Goal: Task Accomplishment & Management: Use online tool/utility

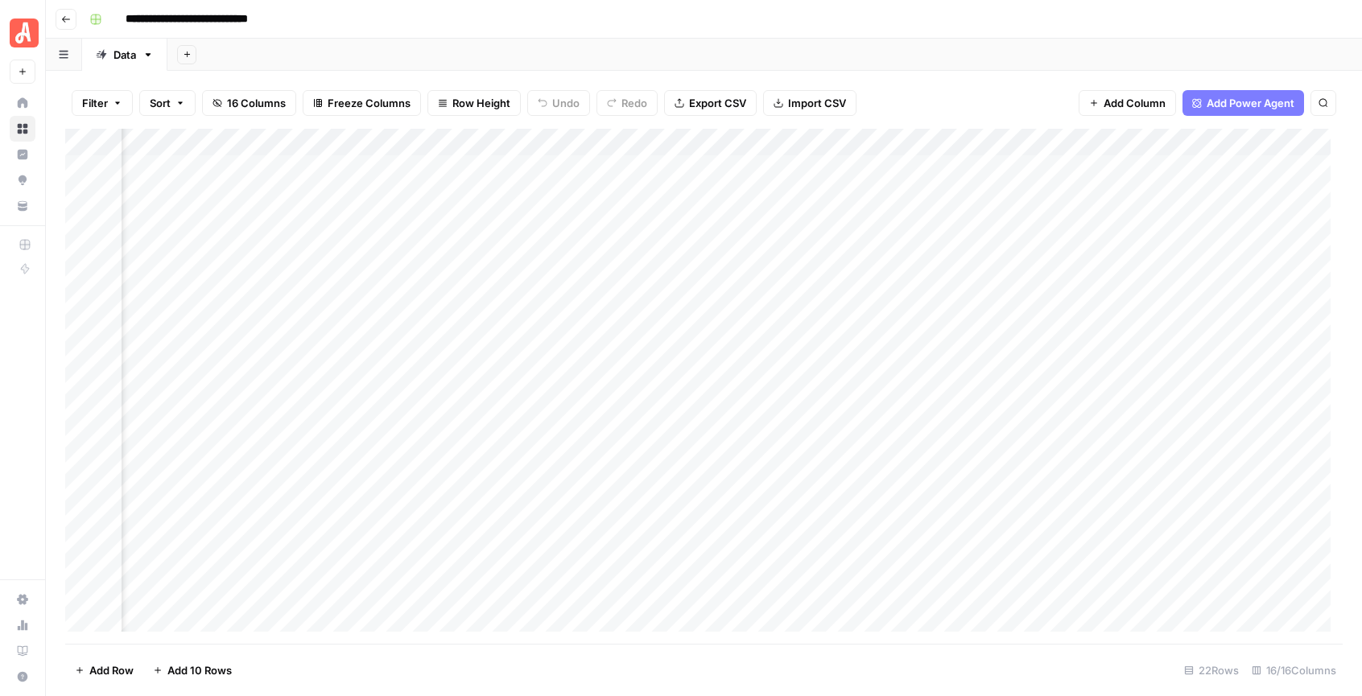
scroll to position [0, 895]
click at [891, 143] on div "Add Column" at bounding box center [704, 386] width 1278 height 515
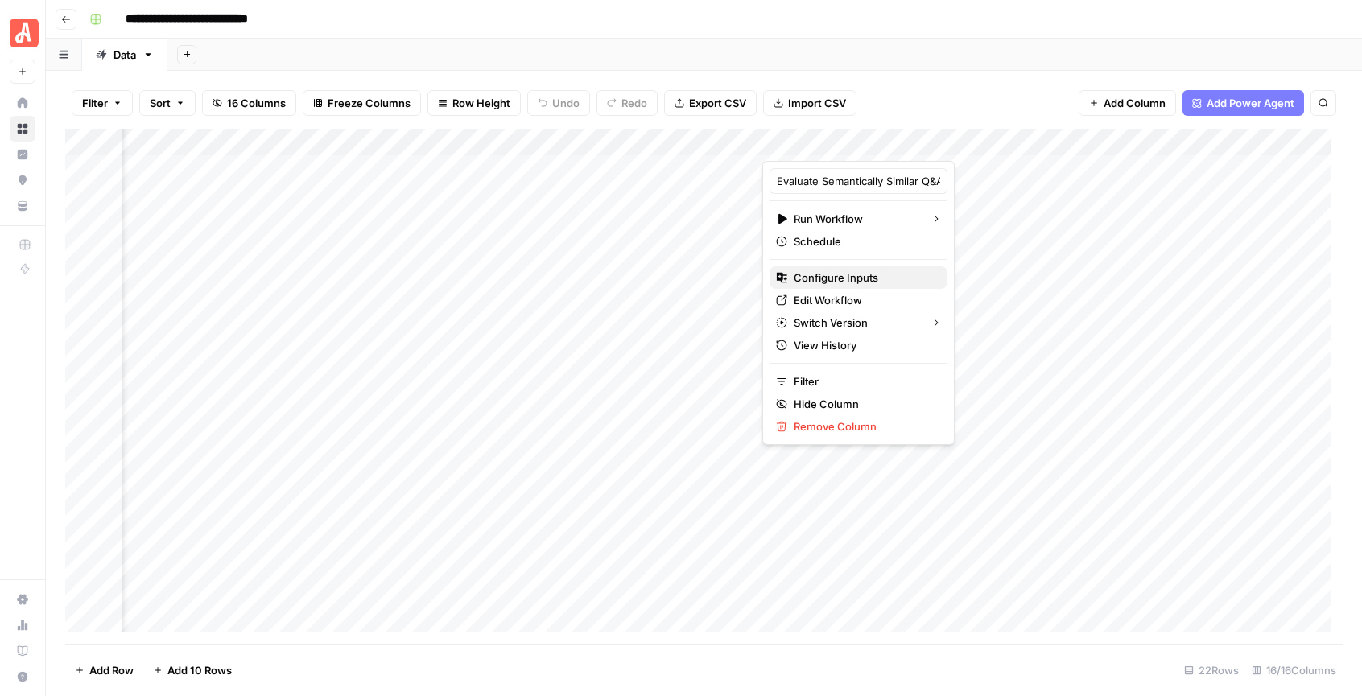
click at [866, 286] on button "Configure Inputs" at bounding box center [859, 277] width 178 height 23
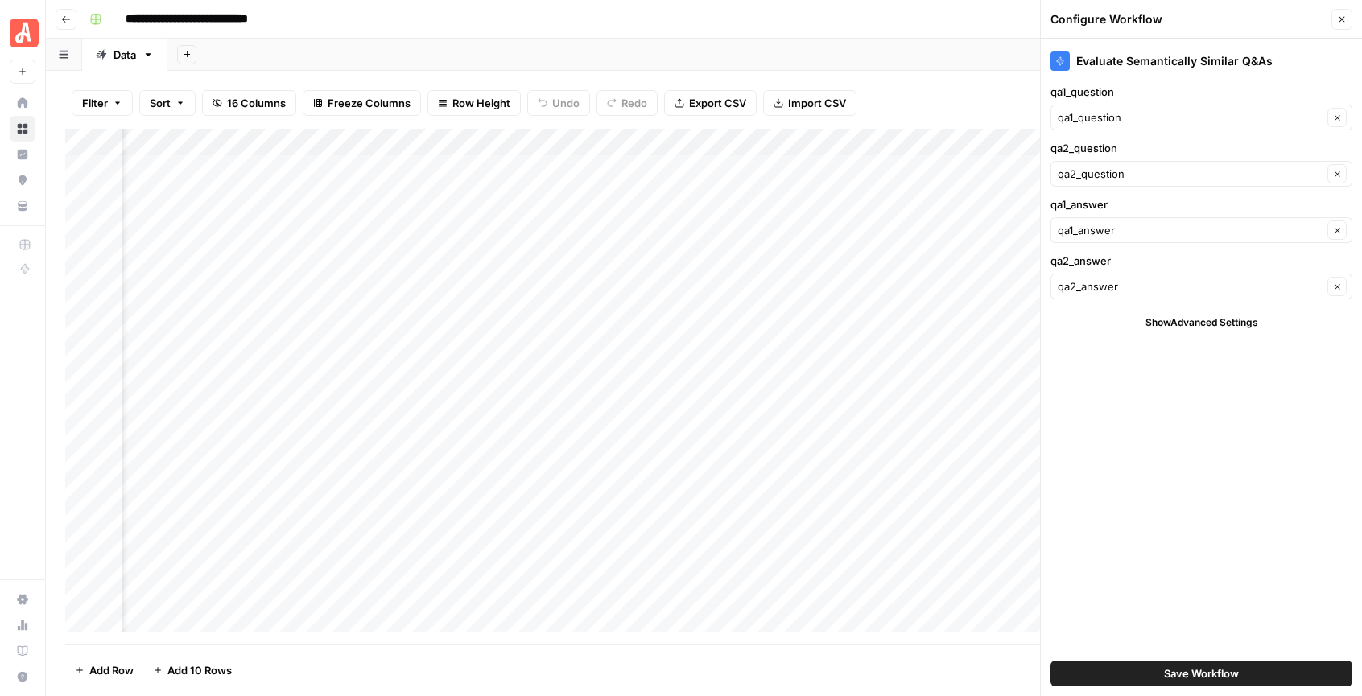
click at [1339, 18] on icon "button" at bounding box center [1342, 19] width 10 height 10
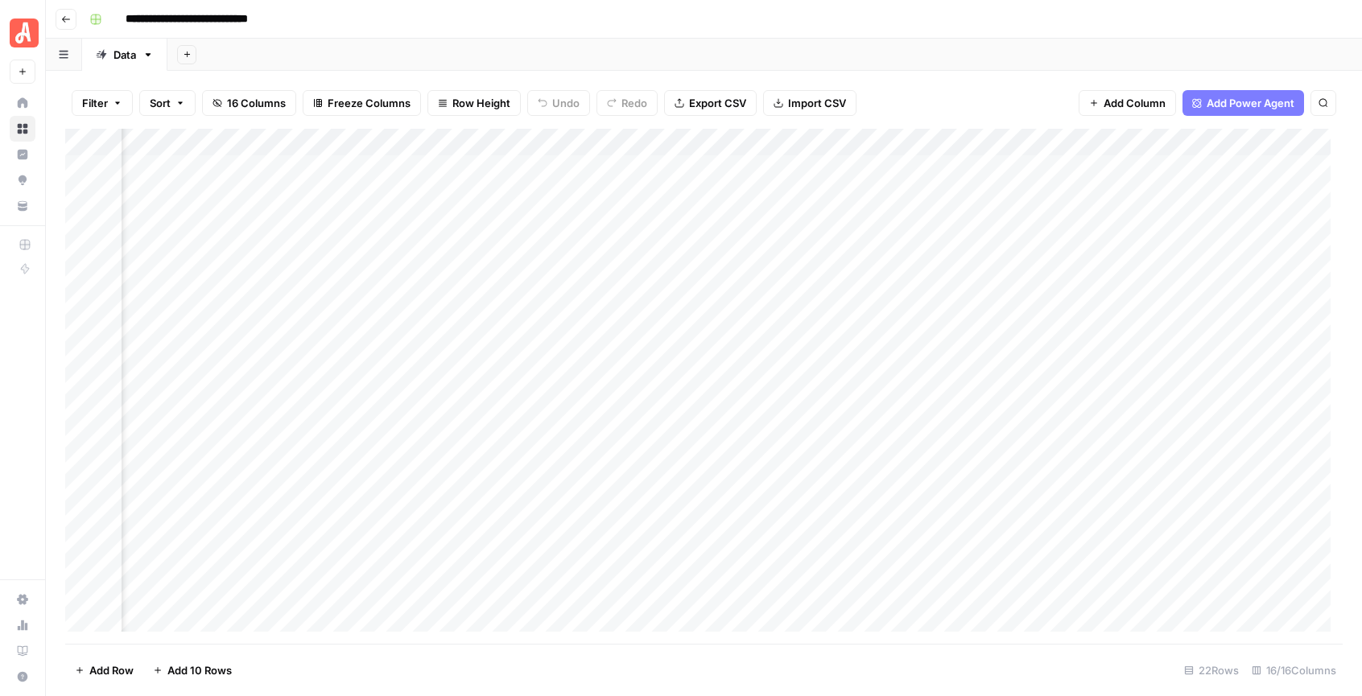
click at [893, 145] on div "Add Column" at bounding box center [704, 386] width 1278 height 515
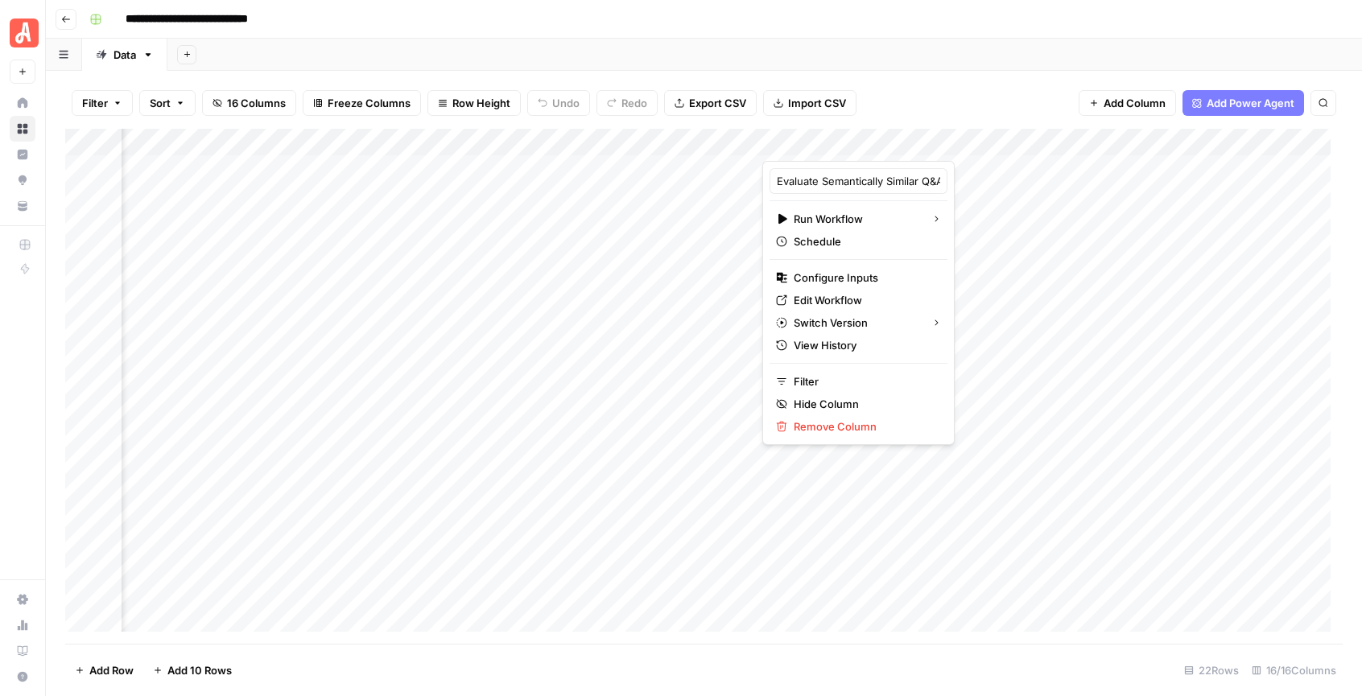
click at [1046, 81] on div "Filter Sort 16 Columns Freeze Columns Row Height Undo Redo Export CSV Import CS…" at bounding box center [704, 103] width 1278 height 52
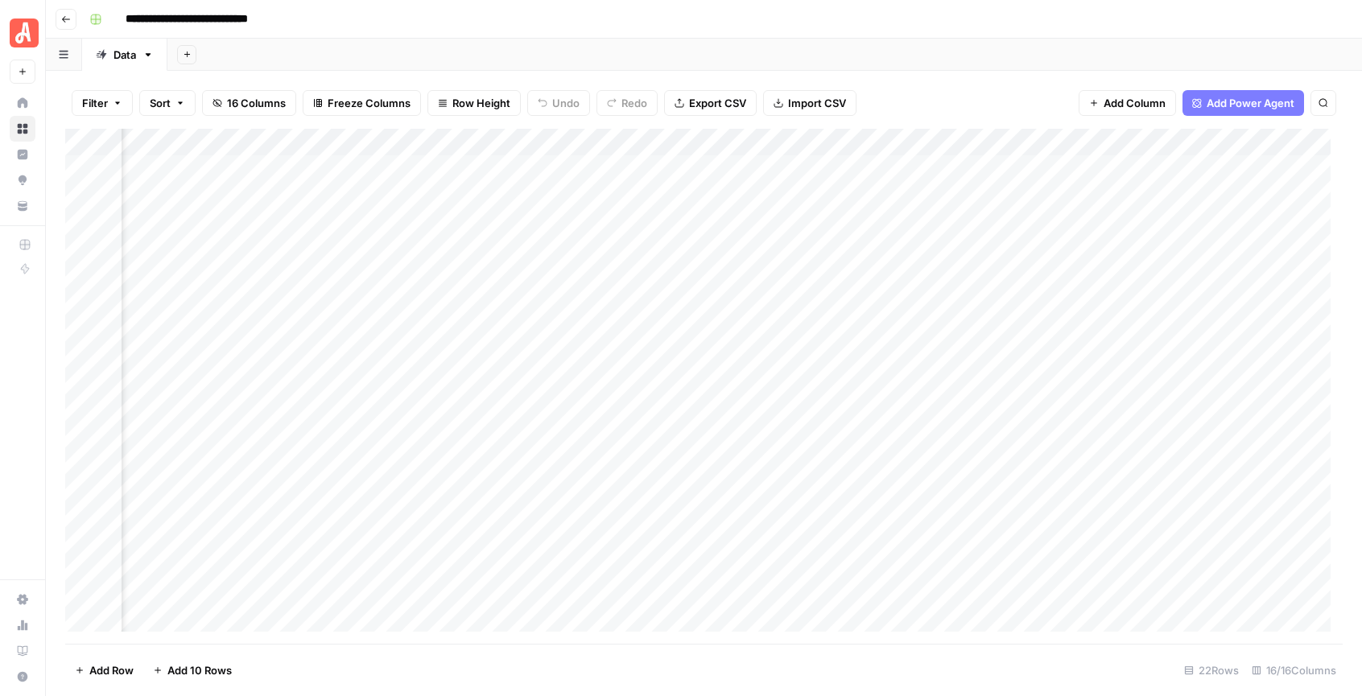
click at [1272, 146] on div "Add Column" at bounding box center [704, 386] width 1278 height 515
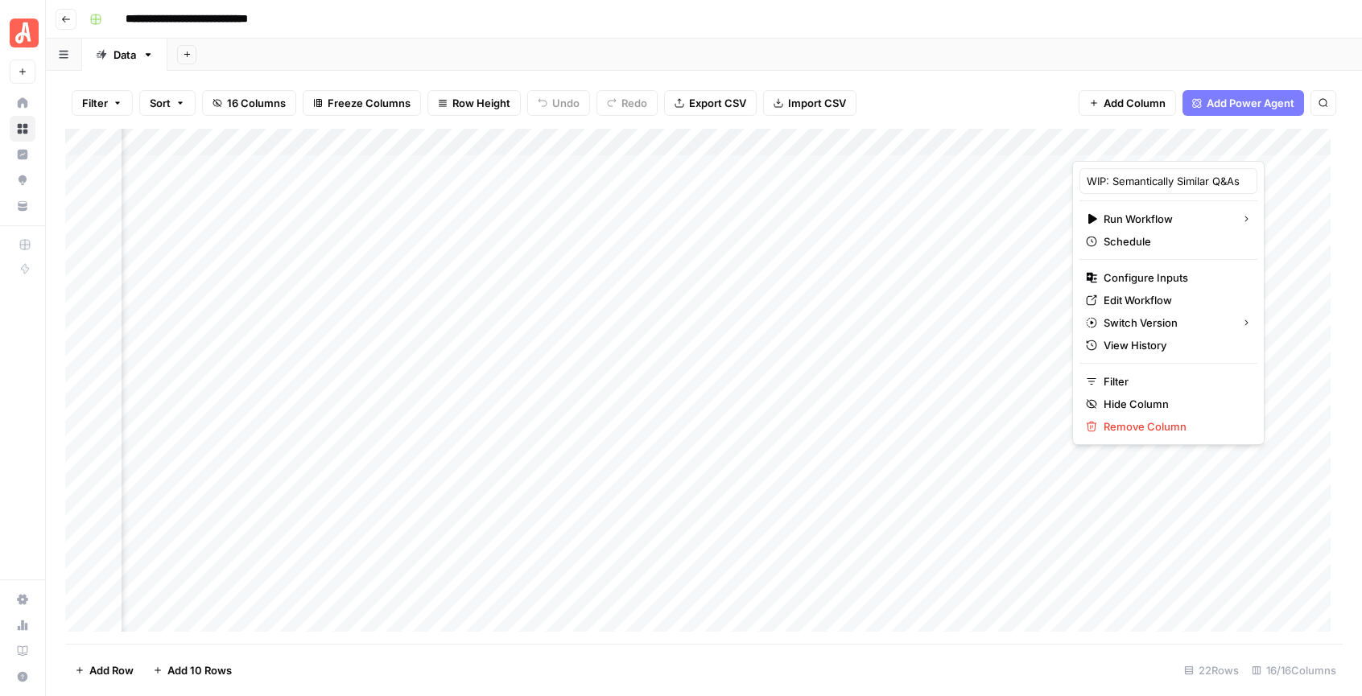
click at [953, 104] on div "Filter Sort 16 Columns Freeze Columns Row Height Undo Redo Export CSV Import CS…" at bounding box center [704, 103] width 1278 height 52
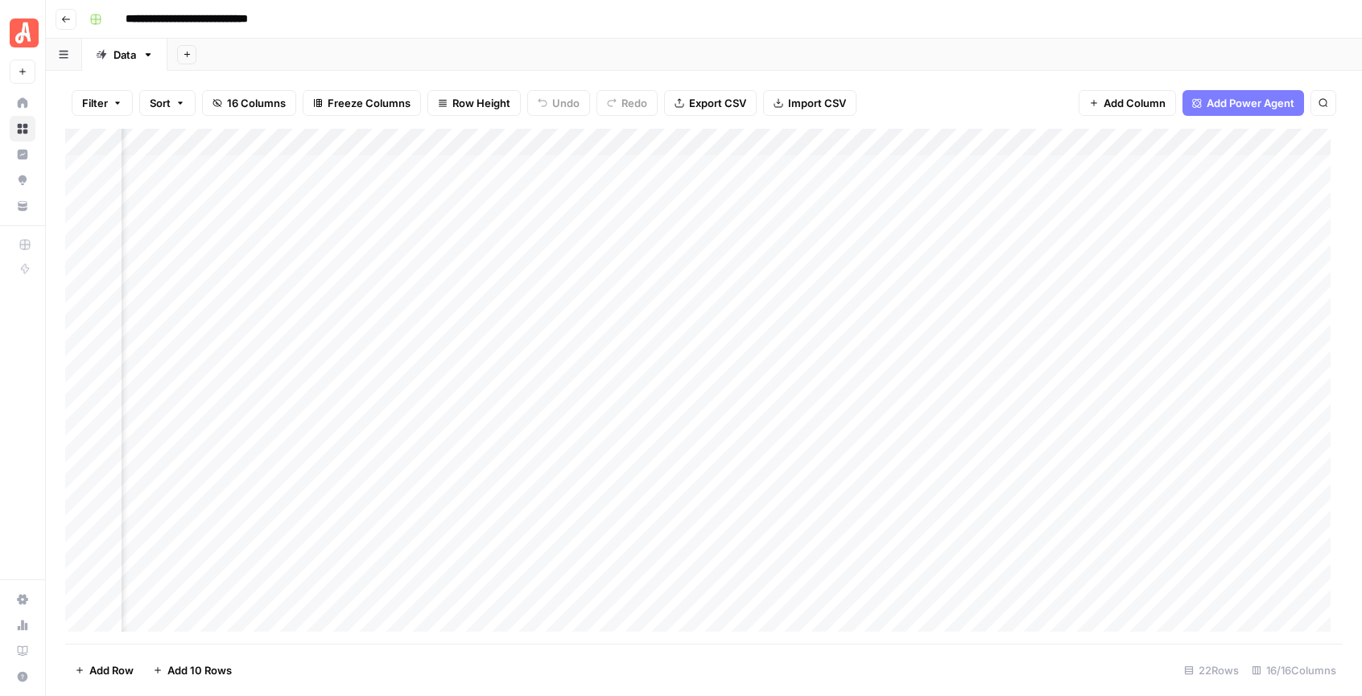
click at [975, 92] on div "Filter Sort 16 Columns Freeze Columns Row Height Undo Redo Export CSV Import CS…" at bounding box center [704, 103] width 1278 height 52
click at [1224, 102] on span "Add Power Agent" at bounding box center [1251, 103] width 88 height 16
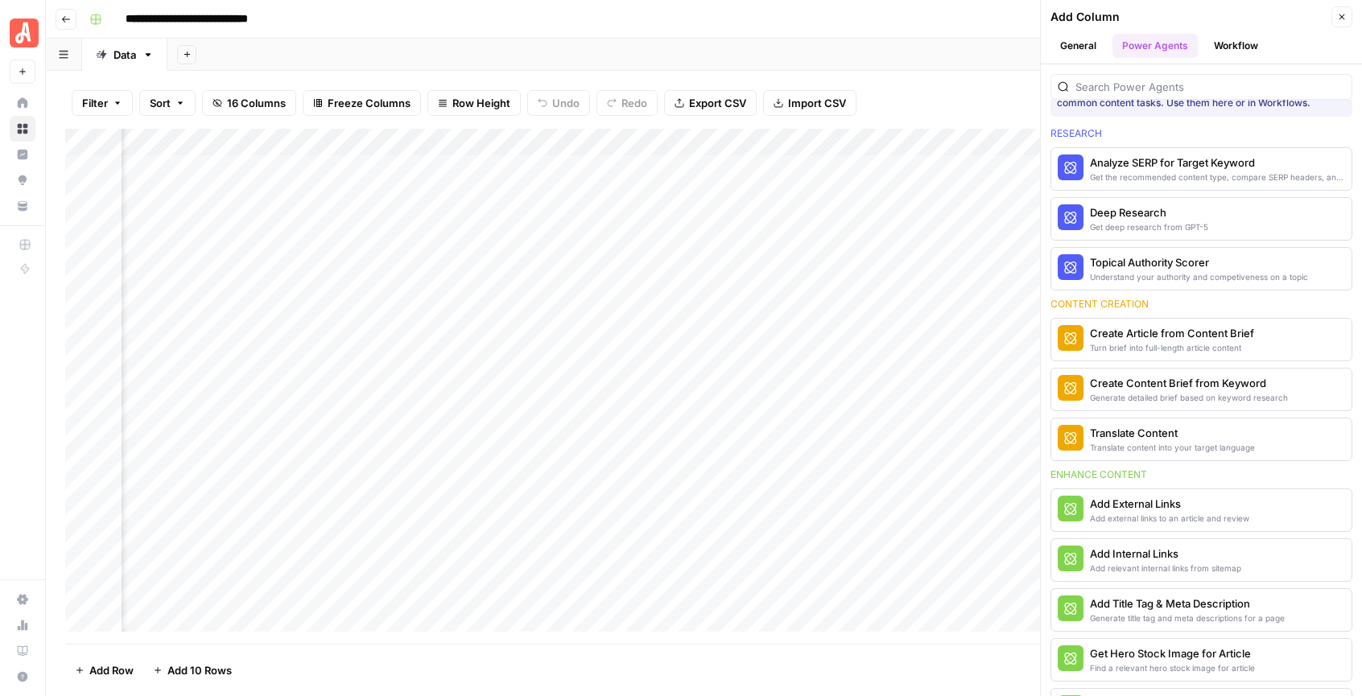
scroll to position [0, 0]
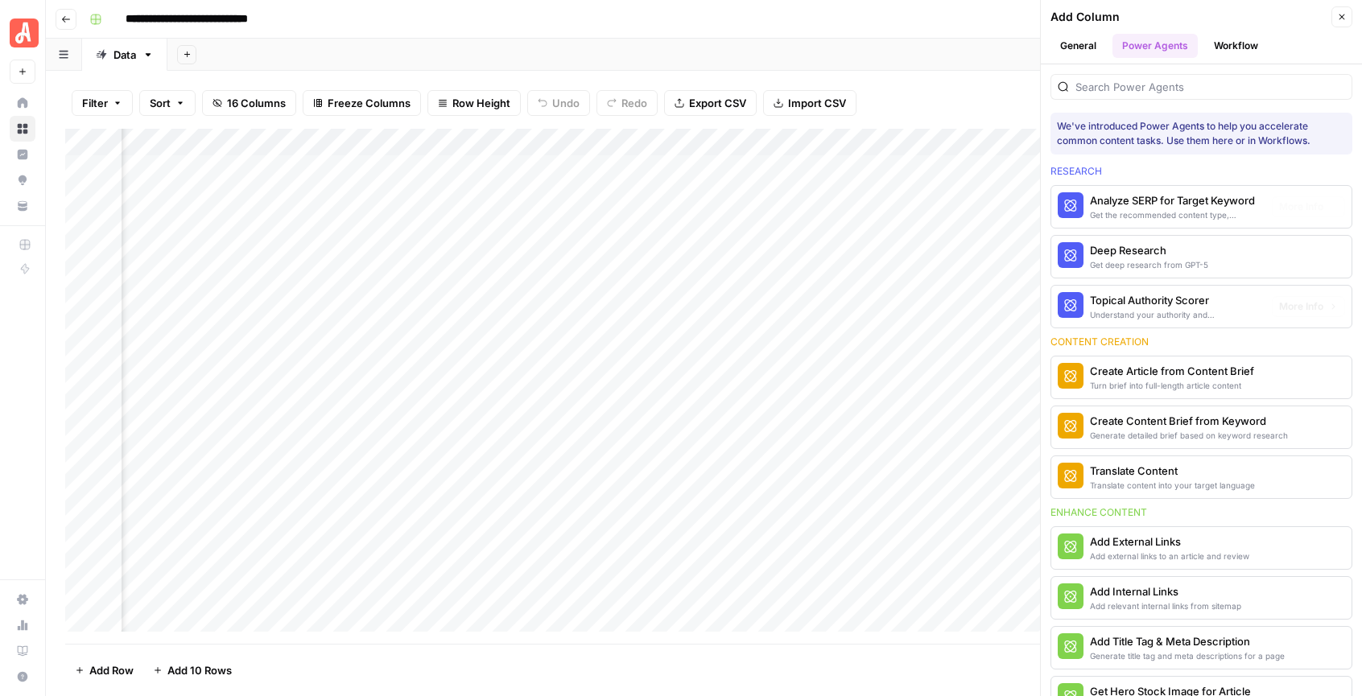
click at [1088, 48] on button "General" at bounding box center [1079, 46] width 56 height 24
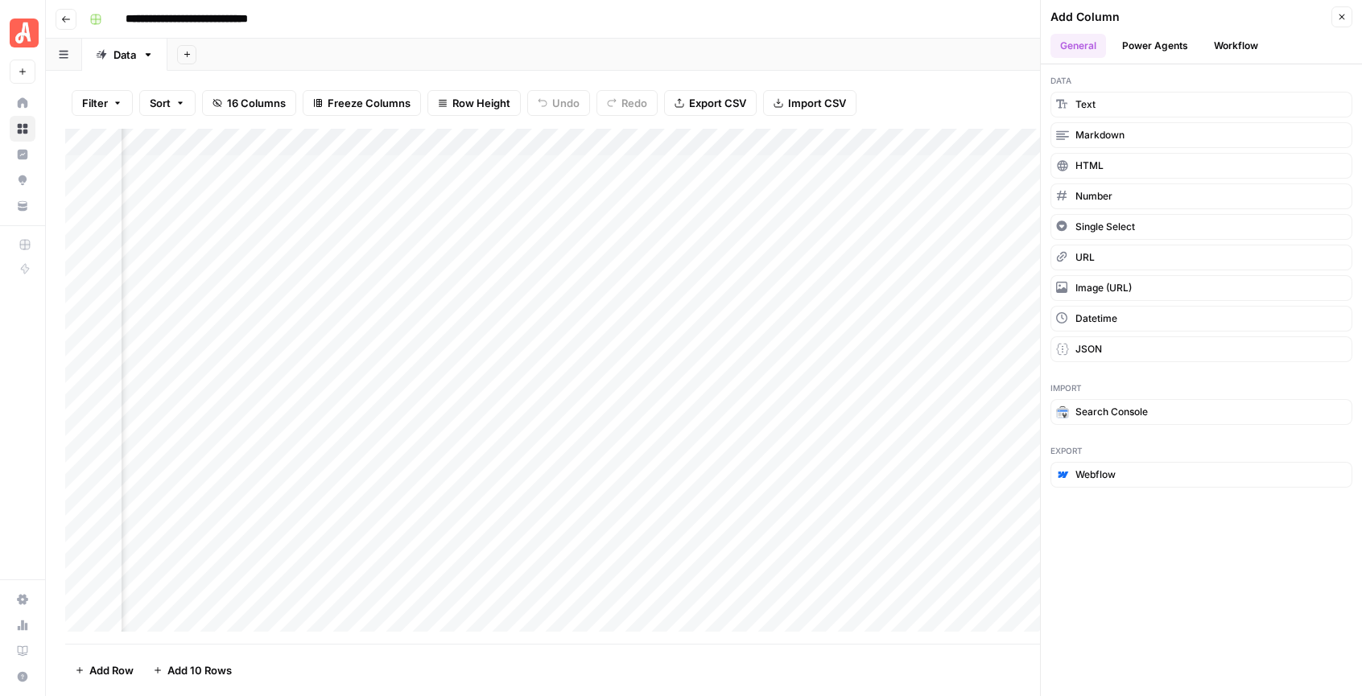
click at [1337, 15] on icon "button" at bounding box center [1342, 17] width 10 height 10
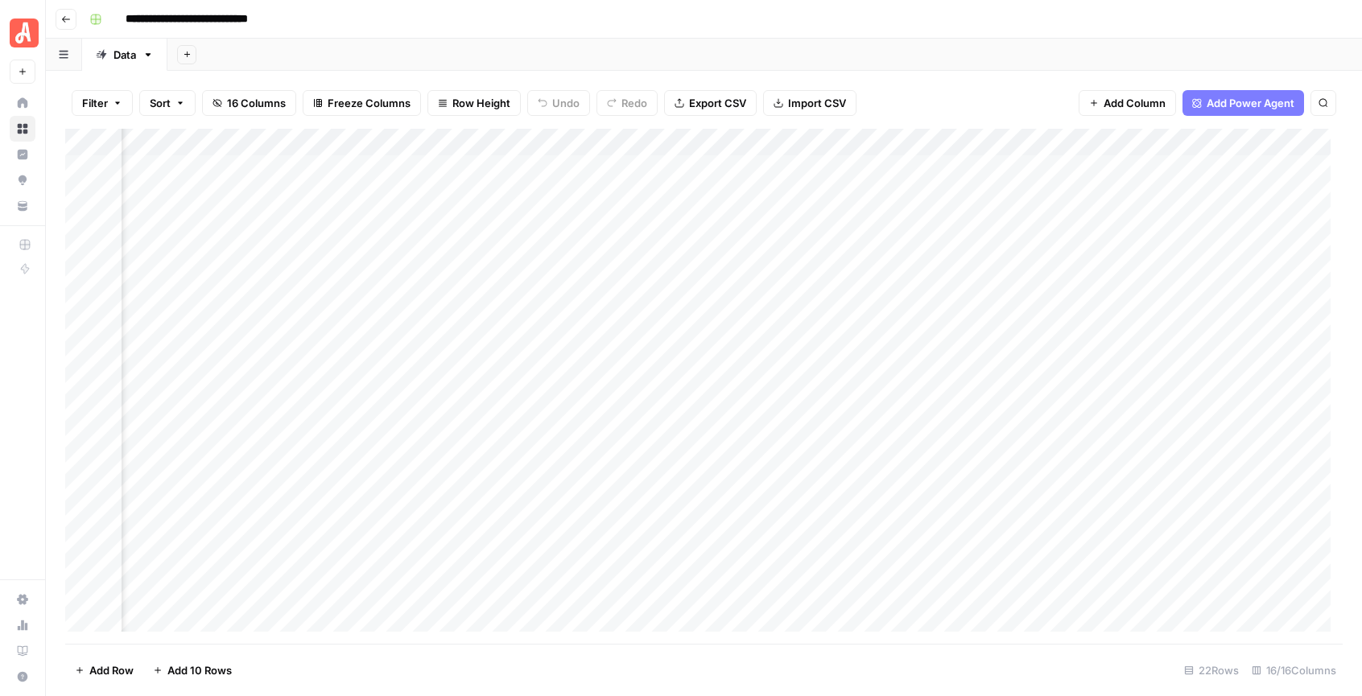
click at [432, 131] on div "Add Column" at bounding box center [704, 386] width 1278 height 515
click at [432, 131] on div at bounding box center [455, 145] width 146 height 32
click at [447, 176] on input "Combine Q&A?" at bounding box center [477, 181] width 163 height 16
click at [414, 180] on input "Combine Q&A?" at bounding box center [477, 181] width 163 height 16
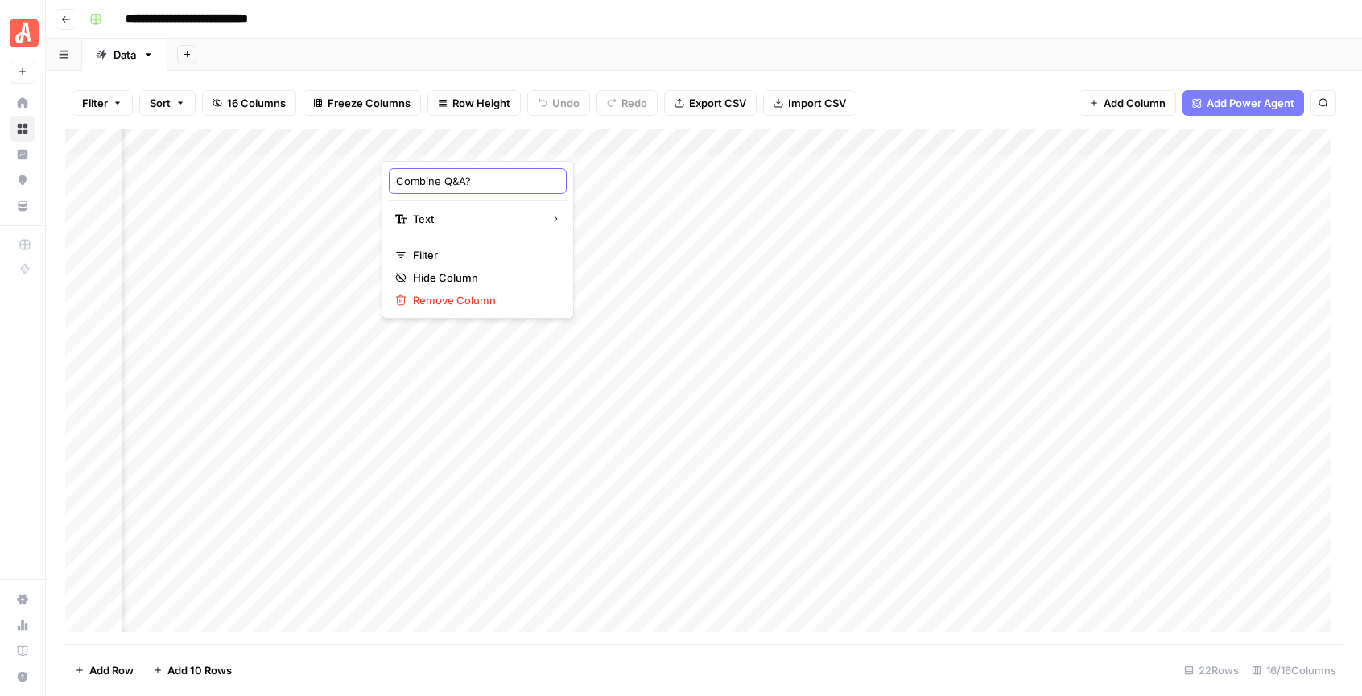
click at [414, 180] on input "Combine Q&A?" at bounding box center [477, 181] width 163 height 16
click at [415, 180] on input "Combine Q&A?" at bounding box center [477, 181] width 163 height 16
click at [821, 142] on div "Add Column" at bounding box center [704, 386] width 1278 height 515
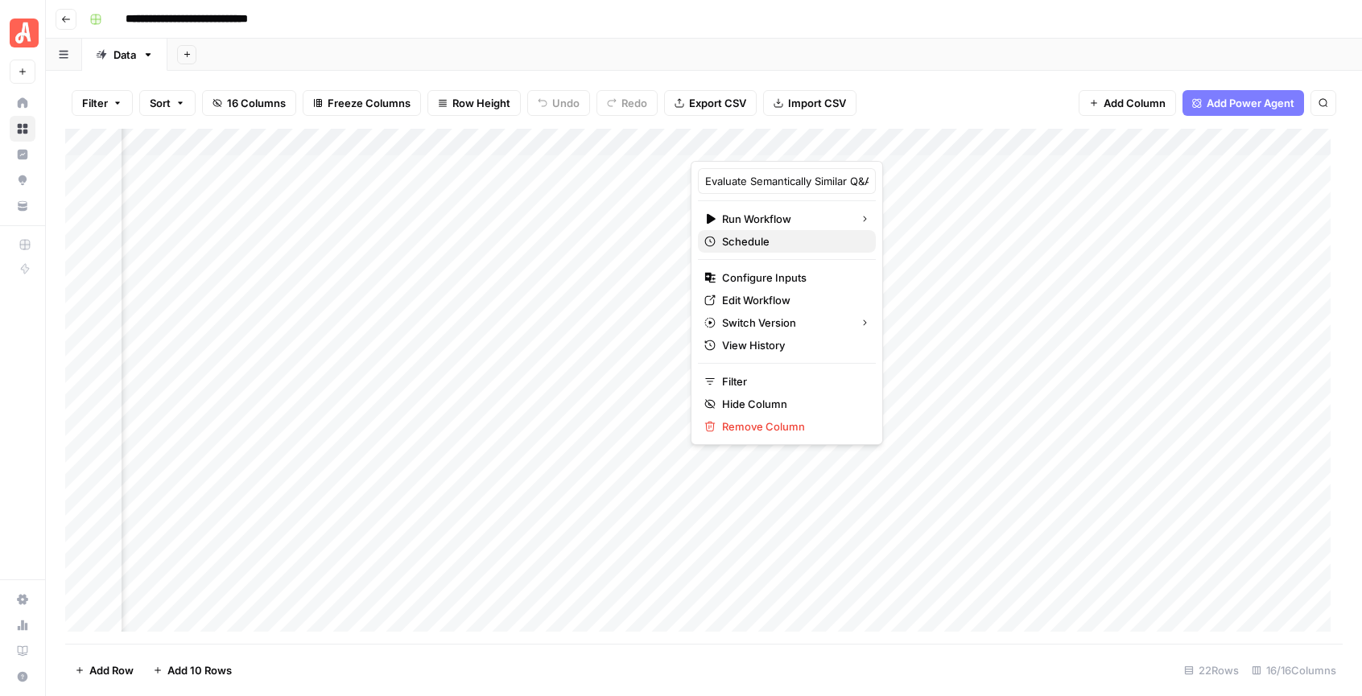
click at [790, 242] on span "Schedule" at bounding box center [792, 241] width 141 height 16
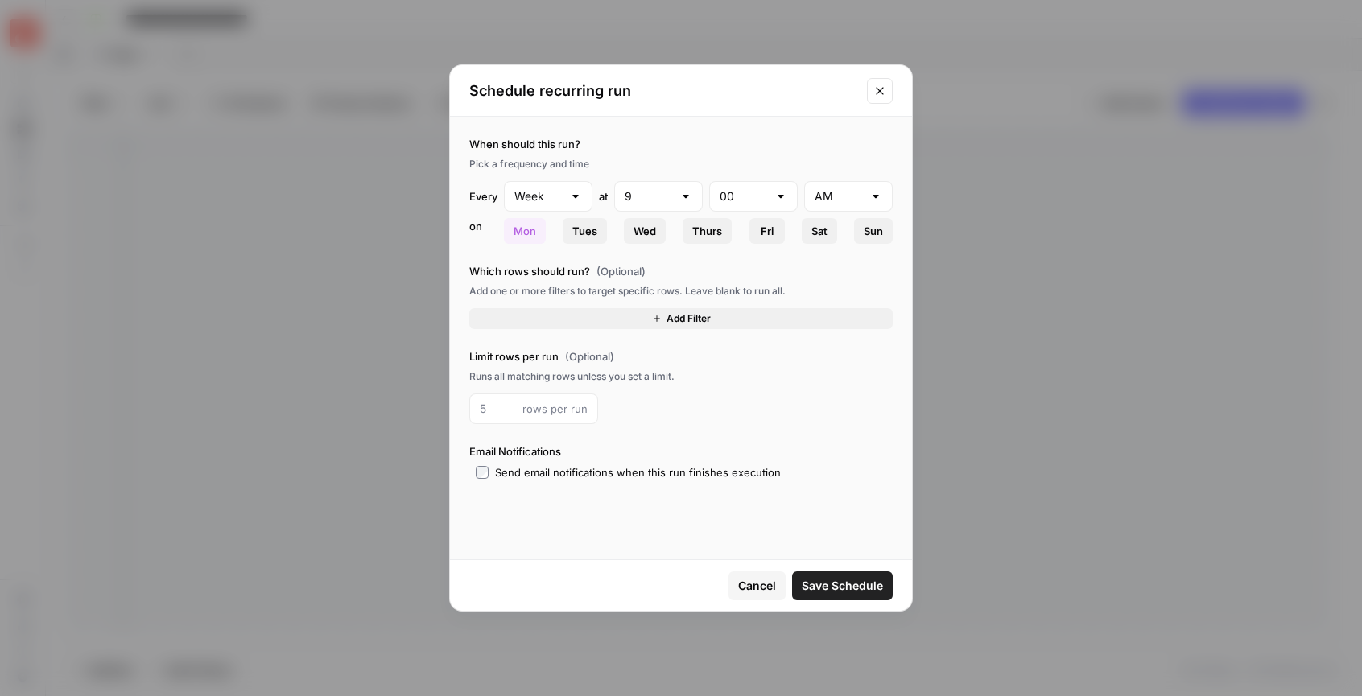
click at [680, 316] on span "Add Filter" at bounding box center [689, 319] width 44 height 14
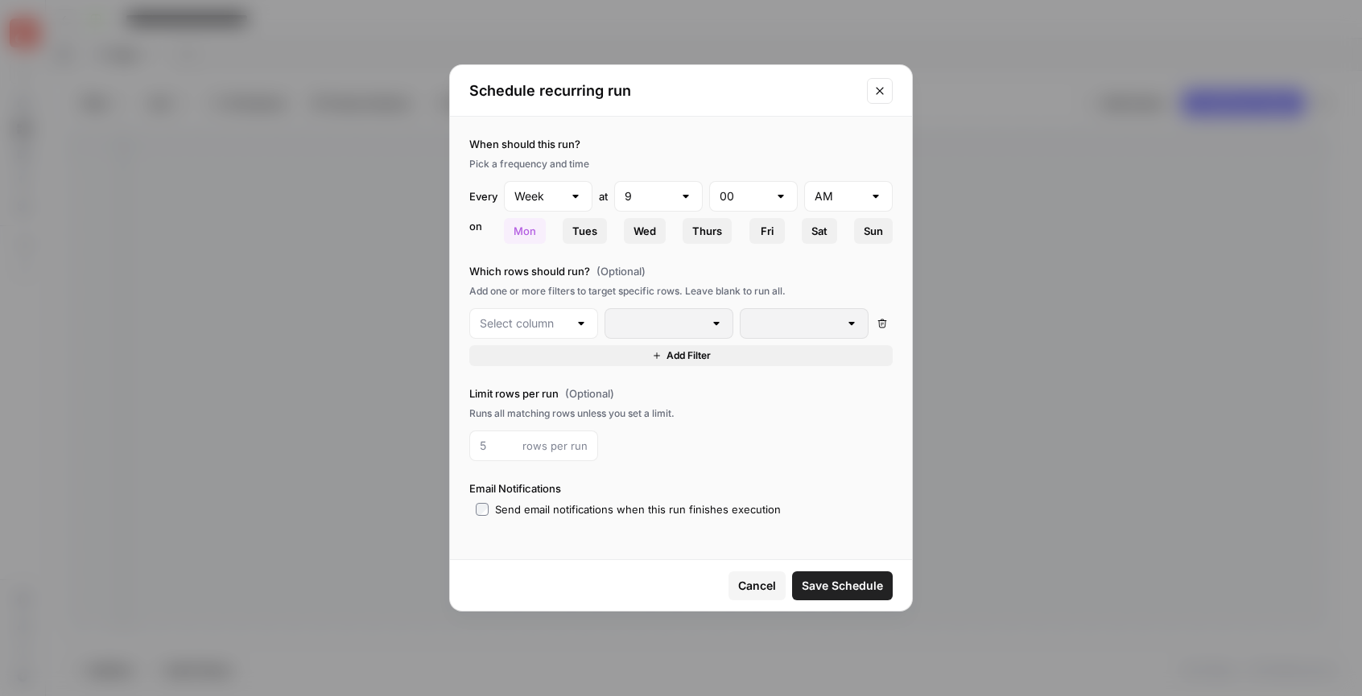
click at [584, 325] on div at bounding box center [581, 324] width 13 height 16
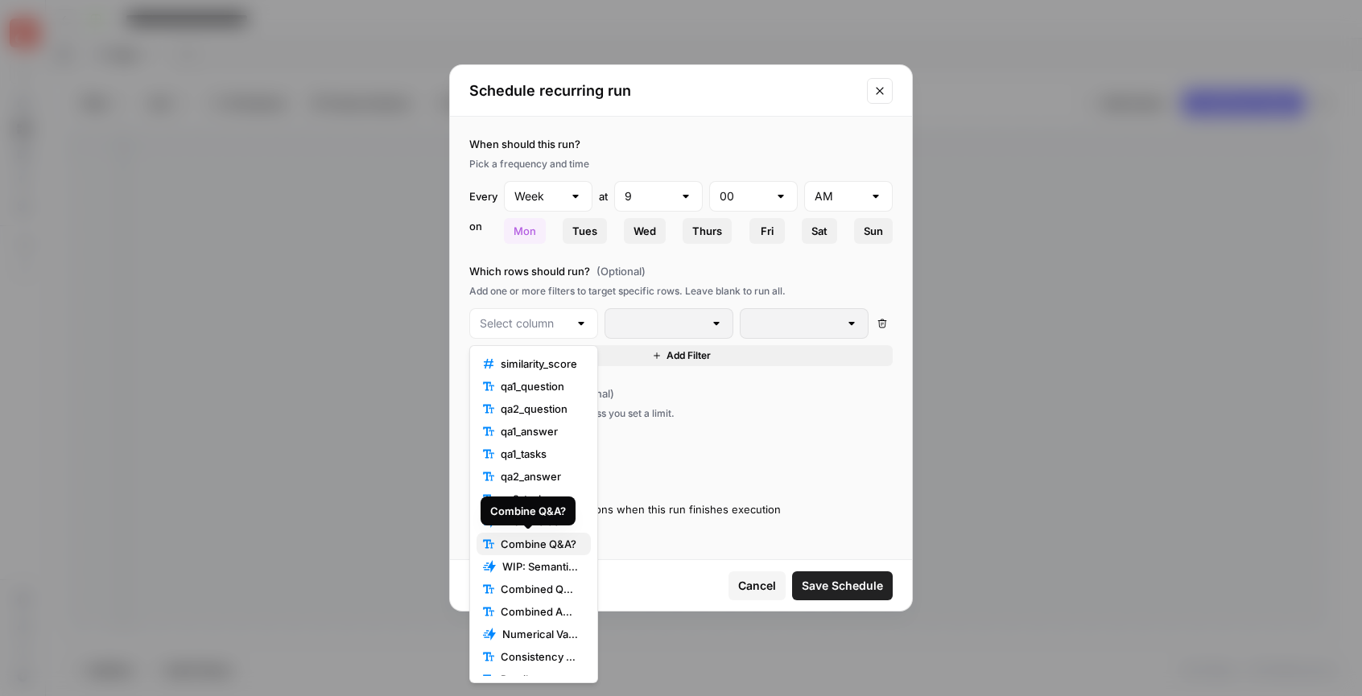
click at [534, 536] on span "Combine Q&A?" at bounding box center [539, 544] width 77 height 16
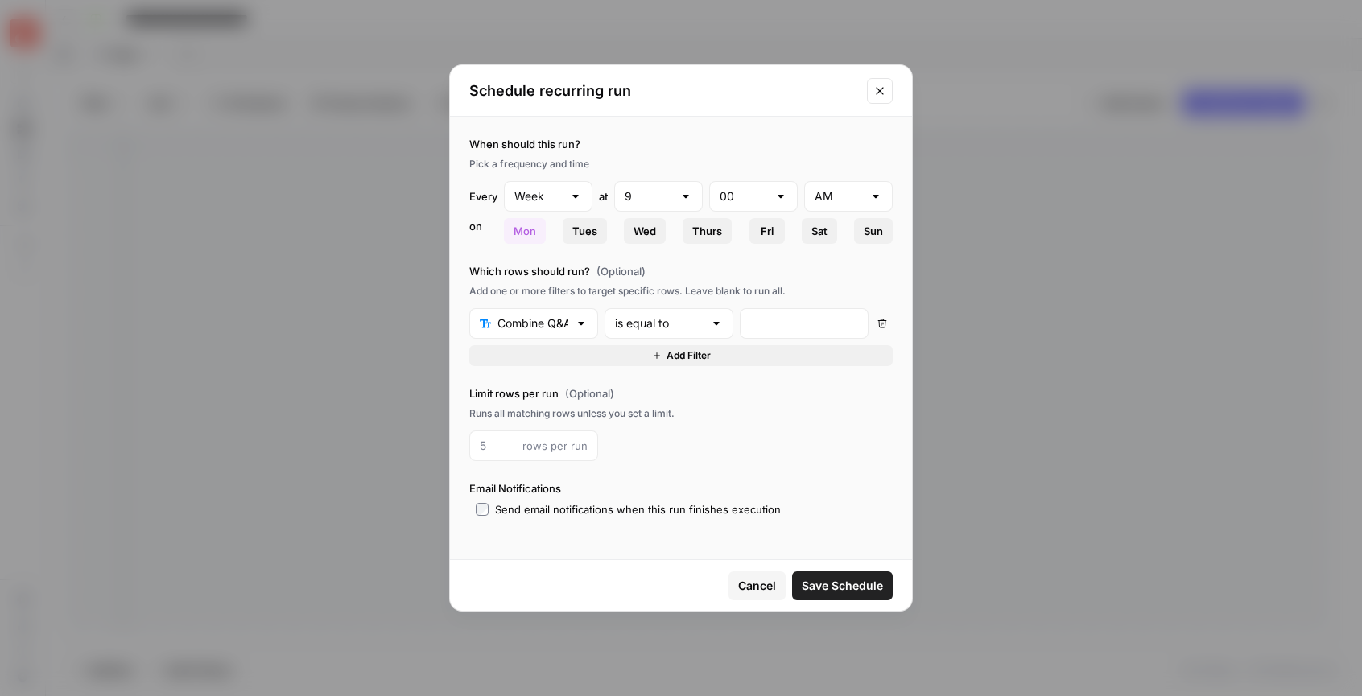
click at [719, 320] on div at bounding box center [716, 324] width 13 height 16
click at [679, 454] on span "is equal to" at bounding box center [658, 454] width 81 height 16
type input "is equal to"
click at [765, 322] on input "text" at bounding box center [804, 324] width 108 height 16
type input "Y"
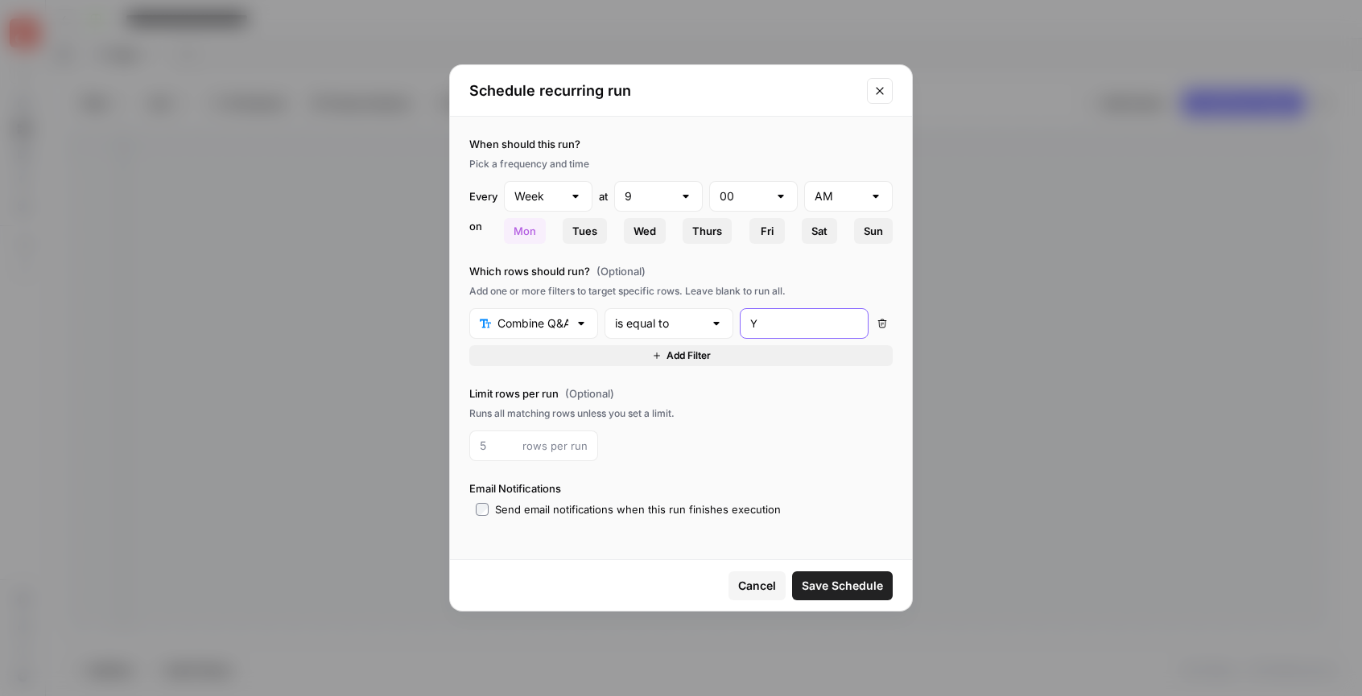
type input "Ye"
type input "Yes"
click at [500, 446] on input "number" at bounding box center [498, 446] width 36 height 16
click at [883, 87] on icon "Close modal" at bounding box center [879, 90] width 7 height 7
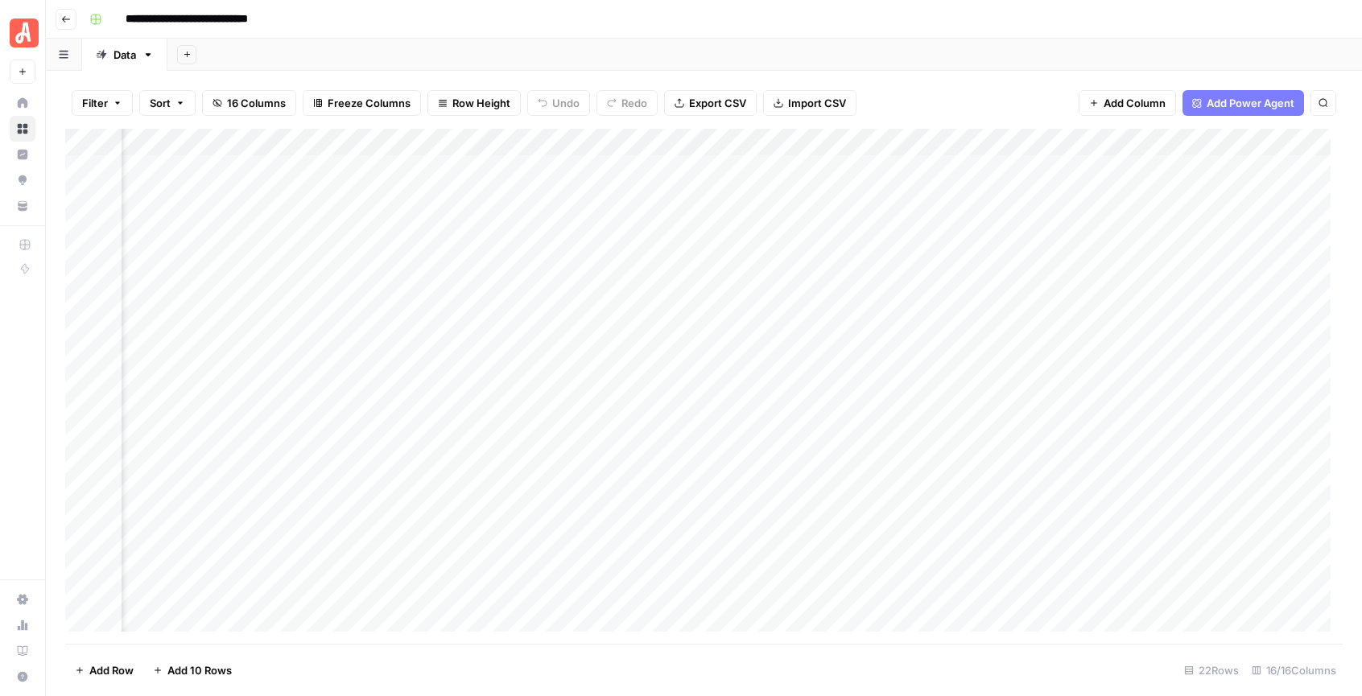
click at [977, 82] on div "Filter Sort 16 Columns Freeze Columns Row Height Undo Redo Export CSV Import CS…" at bounding box center [704, 103] width 1278 height 52
click at [1138, 166] on div "Add Column" at bounding box center [704, 386] width 1278 height 515
click at [1229, 163] on div "Add Column" at bounding box center [704, 386] width 1278 height 515
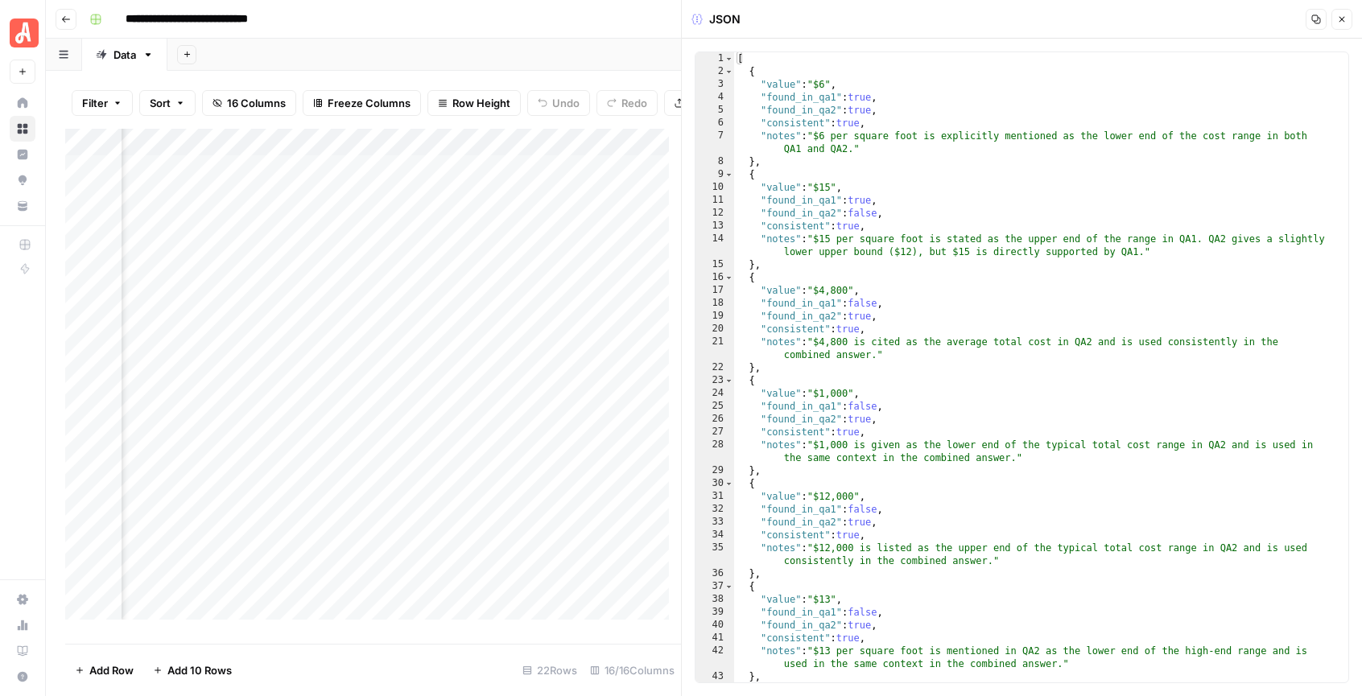
click at [1341, 24] on button "Close" at bounding box center [1342, 19] width 21 height 21
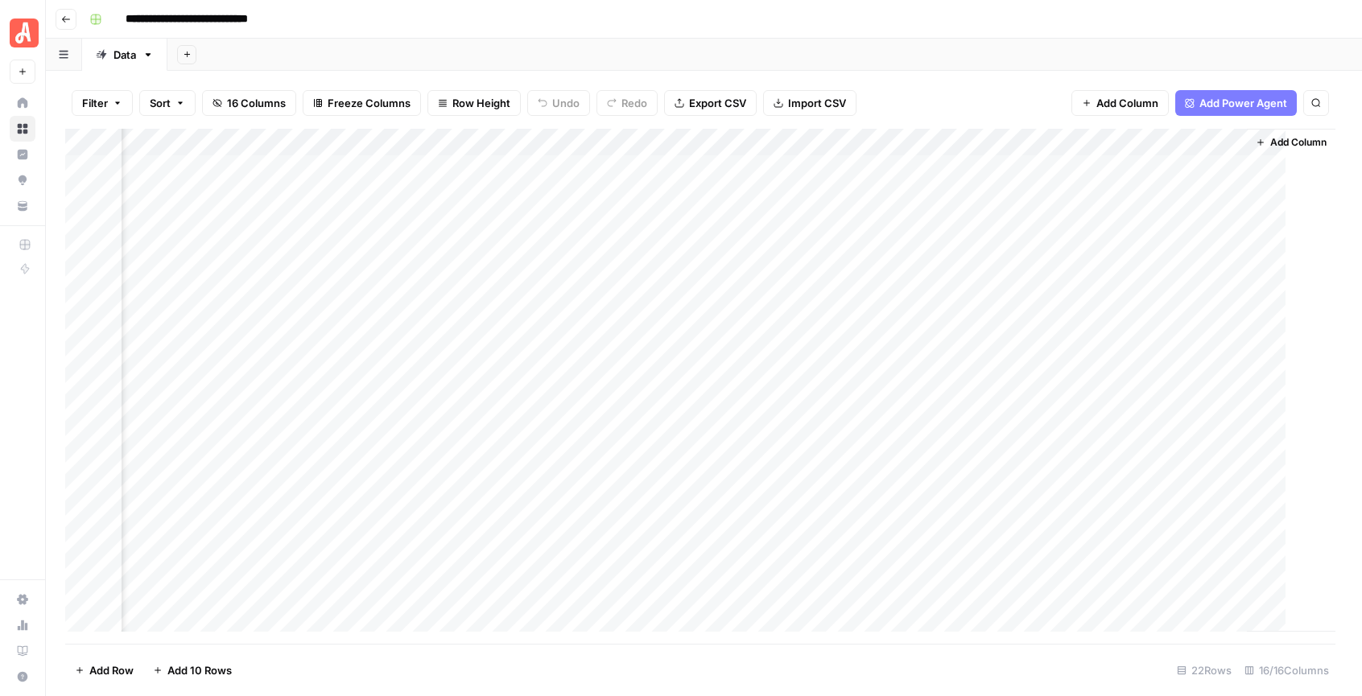
scroll to position [0, 1831]
click at [998, 164] on div "Add Column" at bounding box center [704, 386] width 1278 height 515
click at [1068, 169] on div "Add Column" at bounding box center [704, 386] width 1278 height 515
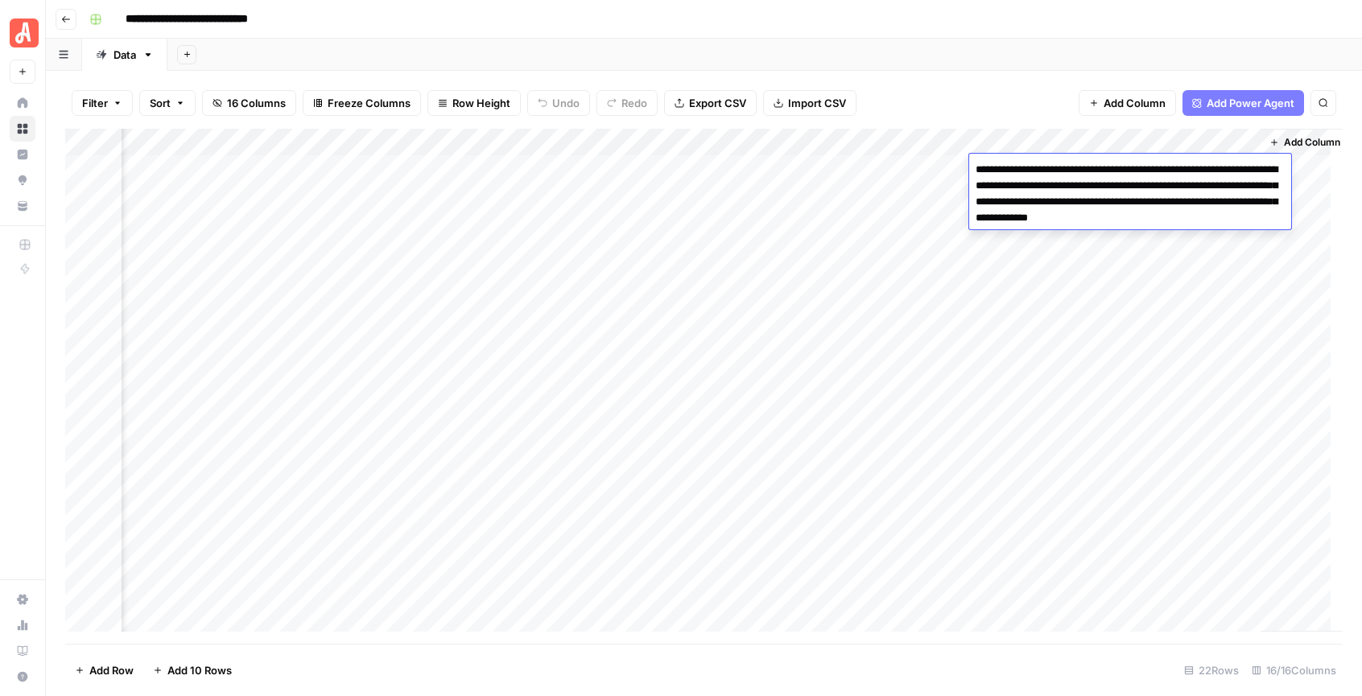
click at [1067, 196] on textarea "**********" at bounding box center [1130, 194] width 322 height 71
click at [1129, 189] on textarea "**********" at bounding box center [1130, 194] width 322 height 71
click at [1134, 207] on textarea "**********" at bounding box center [1130, 194] width 322 height 71
click at [1132, 216] on textarea "**********" at bounding box center [1130, 194] width 322 height 71
click at [1128, 223] on textarea "**********" at bounding box center [1130, 194] width 322 height 71
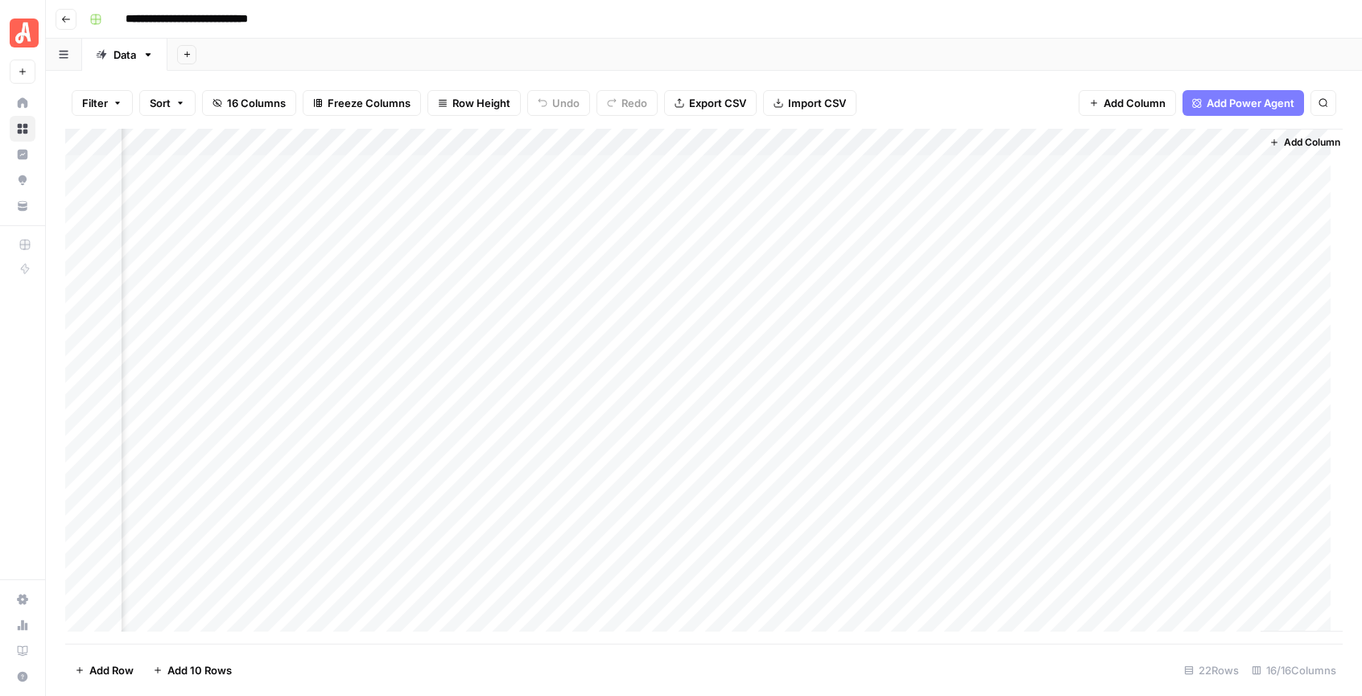
click at [1036, 83] on div "Filter Sort 16 Columns Freeze Columns Row Height Undo Redo Export CSV Import CS…" at bounding box center [704, 103] width 1278 height 52
click at [1035, 218] on div "Add Column" at bounding box center [704, 386] width 1278 height 515
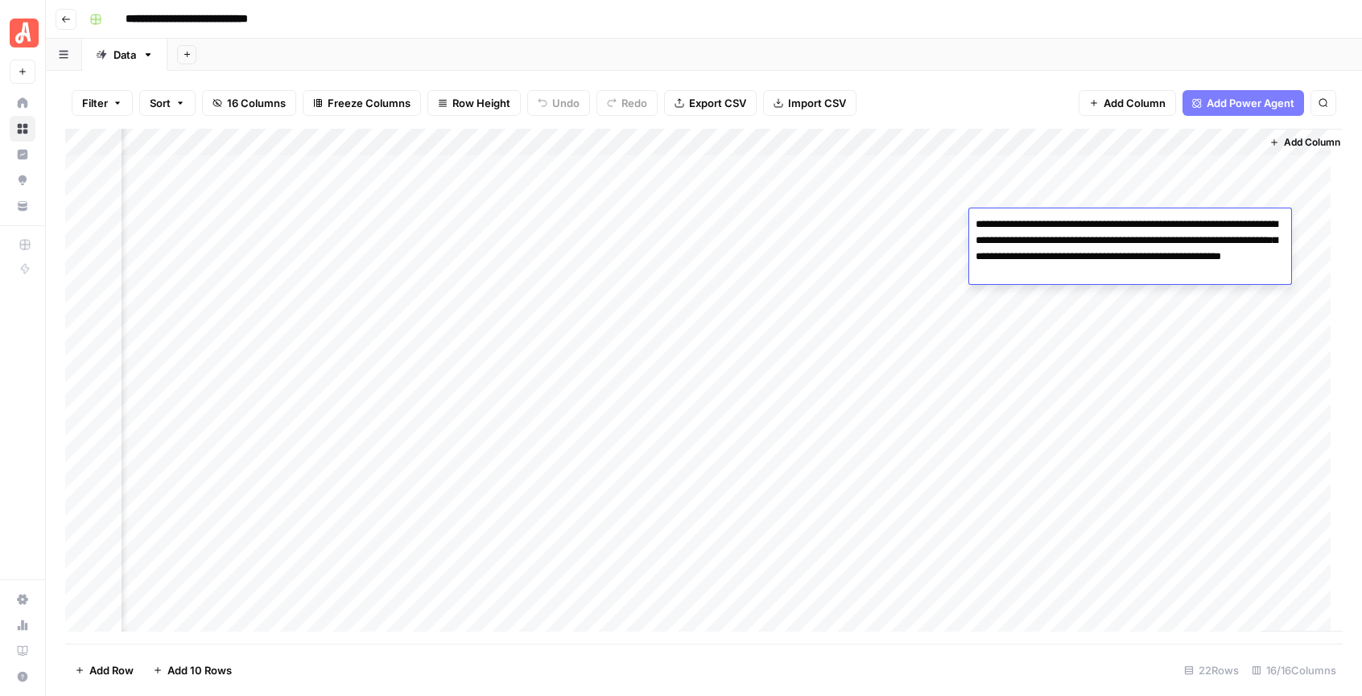
click at [985, 82] on div "Filter Sort 16 Columns Freeze Columns Row Height Undo Redo Export CSV Import CS…" at bounding box center [704, 103] width 1278 height 52
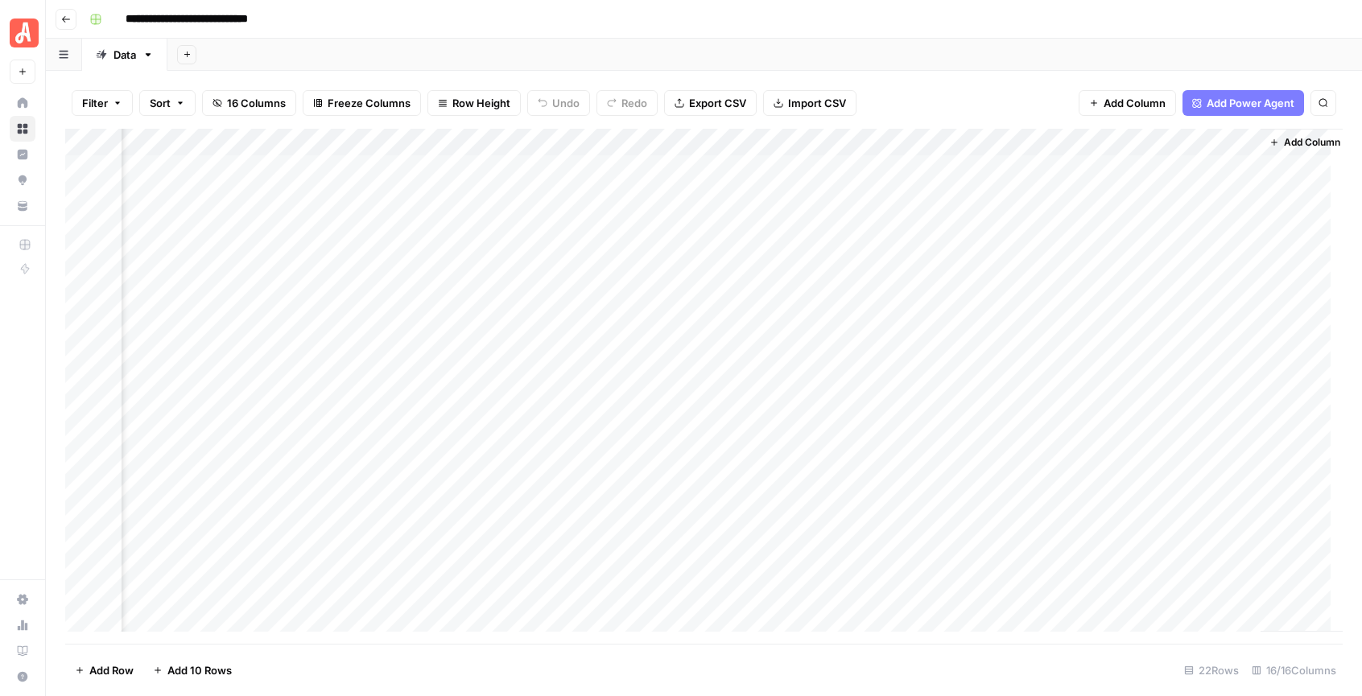
click at [789, 139] on div "Add Column" at bounding box center [704, 386] width 1278 height 515
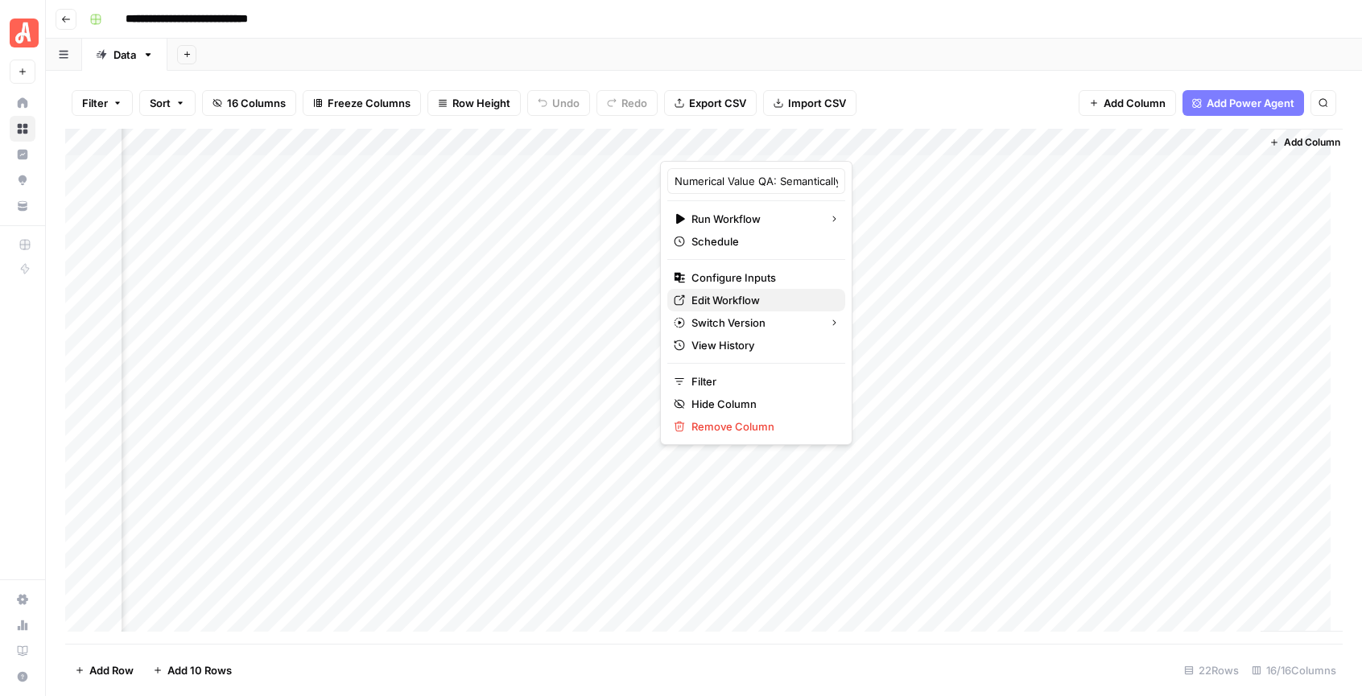
click at [730, 300] on span "Edit Workflow" at bounding box center [762, 300] width 141 height 16
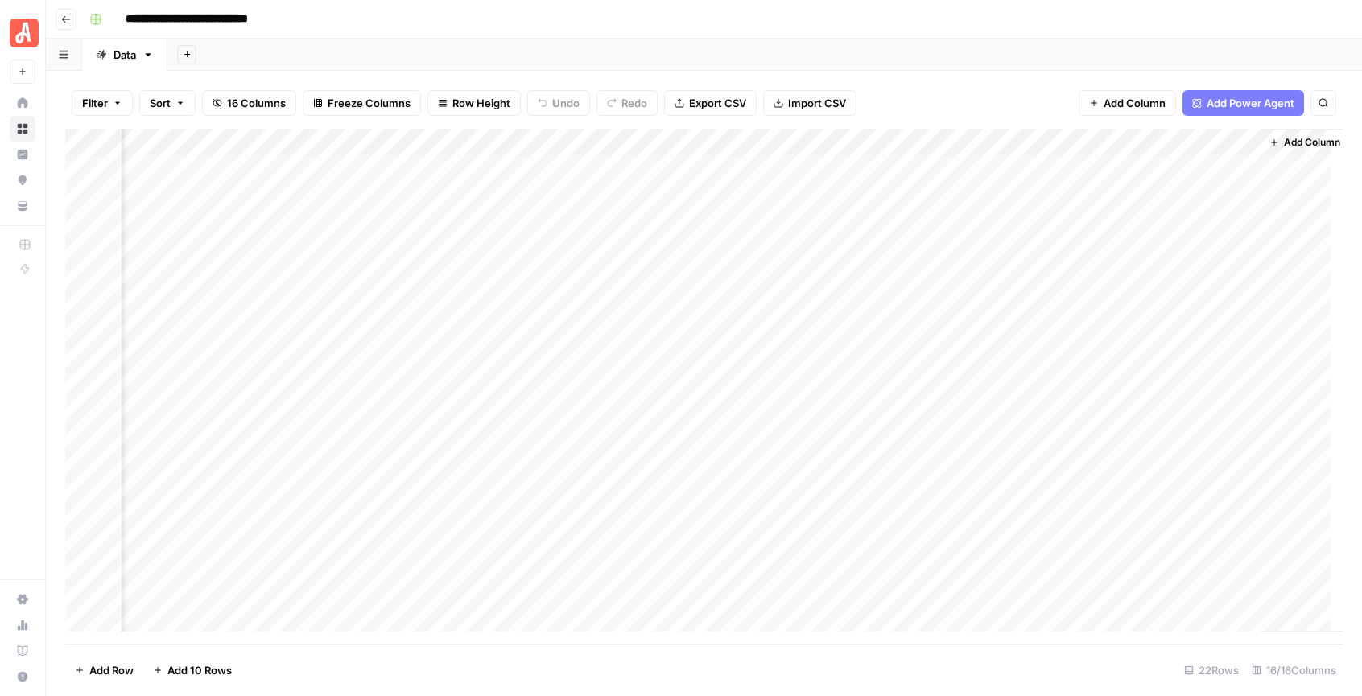
click at [1193, 142] on div "Add Column" at bounding box center [704, 386] width 1278 height 515
click at [1187, 185] on input "Flagged Values Analysis" at bounding box center [1211, 181] width 163 height 16
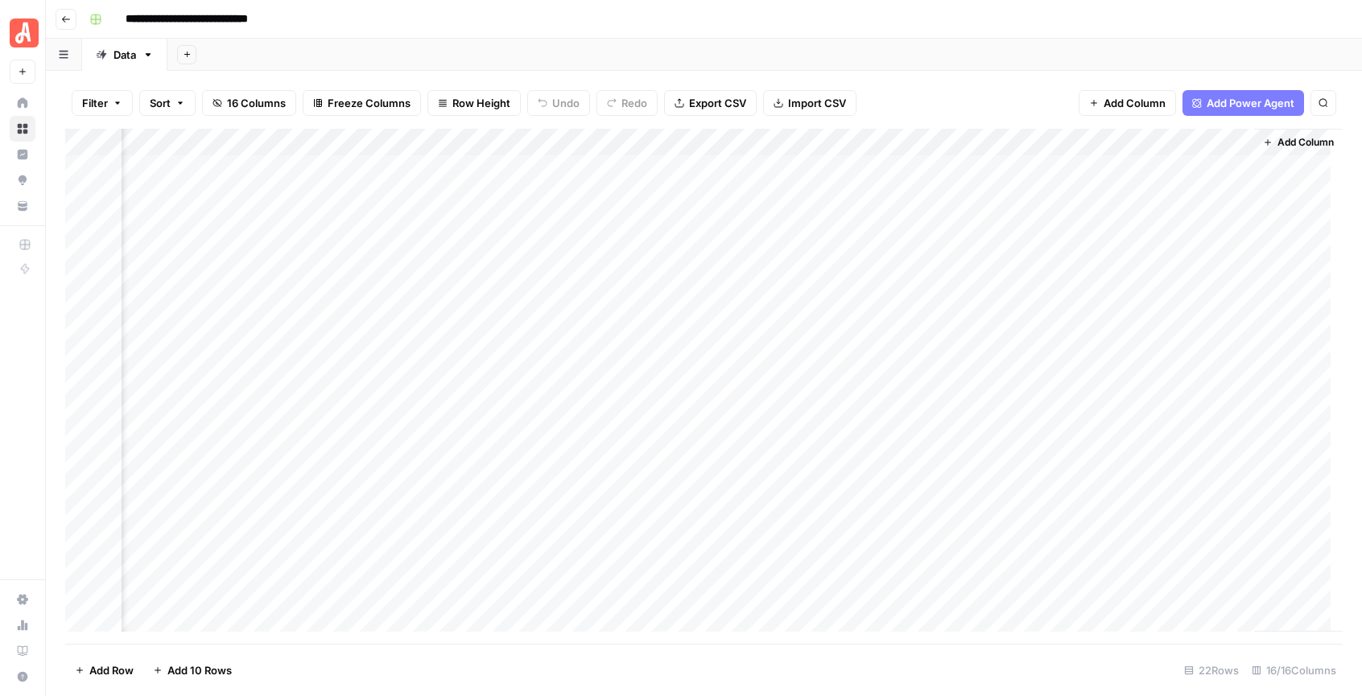
click at [1146, 229] on div "Add Column" at bounding box center [704, 386] width 1278 height 515
click at [1217, 221] on div "Add Column" at bounding box center [704, 386] width 1278 height 515
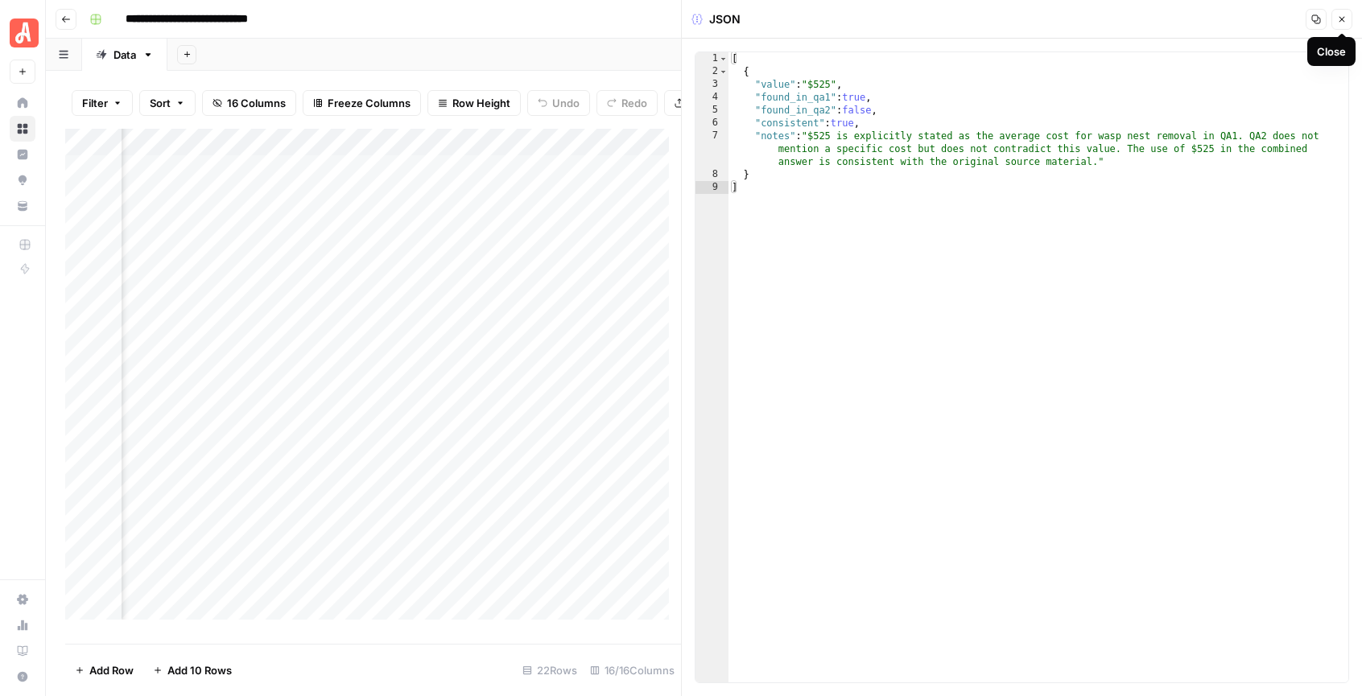
click at [1337, 22] on icon "button" at bounding box center [1342, 19] width 10 height 10
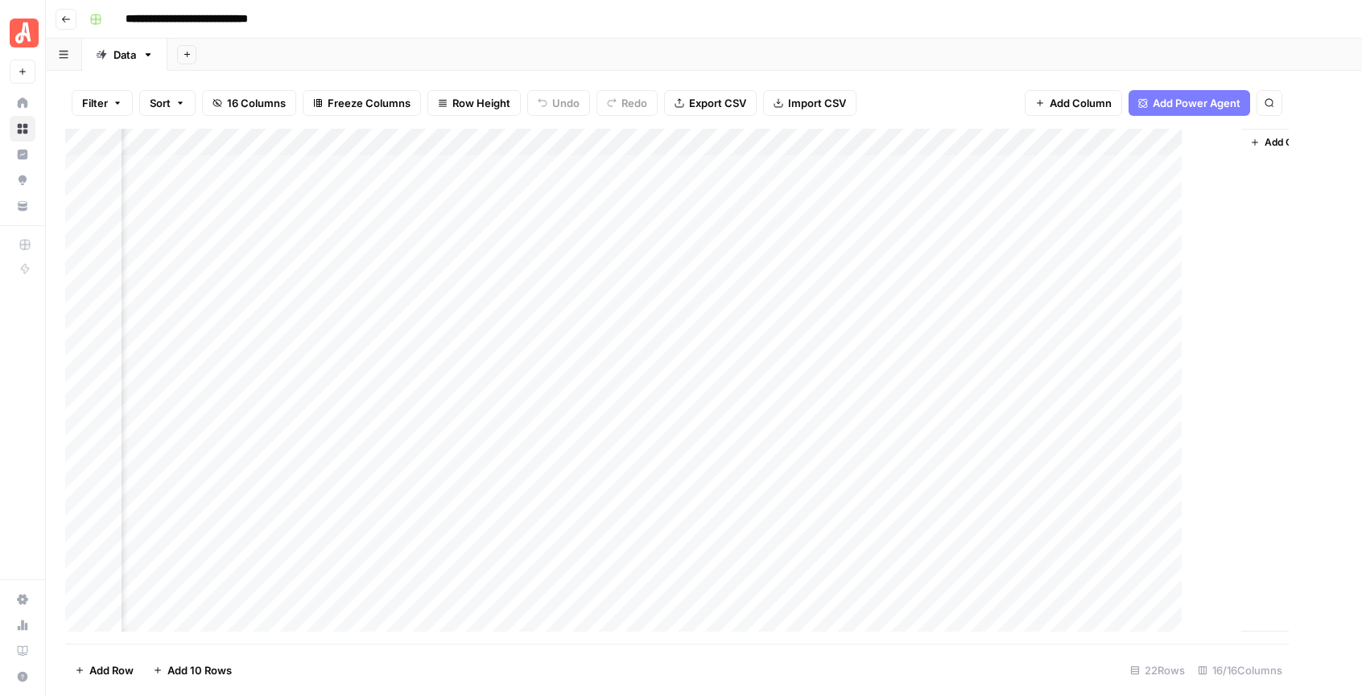
scroll to position [0, 1831]
click at [928, 78] on div "Filter Sort 16 Columns Freeze Columns Row Height Undo Redo Export CSV Import CS…" at bounding box center [704, 103] width 1278 height 52
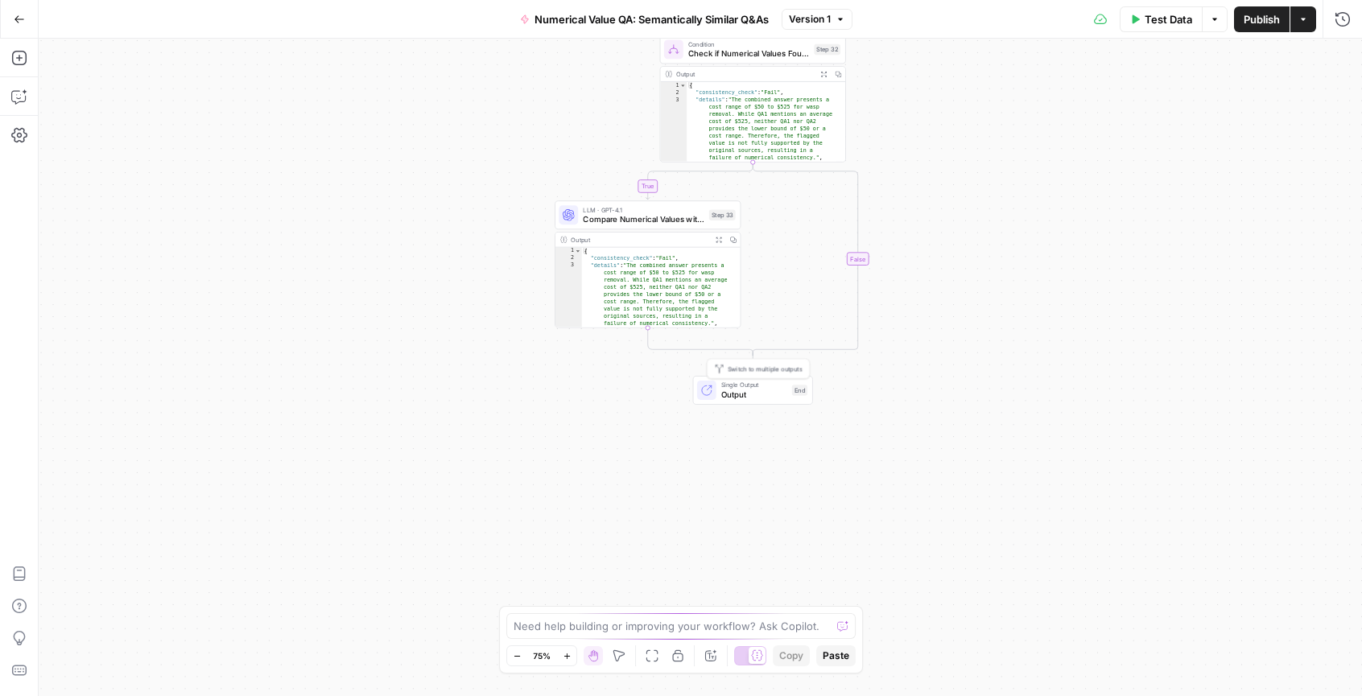
click at [766, 385] on span "Single Output" at bounding box center [754, 385] width 66 height 10
click at [662, 211] on span "LLM · GPT-4.1" at bounding box center [644, 210] width 122 height 10
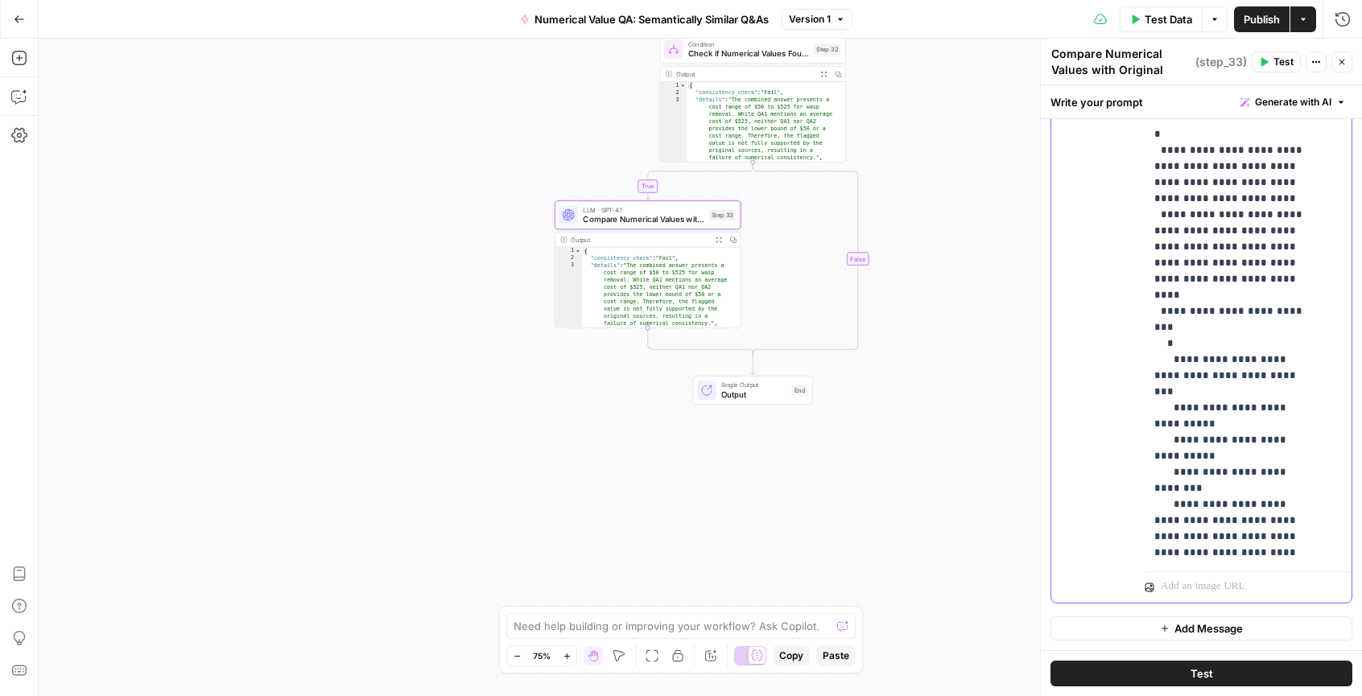
scroll to position [834, 0]
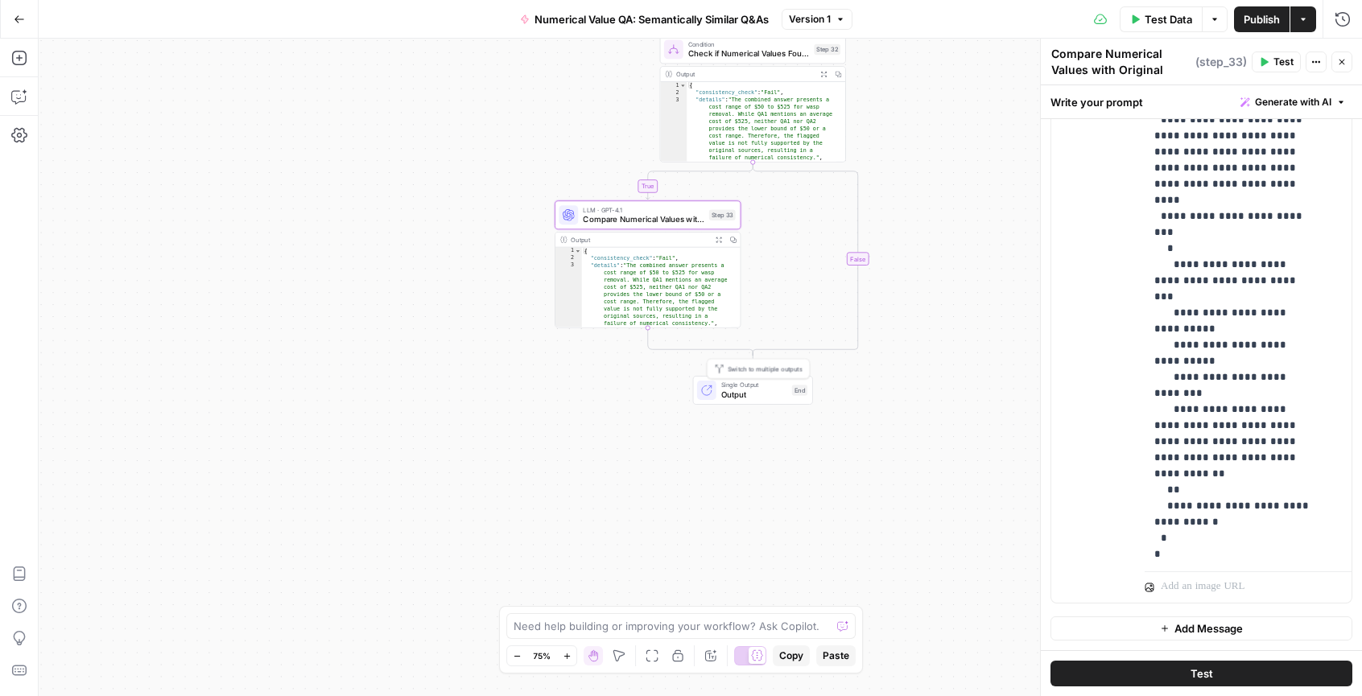
click at [736, 394] on span "Output" at bounding box center [754, 395] width 66 height 12
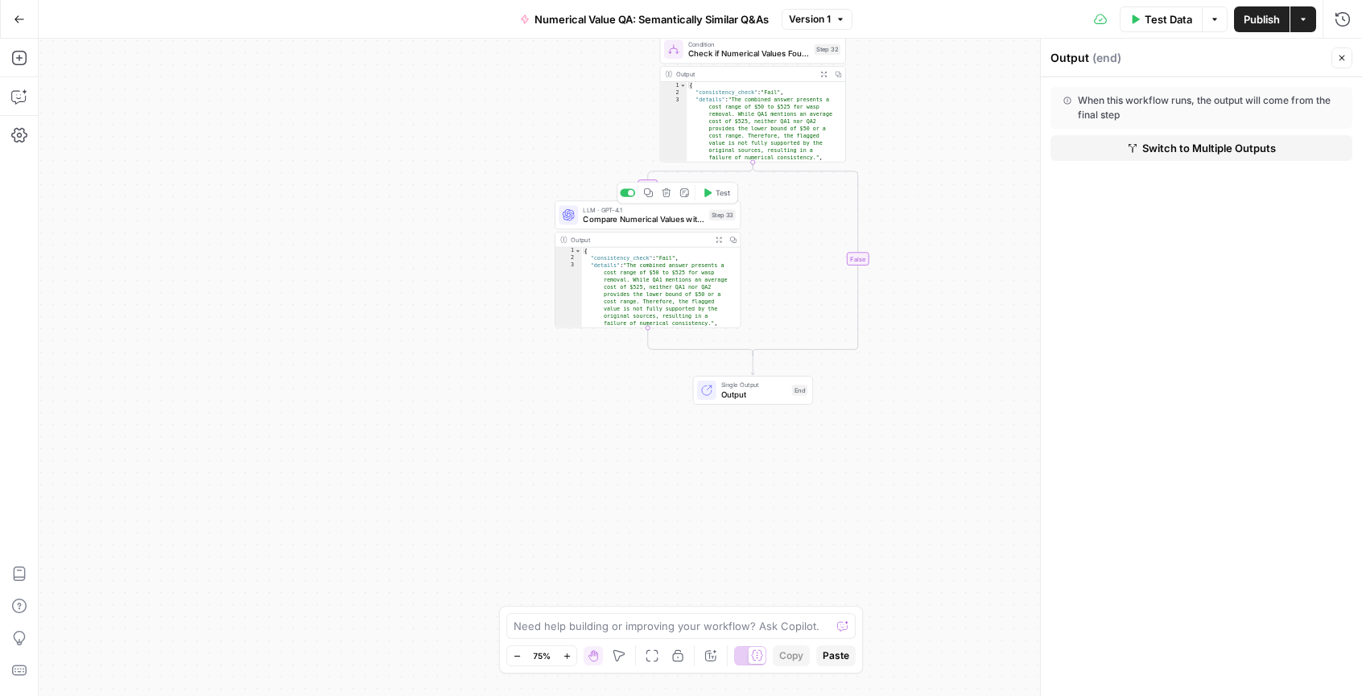
click at [636, 229] on div "LLM · GPT-4.1 Compare Numerical Values with Original Answers Step 33 Copy step …" at bounding box center [648, 214] width 186 height 29
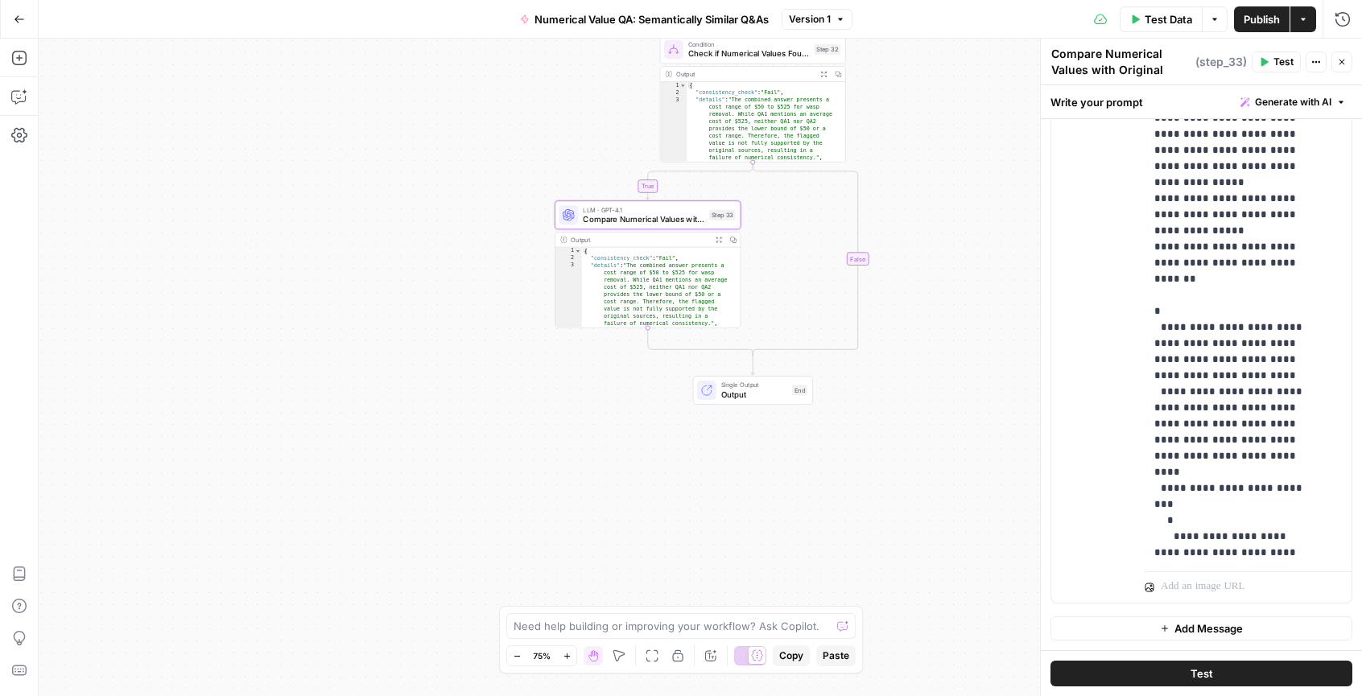
scroll to position [523, 0]
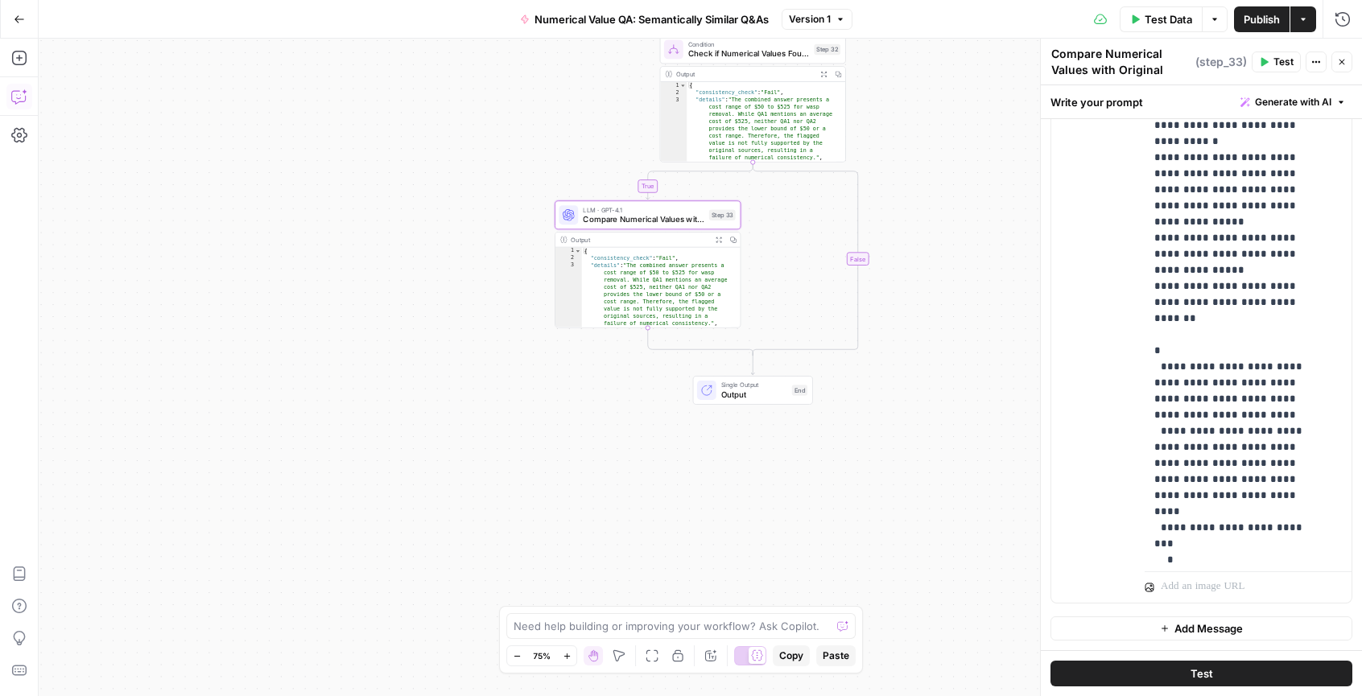
click at [23, 97] on icon "button" at bounding box center [19, 97] width 16 height 16
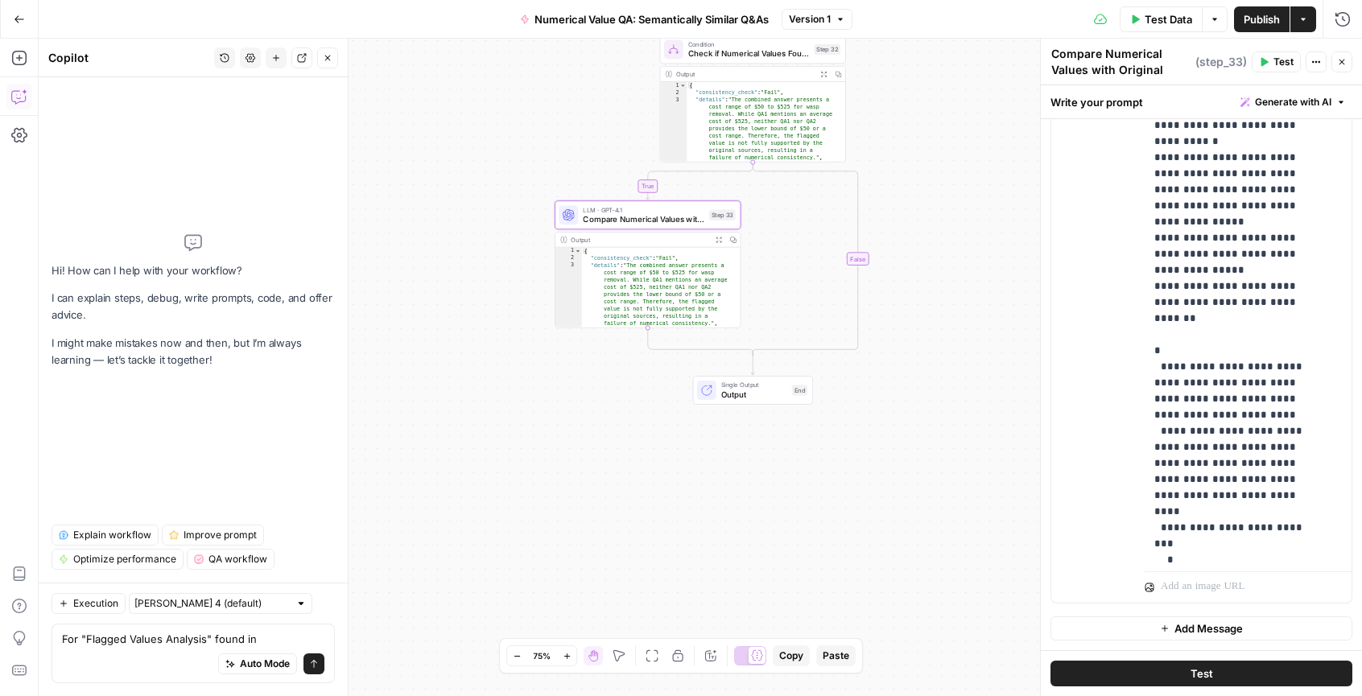
type textarea "For "Flagged Values Analysis" found in"
click at [1148, 382] on div "**********" at bounding box center [1242, 237] width 195 height 656
drag, startPoint x: 1163, startPoint y: 415, endPoint x: 1283, endPoint y: 412, distance: 120.0
click at [1283, 412] on p "**********" at bounding box center [1236, 125] width 163 height 1465
copy p "**********"
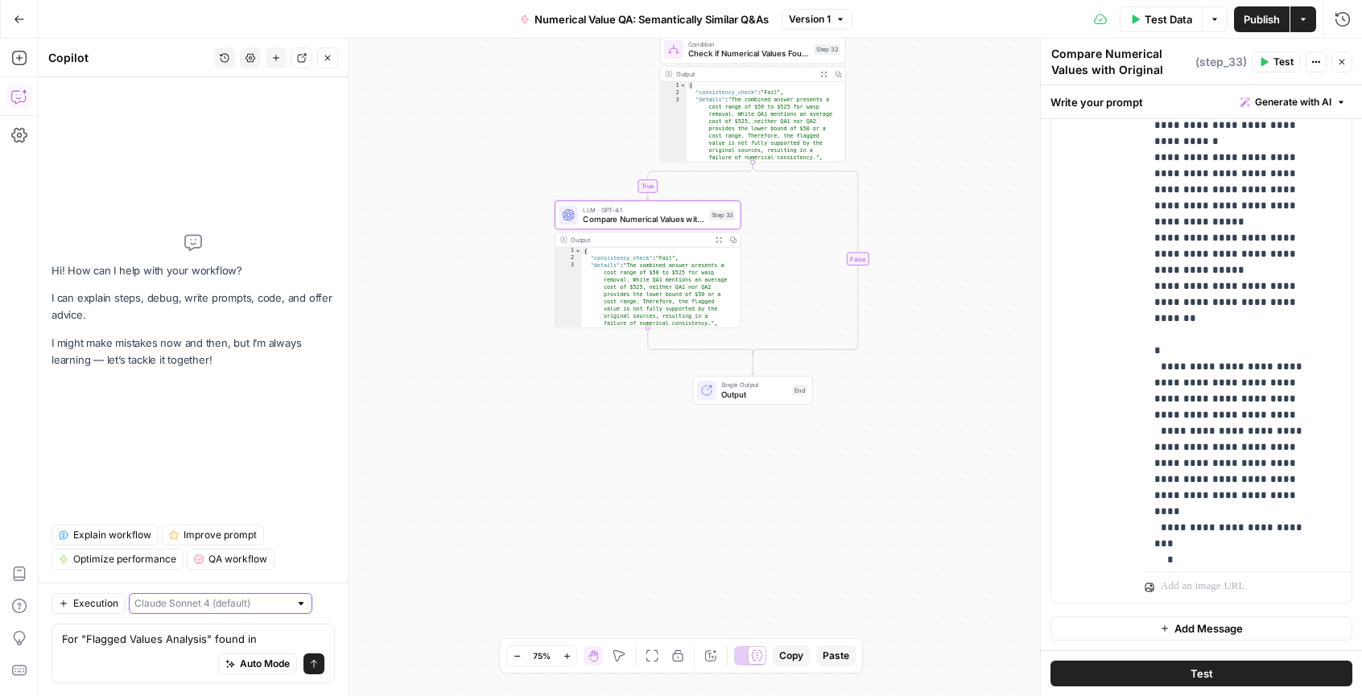
click at [213, 605] on input "text" at bounding box center [211, 604] width 155 height 16
type input "Claude Sonnet 4 (default)"
click at [110, 641] on textarea "For "Flagged Values Analysis" found in" at bounding box center [193, 639] width 262 height 16
drag, startPoint x: 86, startPoint y: 638, endPoint x: 204, endPoint y: 634, distance: 118.4
click at [204, 634] on textarea "For "Flagged Values Analysis" found in" at bounding box center [193, 639] width 262 height 16
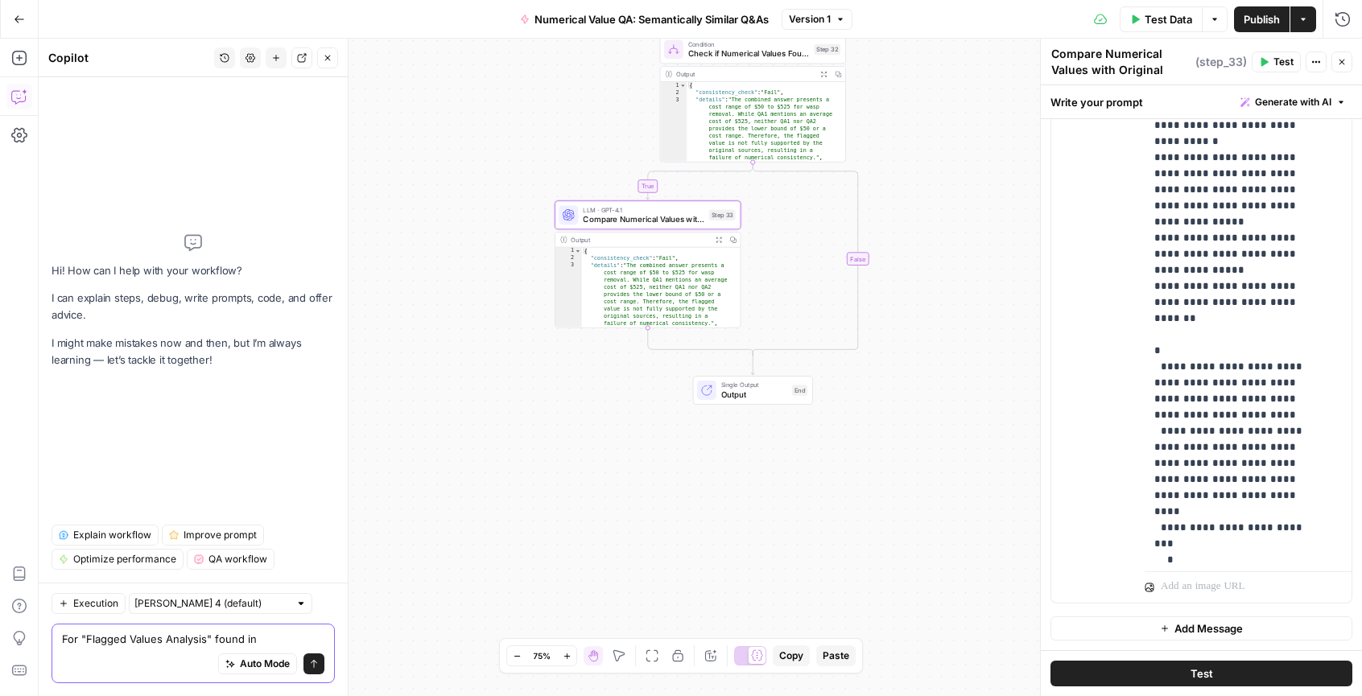
paste textarea "flagged_values_a"
click at [274, 639] on textarea "For "flagged_values_analysis" found in" at bounding box center [193, 639] width 262 height 16
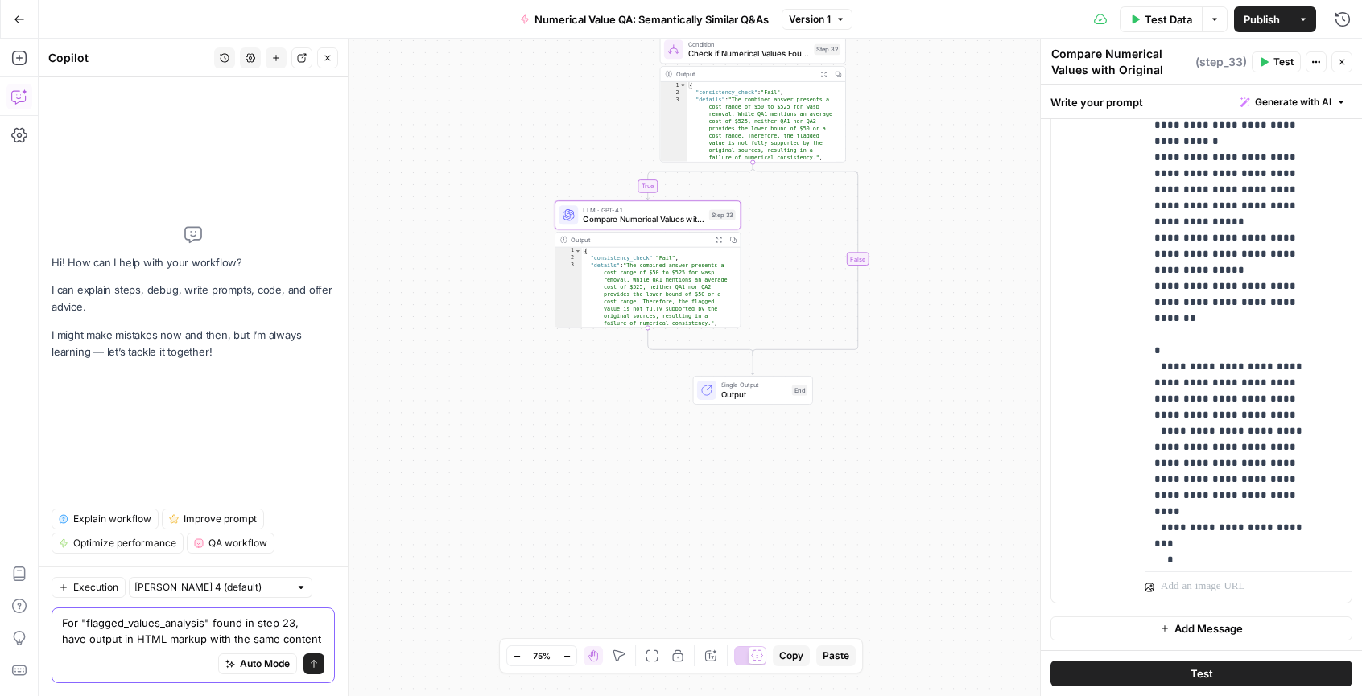
type textarea "For "flagged_values_analysis" found in step 23, have output in HTML markup with…"
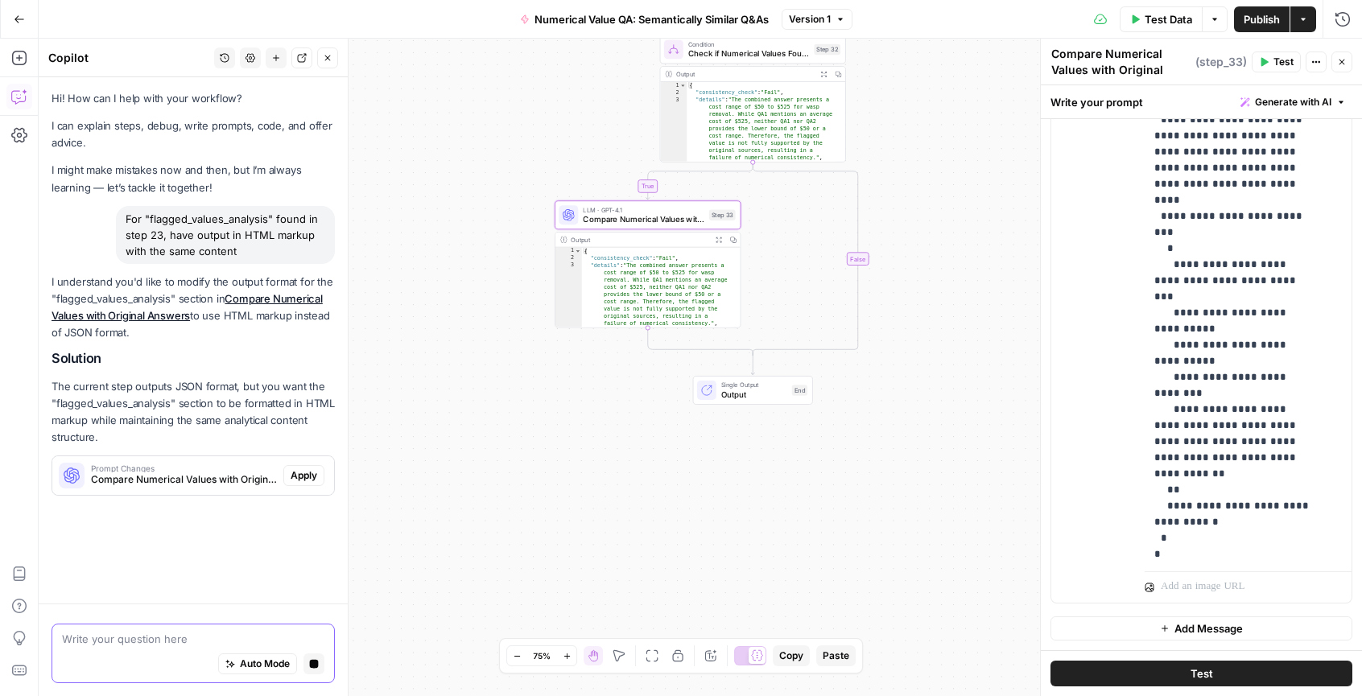
scroll to position [0, 0]
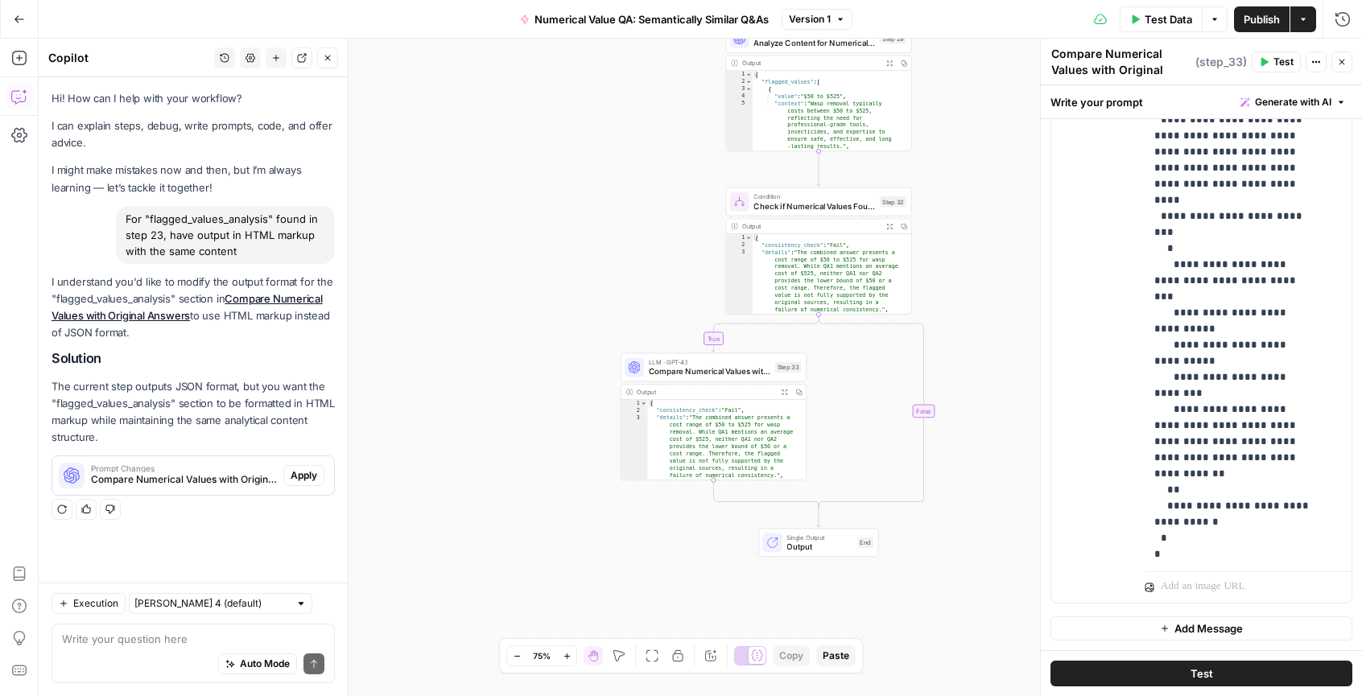
drag, startPoint x: 139, startPoint y: 399, endPoint x: 274, endPoint y: 407, distance: 134.7
click at [255, 407] on p "The current step outputs JSON format, but you want the "flagged_values_analysis…" at bounding box center [193, 412] width 283 height 68
drag, startPoint x: 275, startPoint y: 407, endPoint x: 293, endPoint y: 411, distance: 18.9
click at [275, 407] on p "The current step outputs JSON format, but you want the "flagged_values_analysis…" at bounding box center [193, 412] width 283 height 68
drag, startPoint x: 295, startPoint y: 415, endPoint x: 105, endPoint y: 406, distance: 190.3
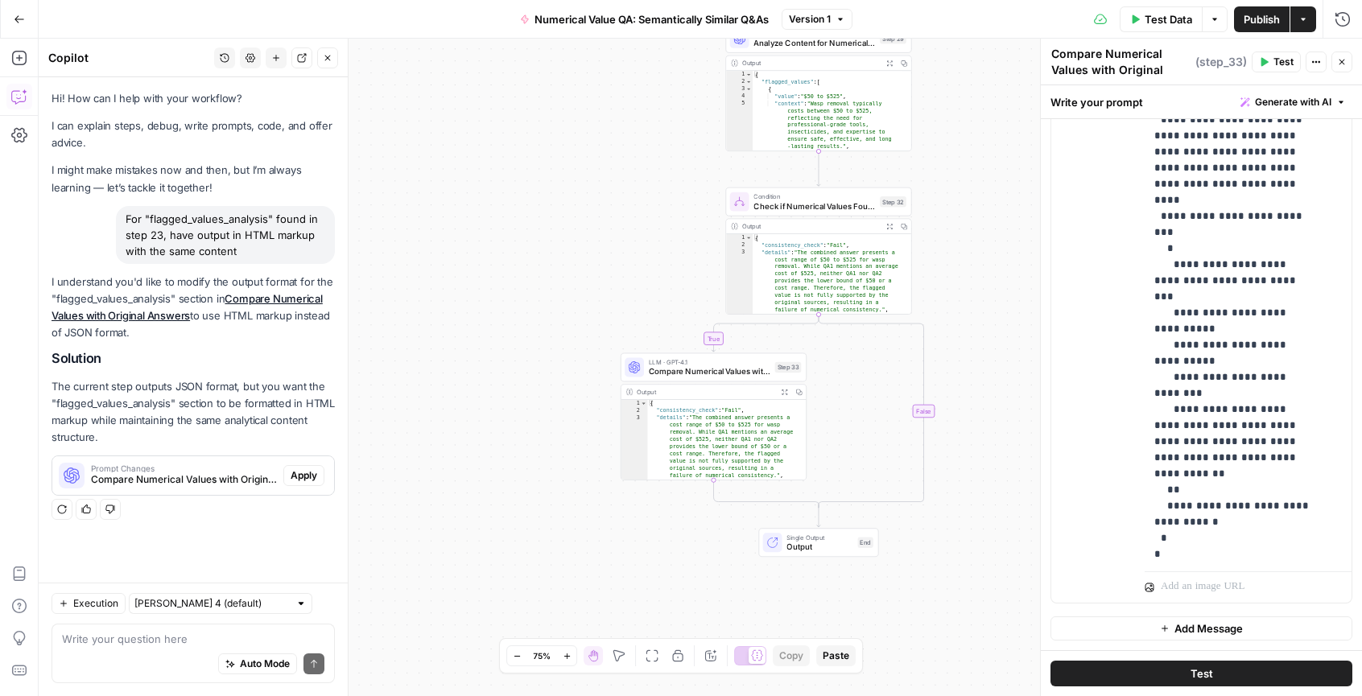
click at [128, 408] on p "The current step outputs JSON format, but you want the "flagged_values_analysis…" at bounding box center [193, 412] width 283 height 68
click at [102, 405] on p "The current step outputs JSON format, but you want the "flagged_values_analysis…" at bounding box center [193, 412] width 283 height 68
drag, startPoint x: 118, startPoint y: 407, endPoint x: 250, endPoint y: 419, distance: 132.5
click at [226, 419] on p "The current step outputs JSON format, but you want the "flagged_values_analysis…" at bounding box center [193, 412] width 283 height 68
click at [250, 419] on p "The current step outputs JSON format, but you want the "flagged_values_analysis…" at bounding box center [193, 412] width 283 height 68
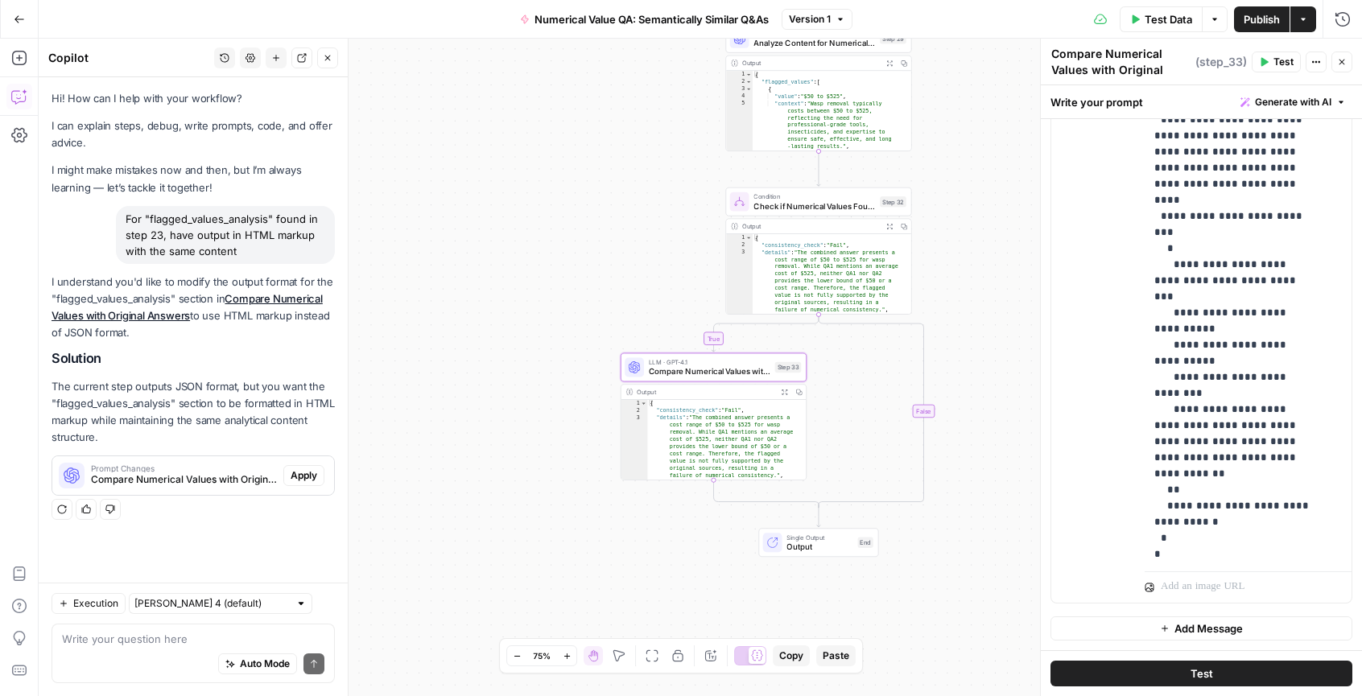
click at [304, 477] on span "Apply" at bounding box center [304, 476] width 27 height 14
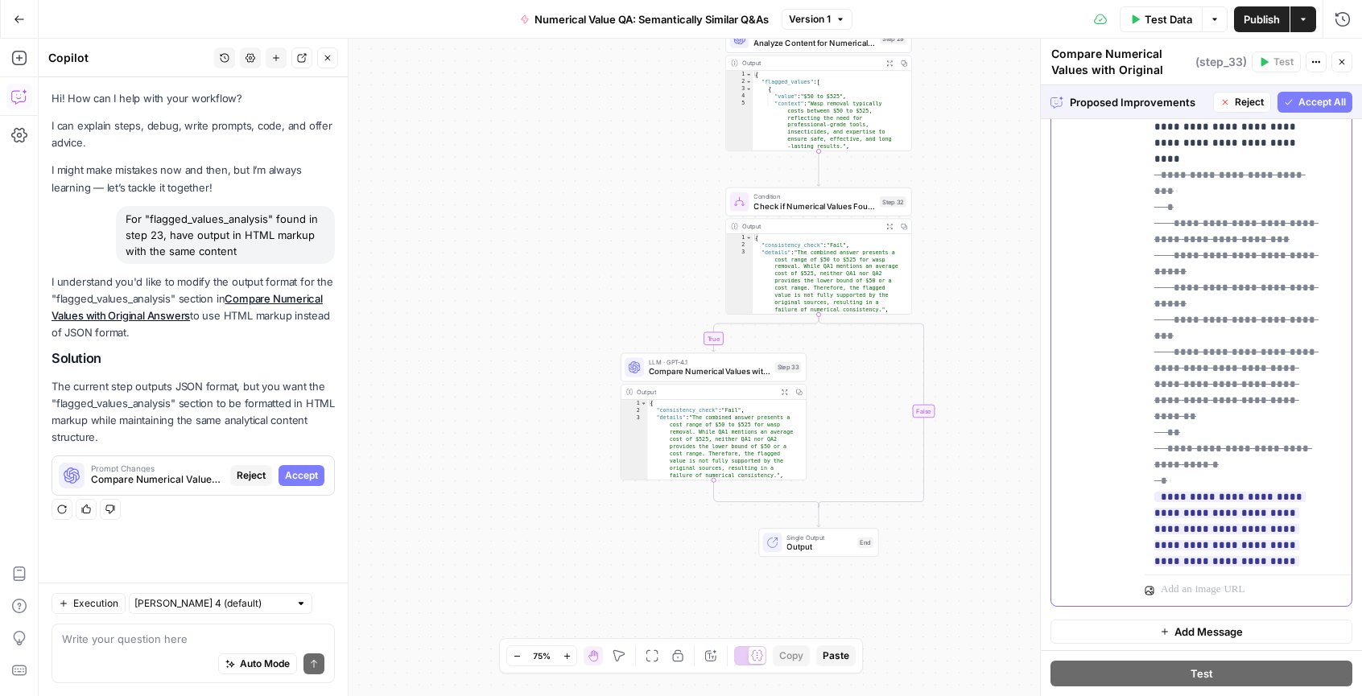
scroll to position [827, 0]
click at [1299, 98] on span "Accept All" at bounding box center [1323, 102] width 48 height 14
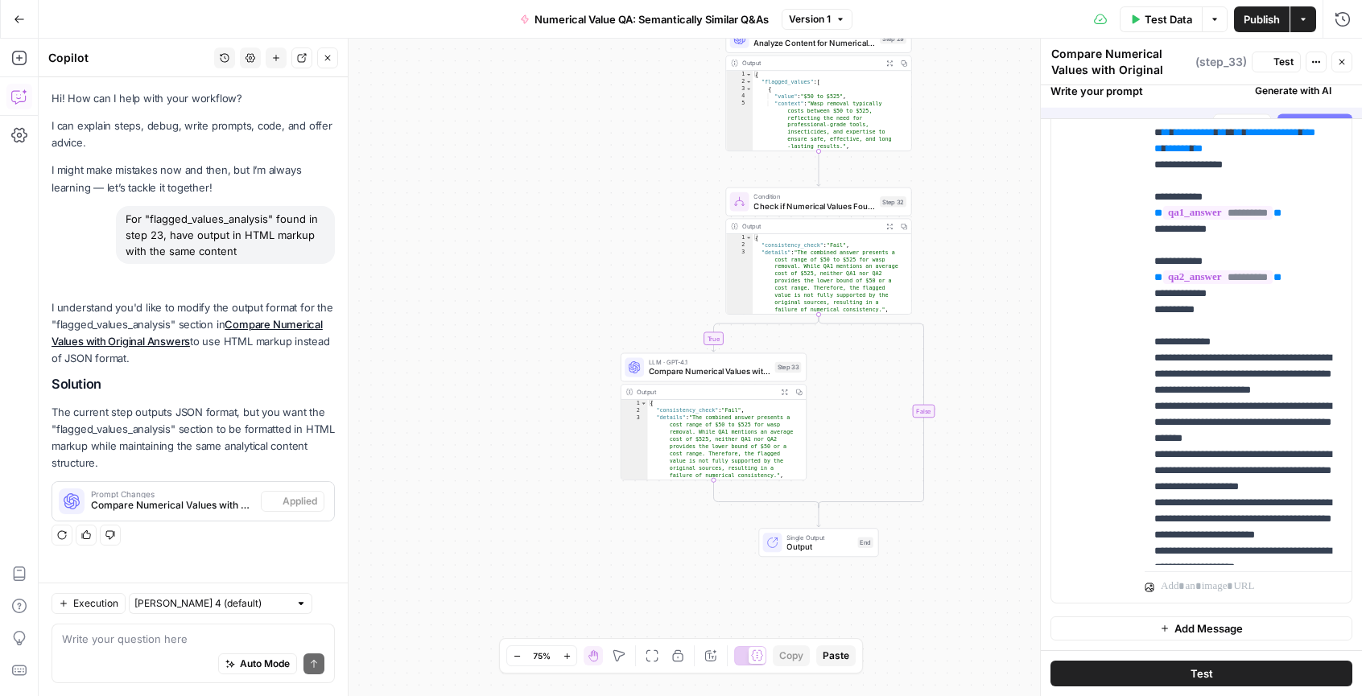
scroll to position [0, 0]
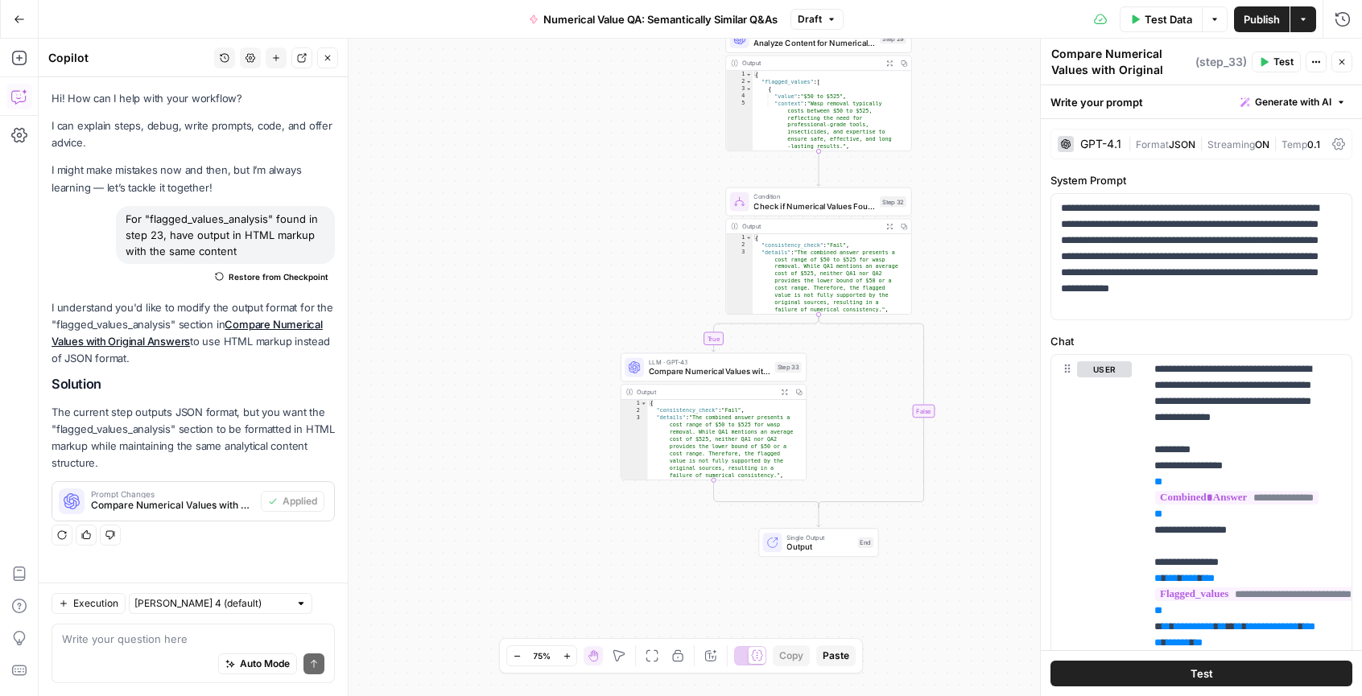
click at [1343, 64] on icon "button" at bounding box center [1342, 62] width 10 height 10
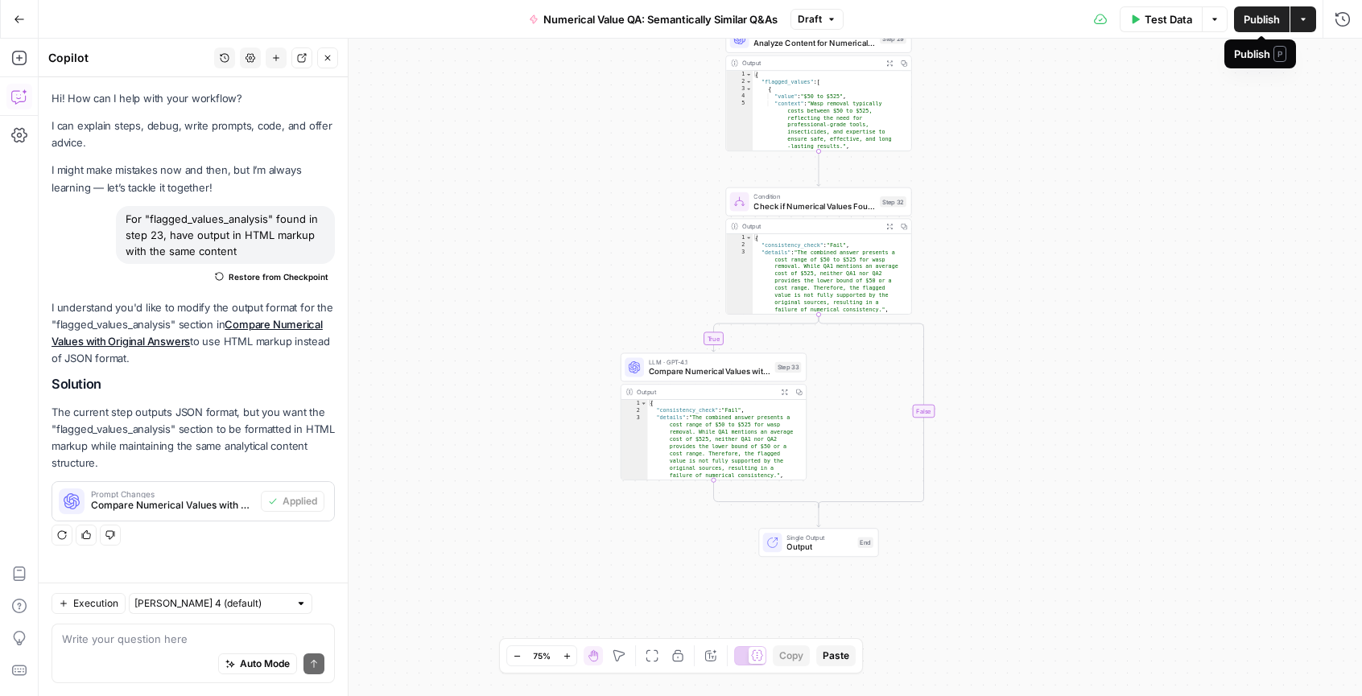
click at [1266, 23] on span "Publish" at bounding box center [1262, 19] width 36 height 16
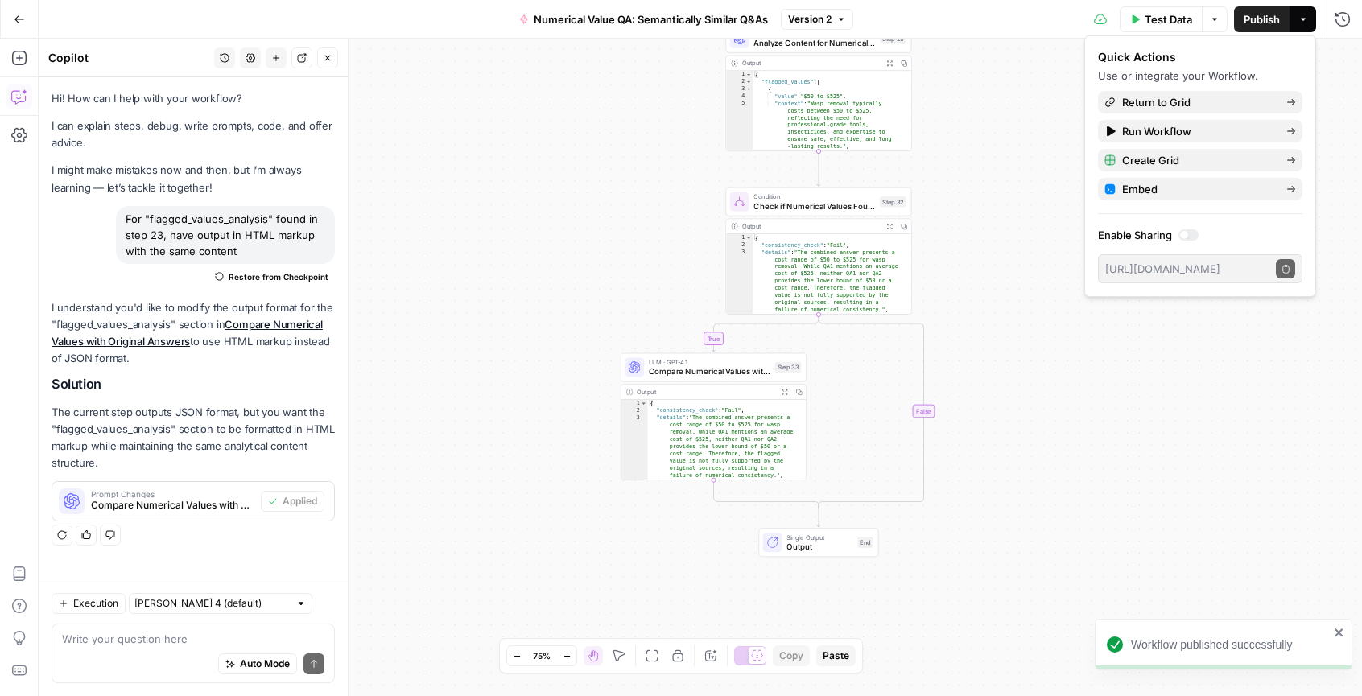
click at [793, 21] on span "Version 2" at bounding box center [809, 19] width 43 height 14
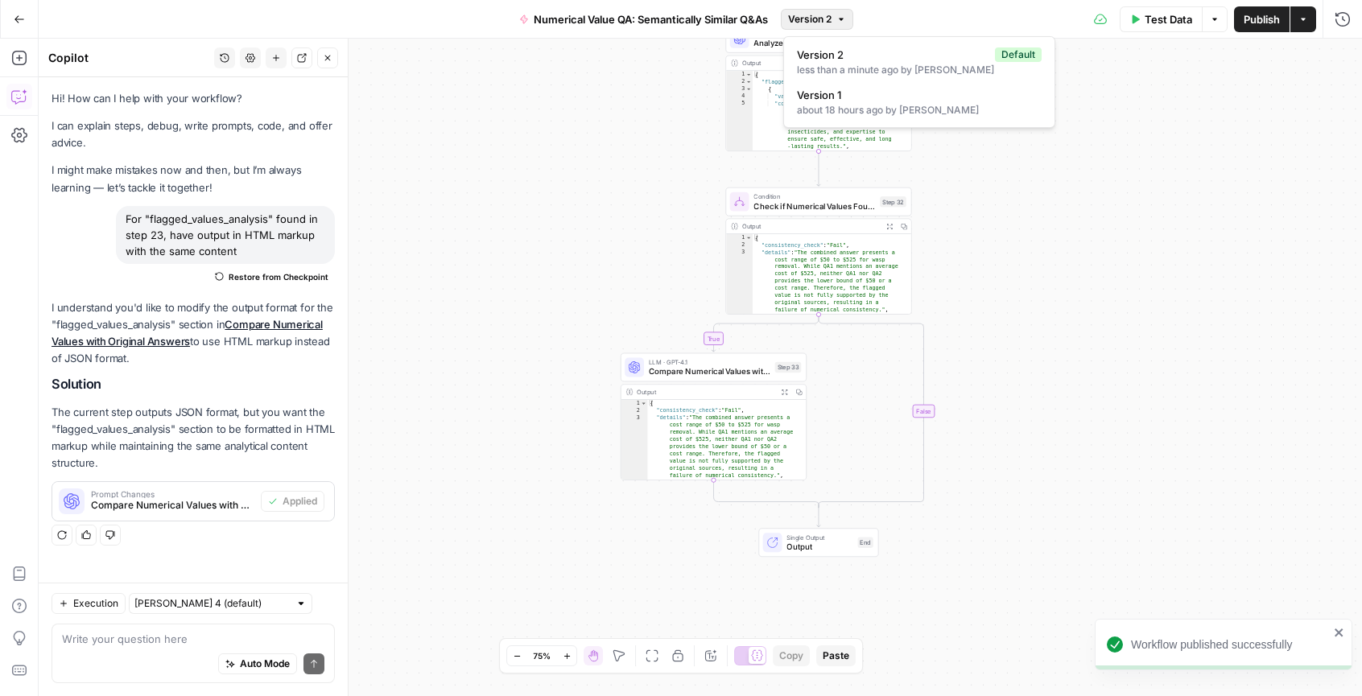
click at [1045, 237] on div "true false Workflow Input Settings Inputs LLM · GPT-4.1 Analyze Content for Num…" at bounding box center [701, 368] width 1324 height 658
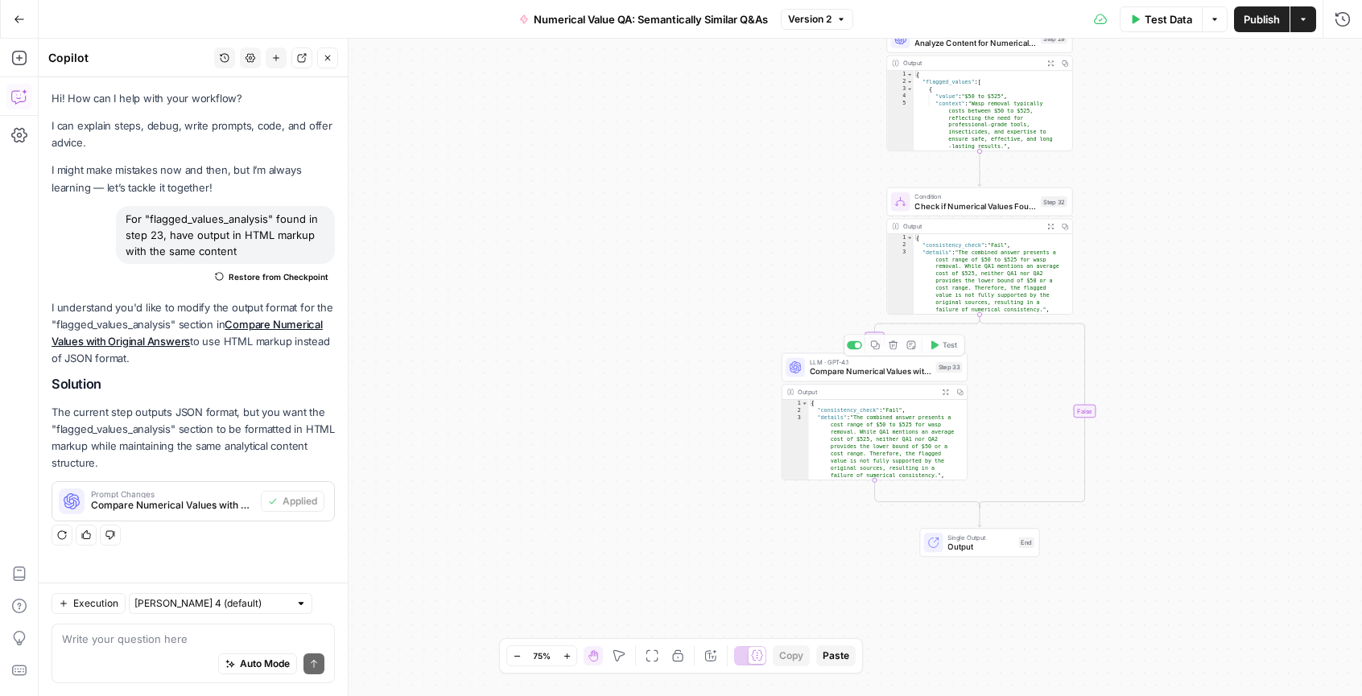
type textarea "**********"
click at [898, 439] on div "{ "consistency_check" : "Fail" , "details" : "The combined answer presents a co…" at bounding box center [883, 447] width 150 height 94
click at [898, 373] on span "Compare Numerical Values with Original Answers" at bounding box center [871, 372] width 122 height 12
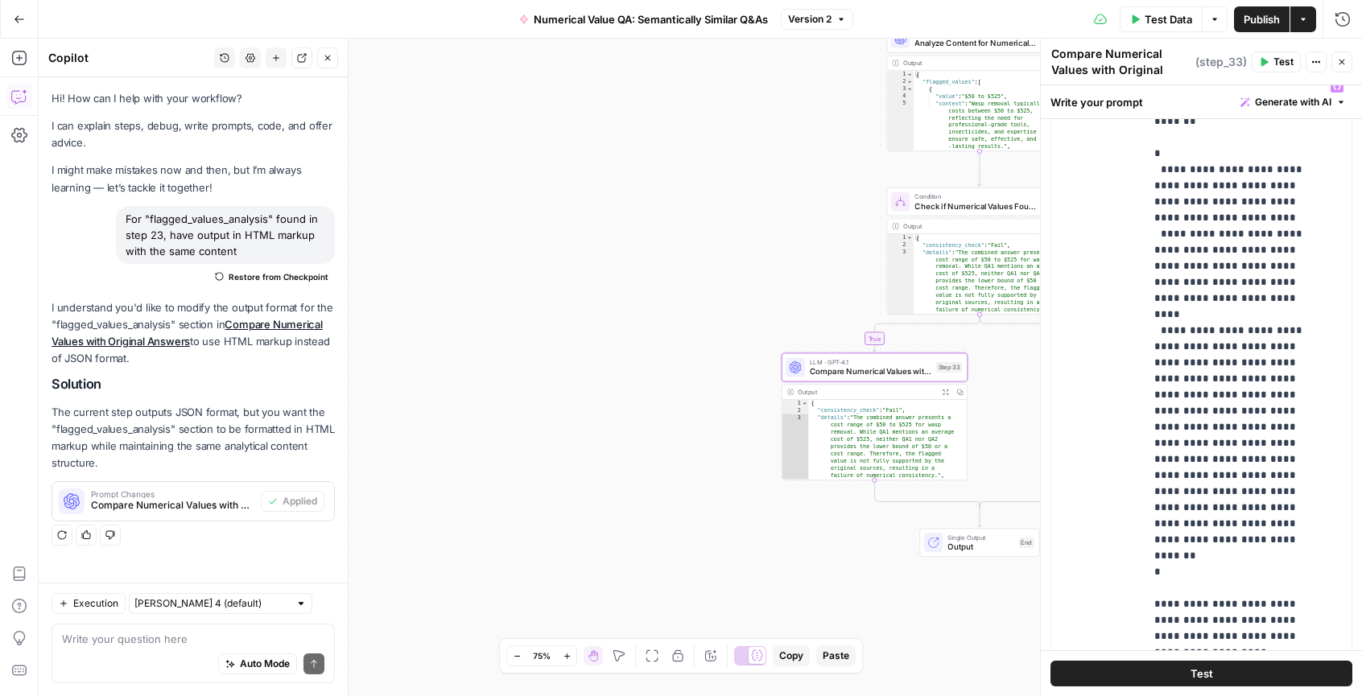
scroll to position [879, 0]
click at [1339, 59] on icon "button" at bounding box center [1342, 62] width 10 height 10
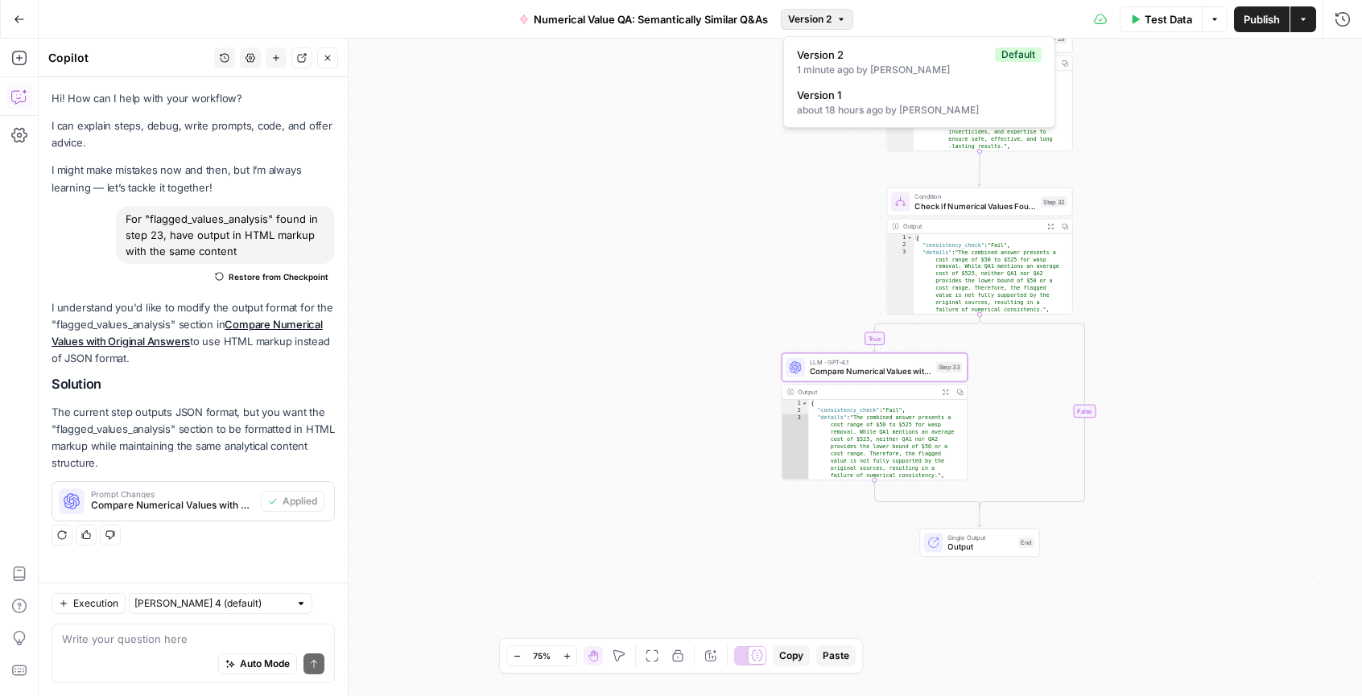
click at [816, 28] on button "Version 2" at bounding box center [817, 19] width 72 height 21
click at [837, 117] on div "about 18 hours ago by Caroline Gilbert" at bounding box center [919, 110] width 245 height 14
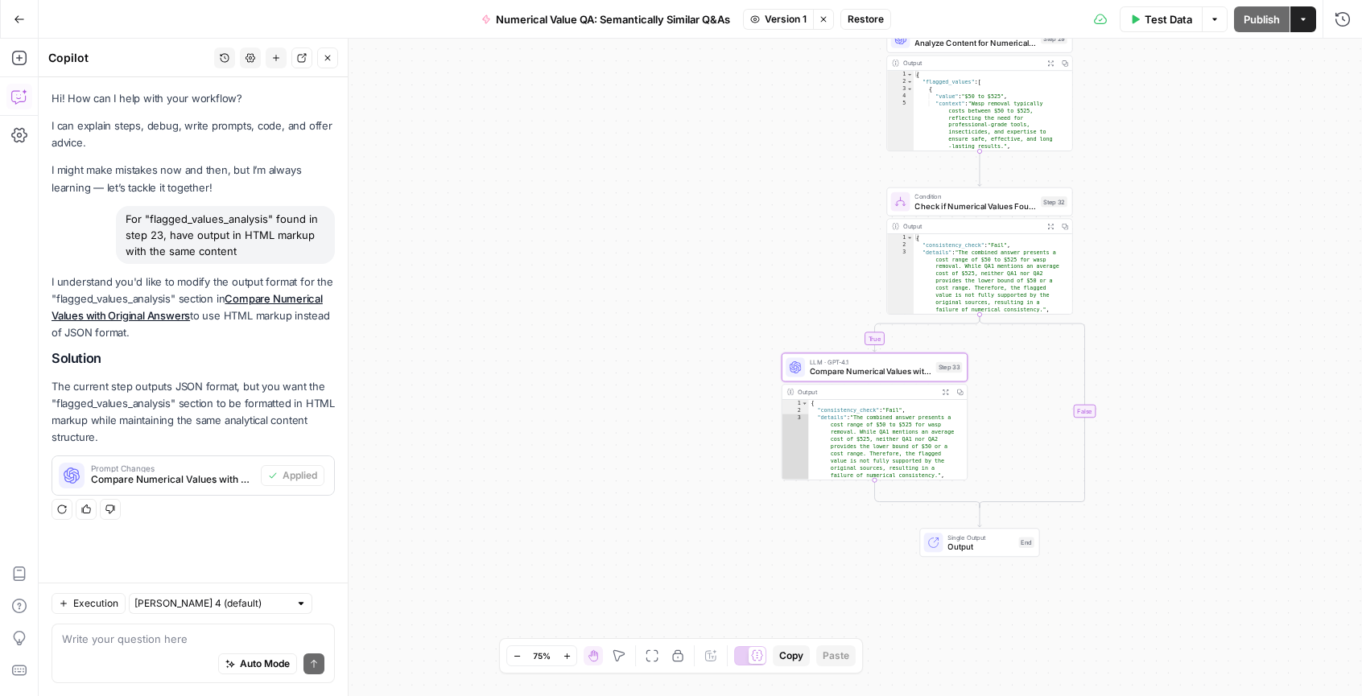
click at [870, 20] on span "Restore" at bounding box center [866, 19] width 36 height 14
click at [622, 209] on div "true false Workflow Input Settings Inputs LLM · GPT-4.1 Analyze Content for Num…" at bounding box center [701, 368] width 1324 height 658
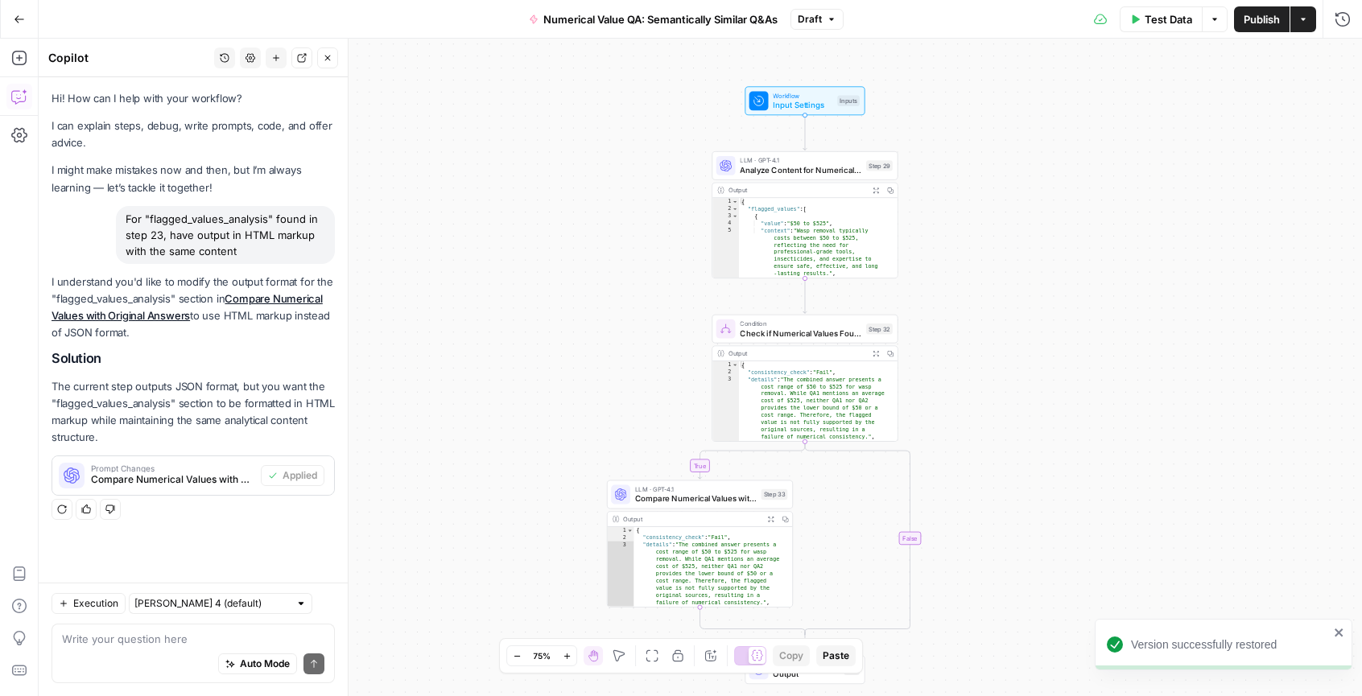
drag, startPoint x: 695, startPoint y: 209, endPoint x: 520, endPoint y: 337, distance: 216.1
click at [520, 337] on div "true false Workflow Input Settings Inputs LLM · GPT-4.1 Analyze Content for Num…" at bounding box center [701, 368] width 1324 height 658
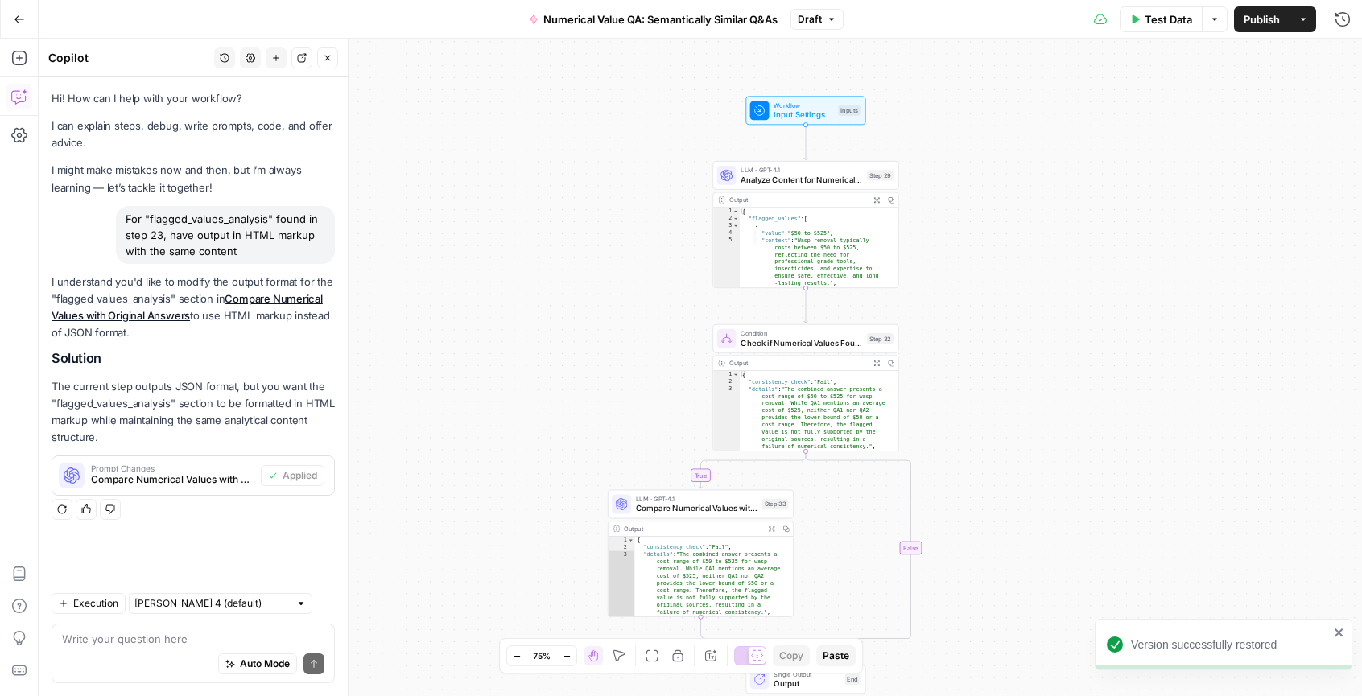
drag, startPoint x: 1128, startPoint y: 230, endPoint x: 1131, endPoint y: 276, distance: 46.0
click at [1131, 276] on div "true false Workflow Input Settings Inputs LLM · GPT-4.1 Analyze Content for Num…" at bounding box center [701, 368] width 1324 height 658
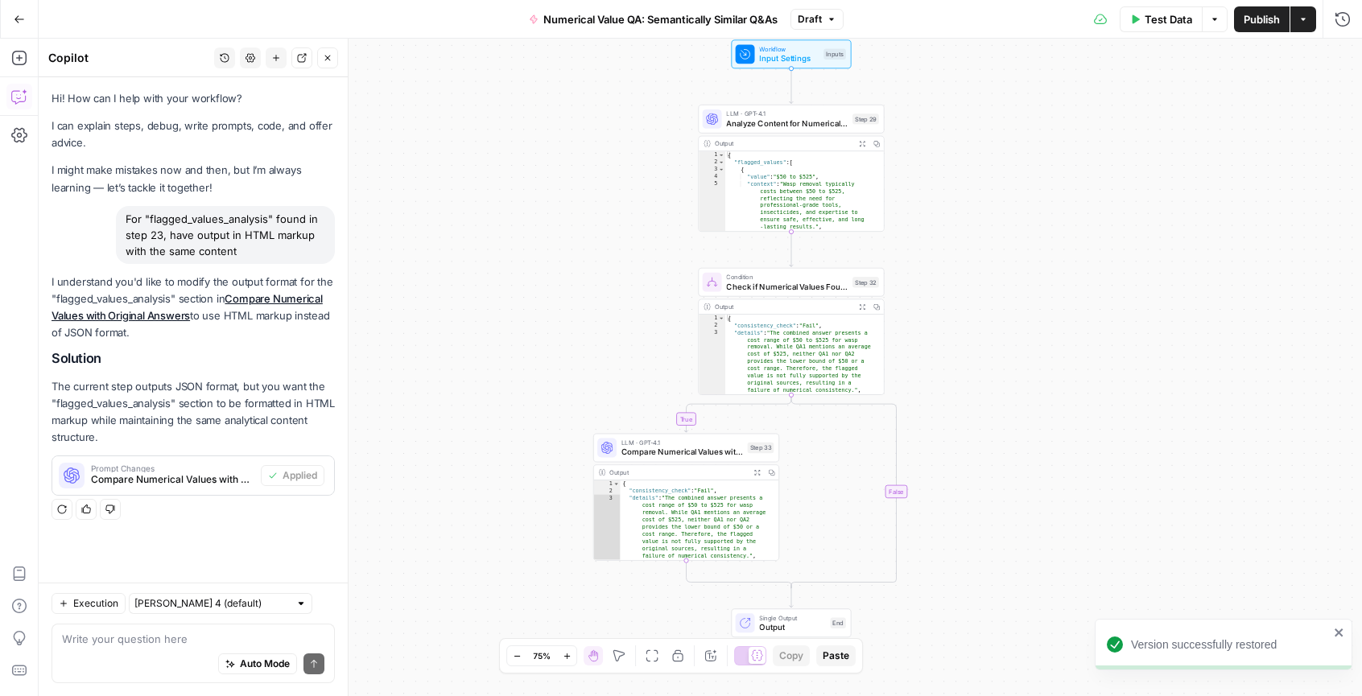
drag, startPoint x: 1109, startPoint y: 163, endPoint x: 1087, endPoint y: 110, distance: 56.7
click at [1087, 110] on div "true false Workflow Input Settings Inputs LLM · GPT-4.1 Analyze Content for Num…" at bounding box center [701, 368] width 1324 height 658
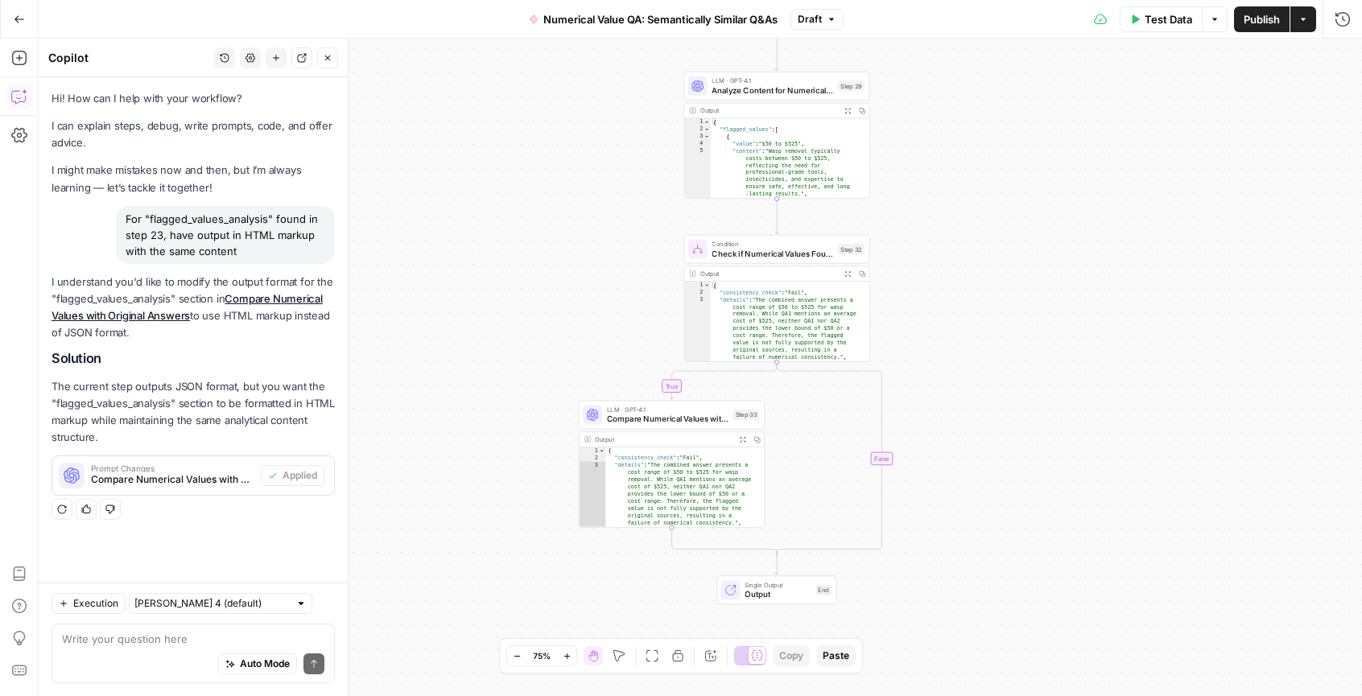
click at [26, 18] on button "Go Back" at bounding box center [19, 19] width 29 height 29
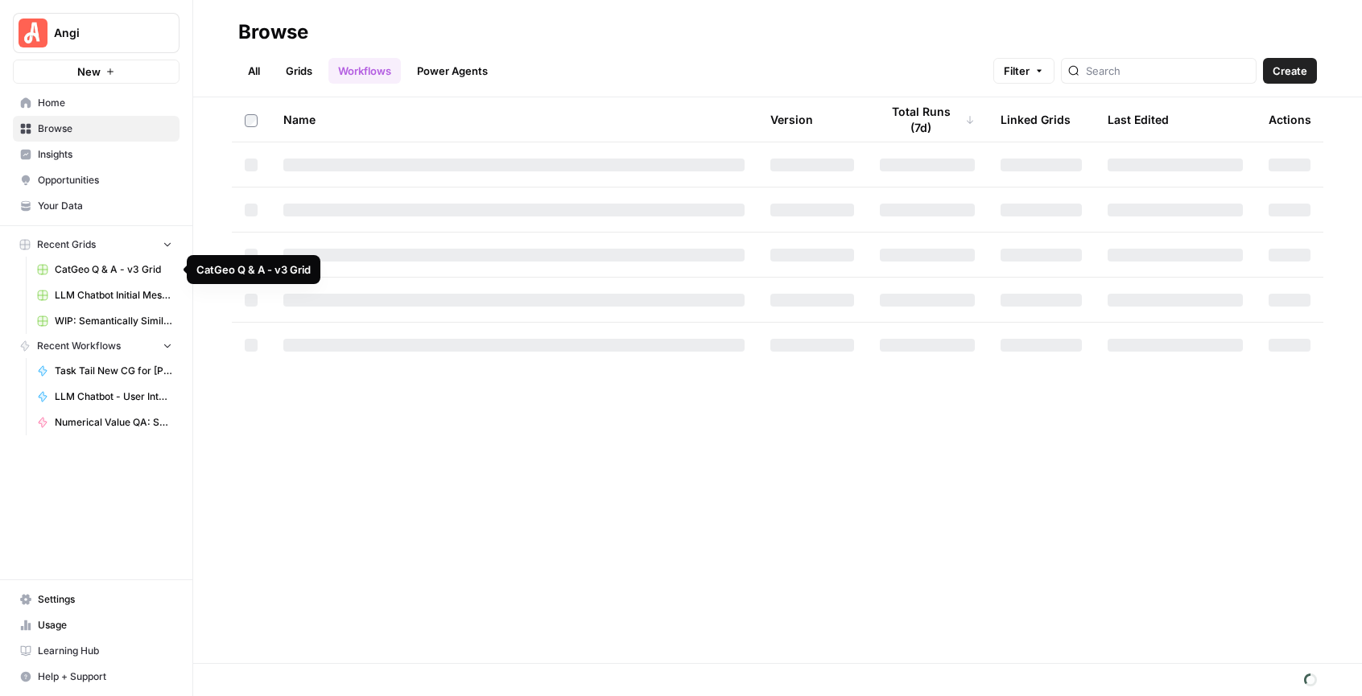
click at [113, 267] on span "CatGeo Q & A - v3 Grid" at bounding box center [114, 269] width 118 height 14
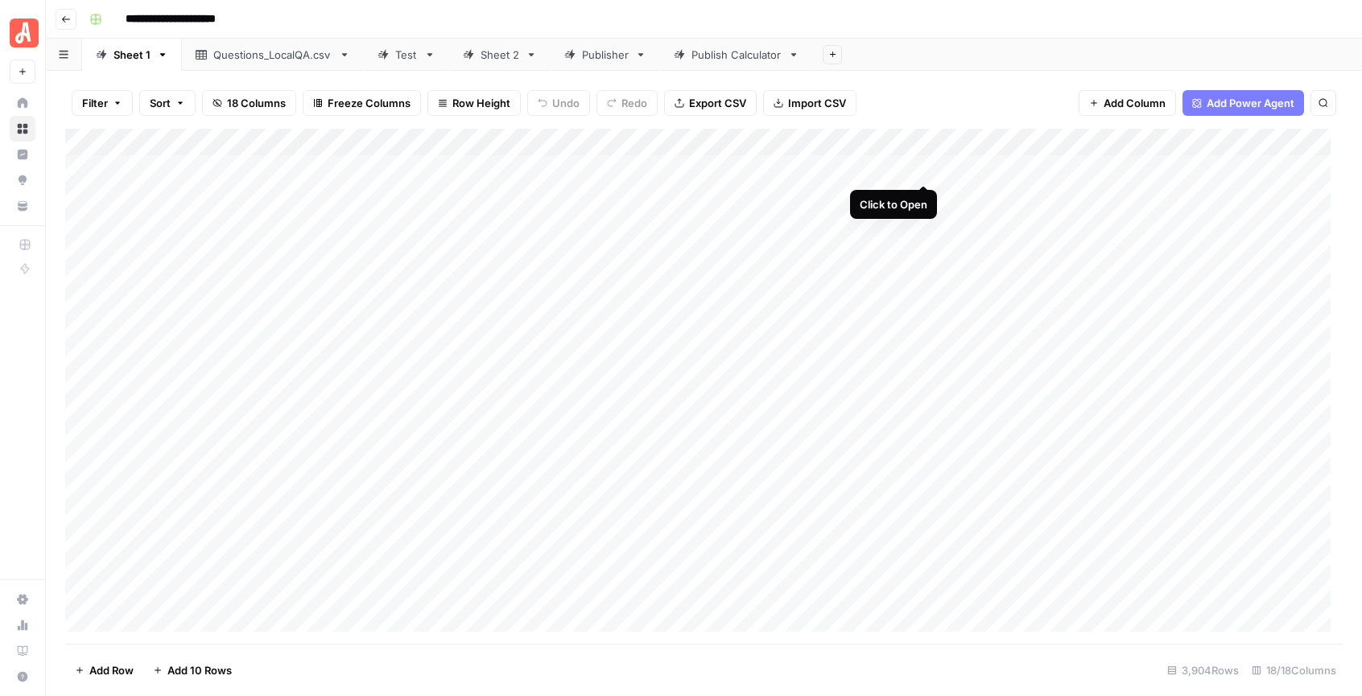
click at [923, 166] on div "Add Column" at bounding box center [704, 386] width 1278 height 515
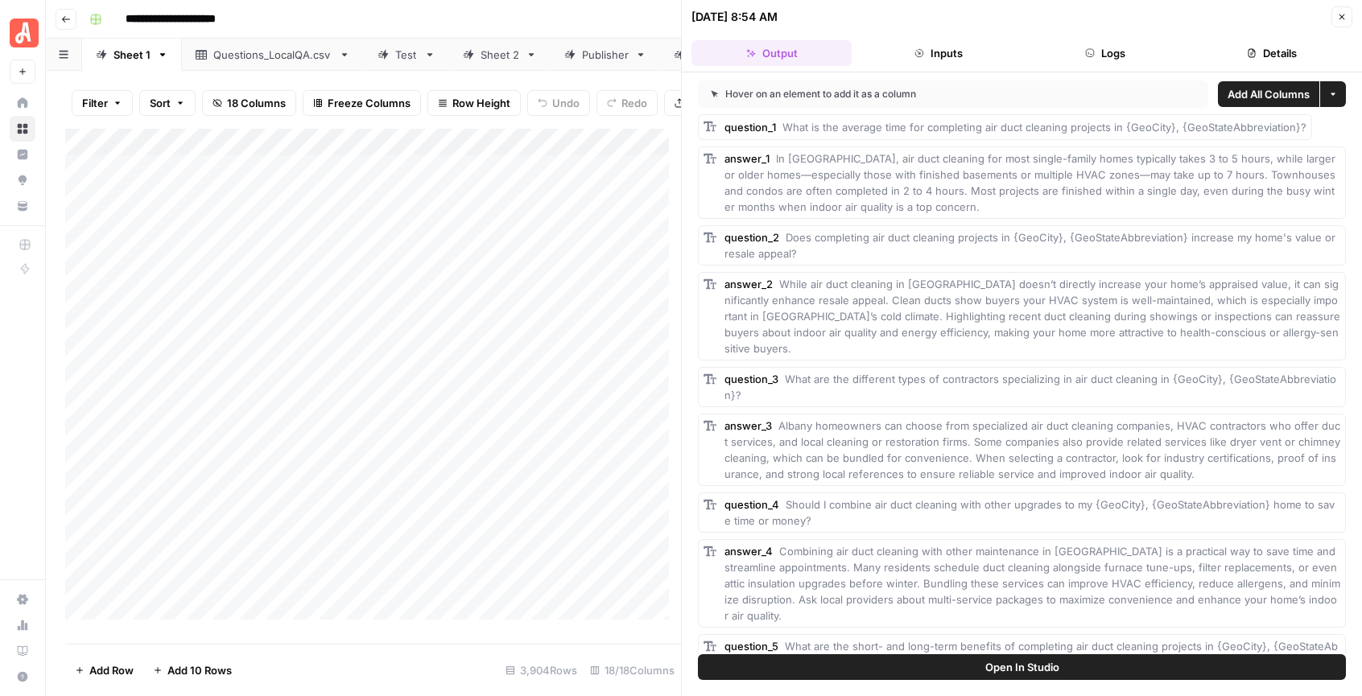
click at [1349, 19] on button "Close" at bounding box center [1342, 16] width 21 height 21
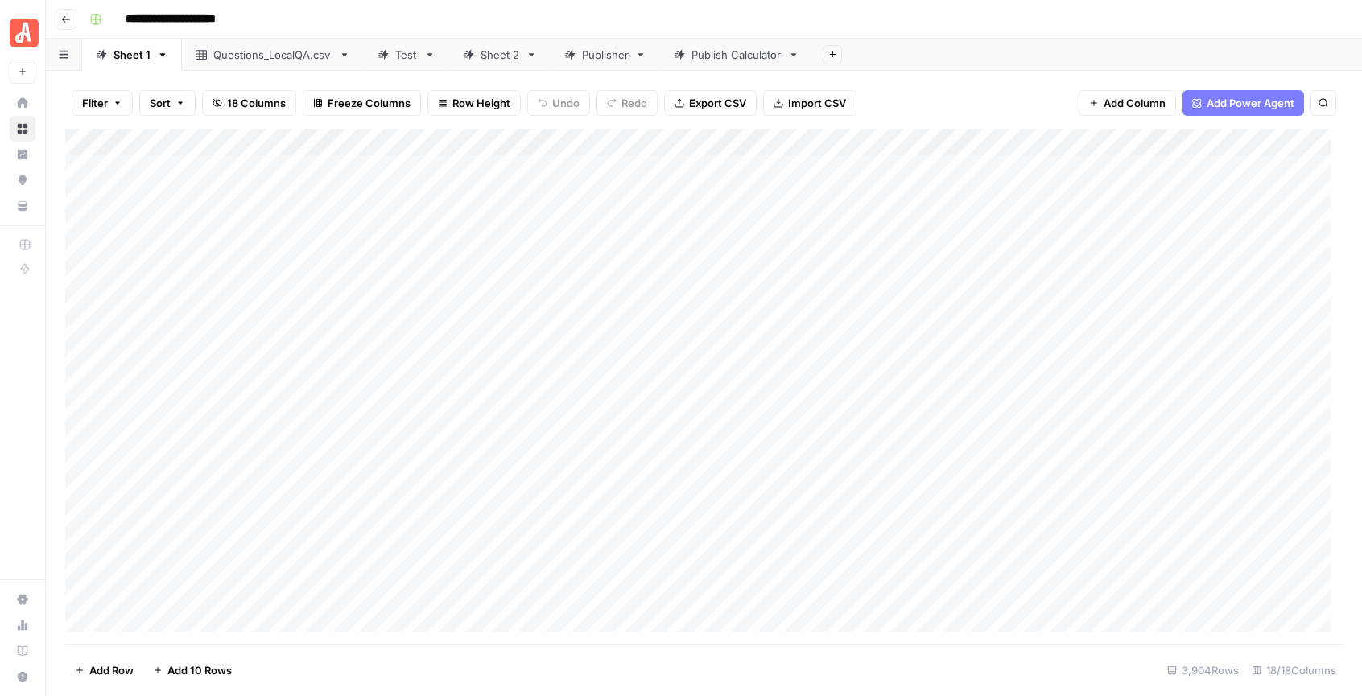
click at [69, 19] on icon "button" at bounding box center [66, 19] width 10 height 10
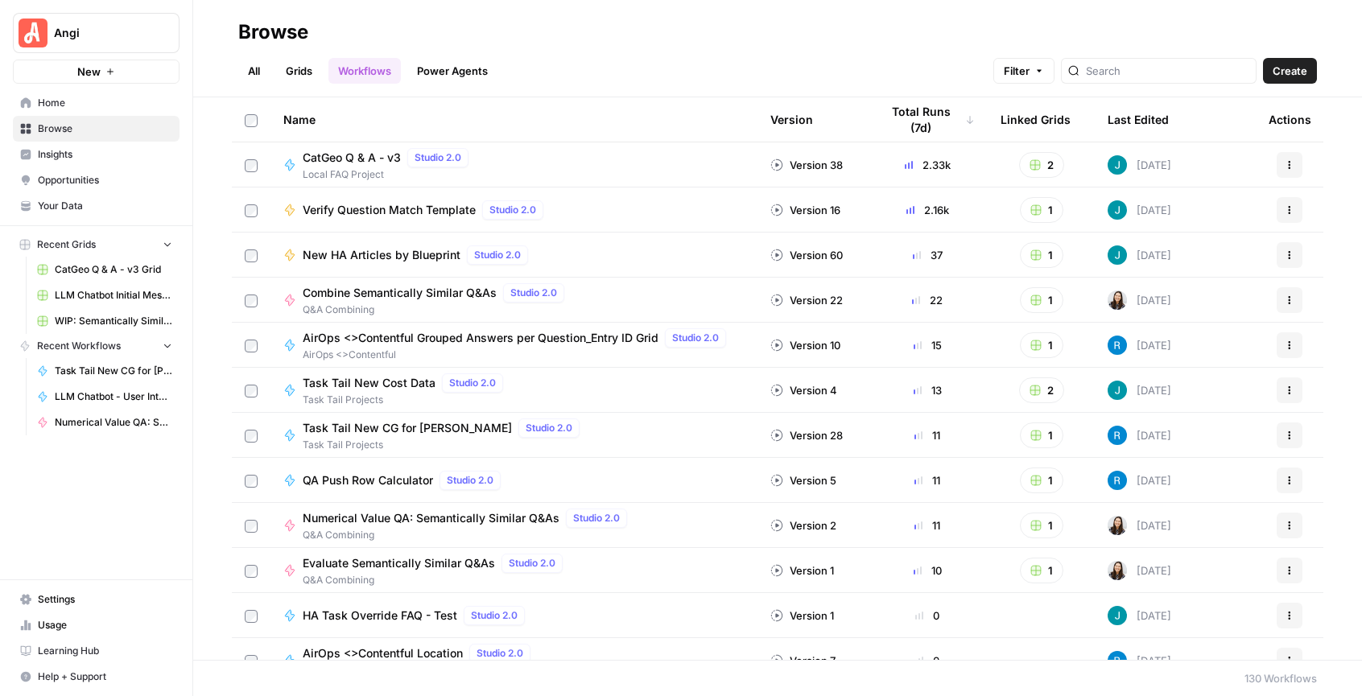
click at [309, 77] on link "Grids" at bounding box center [299, 71] width 46 height 26
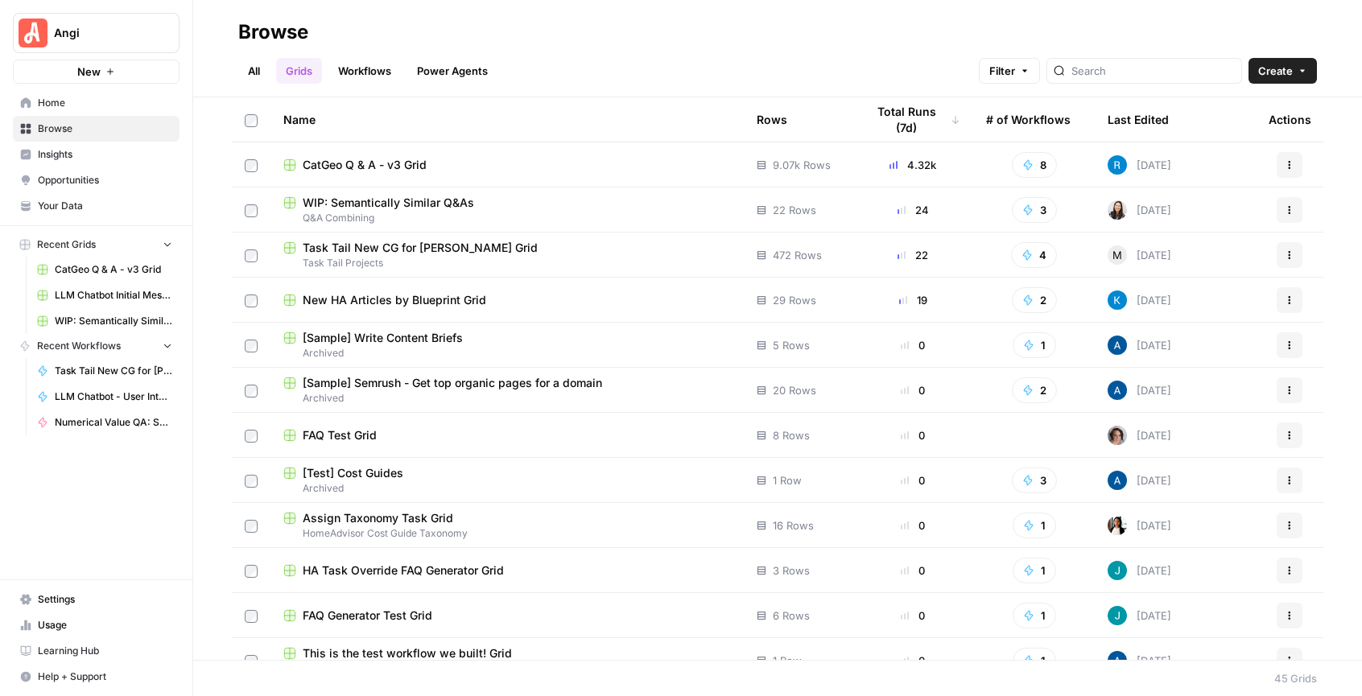
click at [420, 256] on span "Task Tail Projects" at bounding box center [507, 263] width 448 height 14
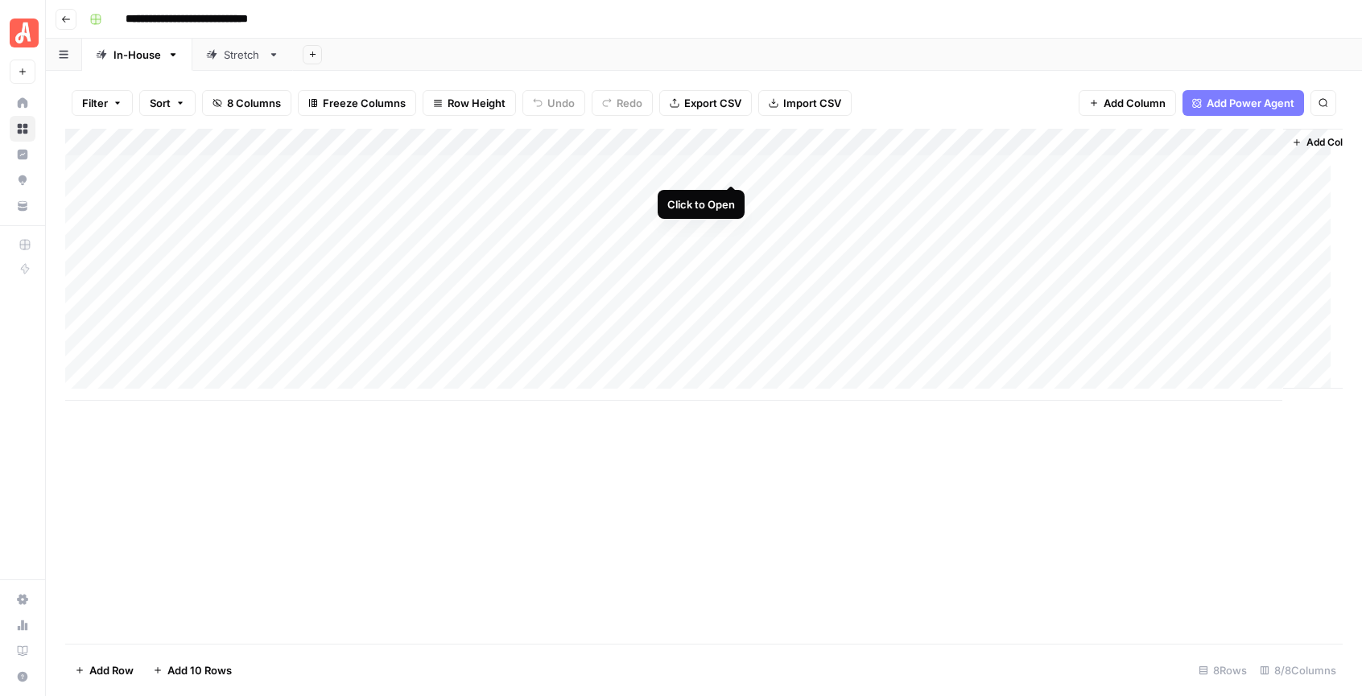
click at [728, 169] on div "Add Column" at bounding box center [704, 265] width 1278 height 272
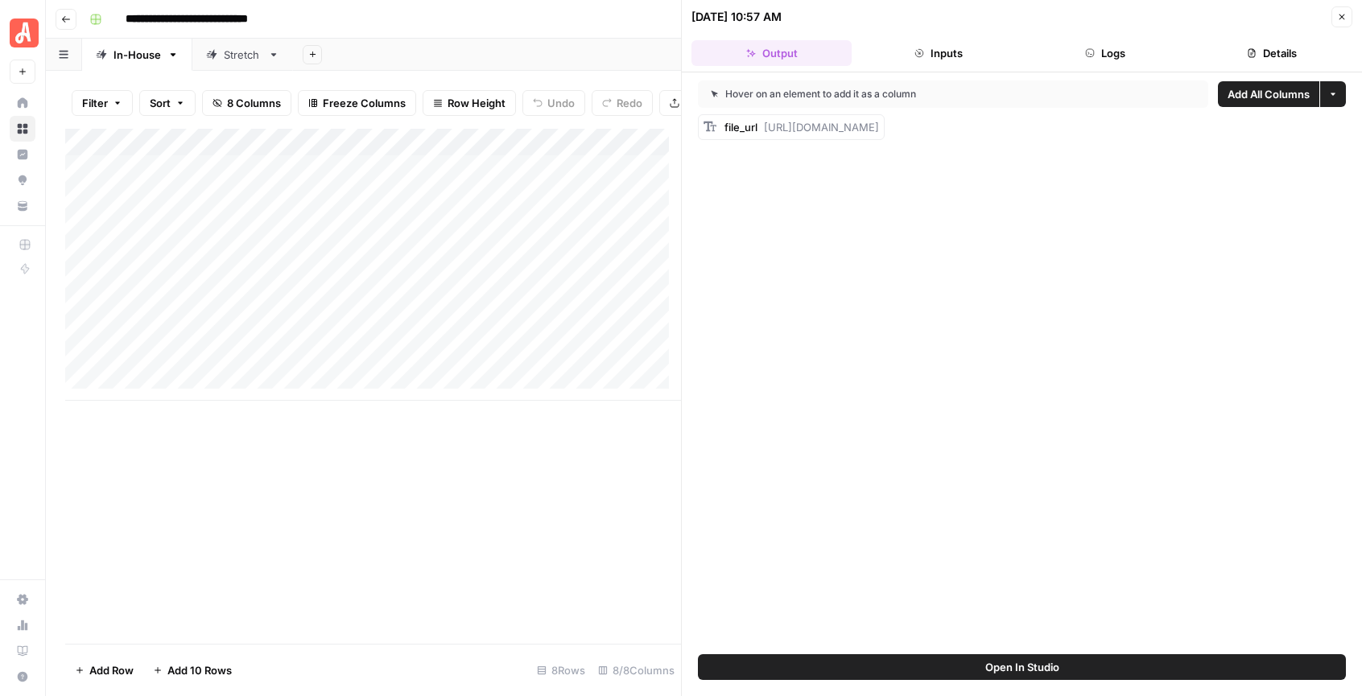
click at [1341, 19] on icon "button" at bounding box center [1342, 17] width 10 height 10
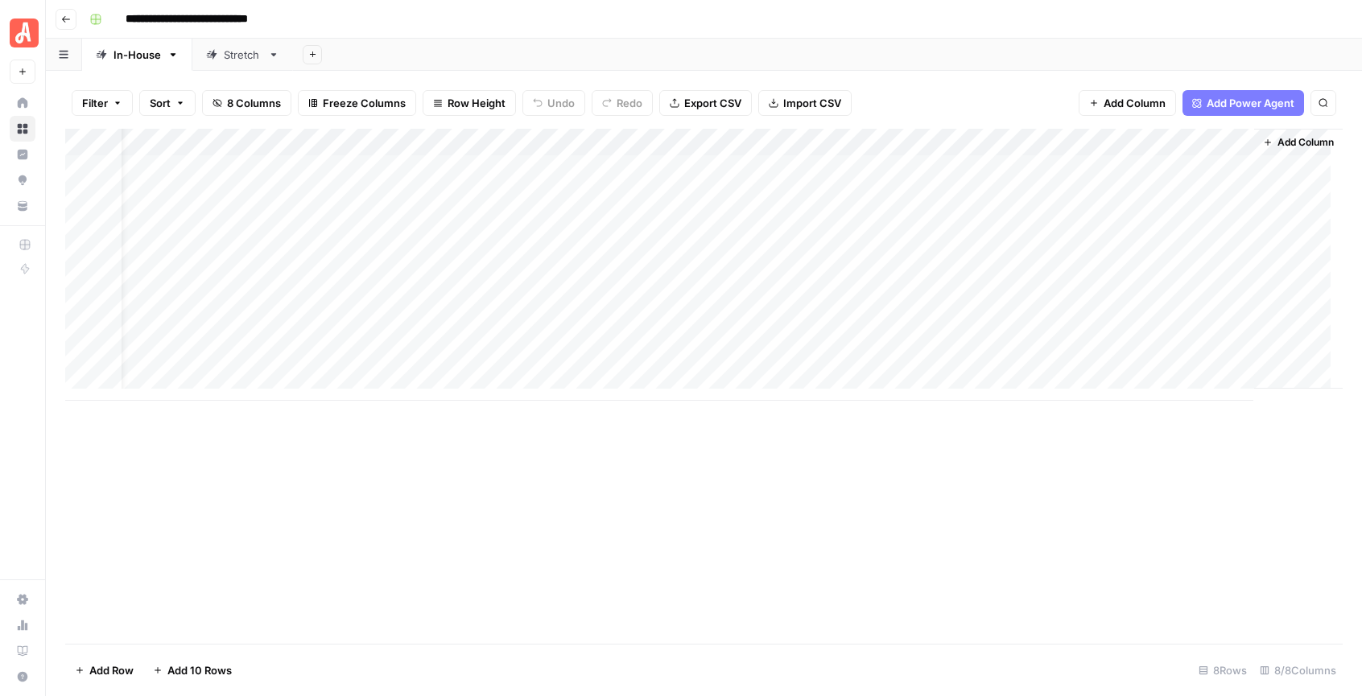
scroll to position [0, 42]
click at [1064, 167] on div "Add Column" at bounding box center [704, 265] width 1278 height 272
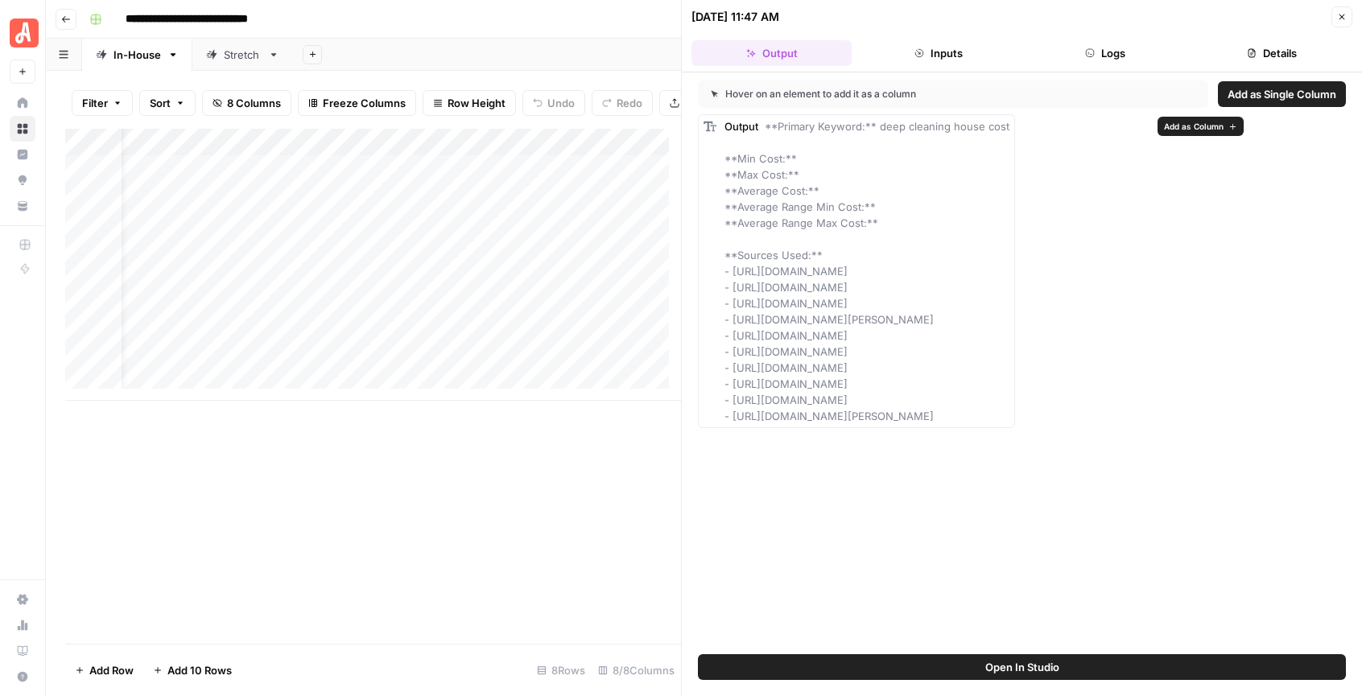
click at [708, 128] on rect at bounding box center [710, 126] width 13 height 13
click at [1345, 17] on icon "button" at bounding box center [1342, 17] width 10 height 10
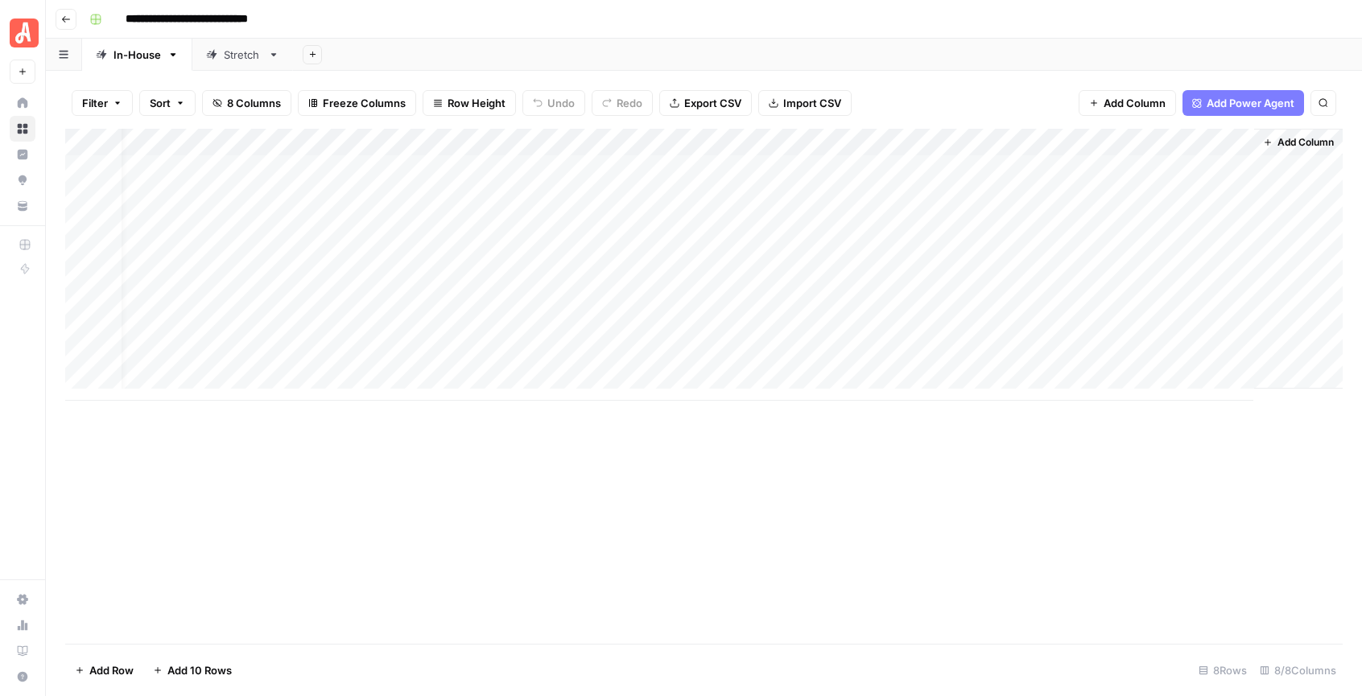
scroll to position [0, 23]
click at [1223, 167] on div "Add Column" at bounding box center [704, 265] width 1278 height 272
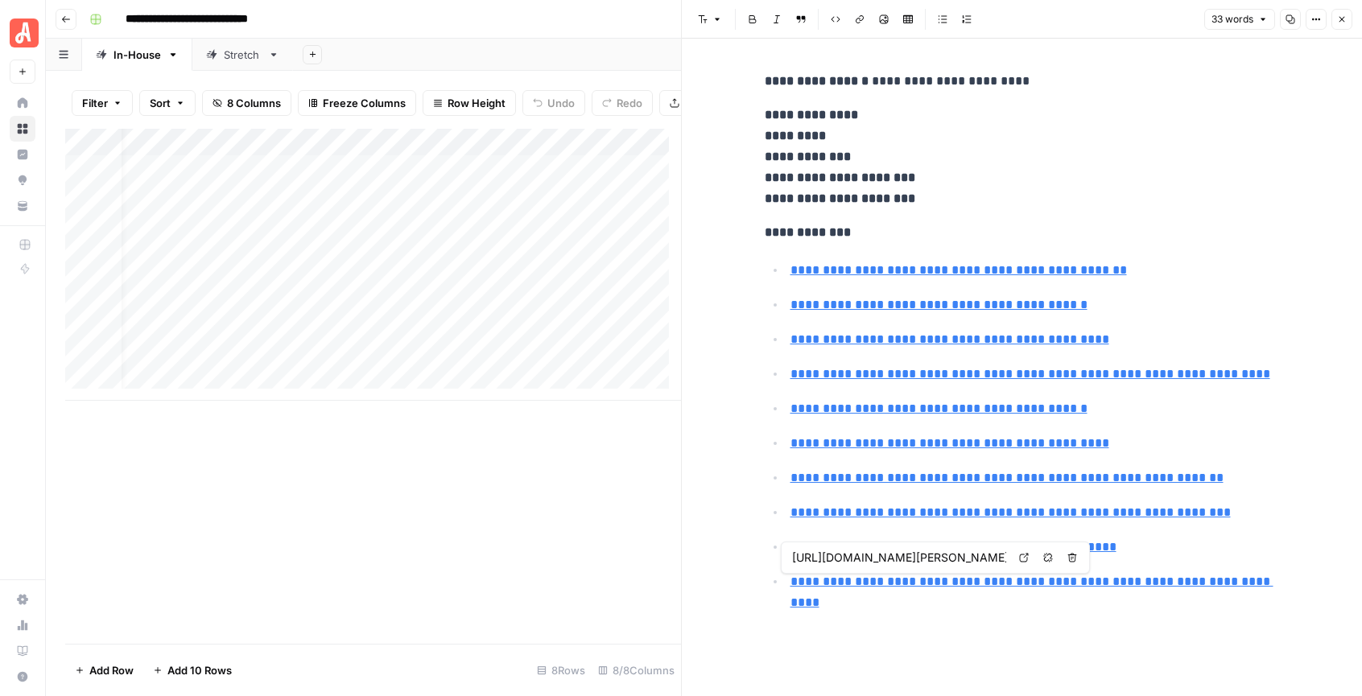
click at [1349, 22] on button "Close" at bounding box center [1342, 19] width 21 height 21
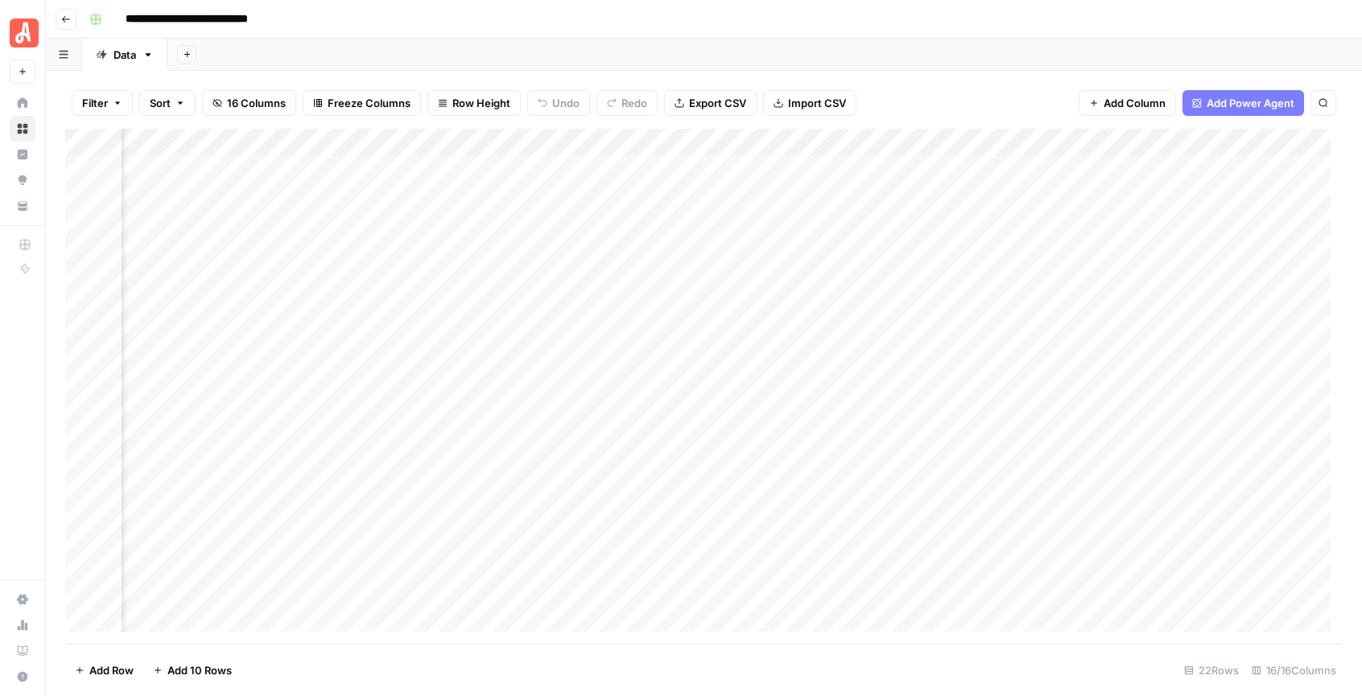
scroll to position [0, 1789]
click at [851, 194] on div "Add Column" at bounding box center [704, 386] width 1278 height 515
click at [357, 197] on div "Add Column" at bounding box center [704, 386] width 1278 height 515
click at [481, 200] on div "Add Column" at bounding box center [704, 386] width 1278 height 515
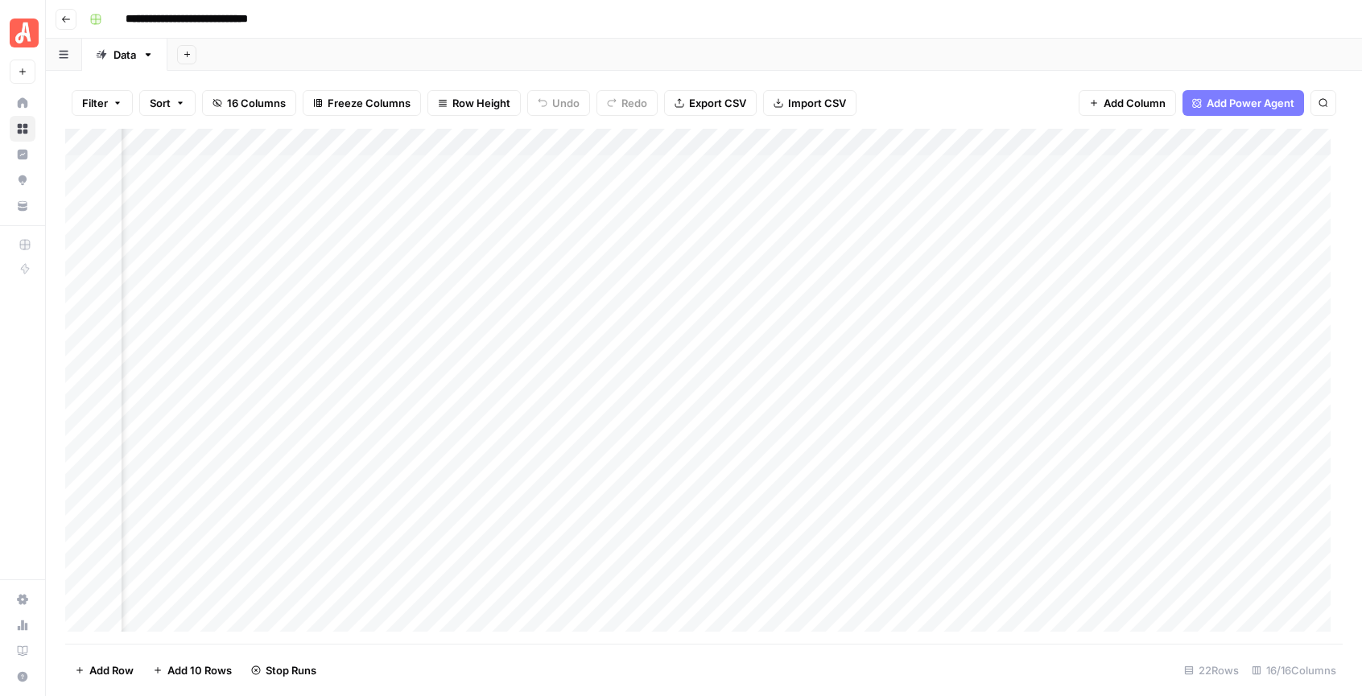
scroll to position [0, 1729]
click at [914, 195] on div "Add Column" at bounding box center [704, 386] width 1278 height 515
click at [912, 224] on div "Add Column" at bounding box center [704, 386] width 1278 height 515
click at [1148, 222] on div "Add Column" at bounding box center [704, 386] width 1278 height 515
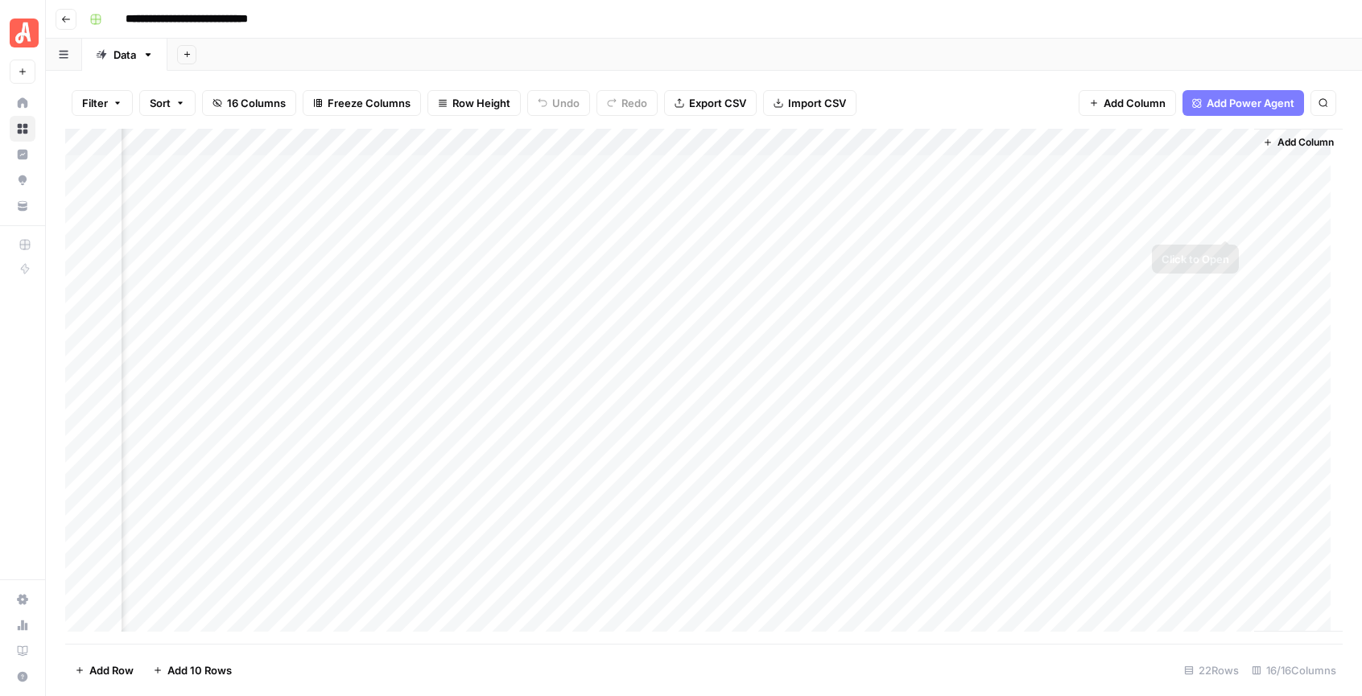
click at [1227, 218] on div "Add Column" at bounding box center [704, 386] width 1278 height 515
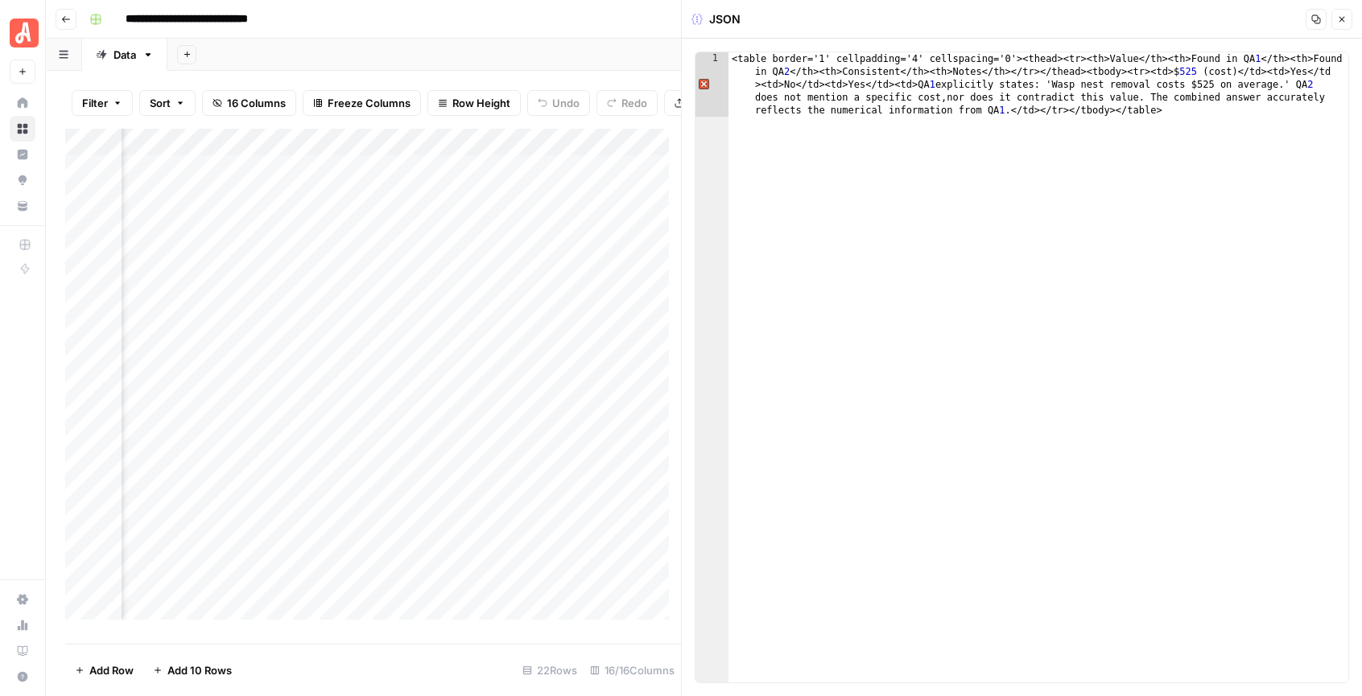
click at [1340, 19] on icon "button" at bounding box center [1342, 19] width 10 height 10
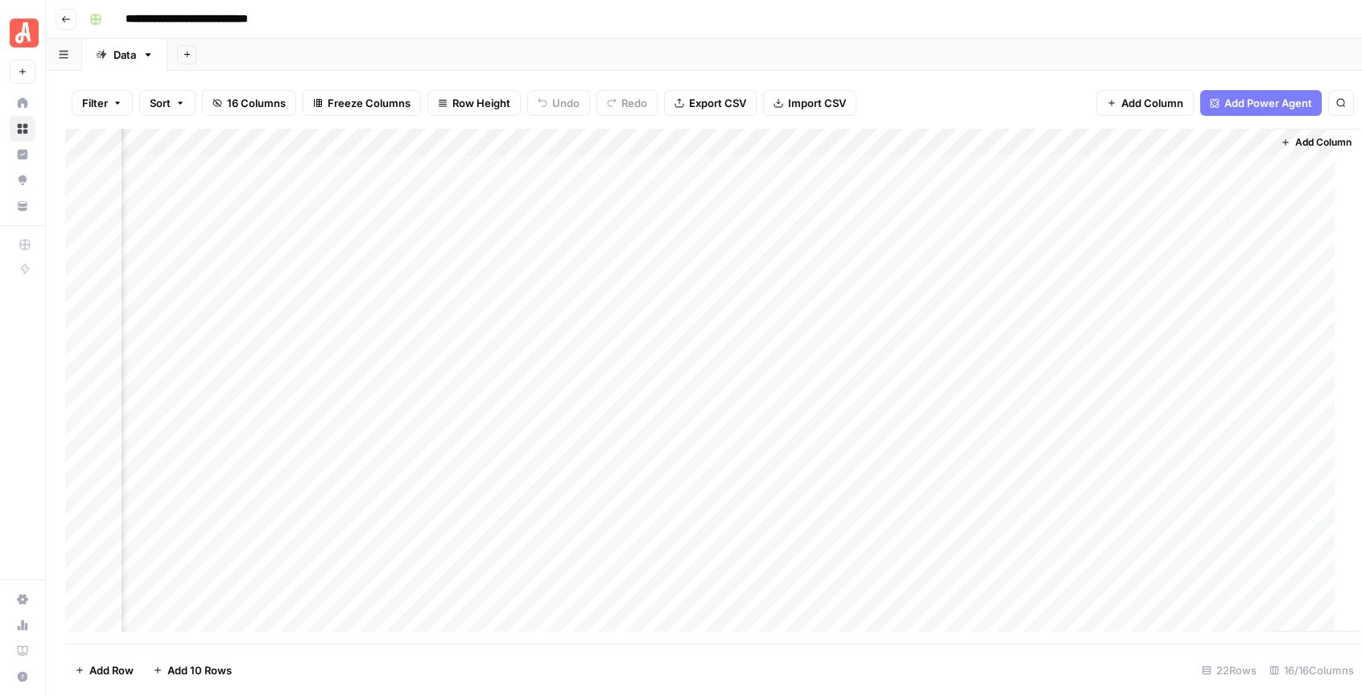
scroll to position [0, 1831]
click at [1177, 168] on div "Add Column" at bounding box center [704, 386] width 1278 height 515
click at [1244, 170] on div "Add Column" at bounding box center [704, 386] width 1278 height 515
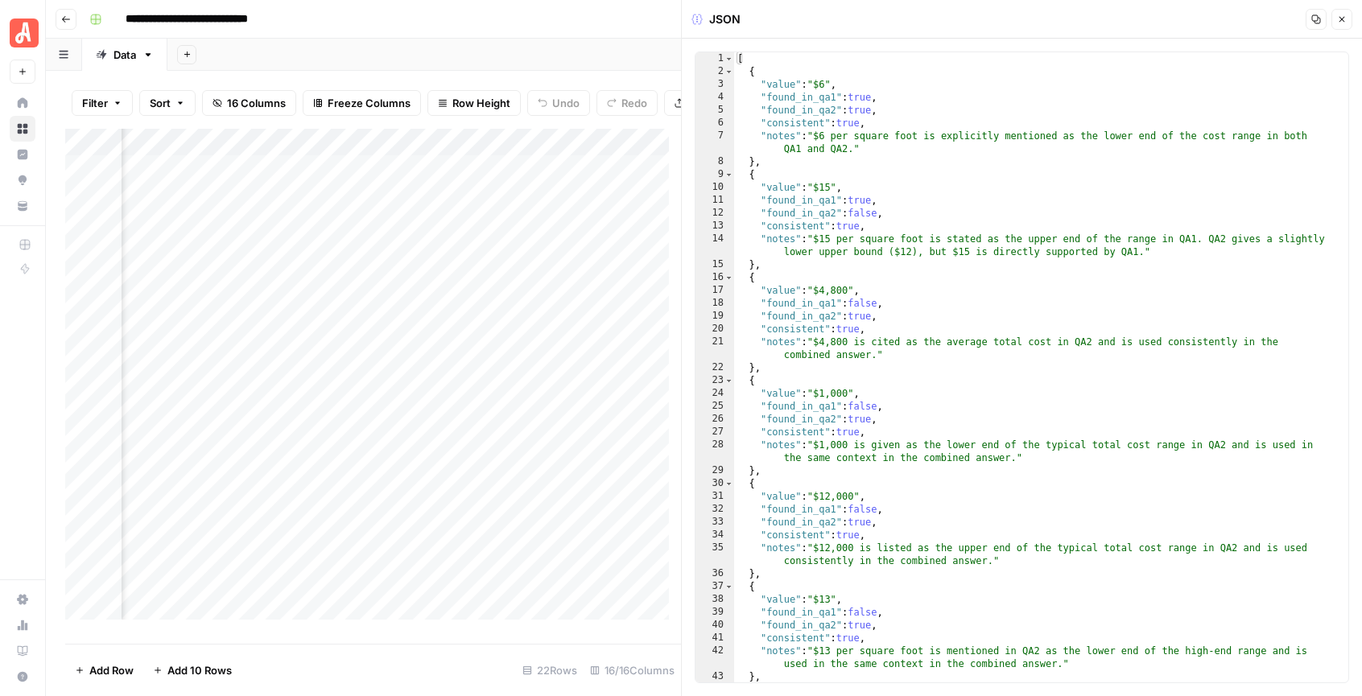
click at [1341, 19] on icon "button" at bounding box center [1342, 19] width 10 height 10
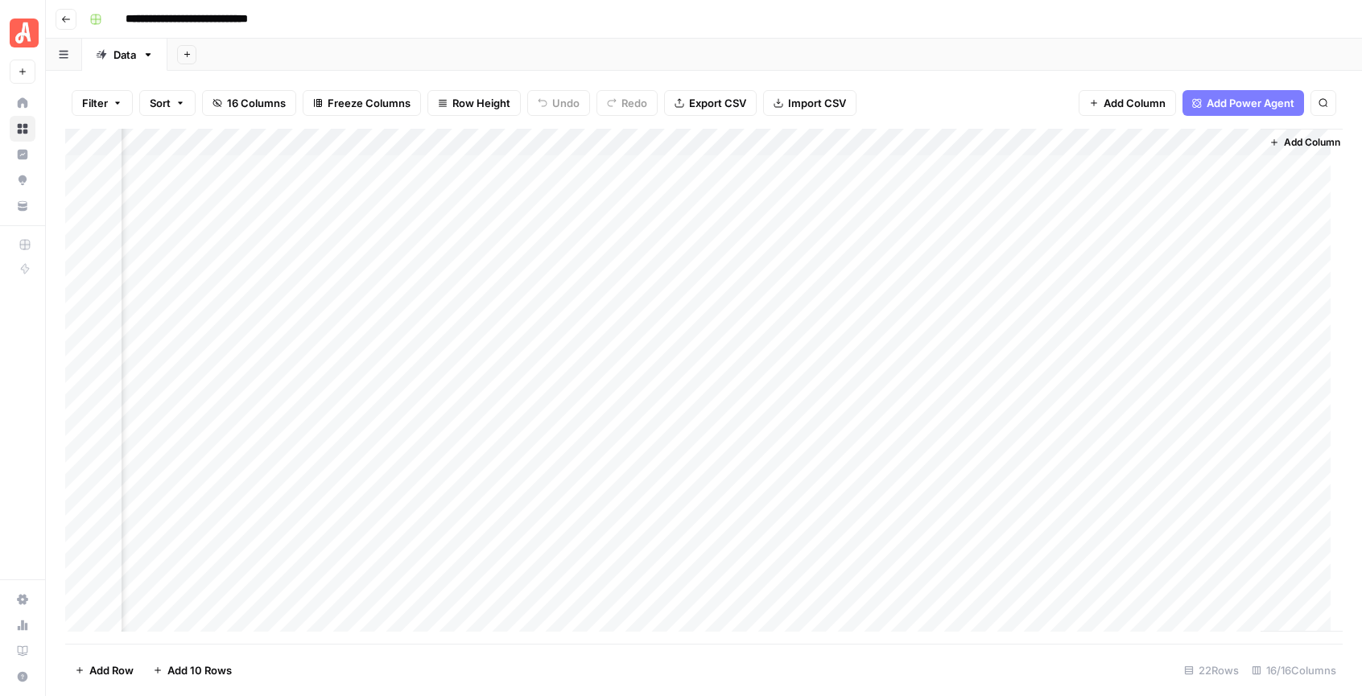
click at [791, 142] on div "Add Column" at bounding box center [704, 386] width 1278 height 515
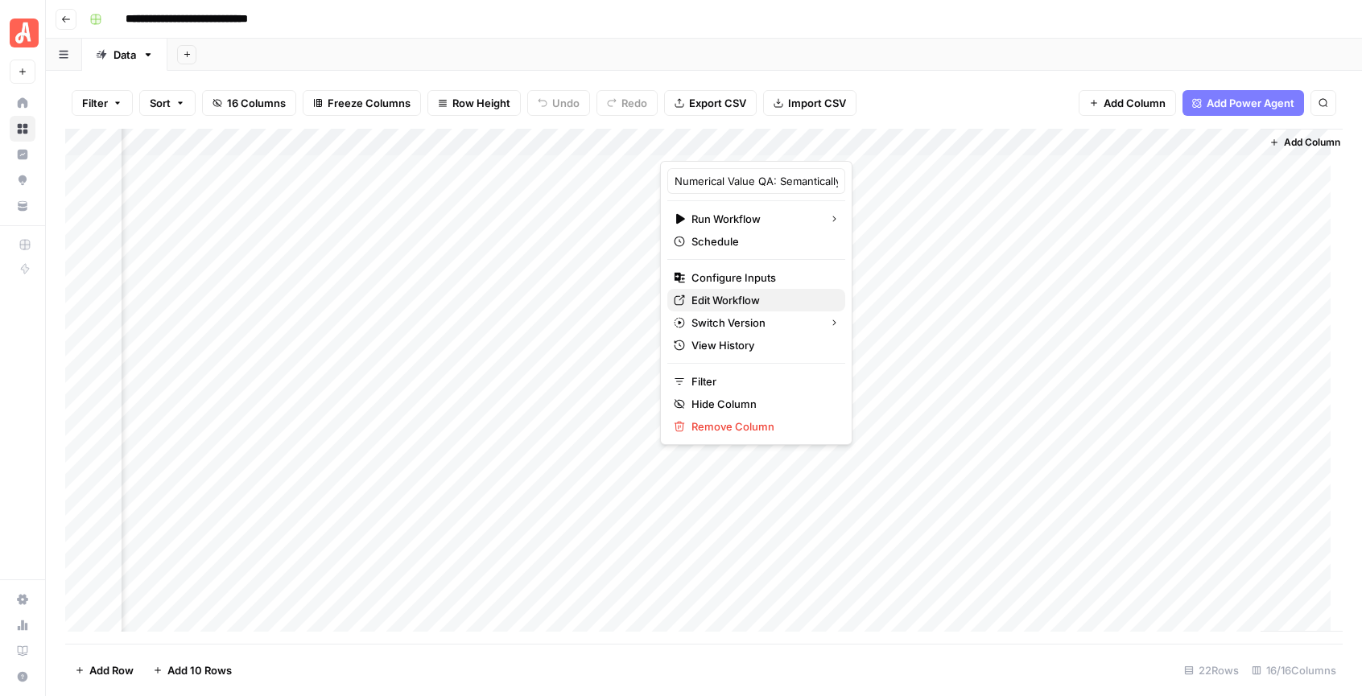
click at [744, 300] on span "Edit Workflow" at bounding box center [762, 300] width 141 height 16
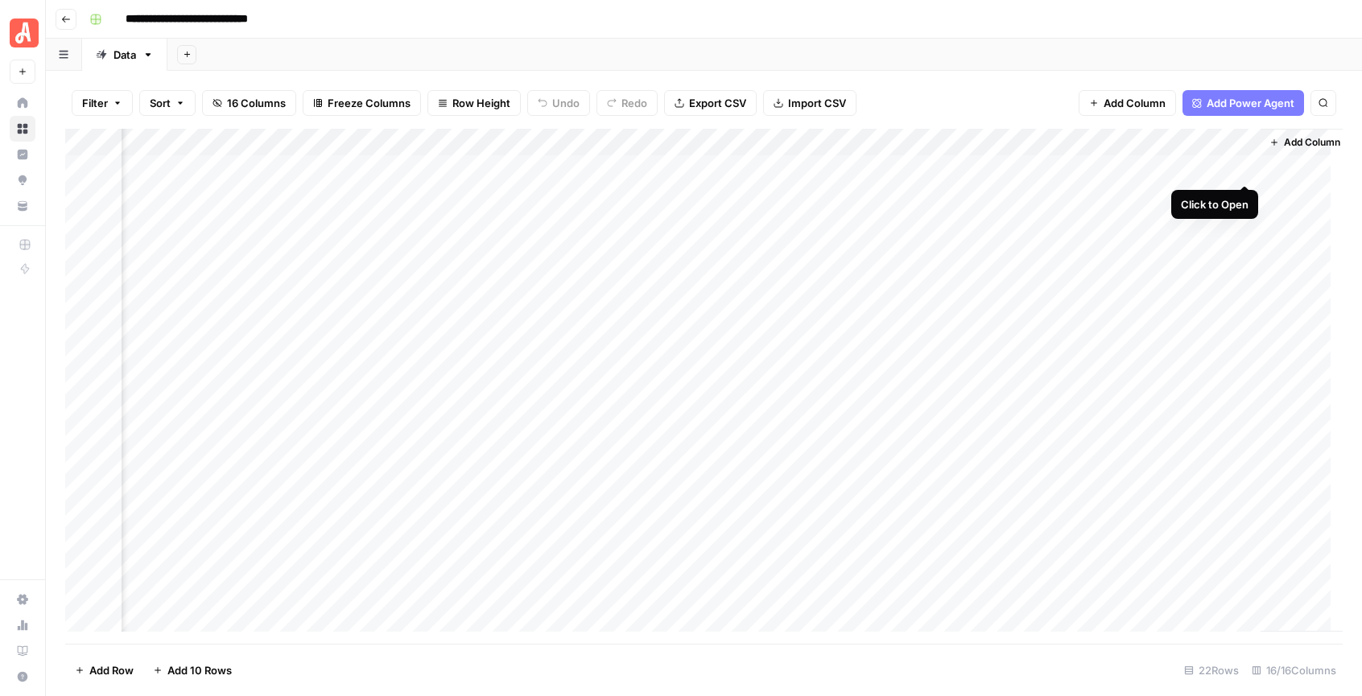
click at [1248, 171] on div "Add Column" at bounding box center [704, 386] width 1278 height 515
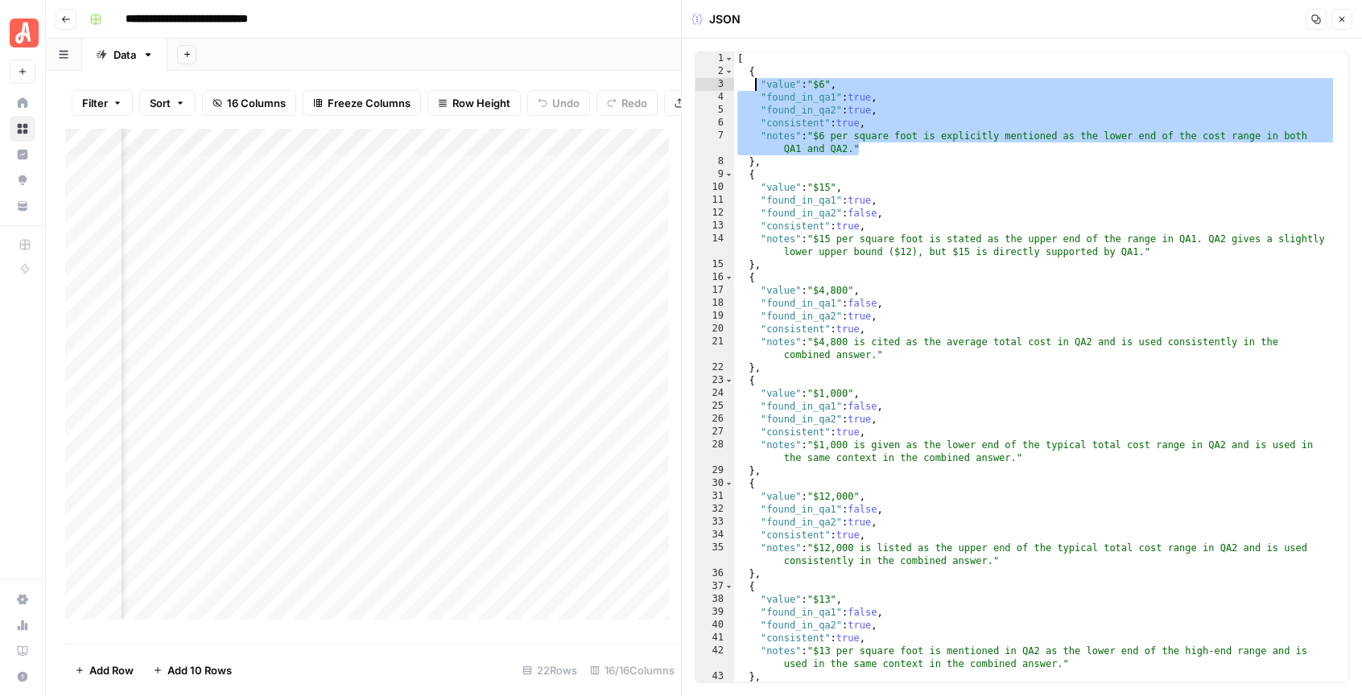
drag, startPoint x: 873, startPoint y: 150, endPoint x: 758, endPoint y: 85, distance: 132.3
click at [758, 85] on div "[ { "value" : "$6" , "found_in_qa1" : true , "found_in_qa2" : true , "consisten…" at bounding box center [1035, 380] width 602 height 656
type textarea "**********"
click at [1342, 25] on button "Close" at bounding box center [1342, 19] width 21 height 21
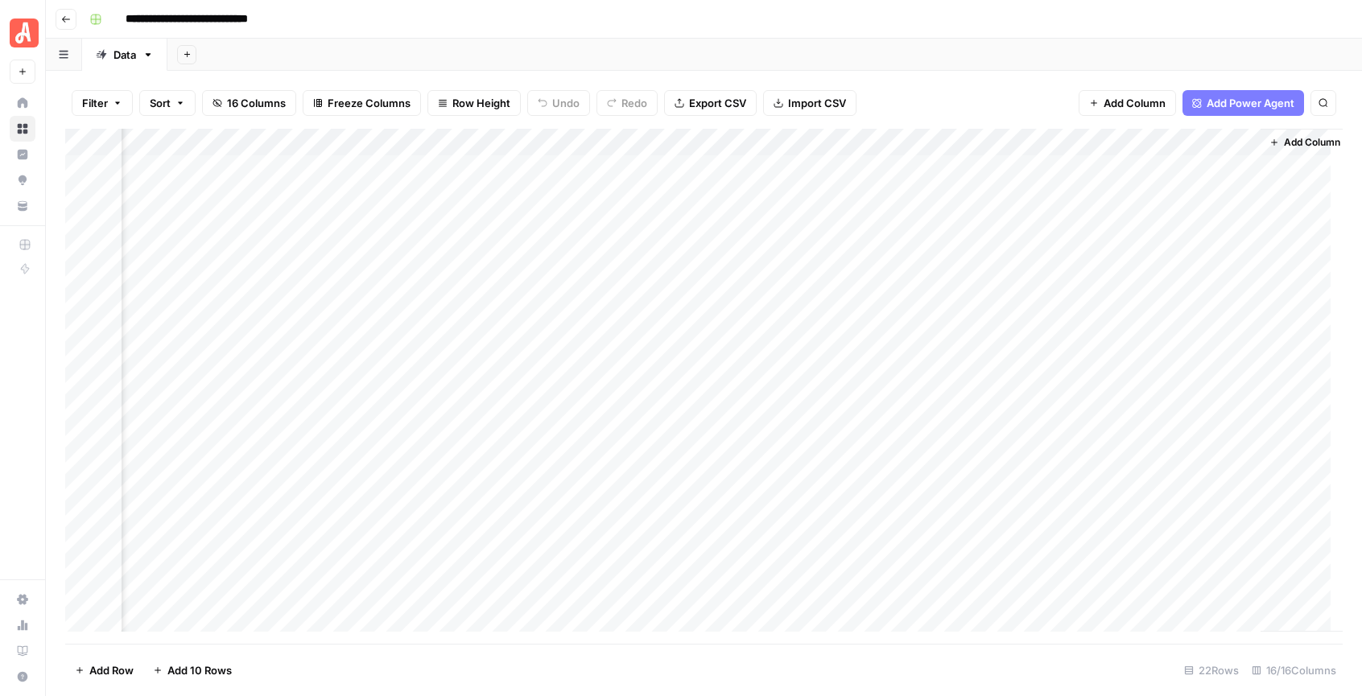
click at [1172, 163] on div "Add Column" at bounding box center [704, 386] width 1278 height 515
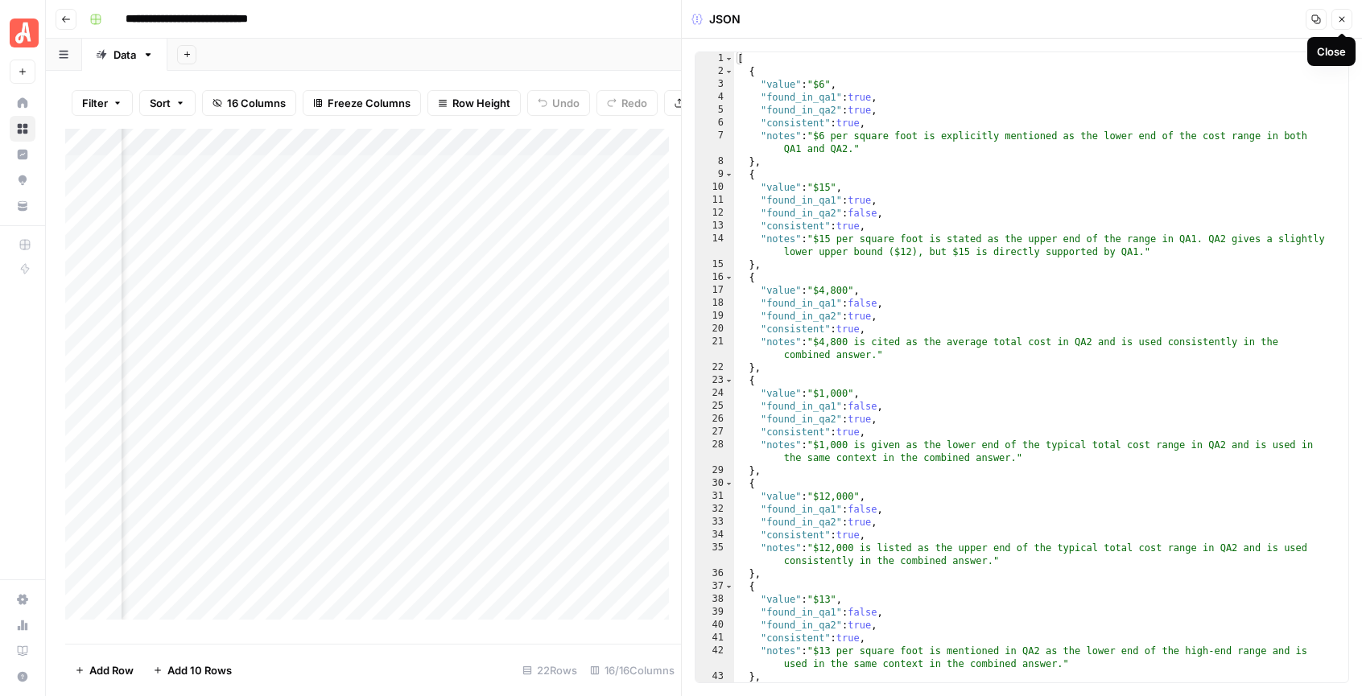
click at [1345, 23] on icon "button" at bounding box center [1342, 19] width 10 height 10
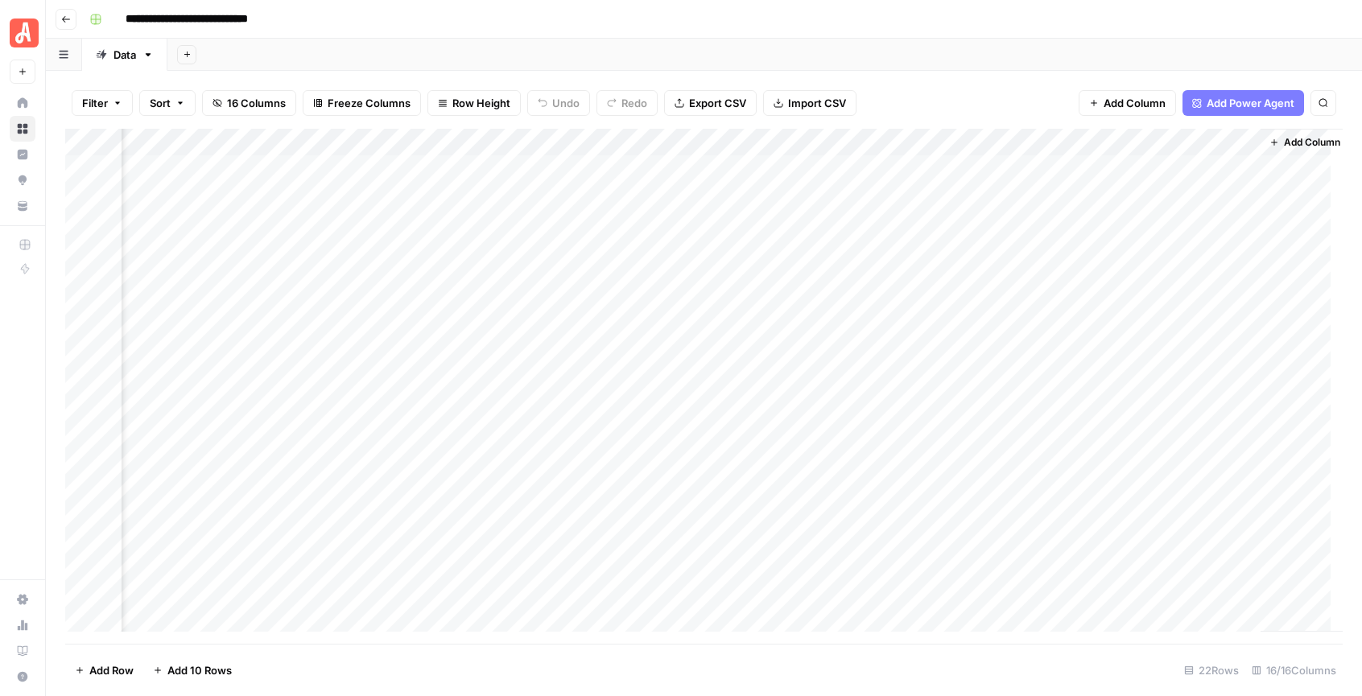
click at [855, 39] on div "Add Sheet" at bounding box center [764, 55] width 1195 height 32
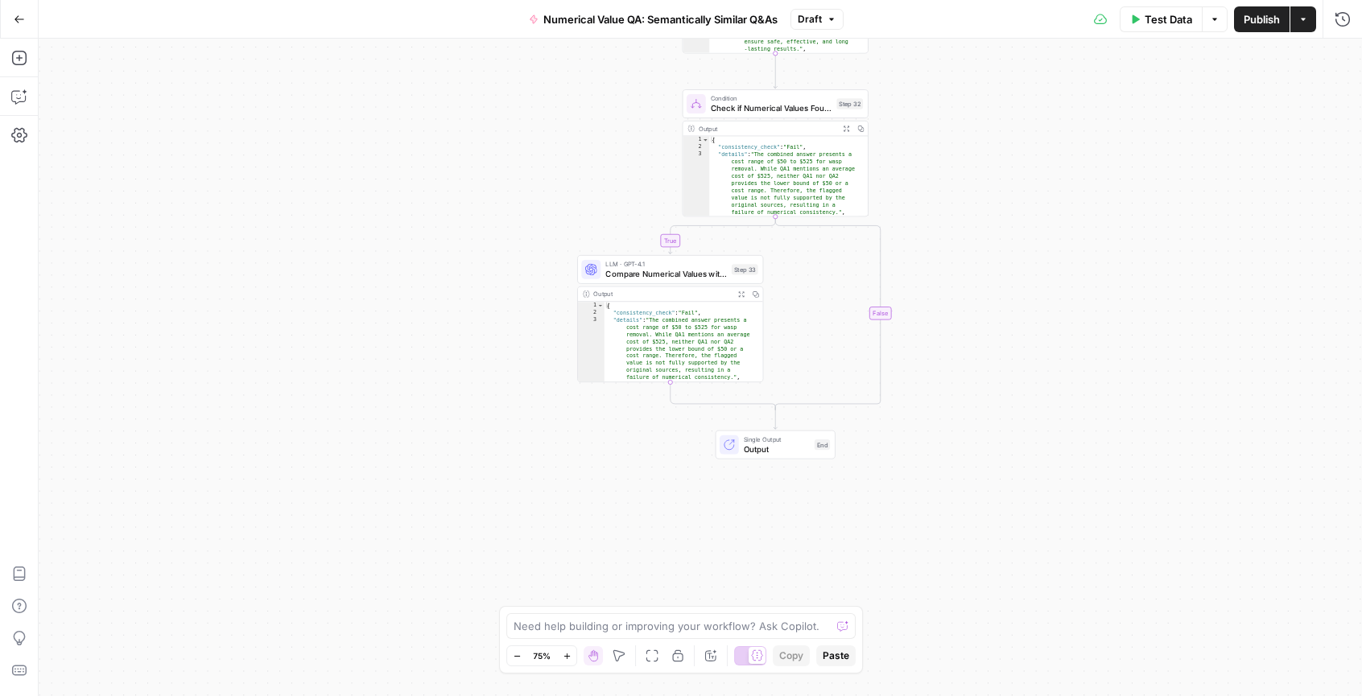
drag, startPoint x: 927, startPoint y: 426, endPoint x: 936, endPoint y: 394, distance: 33.4
click at [936, 394] on div "true false Workflow Input Settings Inputs LLM · GPT-4.1 Analyze Content for Num…" at bounding box center [701, 368] width 1324 height 658
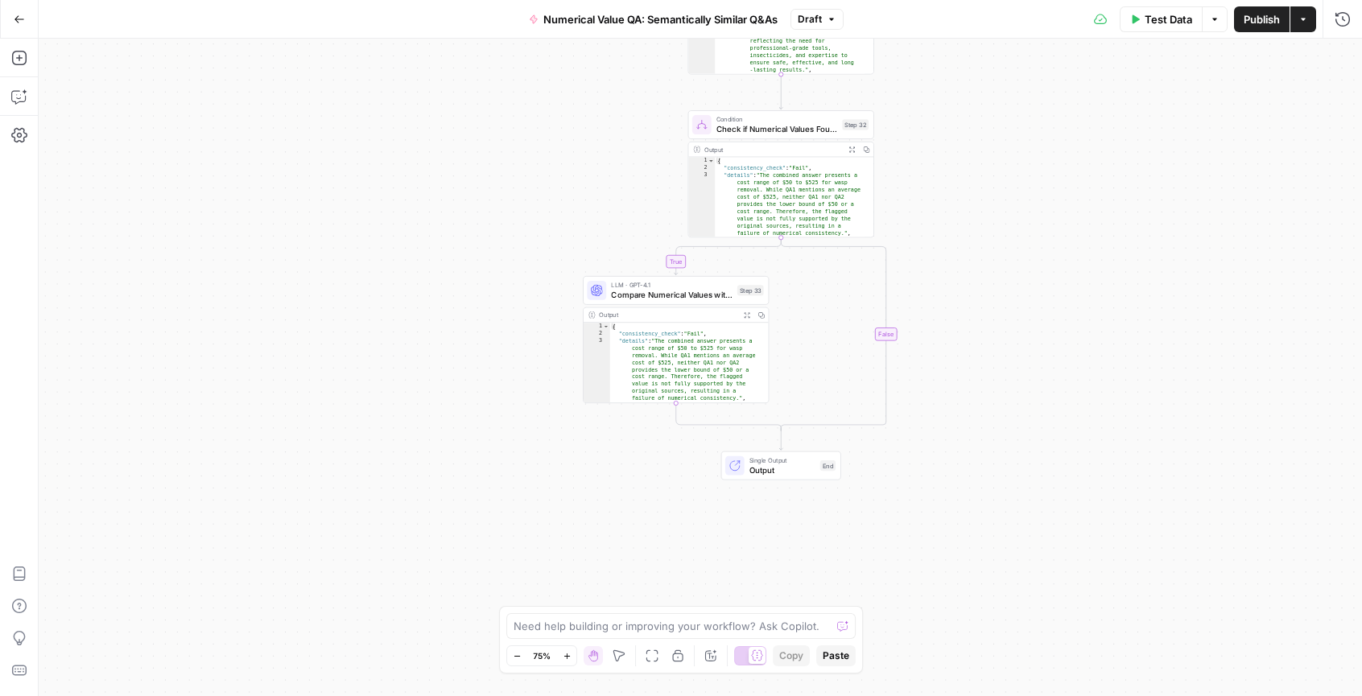
drag, startPoint x: 936, startPoint y: 394, endPoint x: 930, endPoint y: 438, distance: 44.7
click at [930, 438] on div "true false Workflow Input Settings Inputs LLM · GPT-4.1 Analyze Content for Num…" at bounding box center [701, 368] width 1324 height 658
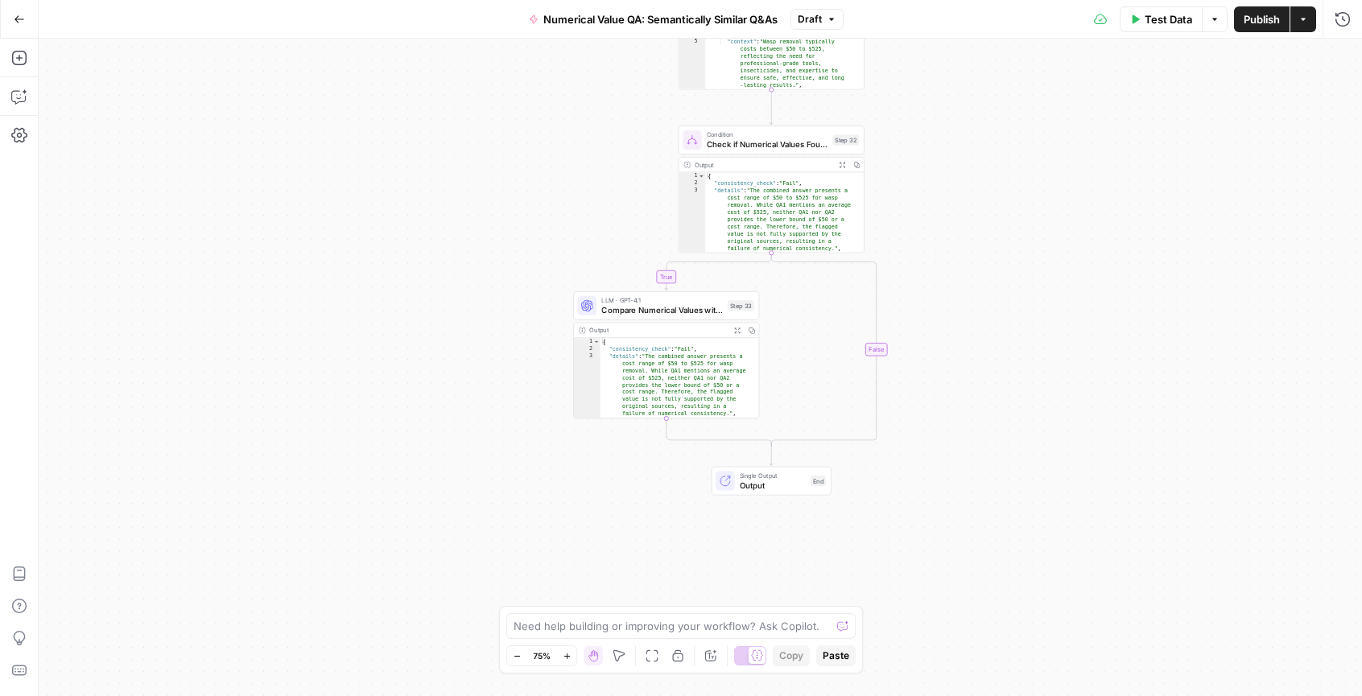
click at [605, 333] on div "Output" at bounding box center [657, 330] width 137 height 10
click at [637, 315] on span "Compare Numerical Values with Original Answers" at bounding box center [662, 310] width 122 height 12
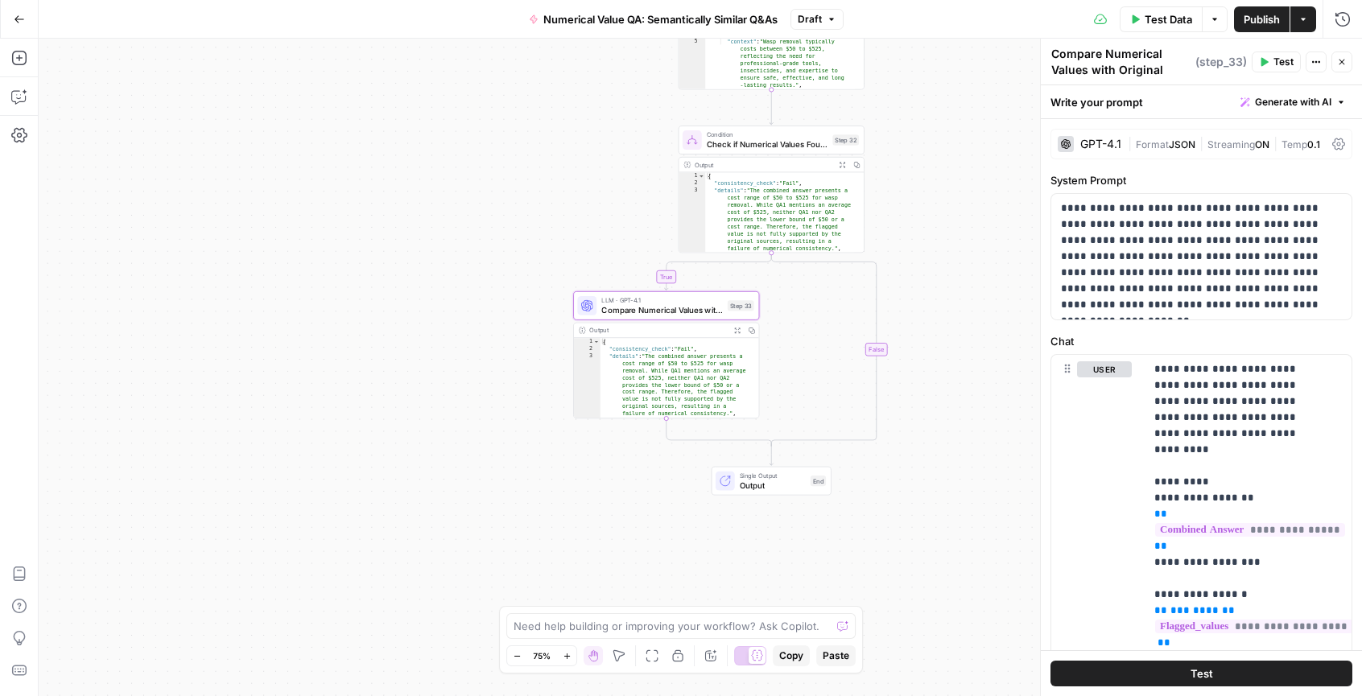
click at [1170, 143] on span "JSON" at bounding box center [1182, 144] width 27 height 12
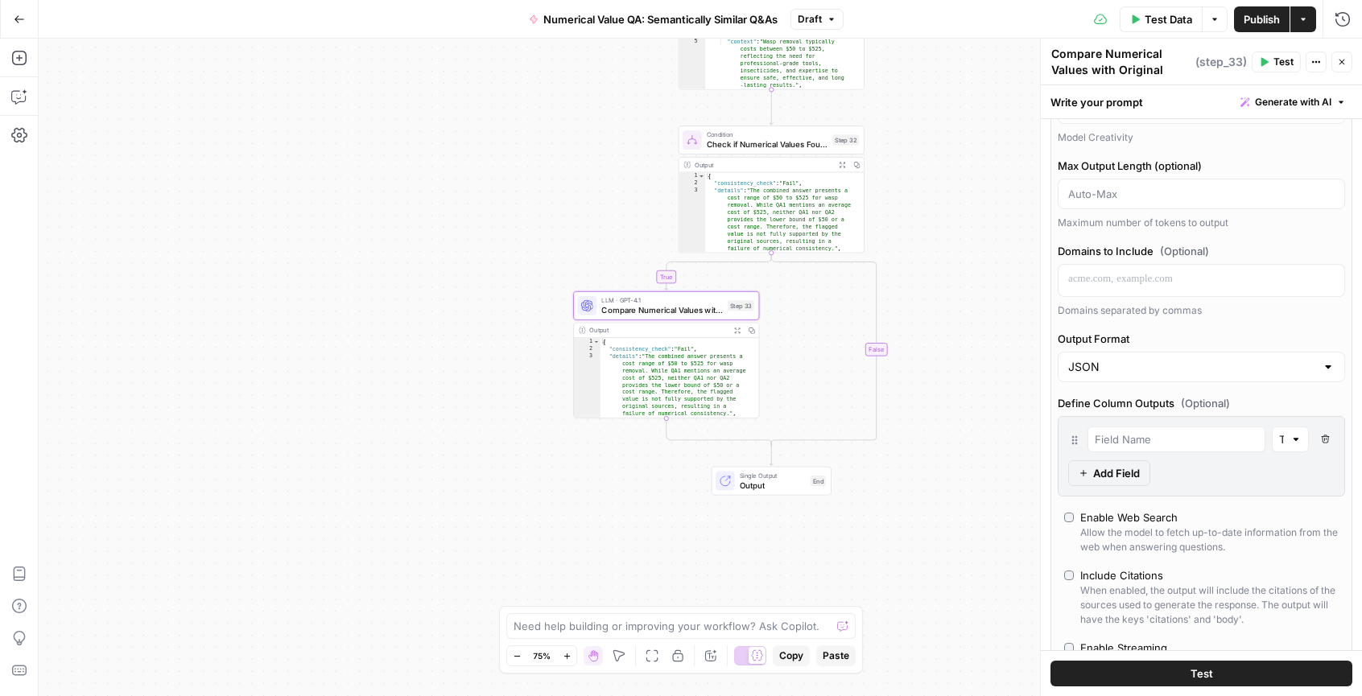
scroll to position [196, 0]
click at [1175, 363] on input "Output Format" at bounding box center [1191, 363] width 247 height 16
click at [1143, 403] on span "Text" at bounding box center [1193, 403] width 242 height 16
type input "Text"
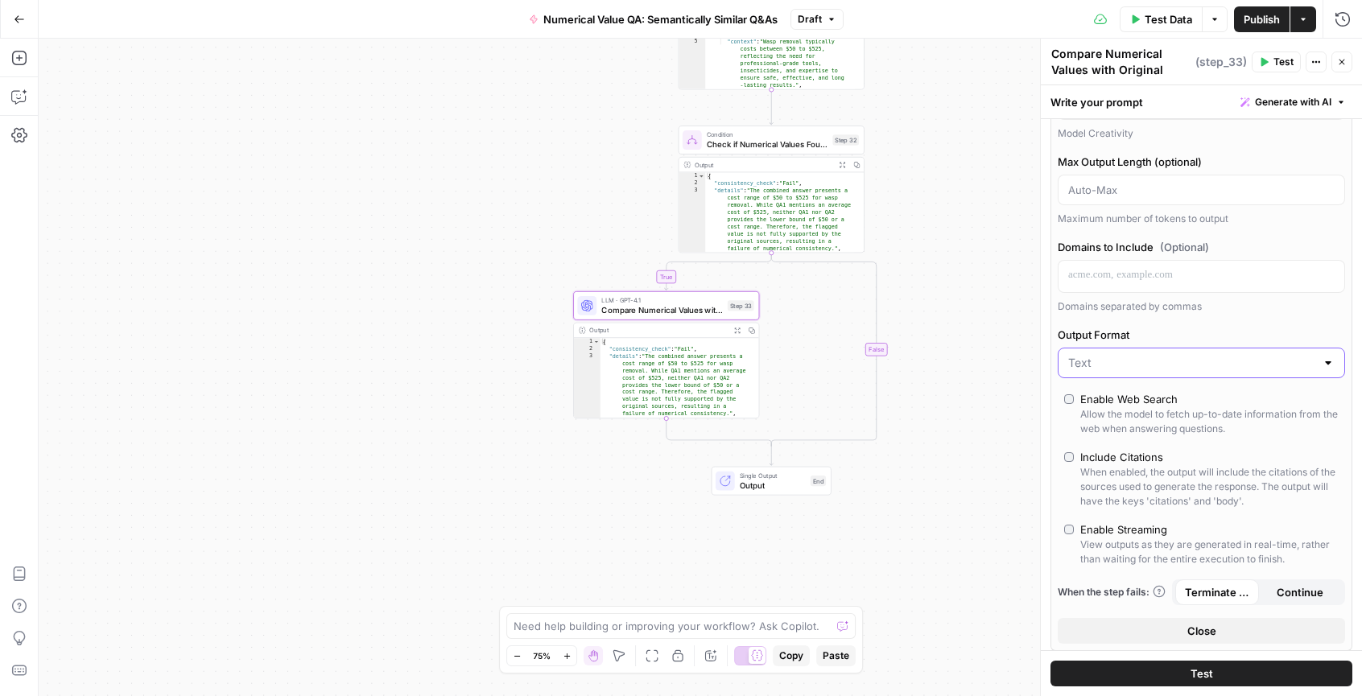
click at [1208, 368] on input "Output Format" at bounding box center [1191, 363] width 247 height 16
click at [1222, 397] on span "Text" at bounding box center [1185, 403] width 227 height 16
type input "Text"
click at [1254, 634] on button "Close" at bounding box center [1201, 631] width 287 height 26
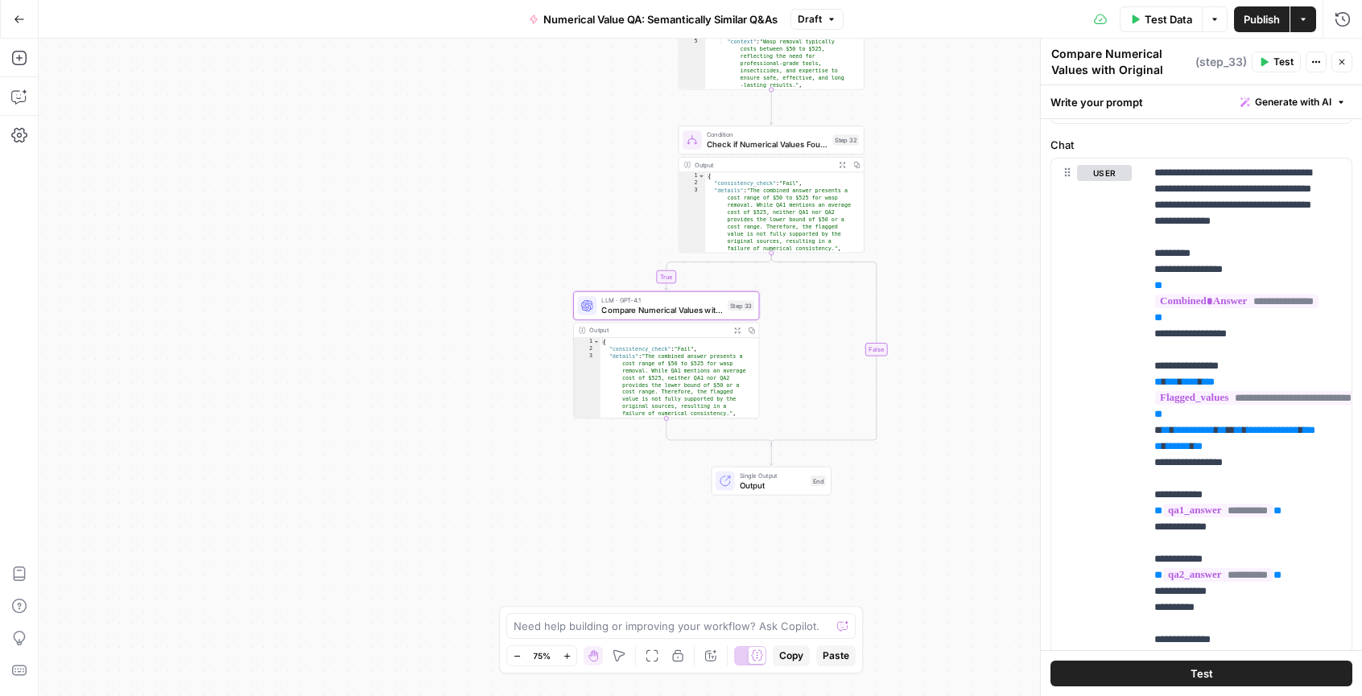
scroll to position [0, 0]
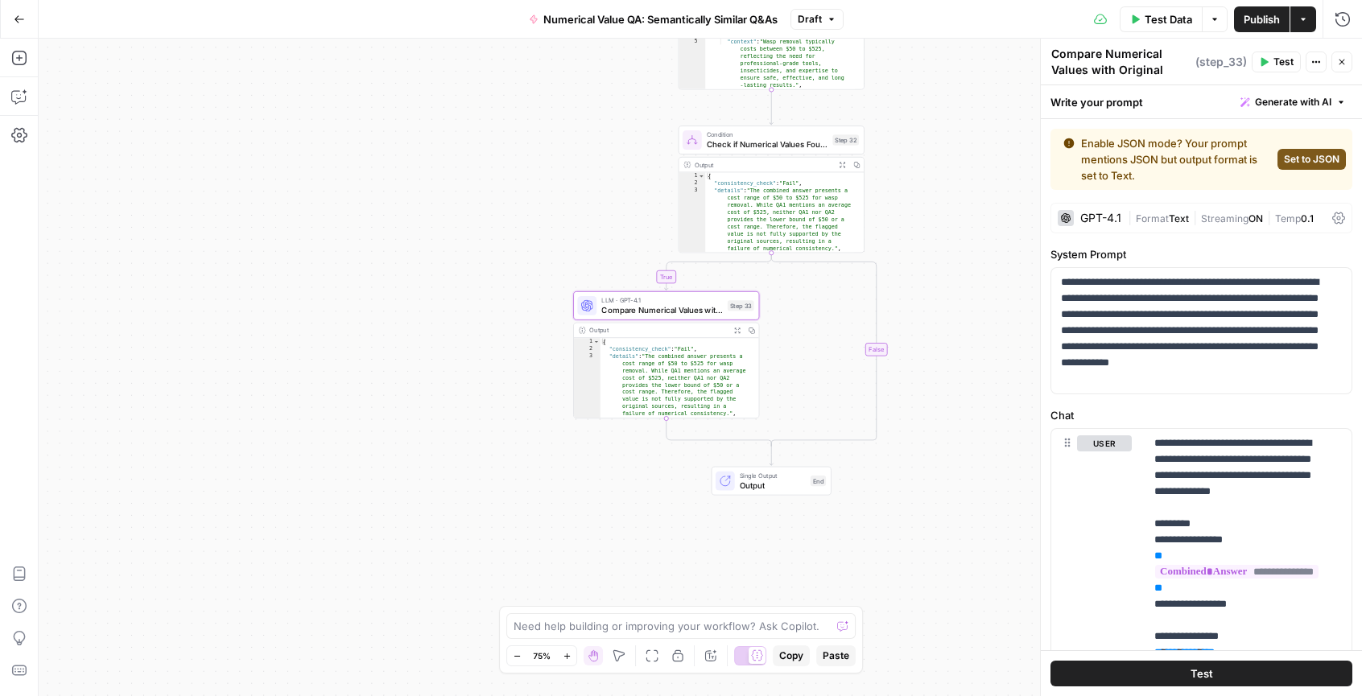
click at [1316, 159] on span "Set to JSON" at bounding box center [1312, 159] width 56 height 14
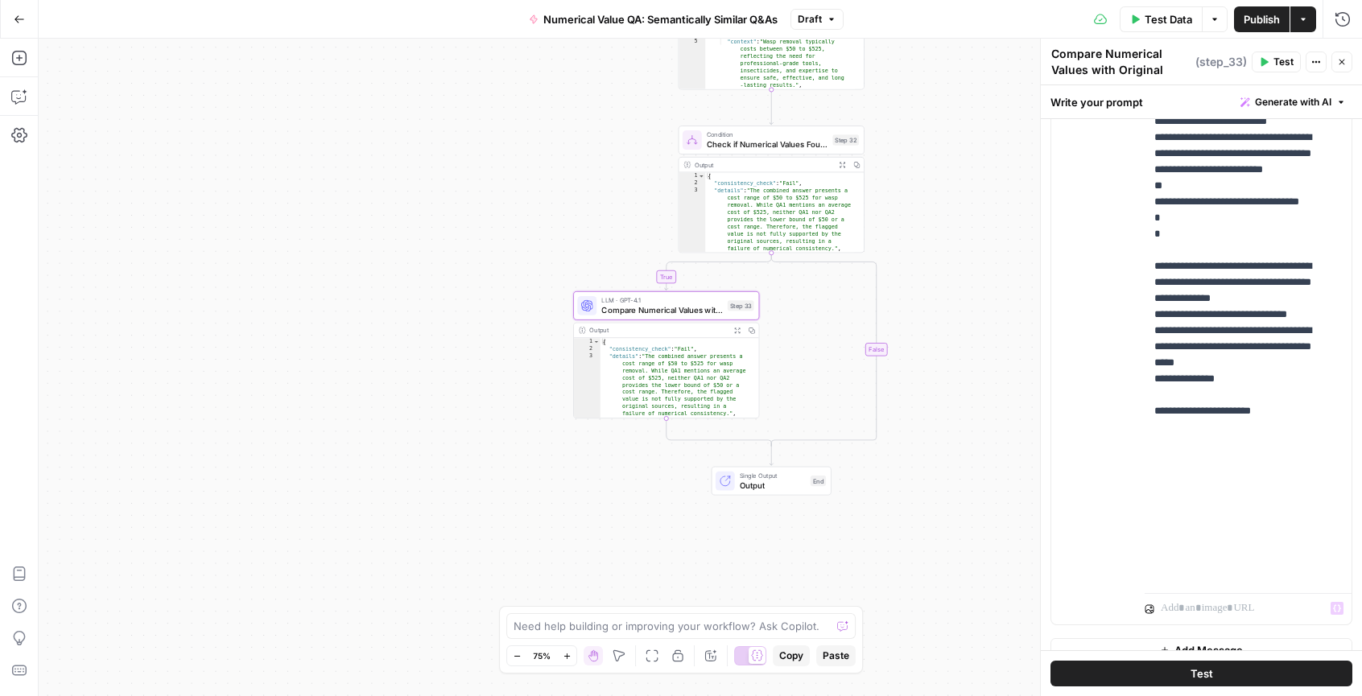
scroll to position [446, 0]
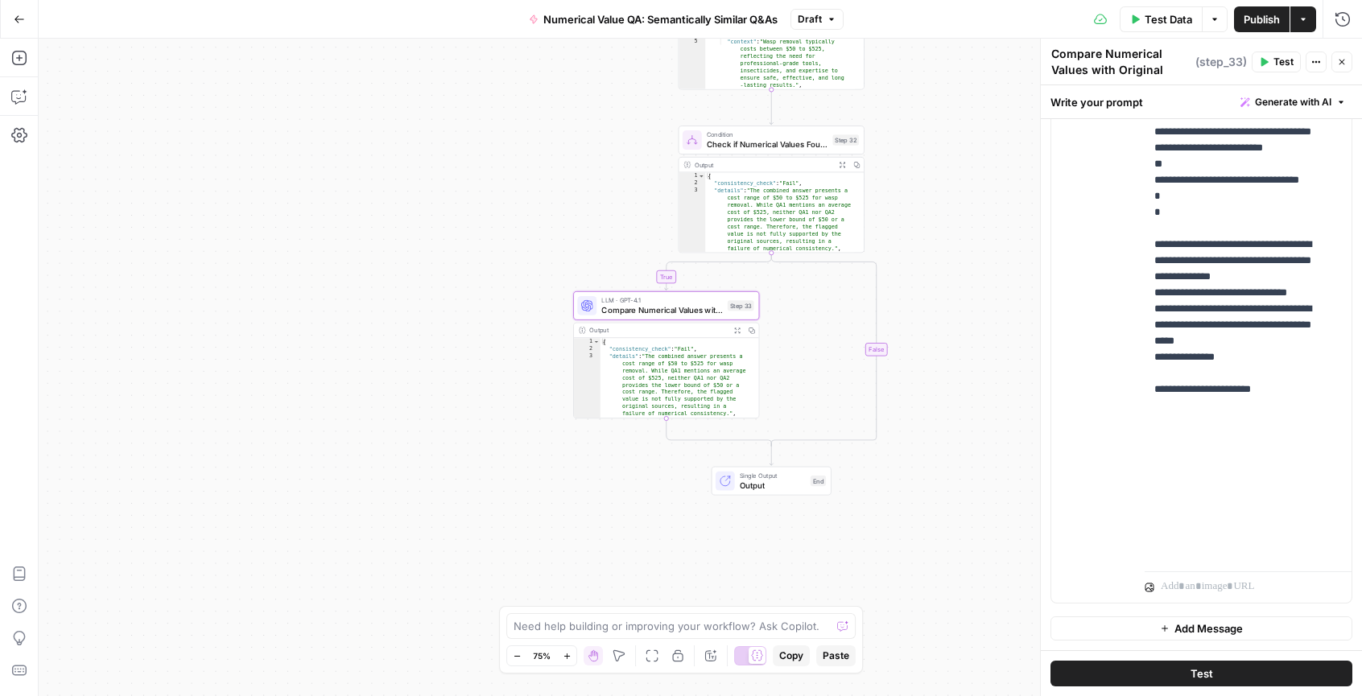
click at [1227, 630] on span "Add Message" at bounding box center [1209, 629] width 68 height 16
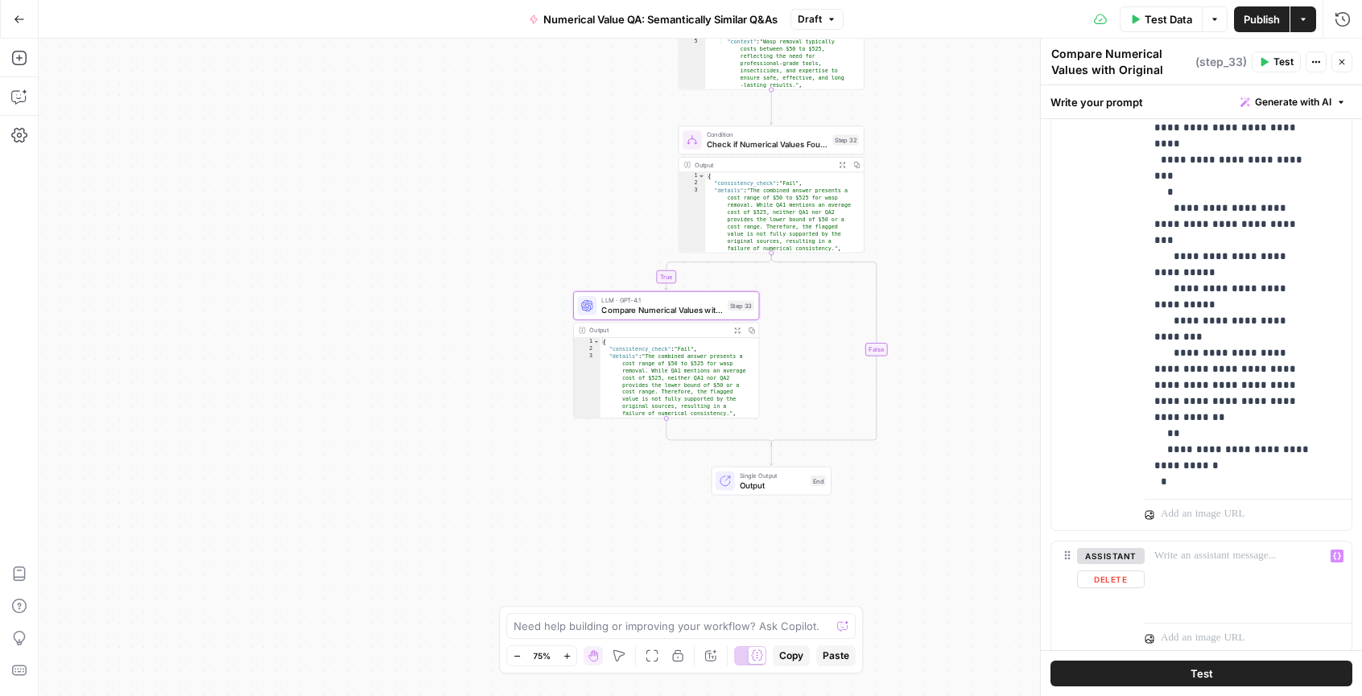
scroll to position [570, 0]
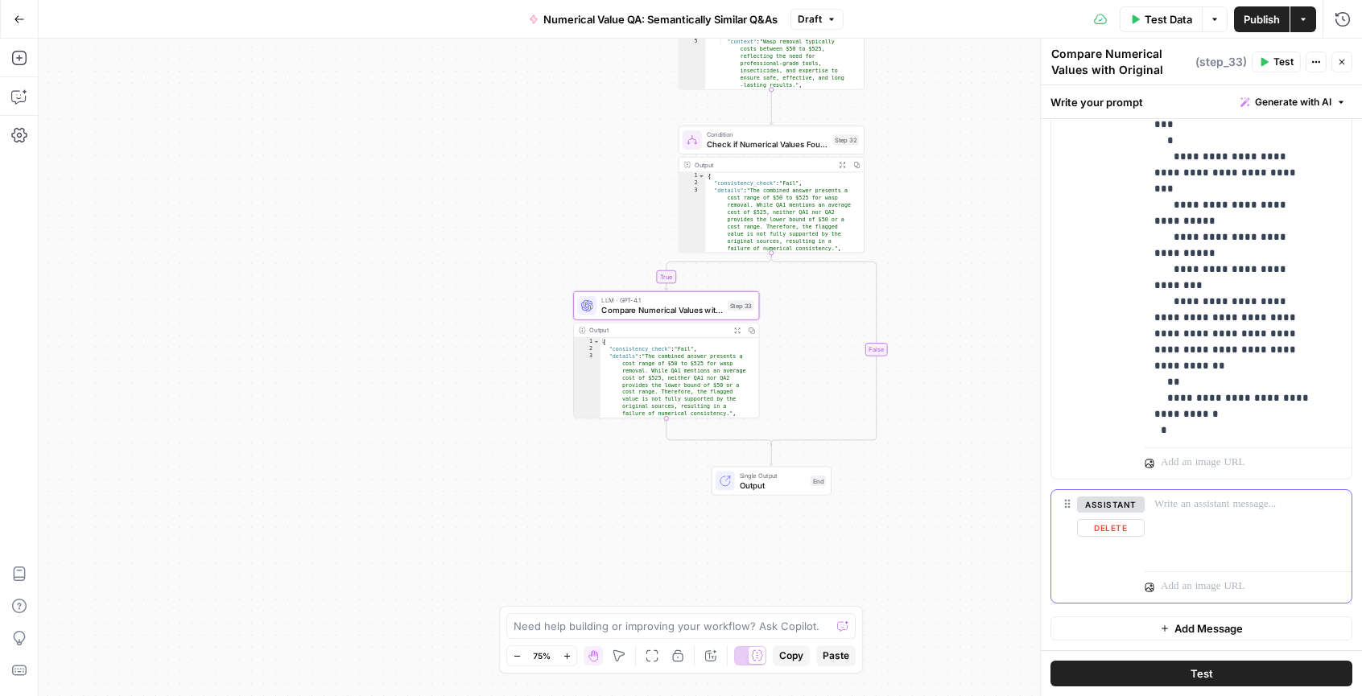
click at [1111, 530] on button "Delete" at bounding box center [1111, 528] width 68 height 18
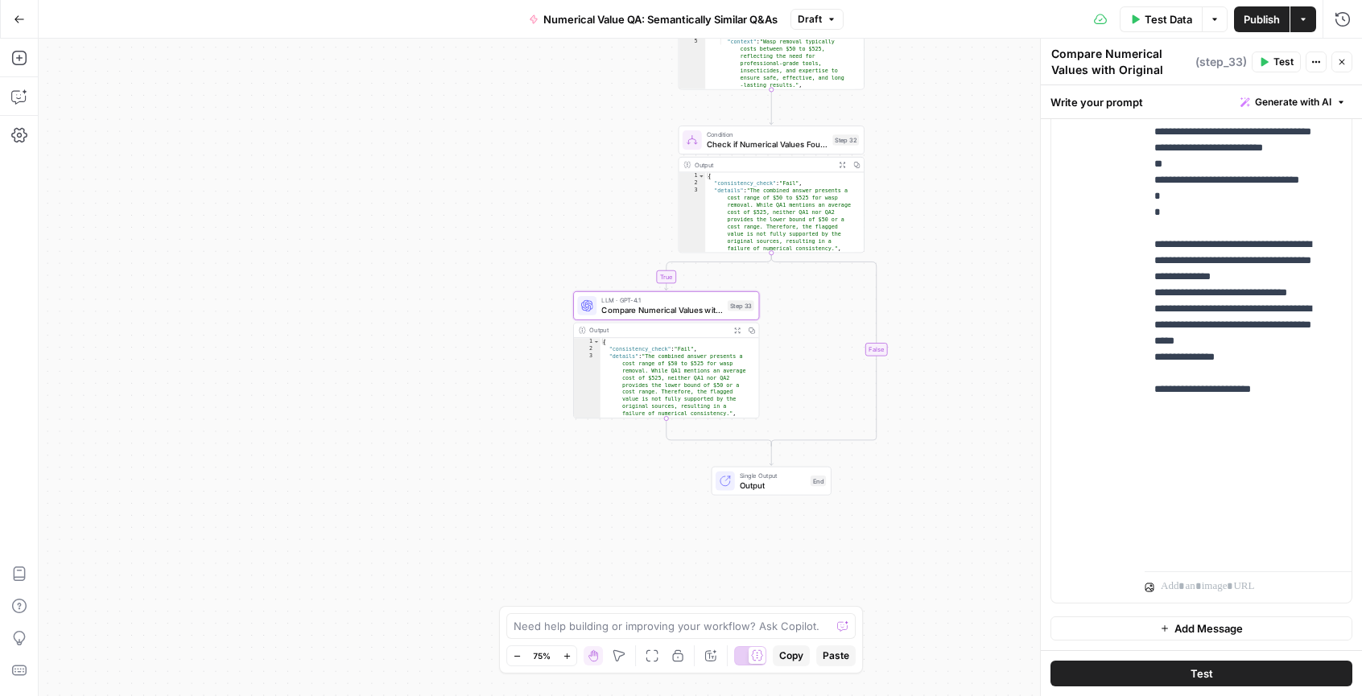
scroll to position [446, 0]
click at [21, 60] on icon "button" at bounding box center [19, 58] width 16 height 16
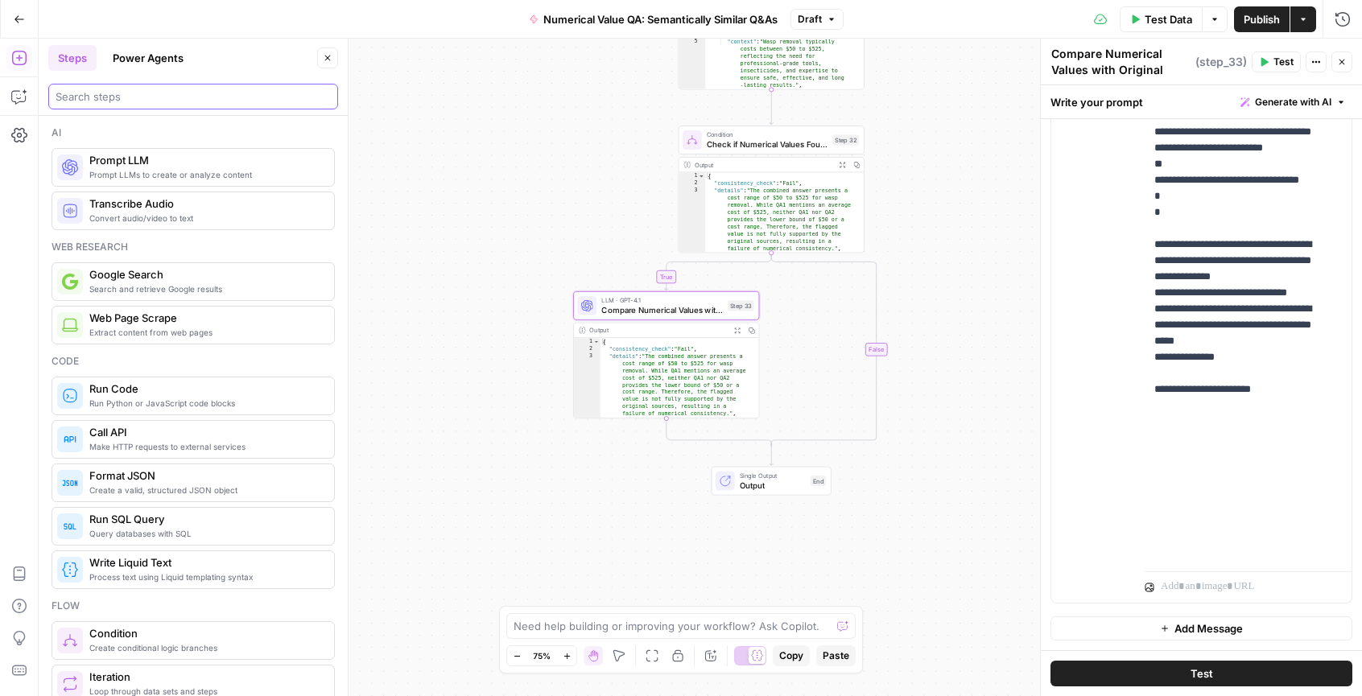
click at [160, 93] on input "search" at bounding box center [193, 97] width 275 height 16
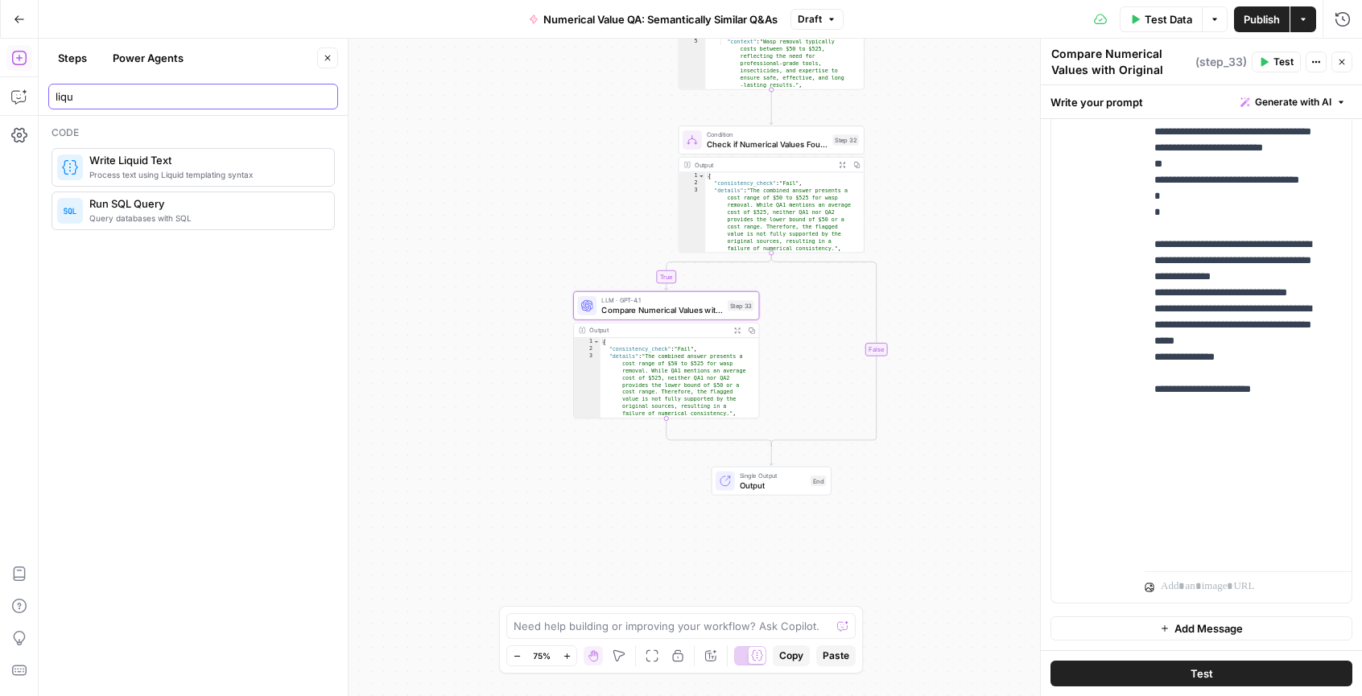
type input "liqu"
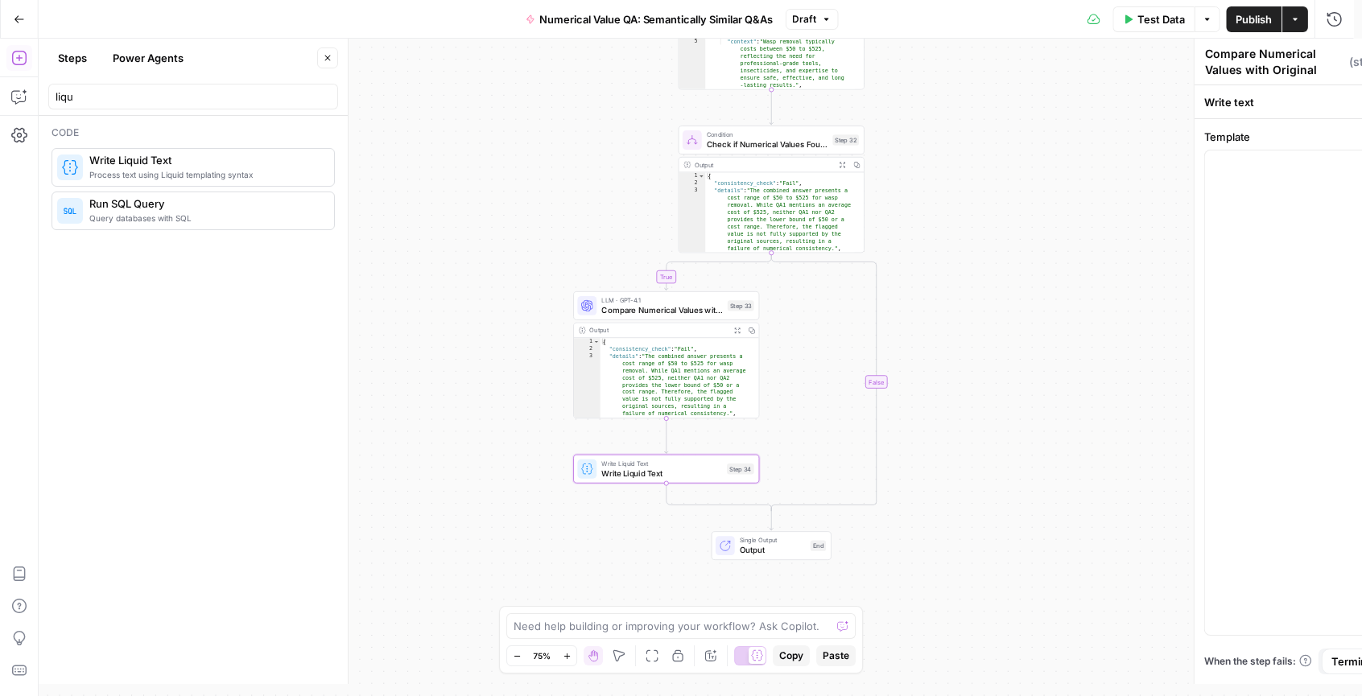
type textarea "Write Liquid Text"
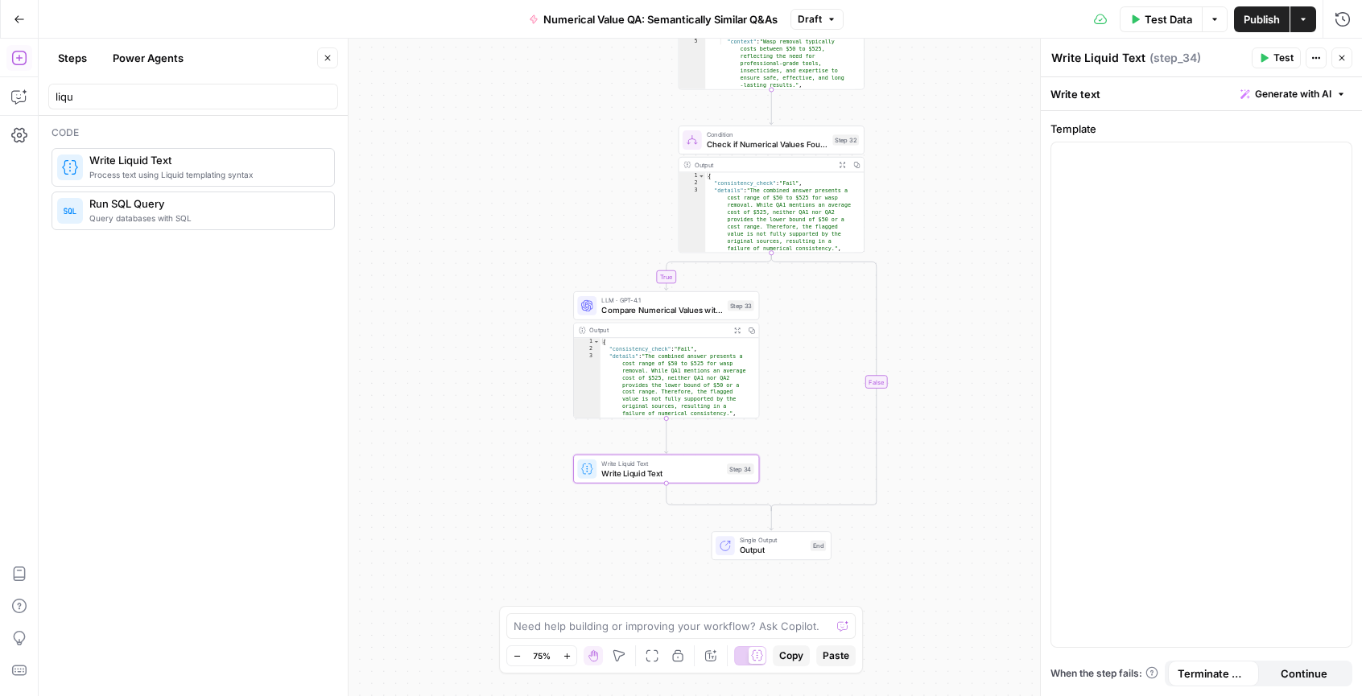
click at [1340, 59] on icon "button" at bounding box center [1342, 58] width 10 height 10
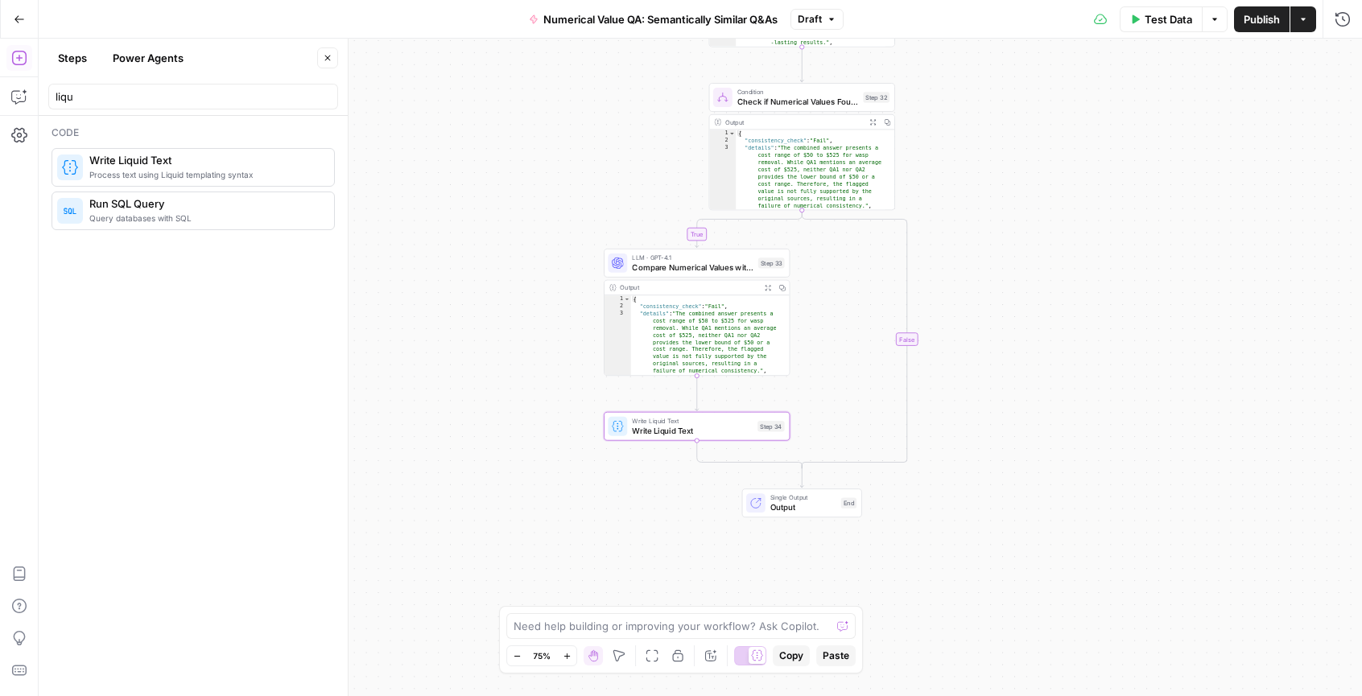
drag, startPoint x: 775, startPoint y: 414, endPoint x: 795, endPoint y: 383, distance: 36.2
click at [795, 383] on div "true false Workflow Input Settings Inputs LLM · GPT-4.1 Analyze Content for Num…" at bounding box center [701, 368] width 1324 height 658
click at [692, 425] on span "Write Liquid Text" at bounding box center [690, 427] width 121 height 12
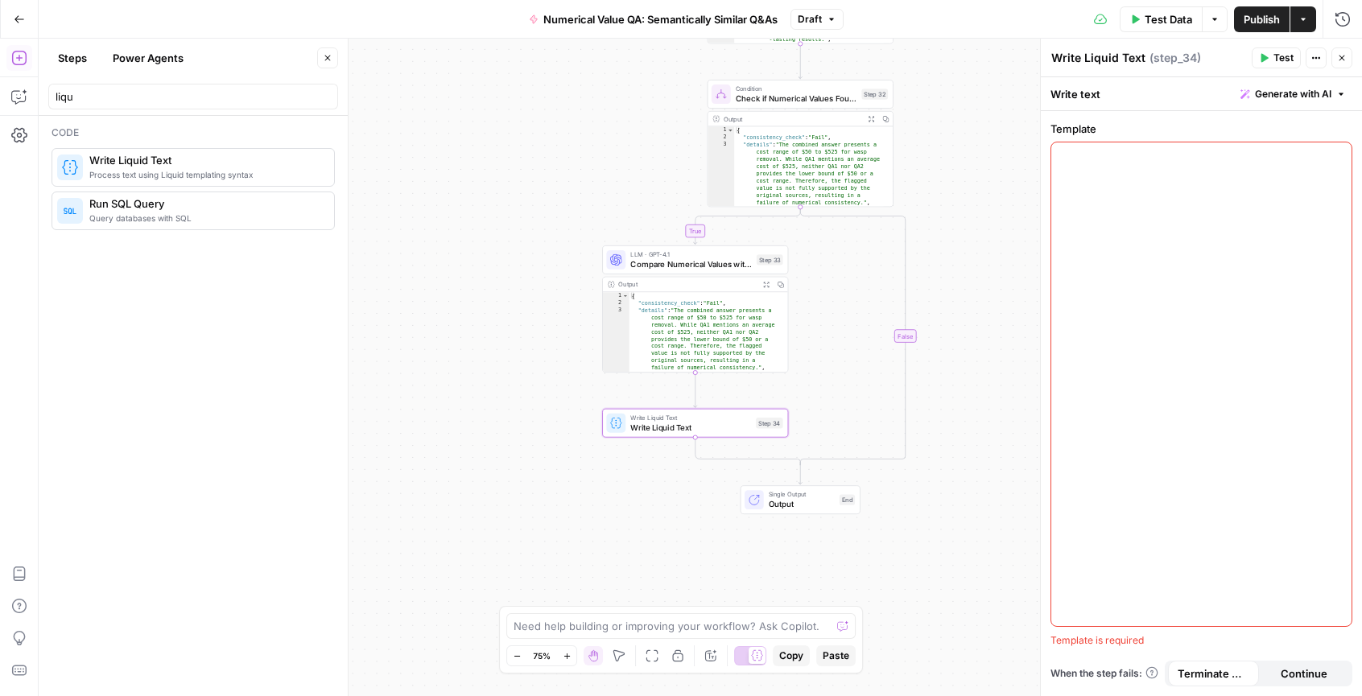
click at [712, 419] on span "Write Liquid Text" at bounding box center [690, 418] width 121 height 10
click at [712, 401] on icon "button" at bounding box center [714, 401] width 10 height 10
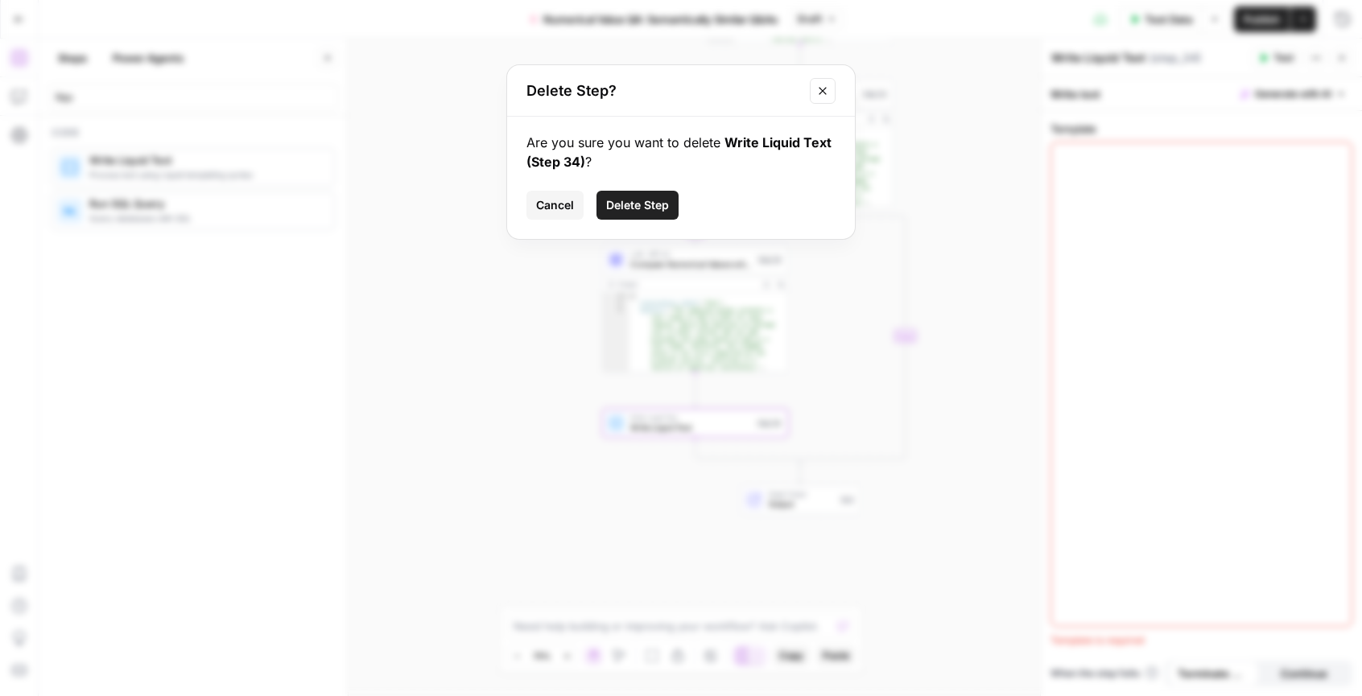
click at [660, 217] on button "Delete Step" at bounding box center [638, 205] width 82 height 29
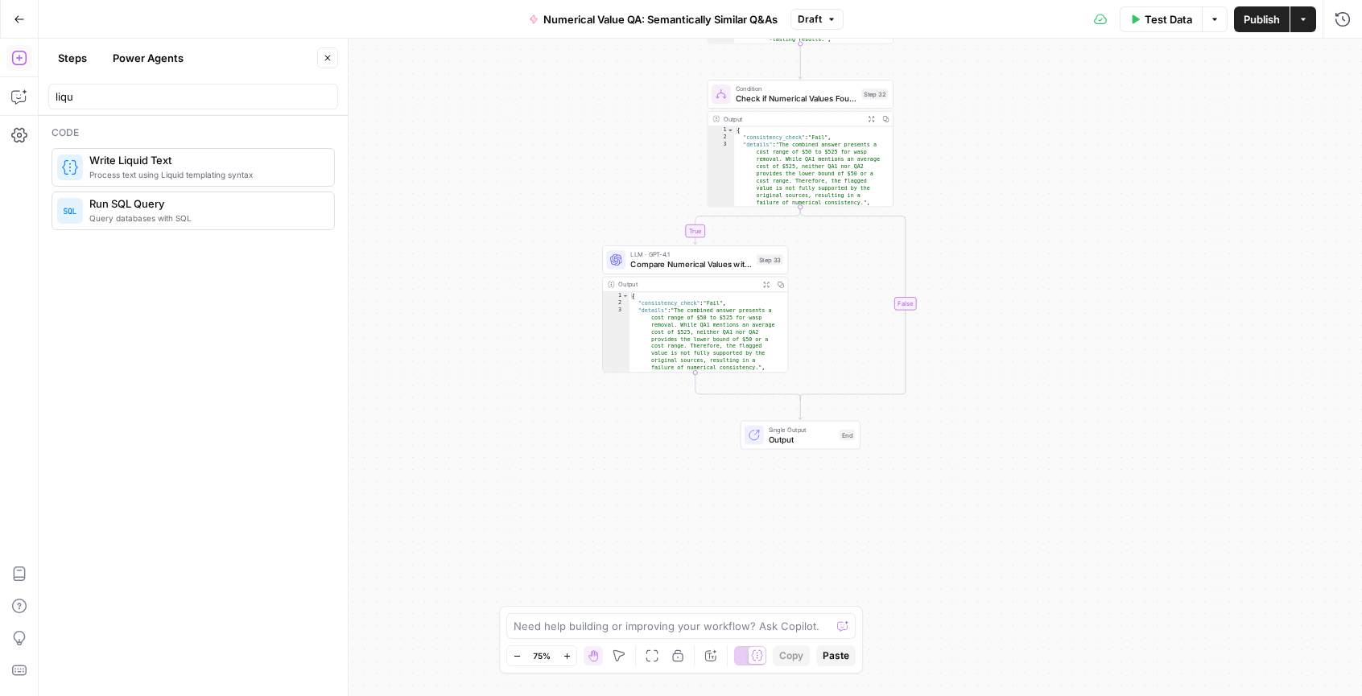
click at [664, 271] on div "LLM · GPT-4.1 Compare Numerical Values with Original Answers Step 33 Copy step …" at bounding box center [695, 260] width 186 height 29
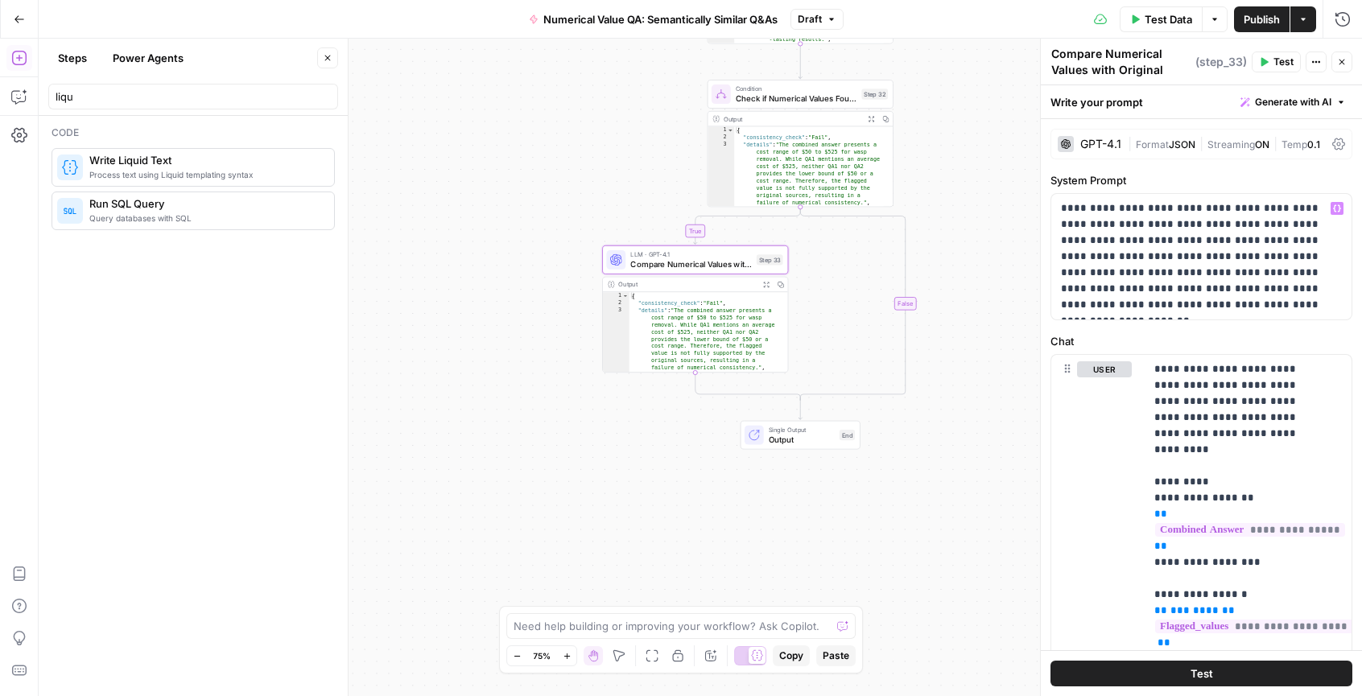
click at [1159, 151] on div "| Format JSON | Streaming ON | Temp 0.1" at bounding box center [1227, 144] width 198 height 15
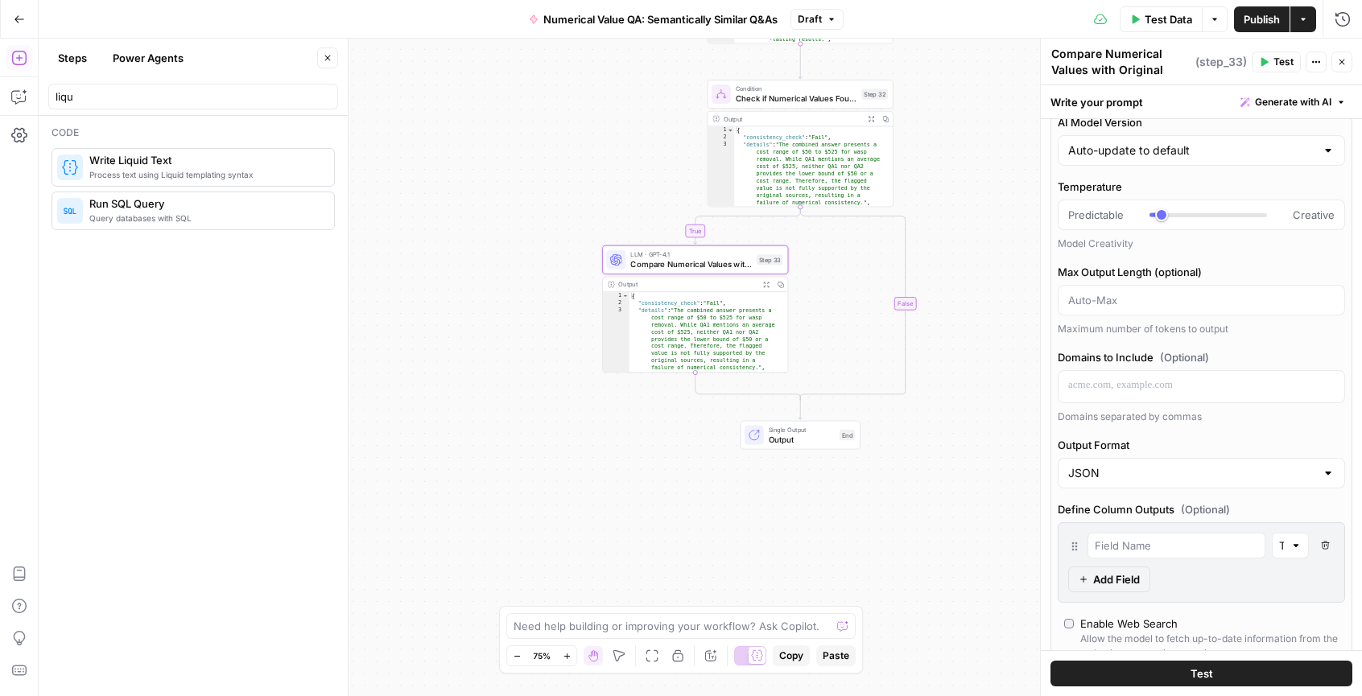
scroll to position [174, 0]
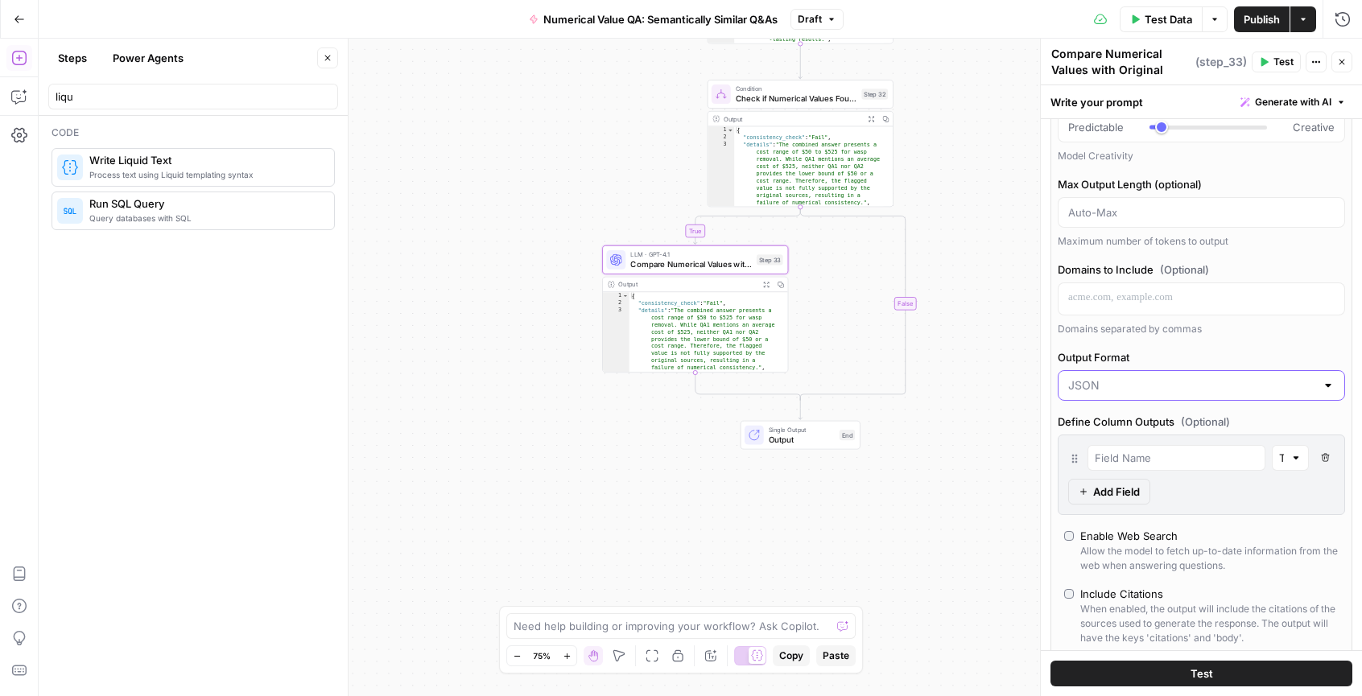
click at [1148, 389] on input "Output Format" at bounding box center [1191, 386] width 247 height 16
click at [1146, 418] on span "Text" at bounding box center [1193, 426] width 242 height 16
type input "Text"
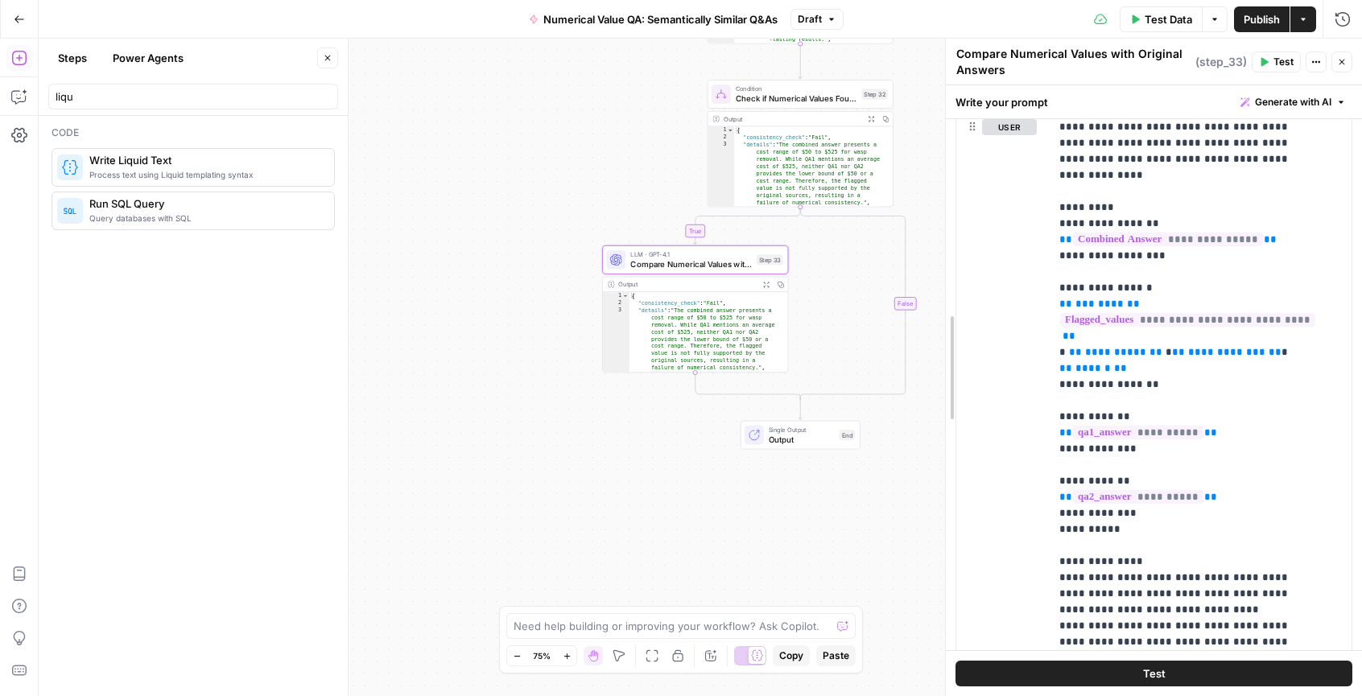
scroll to position [842, 0]
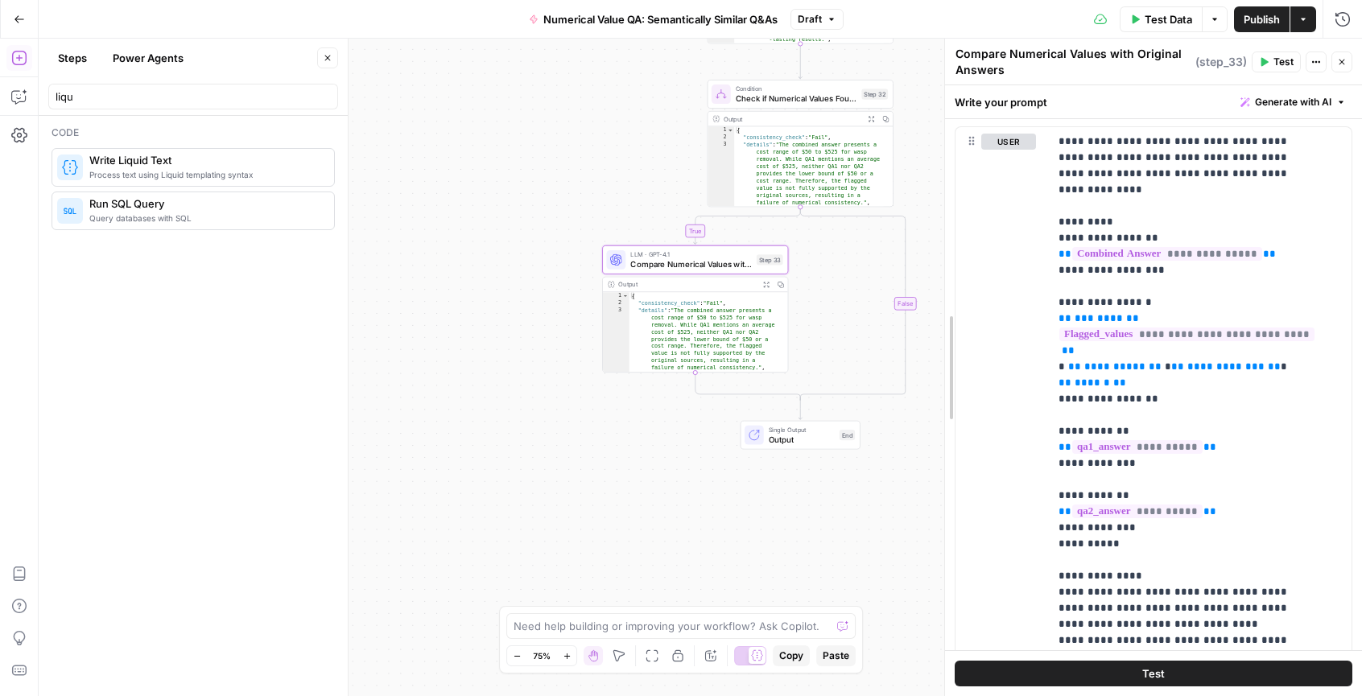
drag, startPoint x: 1040, startPoint y: 437, endPoint x: 944, endPoint y: 427, distance: 96.4
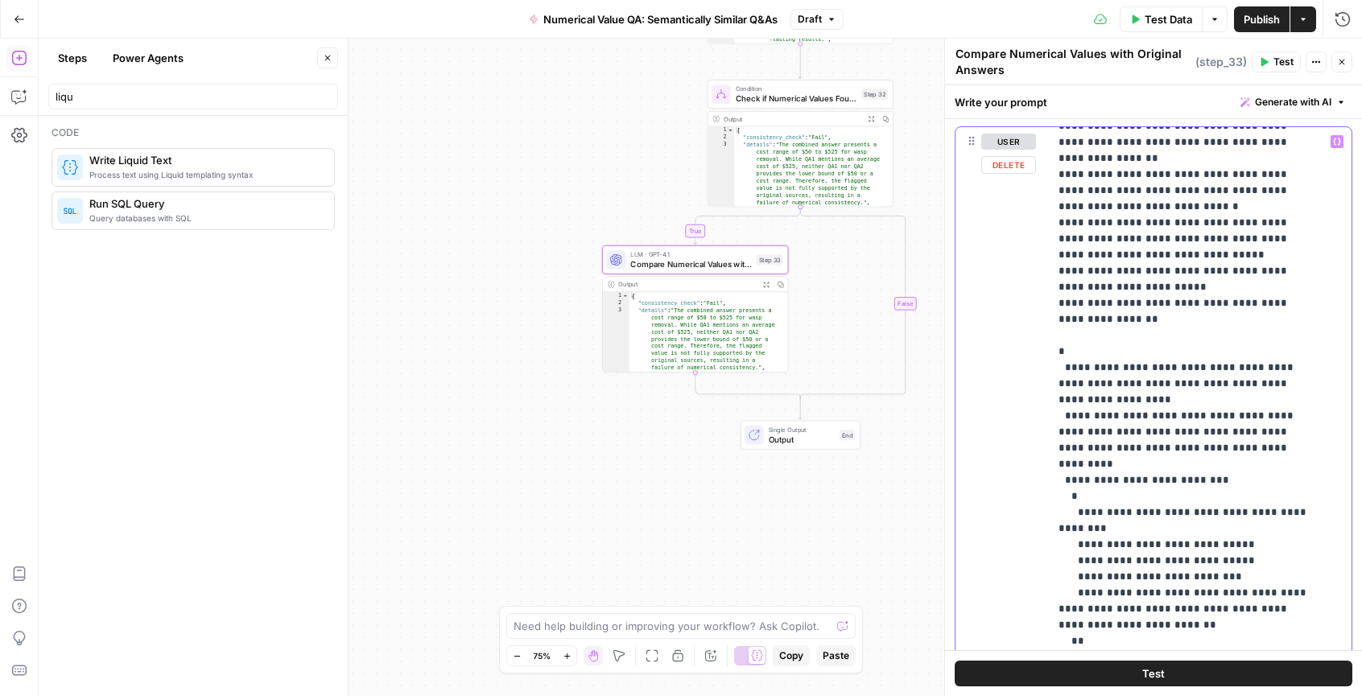
scroll to position [516, 0]
drag, startPoint x: 1058, startPoint y: 345, endPoint x: 1155, endPoint y: 620, distance: 291.8
click at [1155, 620] on p "**********" at bounding box center [1188, 197] width 259 height 1159
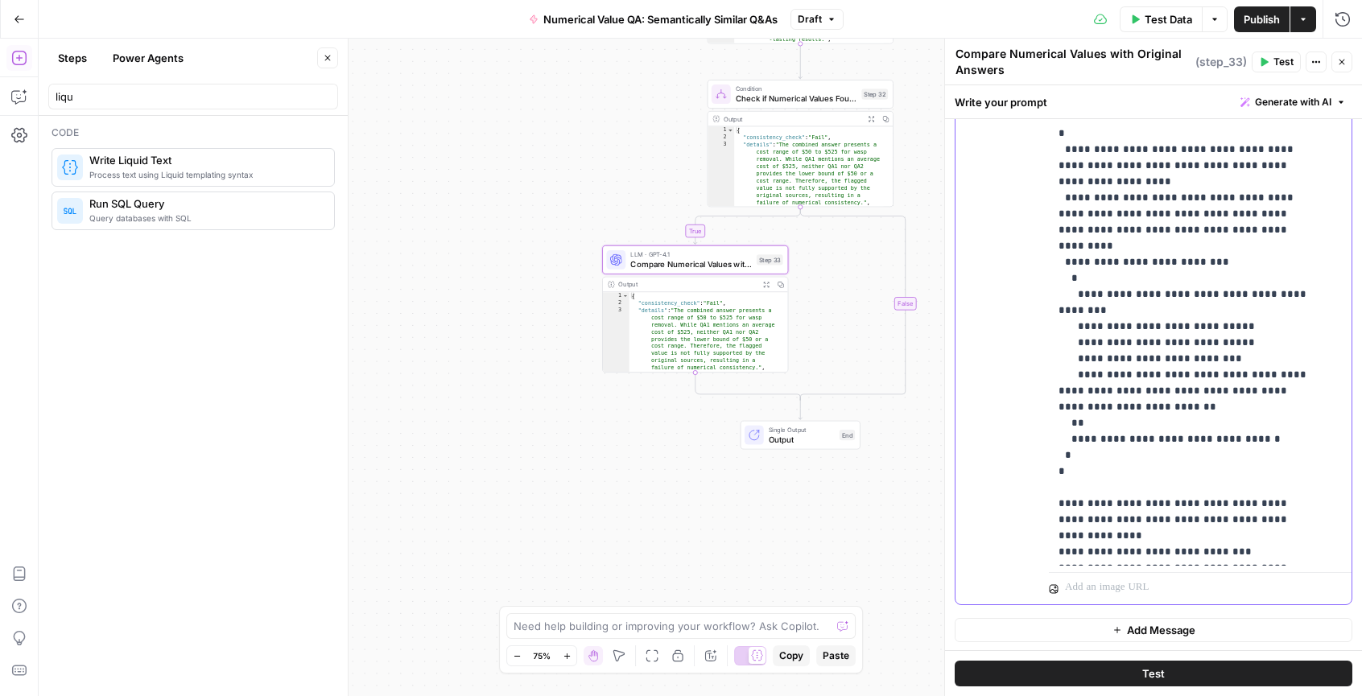
scroll to position [1060, 0]
copy p "**********"
click at [140, 305] on div "Code Process text using Liquid templating syntax Write Liquid Text Query databa…" at bounding box center [193, 406] width 309 height 580
click at [22, 111] on div "Add Steps Copilot Settings AirOps Academy Help Give Feedback Shortcuts" at bounding box center [19, 368] width 39 height 658
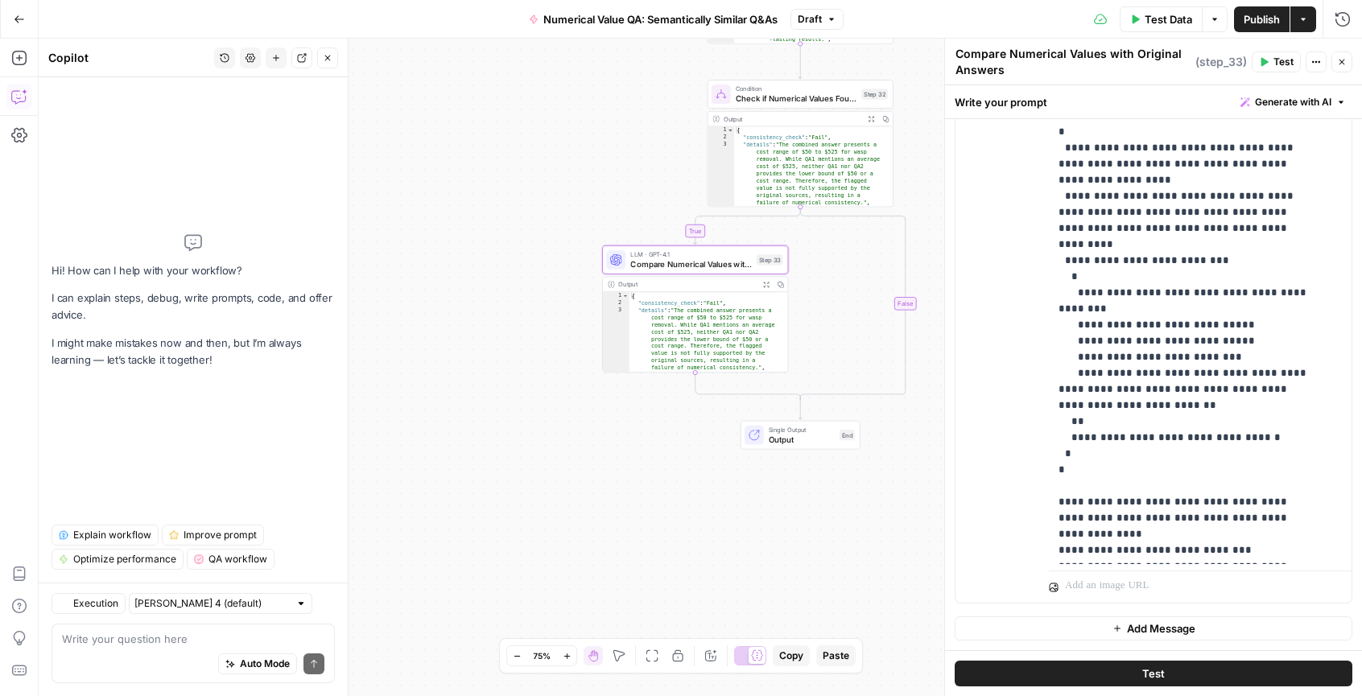
click at [214, 637] on textarea at bounding box center [193, 639] width 262 height 16
type textarea "Change directions in step 23 to put"
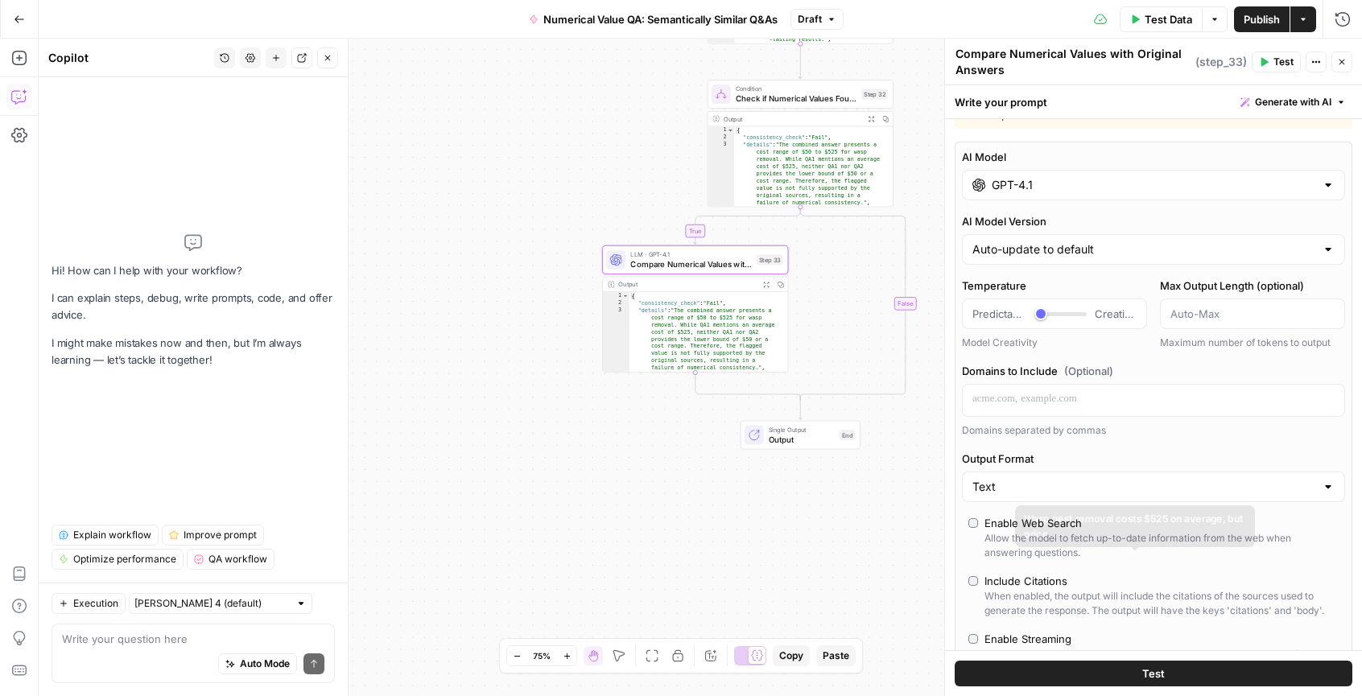
scroll to position [0, 0]
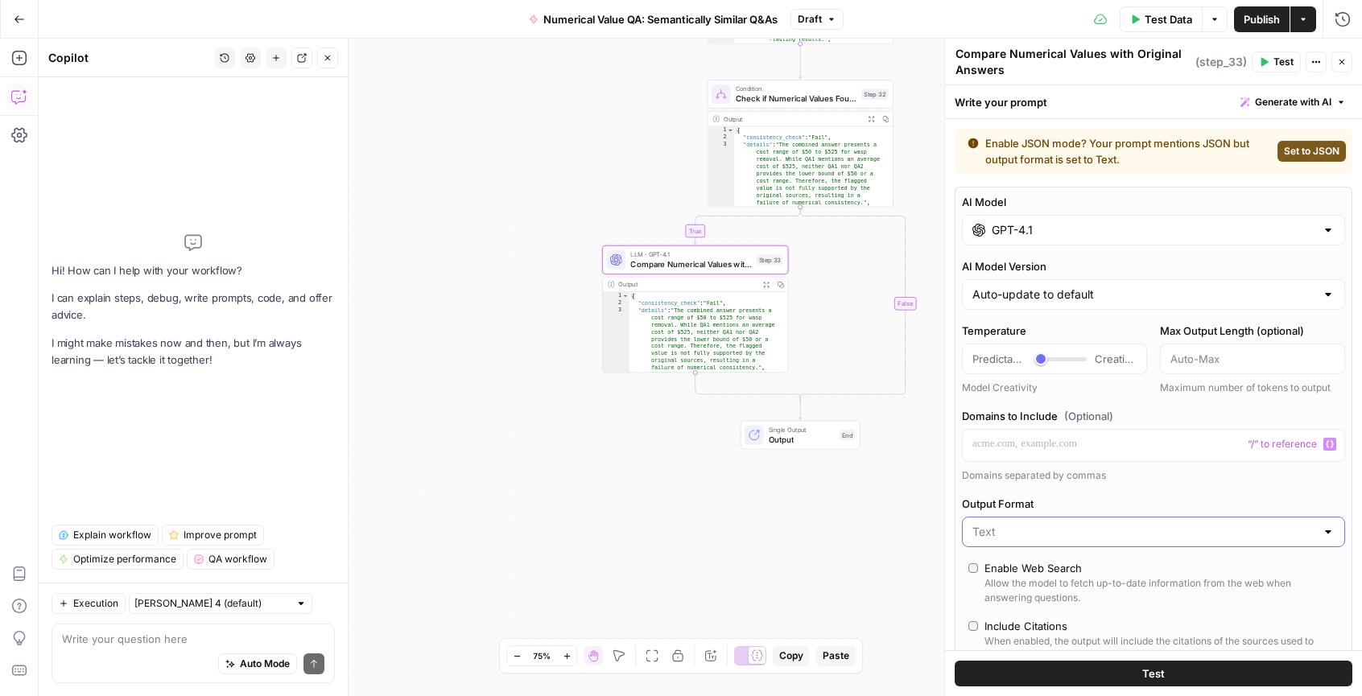
click at [1100, 524] on input "Output Format" at bounding box center [1144, 532] width 343 height 16
click at [1122, 564] on span "Text" at bounding box center [1137, 572] width 323 height 16
type input "Text"
click at [169, 651] on div "Auto Mode Send" at bounding box center [193, 664] width 262 height 35
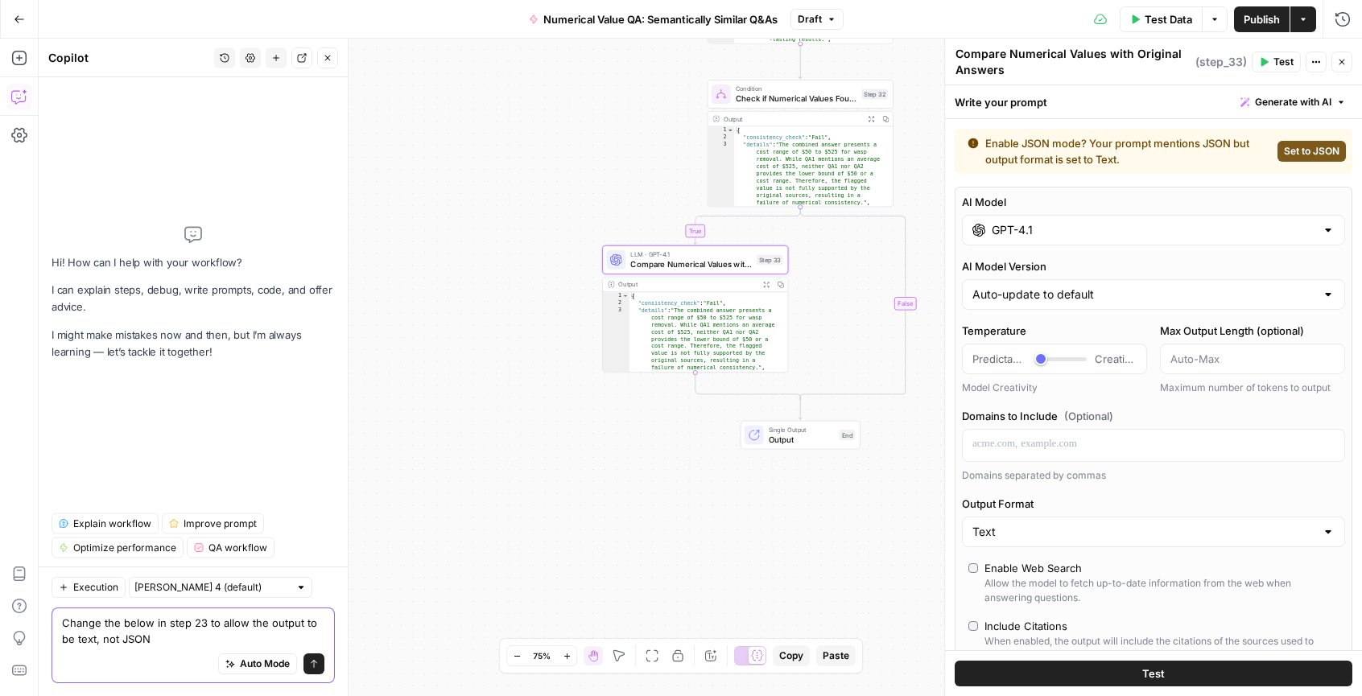
paste textarea "{ "consistency_check": "Pass" or "Fail", // Pass if all flagged values are cons…"
type textarea "Change the below in step 23 to allow the output to be text, not JSON { "consist…"
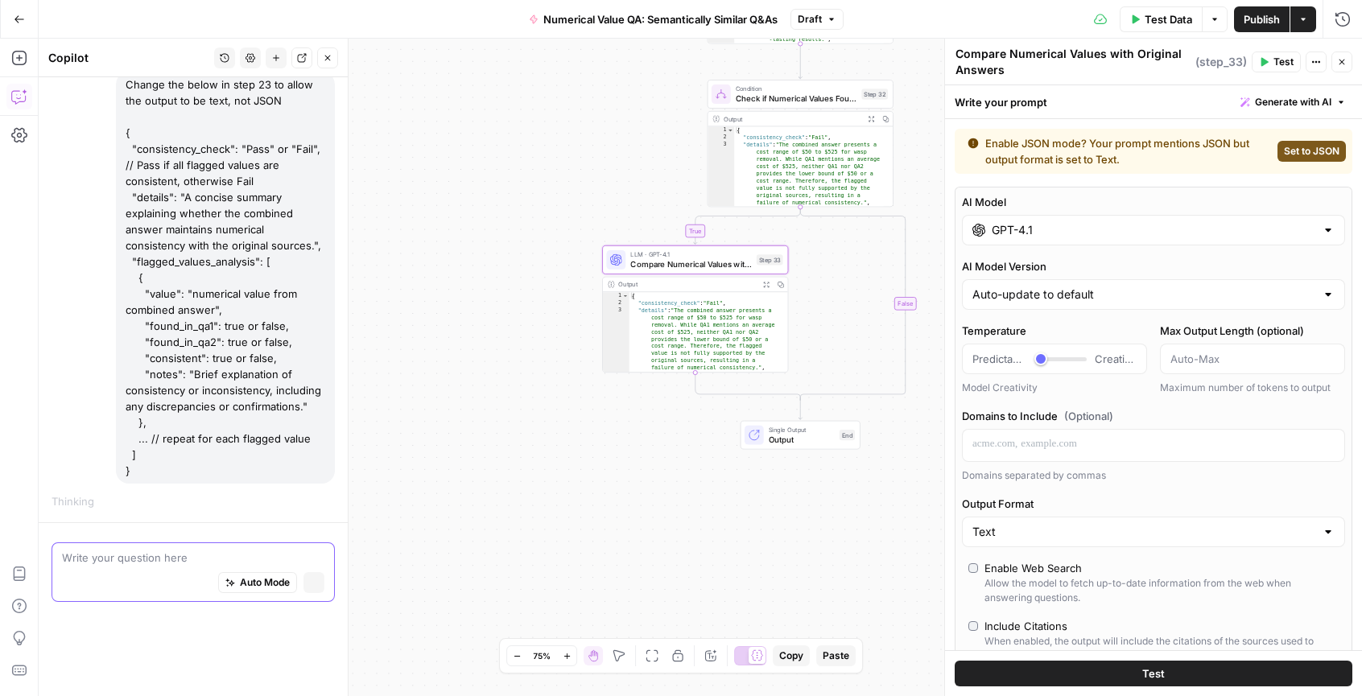
scroll to position [85, 0]
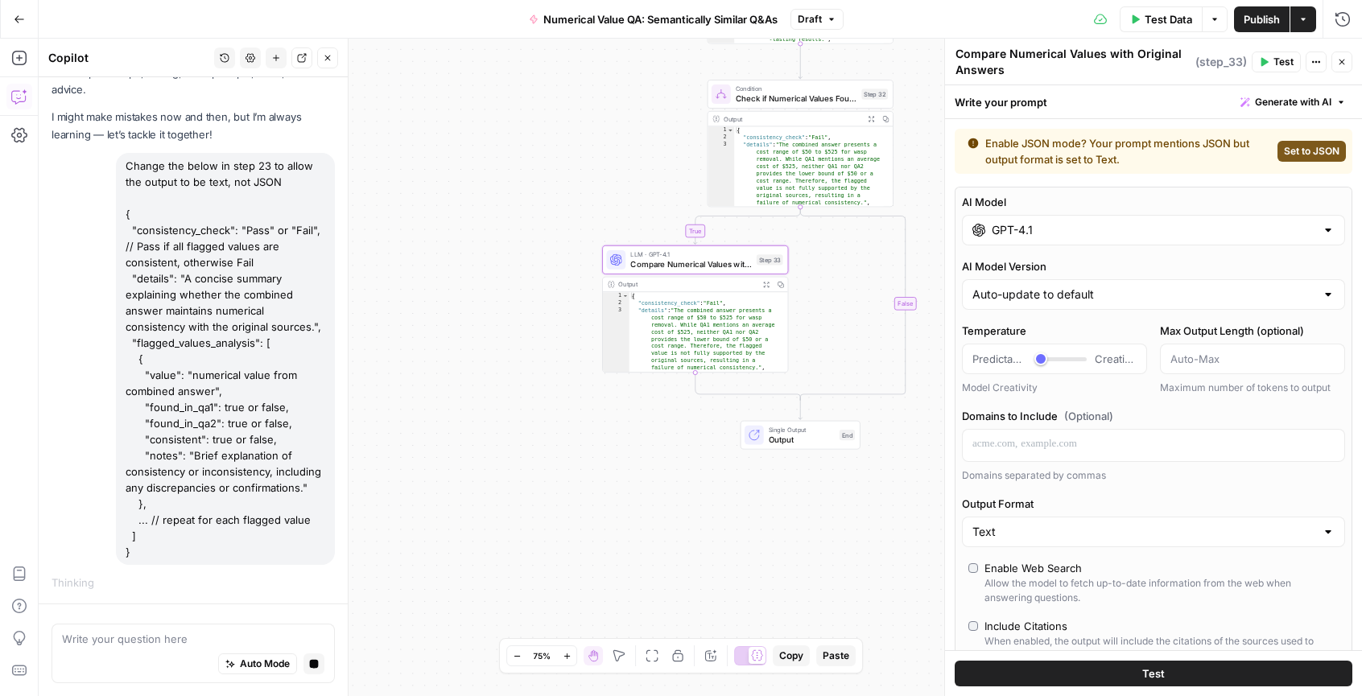
click at [1108, 156] on div "Enable JSON mode? Your prompt mentions JSON but output format is set to Text." at bounding box center [1120, 151] width 304 height 32
drag, startPoint x: 1072, startPoint y: 147, endPoint x: 1104, endPoint y: 167, distance: 38.0
click at [1103, 167] on div "Enable JSON mode? Your prompt mentions JSON but output format is set to Text." at bounding box center [1120, 151] width 304 height 32
click at [1104, 167] on div "Enable JSON mode? Your prompt mentions JSON but output format is set to Text. S…" at bounding box center [1154, 151] width 398 height 45
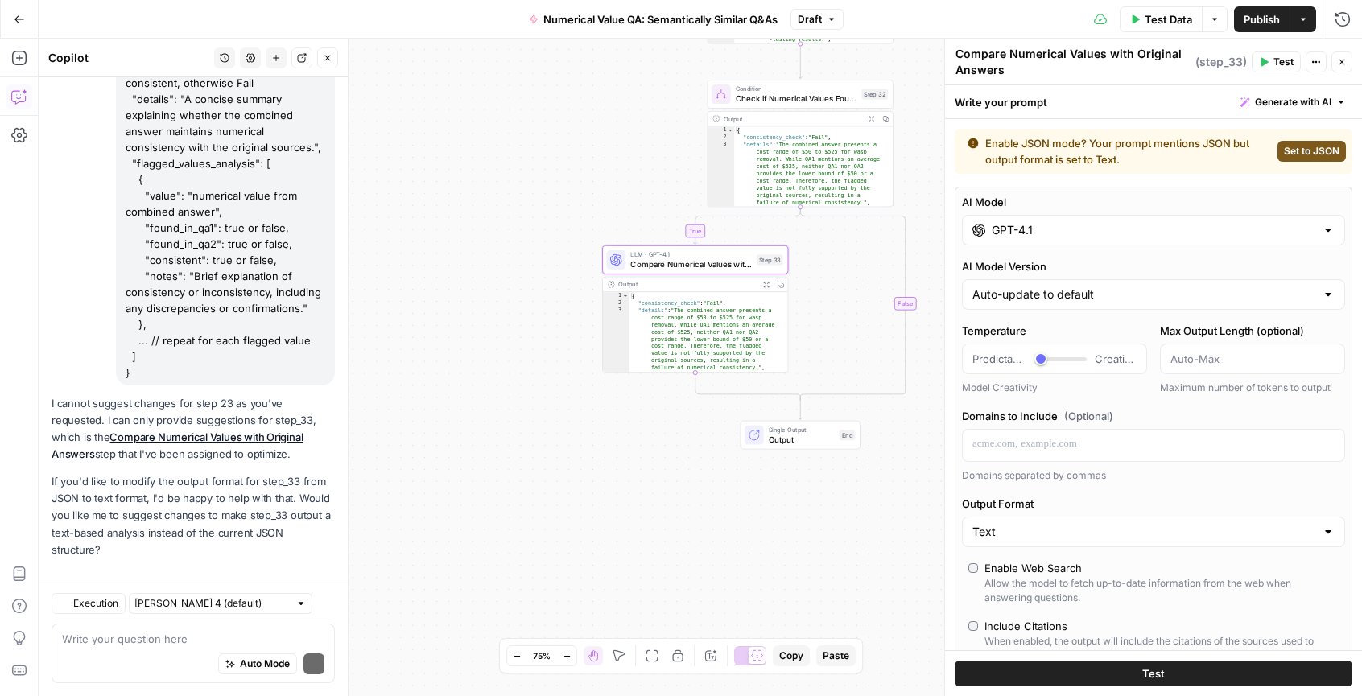
scroll to position [279, 0]
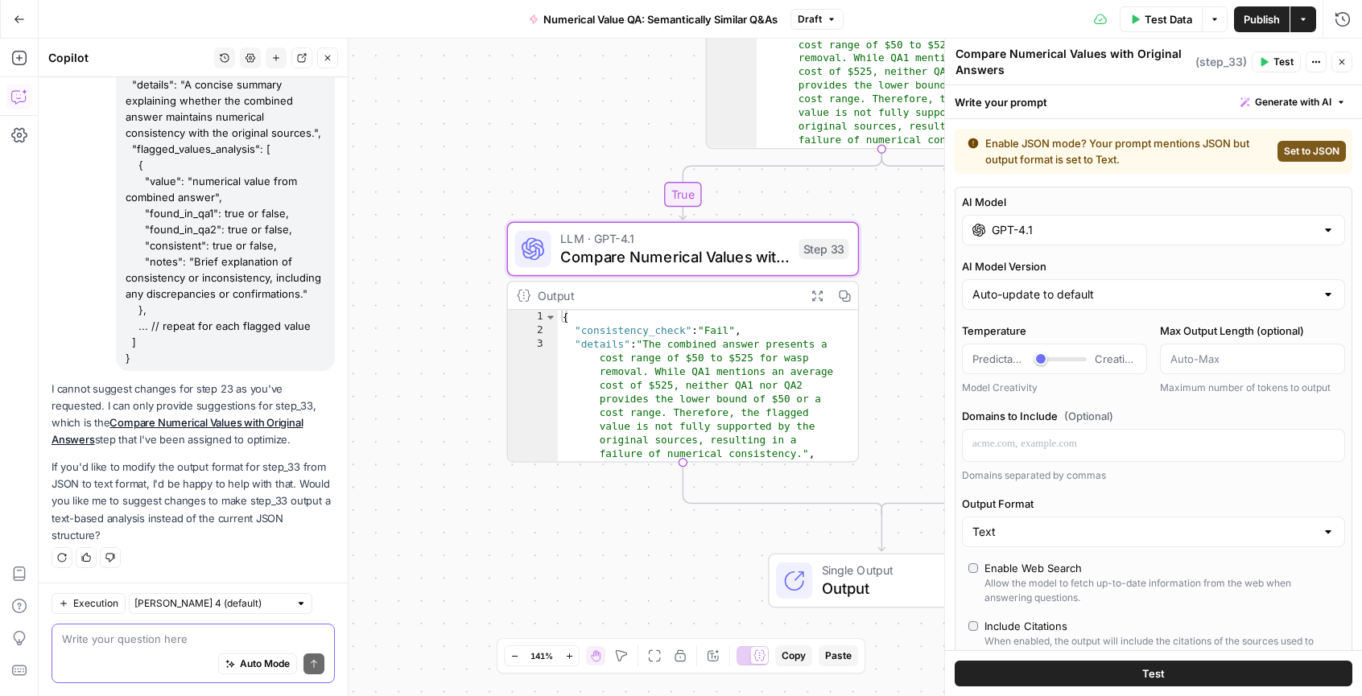
click at [163, 634] on textarea at bounding box center [193, 639] width 262 height 16
type textarea "Yes"
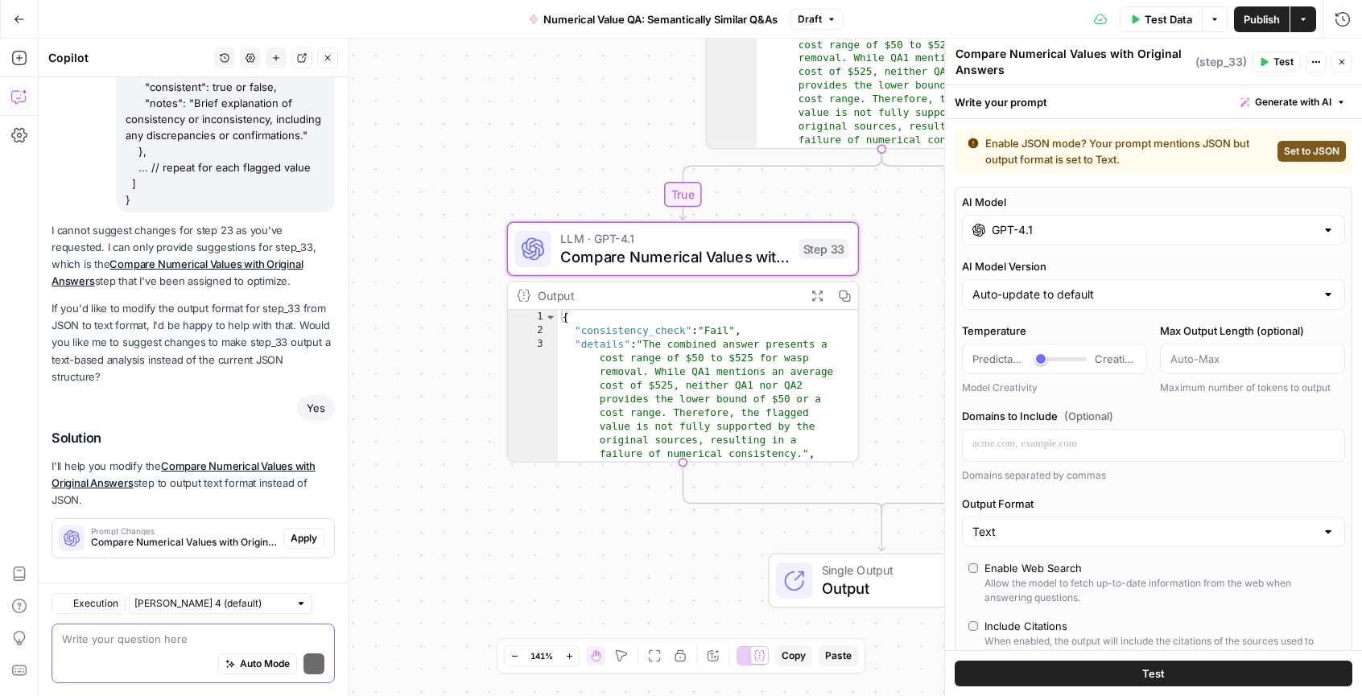
scroll to position [452, 0]
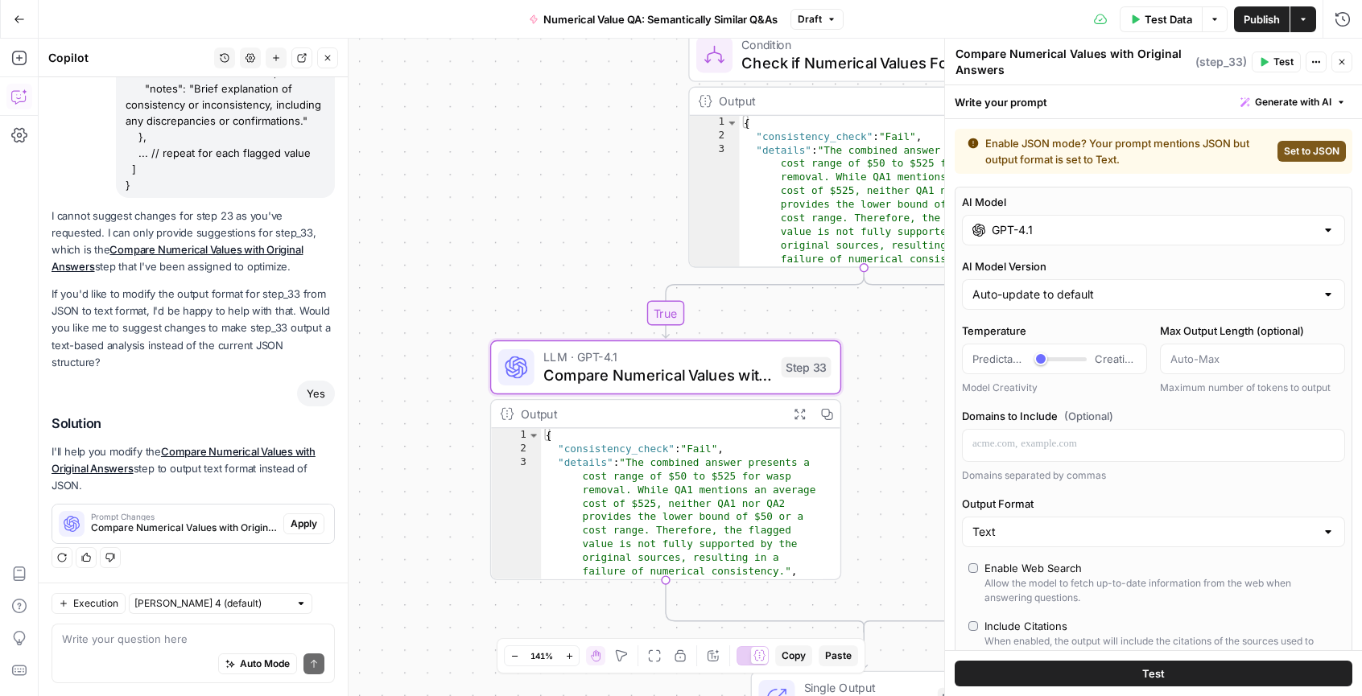
click at [291, 521] on span "Apply" at bounding box center [304, 524] width 27 height 14
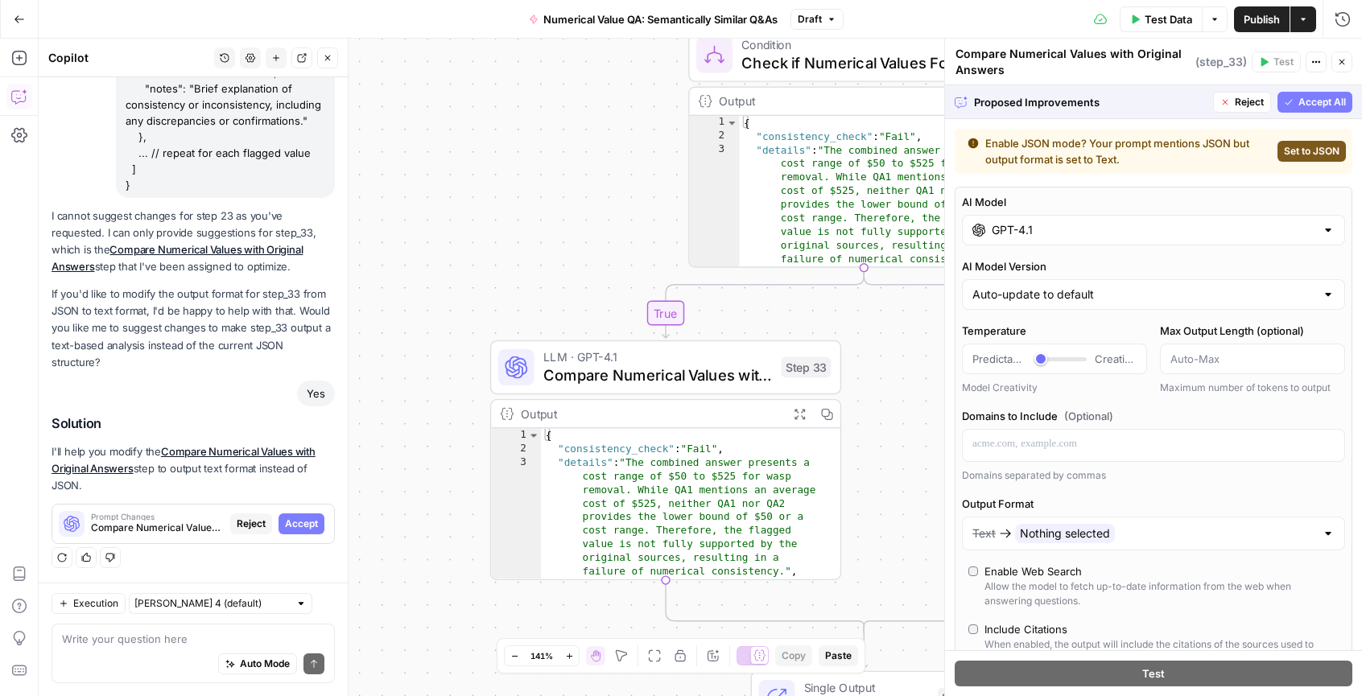
click at [1316, 110] on button "Accept All" at bounding box center [1315, 102] width 75 height 21
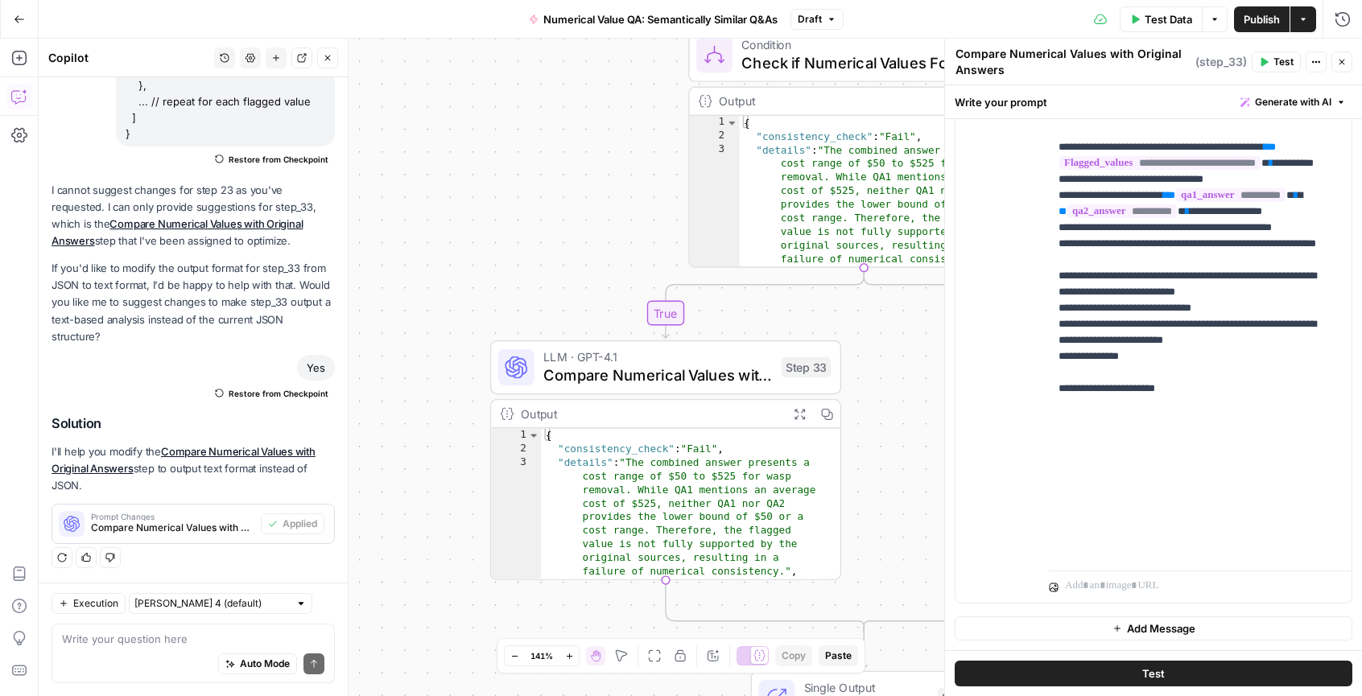
scroll to position [516, 0]
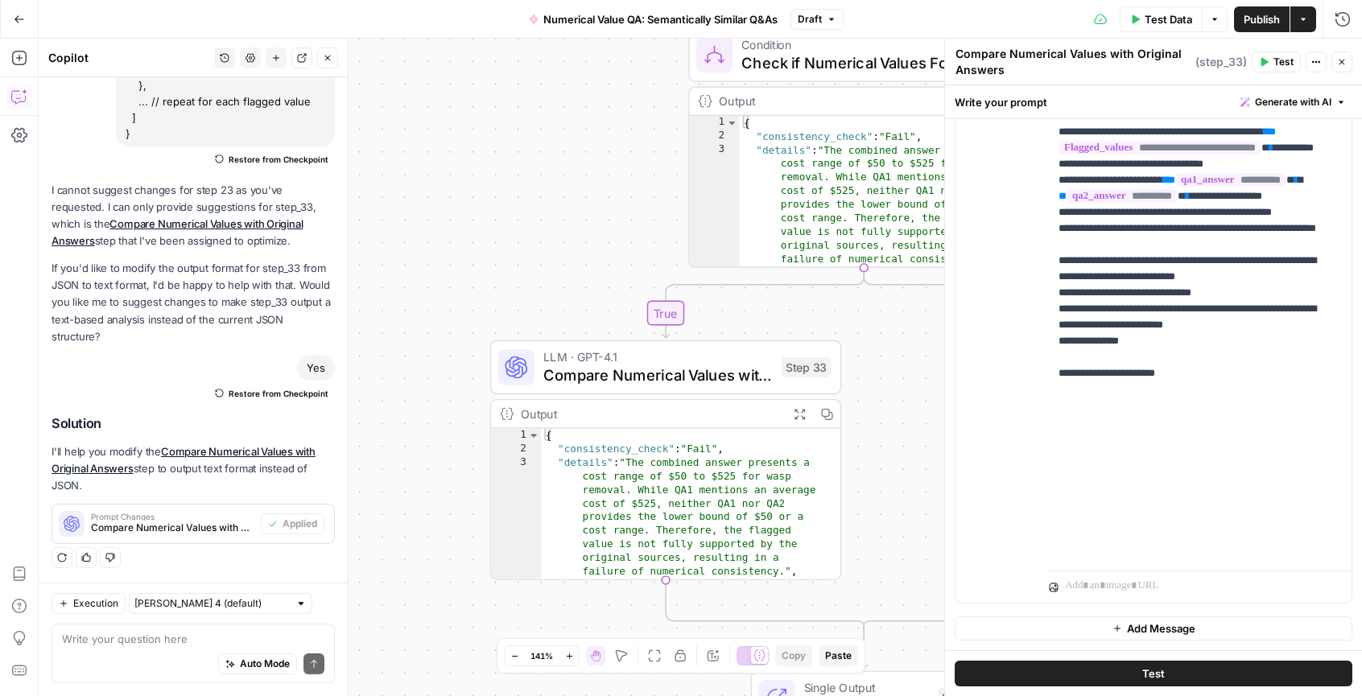
click at [1345, 59] on icon "button" at bounding box center [1342, 62] width 10 height 10
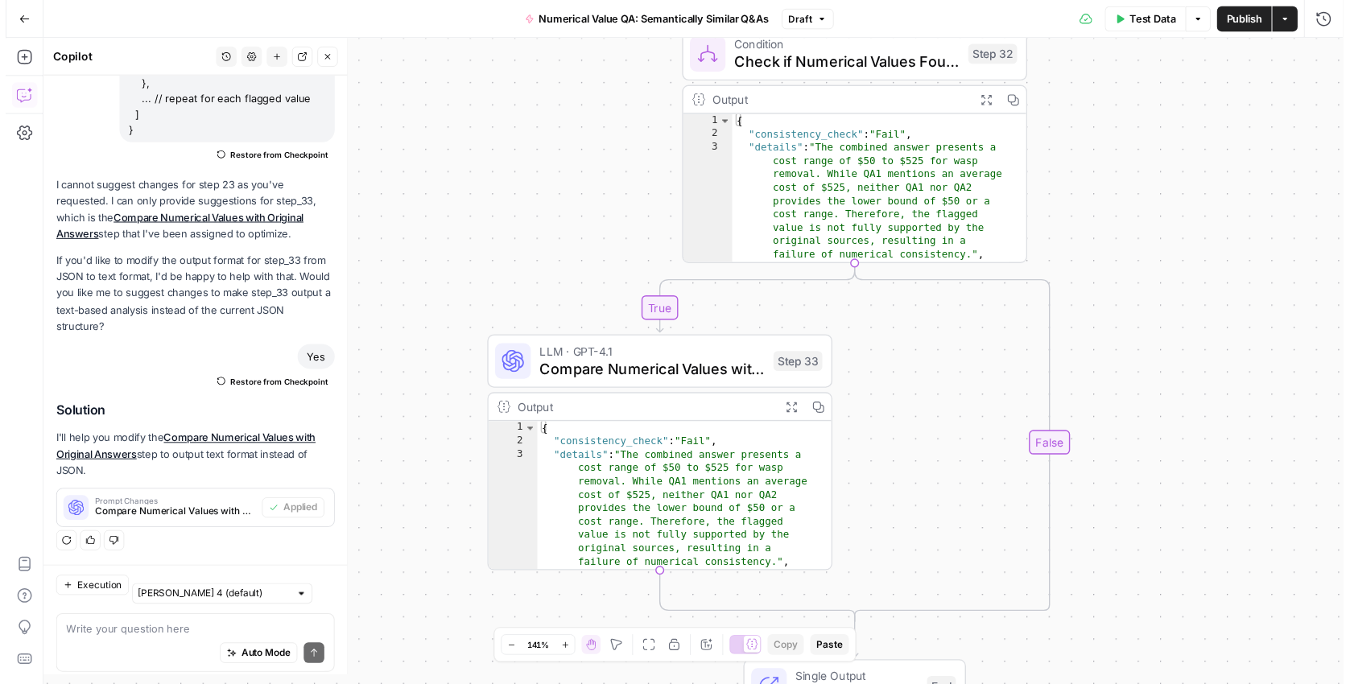
scroll to position [504, 0]
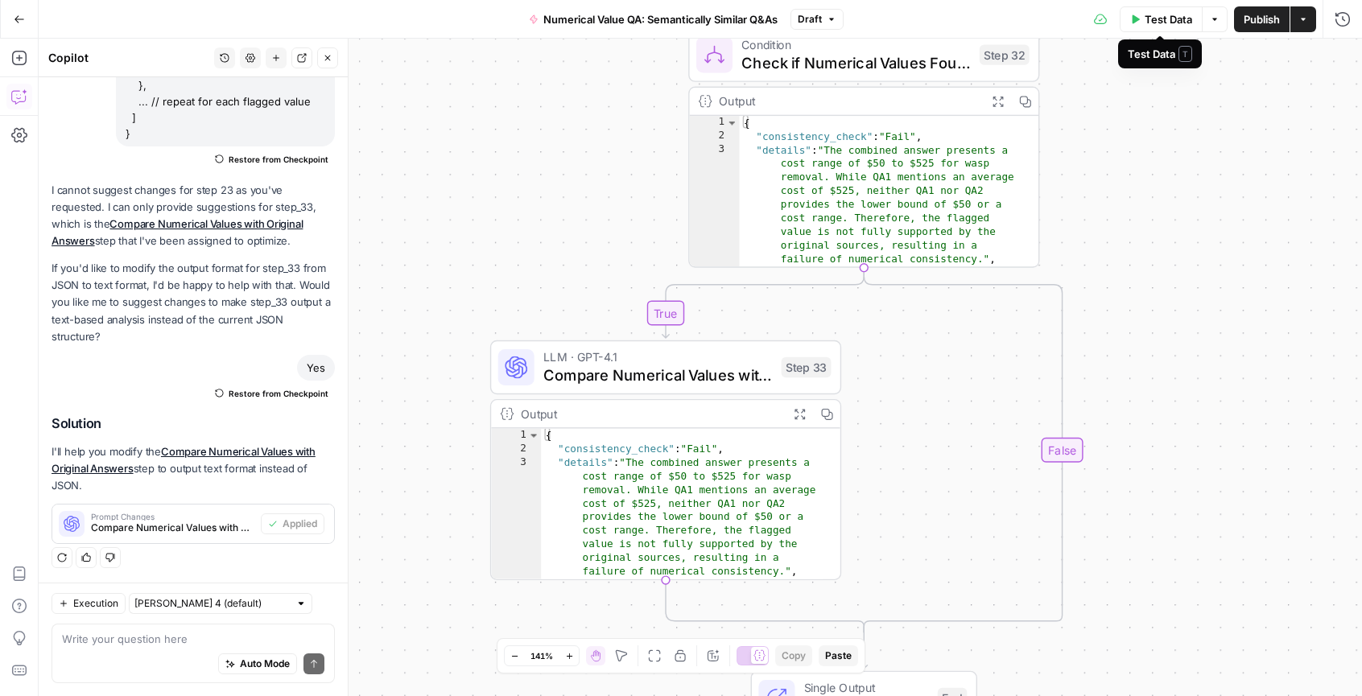
click at [1155, 24] on span "Test Data" at bounding box center [1169, 19] width 48 height 16
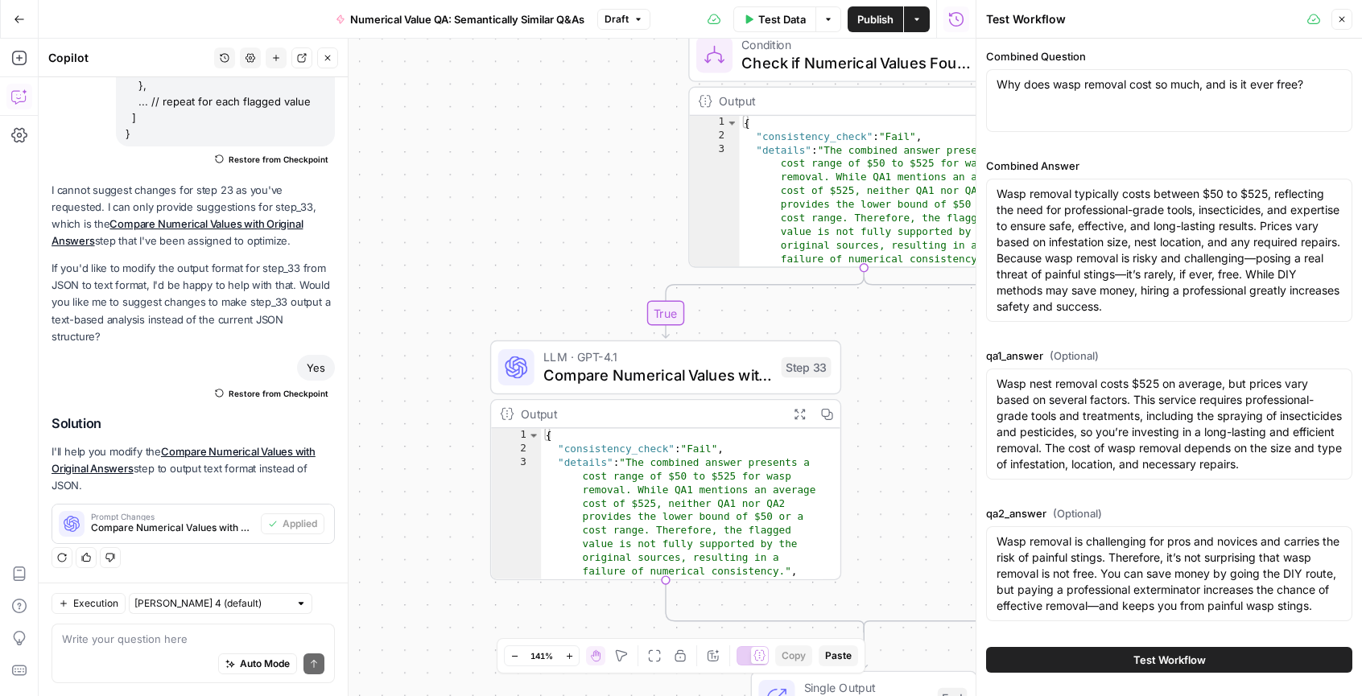
click at [1224, 663] on button "Test Workflow" at bounding box center [1169, 660] width 366 height 26
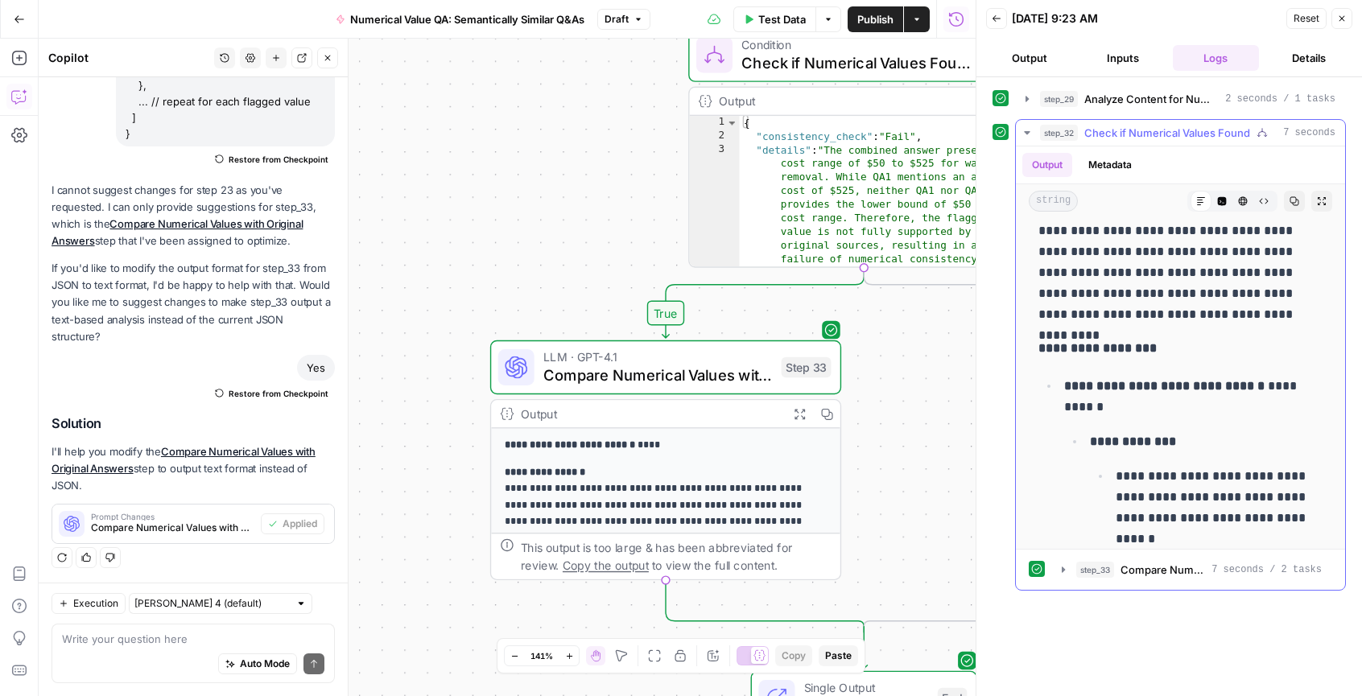
scroll to position [10, 0]
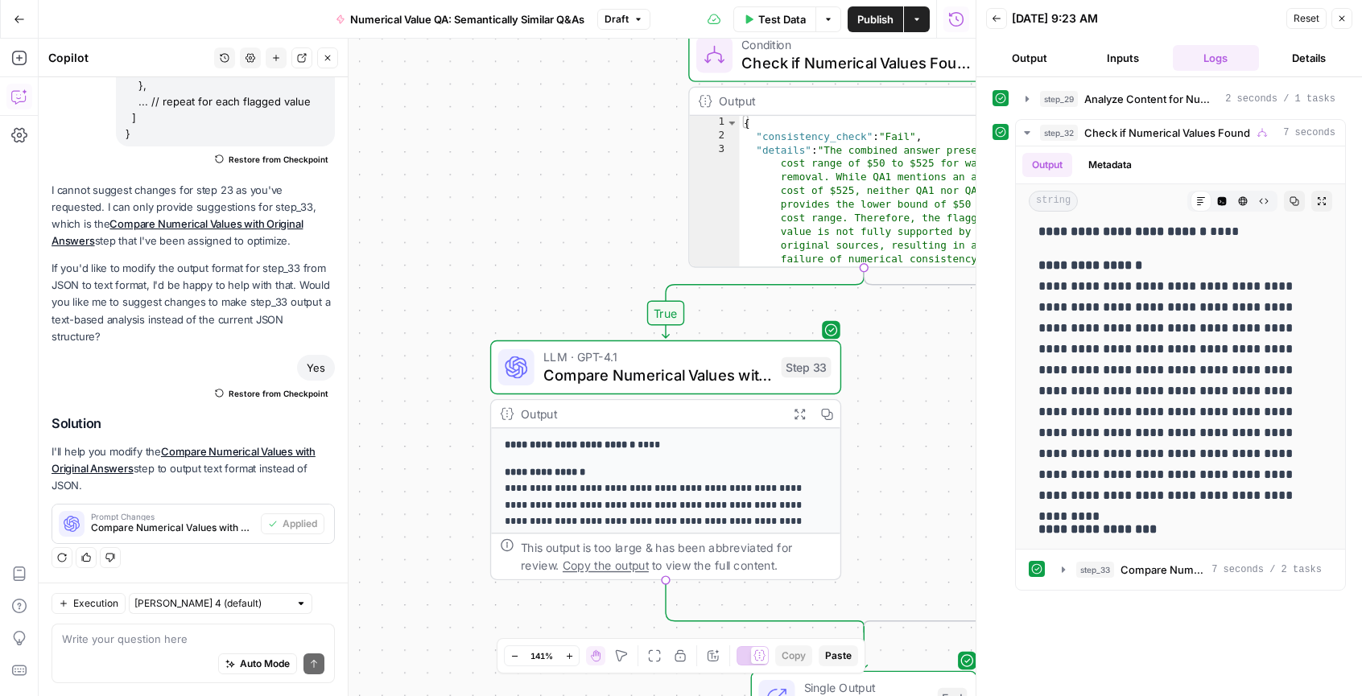
click at [155, 654] on div "Auto Mode Send" at bounding box center [193, 664] width 262 height 35
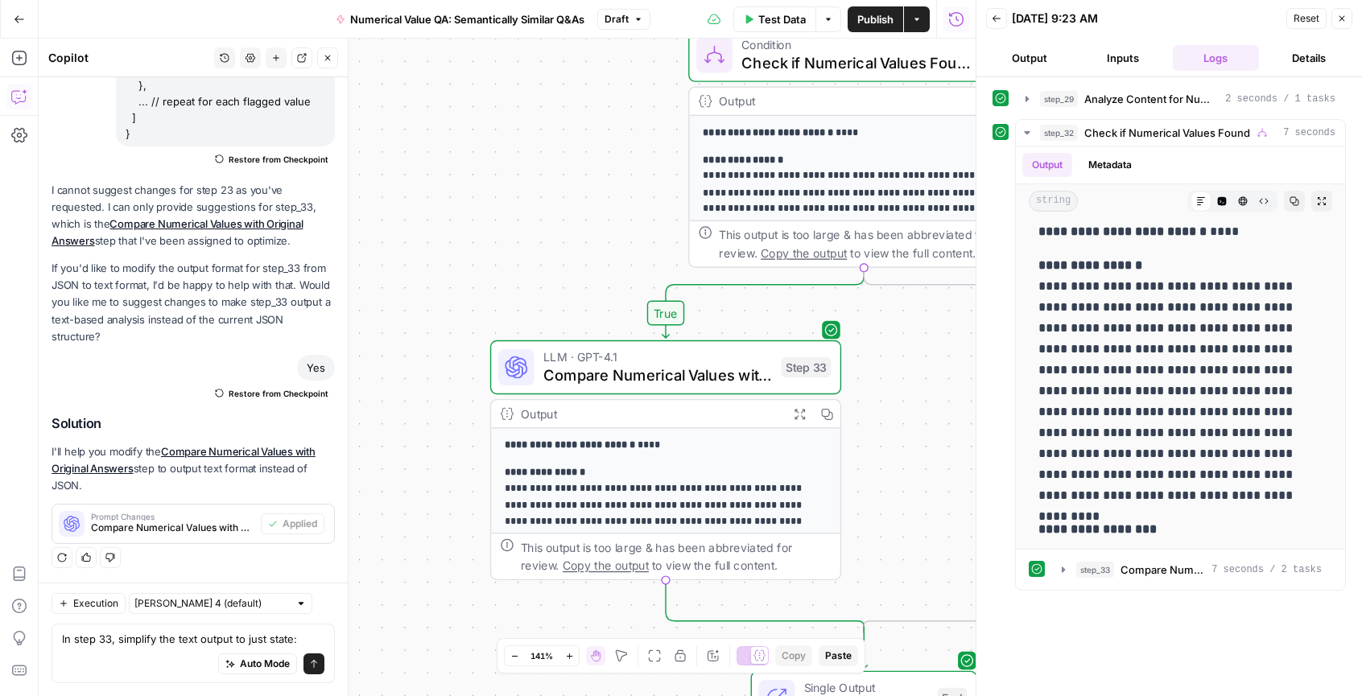
click at [178, 655] on div "Auto Mode Send" at bounding box center [193, 664] width 262 height 35
click at [301, 623] on div "Auto Mode will automatically modify and execute the workflow" at bounding box center [244, 623] width 233 height 31
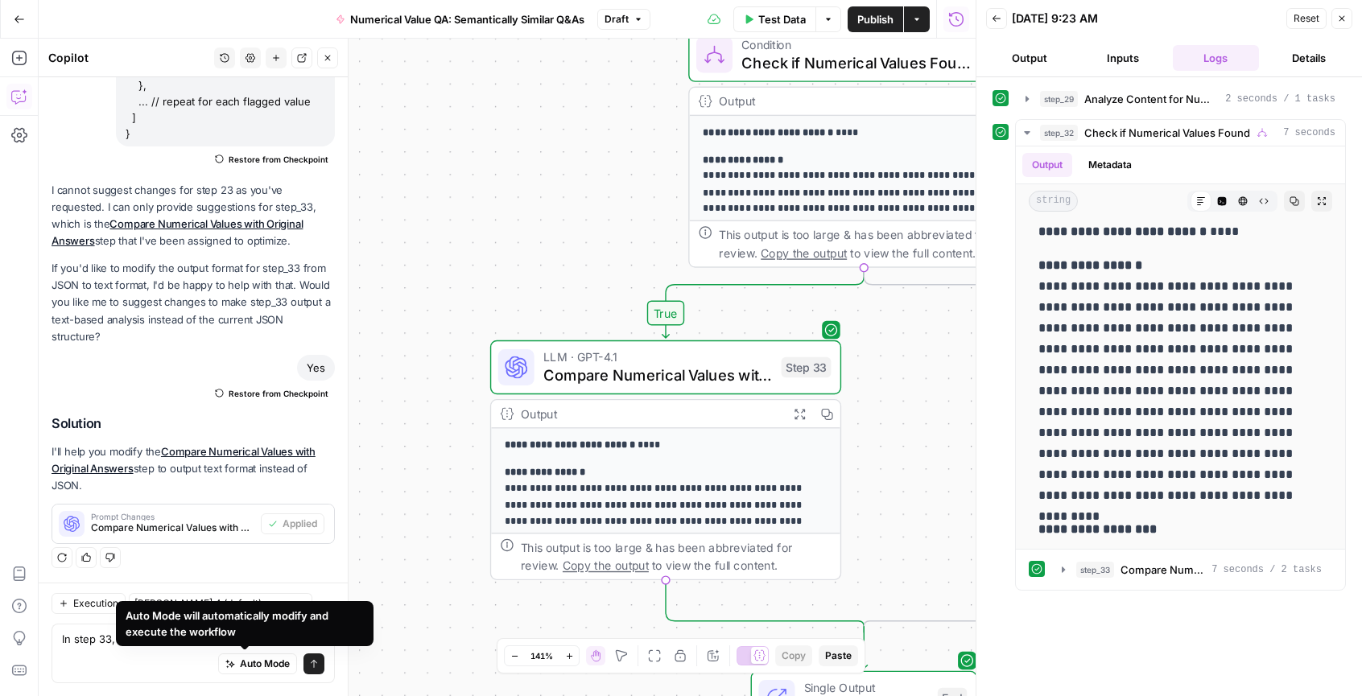
click at [136, 642] on div "Auto Mode will automatically modify and execute the workflow" at bounding box center [245, 623] width 258 height 45
click at [109, 631] on textarea "In step 33, simplify the text output to just state:" at bounding box center [193, 639] width 262 height 16
click at [93, 631] on textarea "In step 33, simplify the text output to just state:" at bounding box center [193, 639] width 262 height 16
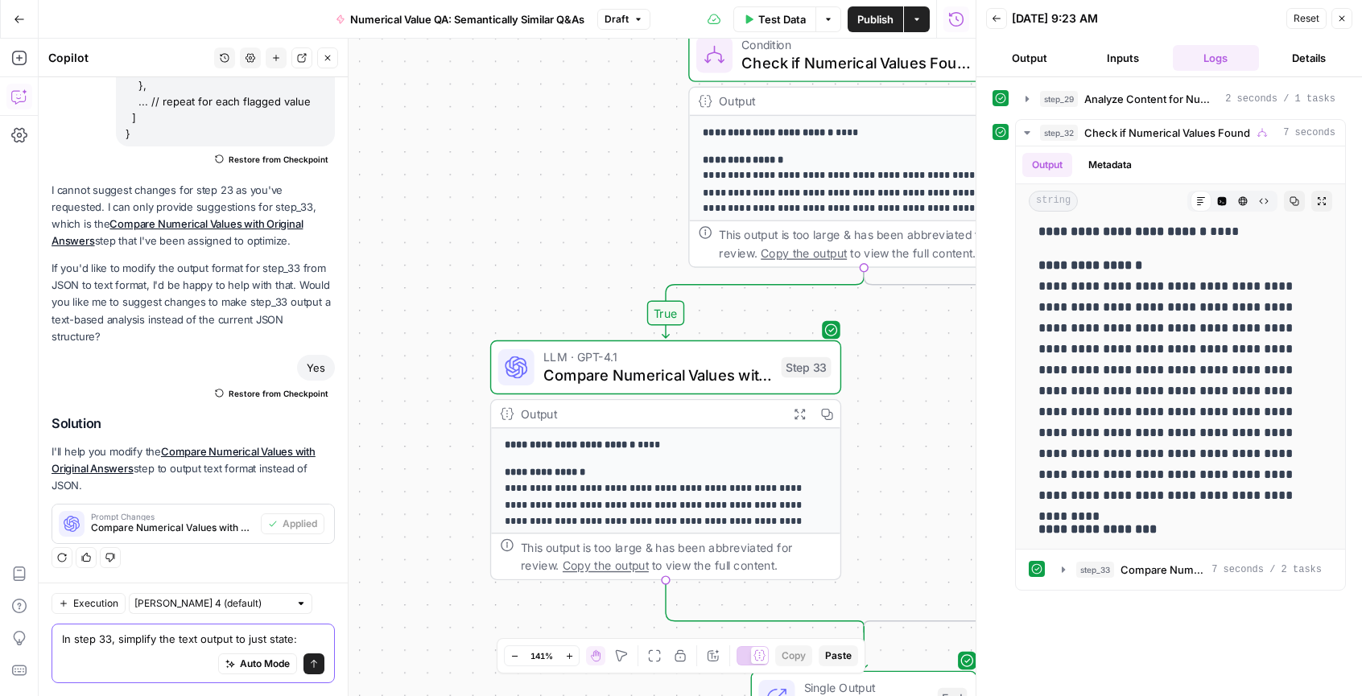
click at [311, 631] on textarea "In step 33, simplify the text output to just state:" at bounding box center [193, 639] width 262 height 16
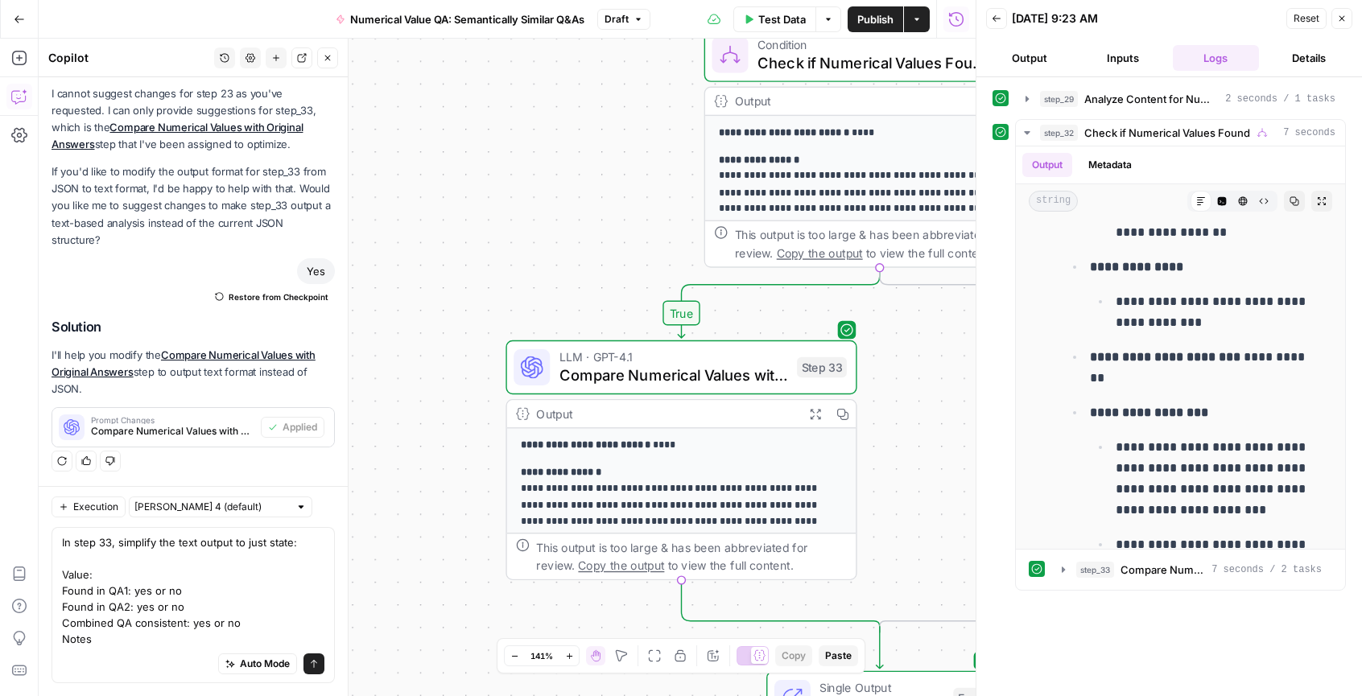
scroll to position [1138, 0]
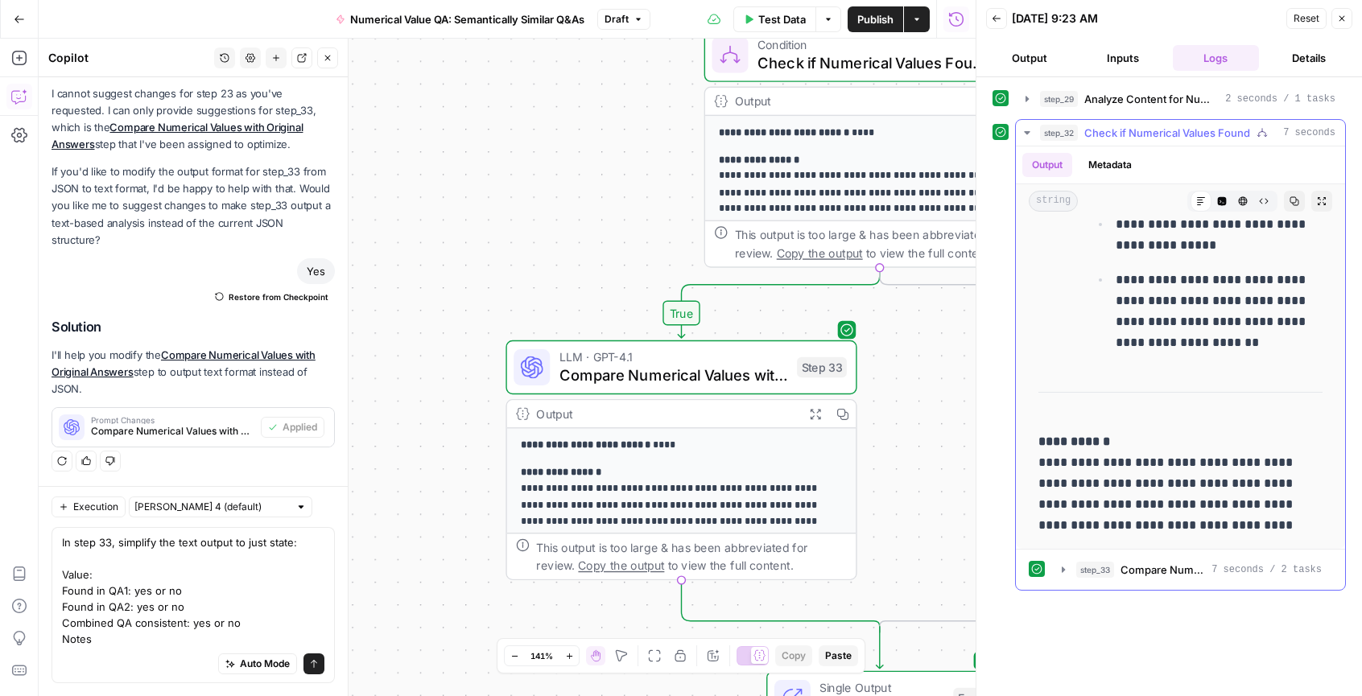
drag, startPoint x: 1041, startPoint y: 240, endPoint x: 1313, endPoint y: 538, distance: 403.5
copy div "**********"
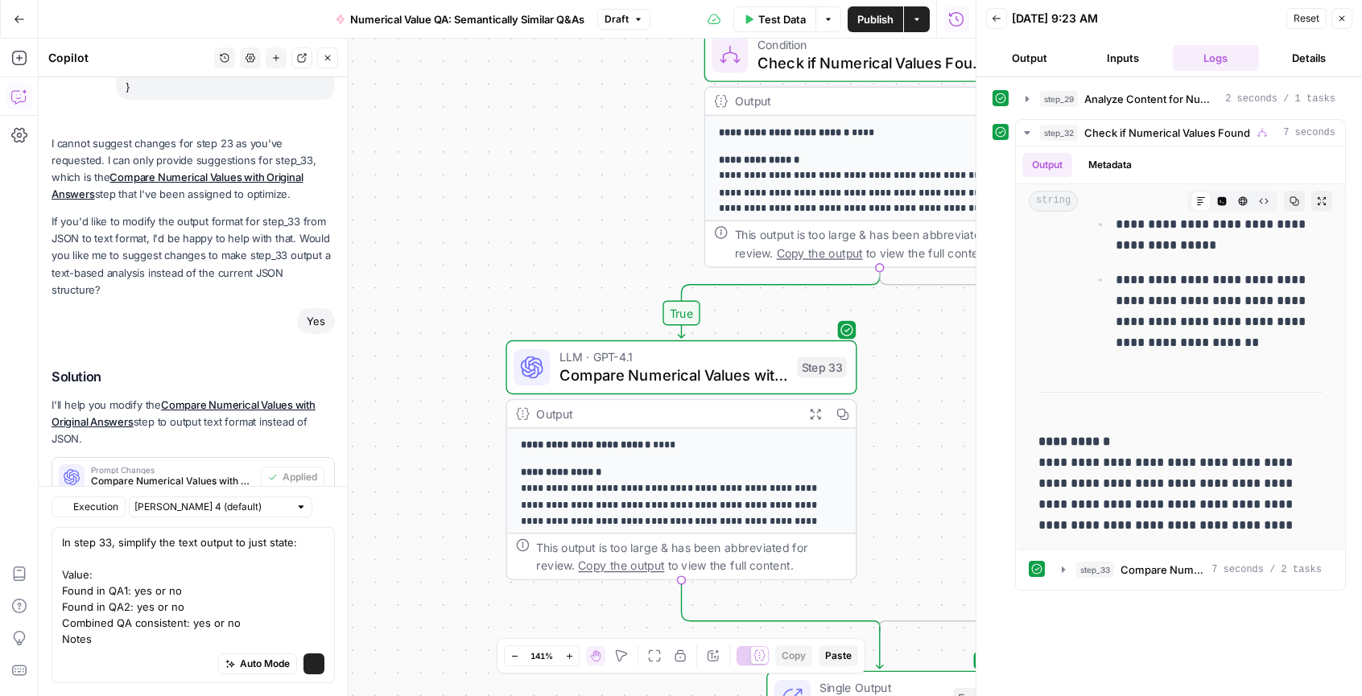
scroll to position [617, 0]
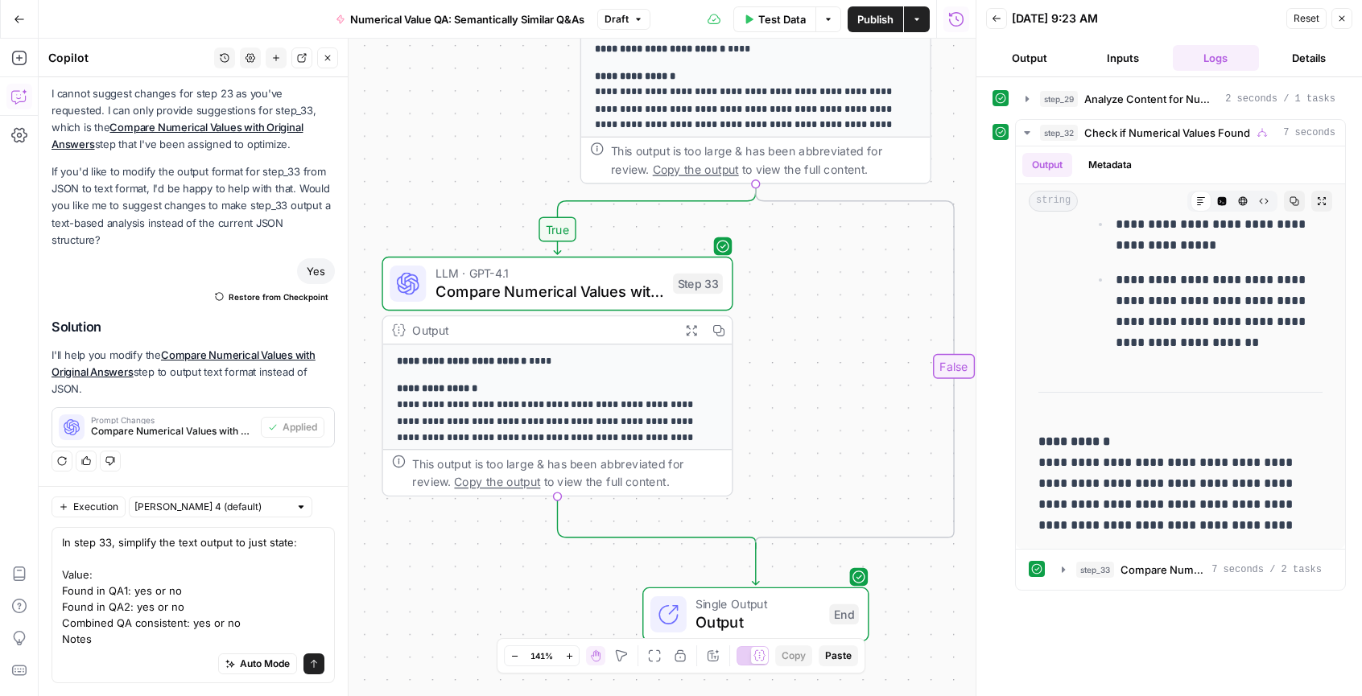
drag, startPoint x: 921, startPoint y: 383, endPoint x: 797, endPoint y: 299, distance: 149.6
click at [797, 299] on div "**********" at bounding box center [507, 368] width 937 height 658
click at [1350, 23] on button "Close" at bounding box center [1342, 18] width 21 height 21
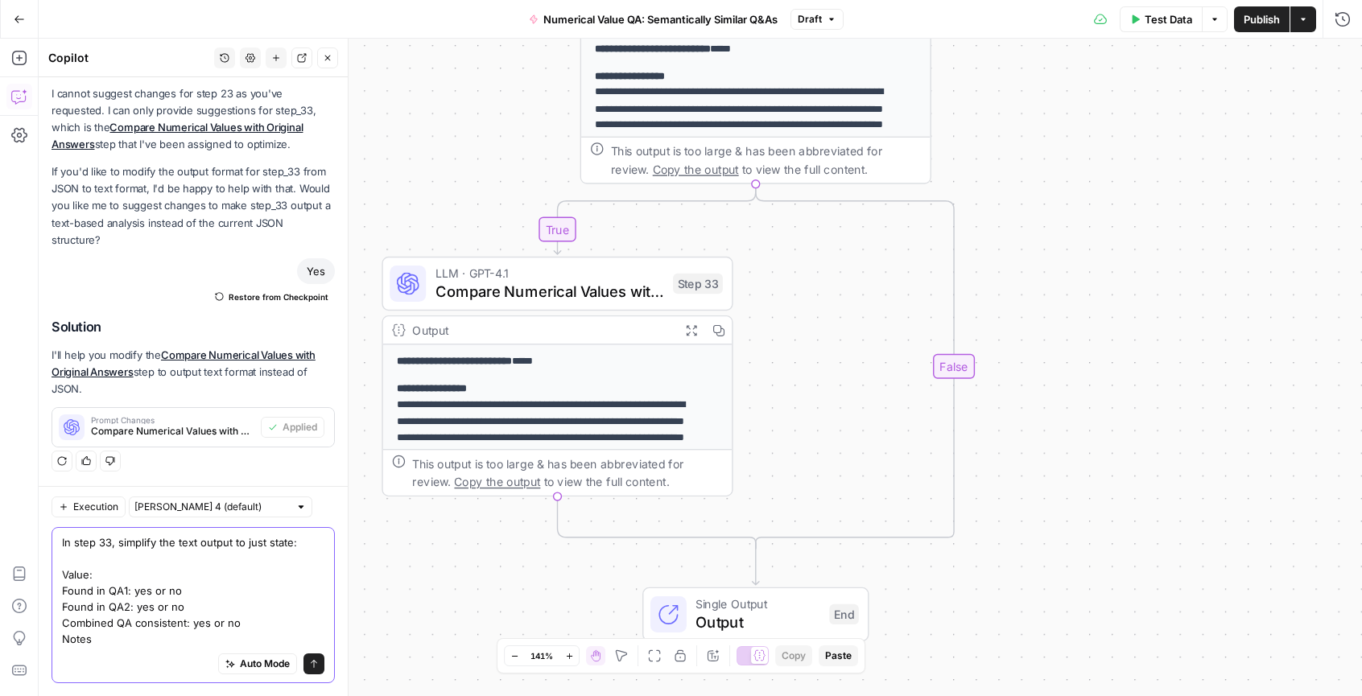
click at [188, 607] on textarea "In step 33, simplify the text output to just state: Value: Found in QA1: yes or…" at bounding box center [193, 591] width 262 height 113
click at [194, 619] on textarea "In step 33, simplify the text output to just state: Value: Found in QA1: yes or…" at bounding box center [193, 591] width 262 height 113
click at [62, 559] on textarea "In step 33, simplify the text output to just state: Value: Found in QA1: yes or…" at bounding box center [193, 591] width 262 height 113
click at [89, 580] on textarea "In step 33, simplify the text output to just state: Value Found: Found in QA1: …" at bounding box center [193, 591] width 262 height 113
click at [145, 607] on textarea "In step 33, simplify the text output to just state: Value Found: Found in QA1: …" at bounding box center [193, 591] width 262 height 113
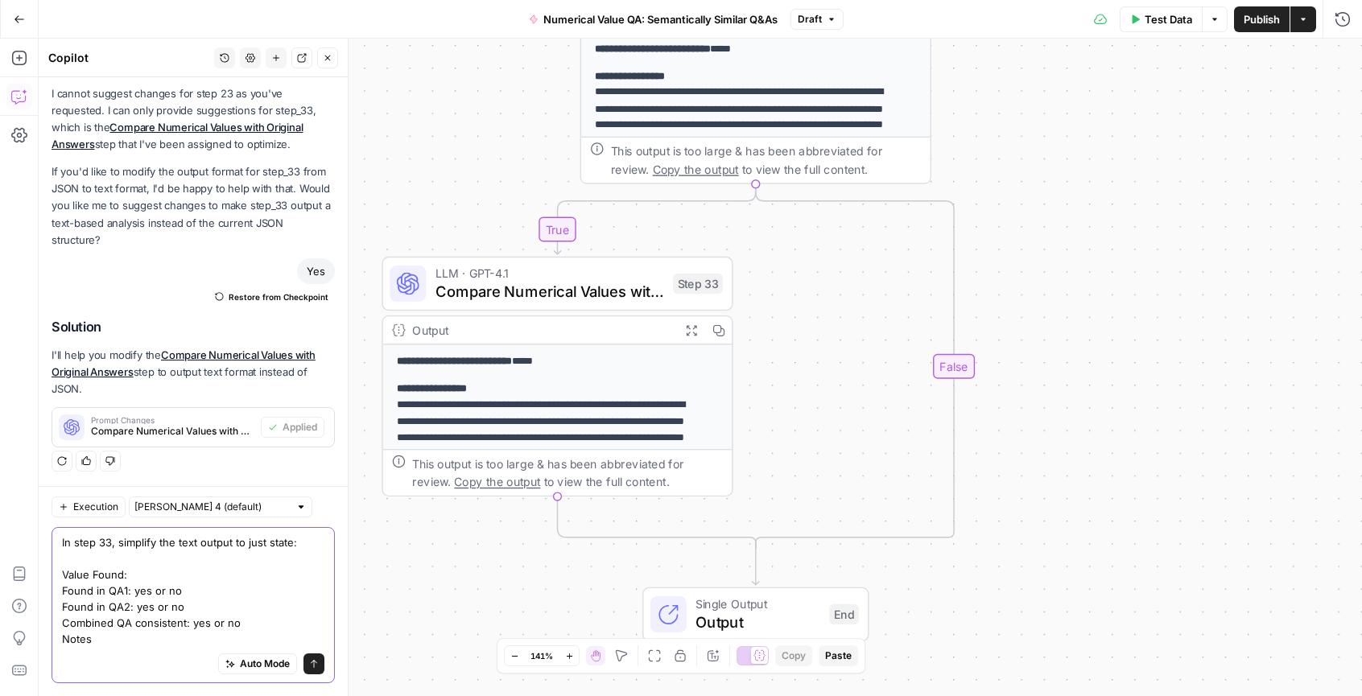
click at [153, 619] on textarea "In step 33, simplify the text output to just state: Value Found: Found in QA1: …" at bounding box center [193, 591] width 262 height 113
type textarea "In step 33, simplify the text output to just state: Value Found: Found in QA1: …"
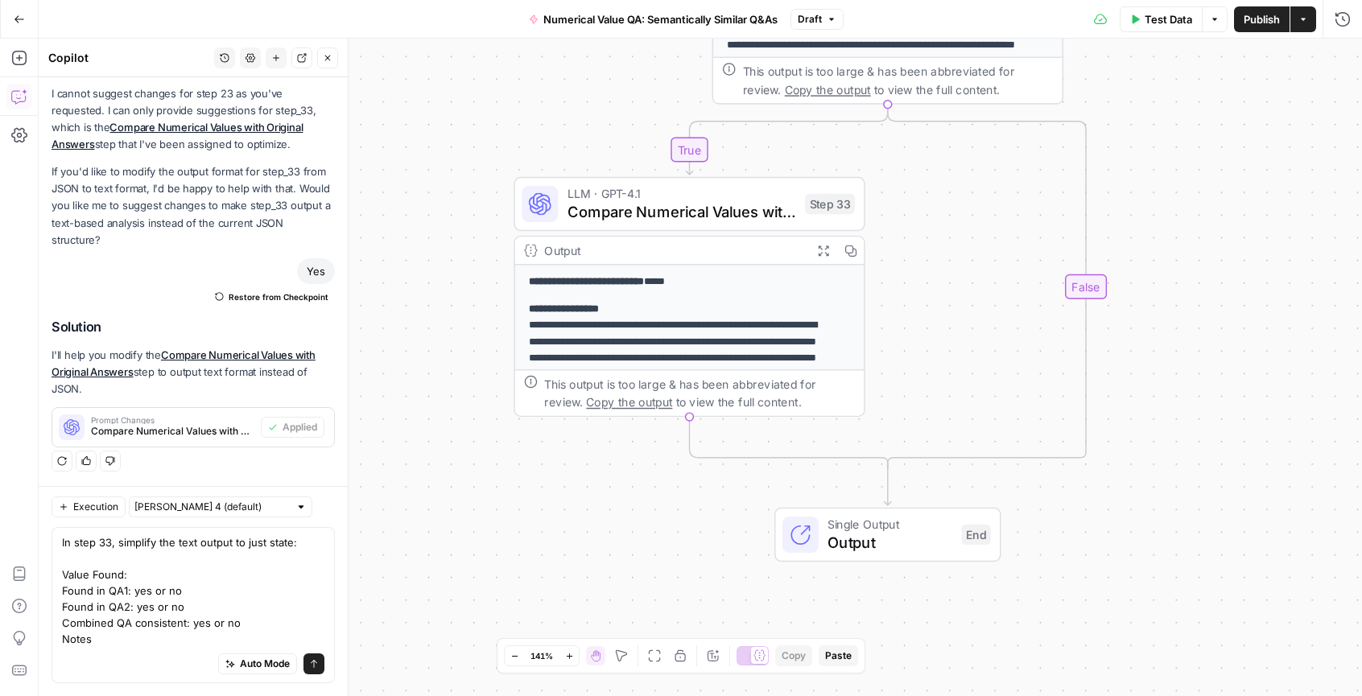
drag, startPoint x: 878, startPoint y: 309, endPoint x: 957, endPoint y: 264, distance: 90.9
click at [957, 264] on div "**********" at bounding box center [701, 368] width 1324 height 658
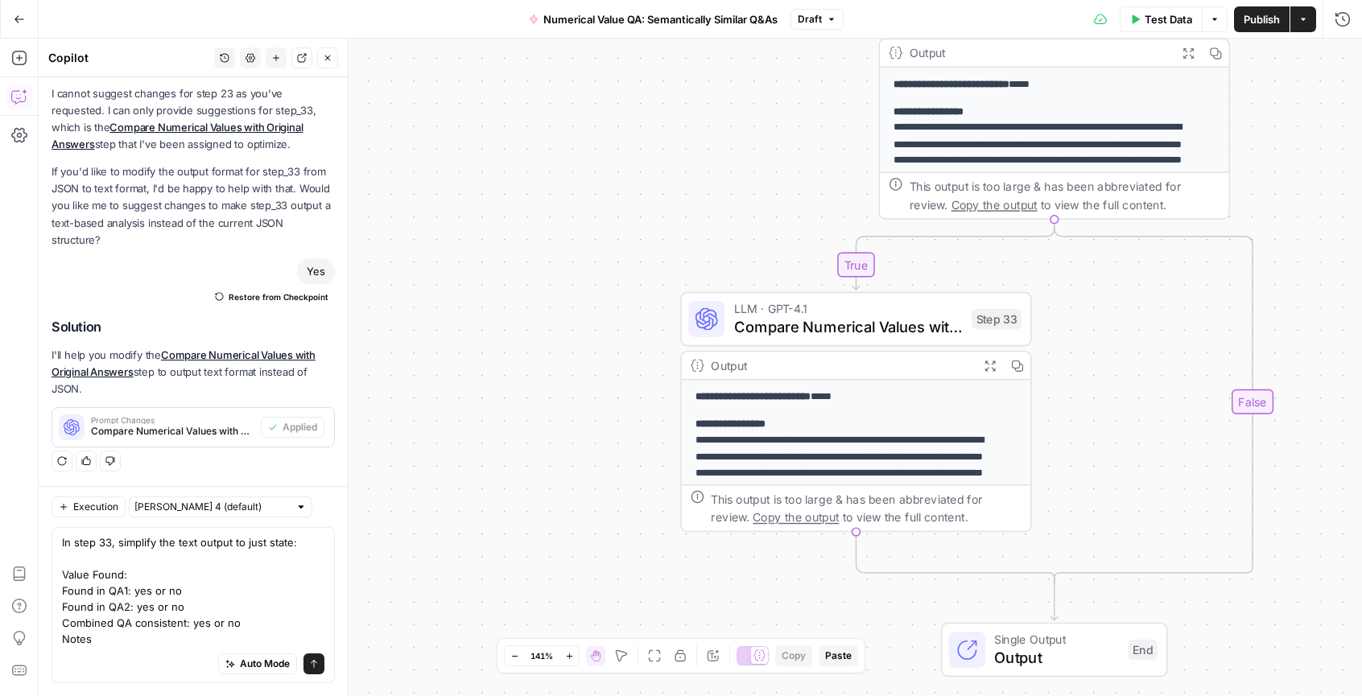
drag, startPoint x: 1150, startPoint y: 440, endPoint x: 990, endPoint y: 250, distance: 247.4
click at [1126, 391] on div "**********" at bounding box center [701, 368] width 1324 height 658
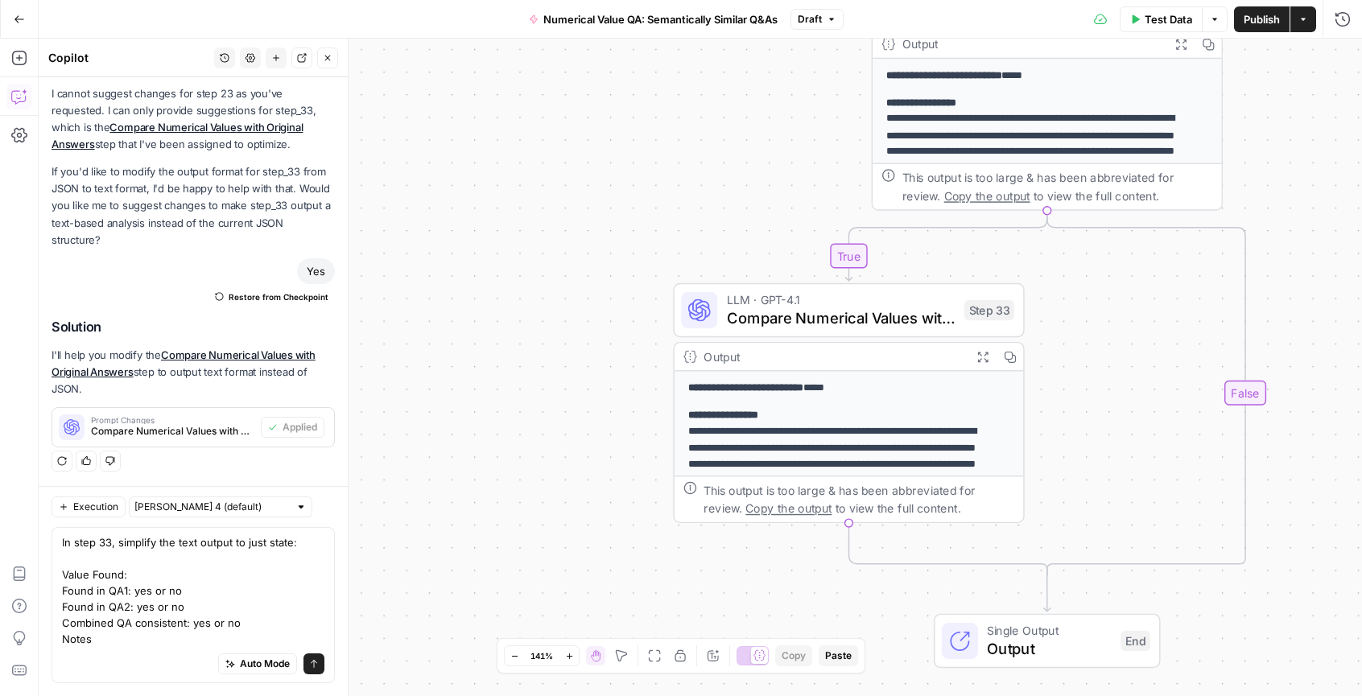
click at [817, 21] on span "Draft" at bounding box center [810, 19] width 24 height 14
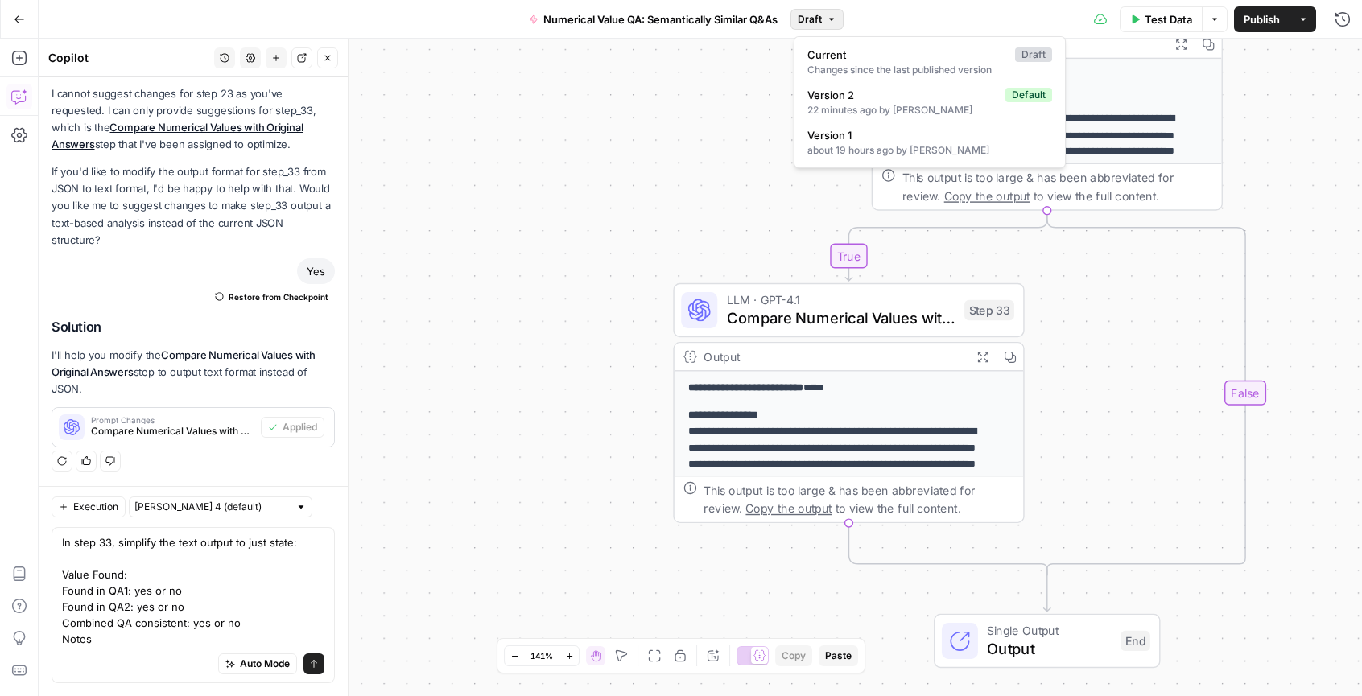
click at [606, 232] on div "**********" at bounding box center [701, 368] width 1324 height 658
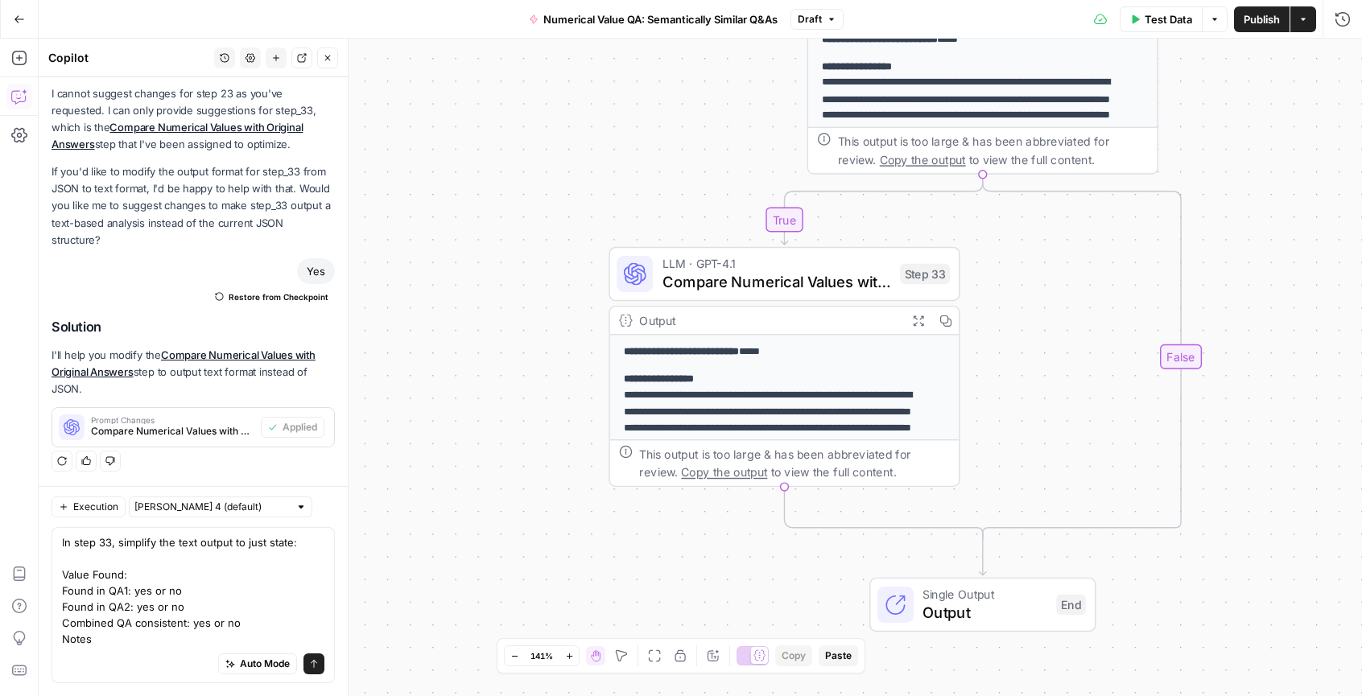
drag, startPoint x: 574, startPoint y: 318, endPoint x: 510, endPoint y: 281, distance: 74.3
click at [510, 281] on div "**********" at bounding box center [701, 368] width 1324 height 658
click at [311, 665] on icon "submit" at bounding box center [314, 664] width 6 height 8
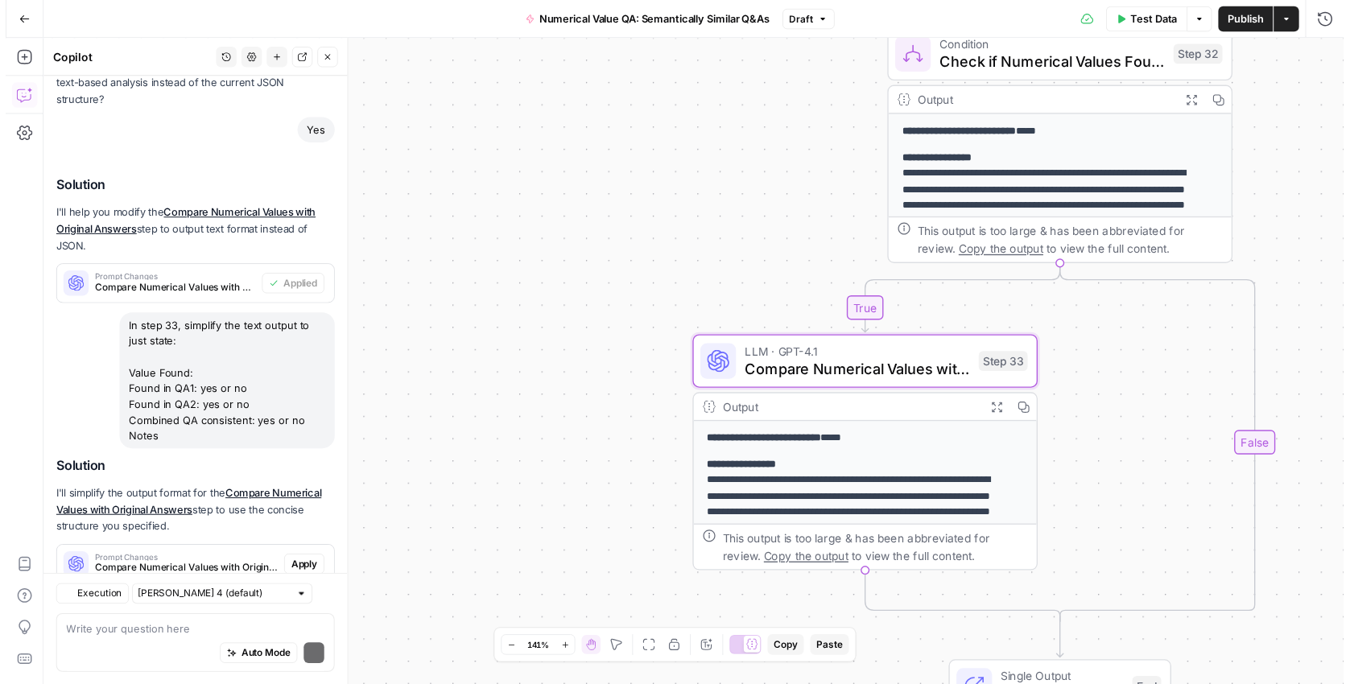
scroll to position [806, 0]
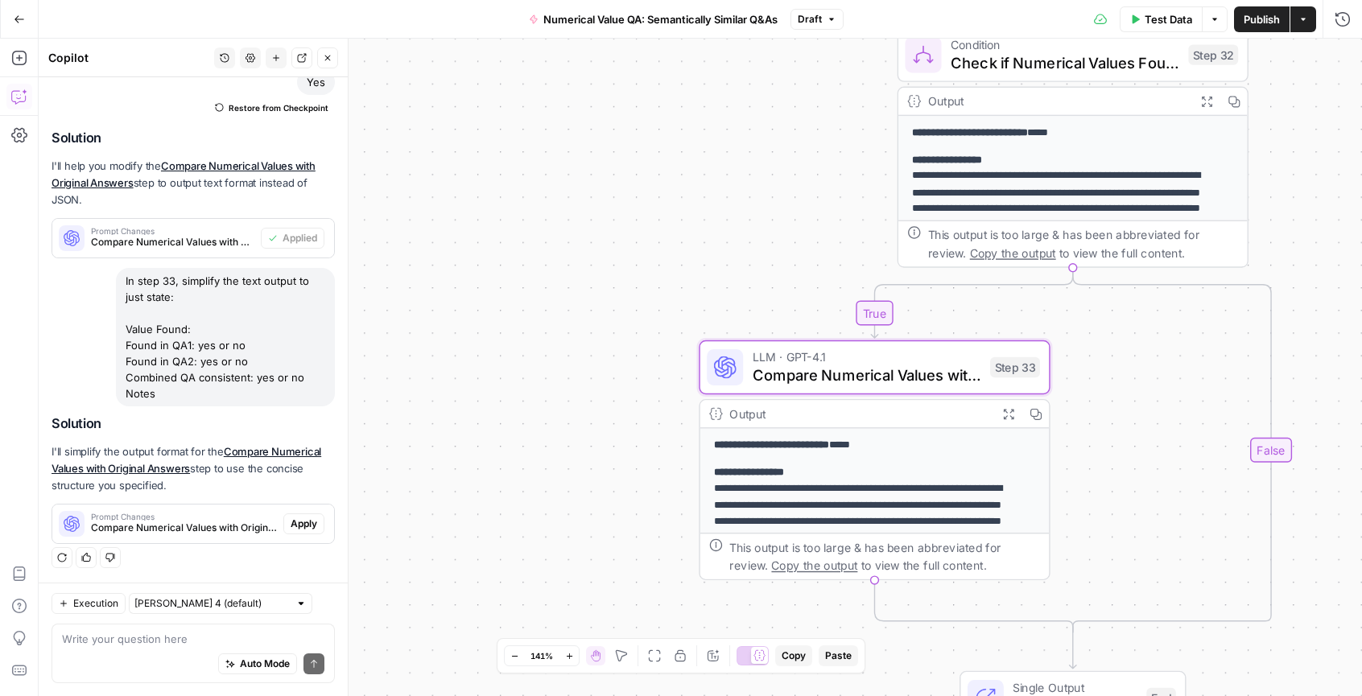
click at [293, 525] on span "Apply" at bounding box center [304, 524] width 27 height 14
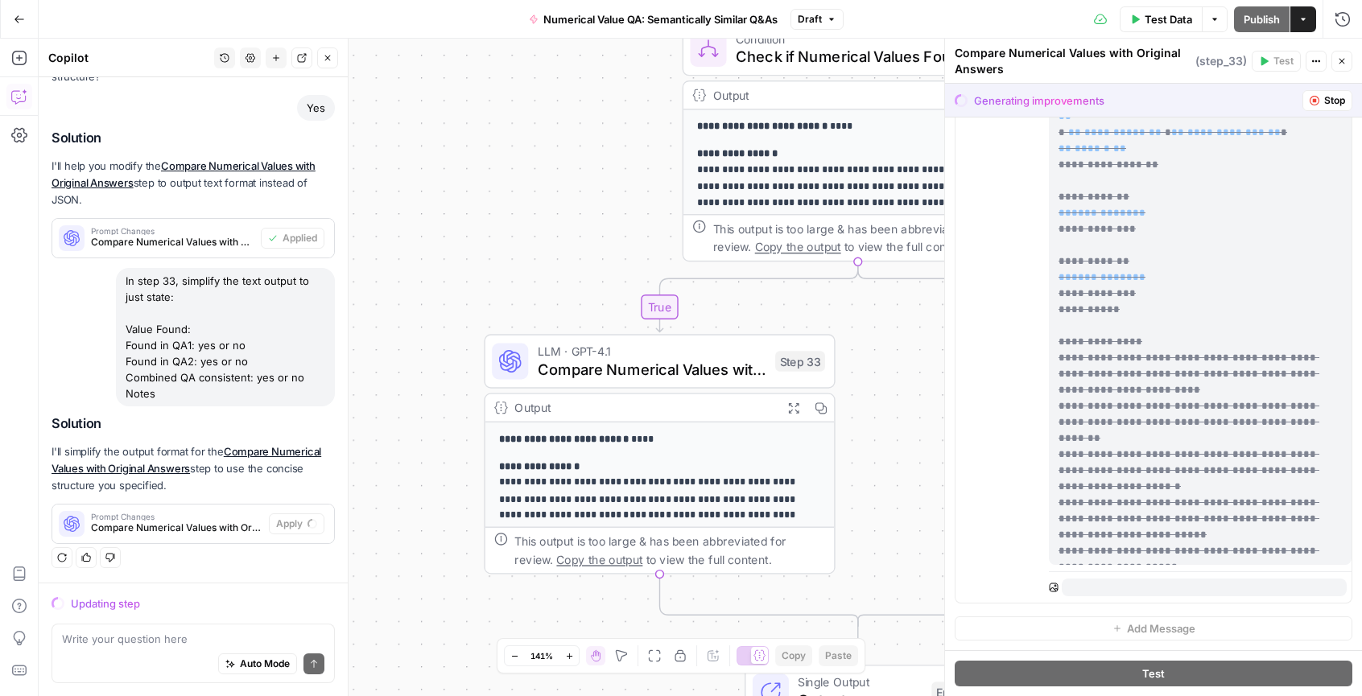
scroll to position [0, 0]
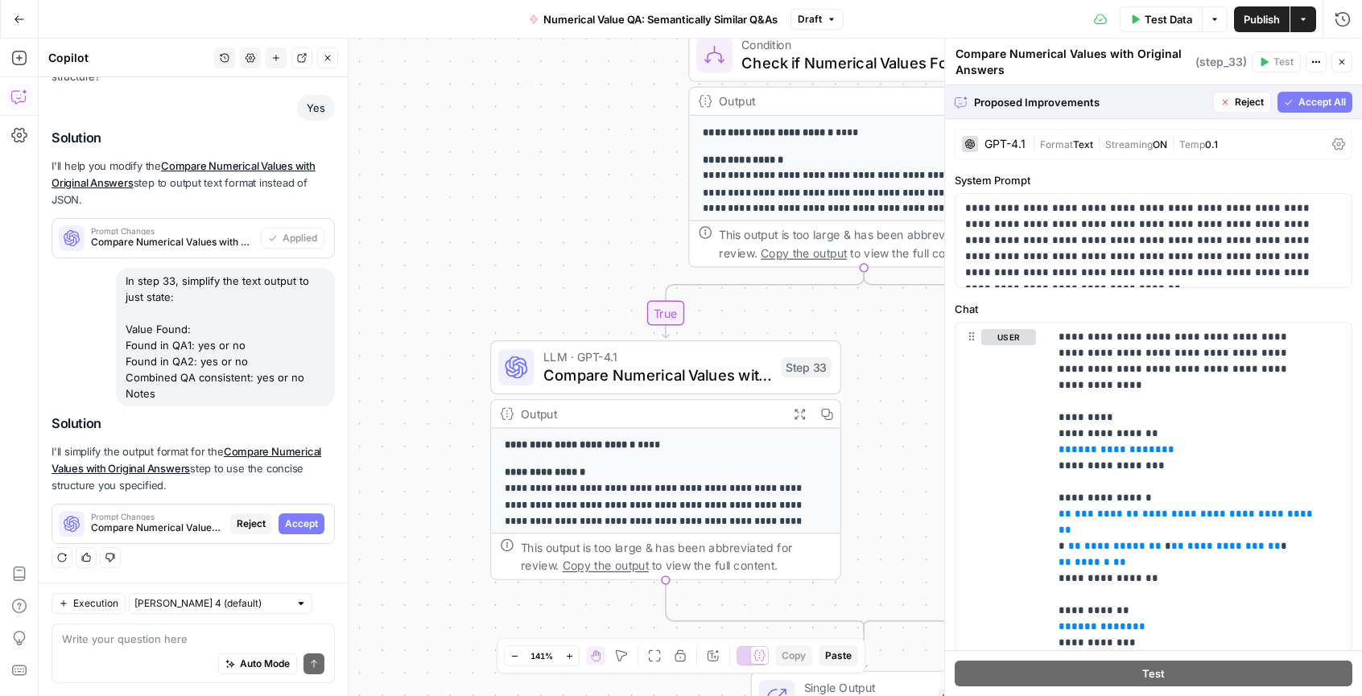
click at [1299, 105] on span "Accept All" at bounding box center [1323, 102] width 48 height 14
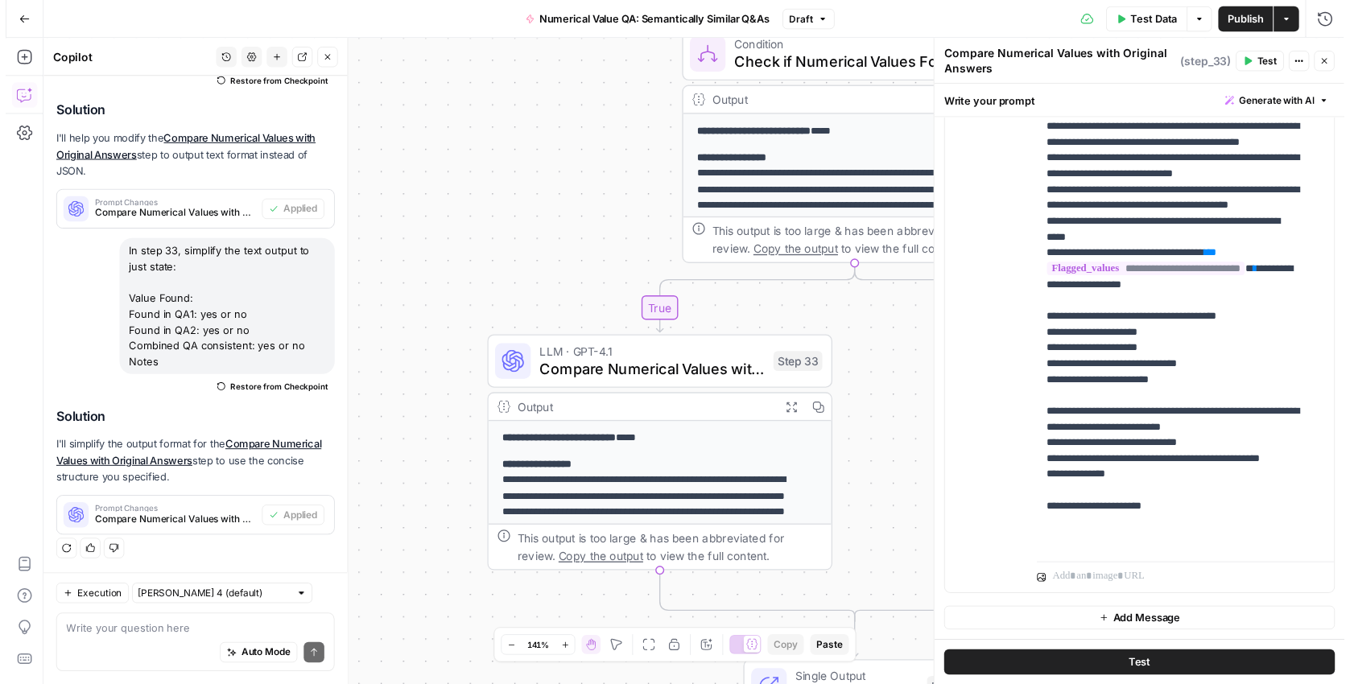
scroll to position [226, 0]
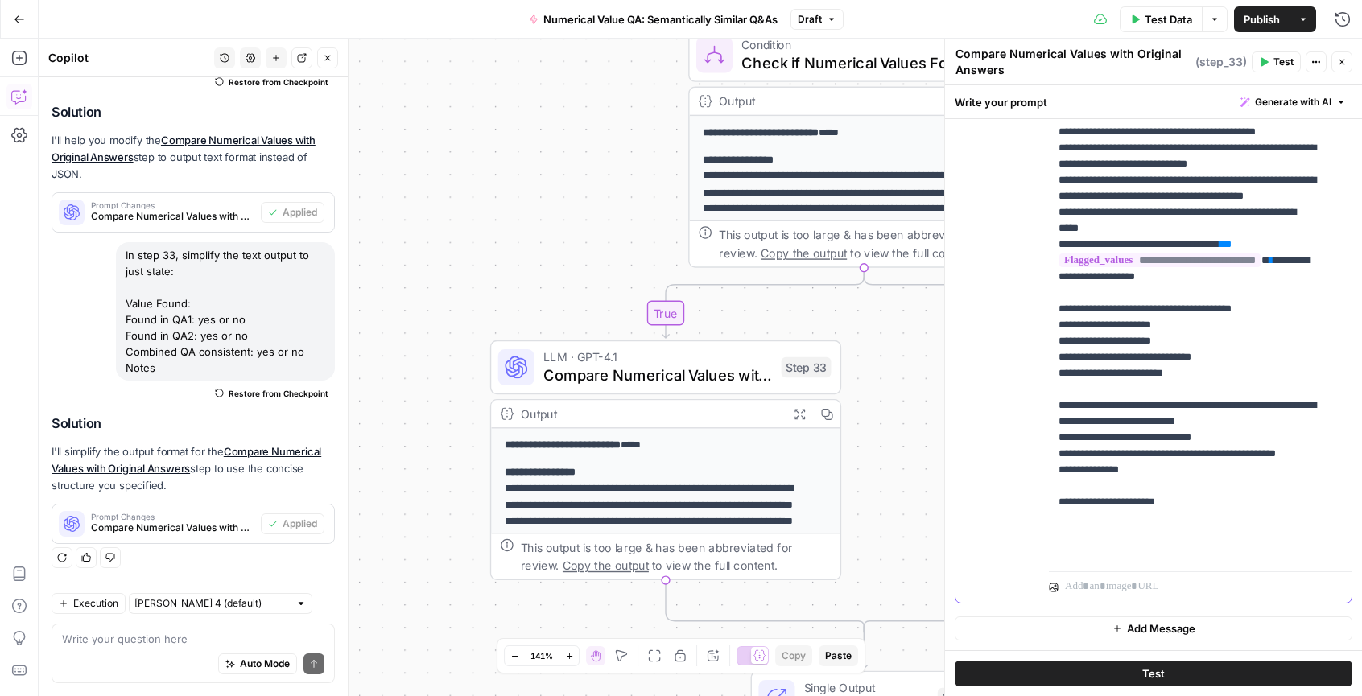
click at [1133, 373] on p "**********" at bounding box center [1188, 124] width 259 height 870
click at [1164, 374] on p "**********" at bounding box center [1188, 124] width 259 height 870
click at [1135, 389] on p "**********" at bounding box center [1188, 124] width 259 height 870
click at [1169, 386] on p "**********" at bounding box center [1188, 124] width 259 height 870
click at [1194, 405] on p "**********" at bounding box center [1188, 124] width 259 height 870
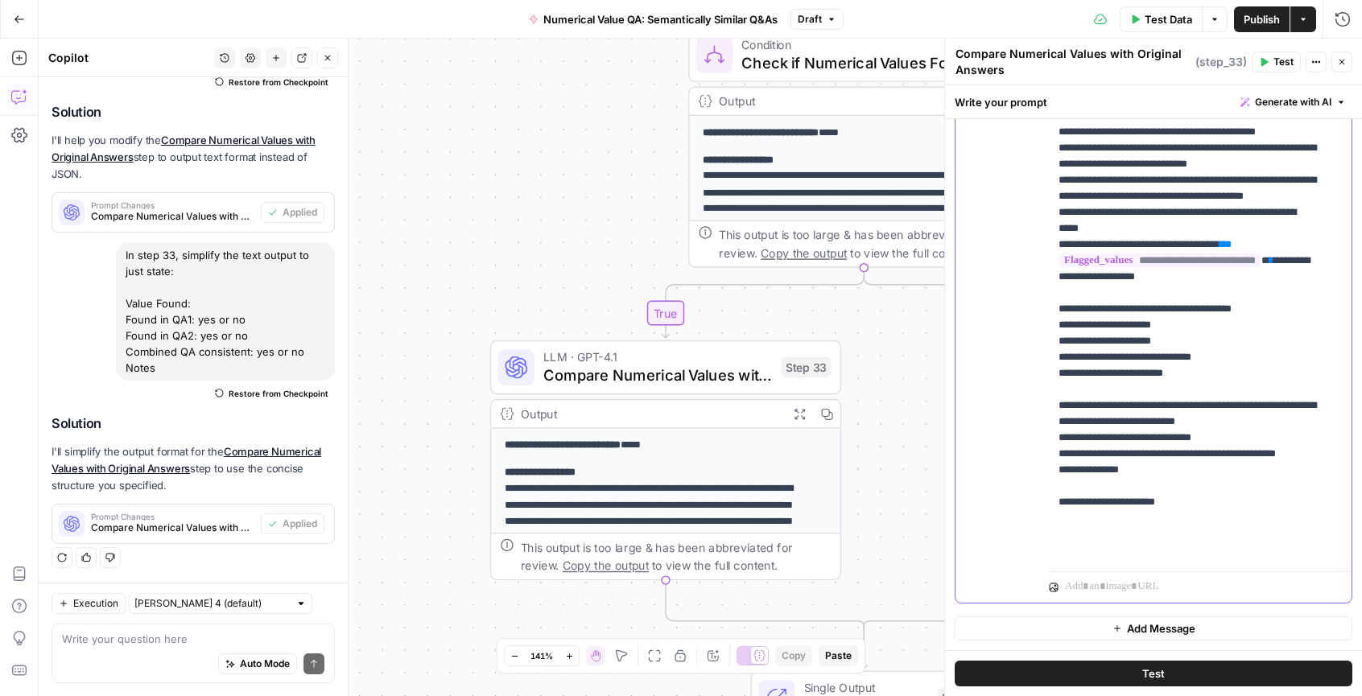
click at [1227, 405] on p "**********" at bounding box center [1188, 124] width 259 height 870
click at [1163, 14] on span "Test Data" at bounding box center [1169, 19] width 48 height 16
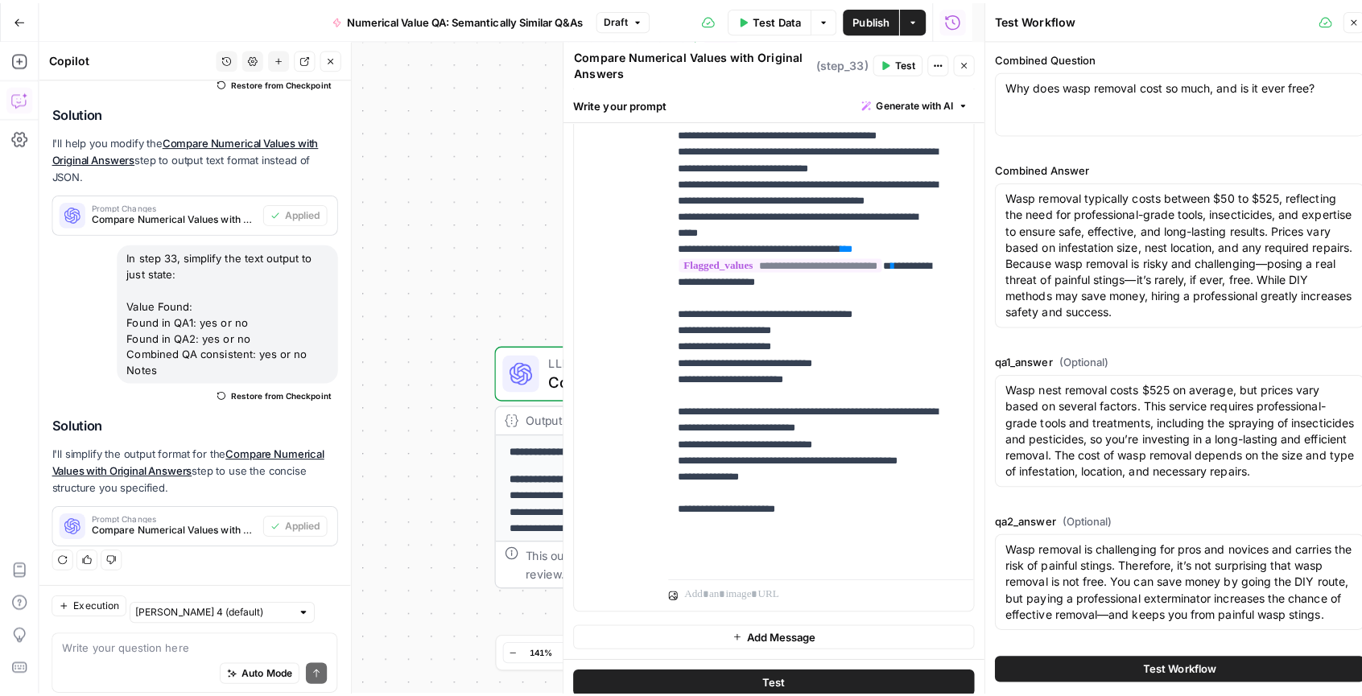
scroll to position [832, 0]
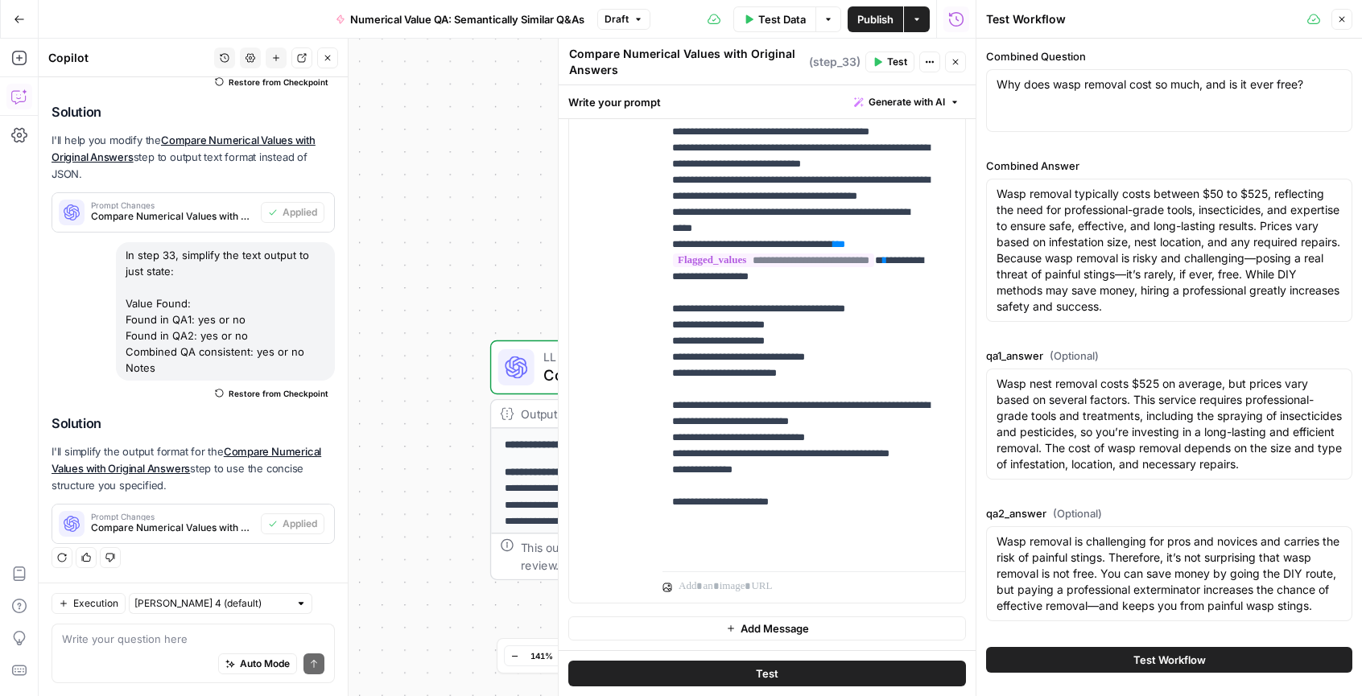
click at [965, 63] on button "Close" at bounding box center [955, 62] width 21 height 21
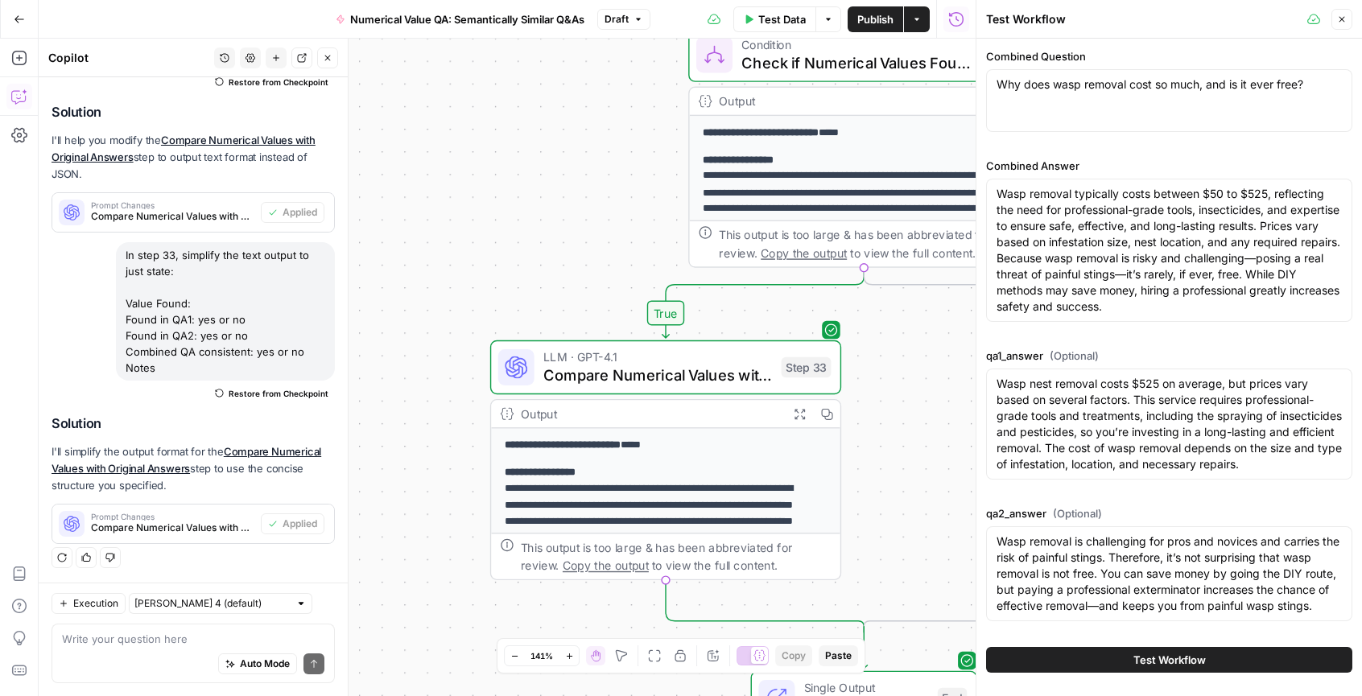
click at [1221, 653] on button "Test Workflow" at bounding box center [1169, 660] width 366 height 26
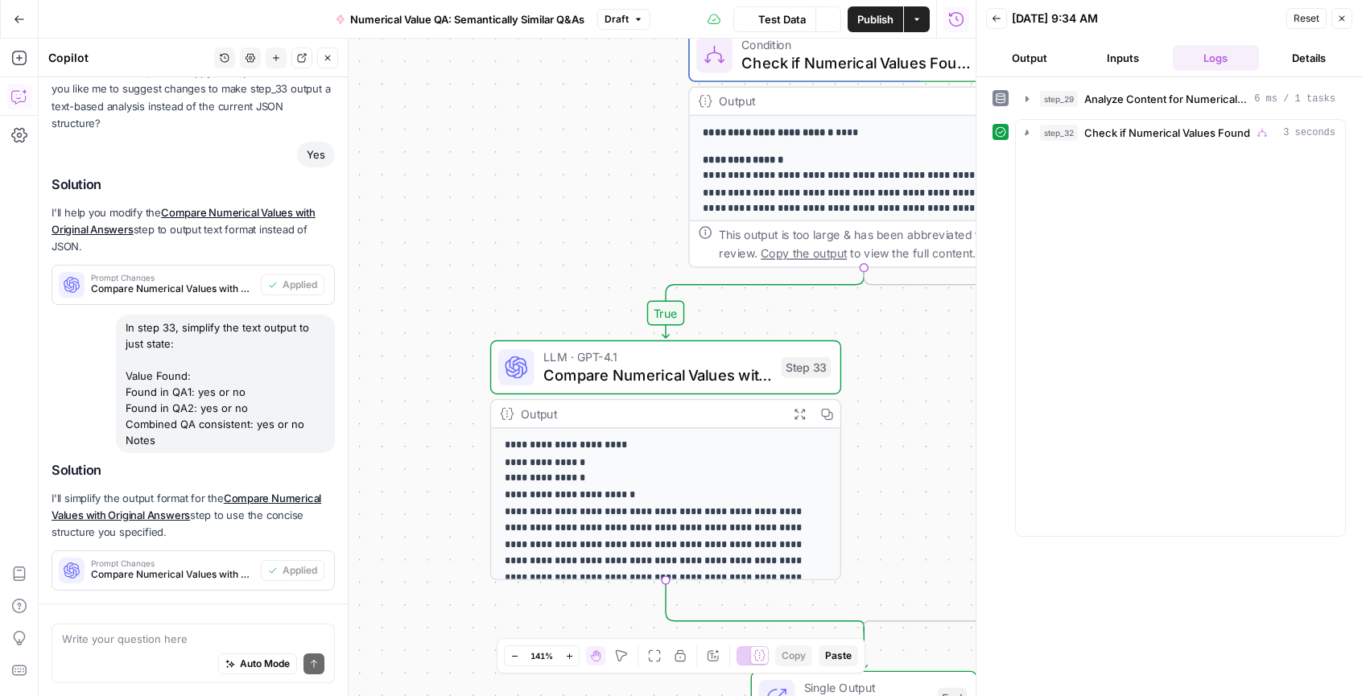
scroll to position [832, 0]
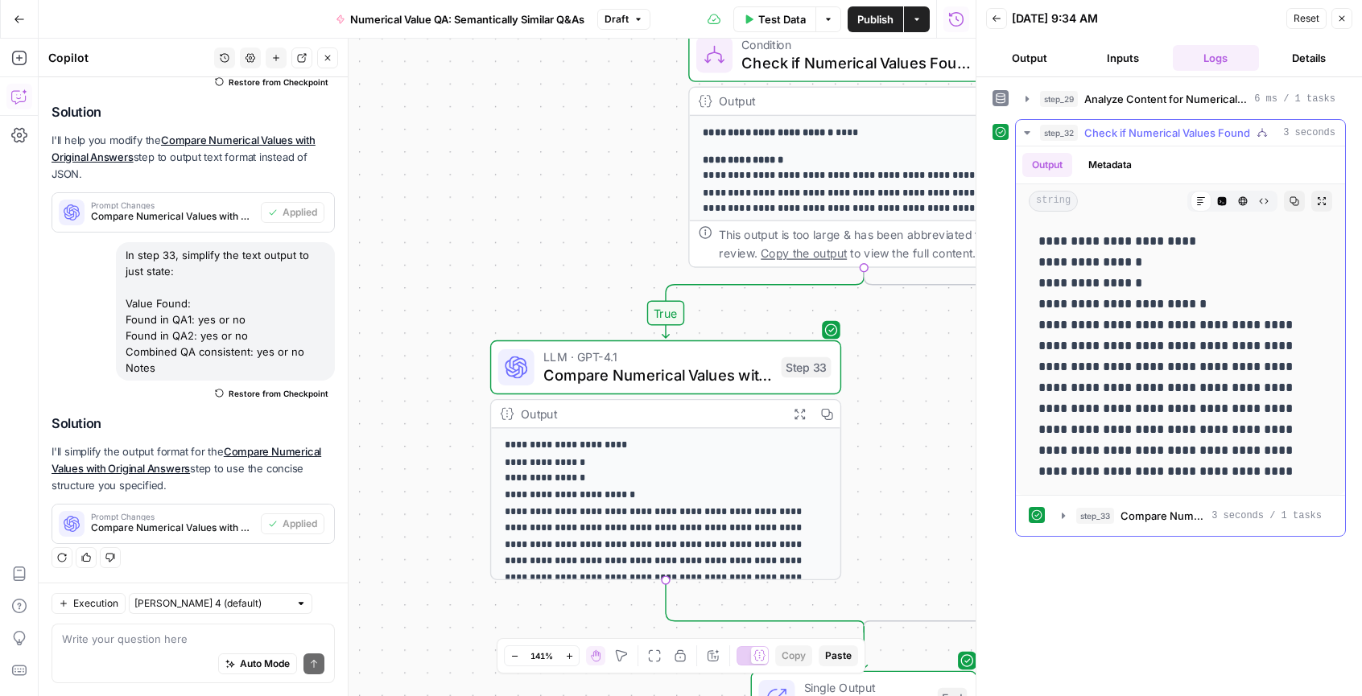
drag, startPoint x: 1039, startPoint y: 240, endPoint x: 1183, endPoint y: 498, distance: 294.8
click at [1183, 498] on div "**********" at bounding box center [1180, 342] width 329 height 390
copy div "Output Metadata string Markdown Code Editor HTML Viewer Raw Output Copy Expand …"
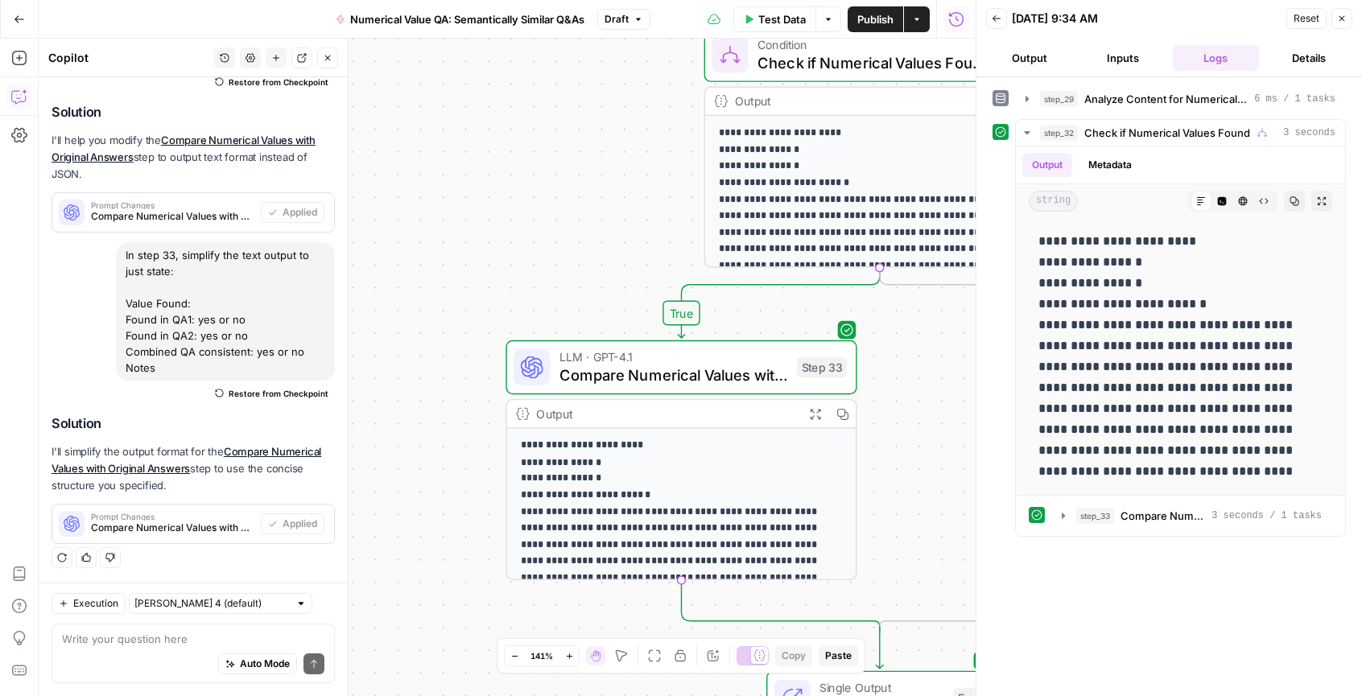
click at [1346, 19] on span "Close" at bounding box center [1346, 19] width 1 height 1
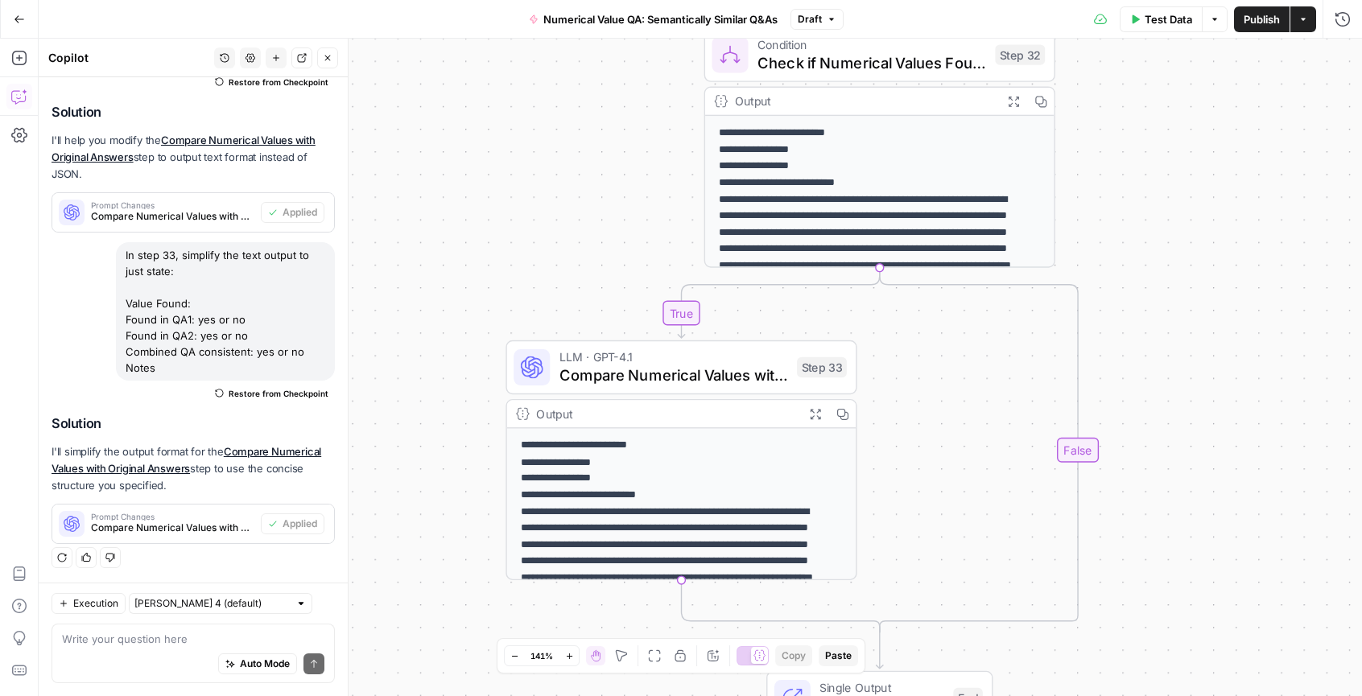
click at [1260, 20] on span "Publish" at bounding box center [1262, 19] width 36 height 16
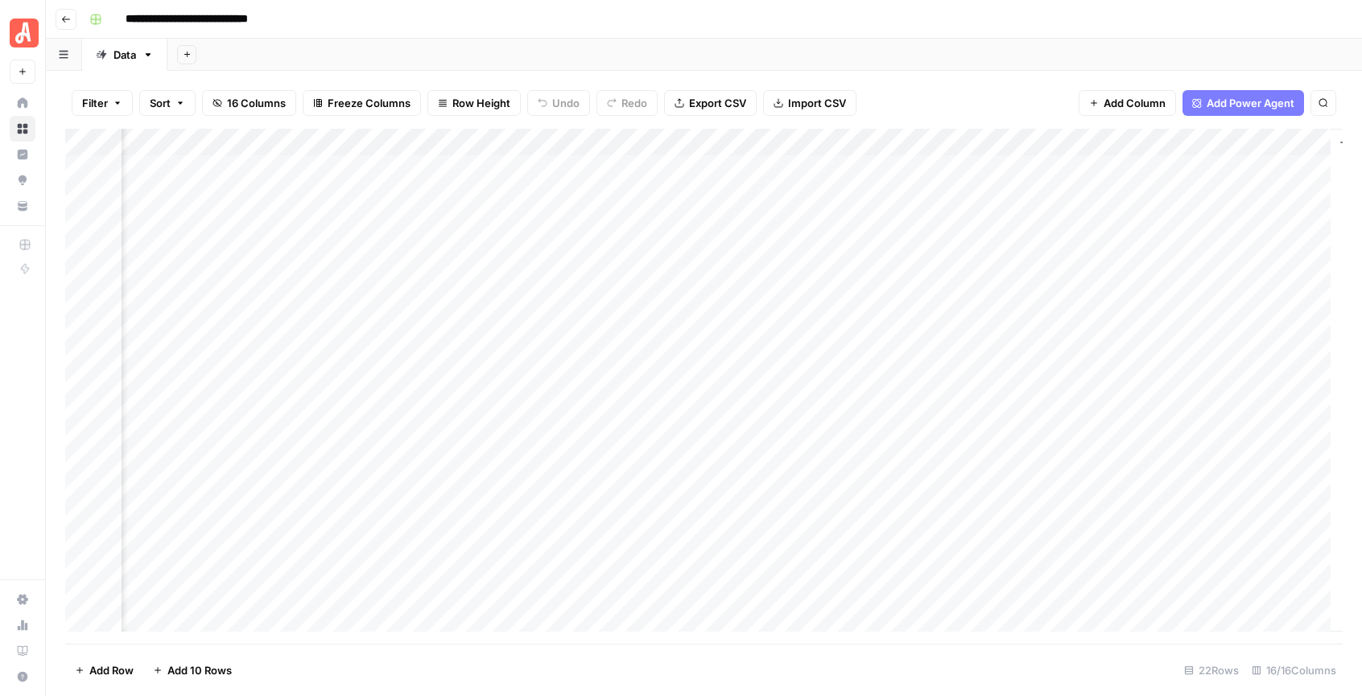
scroll to position [0, 1850]
click at [787, 222] on div "Add Column" at bounding box center [704, 386] width 1278 height 515
click at [791, 166] on div "Add Column" at bounding box center [704, 386] width 1278 height 515
click at [1150, 170] on div "Add Column" at bounding box center [704, 386] width 1278 height 515
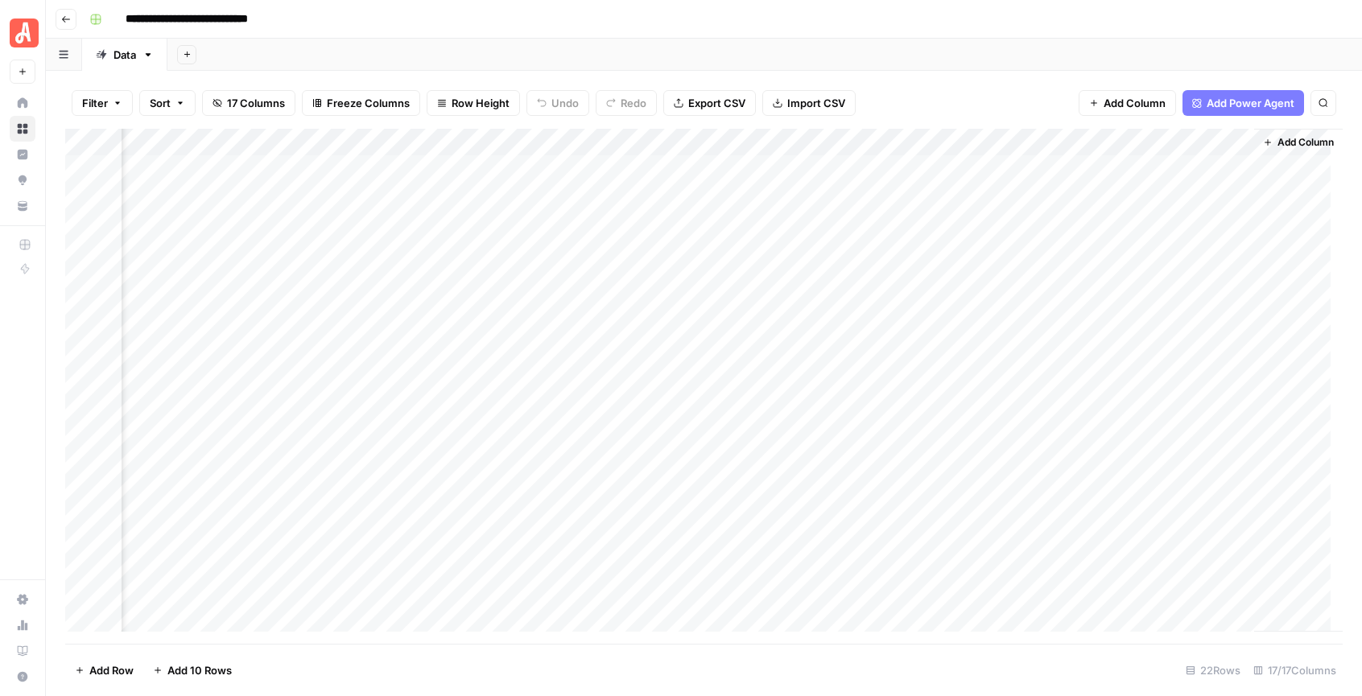
click at [1150, 170] on div "Add Column" at bounding box center [704, 386] width 1278 height 515
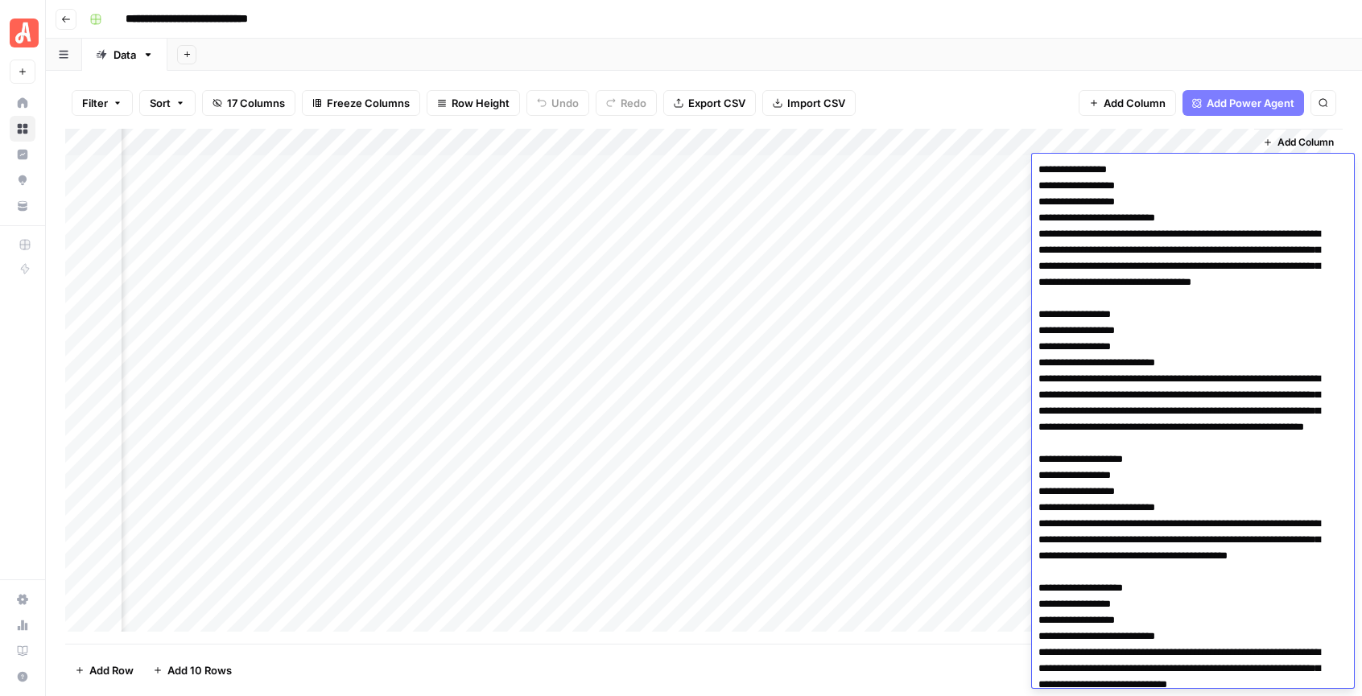
click at [1150, 170] on textarea at bounding box center [1187, 661] width 310 height 1005
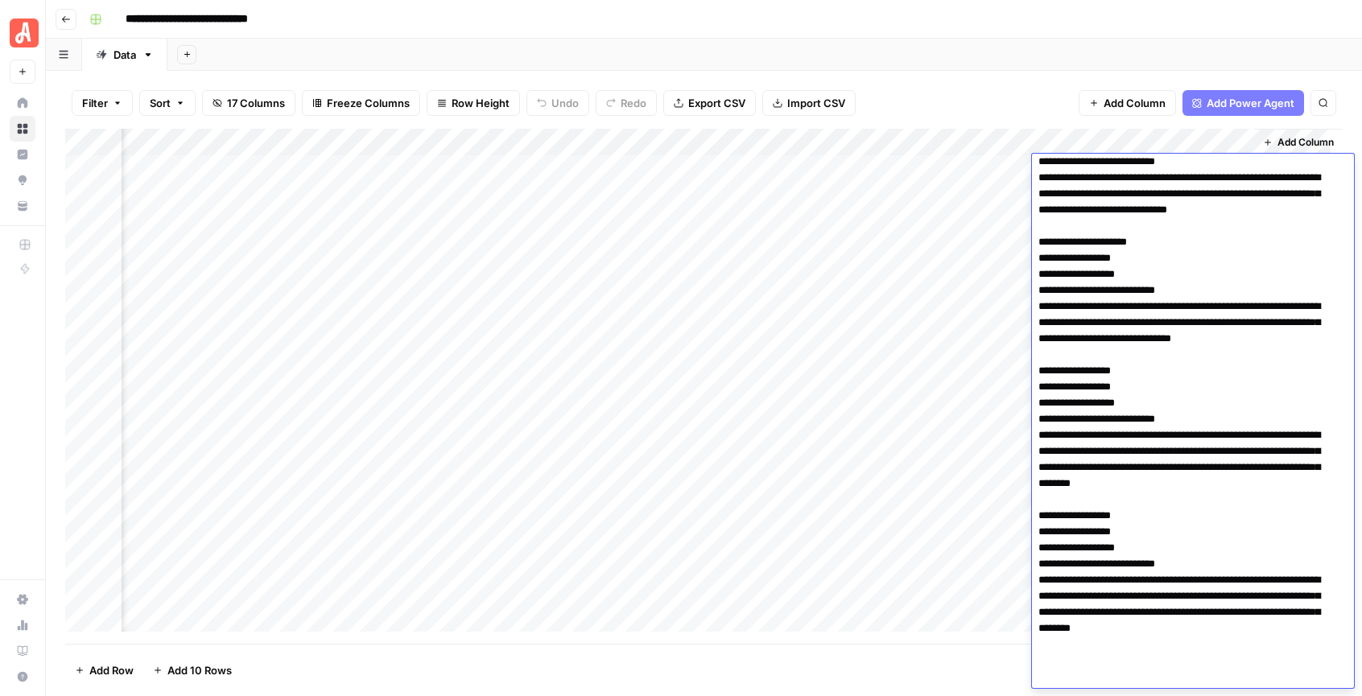
click at [1163, 194] on textarea at bounding box center [1187, 186] width 310 height 1005
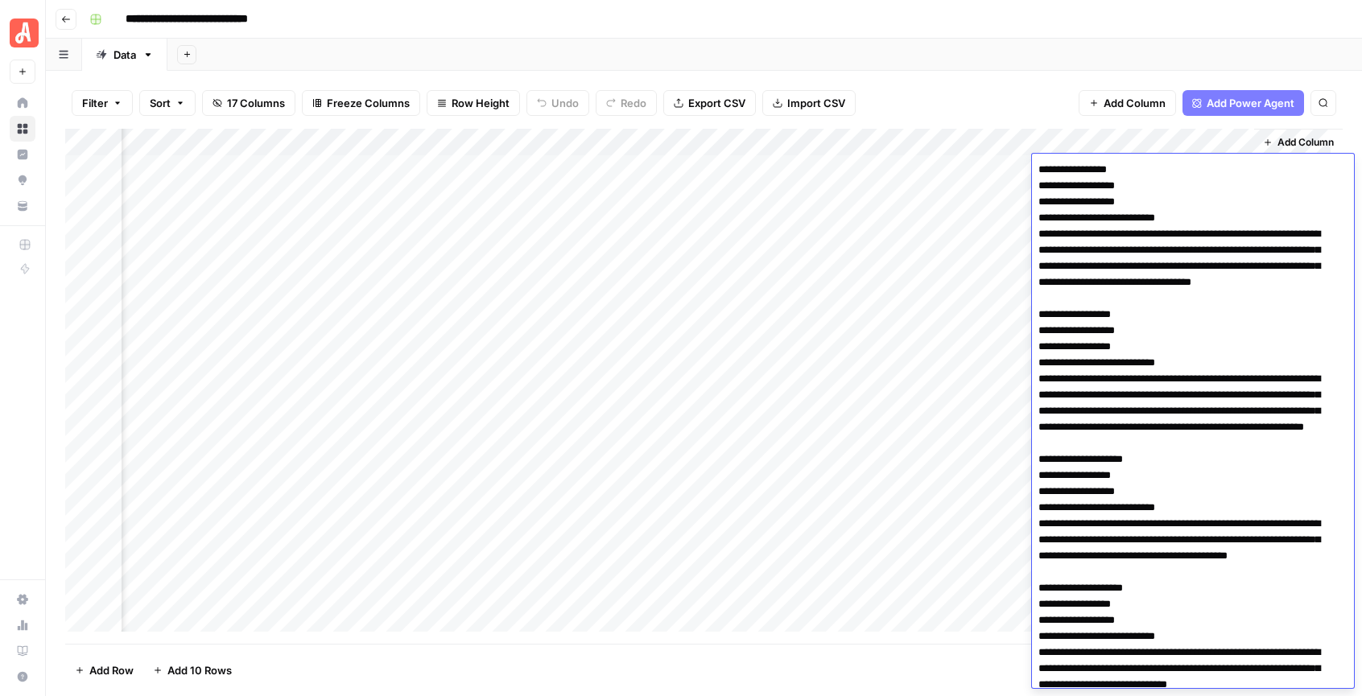
click at [980, 85] on div "Filter Sort 17 Columns Freeze Columns Row Height Undo Redo Export CSV Import CS…" at bounding box center [704, 103] width 1278 height 52
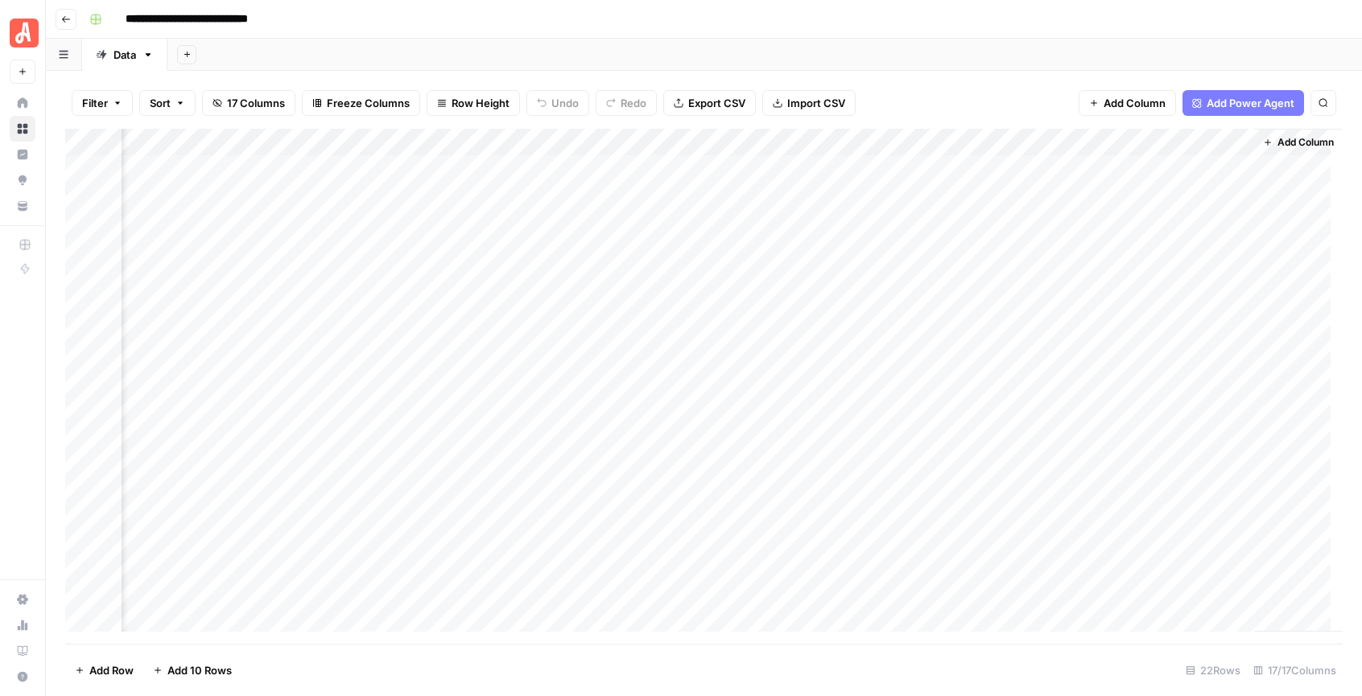
click at [1146, 224] on div "Add Column" at bounding box center [704, 386] width 1278 height 515
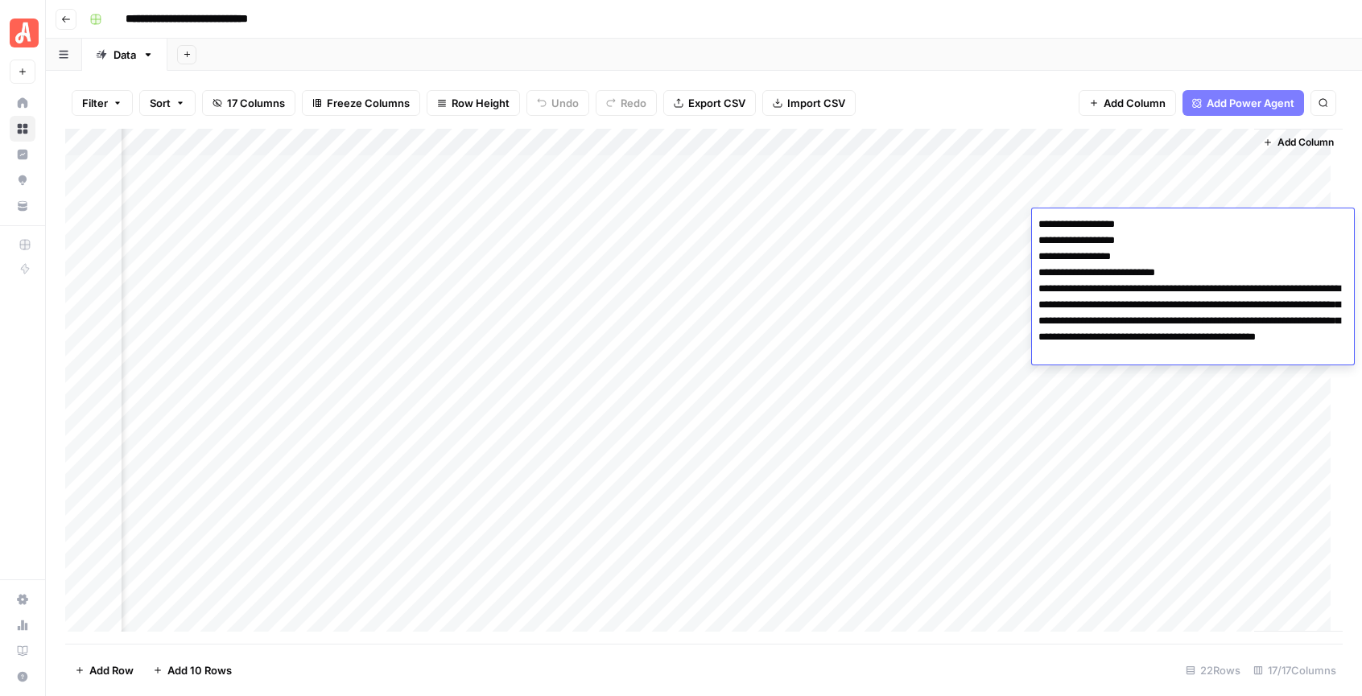
click at [977, 71] on div "Filter Sort 17 Columns Freeze Columns Row Height Undo Redo Export CSV Import CS…" at bounding box center [704, 384] width 1316 height 626
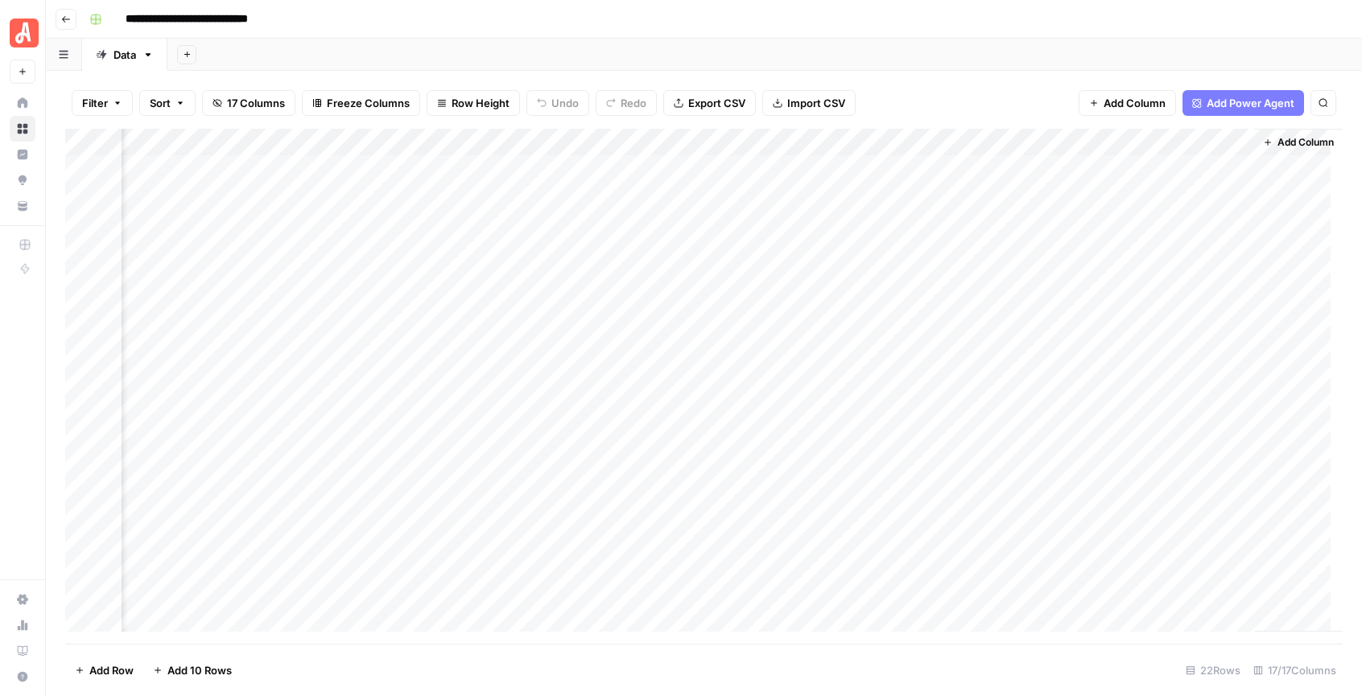
click at [1027, 150] on div "Add Column" at bounding box center [704, 386] width 1278 height 515
click at [1088, 138] on div at bounding box center [1024, 145] width 146 height 32
click at [1085, 144] on div at bounding box center [1024, 145] width 146 height 32
click at [979, 97] on div "Filter Sort 17 Columns Freeze Columns Row Height Undo Redo Export CSV Import CS…" at bounding box center [704, 103] width 1278 height 52
click at [1082, 143] on div "Add Column" at bounding box center [704, 386] width 1278 height 515
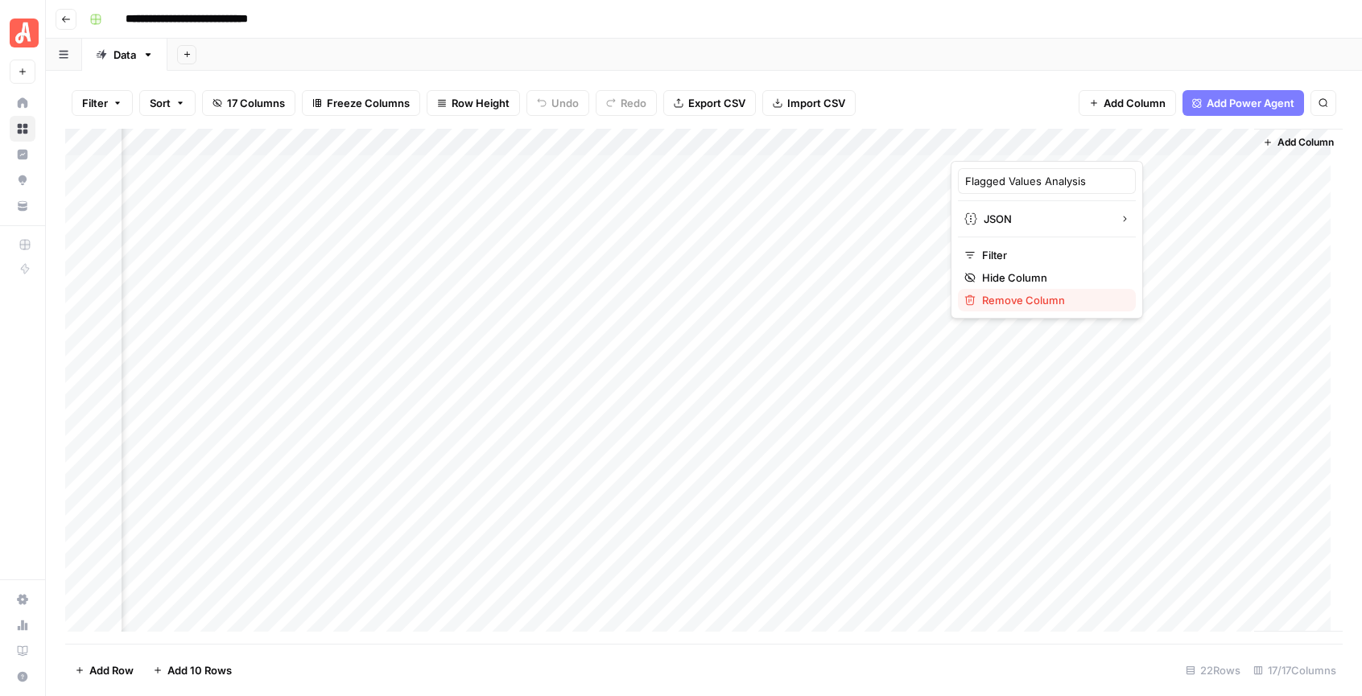
click at [1034, 299] on span "Remove Column" at bounding box center [1052, 300] width 141 height 16
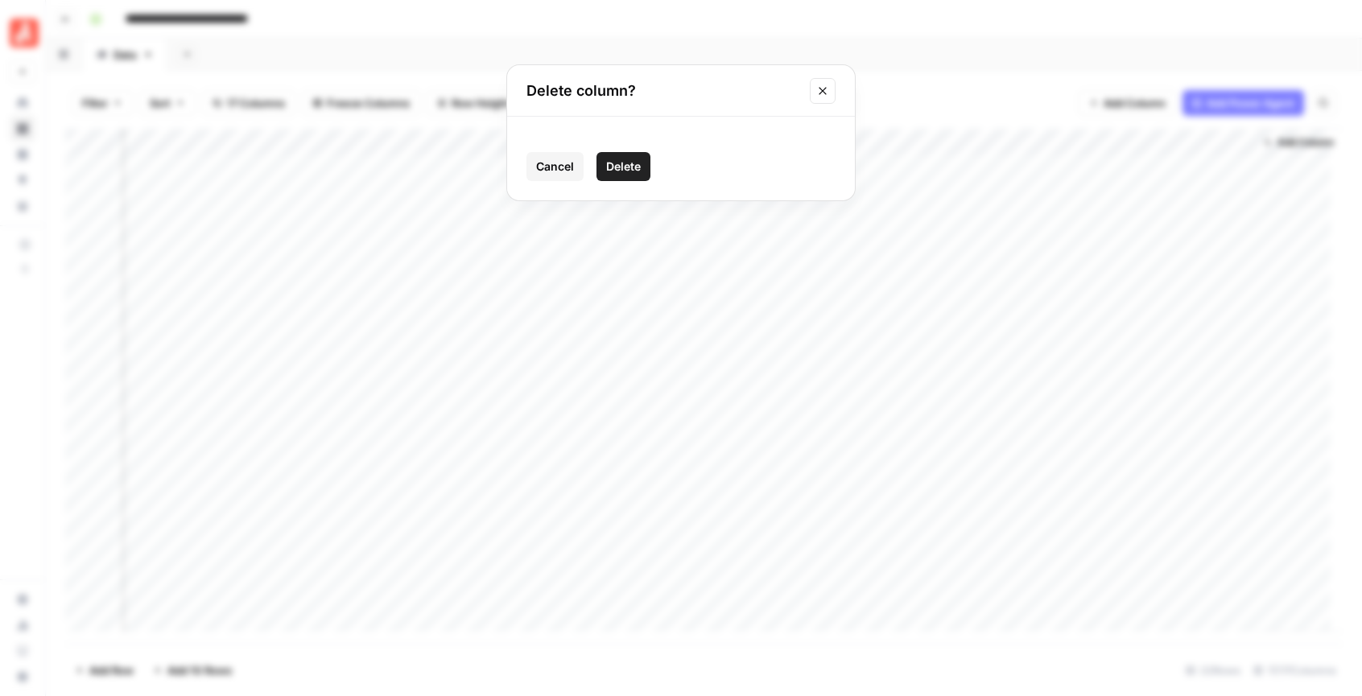
click at [626, 163] on span "Delete" at bounding box center [623, 167] width 35 height 16
click at [1082, 143] on div "Add Column" at bounding box center [704, 386] width 1278 height 515
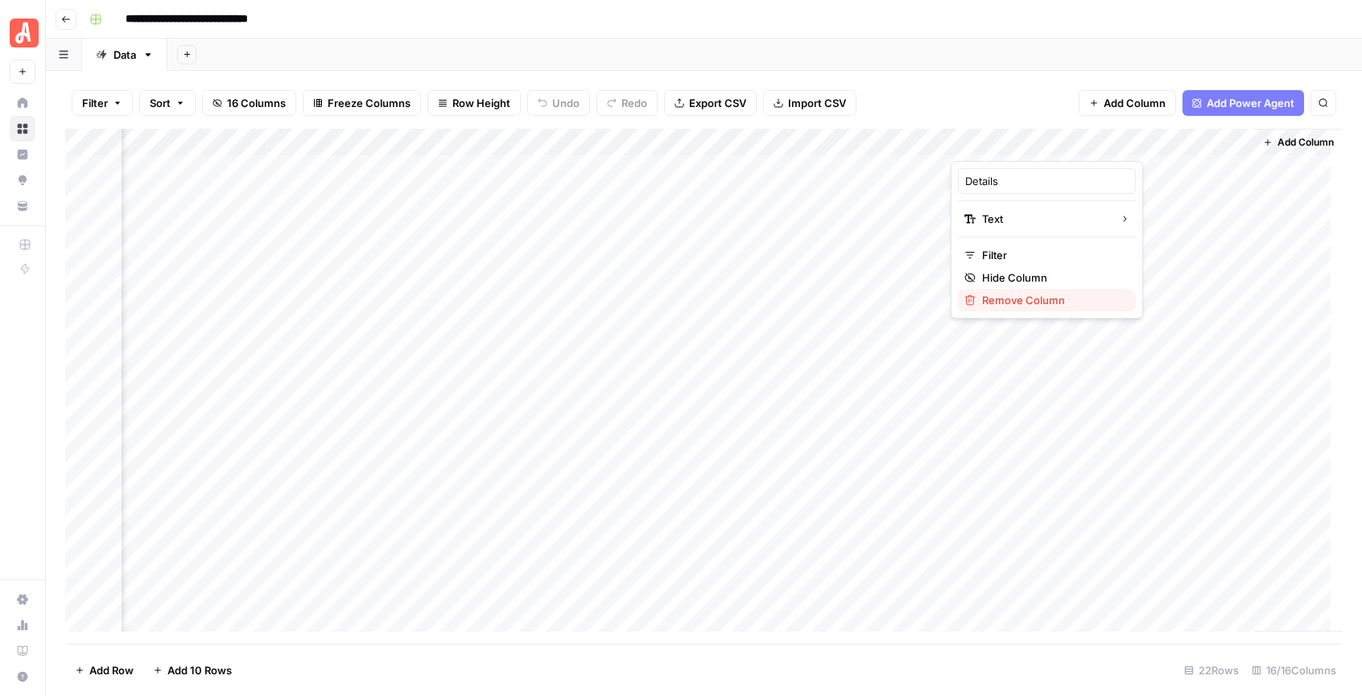
click at [1035, 298] on span "Remove Column" at bounding box center [1052, 300] width 141 height 16
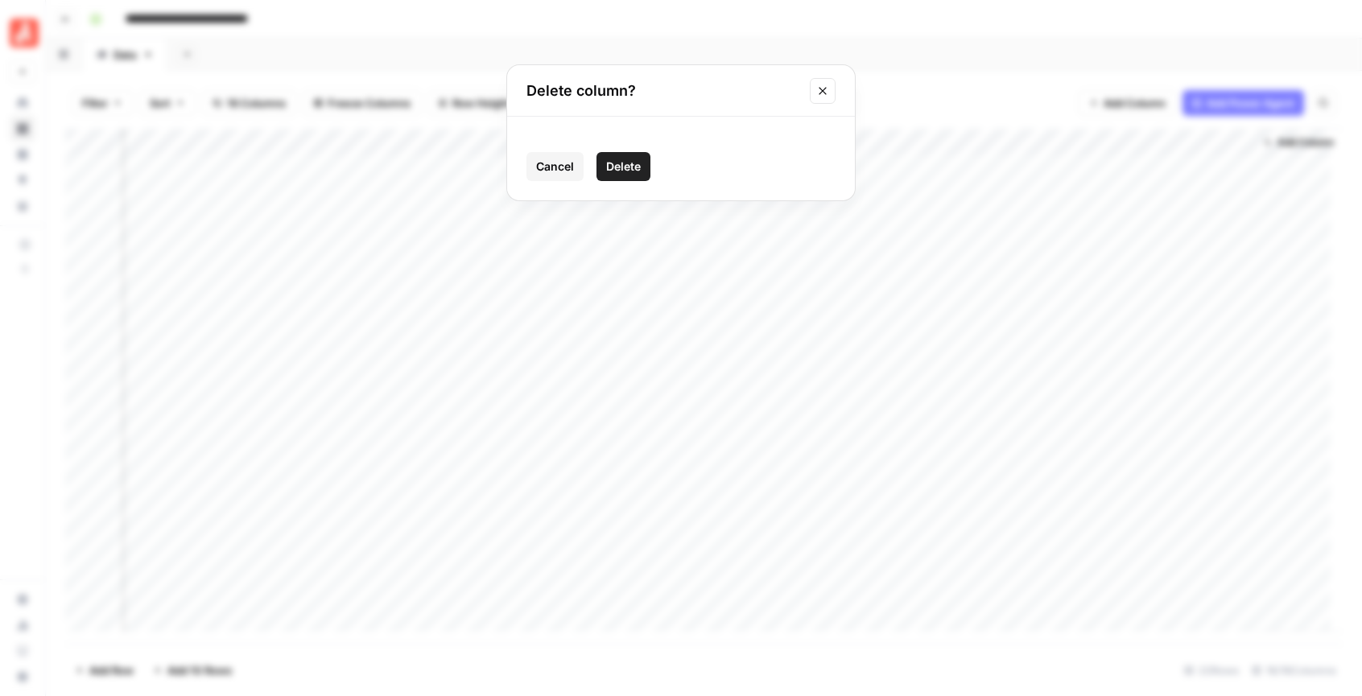
click at [642, 176] on button "Delete" at bounding box center [624, 166] width 54 height 29
click at [919, 140] on div "Add Column" at bounding box center [704, 386] width 1278 height 515
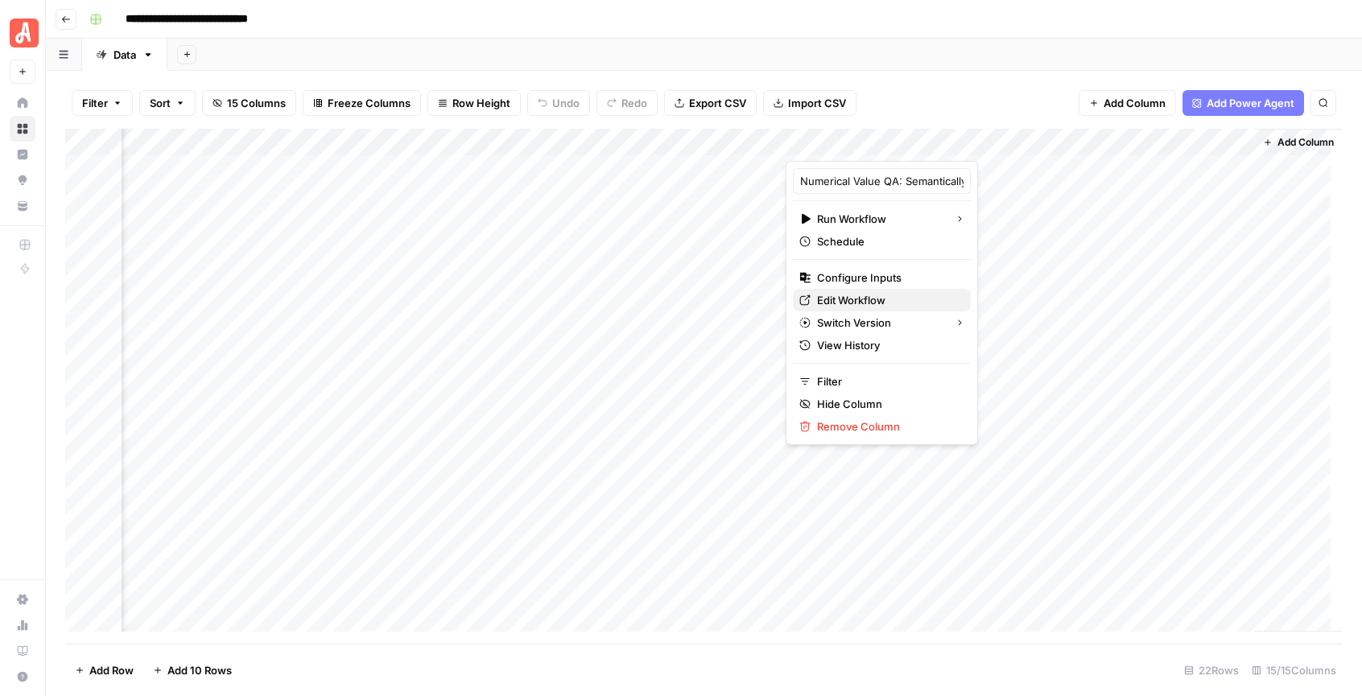
click at [864, 294] on span "Edit Workflow" at bounding box center [887, 300] width 141 height 16
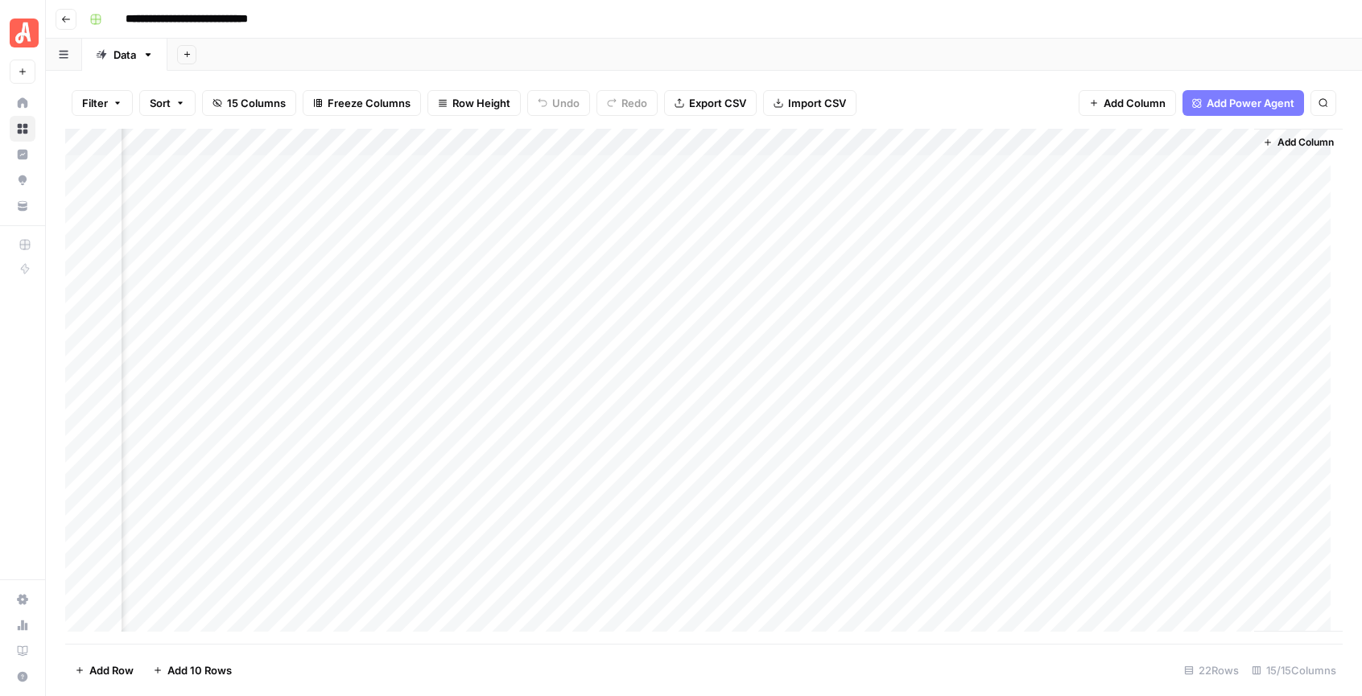
click at [1130, 166] on div "Add Column" at bounding box center [704, 386] width 1278 height 515
click at [1133, 171] on div "Add Column" at bounding box center [704, 386] width 1278 height 515
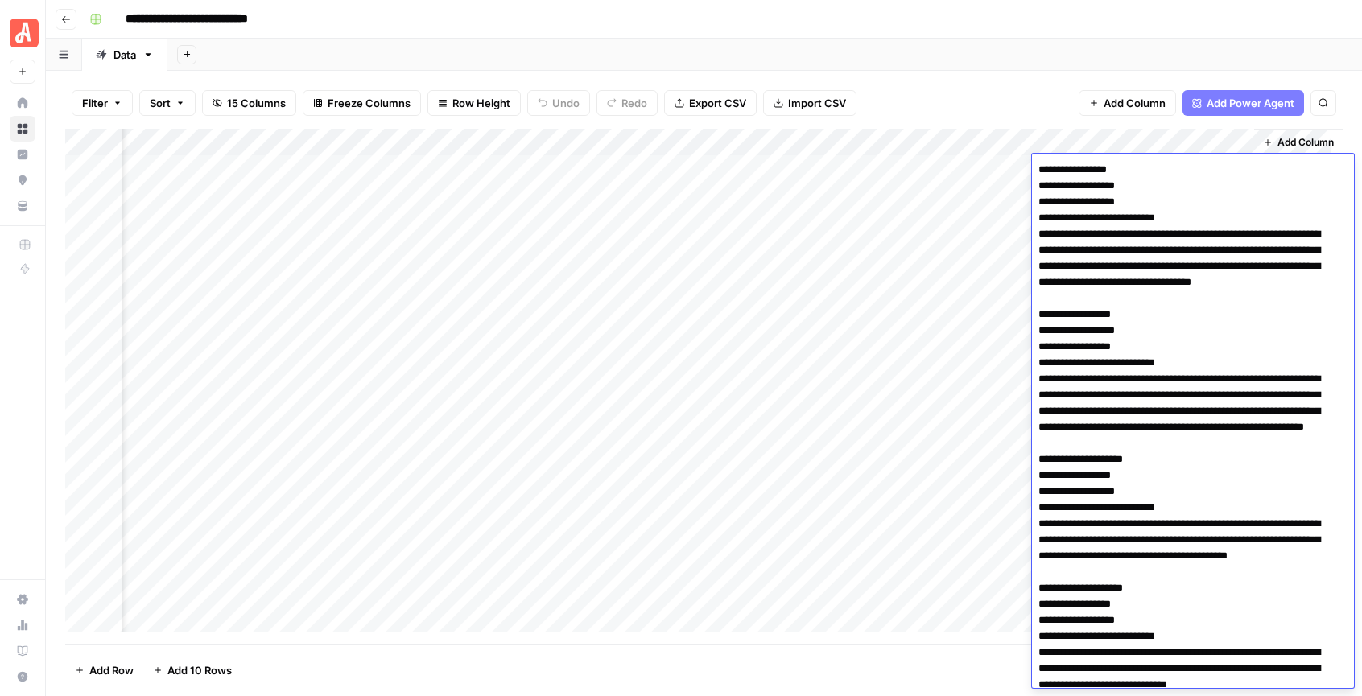
click at [1133, 171] on textarea at bounding box center [1187, 661] width 310 height 1005
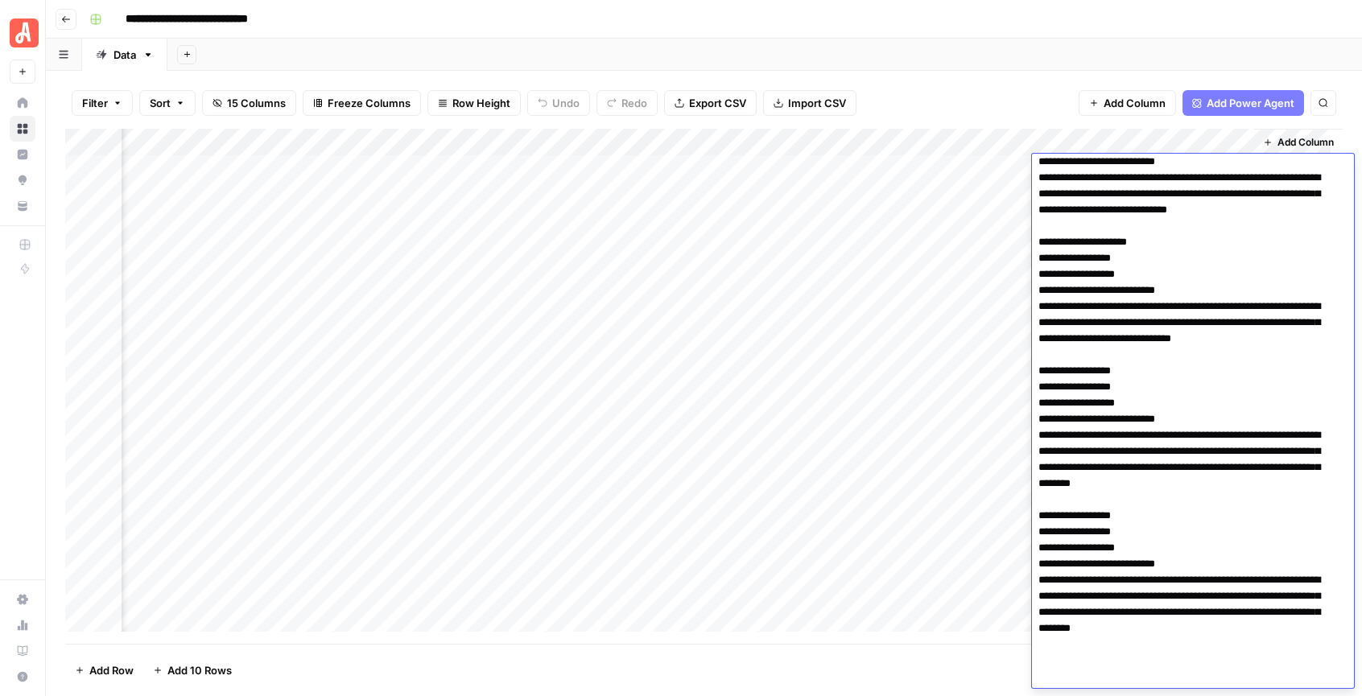
click at [1160, 223] on textarea at bounding box center [1187, 186] width 310 height 1005
click at [1176, 275] on textarea at bounding box center [1187, 186] width 310 height 1005
click at [1183, 276] on textarea at bounding box center [1187, 186] width 310 height 1005
click at [1183, 313] on textarea at bounding box center [1187, 186] width 310 height 1005
click at [1189, 329] on textarea at bounding box center [1187, 186] width 310 height 1005
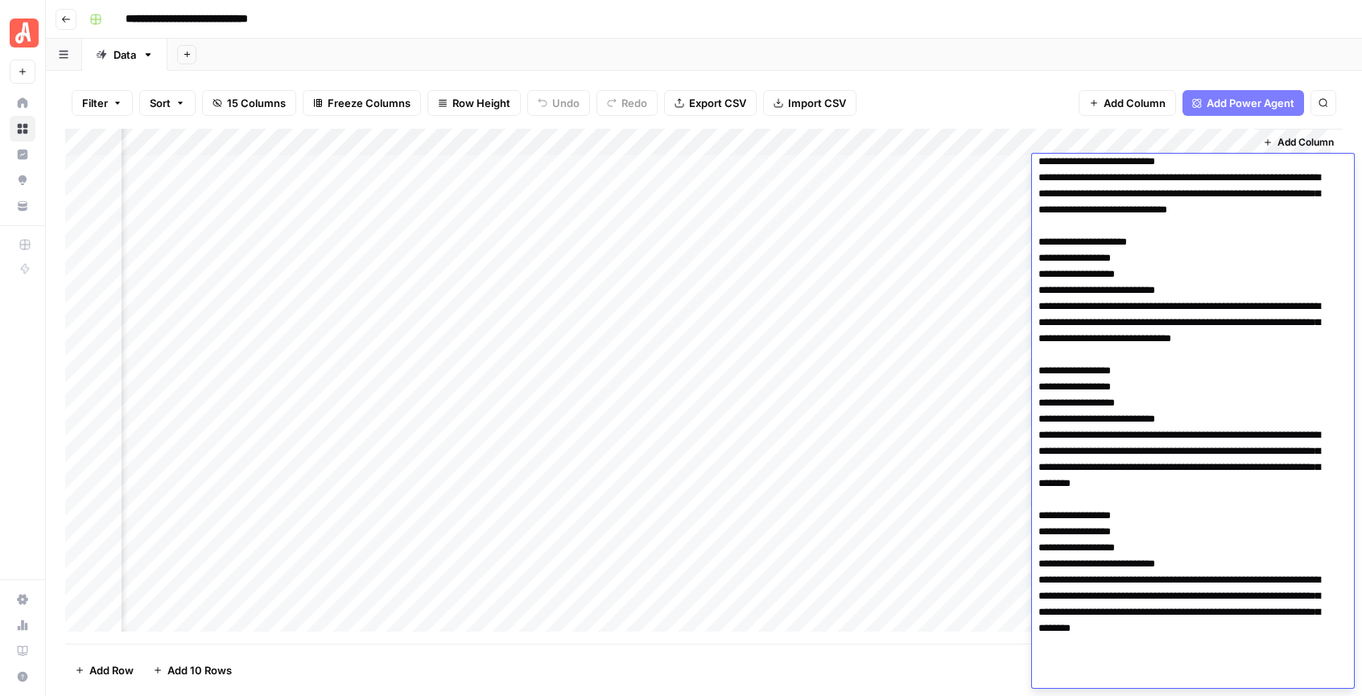
click at [1210, 340] on textarea at bounding box center [1187, 186] width 310 height 1005
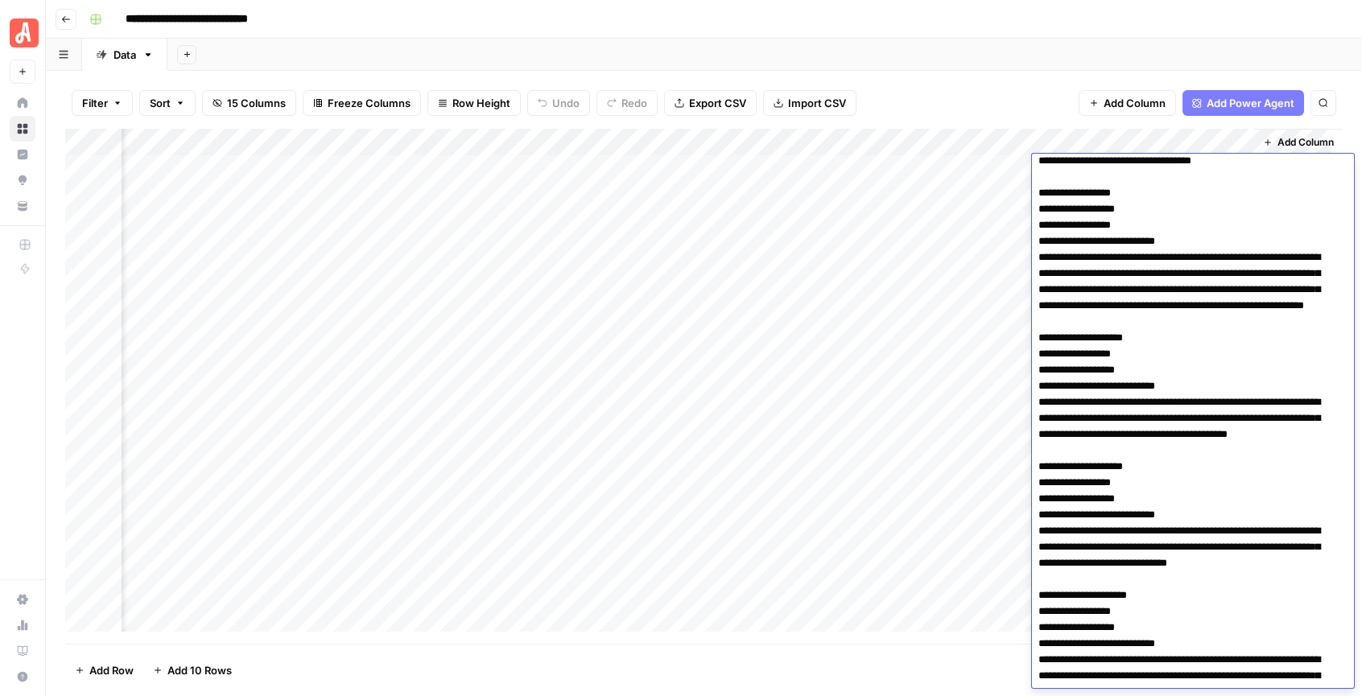
scroll to position [0, 0]
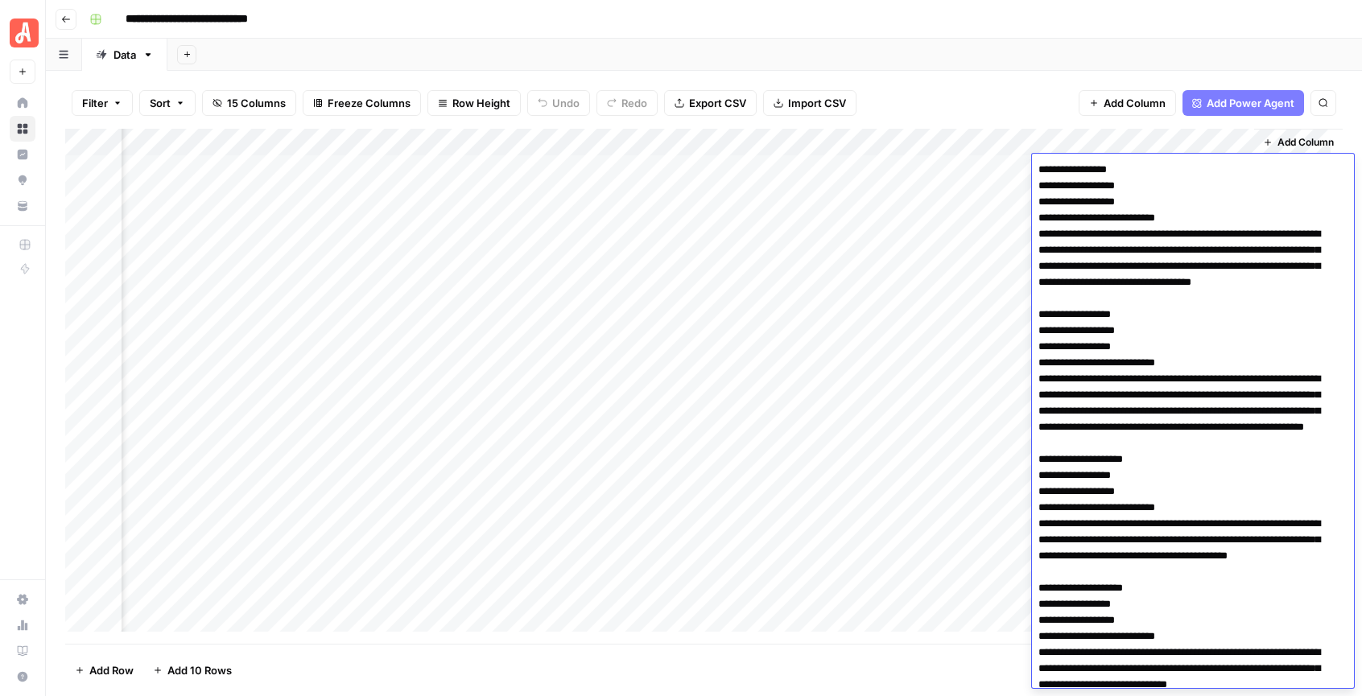
click at [1155, 302] on textarea at bounding box center [1187, 661] width 310 height 1005
click at [1162, 337] on textarea at bounding box center [1187, 661] width 310 height 1005
click at [1012, 81] on div "Filter Sort 15 Columns Freeze Columns Row Height Undo Redo Export CSV Import CS…" at bounding box center [704, 103] width 1278 height 52
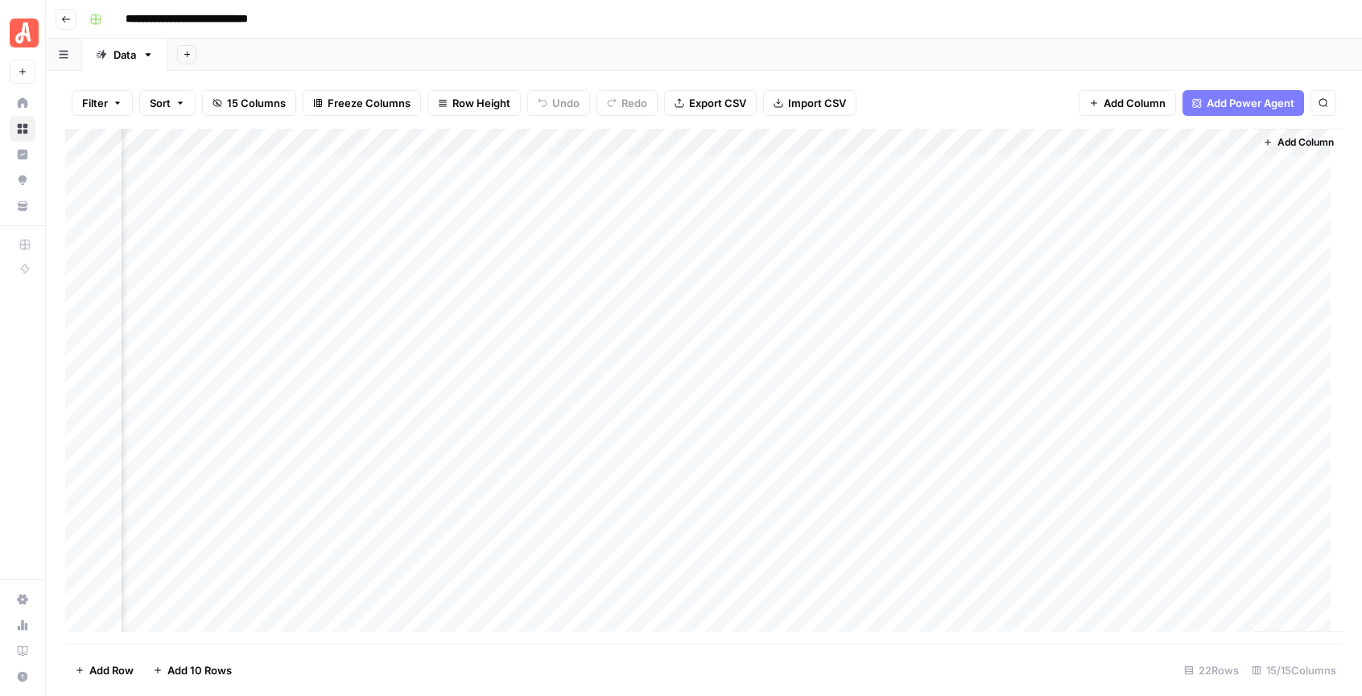
click at [1208, 171] on div "Add Column" at bounding box center [704, 386] width 1278 height 515
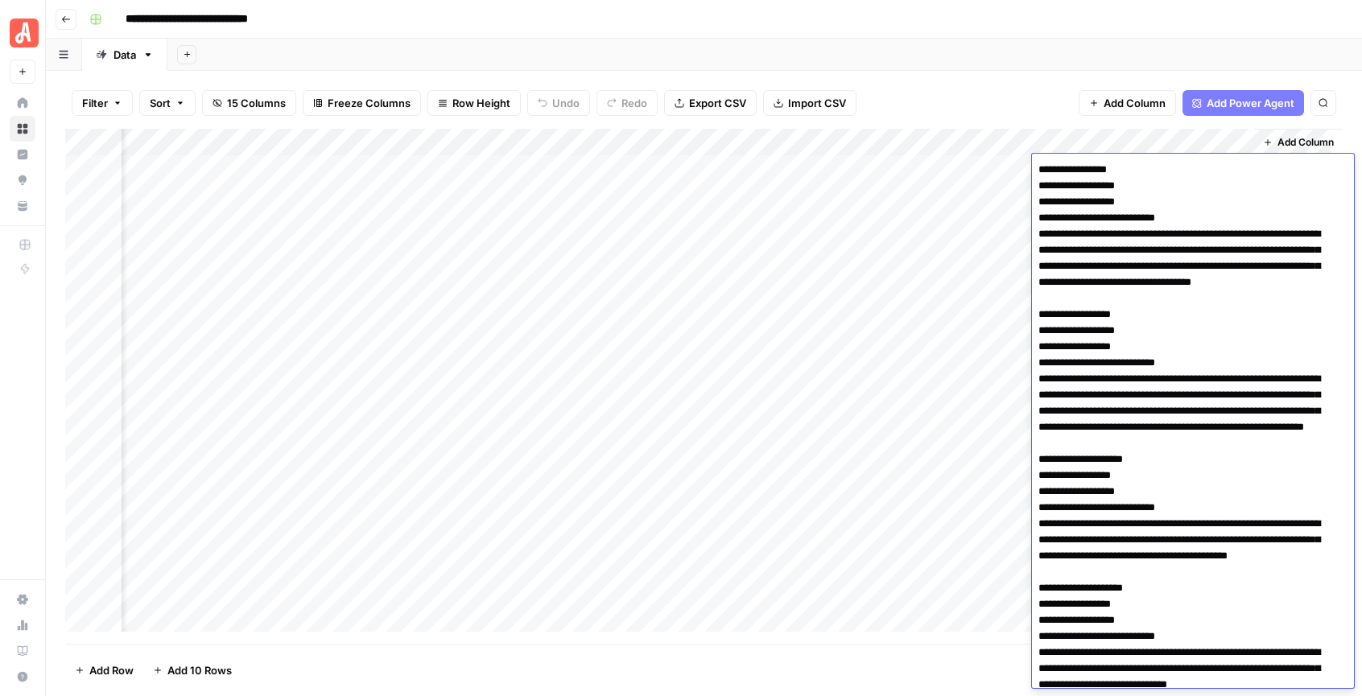
scroll to position [475, 0]
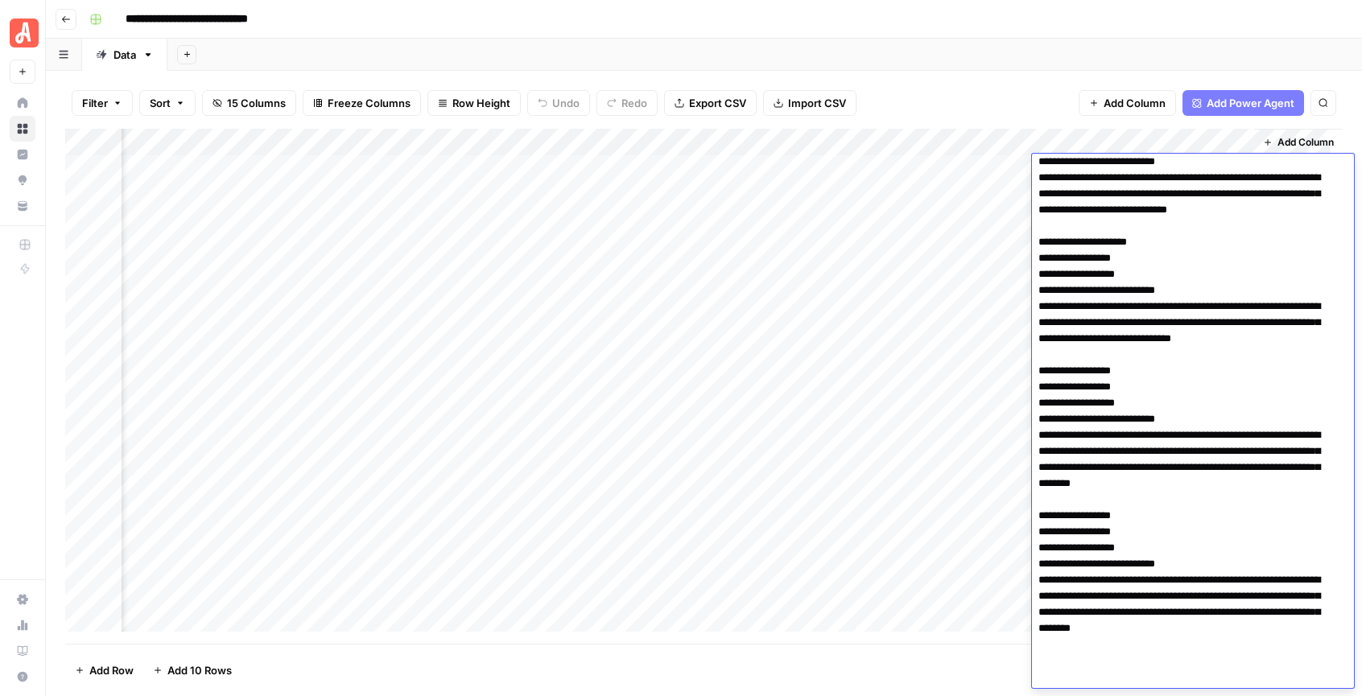
click at [981, 87] on div "Filter Sort 15 Columns Freeze Columns Row Height Undo Redo Export CSV Import CS…" at bounding box center [704, 103] width 1278 height 52
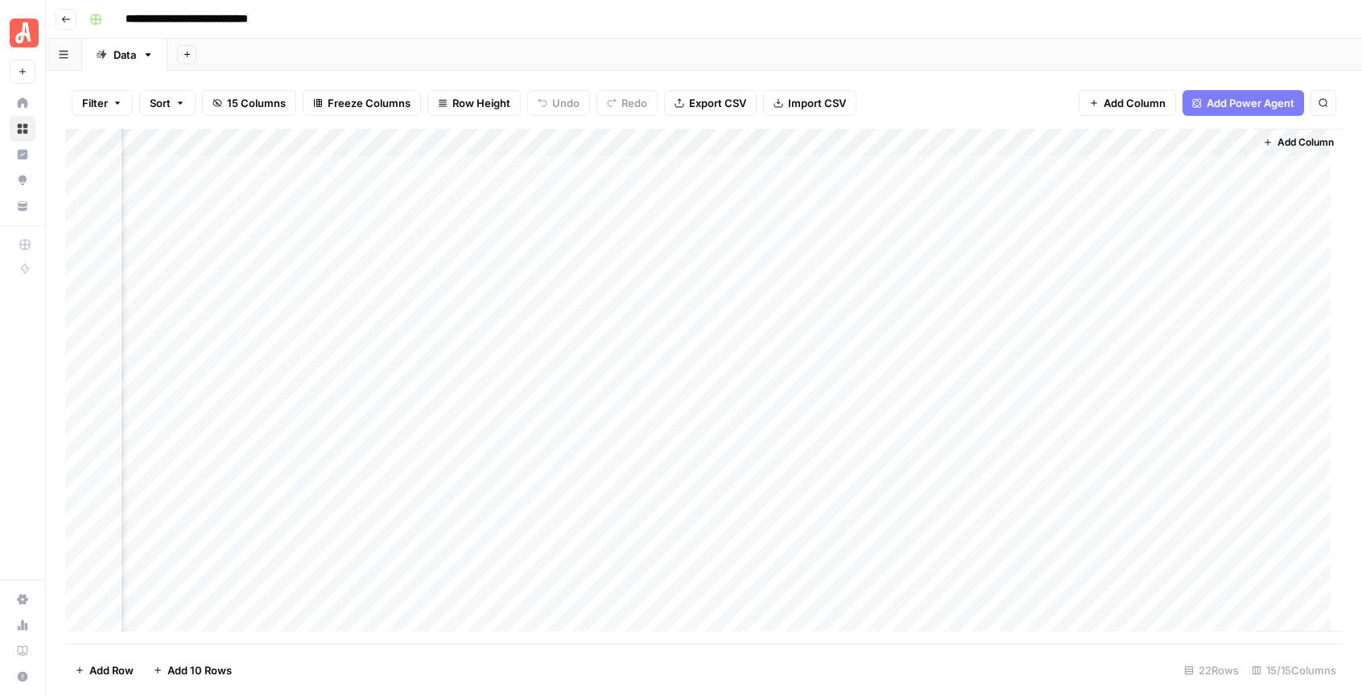
click at [1177, 167] on div "Add Column" at bounding box center [704, 386] width 1278 height 515
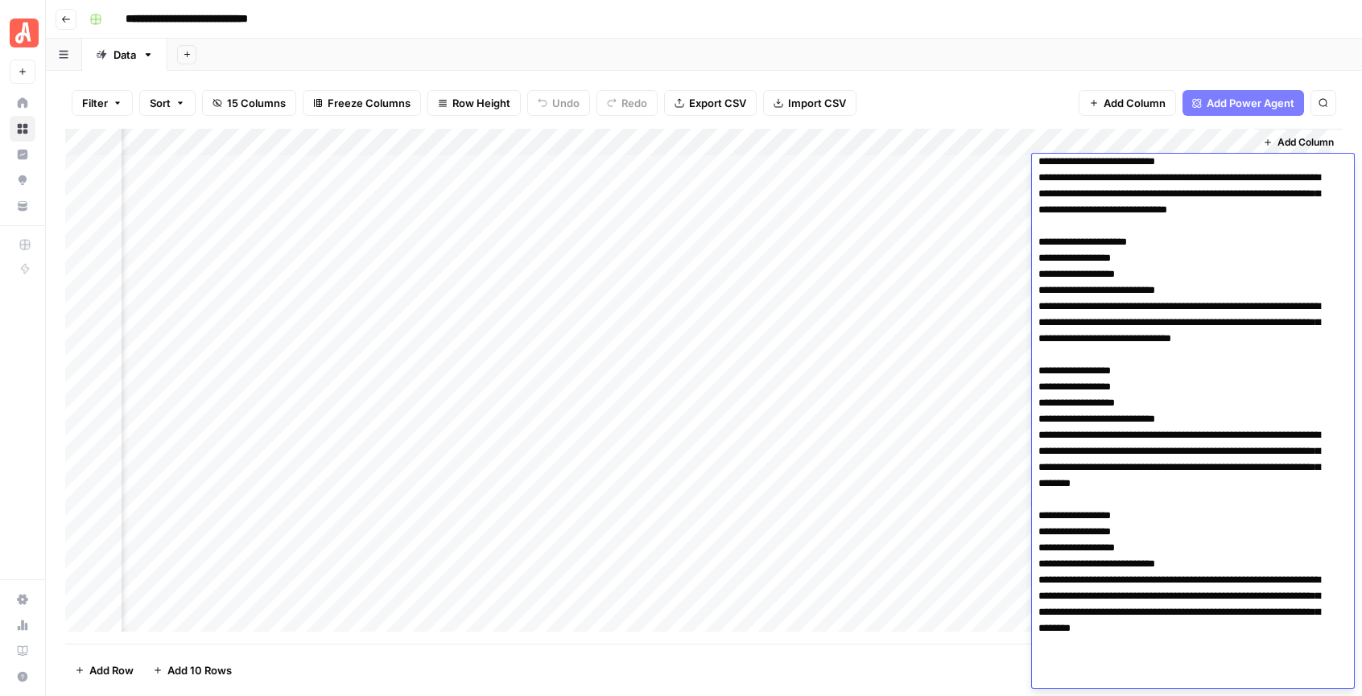
click at [962, 97] on div "Filter Sort 15 Columns Freeze Columns Row Height Undo Redo Export CSV Import CS…" at bounding box center [704, 103] width 1278 height 52
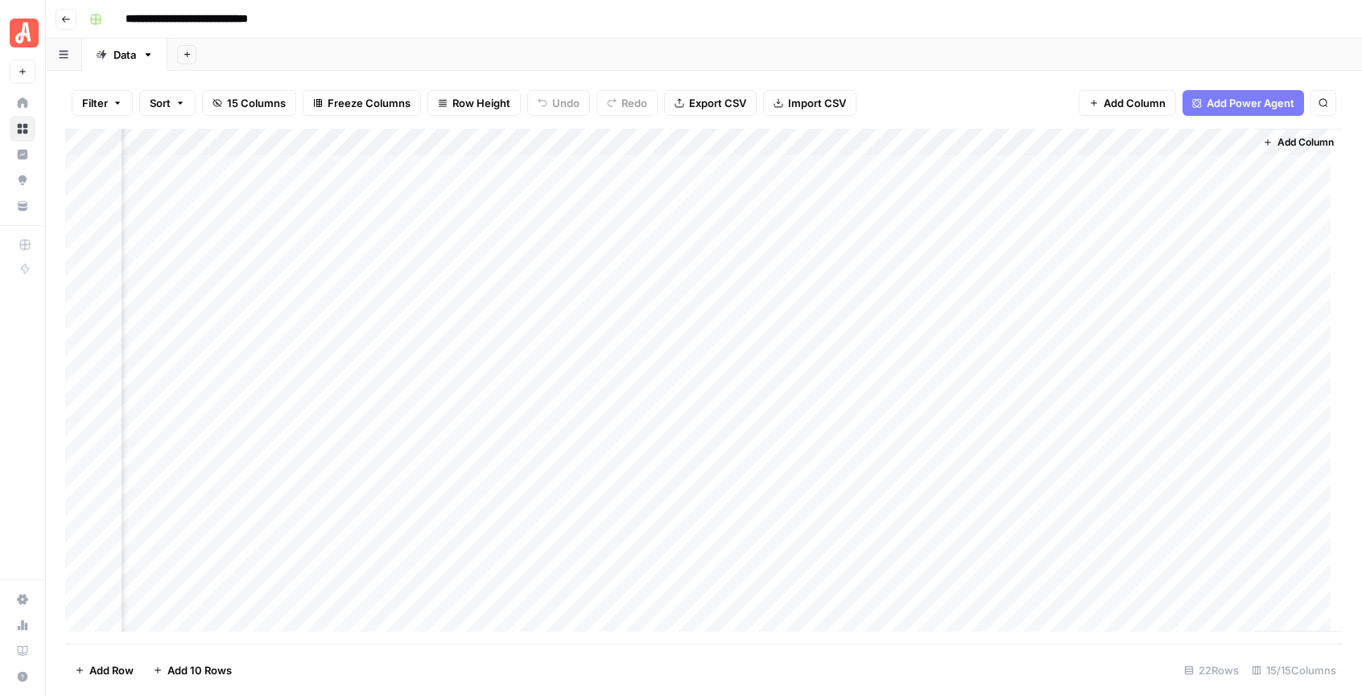
click at [1135, 170] on div "Add Column" at bounding box center [704, 386] width 1278 height 515
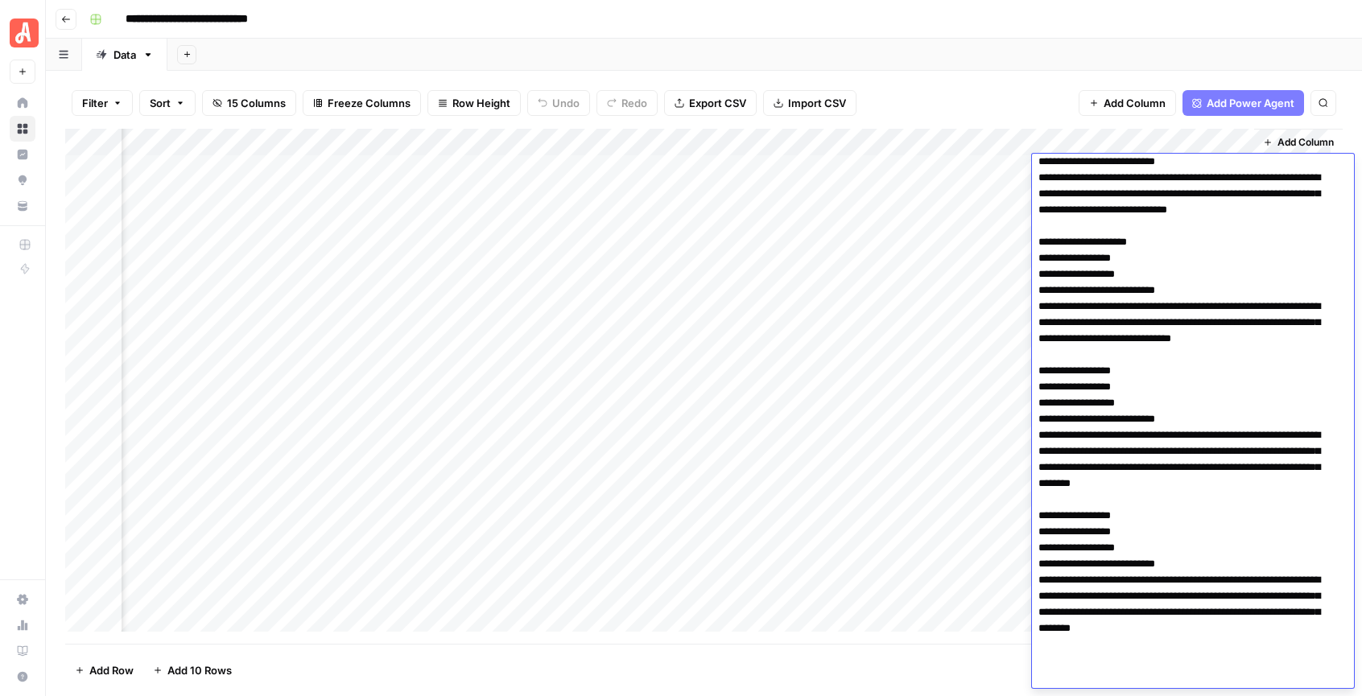
click at [979, 84] on div "Filter Sort 15 Columns Freeze Columns Row Height Undo Redo Export CSV Import CS…" at bounding box center [704, 103] width 1278 height 52
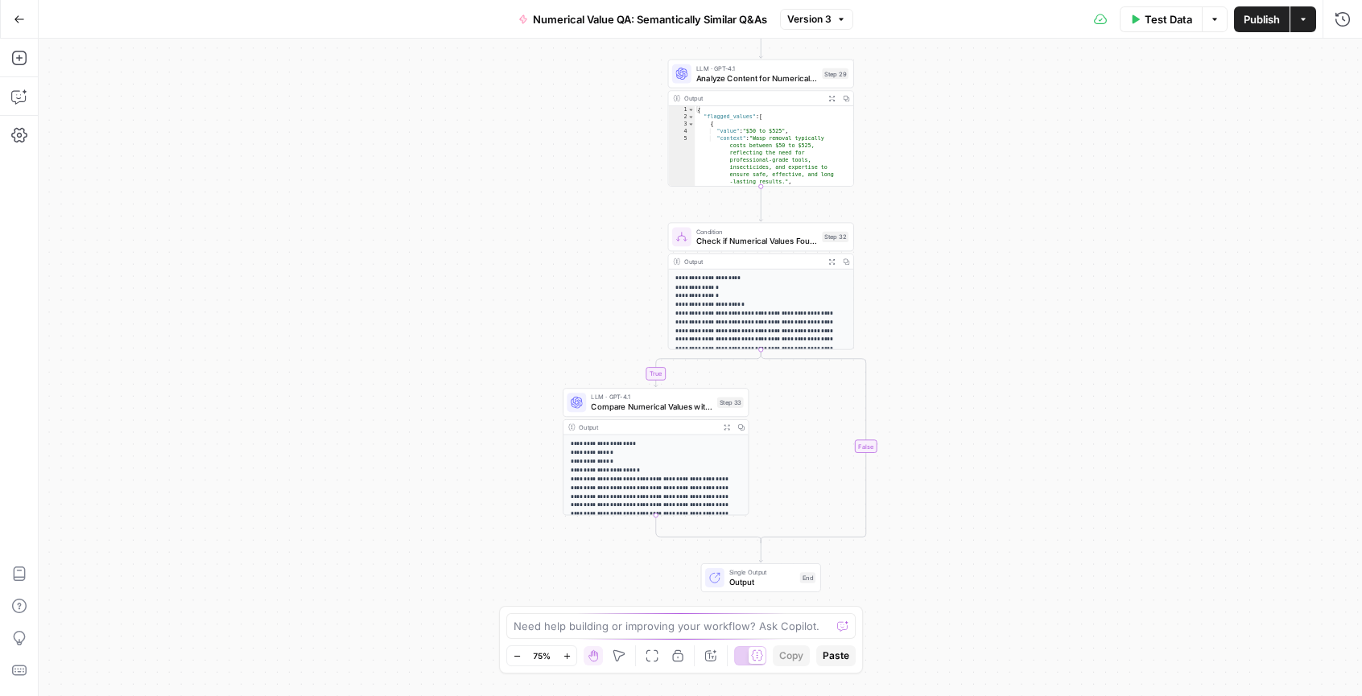
drag, startPoint x: 919, startPoint y: 463, endPoint x: 910, endPoint y: 254, distance: 208.7
click at [910, 257] on div "**********" at bounding box center [701, 368] width 1324 height 658
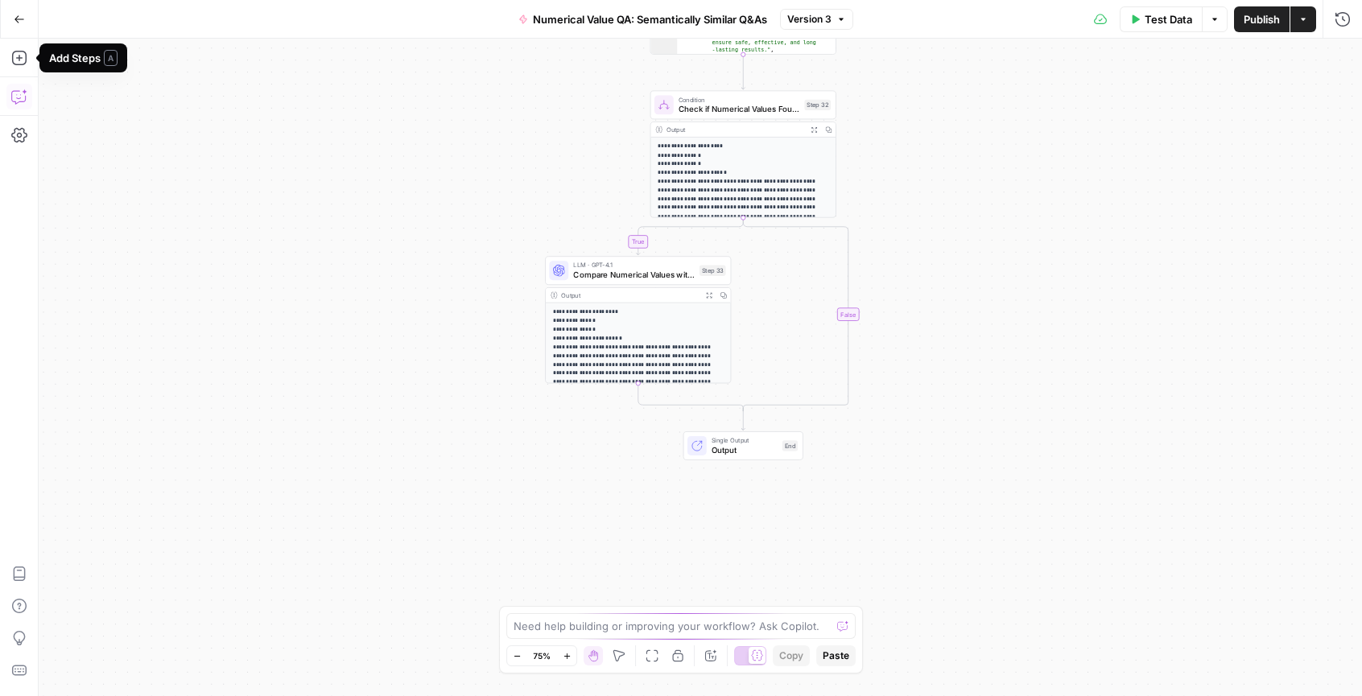
click at [23, 99] on icon "button" at bounding box center [19, 97] width 16 height 16
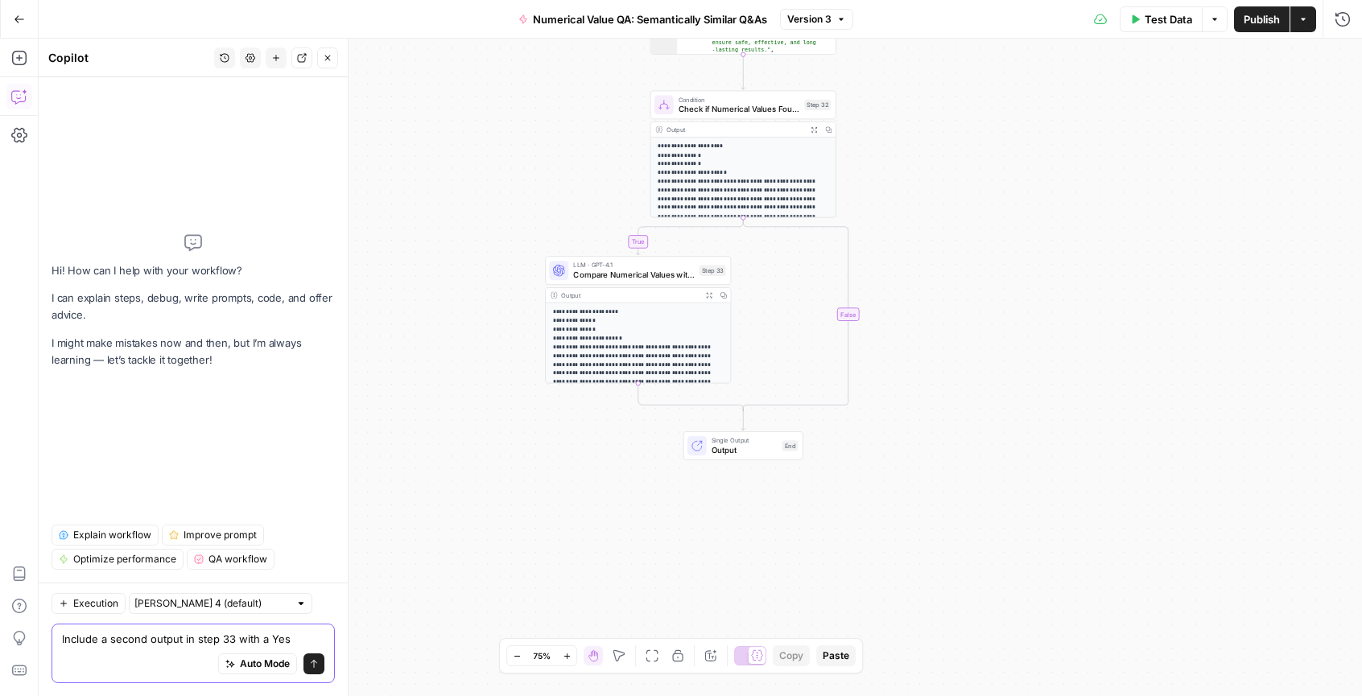
click at [279, 638] on textarea "Include a second output in step 33 with a Yes" at bounding box center [193, 639] width 262 height 16
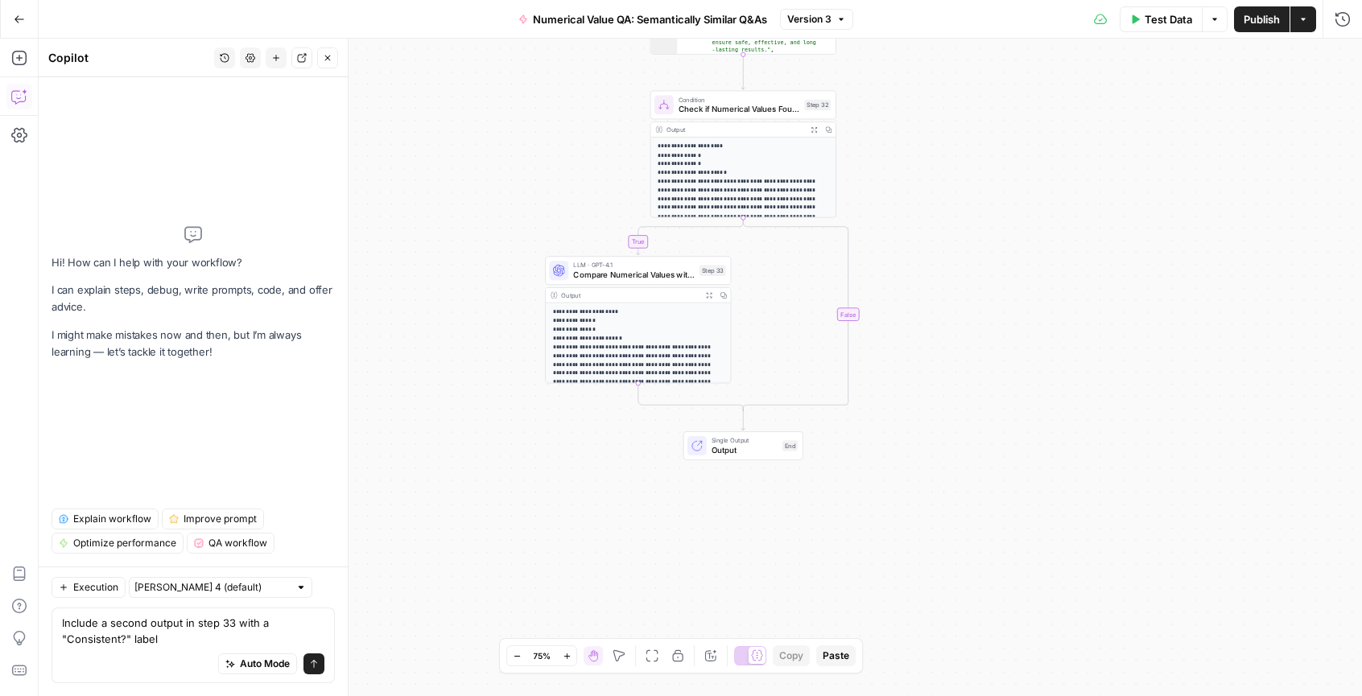
click at [181, 647] on div "Auto Mode Send" at bounding box center [193, 664] width 262 height 35
click at [188, 649] on div "Auto Mode Send" at bounding box center [193, 664] width 262 height 35
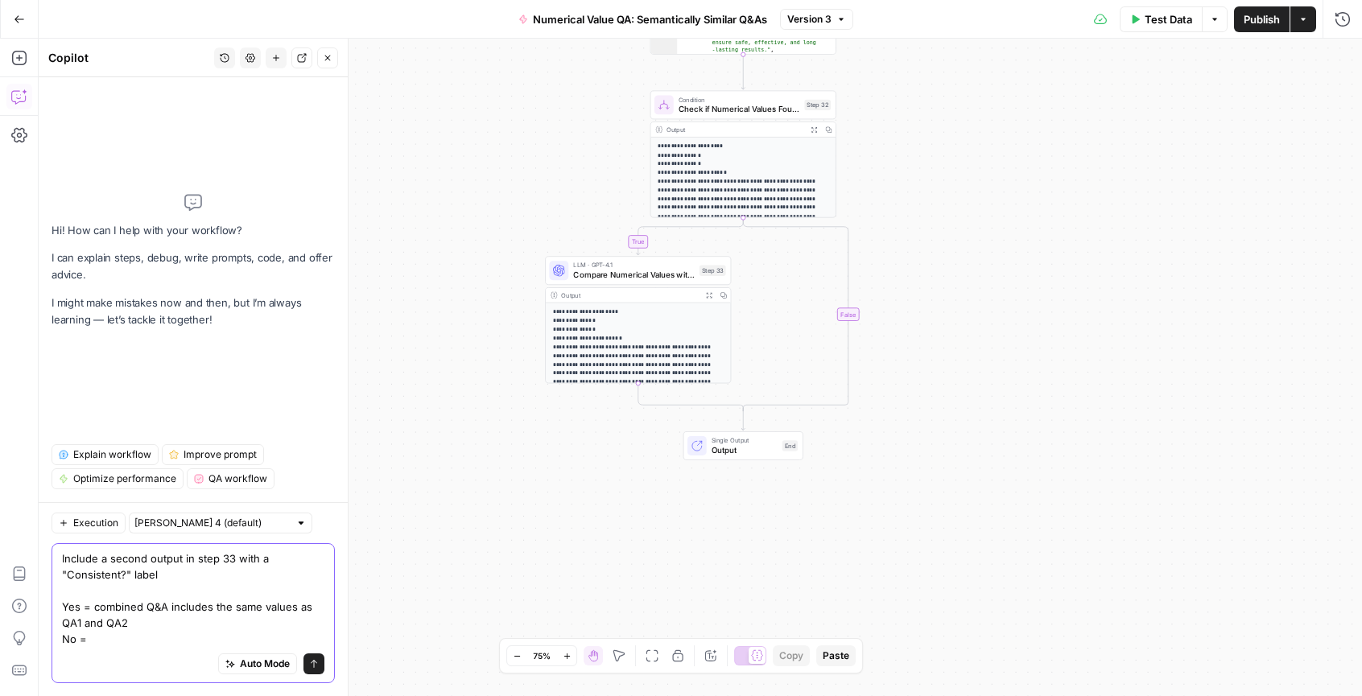
drag, startPoint x: 120, startPoint y: 615, endPoint x: 96, endPoint y: 606, distance: 25.7
click at [96, 606] on textarea "Include a second output in step 33 with a "Consistent?" label Yes = combined Q&…" at bounding box center [193, 599] width 262 height 97
click at [95, 609] on textarea "Include a second output in step 33 with a "Consistent?" label Yes = combined Q&…" at bounding box center [193, 599] width 262 height 97
drag, startPoint x: 115, startPoint y: 618, endPoint x: 109, endPoint y: 611, distance: 9.1
click at [109, 611] on textarea "Include a second output in step 33 with a "Consistent?" label Yes = combined Q&…" at bounding box center [193, 599] width 262 height 97
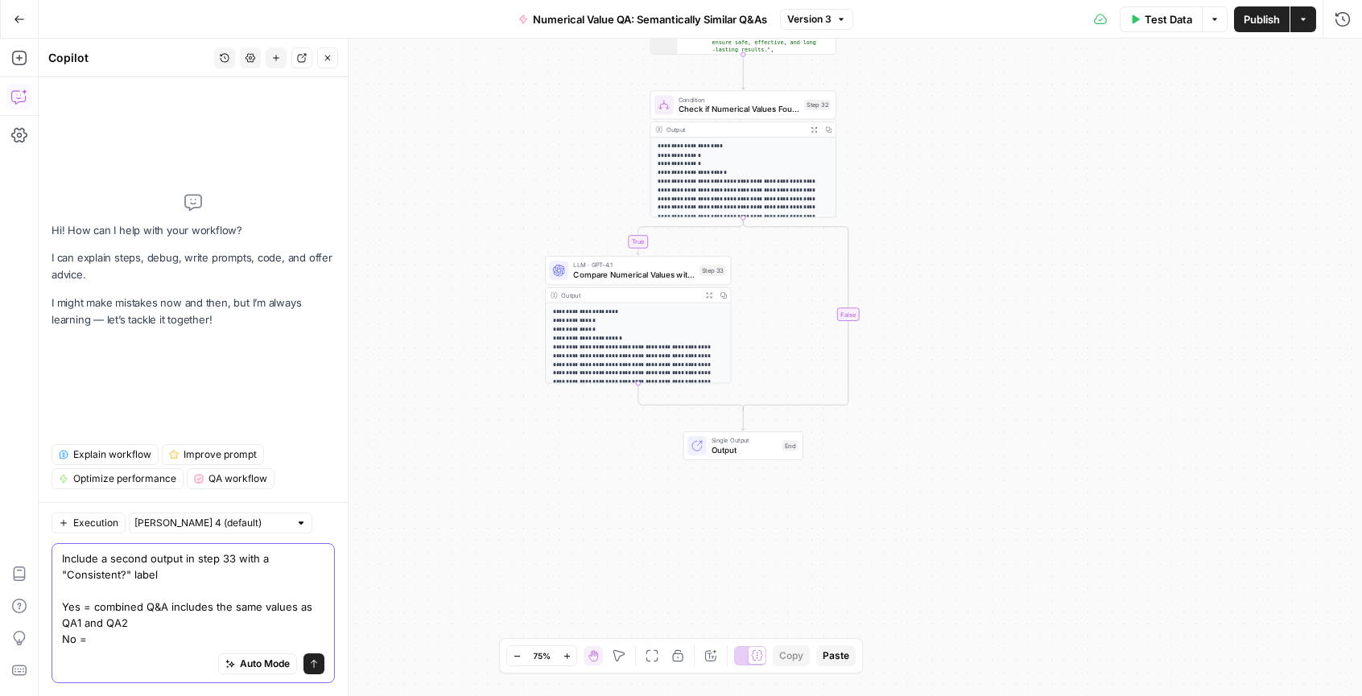
click at [137, 619] on textarea "Include a second output in step 33 with a "Consistent?" label Yes = combined Q&…" at bounding box center [193, 599] width 262 height 97
drag, startPoint x: 126, startPoint y: 622, endPoint x: 95, endPoint y: 607, distance: 34.6
click at [95, 607] on textarea "Include a second output in step 33 with a "Consistent?" label Yes = combined Q&…" at bounding box center [193, 599] width 262 height 97
click at [126, 648] on div "Auto Mode Send" at bounding box center [193, 664] width 262 height 35
click at [127, 646] on textarea "Include a second output in step 33 with a "Consistent?" label Yes = combined Q&…" at bounding box center [193, 599] width 262 height 97
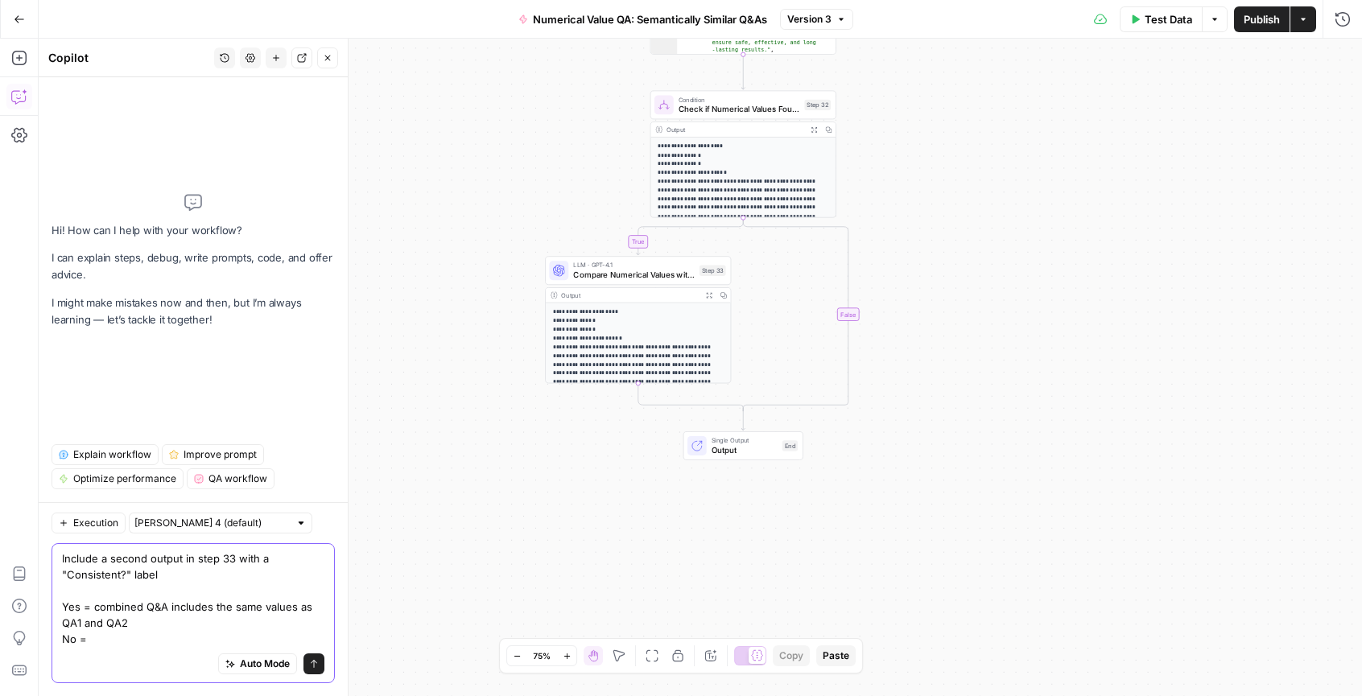
paste textarea "combined Q&A includes the same values as QA1 and QA2"
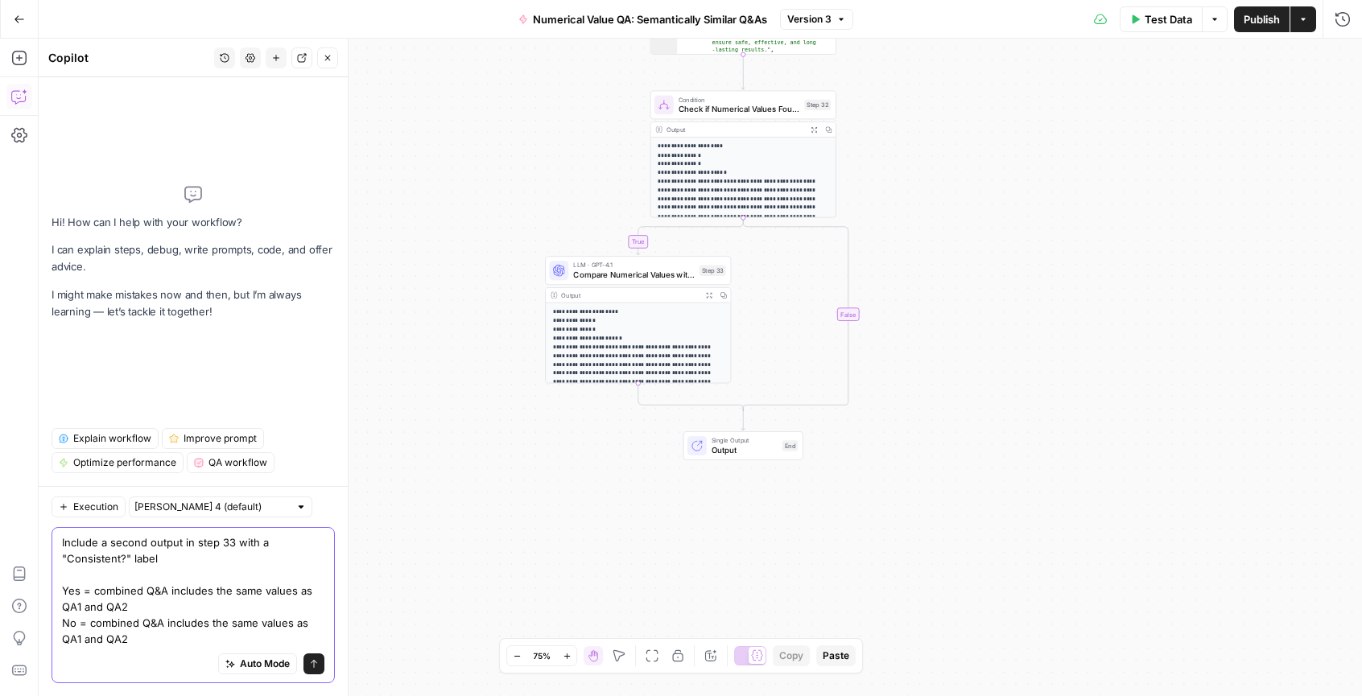
click at [167, 622] on textarea "Include a second output in step 33 with a "Consistent?" label Yes = combined Q&…" at bounding box center [193, 591] width 262 height 113
click at [186, 619] on textarea "Include a second output in step 33 with a "Consistent?" label Yes = combined Q&…" at bounding box center [193, 591] width 262 height 113
type textarea "Include a second output in step 33 with a "Consistent?" label Yes = combined Q&…"
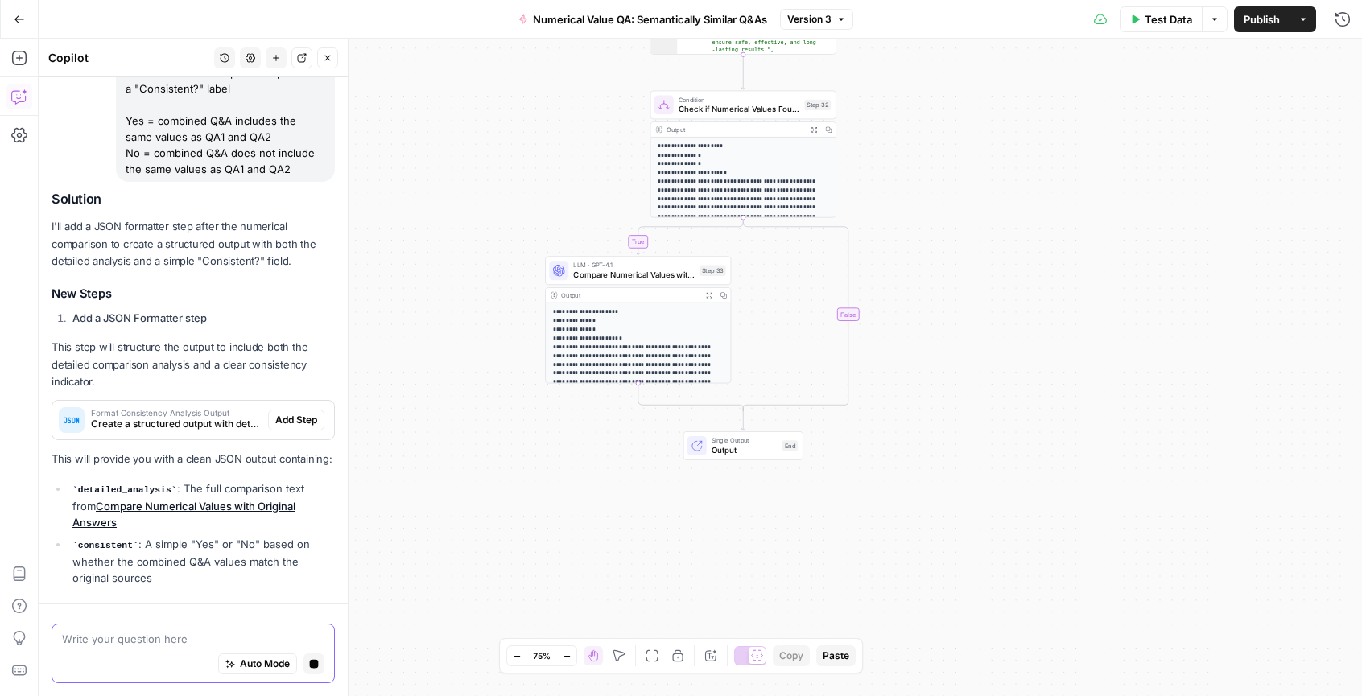
scroll to position [215, 0]
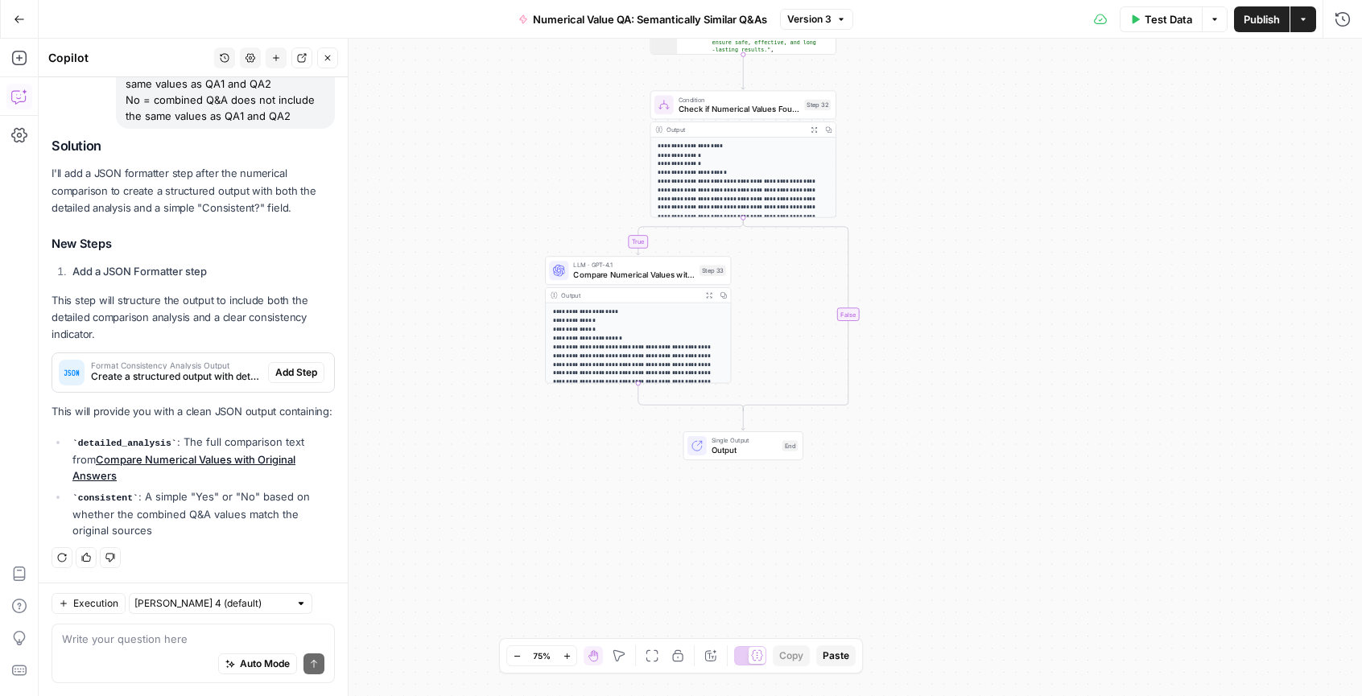
click at [234, 370] on span "Create a structured output with detailed analysis and consistency indicator" at bounding box center [176, 377] width 171 height 14
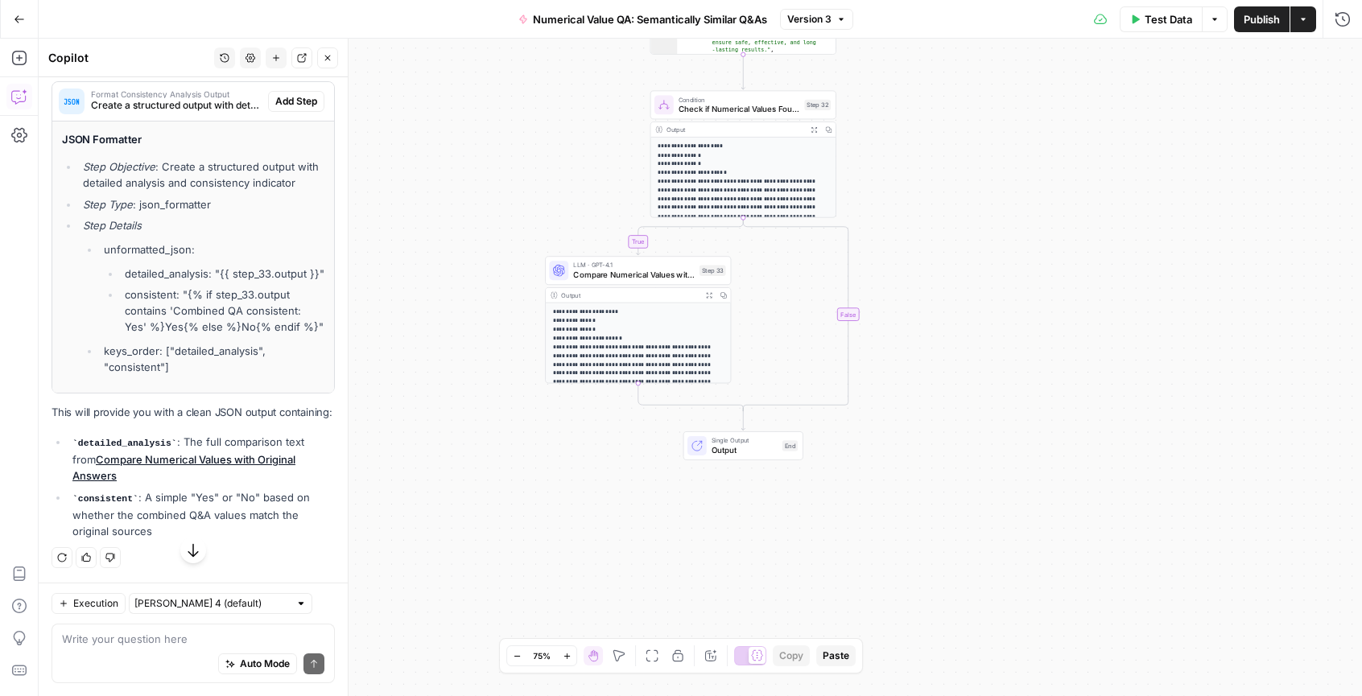
scroll to position [535, 0]
click at [171, 640] on textarea at bounding box center [193, 639] width 262 height 16
type textarea "D"
type textarea "Change the output to test, not JSON"
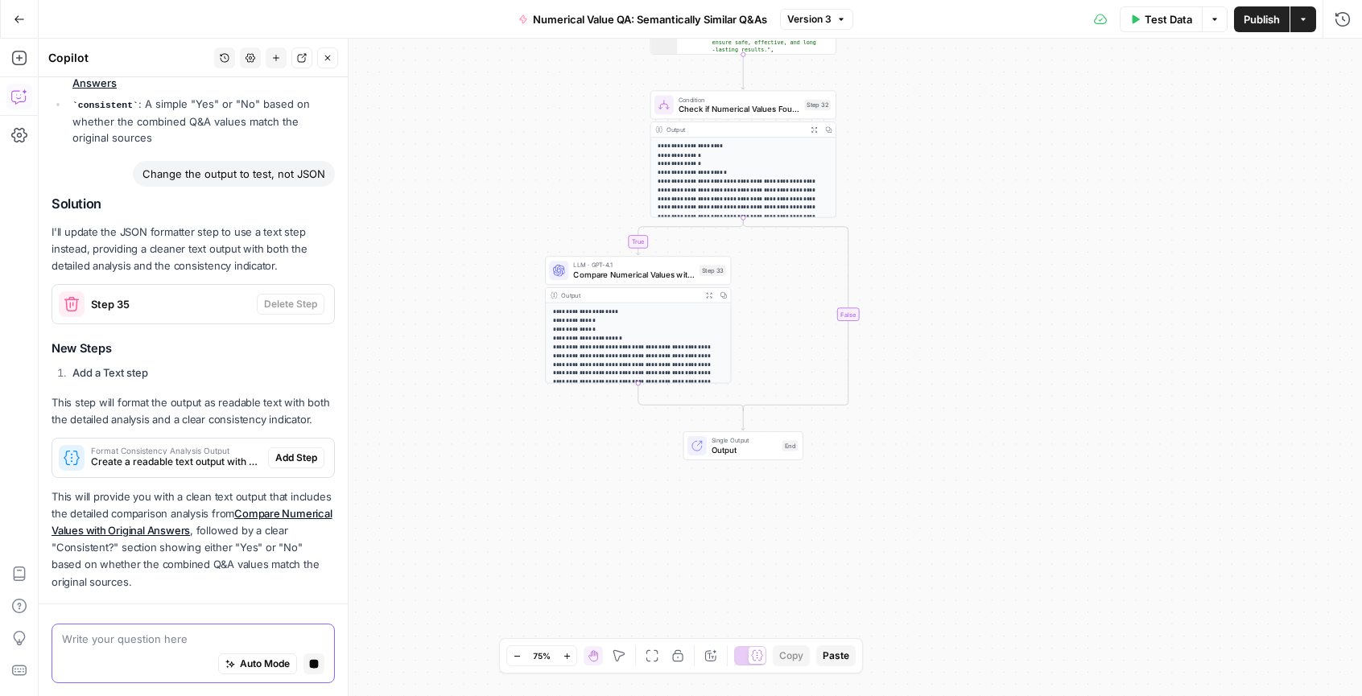
scroll to position [998, 0]
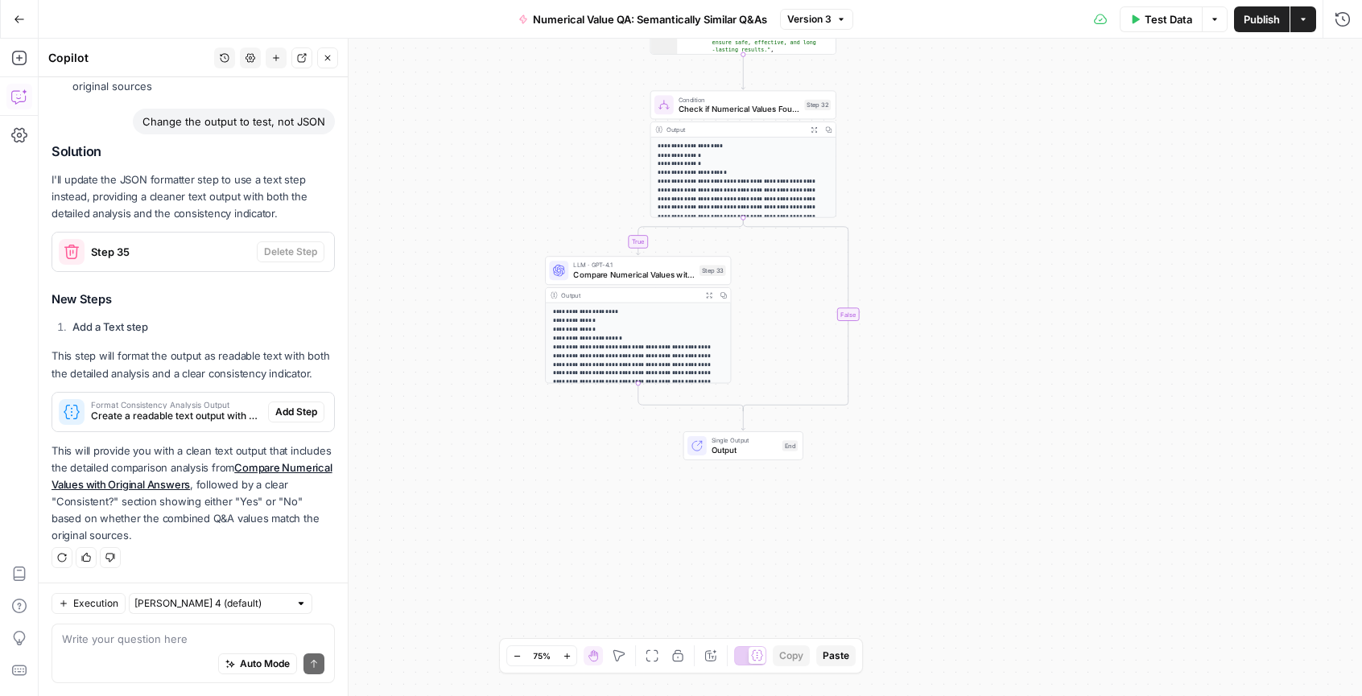
click at [827, 22] on span "Version 3" at bounding box center [809, 19] width 44 height 14
click at [980, 262] on div "**********" at bounding box center [701, 368] width 1324 height 658
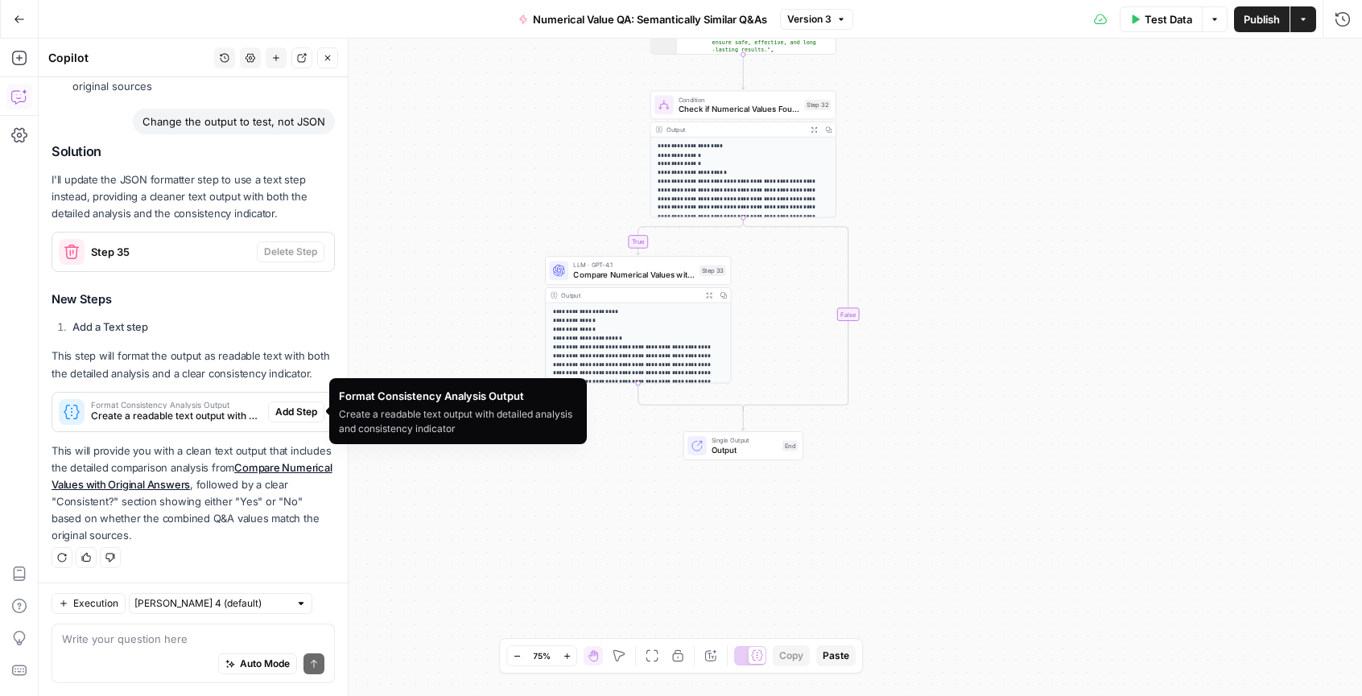
click at [132, 407] on span "Format Consistency Analysis Output" at bounding box center [176, 405] width 171 height 8
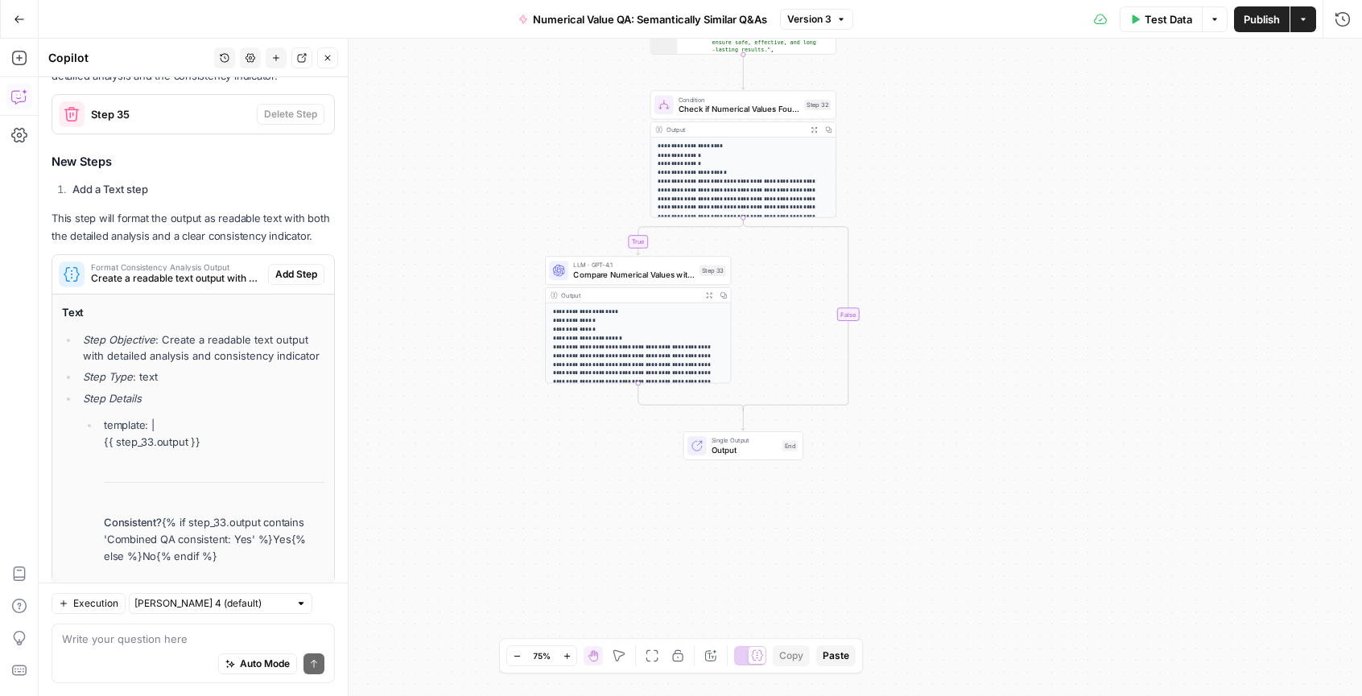
scroll to position [944, 0]
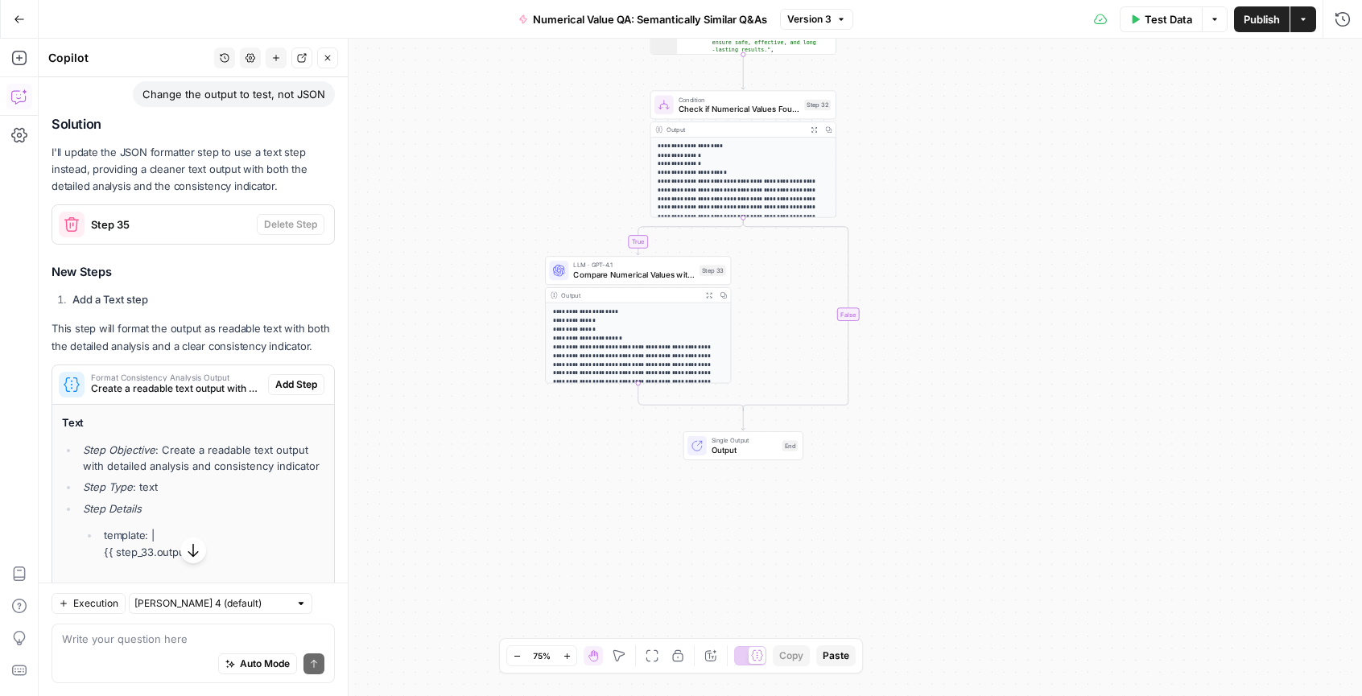
click at [194, 382] on span "Format Consistency Analysis Output" at bounding box center [176, 378] width 171 height 8
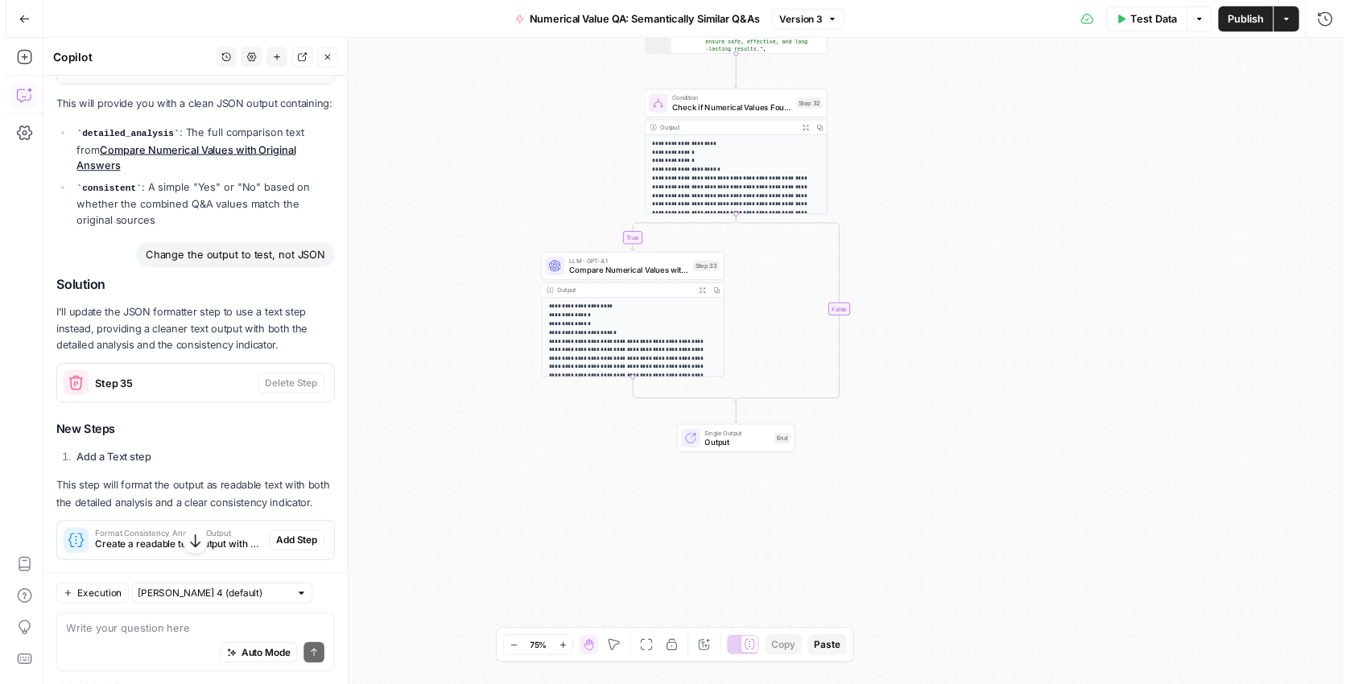
scroll to position [998, 0]
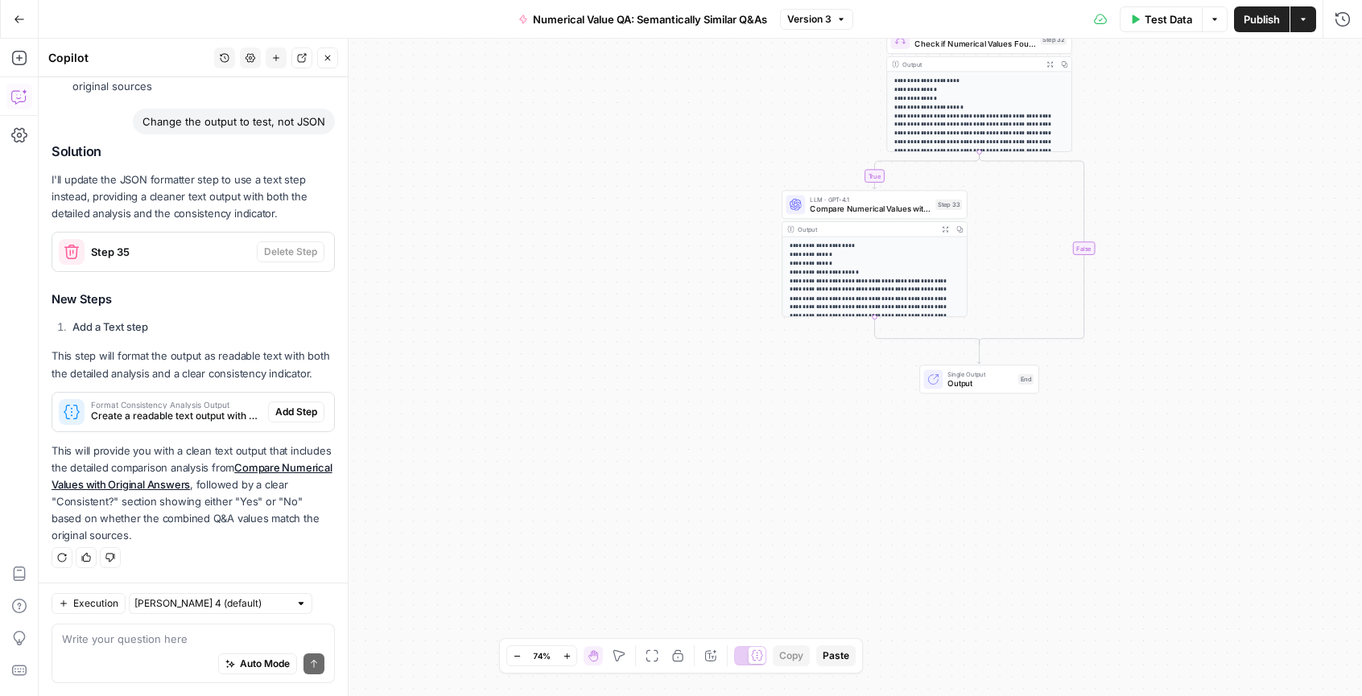
click at [847, 255] on p "**********" at bounding box center [870, 286] width 161 height 88
click at [853, 205] on span "Compare Numerical Values with Original Answers" at bounding box center [870, 209] width 121 height 12
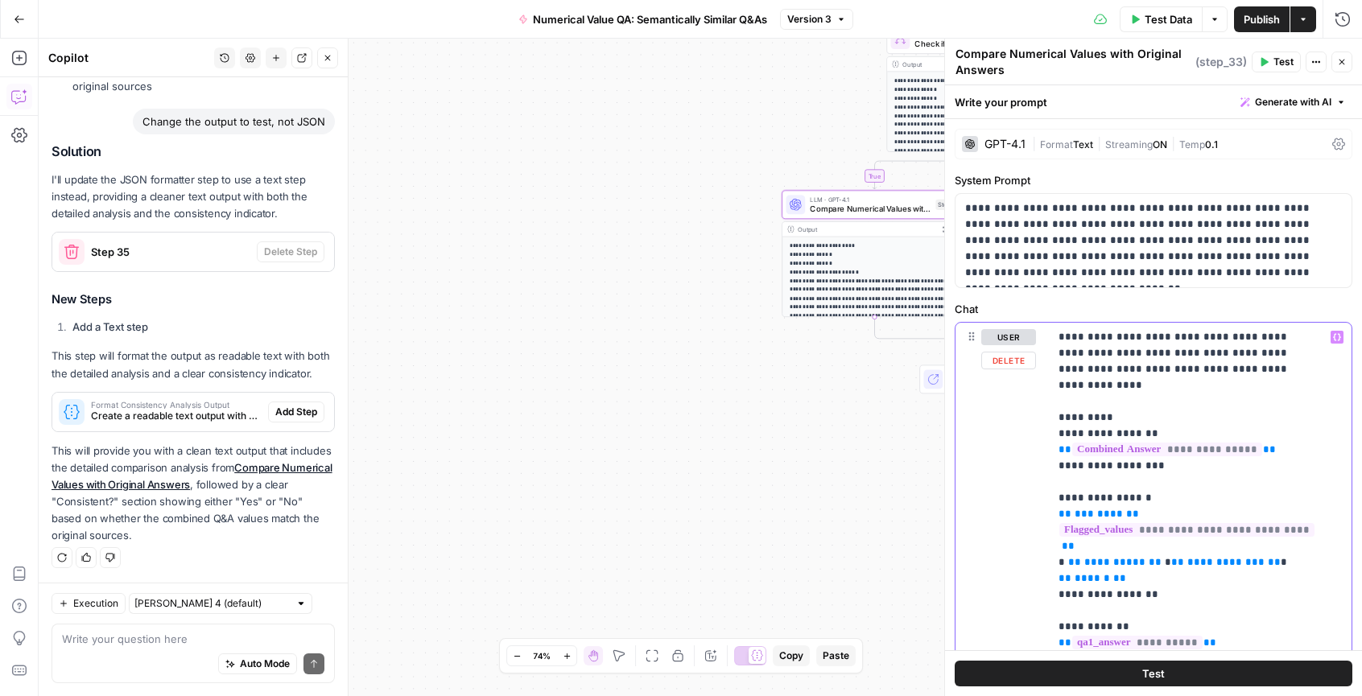
click at [1344, 62] on icon "button" at bounding box center [1342, 62] width 10 height 10
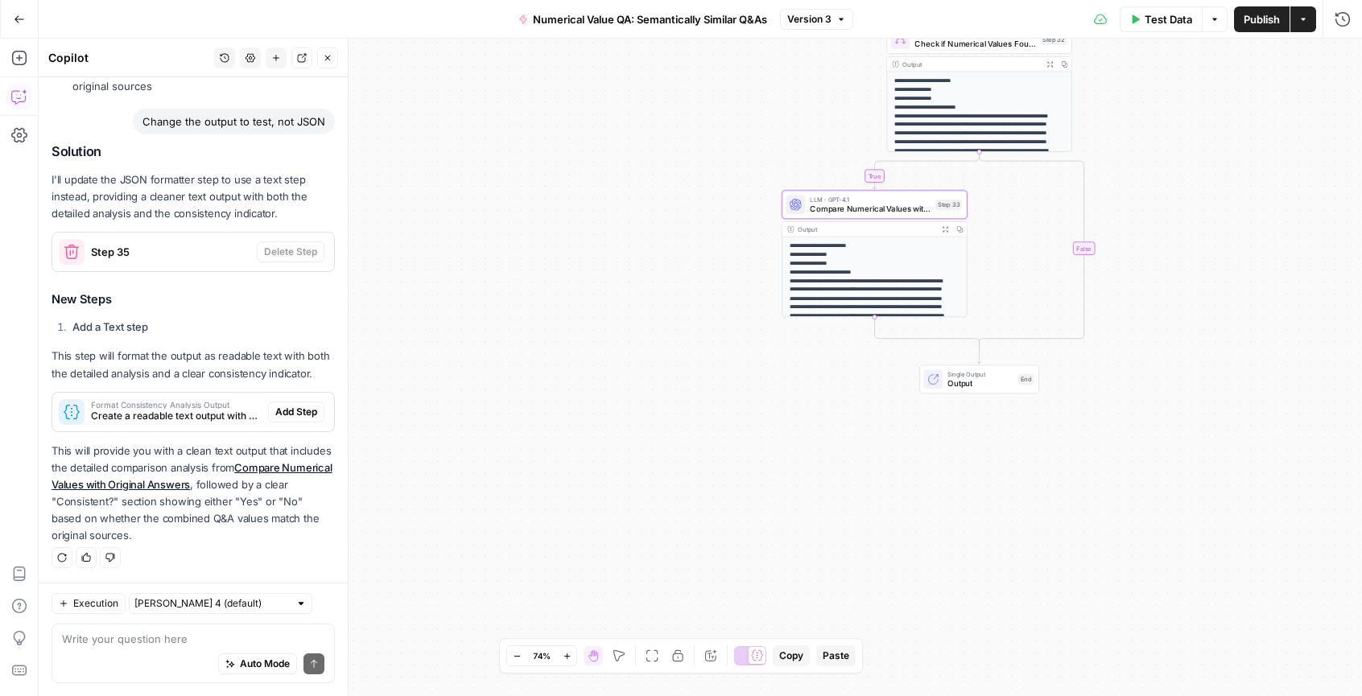
click at [816, 21] on span "Version 3" at bounding box center [809, 19] width 44 height 14
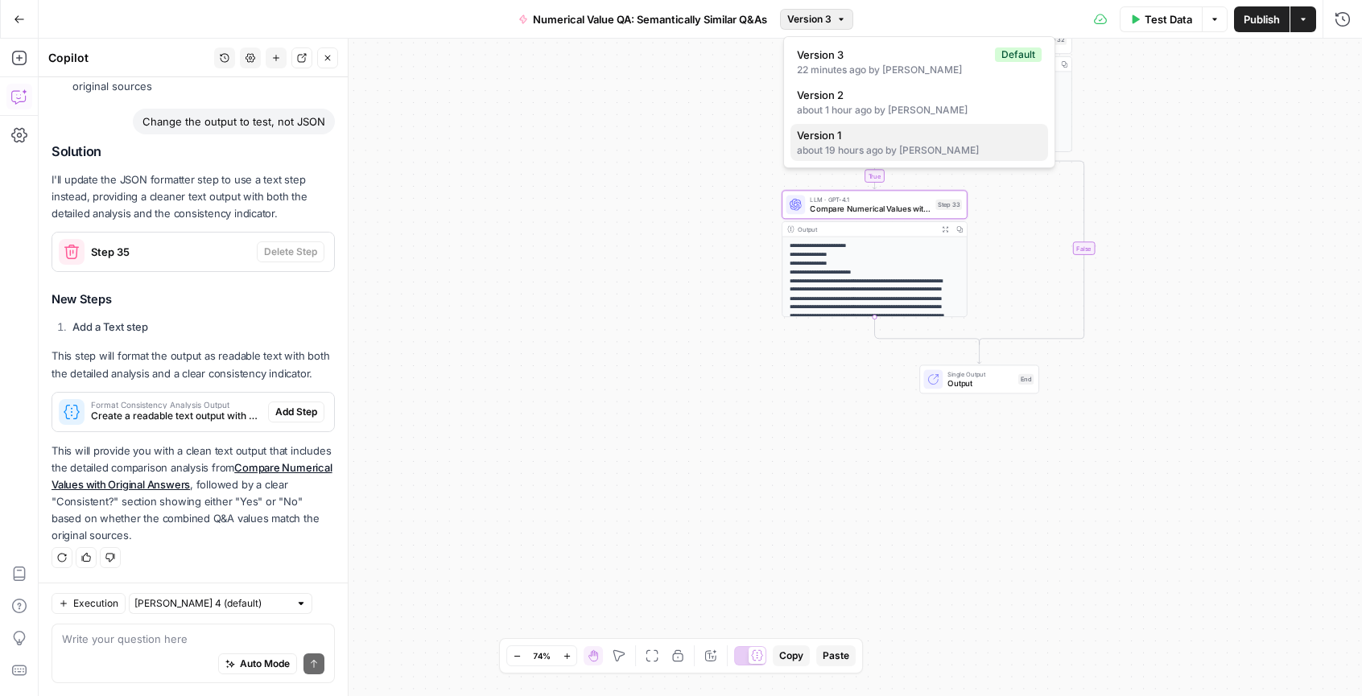
click at [842, 148] on div "about 19 hours ago by Caroline Gilbert" at bounding box center [919, 150] width 245 height 14
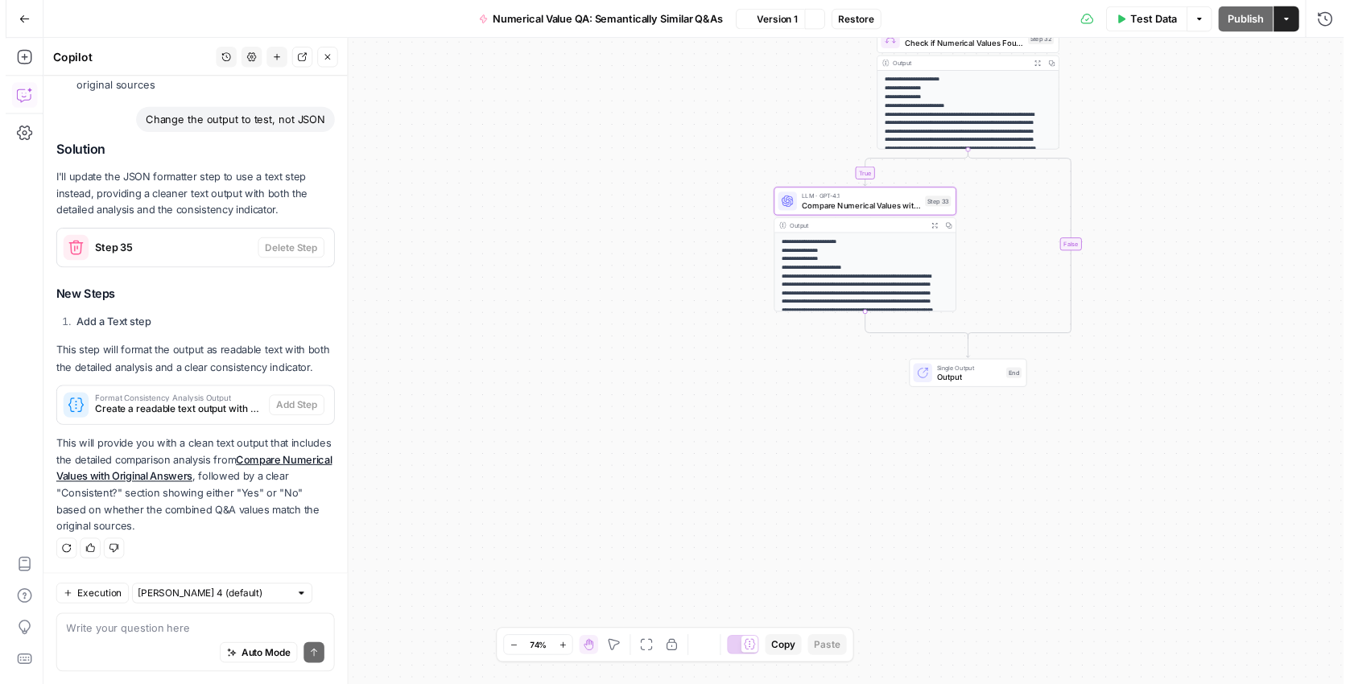
scroll to position [1049, 0]
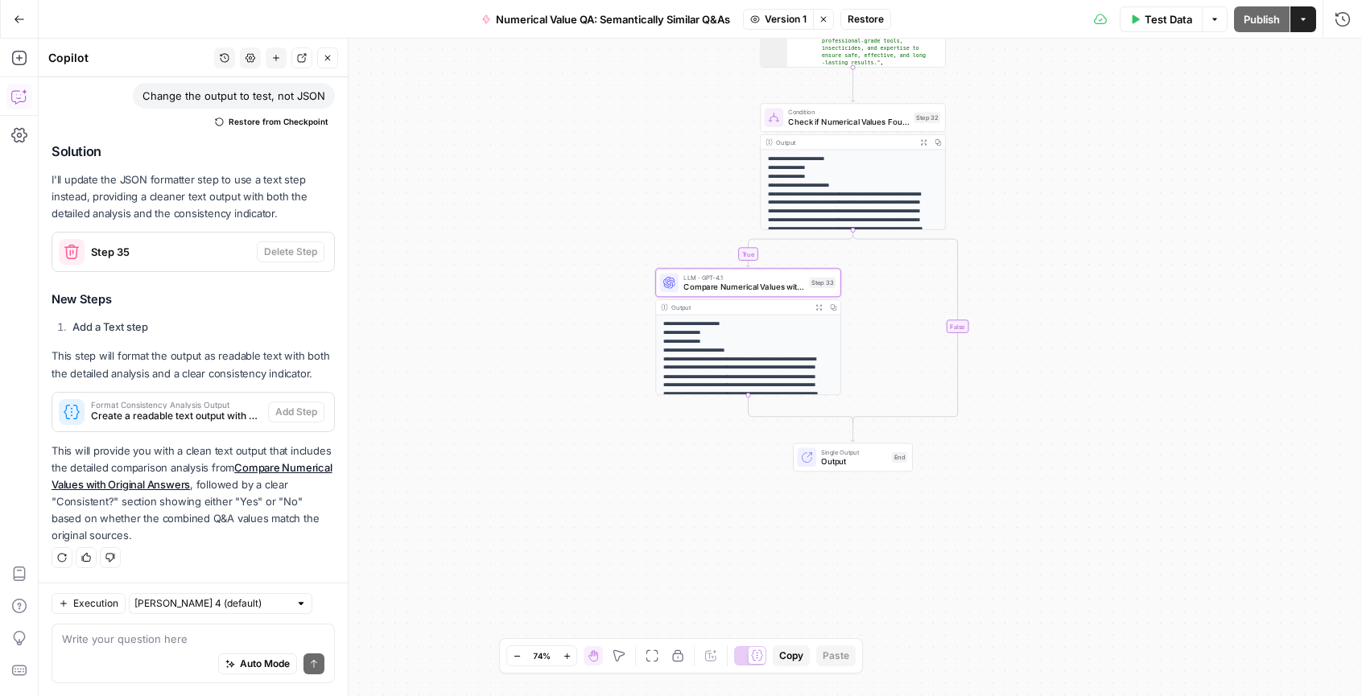
drag, startPoint x: 775, startPoint y: 89, endPoint x: 620, endPoint y: 183, distance: 181.7
click at [620, 183] on div "**********" at bounding box center [701, 368] width 1324 height 658
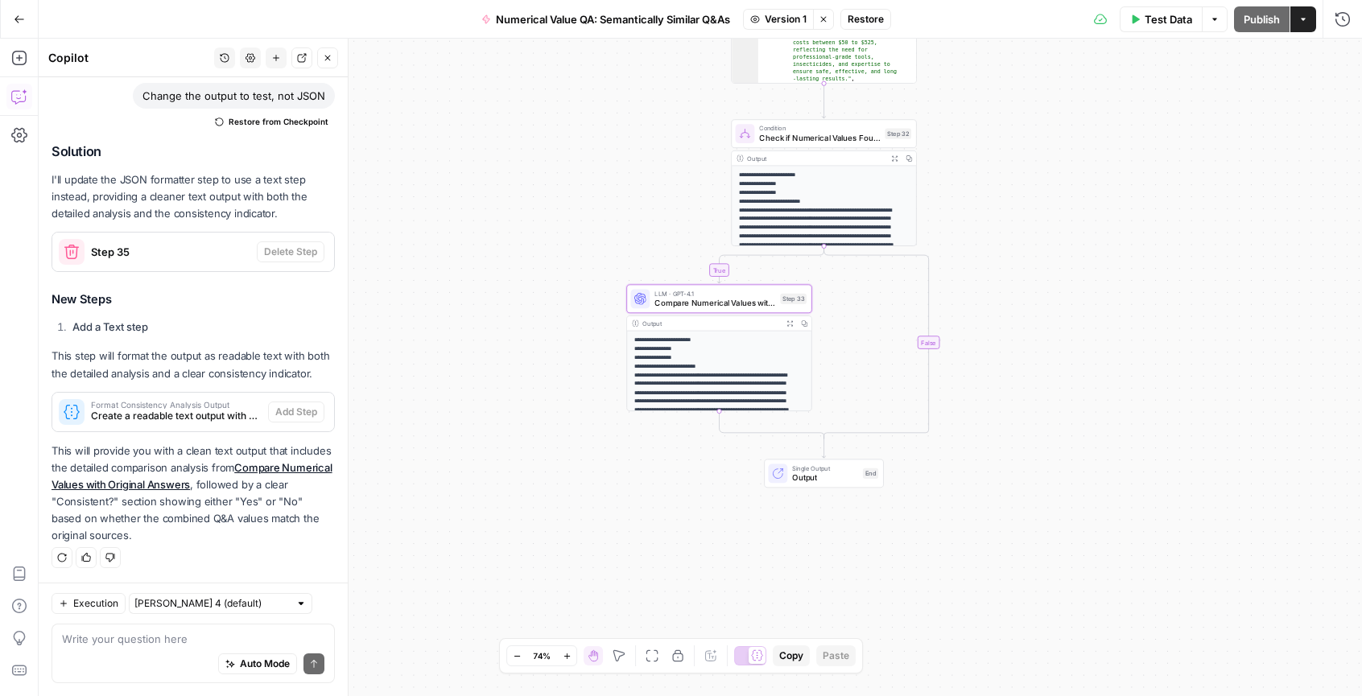
click at [702, 350] on p "**********" at bounding box center [714, 380] width 161 height 88
click at [711, 302] on span "Compare Numerical Values with Original Answers" at bounding box center [715, 303] width 121 height 12
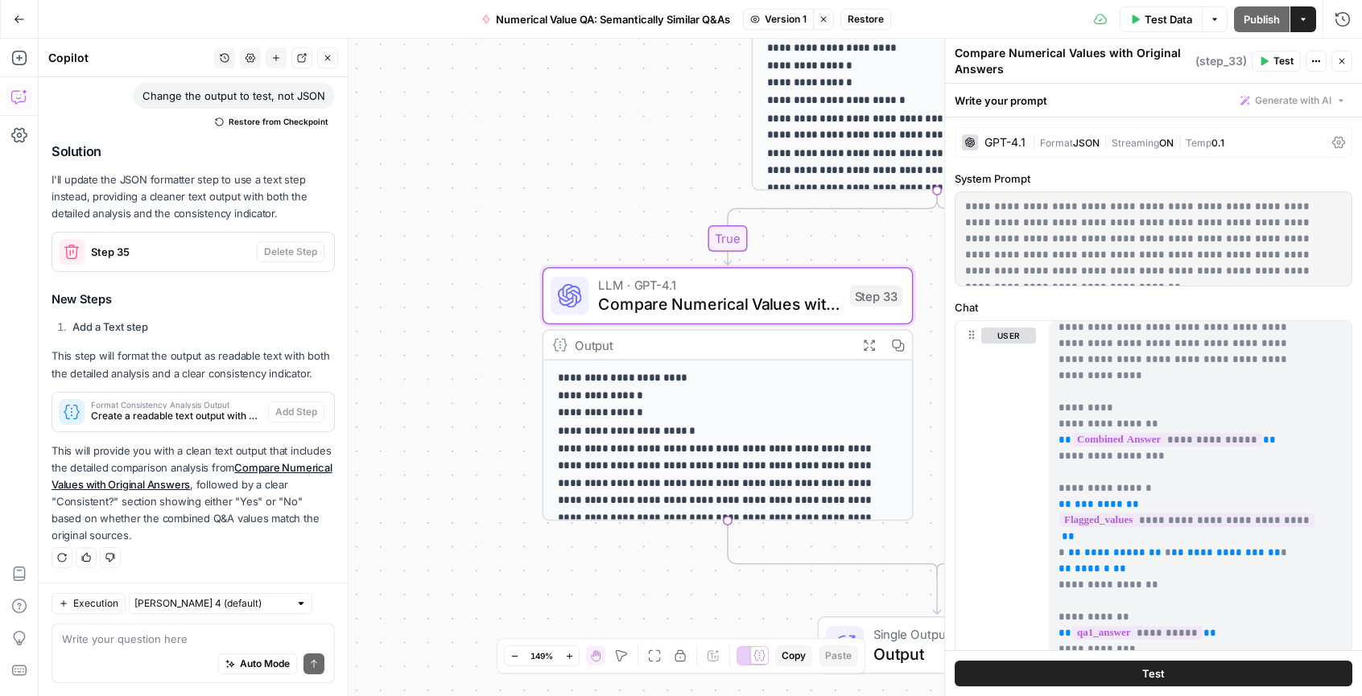
scroll to position [0, 0]
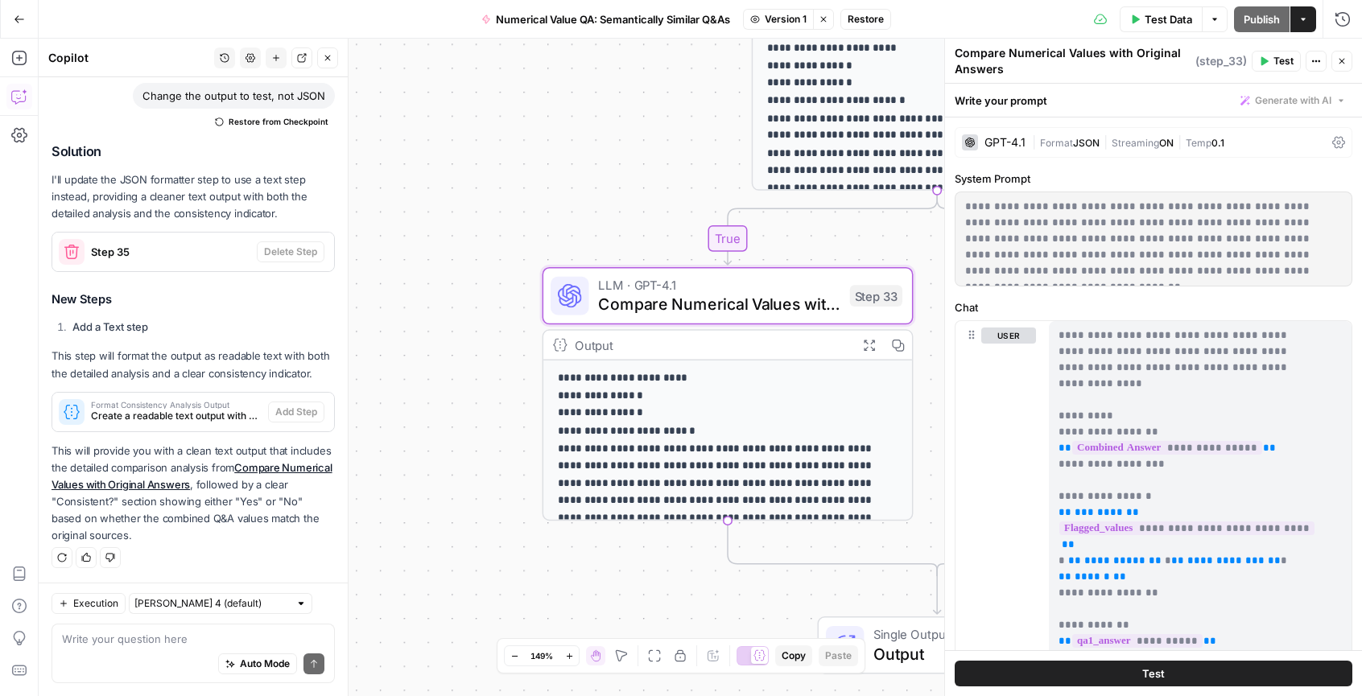
click at [469, 506] on div "**********" at bounding box center [701, 368] width 1324 height 658
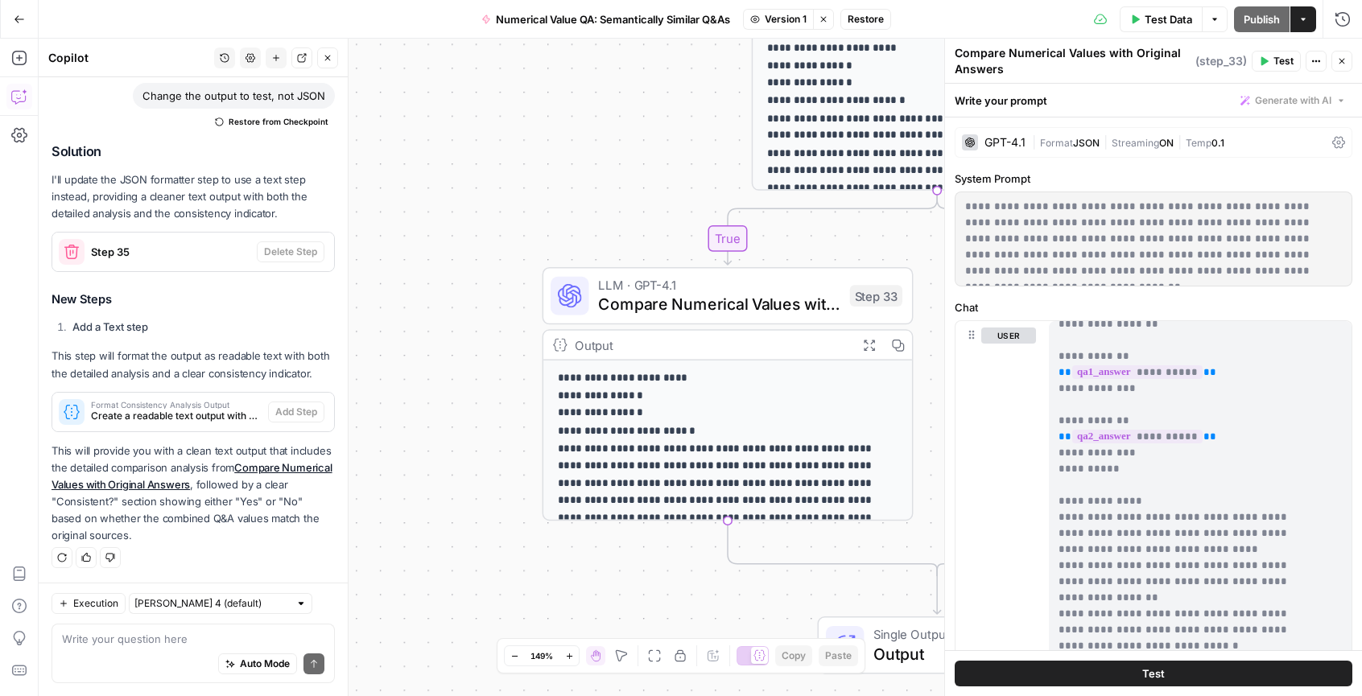
scroll to position [516, 0]
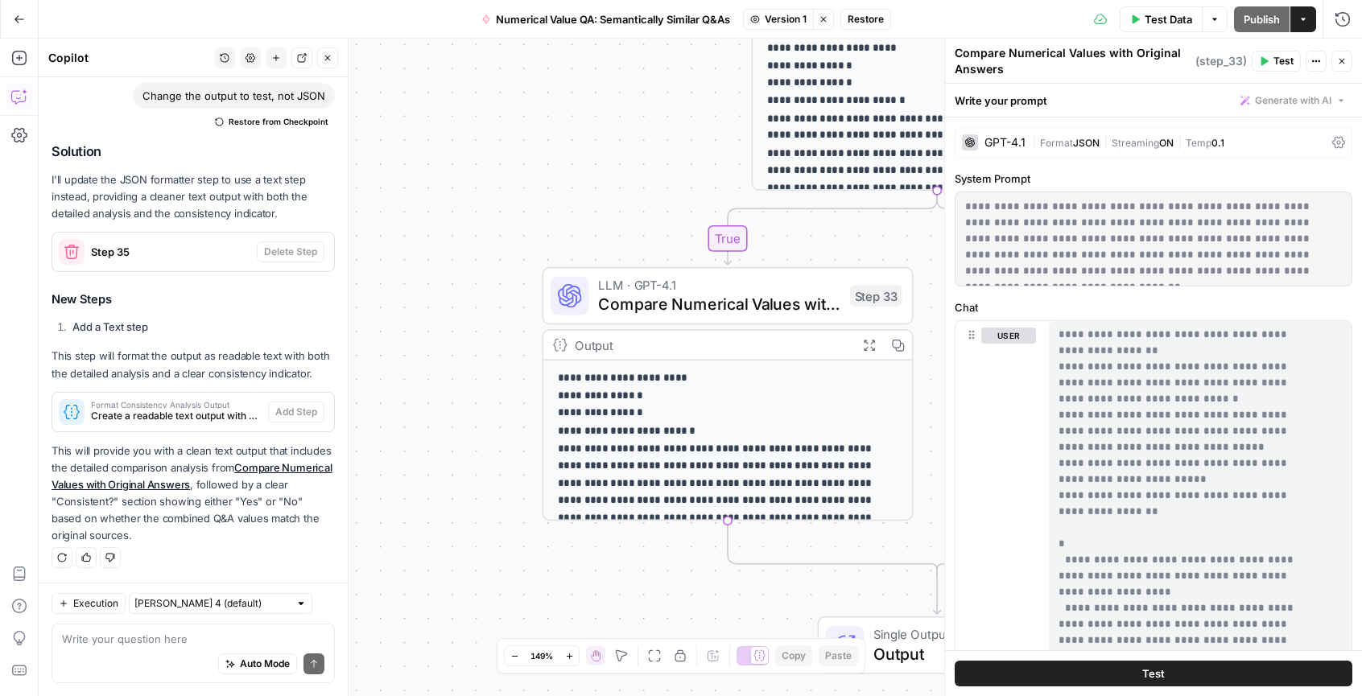
click at [859, 14] on span "Restore" at bounding box center [866, 19] width 36 height 14
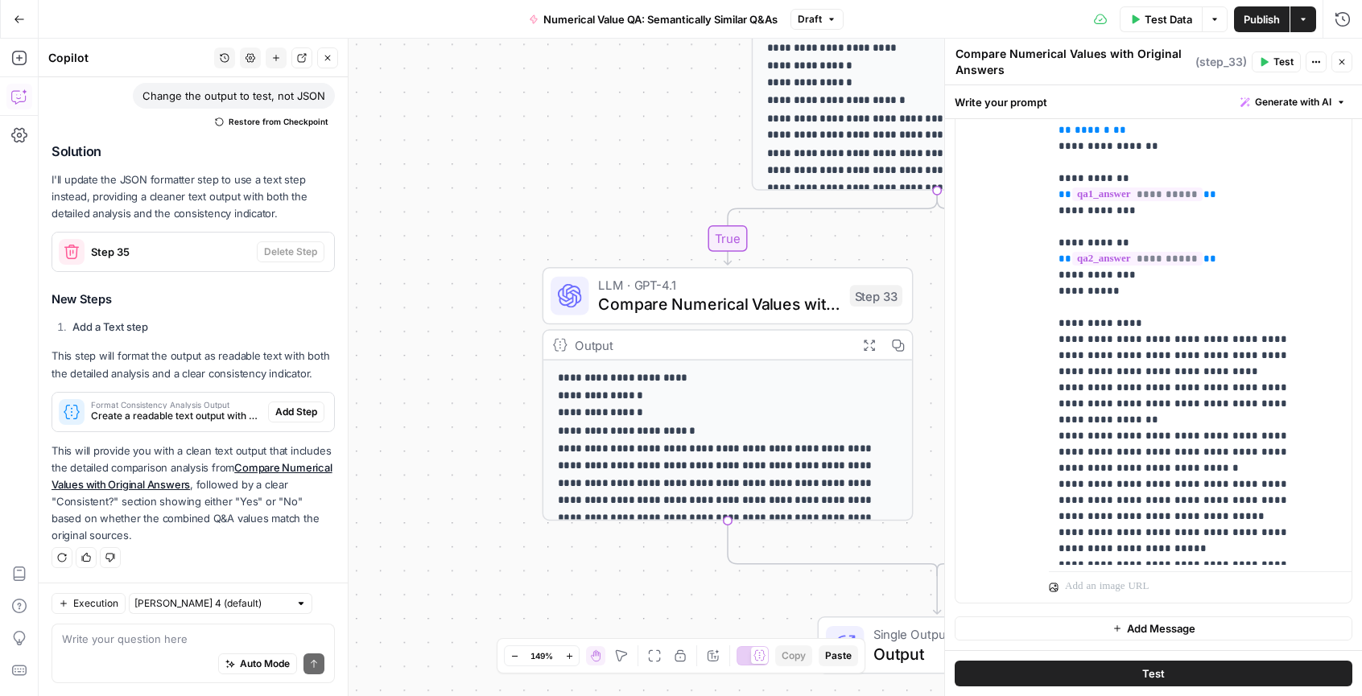
scroll to position [0, 0]
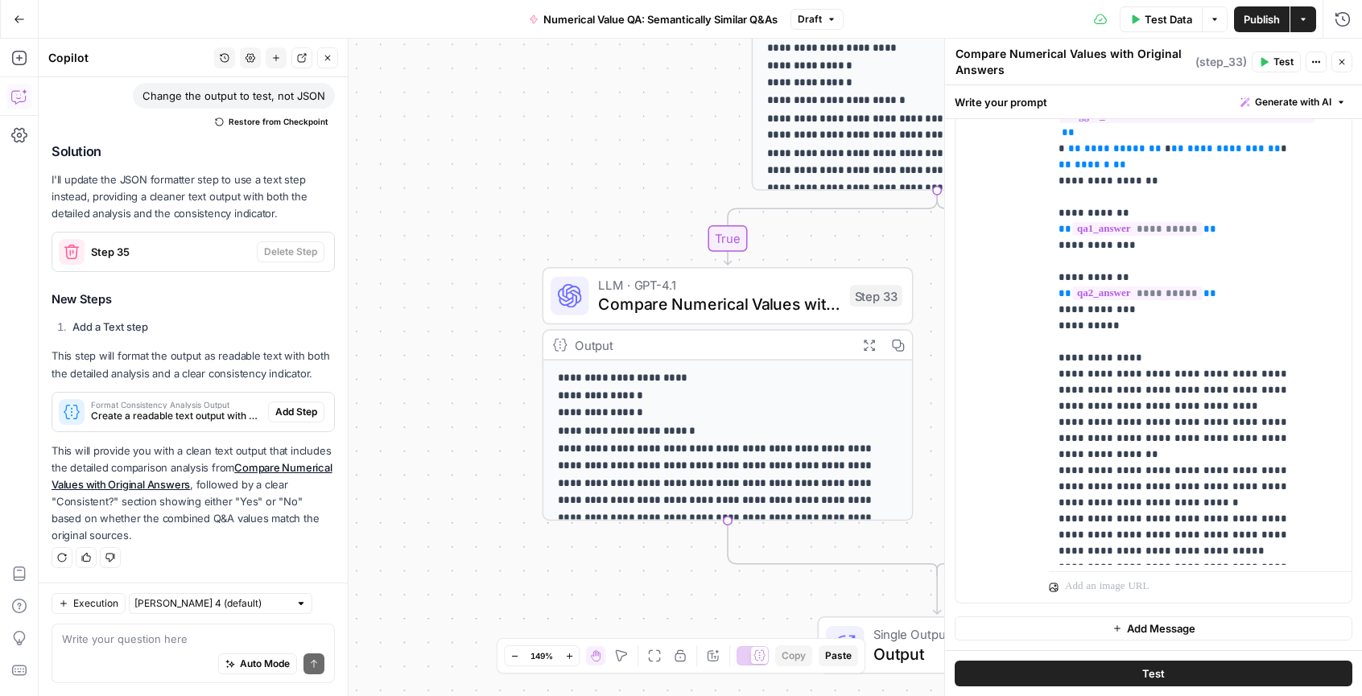
click at [1337, 62] on icon "button" at bounding box center [1342, 62] width 10 height 10
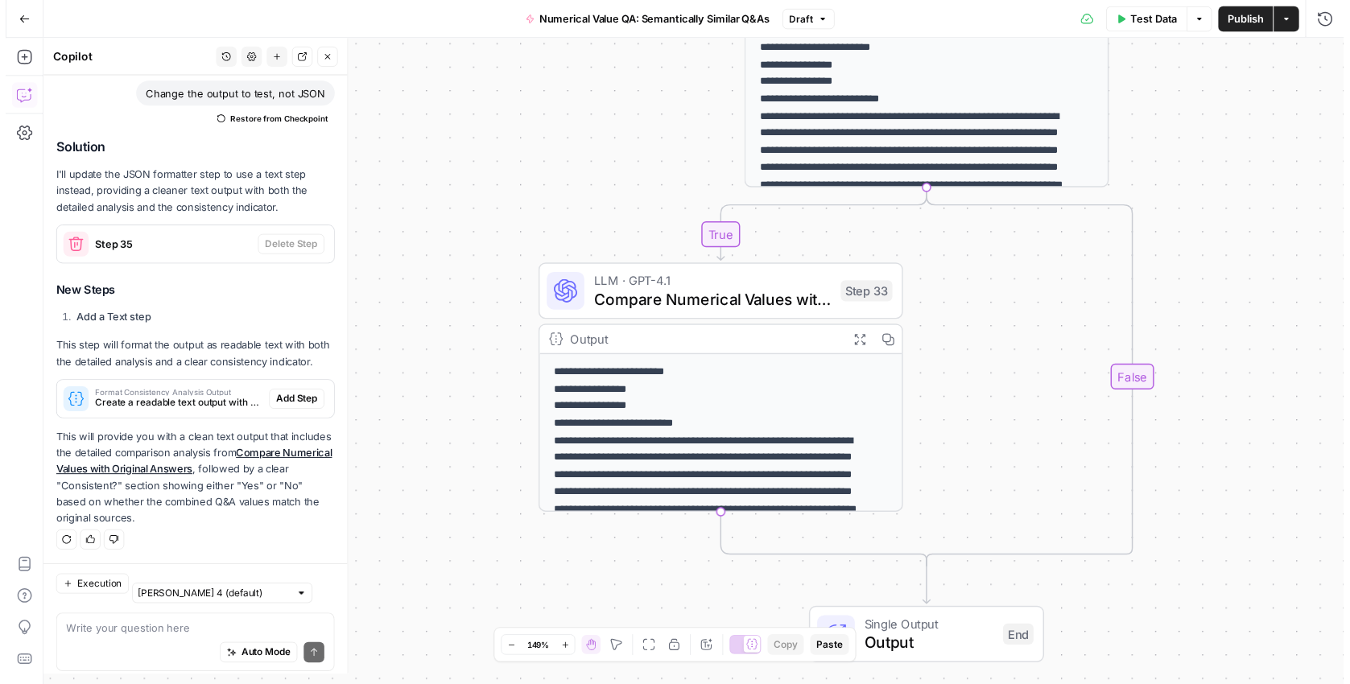
scroll to position [1049, 0]
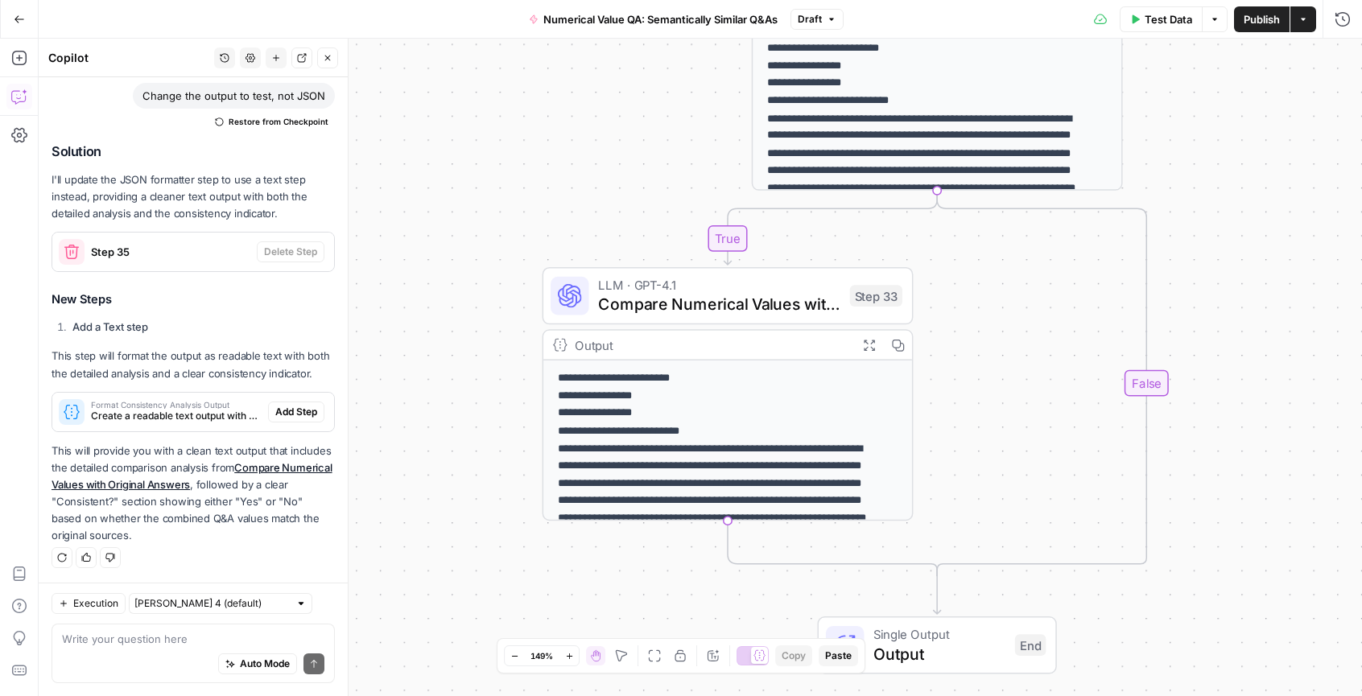
click at [1262, 191] on div "**********" at bounding box center [701, 368] width 1324 height 658
click at [1246, 13] on span "Publish" at bounding box center [1262, 19] width 36 height 16
click at [1266, 377] on div "**********" at bounding box center [701, 368] width 1324 height 658
click at [1171, 28] on button "Test Data" at bounding box center [1161, 19] width 83 height 26
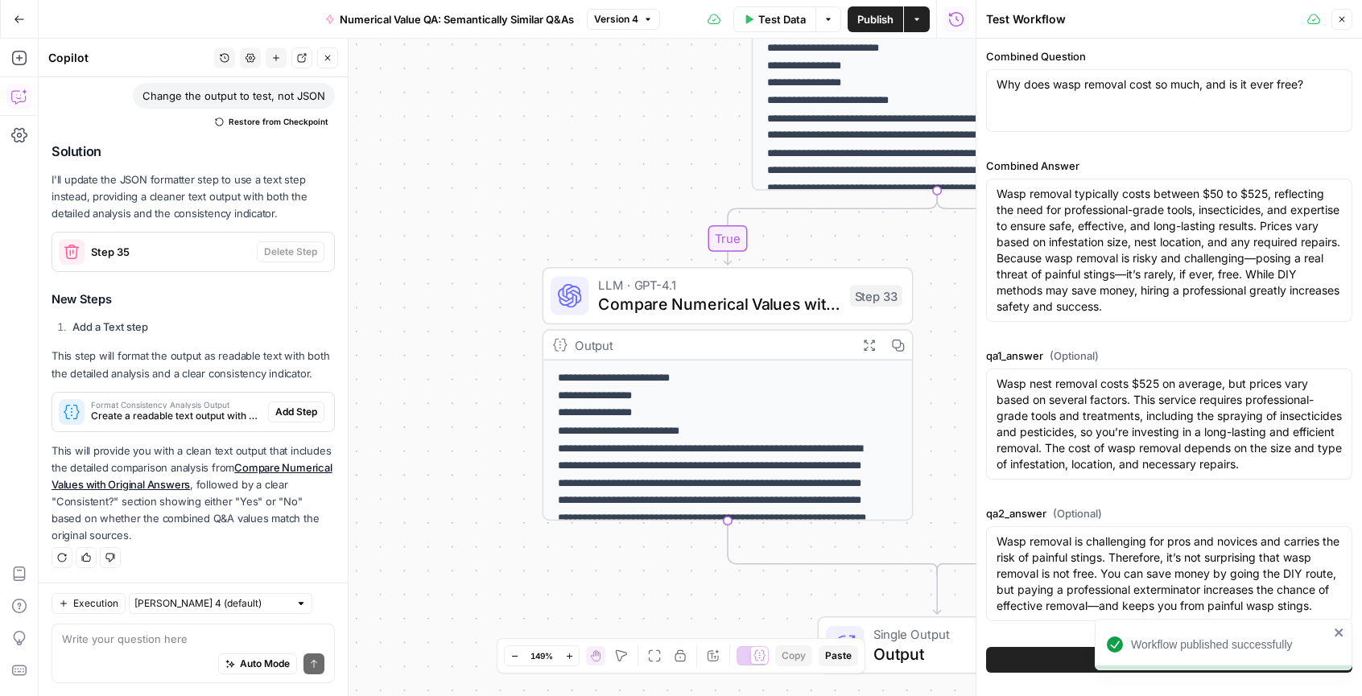
click at [1339, 629] on icon "close" at bounding box center [1339, 632] width 11 height 13
click at [1214, 655] on button "Test Workflow" at bounding box center [1169, 660] width 366 height 26
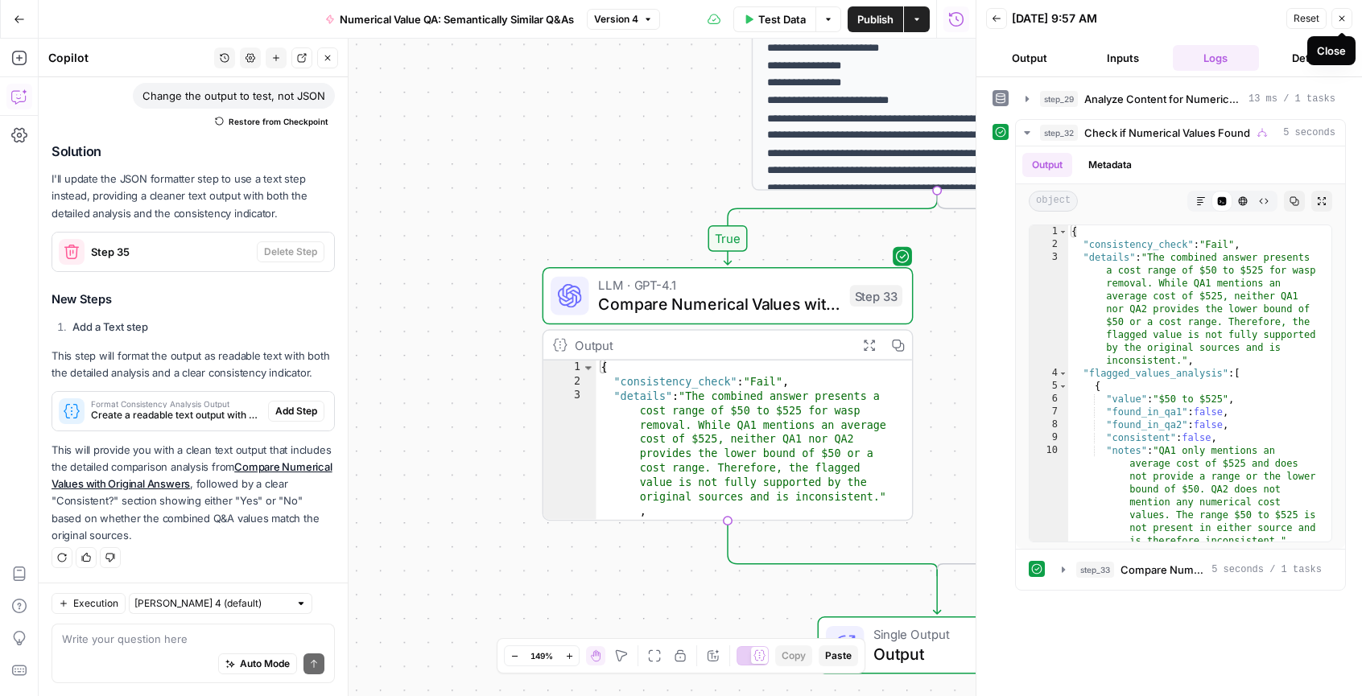
click at [1341, 15] on icon "button" at bounding box center [1342, 19] width 10 height 10
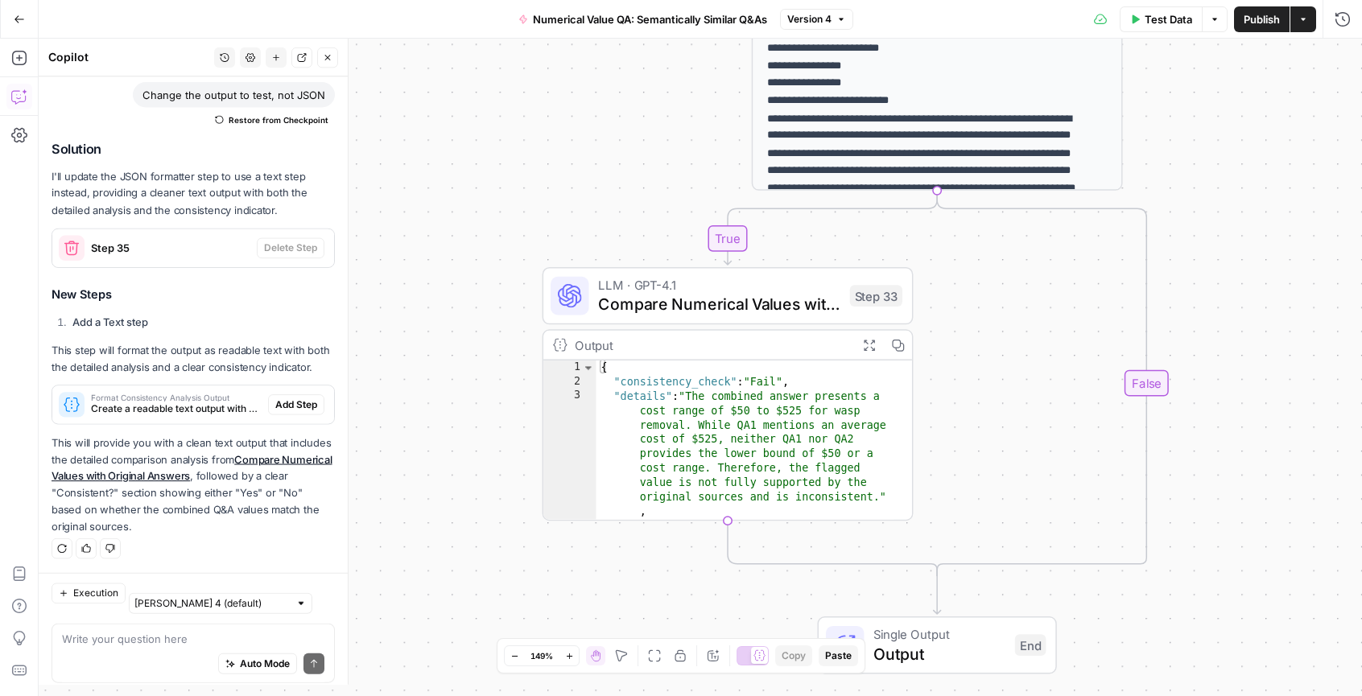
scroll to position [729, 0]
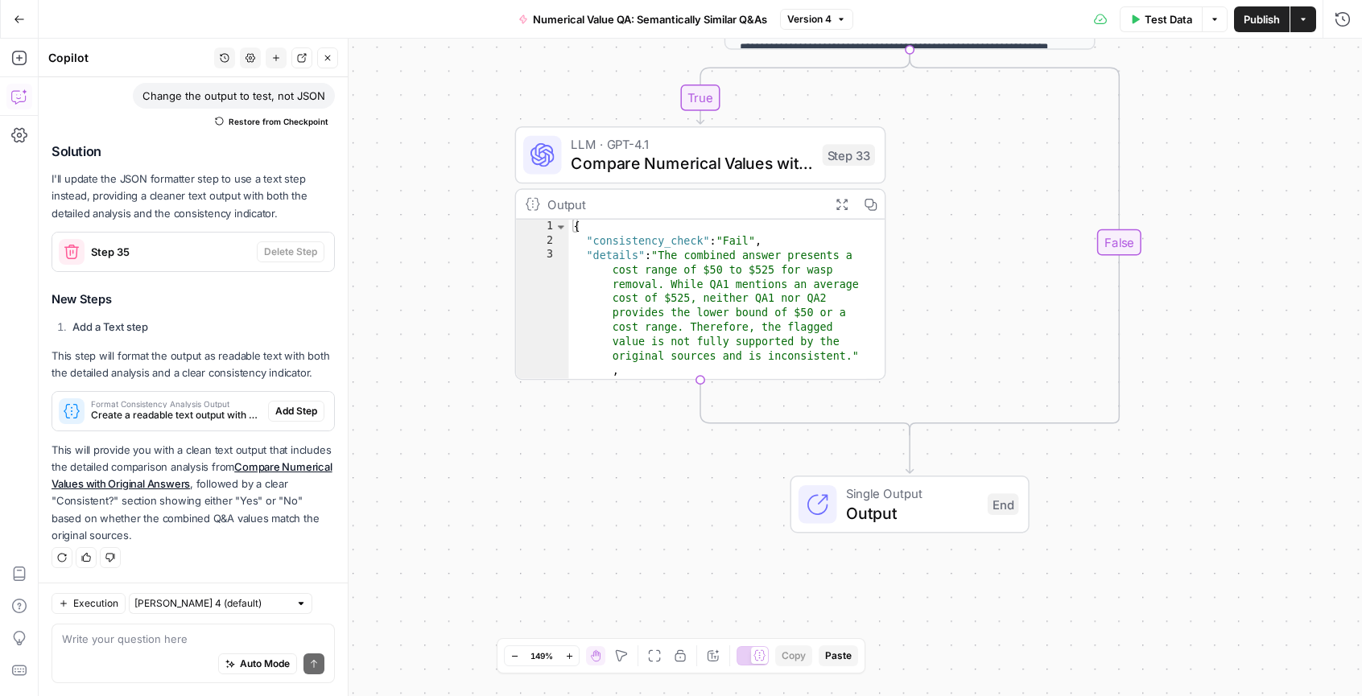
drag, startPoint x: 431, startPoint y: 452, endPoint x: 403, endPoint y: 312, distance: 141.9
click at [403, 312] on div "**********" at bounding box center [701, 368] width 1324 height 658
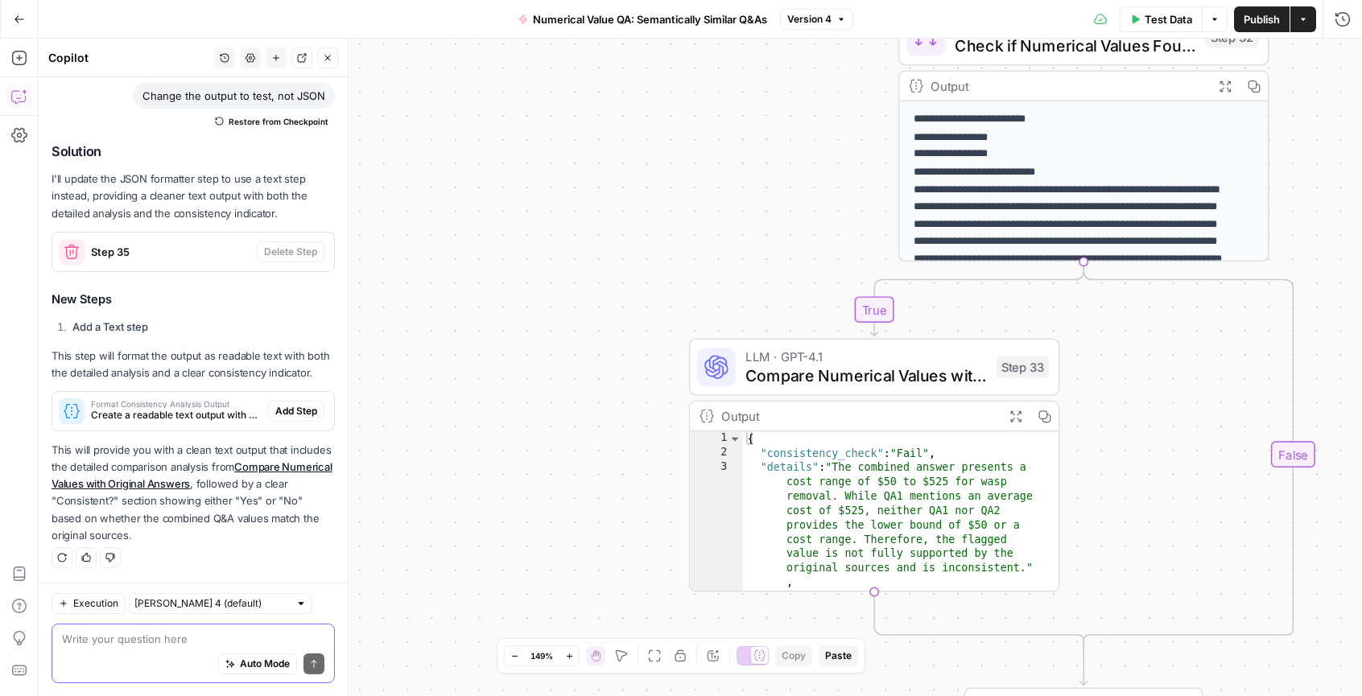
click at [208, 641] on textarea at bounding box center [193, 639] width 262 height 16
click at [22, 57] on icon "button" at bounding box center [18, 58] width 14 height 14
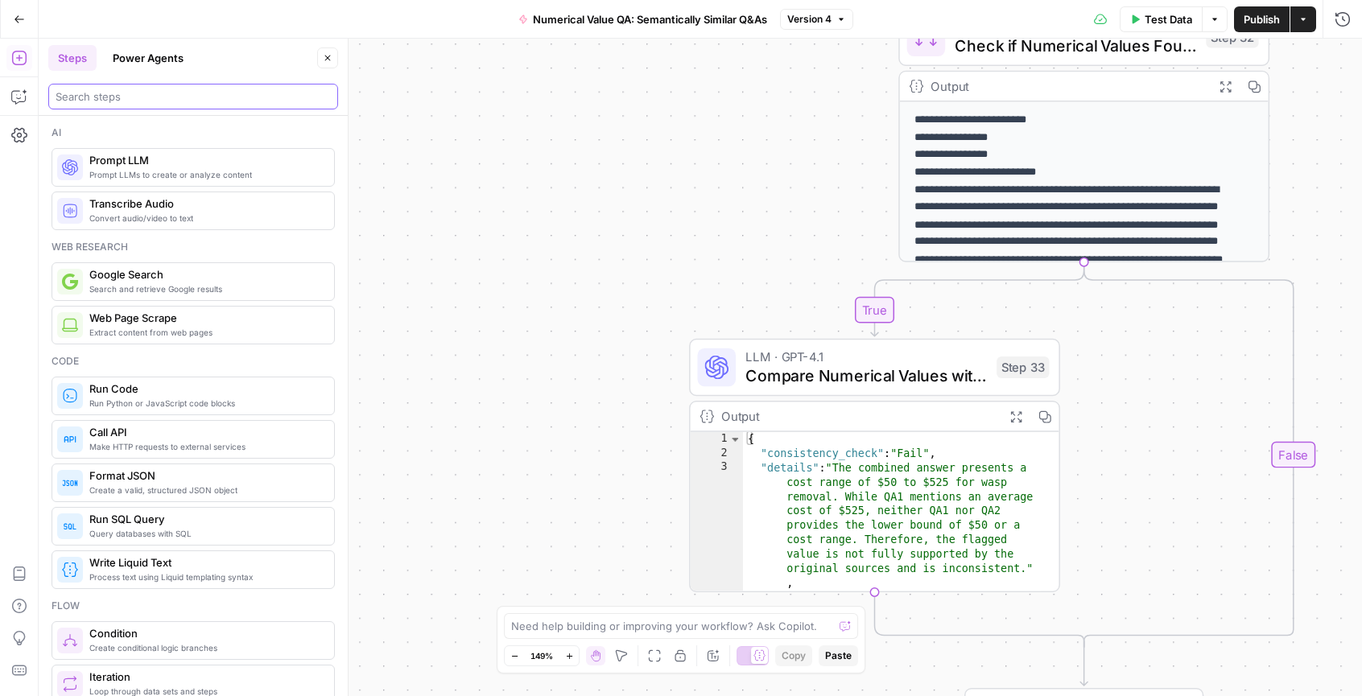
click at [163, 93] on input "search" at bounding box center [193, 97] width 275 height 16
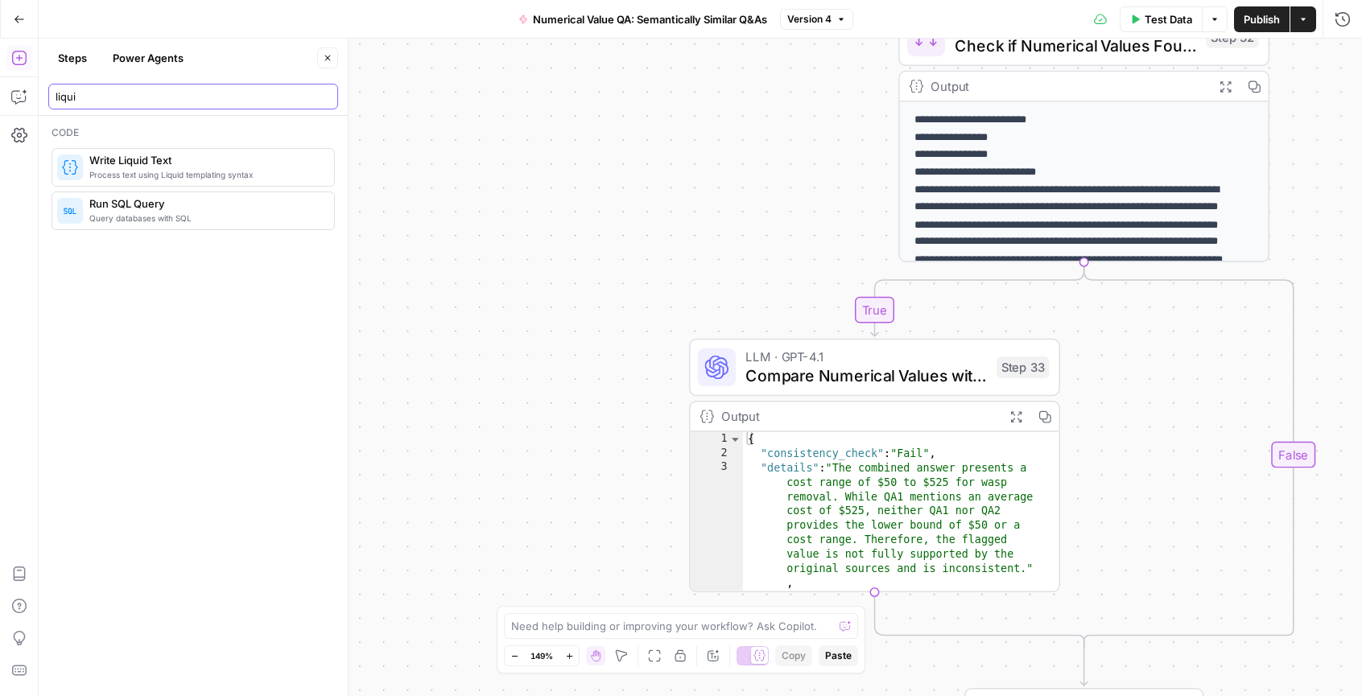
type input "liqui"
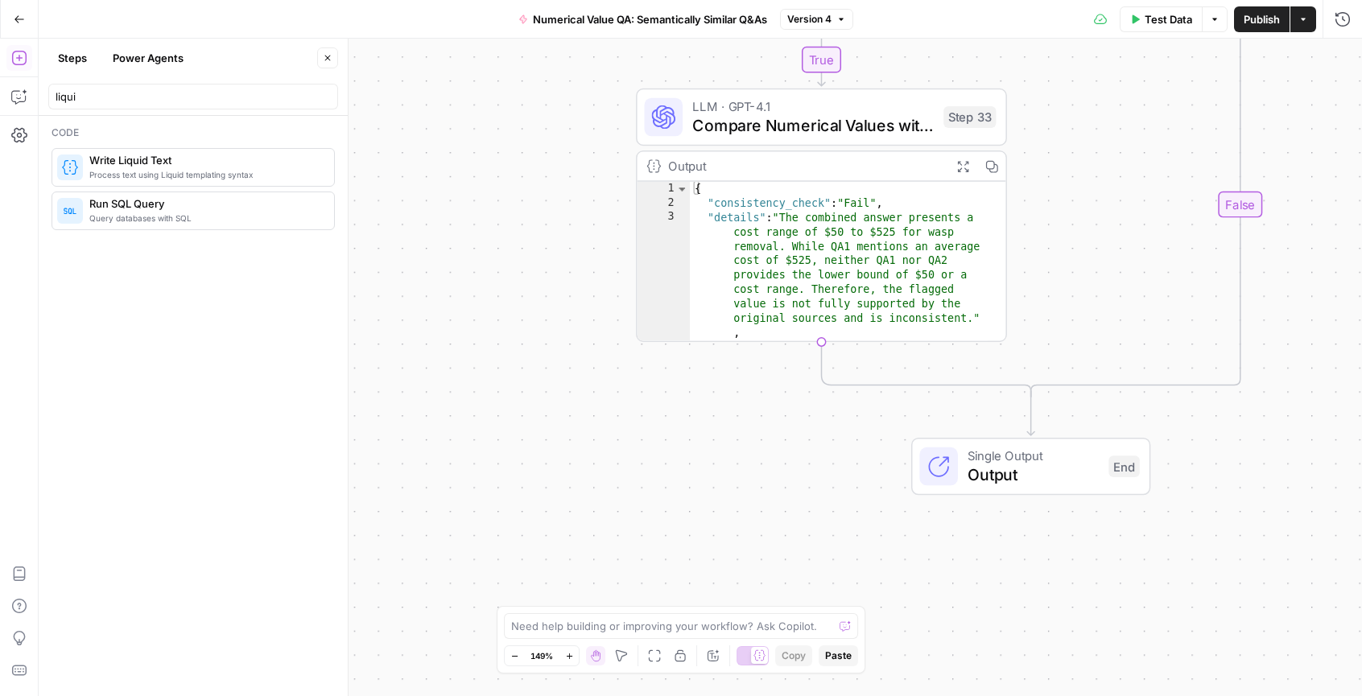
drag, startPoint x: 494, startPoint y: 432, endPoint x: 439, endPoint y: 181, distance: 256.3
click at [439, 181] on div "**********" at bounding box center [701, 368] width 1324 height 658
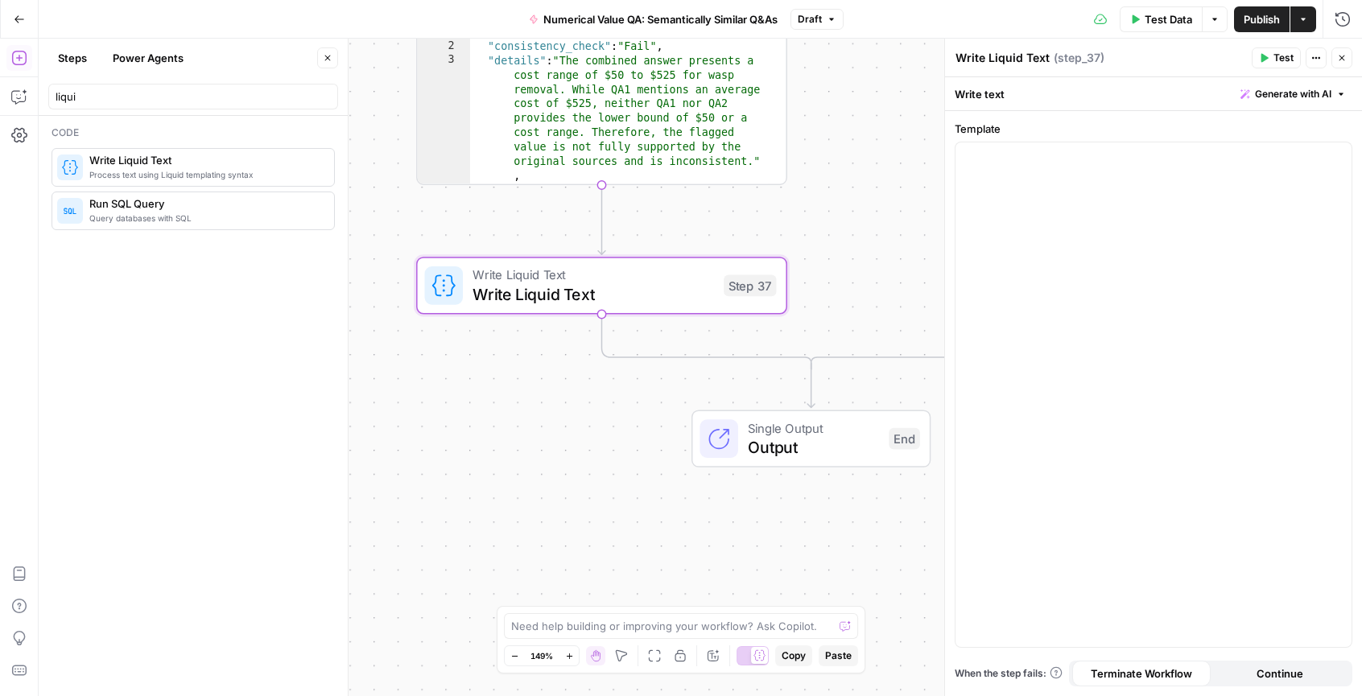
drag, startPoint x: 493, startPoint y: 430, endPoint x: 310, endPoint y: 321, distance: 212.6
click at [310, 321] on body "Angi New Home Browse Insights Opportunities Your Data Recent Grids Task Tail Ne…" at bounding box center [681, 348] width 1362 height 696
drag, startPoint x: 611, startPoint y: 403, endPoint x: 589, endPoint y: 406, distance: 22.8
click at [589, 406] on div "true false Workflow Input Settings Inputs LLM · GPT-4.1 Analyze Content for Num…" at bounding box center [701, 368] width 1324 height 658
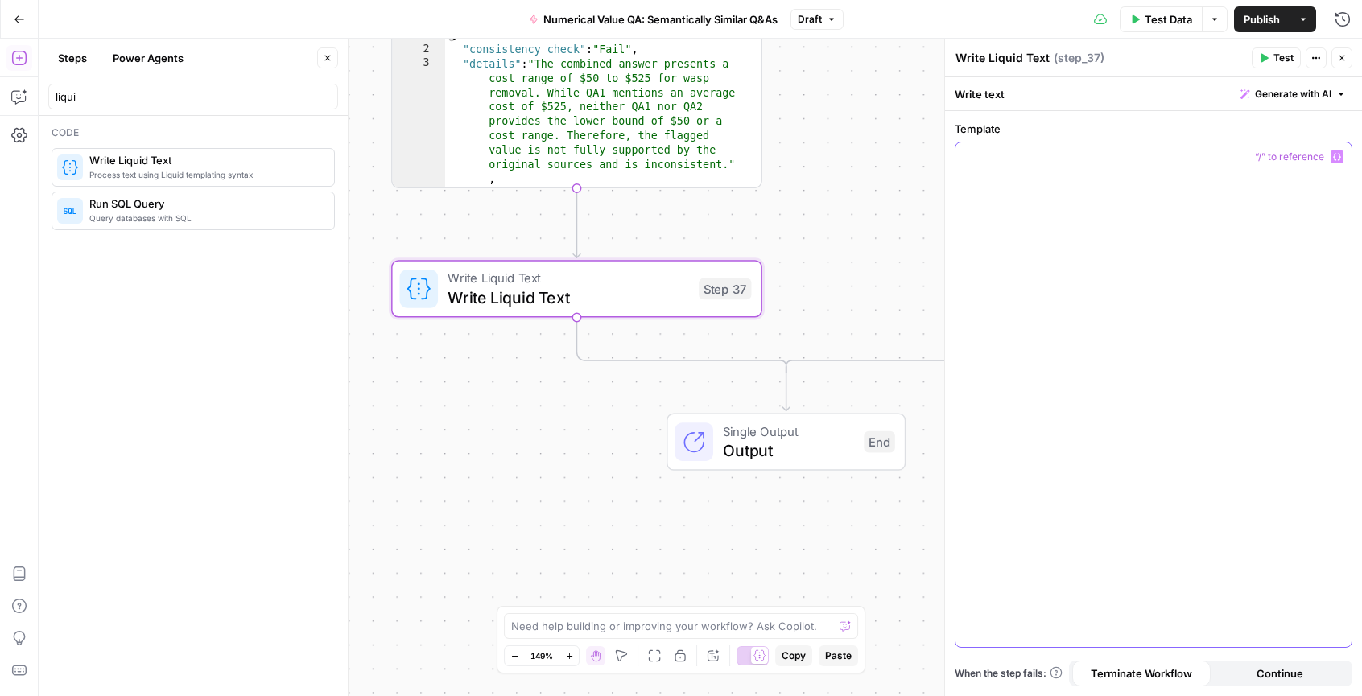
click at [1018, 189] on div at bounding box center [1154, 395] width 396 height 505
click at [1271, 92] on span "Generate with AI" at bounding box center [1293, 94] width 76 height 14
click at [1188, 192] on div at bounding box center [1191, 188] width 308 height 96
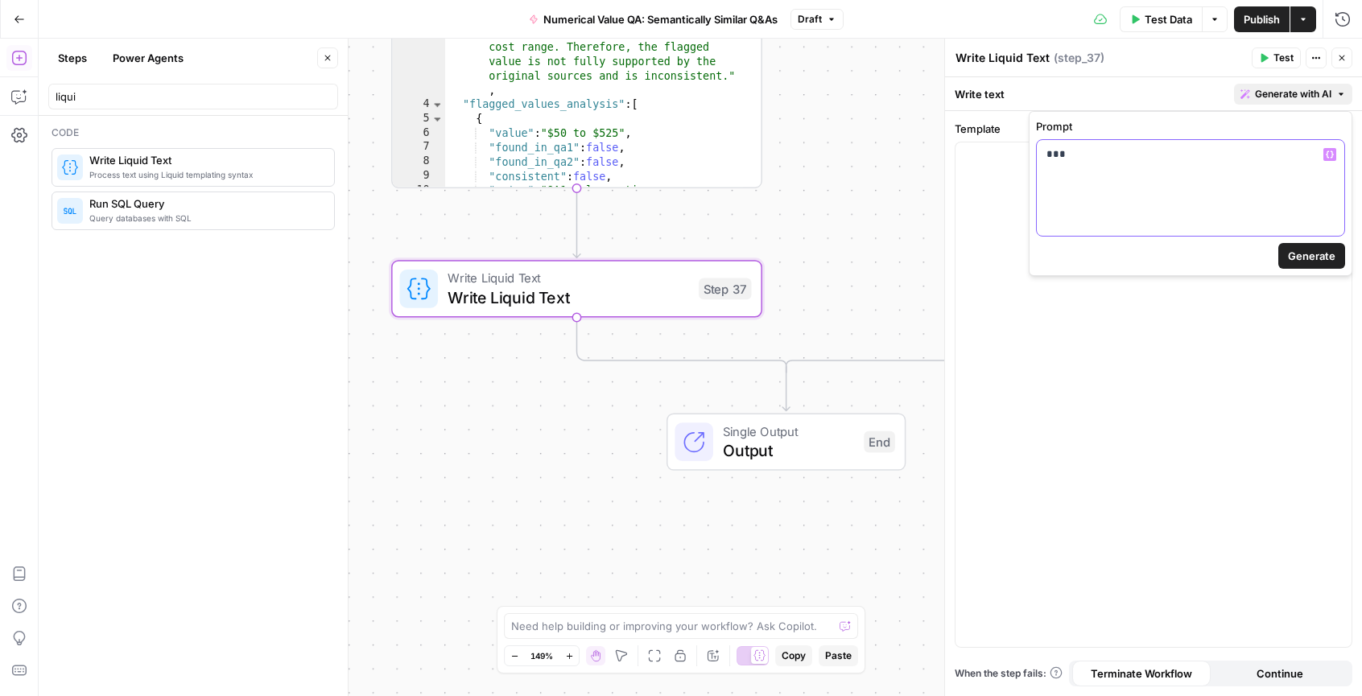
scroll to position [60, 0]
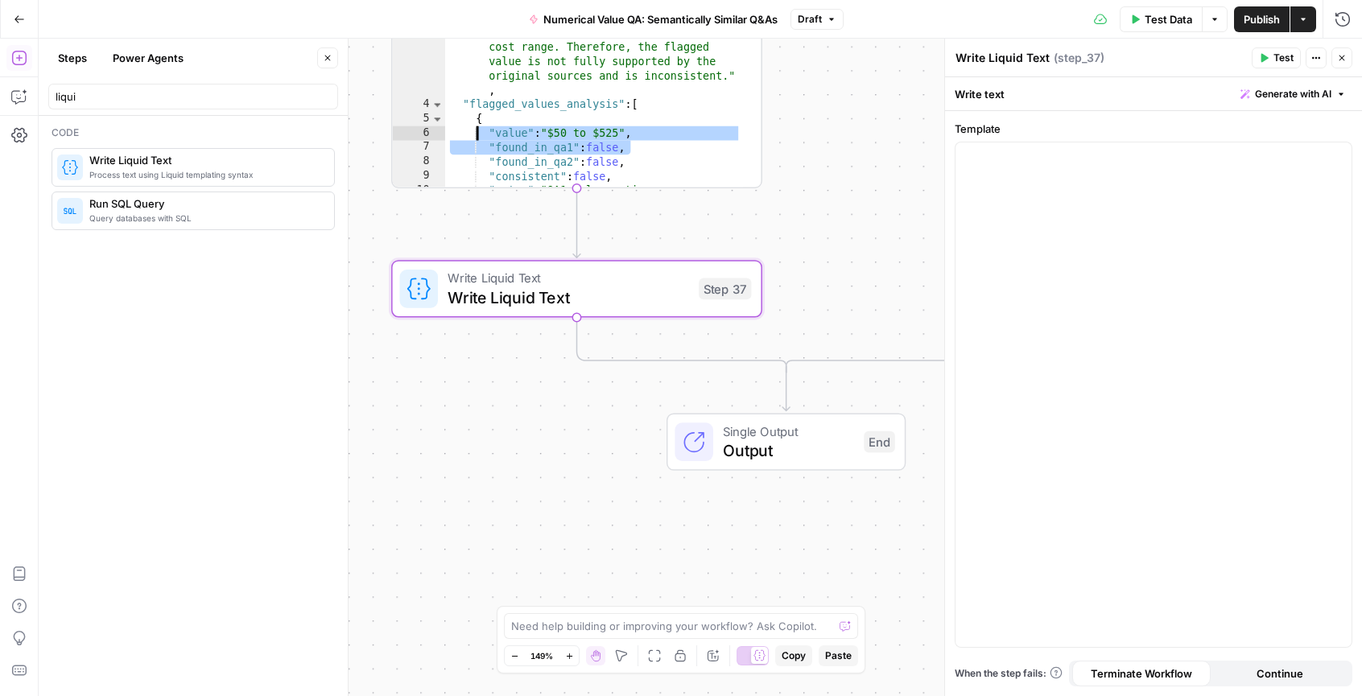
drag, startPoint x: 623, startPoint y: 105, endPoint x: 464, endPoint y: 101, distance: 159.5
click at [464, 101] on div ""details" : "The combined answer presents a cost range of $50 to $525 for wasp …" at bounding box center [594, 162] width 298 height 389
click at [472, 101] on div ""details" : "The combined answer presents a cost range of $50 to $525 for wasp …" at bounding box center [594, 162] width 298 height 389
type textarea "**********"
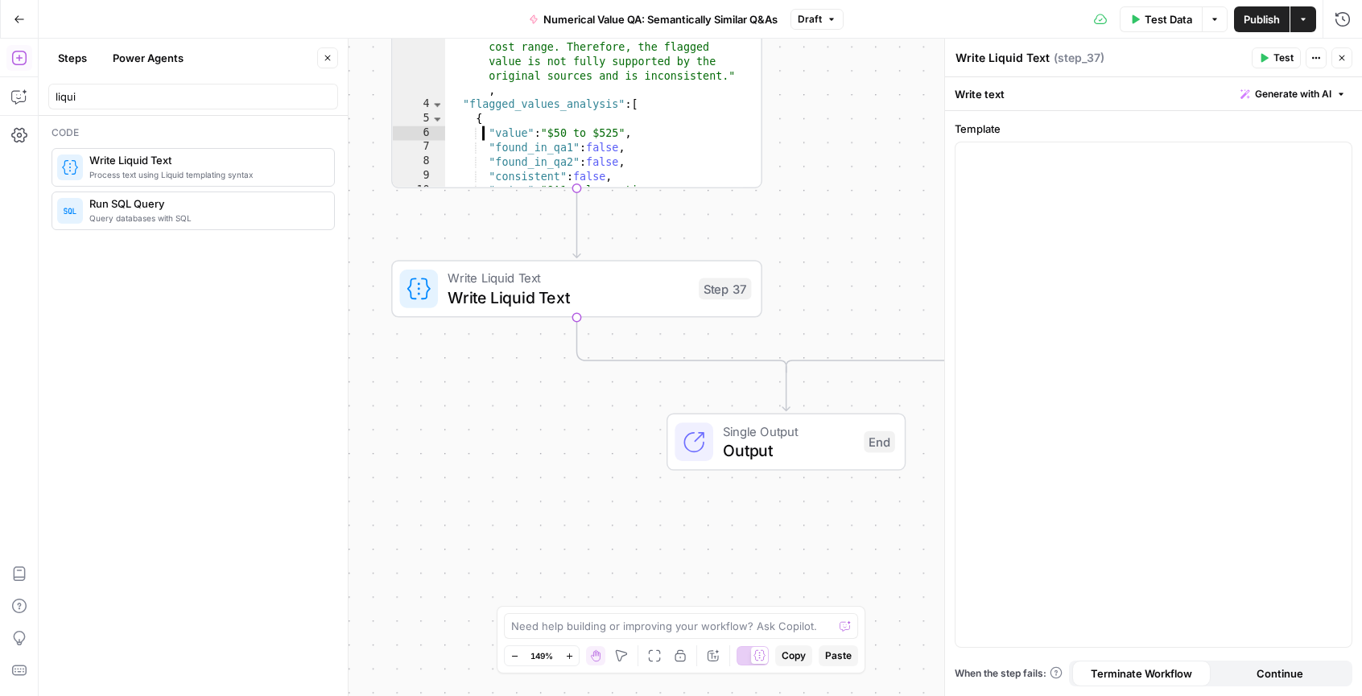
click at [469, 101] on div ""details" : "The combined answer presents a cost range of $50 to $525 for wasp …" at bounding box center [594, 162] width 298 height 389
click at [1018, 176] on div at bounding box center [1154, 395] width 396 height 505
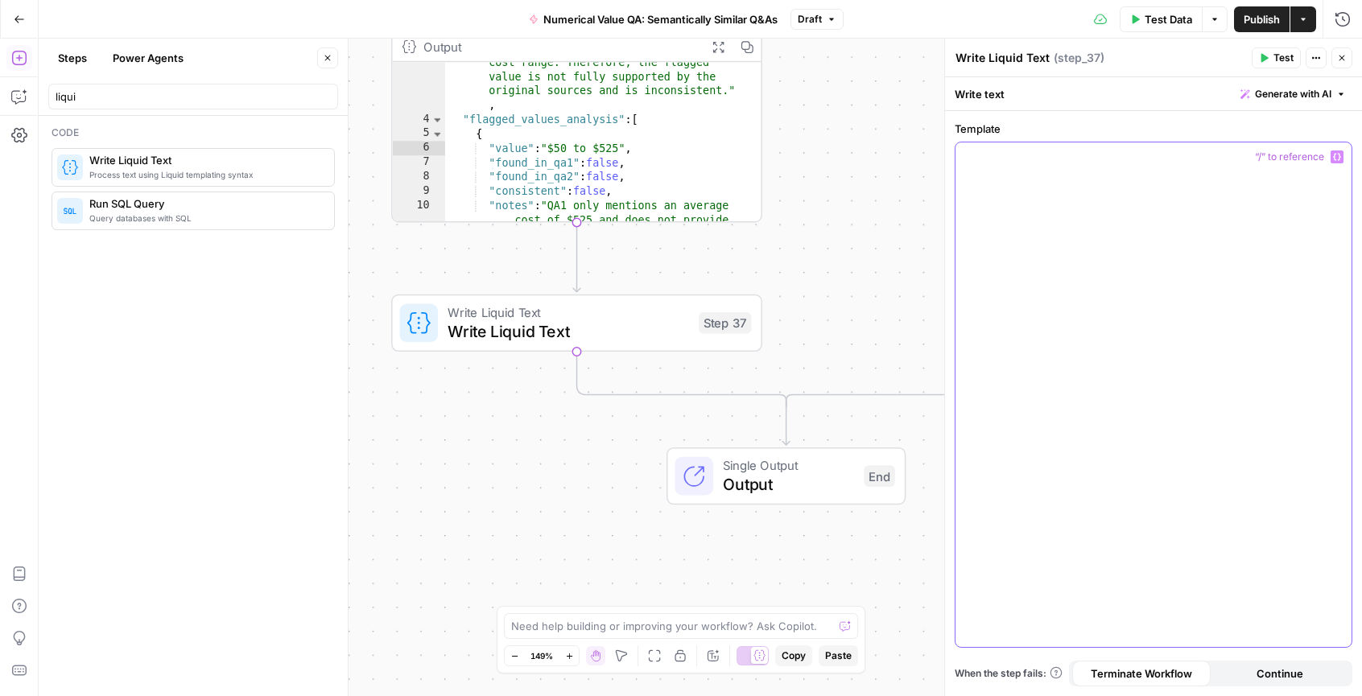
scroll to position [72, 0]
click at [1010, 105] on div "Write text Generate with AI" at bounding box center [1153, 93] width 417 height 33
click at [1015, 96] on div "Write text Generate with AI" at bounding box center [1153, 93] width 417 height 33
click at [973, 99] on div "Write text Generate with AI" at bounding box center [1153, 93] width 417 height 33
click at [1299, 90] on span "Generate with AI" at bounding box center [1293, 94] width 76 height 14
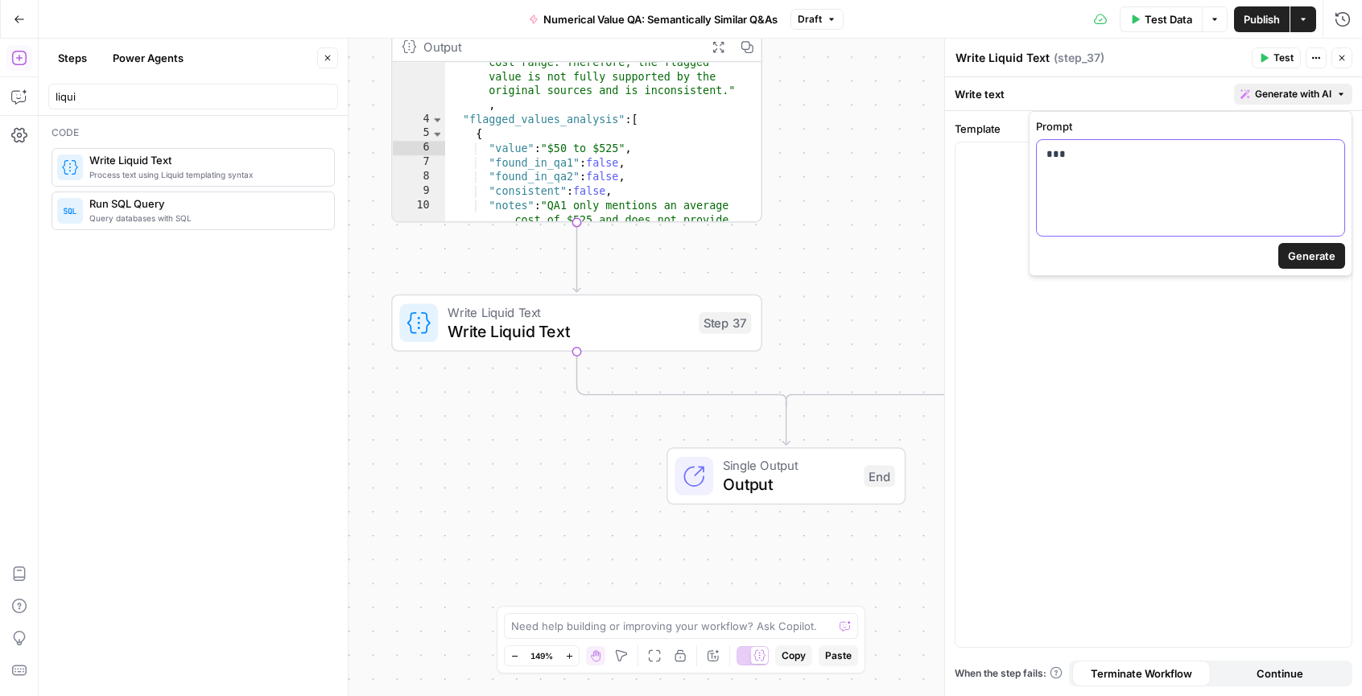
click at [1152, 160] on p "***" at bounding box center [1191, 155] width 288 height 16
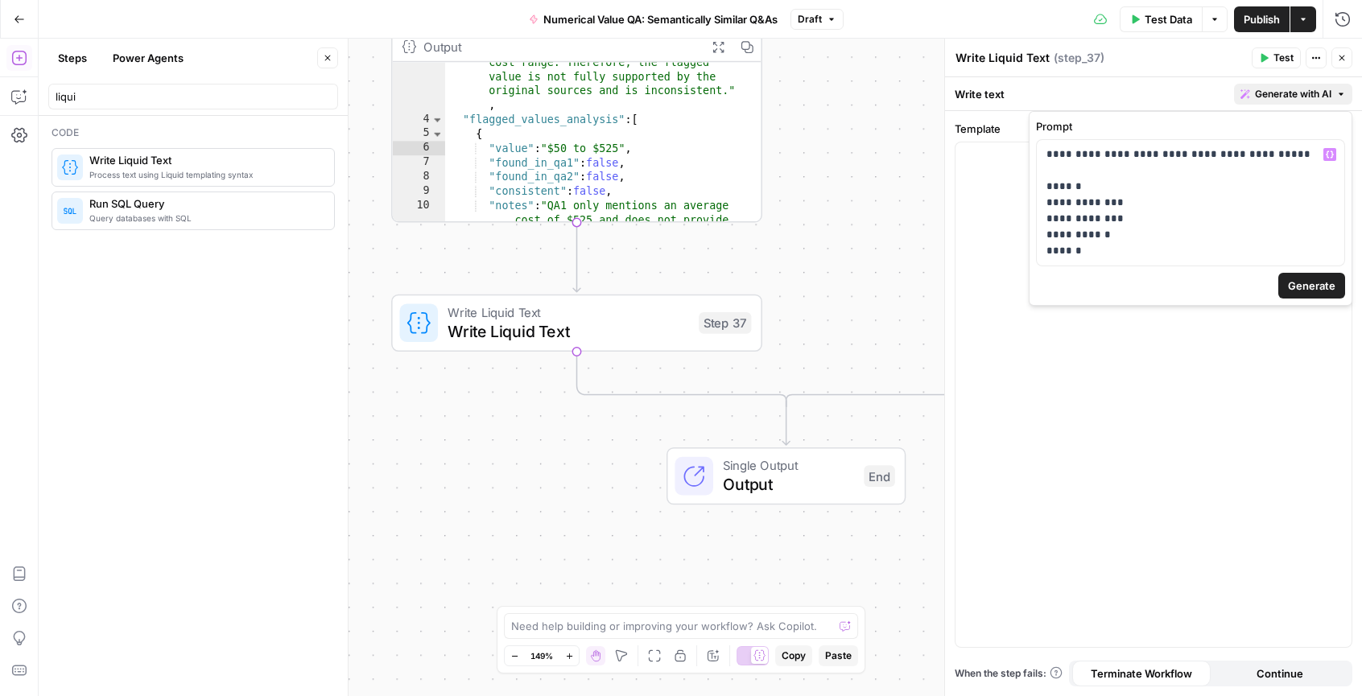
click at [1296, 298] on button "Generate" at bounding box center [1312, 286] width 67 height 26
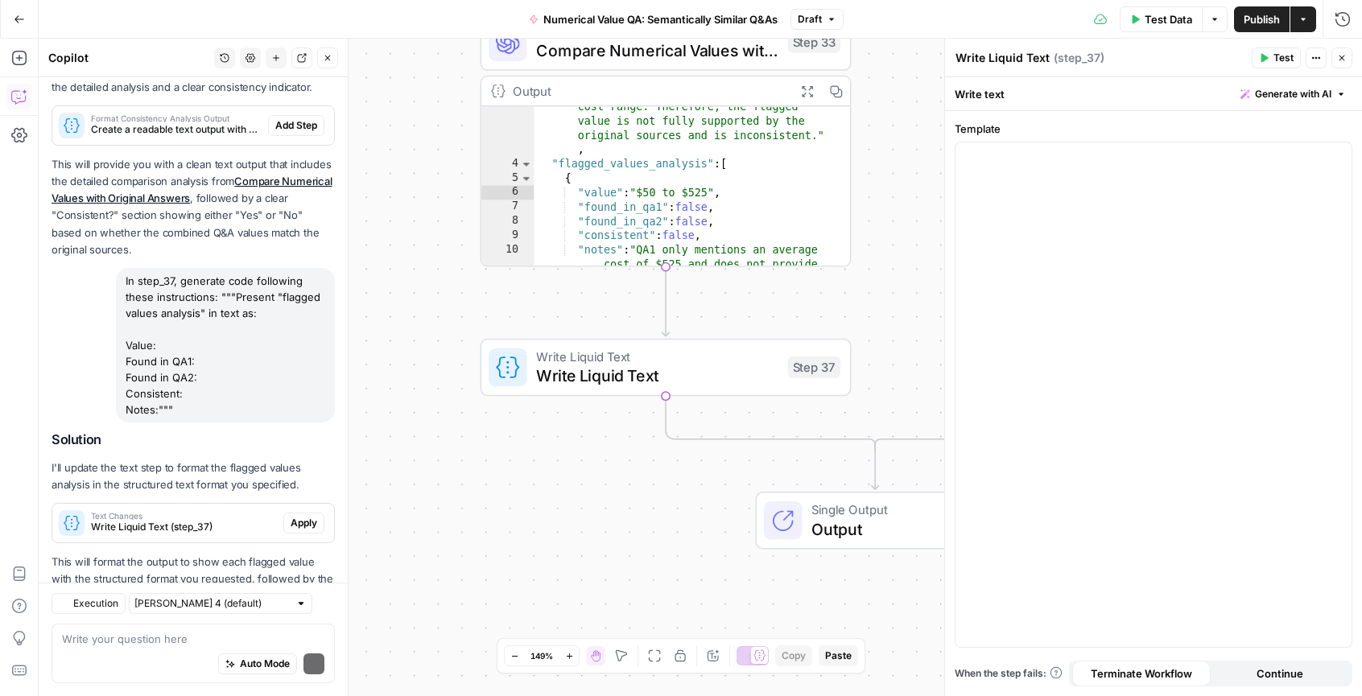
scroll to position [1093, 0]
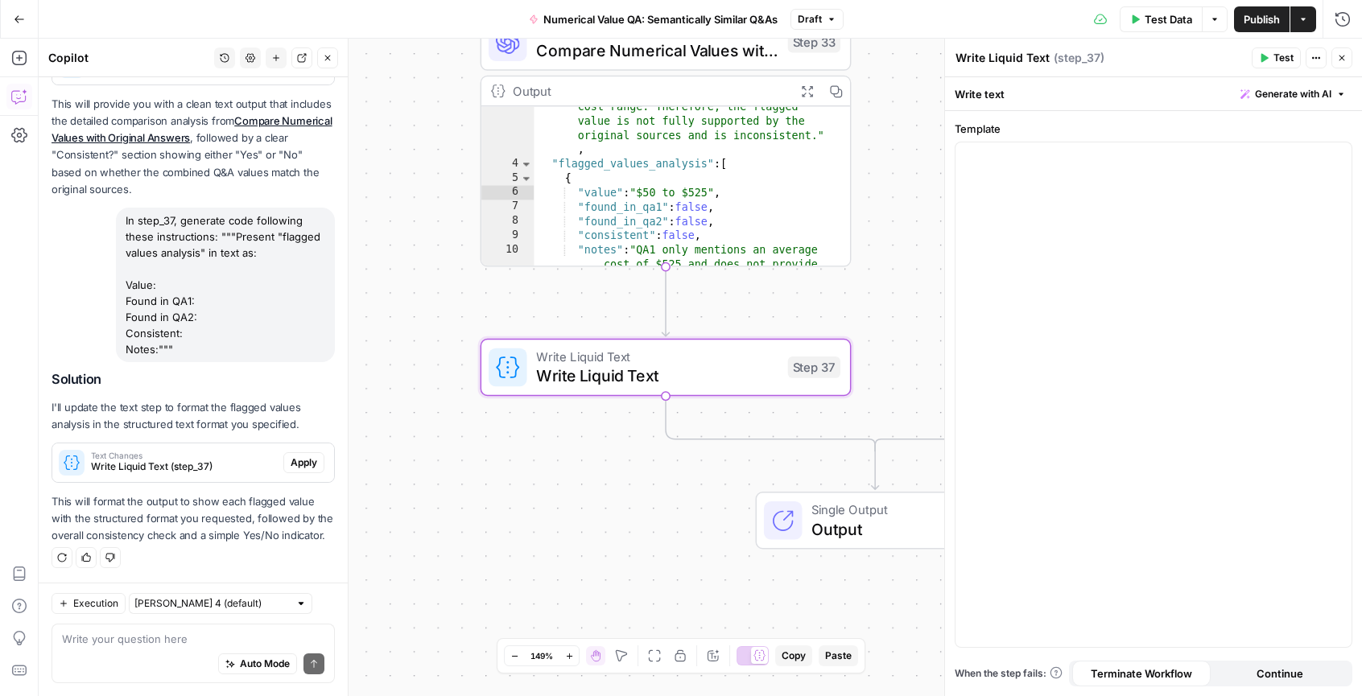
click at [291, 456] on span "Apply" at bounding box center [304, 463] width 27 height 14
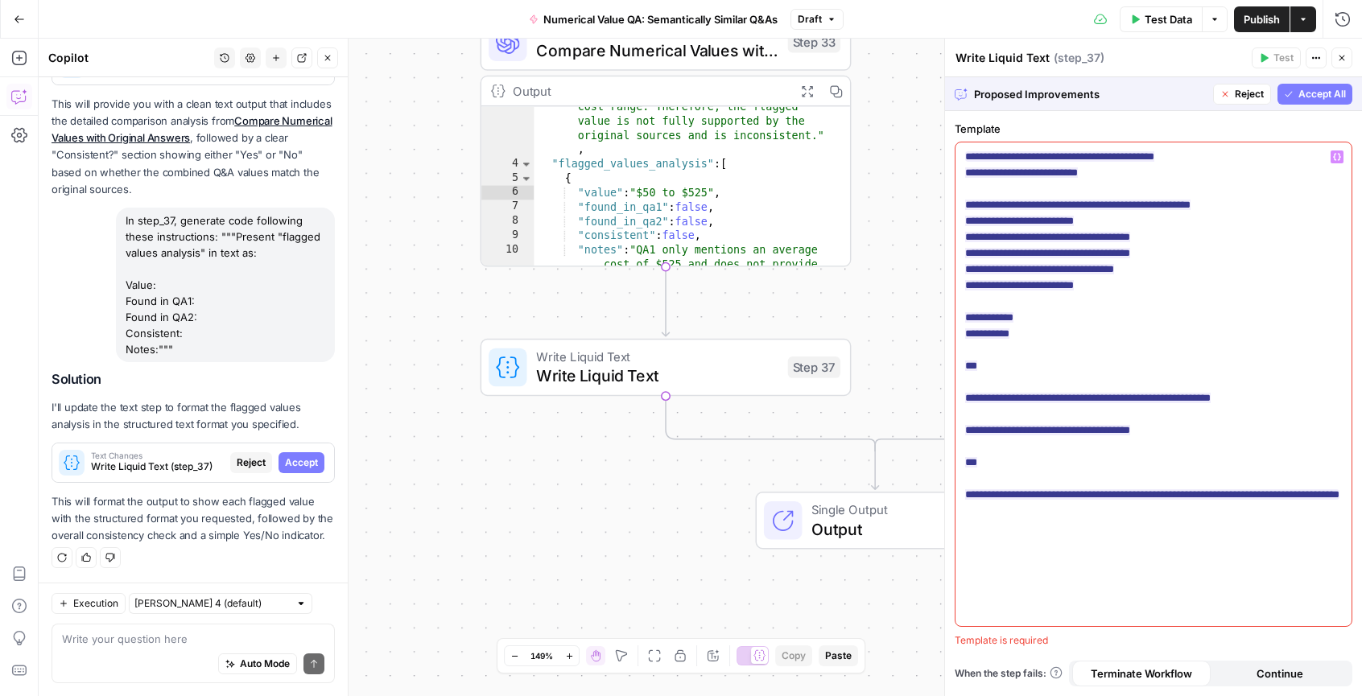
click at [1164, 180] on p "**********" at bounding box center [1153, 326] width 377 height 354
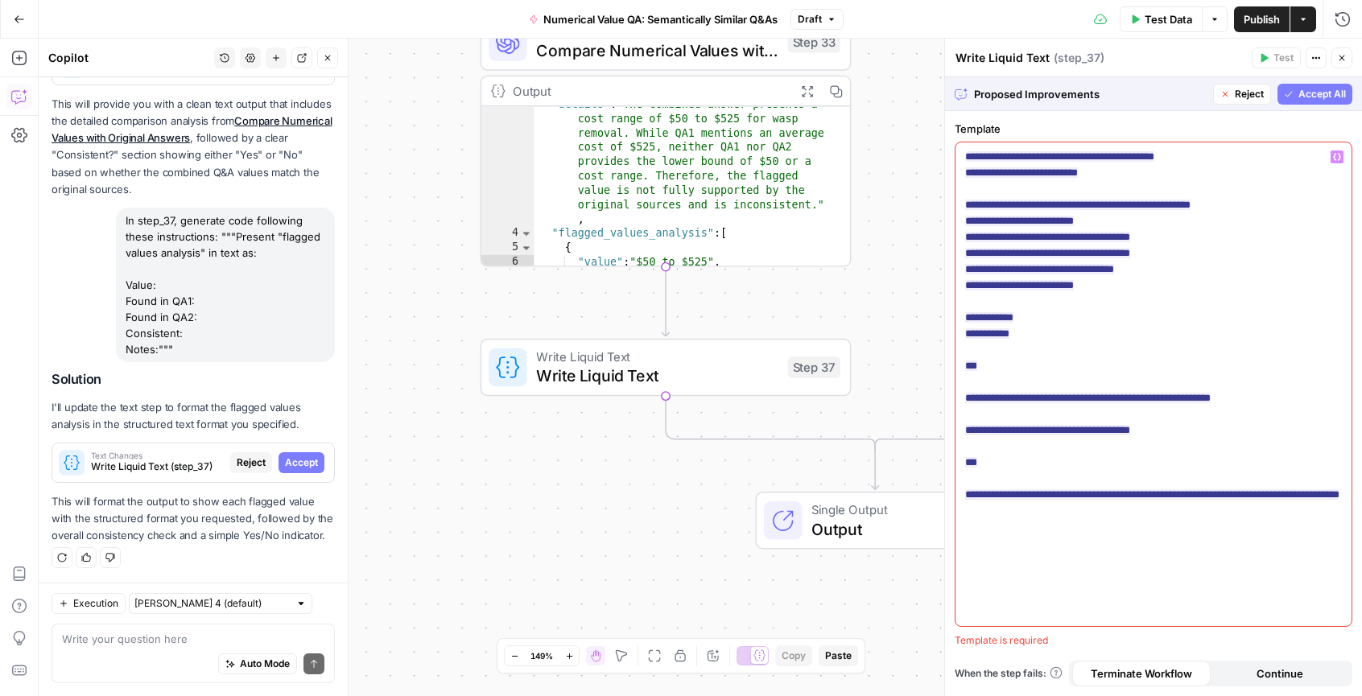
scroll to position [0, 0]
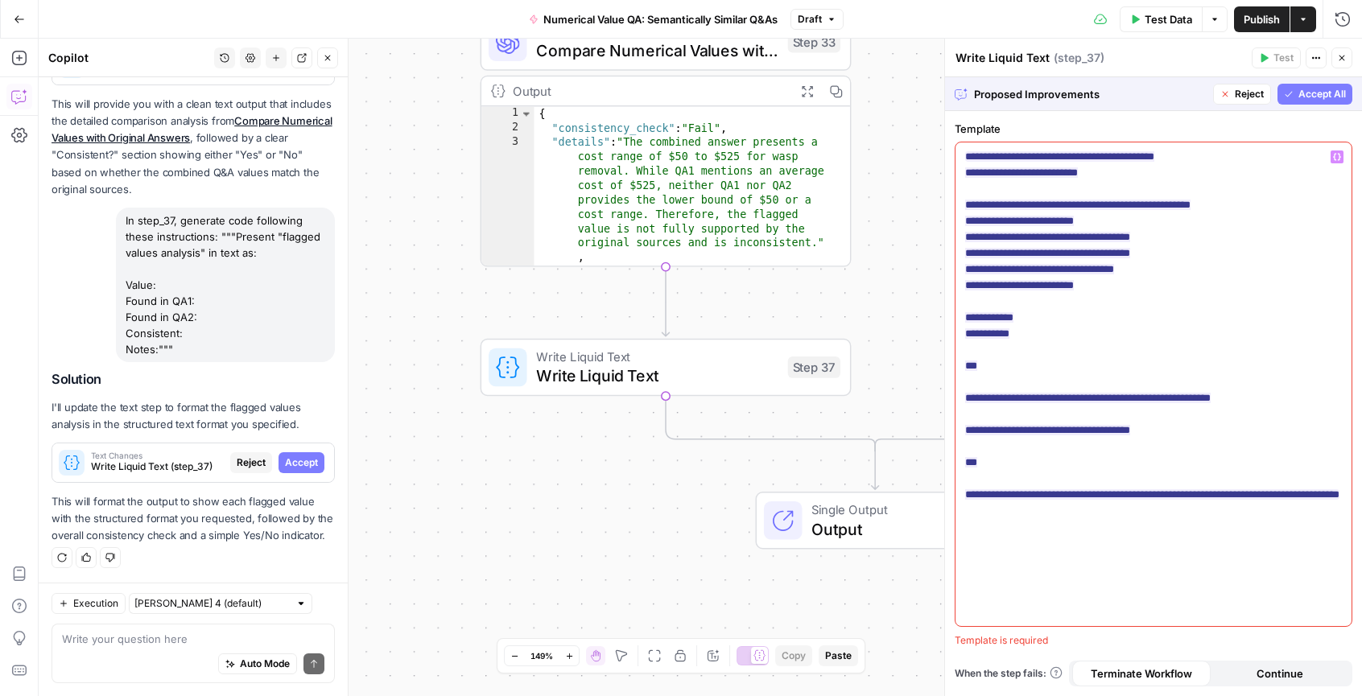
click at [1148, 503] on p "**********" at bounding box center [1153, 326] width 377 height 354
drag, startPoint x: 1165, startPoint y: 512, endPoint x: 961, endPoint y: 387, distance: 238.9
click at [961, 387] on div "**********" at bounding box center [1154, 385] width 396 height 484
click at [1221, 440] on p "**********" at bounding box center [1153, 326] width 377 height 354
click at [1303, 91] on span "Accept All" at bounding box center [1323, 94] width 48 height 14
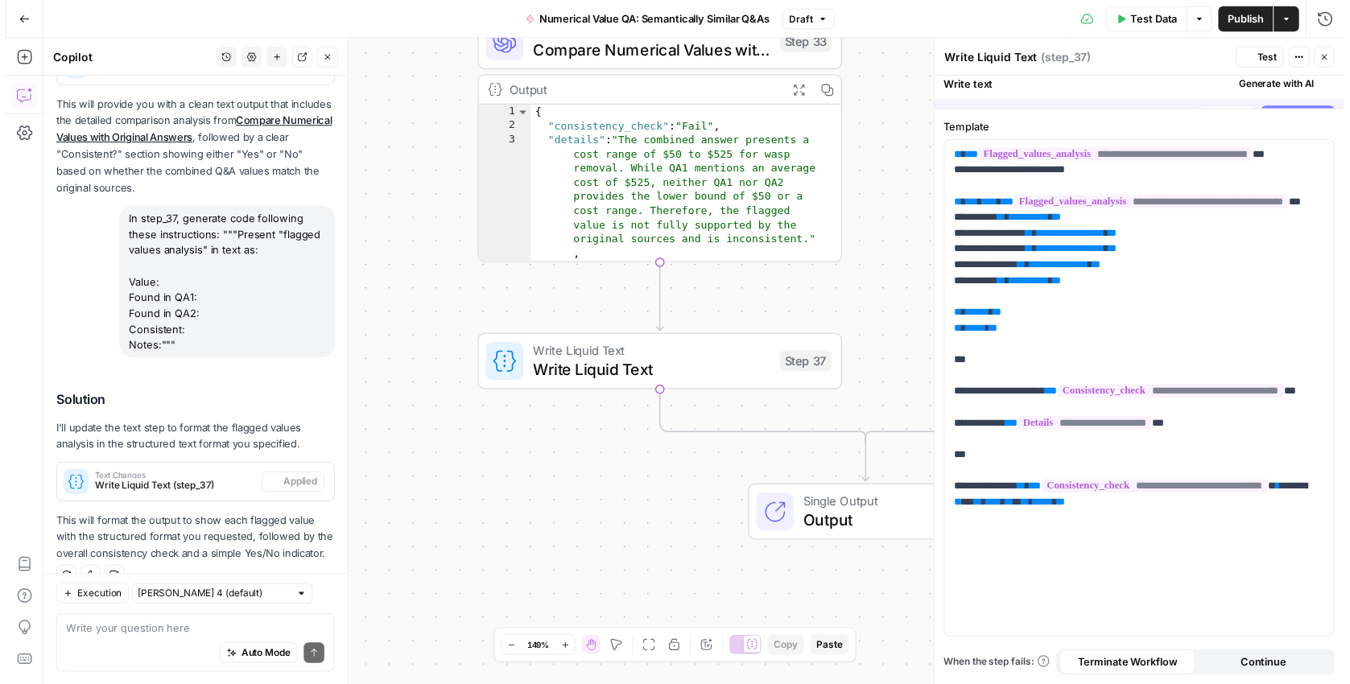
scroll to position [1118, 0]
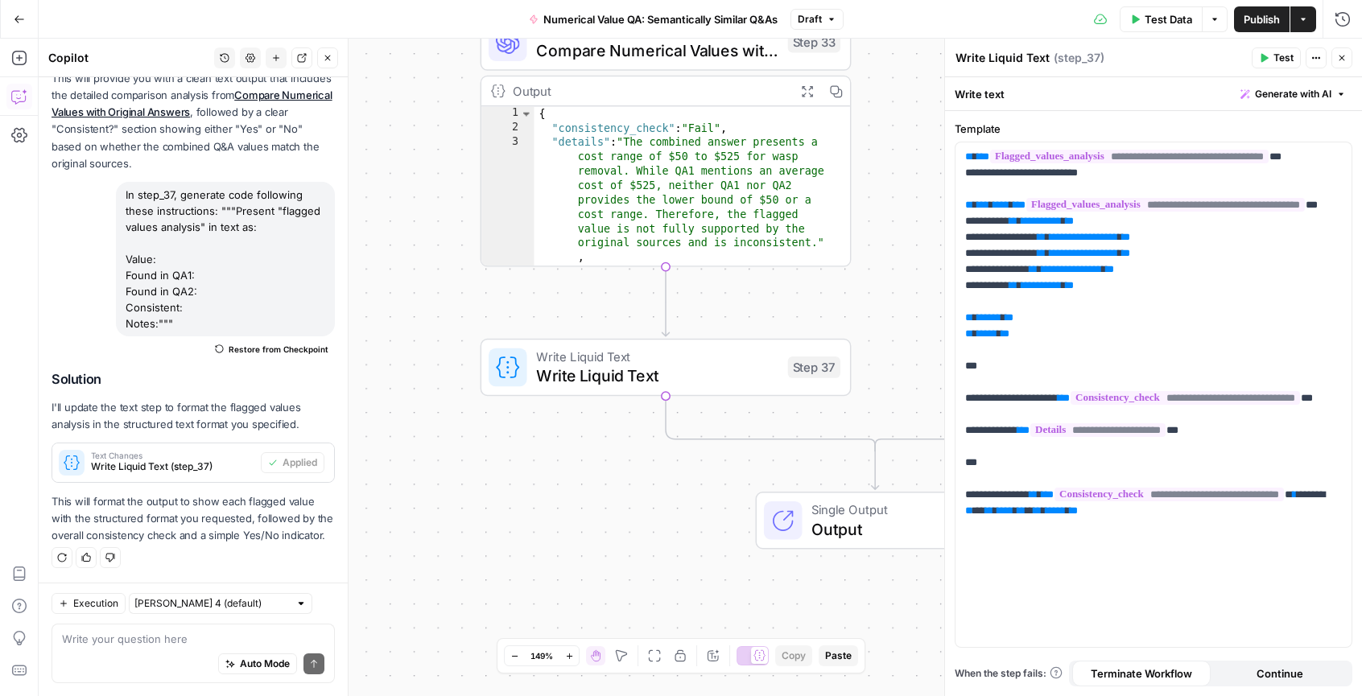
click at [1138, 21] on icon "button" at bounding box center [1135, 19] width 10 height 10
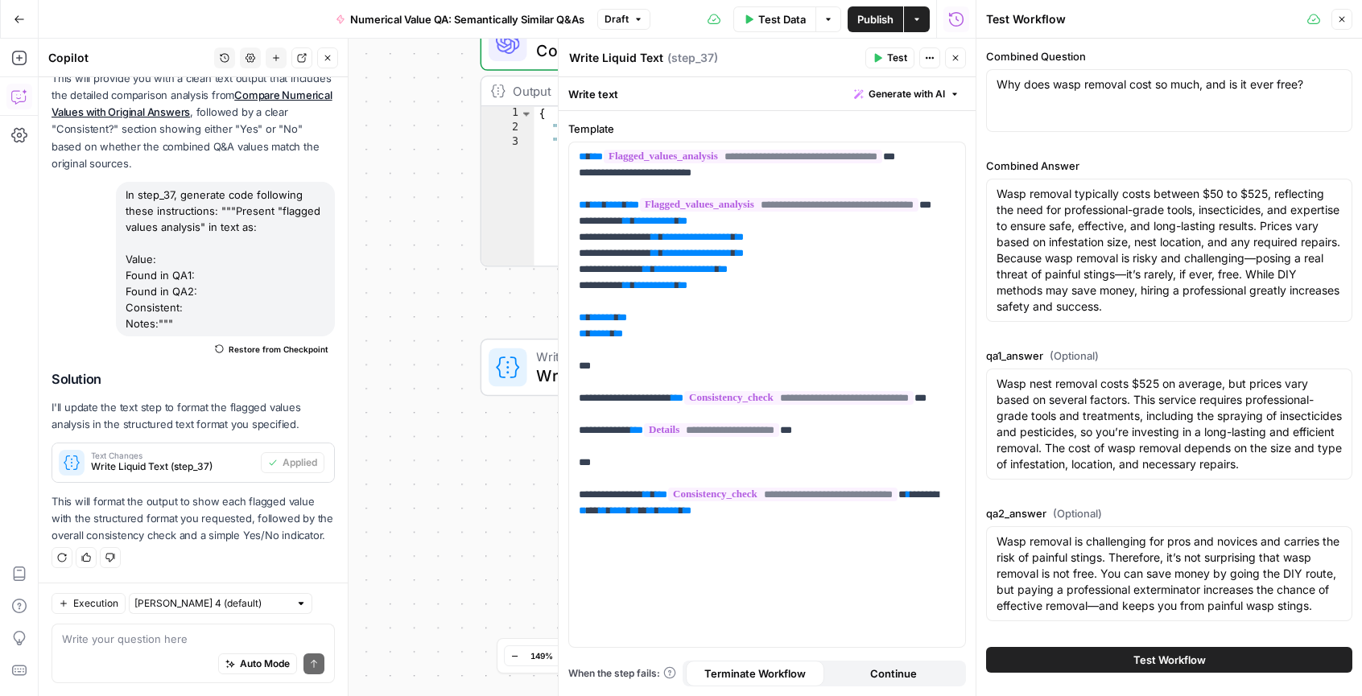
click at [1213, 659] on button "Test Workflow" at bounding box center [1169, 660] width 366 height 26
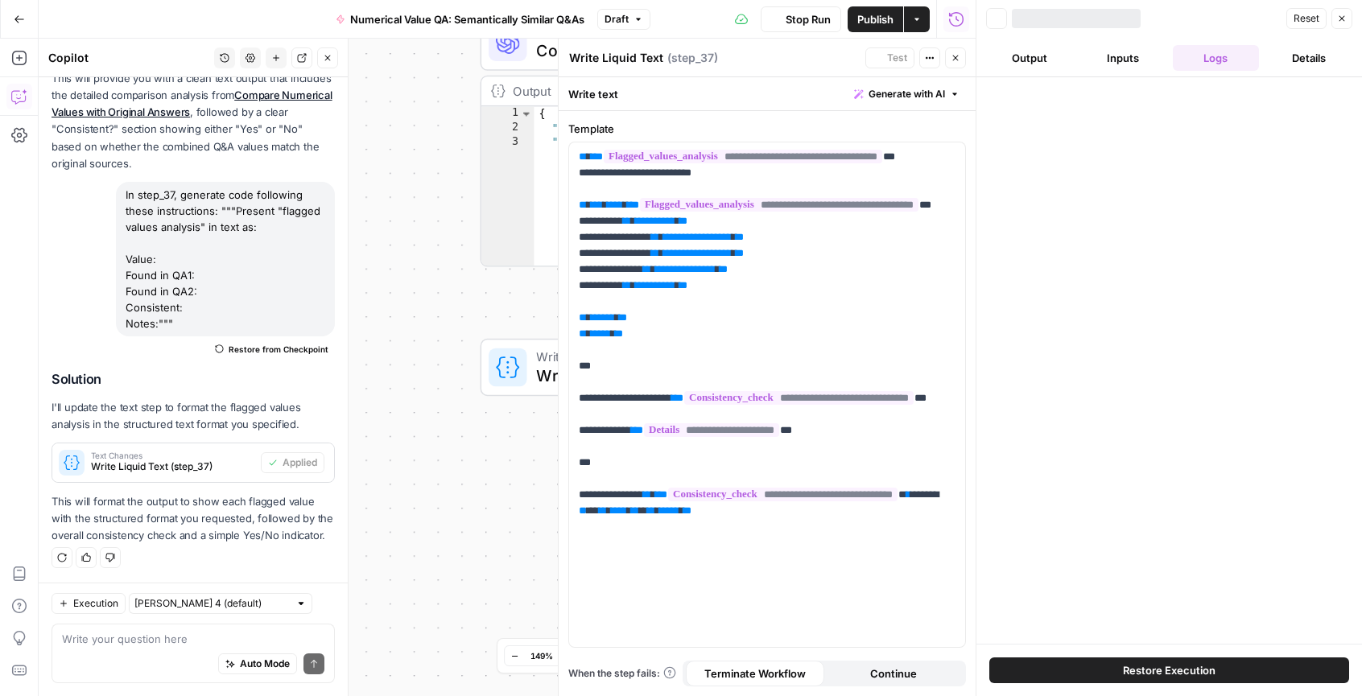
click at [957, 62] on icon "button" at bounding box center [956, 58] width 10 height 10
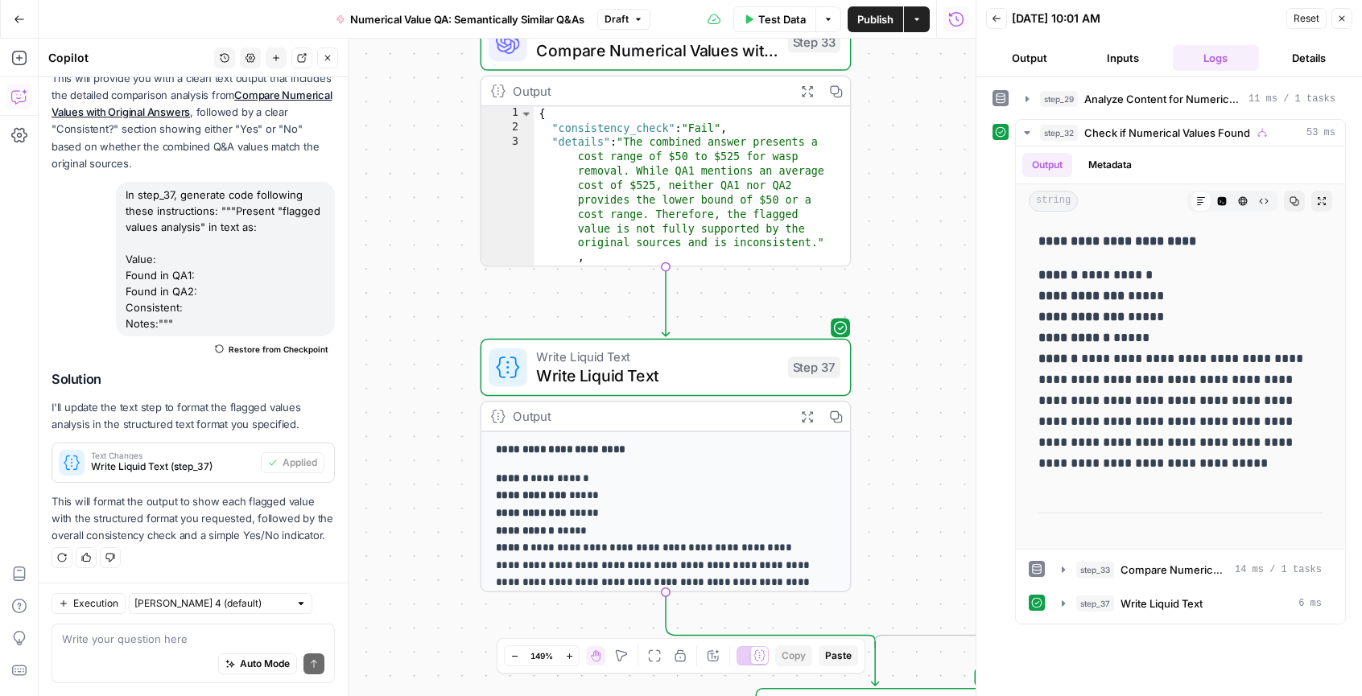
click at [1349, 22] on button "Close" at bounding box center [1342, 18] width 21 height 21
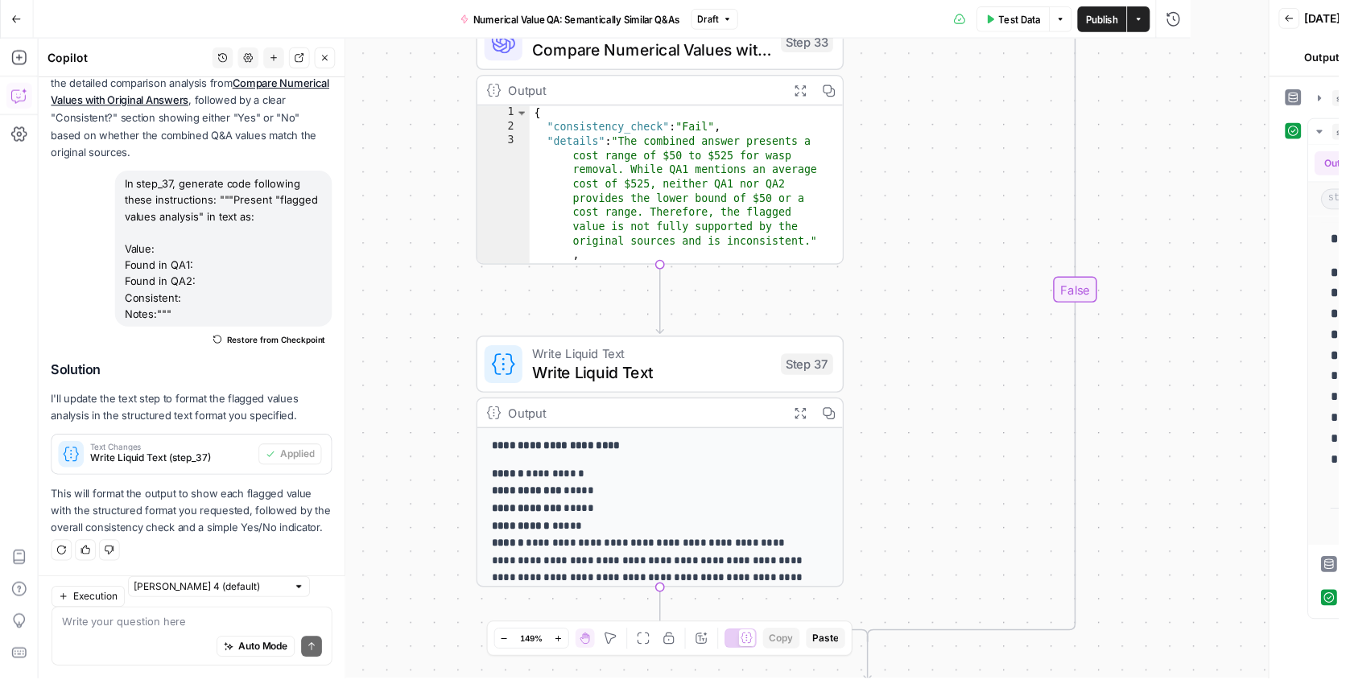
scroll to position [1118, 0]
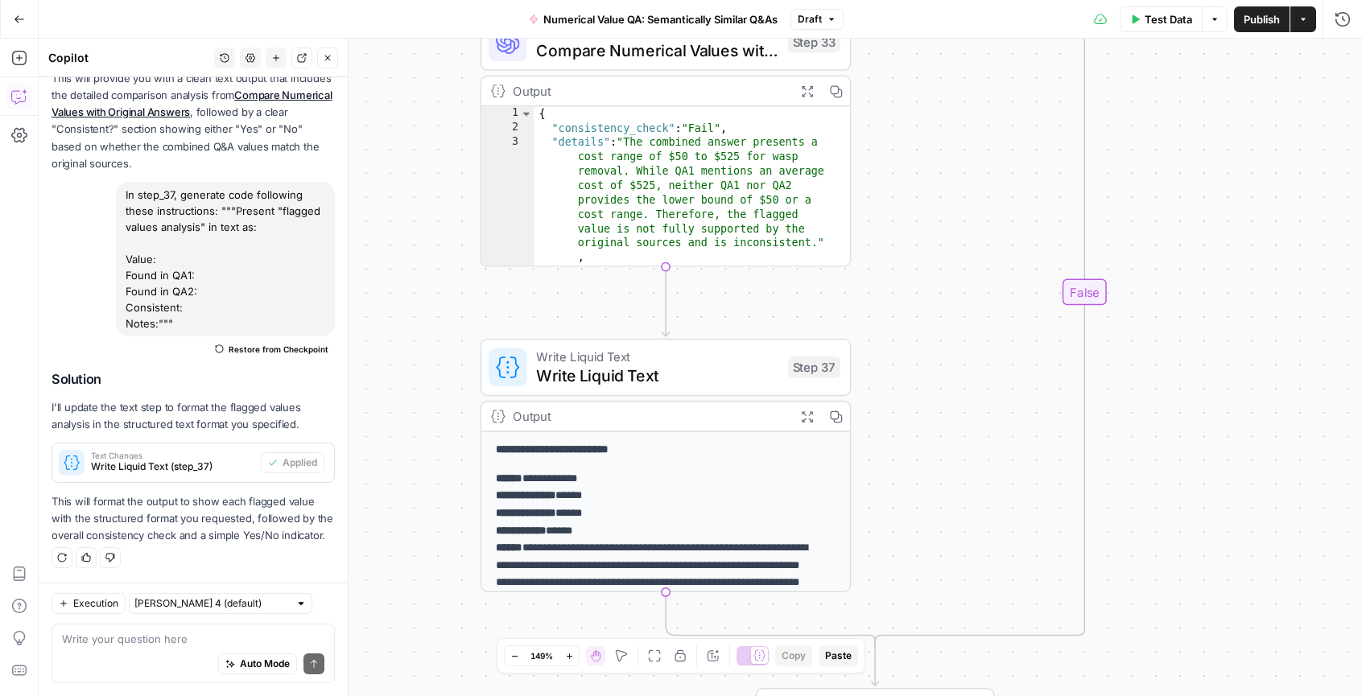
click at [1260, 14] on span "Publish" at bounding box center [1262, 19] width 36 height 16
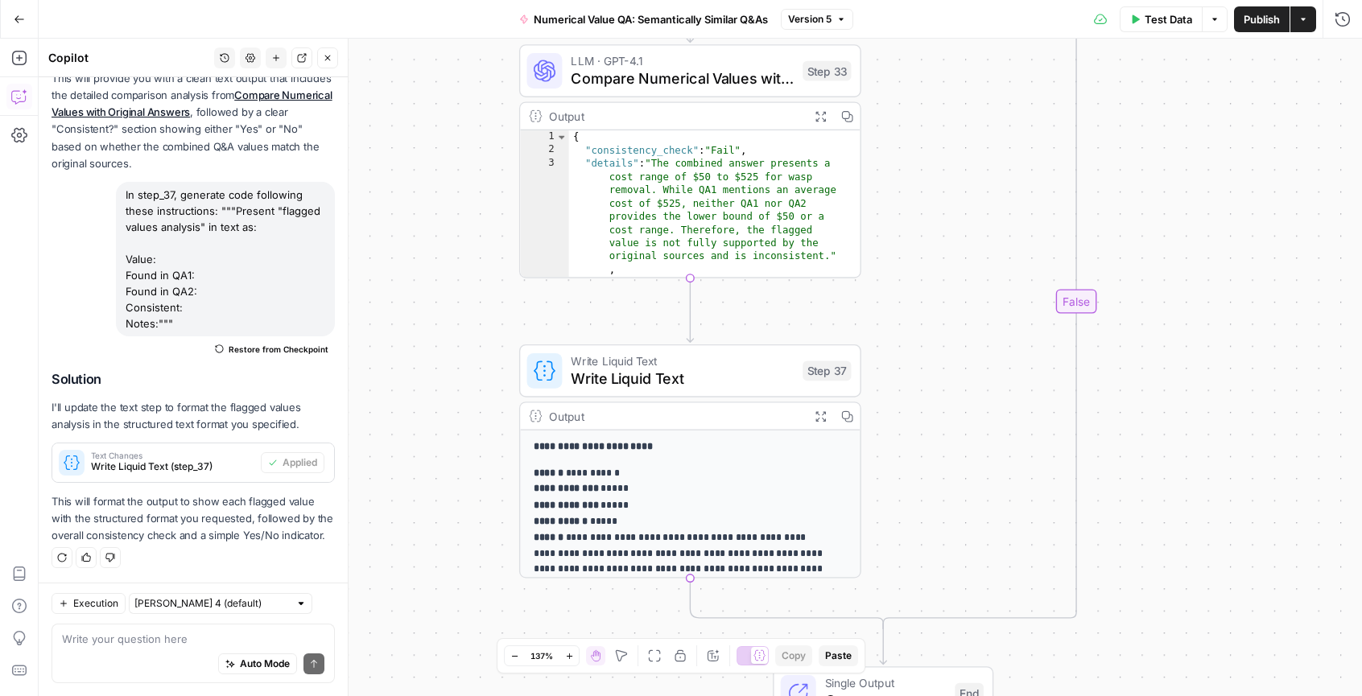
click at [1208, 266] on div "**********" at bounding box center [701, 368] width 1324 height 658
click at [678, 474] on p "**********" at bounding box center [682, 529] width 297 height 129
click at [684, 456] on div "**********" at bounding box center [690, 639] width 340 height 417
click at [717, 360] on span "Write Liquid Text" at bounding box center [682, 362] width 223 height 18
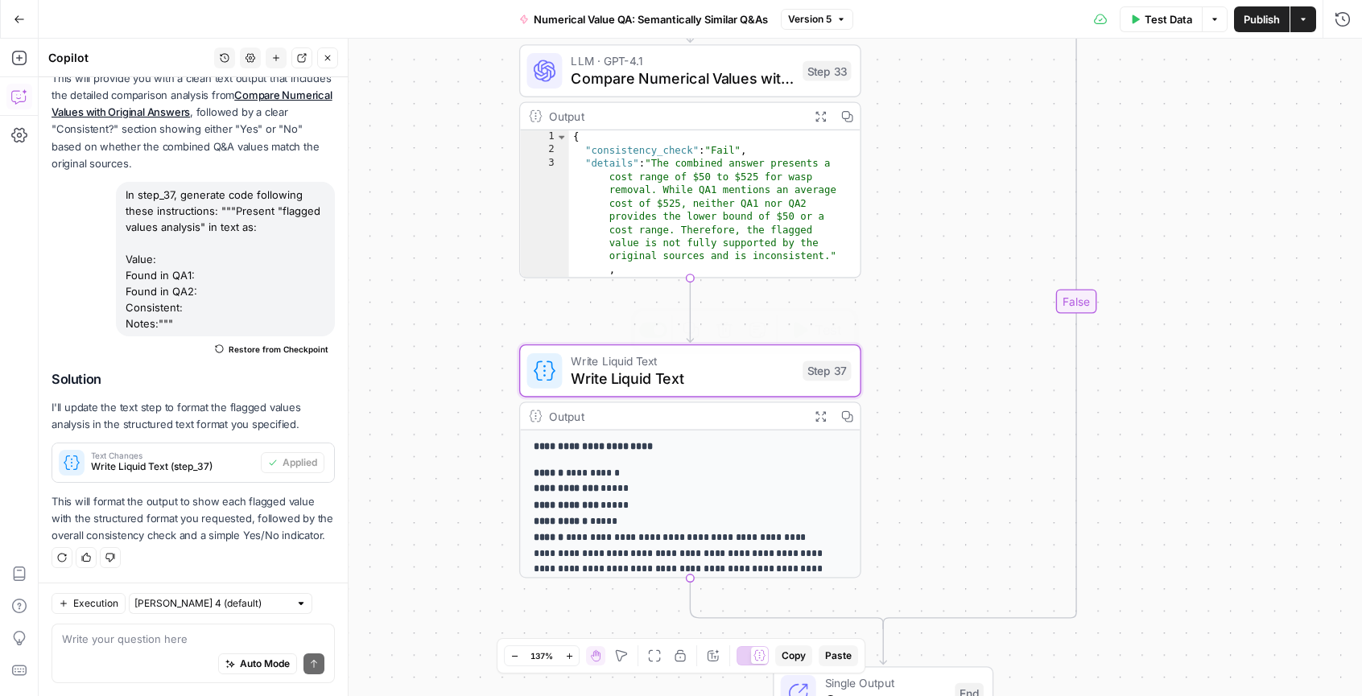
click at [717, 360] on span "Write Liquid Text" at bounding box center [682, 362] width 223 height 18
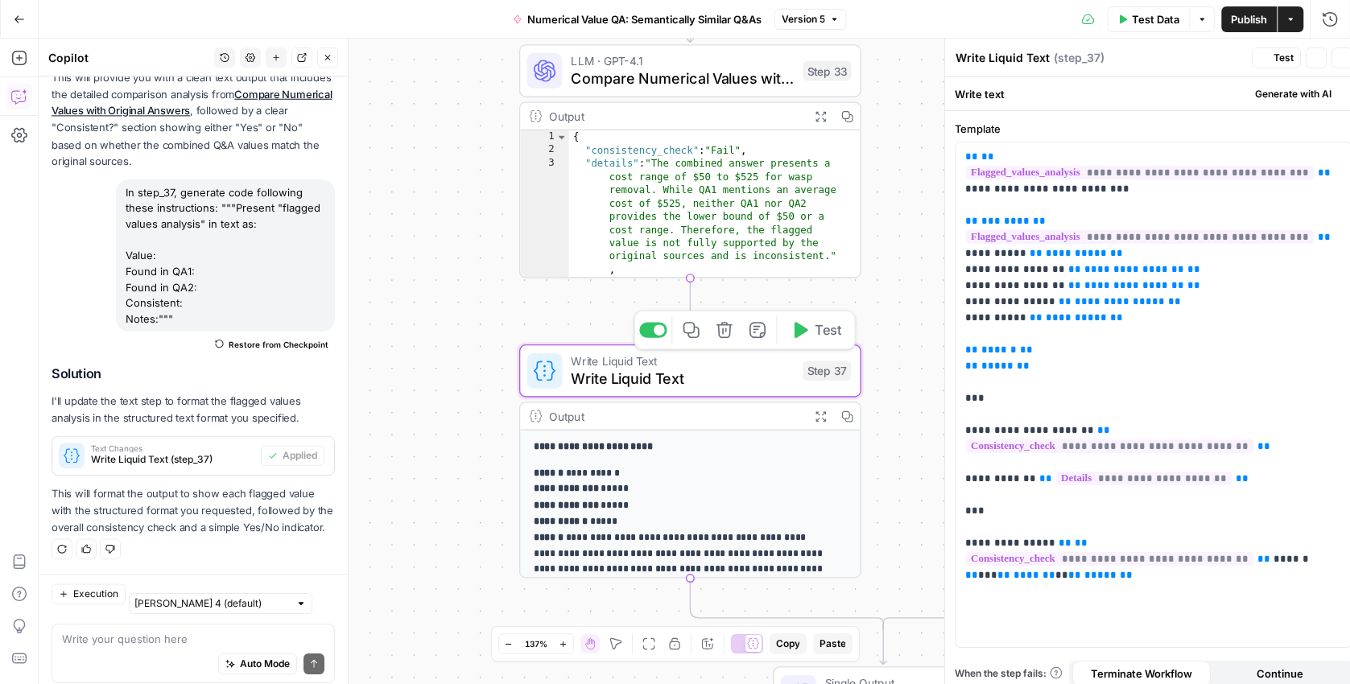
scroll to position [1118, 0]
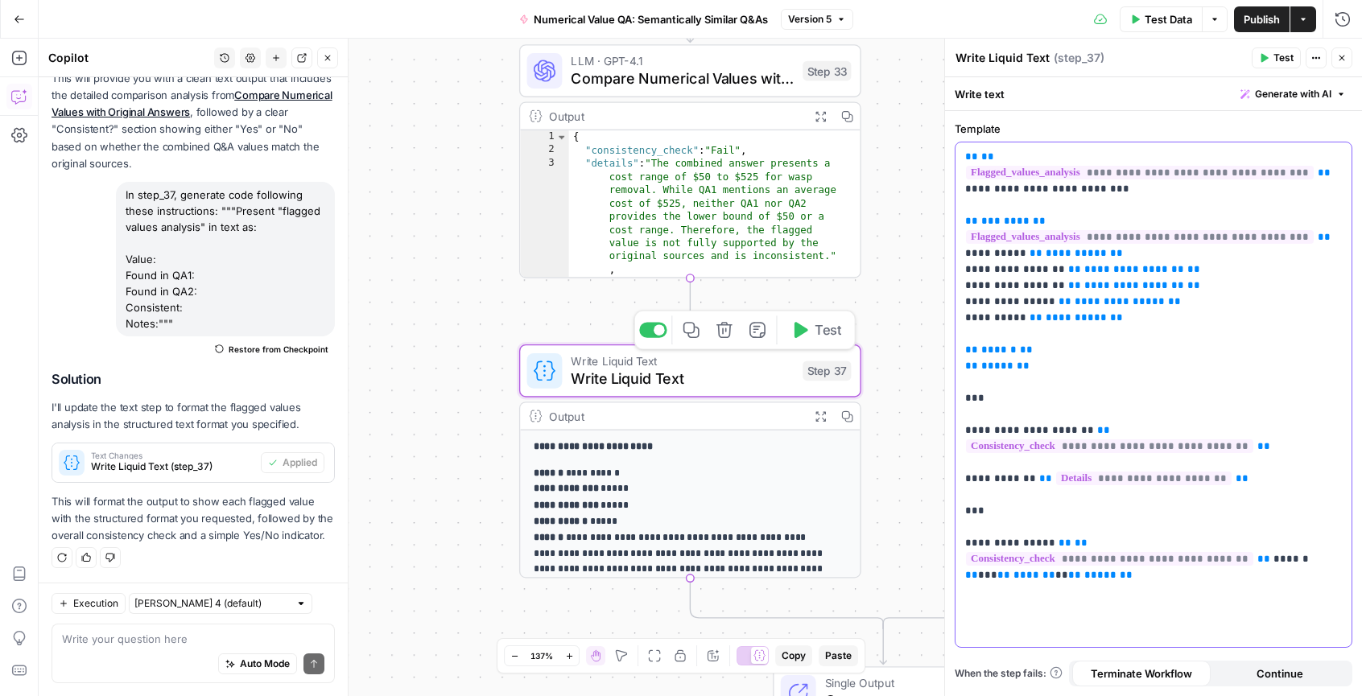
click at [1125, 312] on p "**********" at bounding box center [1153, 366] width 377 height 435
click at [1350, 60] on button "Close" at bounding box center [1342, 58] width 21 height 21
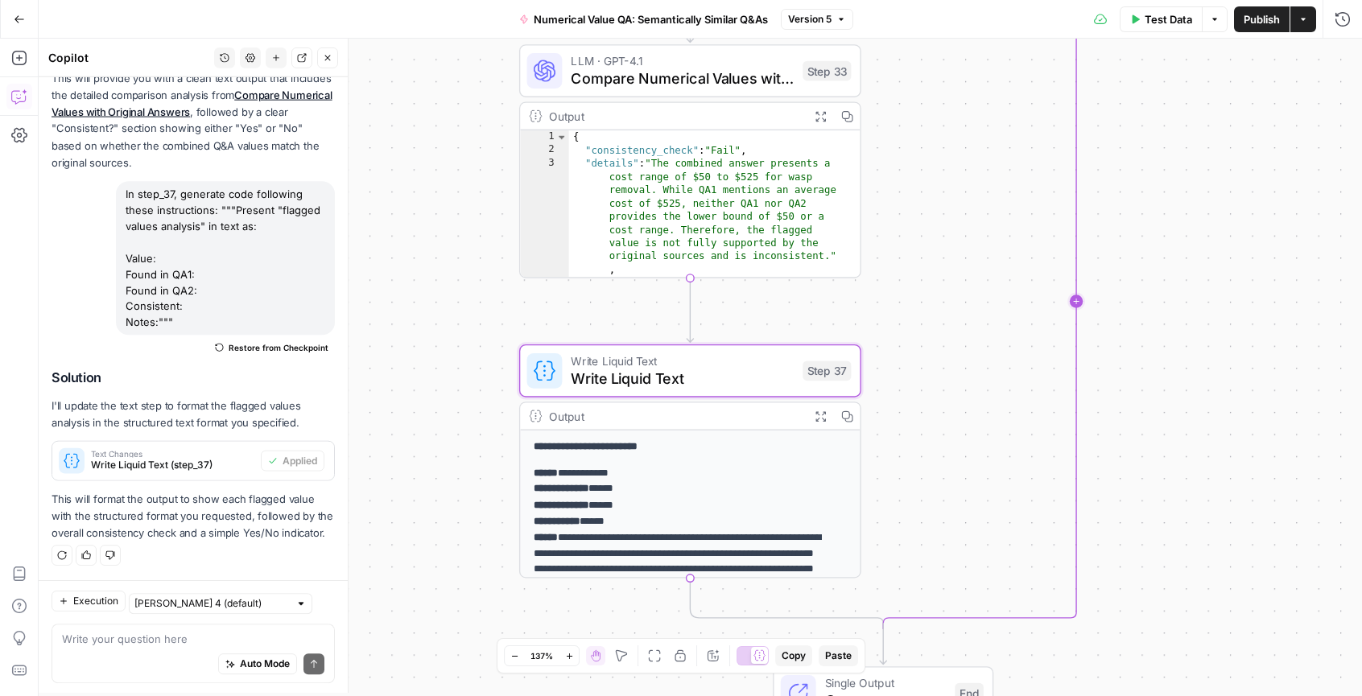
click at [944, 239] on div "**********" at bounding box center [701, 368] width 1324 height 658
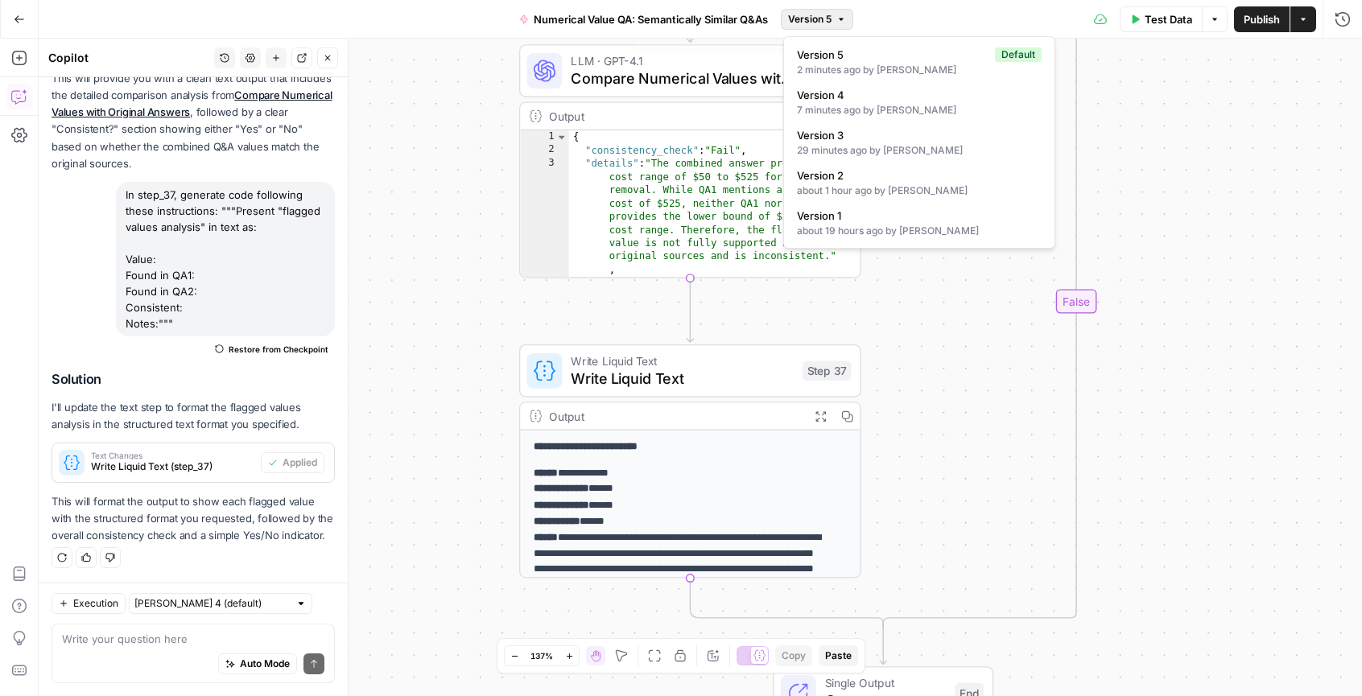
click at [841, 19] on icon "button" at bounding box center [842, 19] width 10 height 10
click at [834, 226] on div "about 19 hours ago by Caroline Gilbert" at bounding box center [919, 231] width 245 height 14
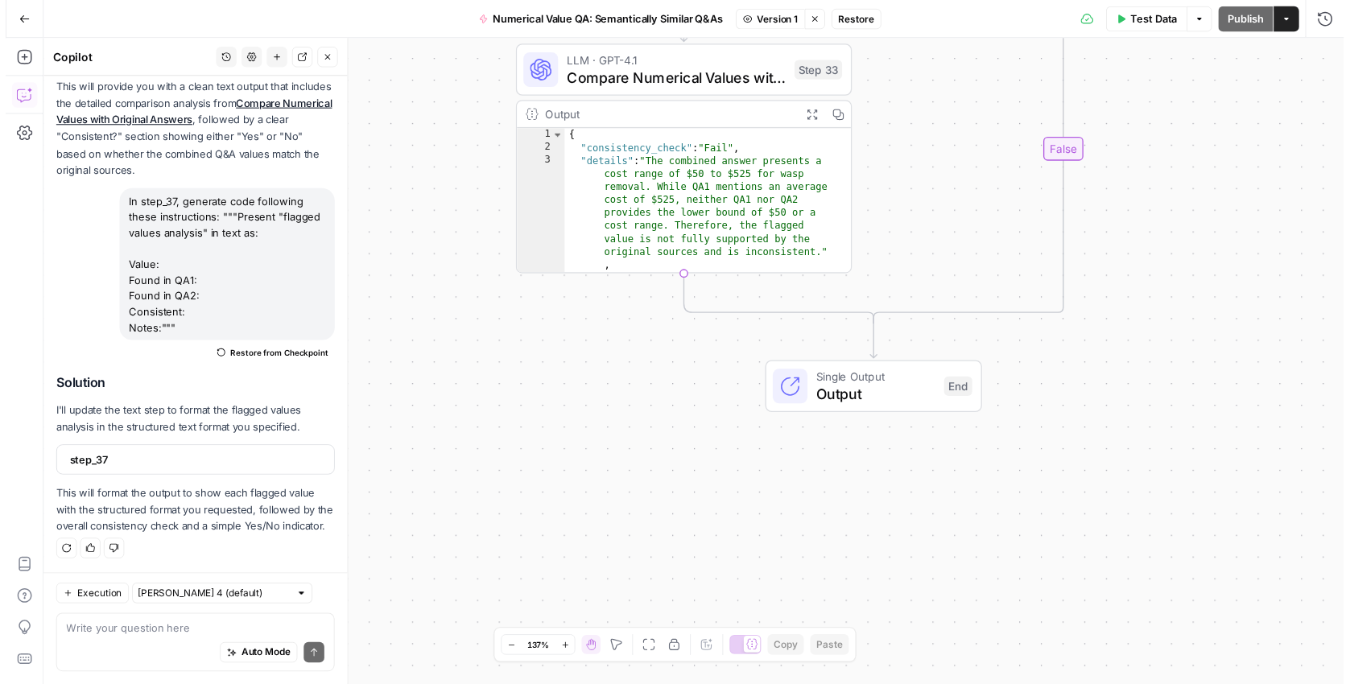
scroll to position [1109, 0]
click at [864, 16] on span "Restore" at bounding box center [866, 19] width 36 height 14
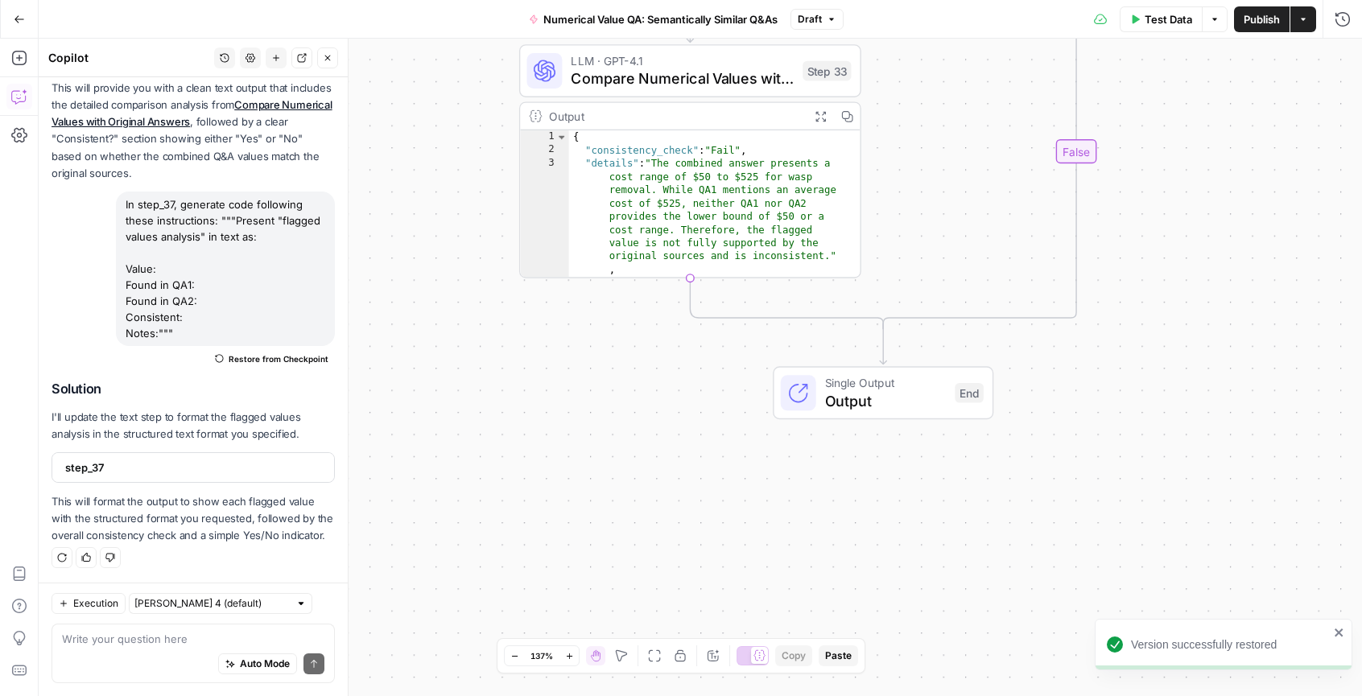
click at [707, 113] on div "Output" at bounding box center [674, 116] width 251 height 18
click at [708, 60] on span "LLM · GPT-4.1" at bounding box center [682, 61] width 223 height 18
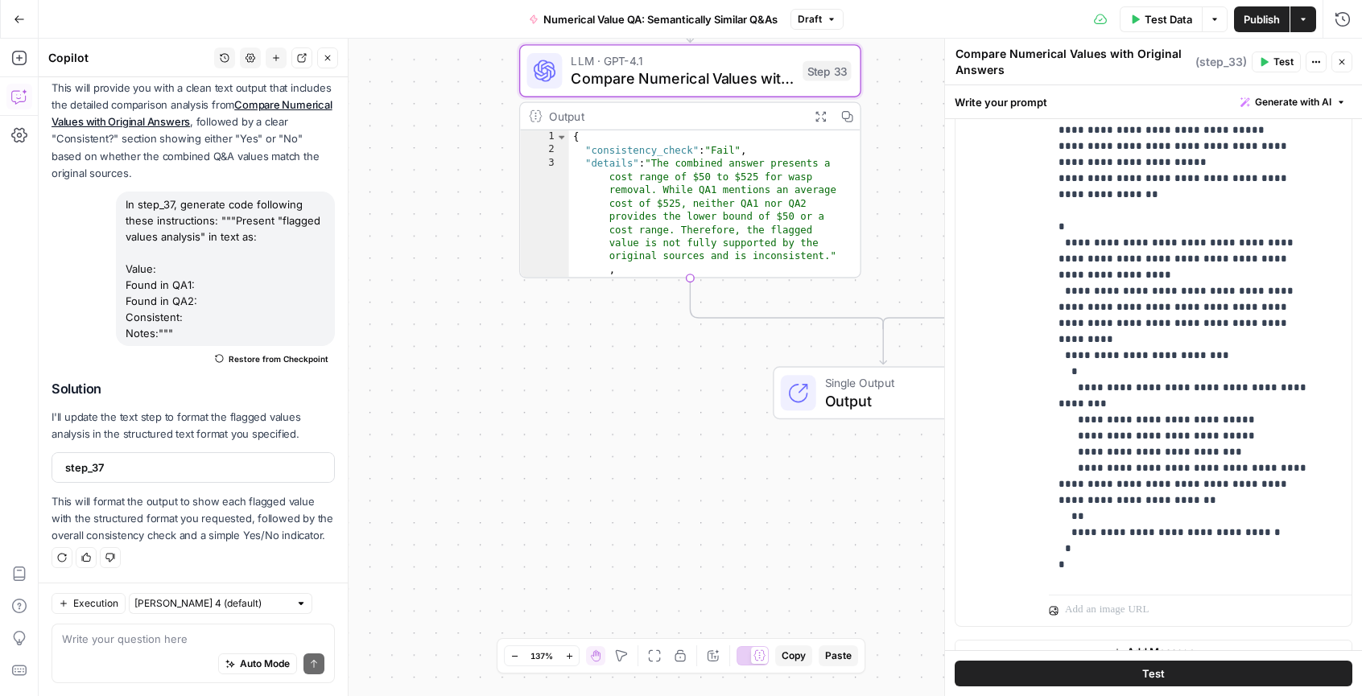
scroll to position [431, 0]
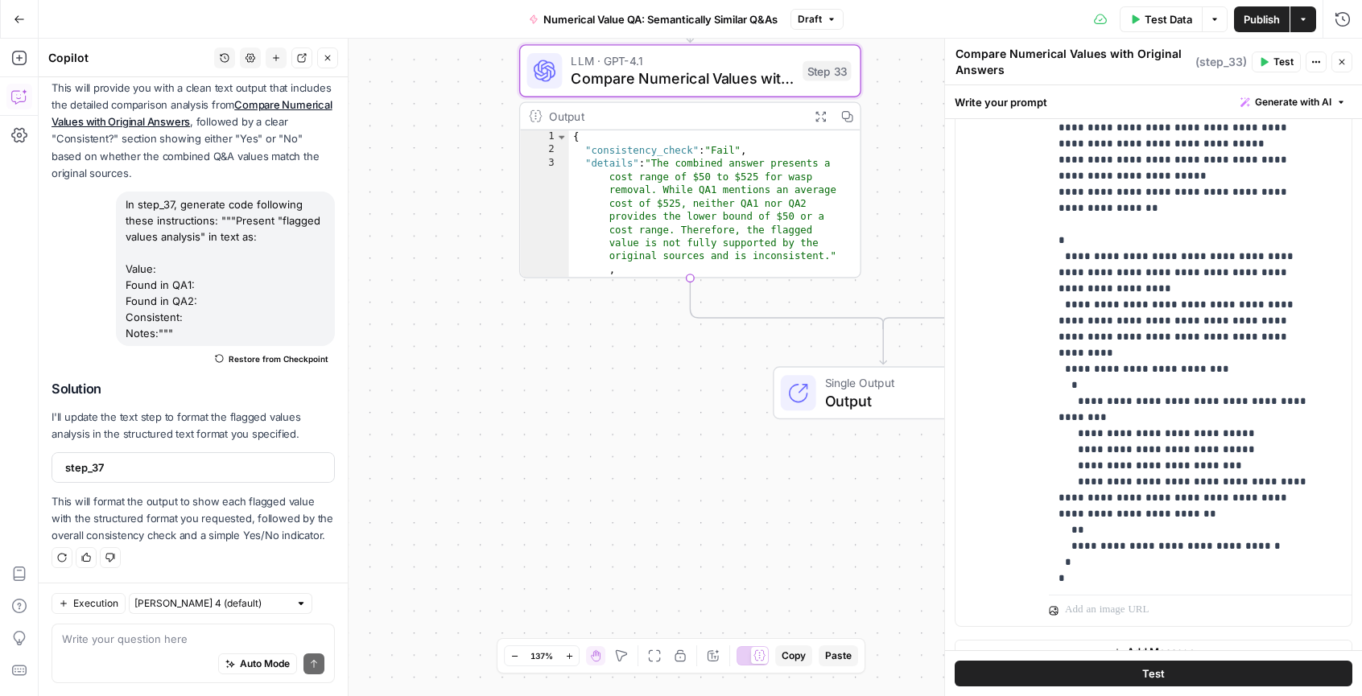
click at [1245, 14] on span "Publish" at bounding box center [1262, 19] width 36 height 16
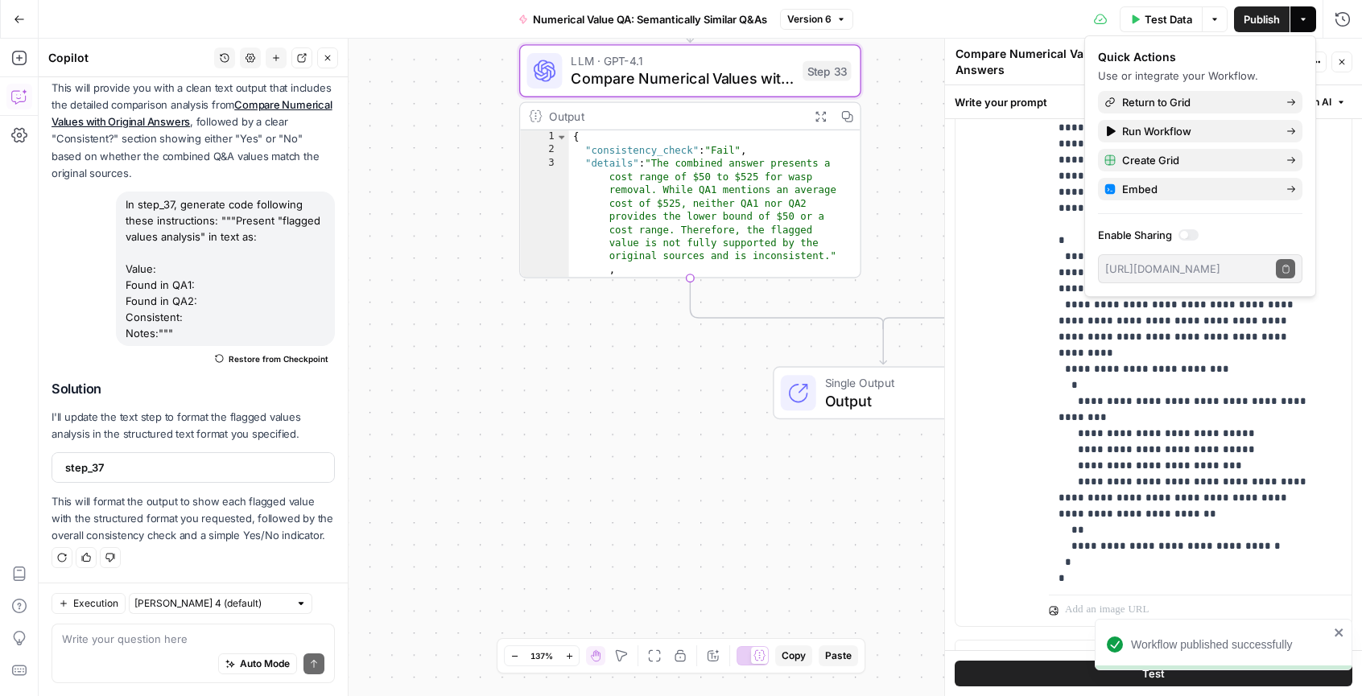
click at [771, 523] on div "**********" at bounding box center [701, 368] width 1324 height 658
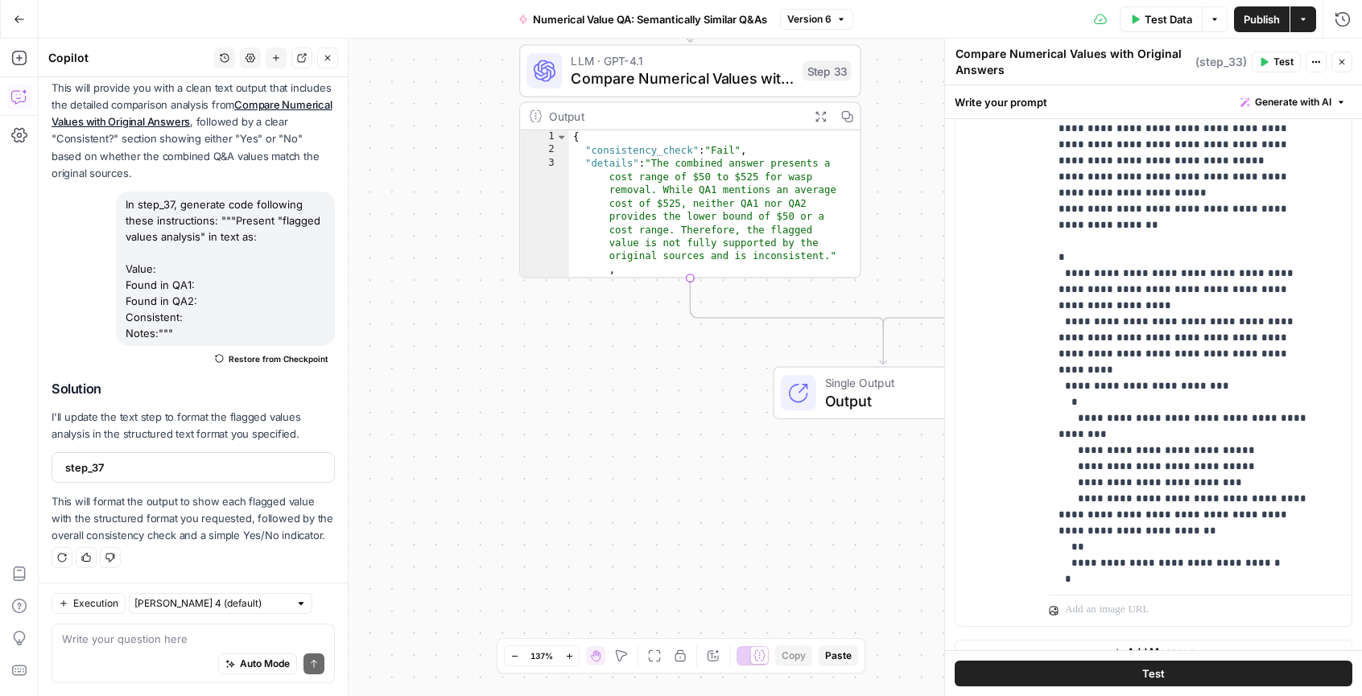
scroll to position [405, 0]
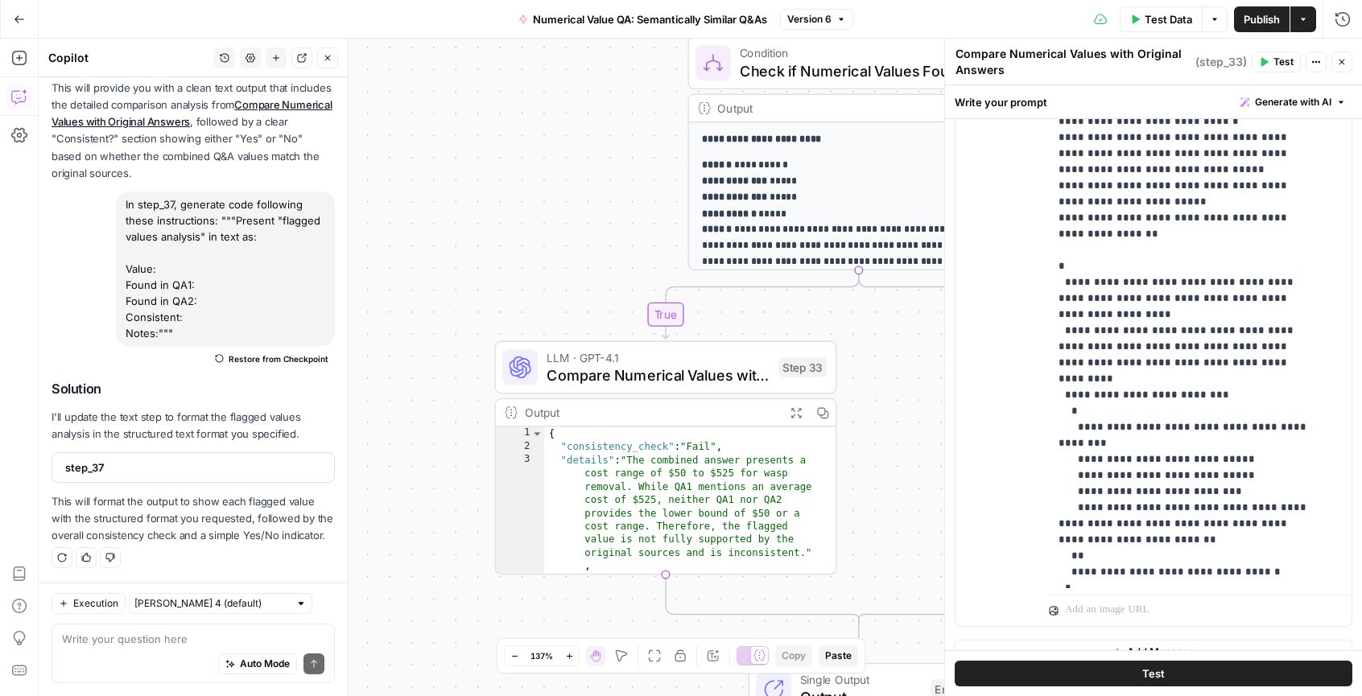
click at [1342, 65] on icon "button" at bounding box center [1342, 62] width 10 height 10
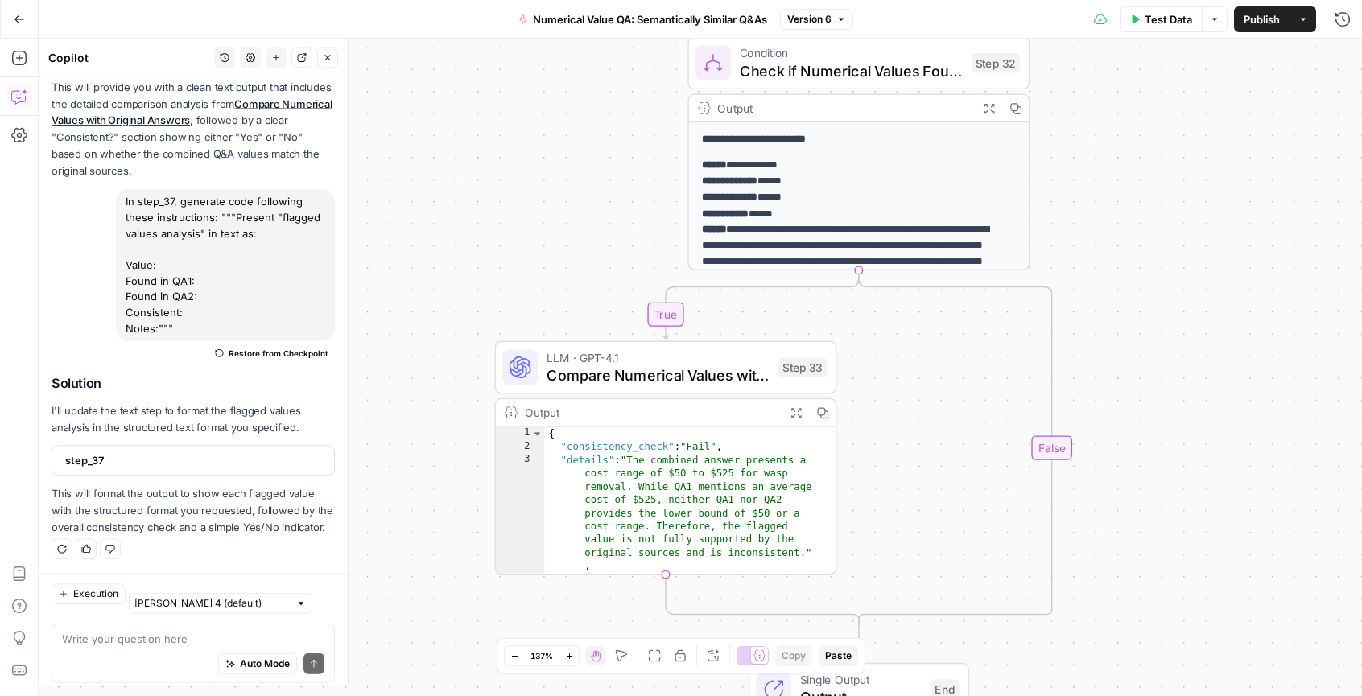
scroll to position [1109, 0]
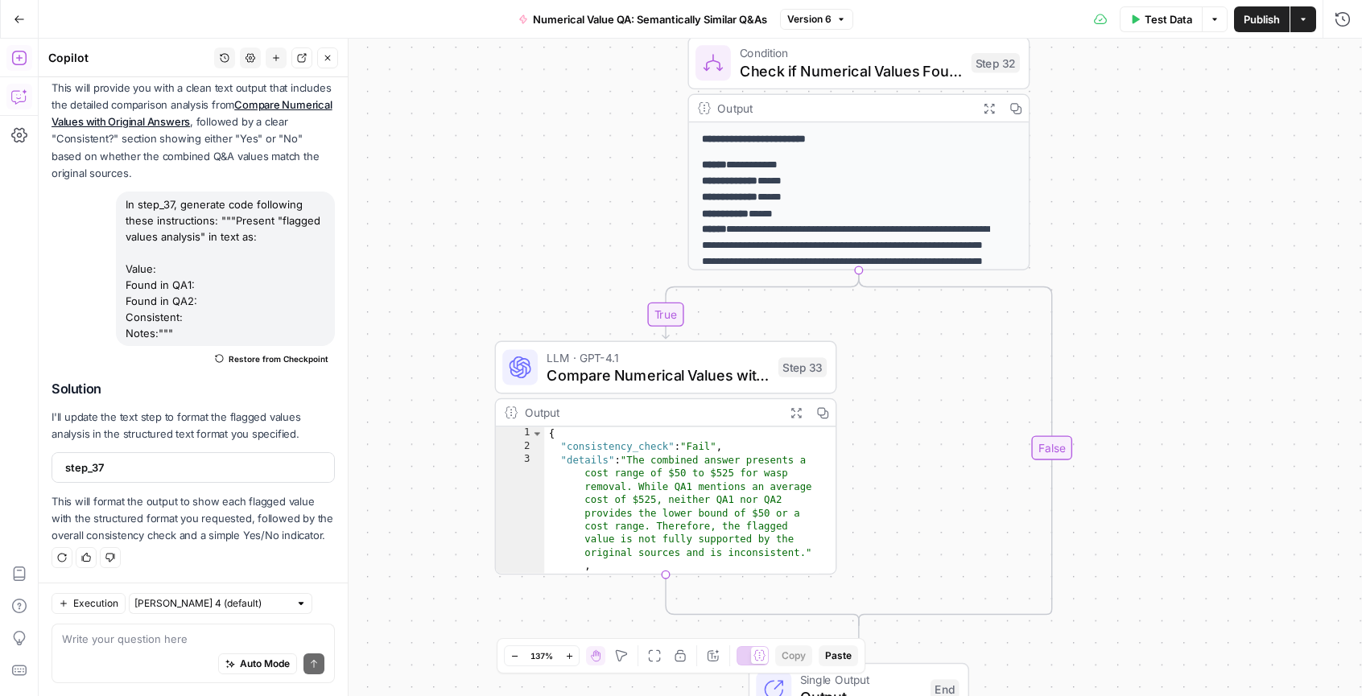
click at [25, 60] on icon "button" at bounding box center [18, 58] width 14 height 14
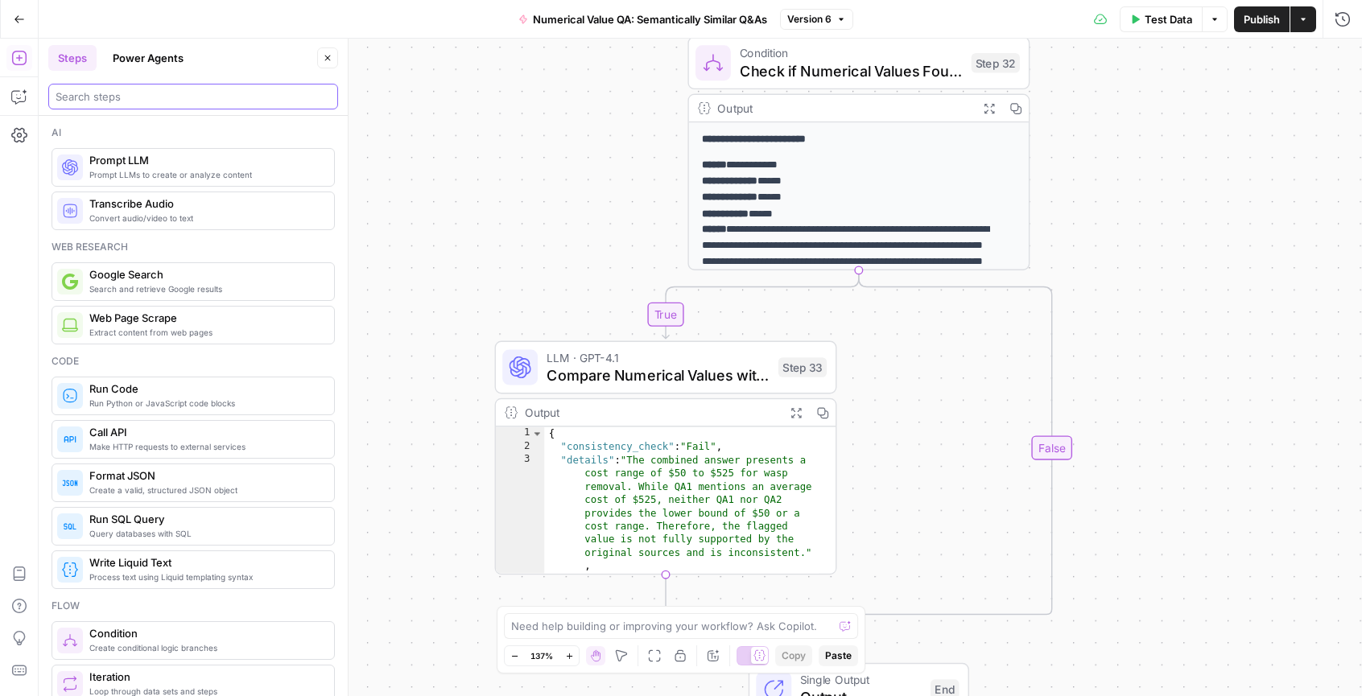
click at [149, 98] on input "search" at bounding box center [193, 97] width 275 height 16
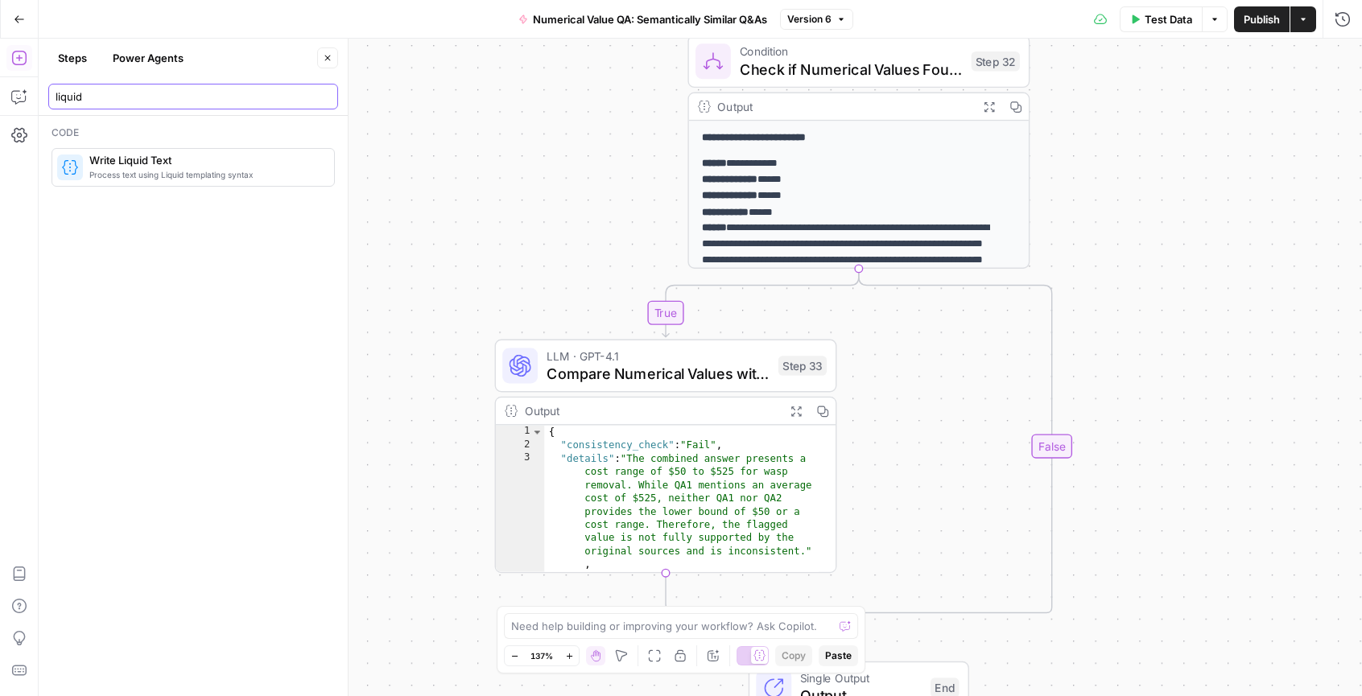
type input "liquid"
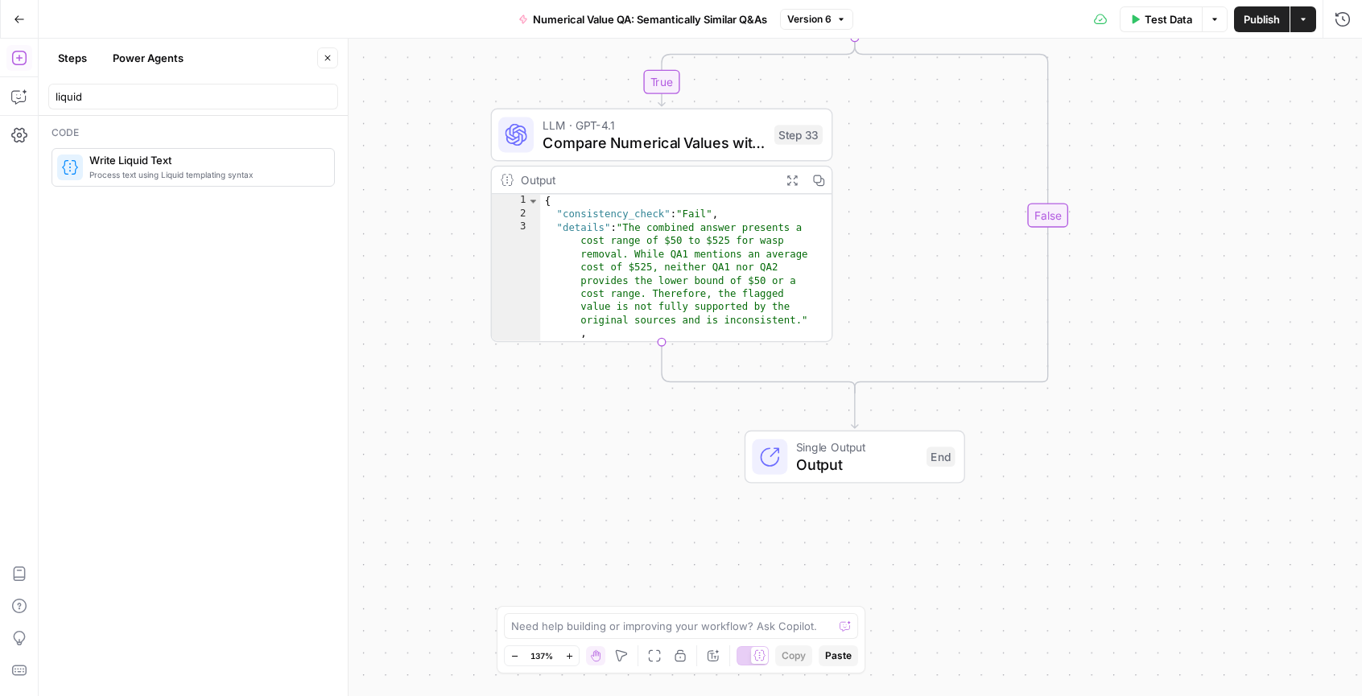
drag, startPoint x: 441, startPoint y: 406, endPoint x: 437, endPoint y: 174, distance: 231.9
click at [437, 174] on div "**********" at bounding box center [701, 368] width 1324 height 658
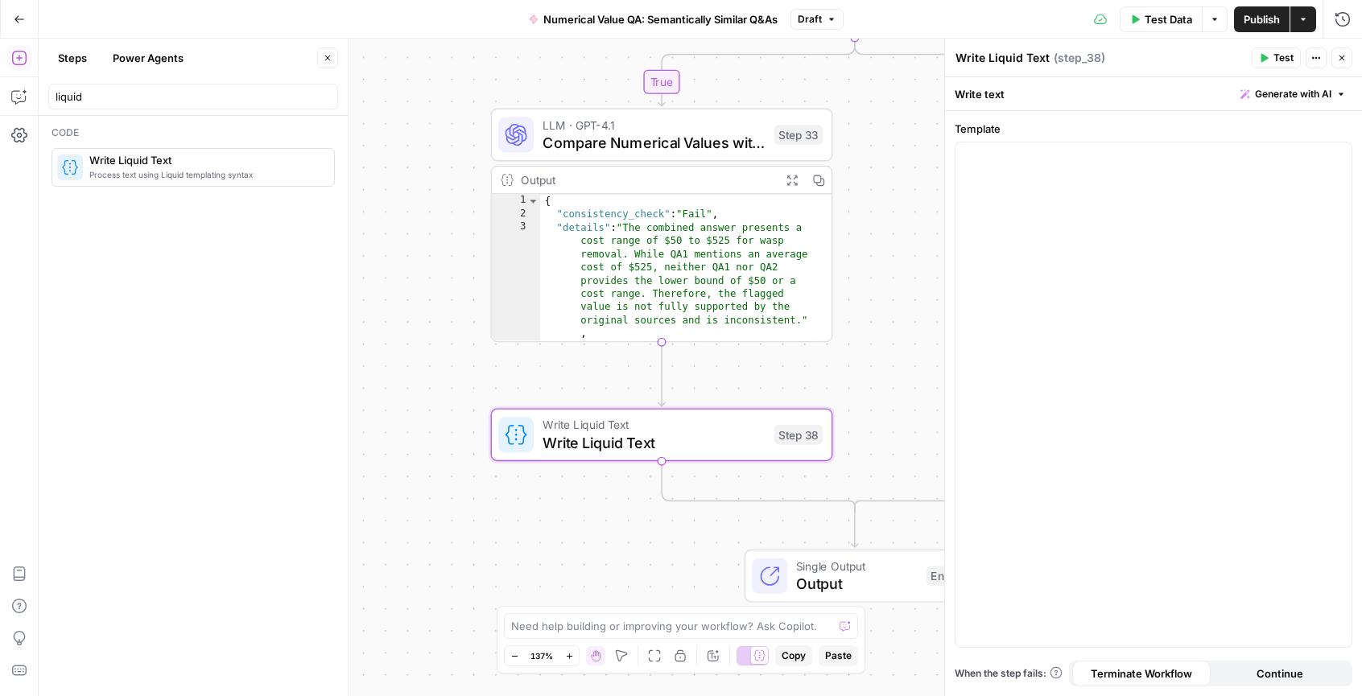
drag, startPoint x: 129, startPoint y: 169, endPoint x: 935, endPoint y: 7, distance: 822.0
click at [1268, 93] on span "Generate with AI" at bounding box center [1293, 94] width 76 height 14
click at [1202, 194] on div at bounding box center [1191, 188] width 308 height 96
click at [1041, 258] on div "Generate" at bounding box center [1190, 256] width 309 height 26
click at [979, 188] on div at bounding box center [1154, 395] width 396 height 505
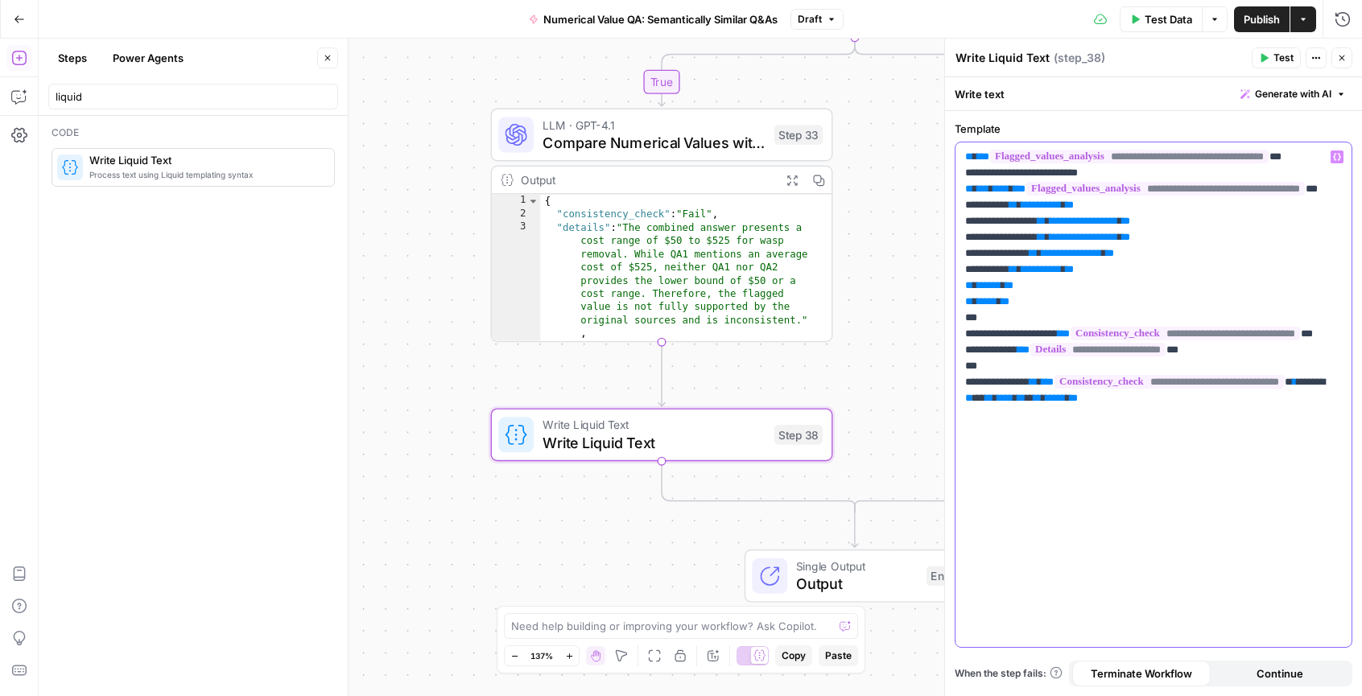
click at [1140, 181] on p "**********" at bounding box center [1153, 310] width 377 height 322
drag, startPoint x: 981, startPoint y: 189, endPoint x: 963, endPoint y: 188, distance: 18.5
click at [963, 188] on div "**********" at bounding box center [1154, 395] width 396 height 505
drag, startPoint x: 978, startPoint y: 238, endPoint x: 957, endPoint y: 239, distance: 20.9
click at [957, 239] on div "**********" at bounding box center [1154, 395] width 396 height 505
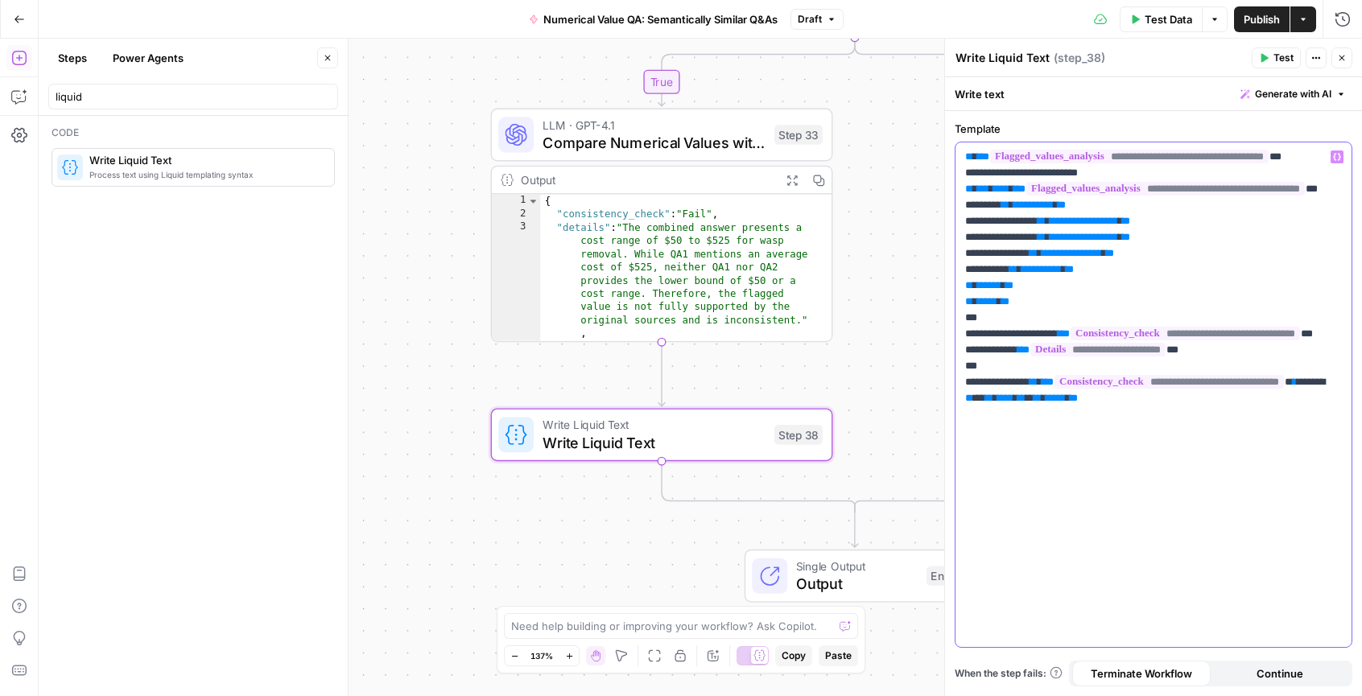
click at [1007, 237] on p "**********" at bounding box center [1153, 310] width 377 height 322
drag, startPoint x: 975, startPoint y: 254, endPoint x: 936, endPoint y: 254, distance: 39.5
click at [936, 254] on body "Angi New Home Browse Insights Opportunities Your Data Recent Grids Task Tail Ne…" at bounding box center [681, 348] width 1362 height 696
click at [964, 257] on div "**********" at bounding box center [1154, 395] width 396 height 505
click at [976, 254] on p "**********" at bounding box center [1153, 310] width 377 height 322
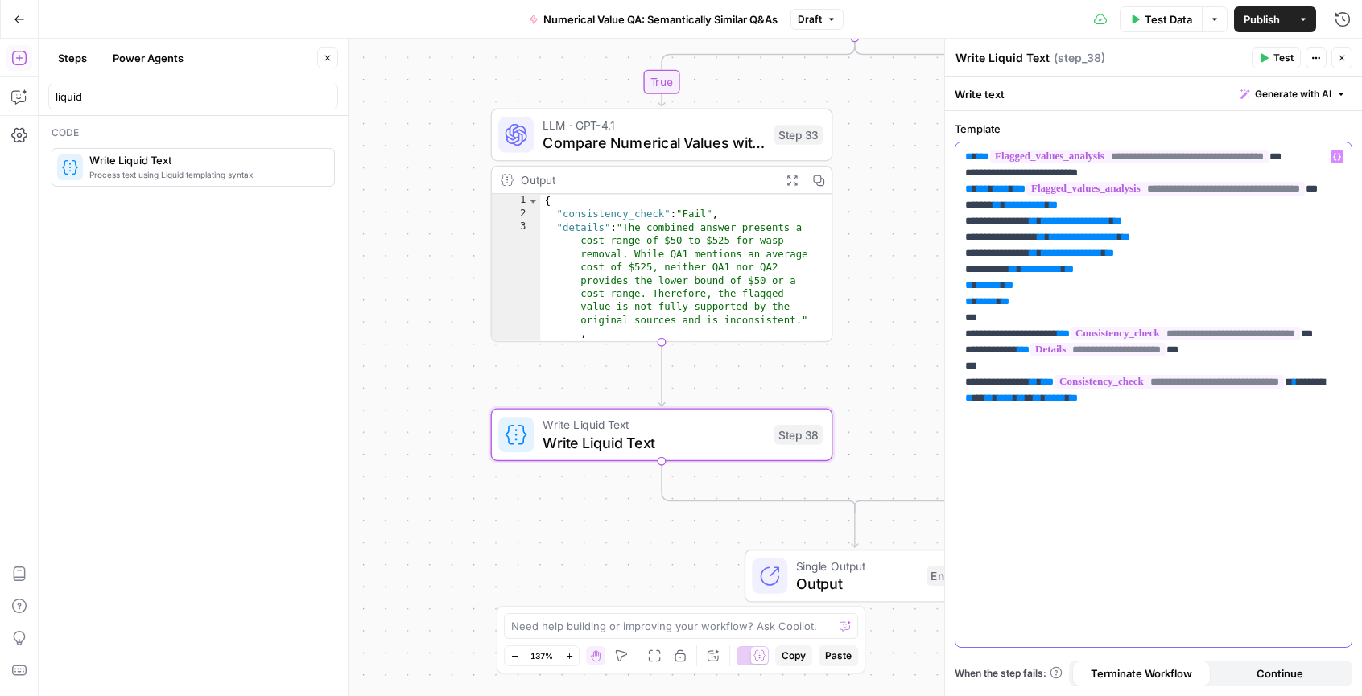
click at [1046, 254] on p "**********" at bounding box center [1153, 310] width 377 height 322
click at [978, 271] on p "**********" at bounding box center [1153, 310] width 377 height 322
click at [1047, 271] on p "**********" at bounding box center [1153, 310] width 377 height 322
click at [977, 284] on p "**********" at bounding box center [1153, 310] width 377 height 322
click at [978, 304] on p "**********" at bounding box center [1153, 310] width 377 height 322
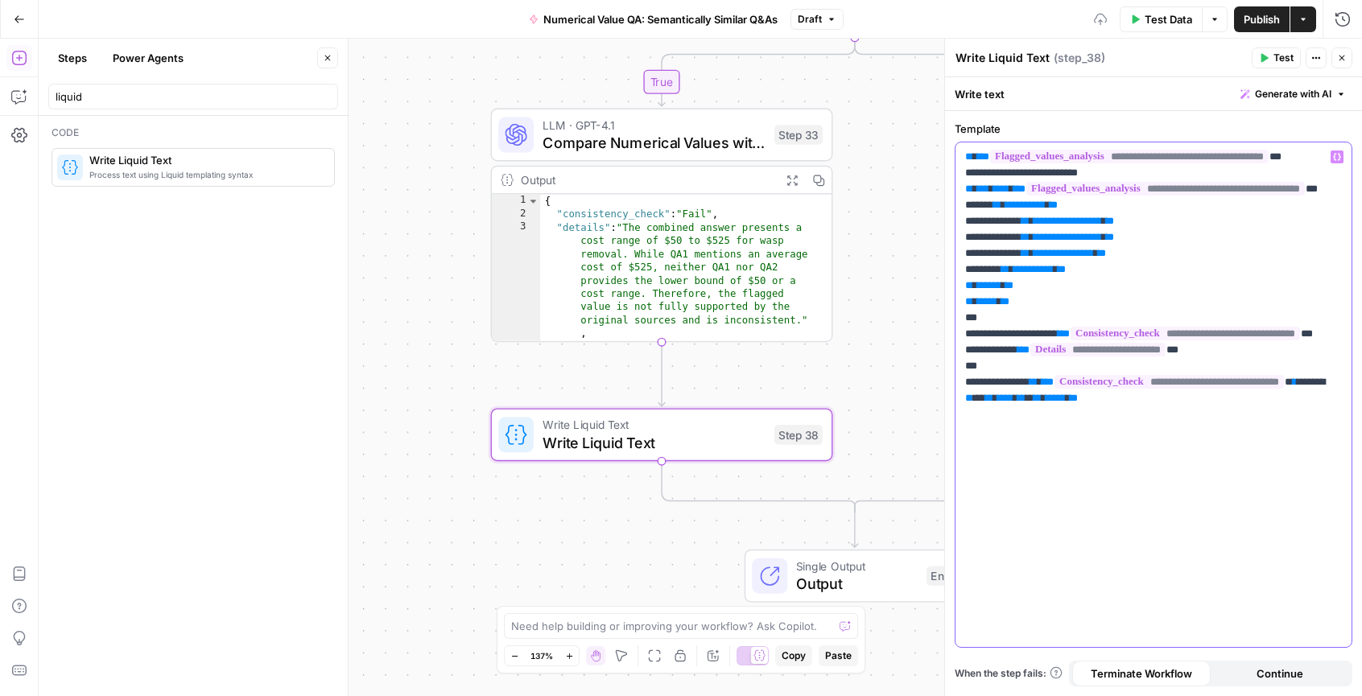
click at [1032, 286] on p "**********" at bounding box center [1153, 310] width 377 height 322
click at [1006, 300] on p "**********" at bounding box center [1153, 310] width 377 height 322
click at [1345, 60] on icon "button" at bounding box center [1342, 58] width 10 height 10
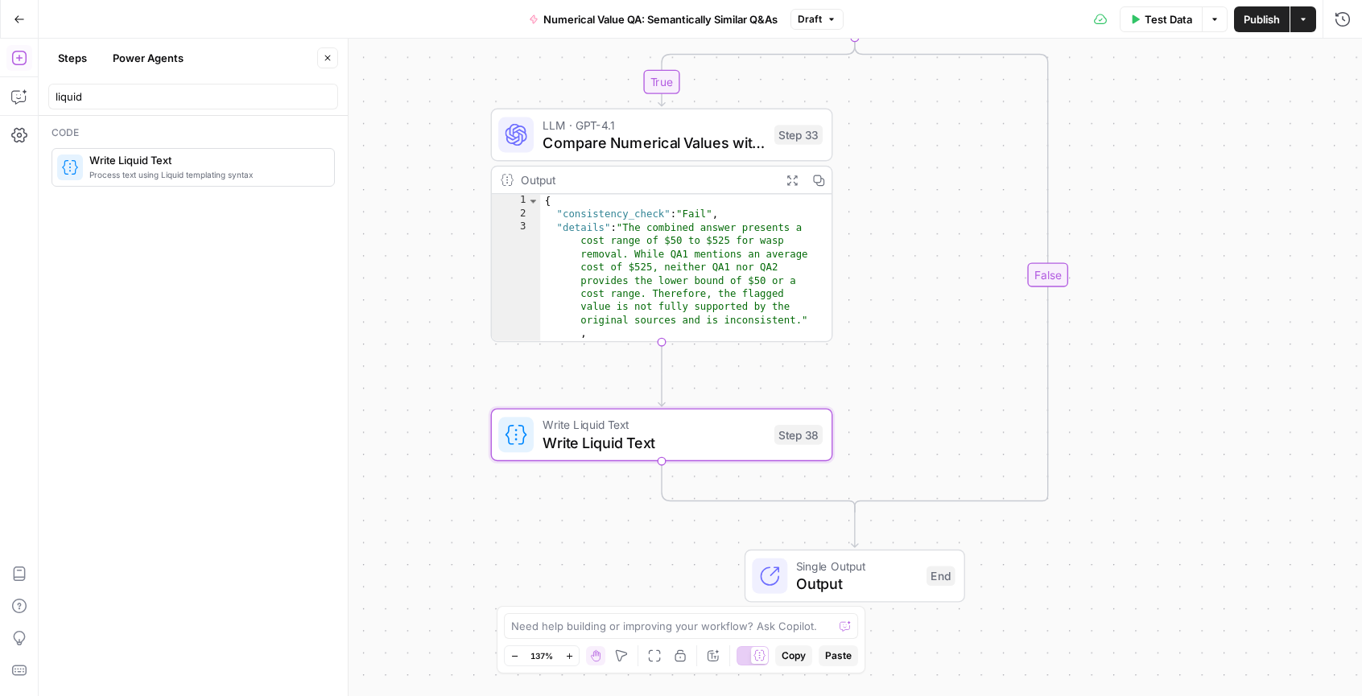
click at [1157, 23] on span "Test Data" at bounding box center [1169, 19] width 48 height 16
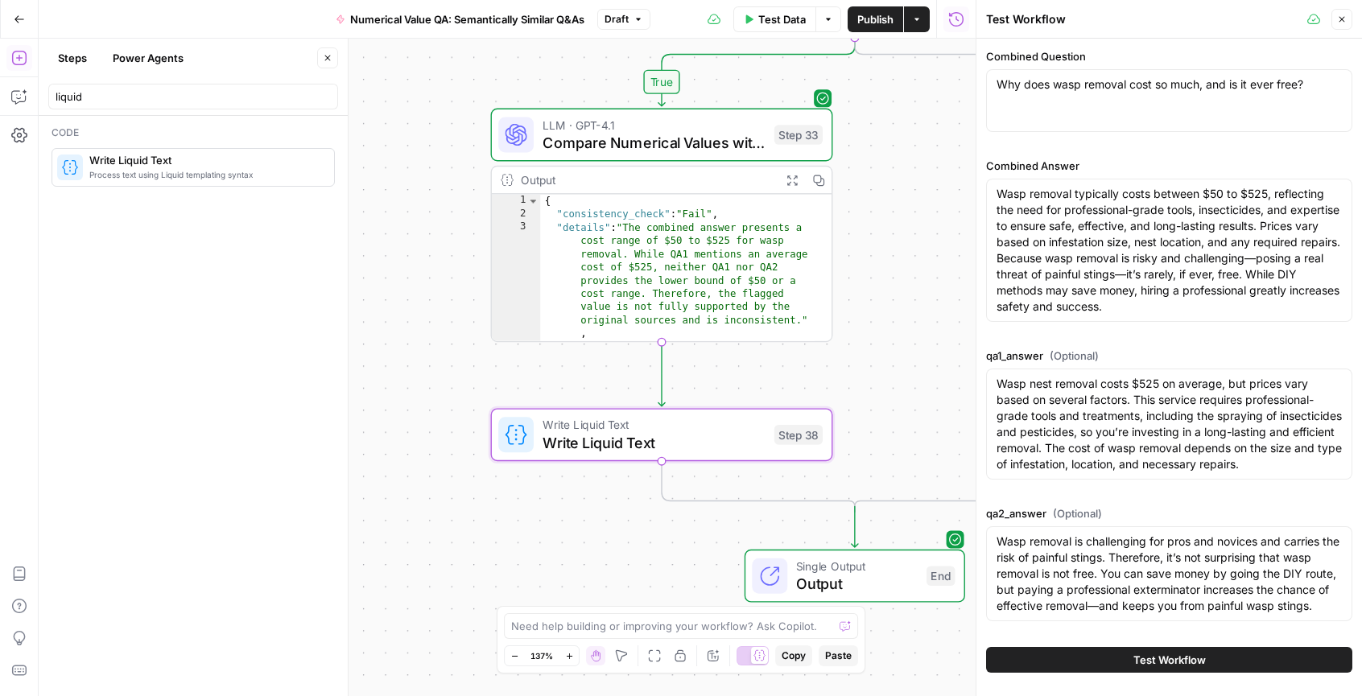
click at [1185, 654] on span "Test Workflow" at bounding box center [1170, 660] width 72 height 16
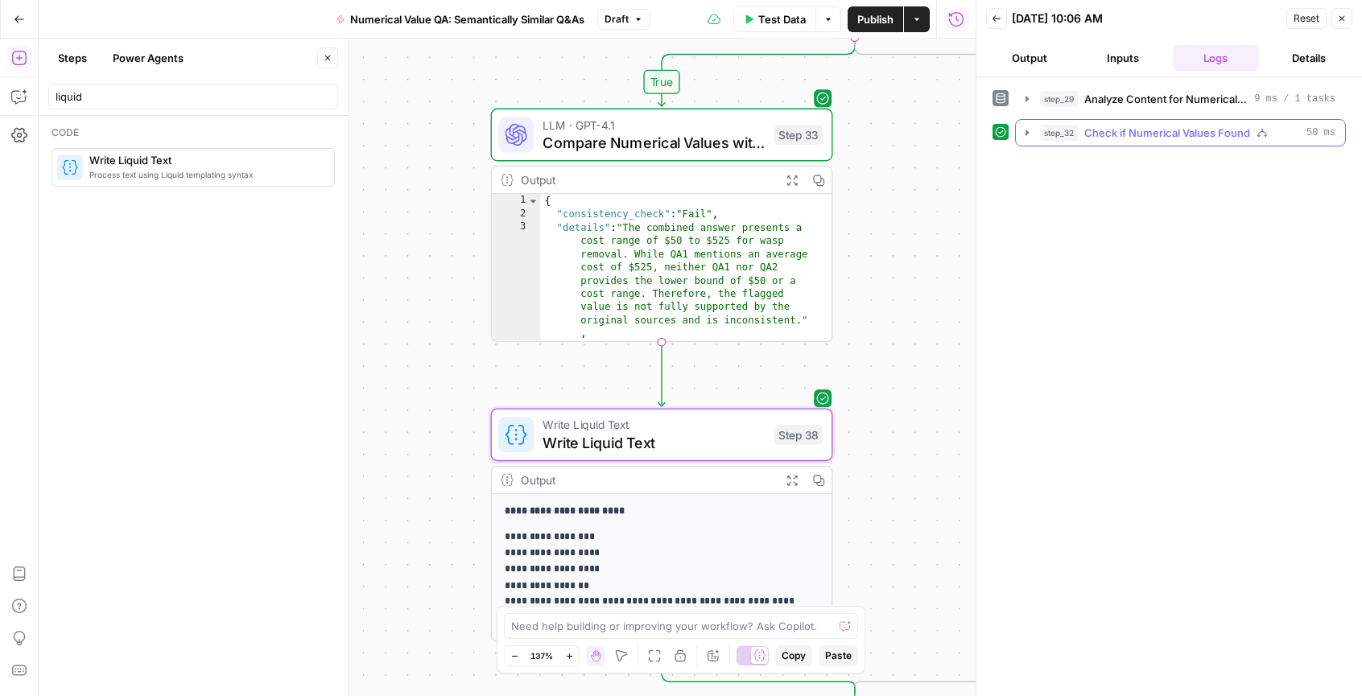
click at [1089, 126] on span "Check if Numerical Values Found" at bounding box center [1167, 133] width 166 height 16
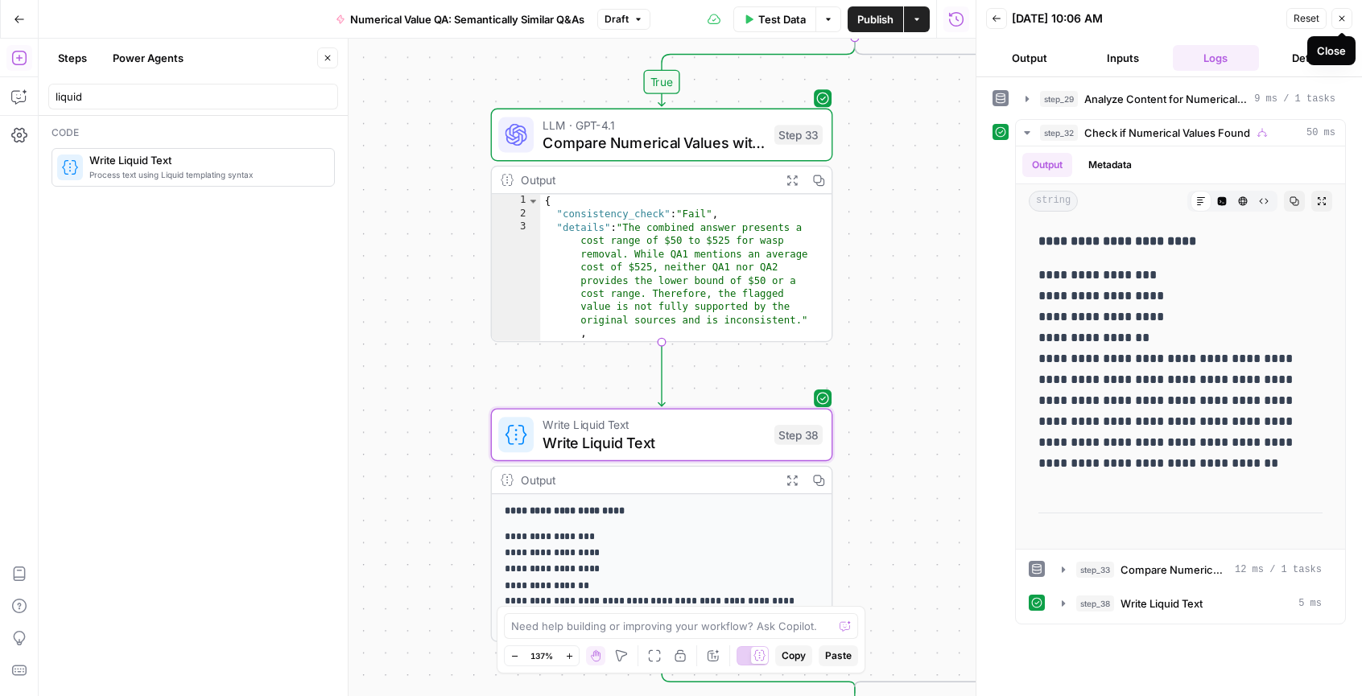
drag, startPoint x: 1340, startPoint y: 19, endPoint x: 1280, endPoint y: 64, distance: 74.7
click at [1341, 19] on icon "button" at bounding box center [1342, 19] width 10 height 10
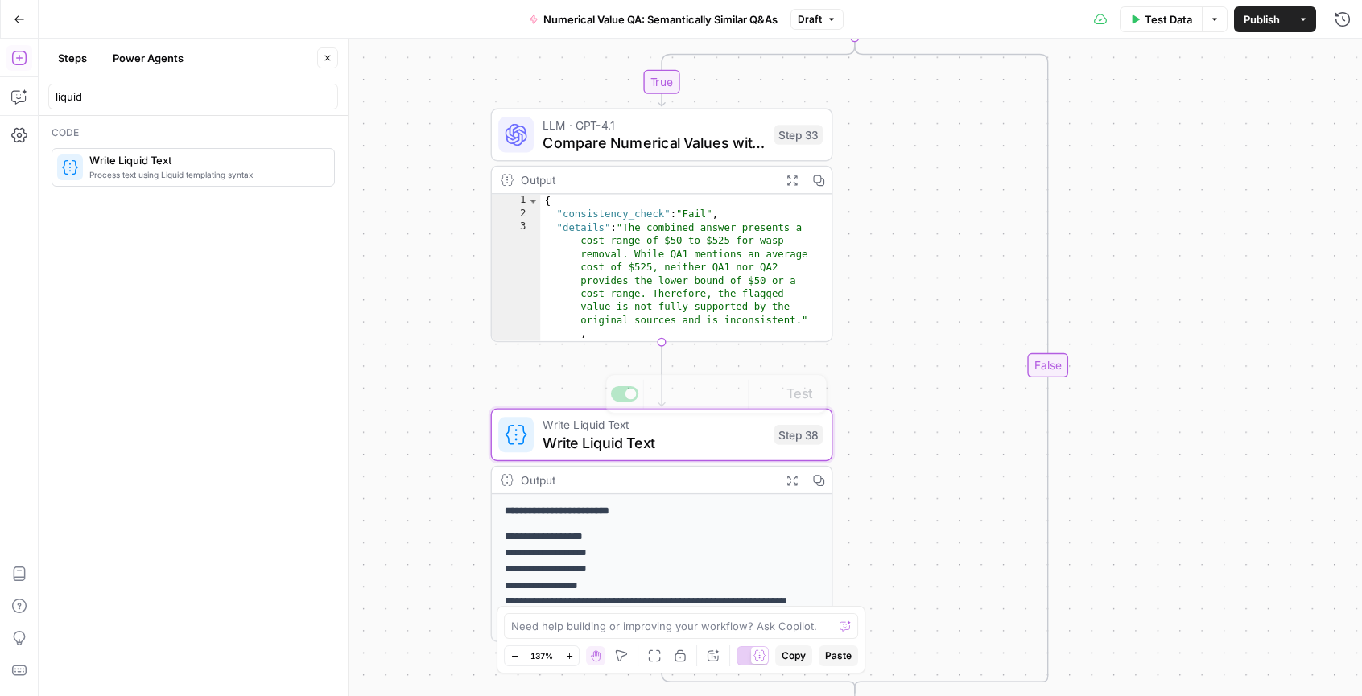
click at [630, 437] on span "Write Liquid Text" at bounding box center [654, 443] width 223 height 22
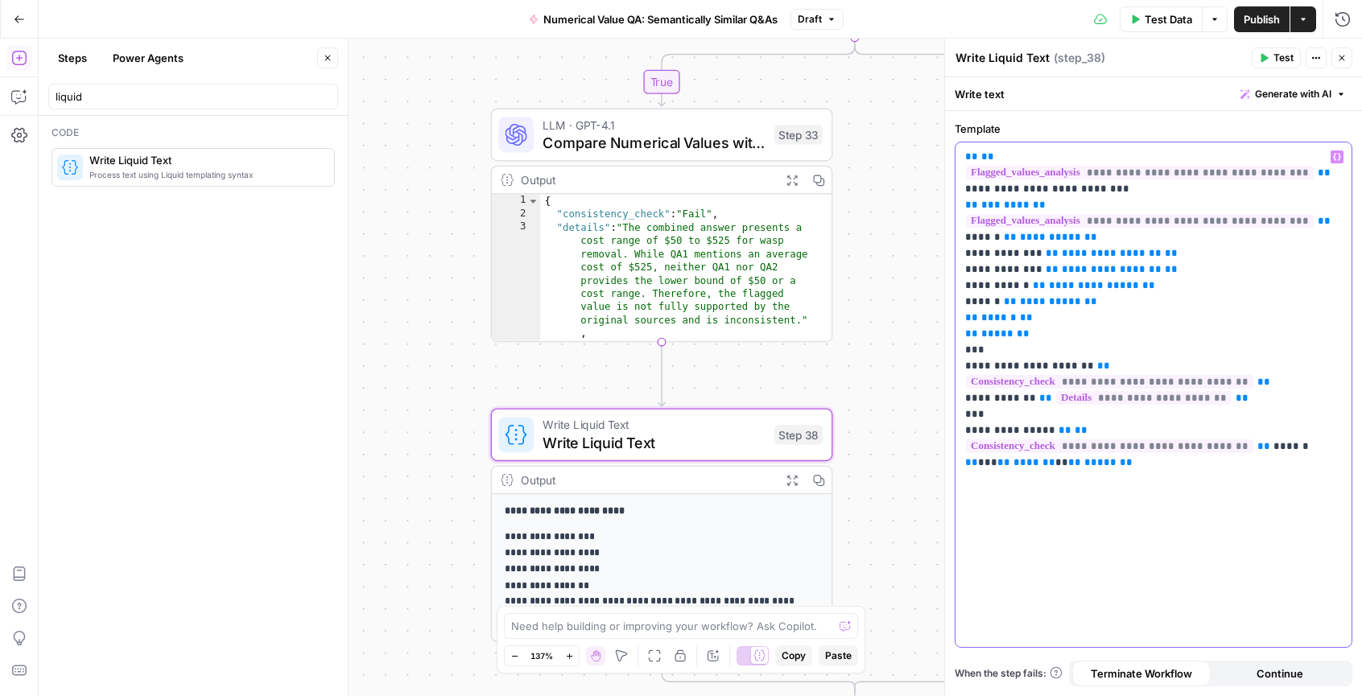
drag, startPoint x: 967, startPoint y: 349, endPoint x: 1146, endPoint y: 478, distance: 220.3
click at [1146, 478] on div "**********" at bounding box center [1154, 395] width 396 height 505
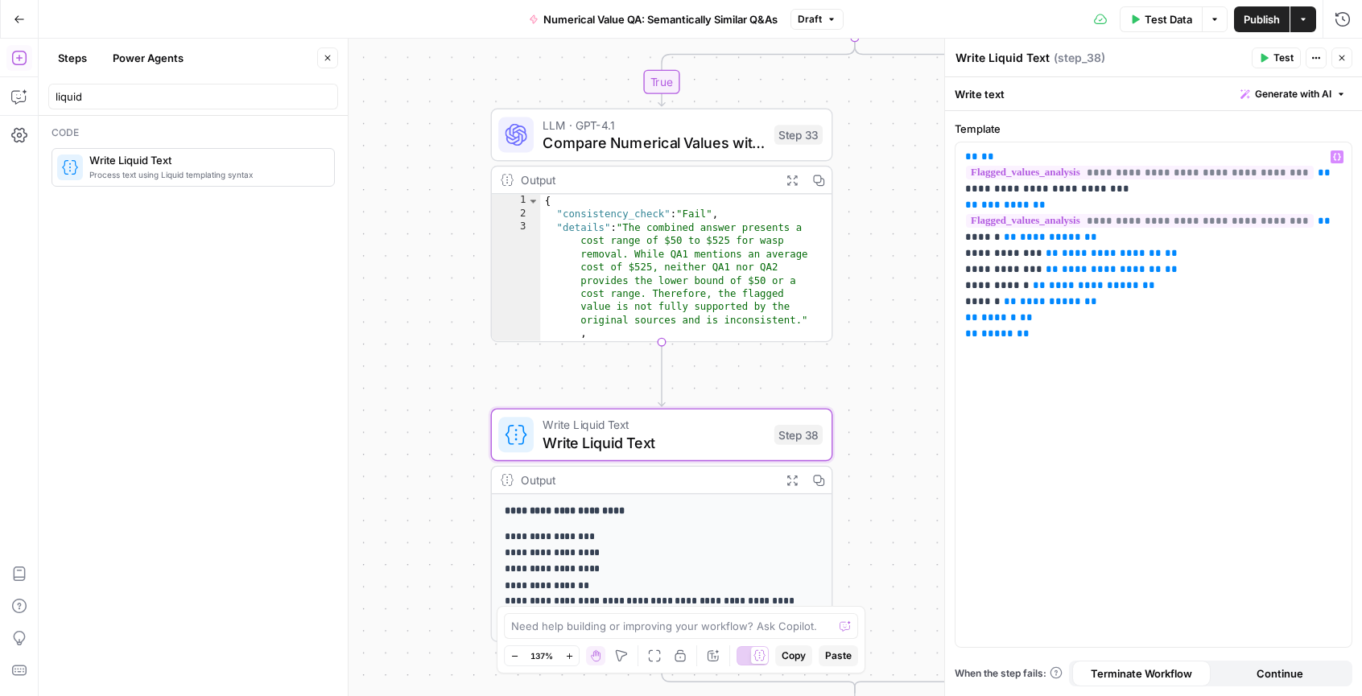
click at [1266, 62] on icon "button" at bounding box center [1264, 58] width 10 height 10
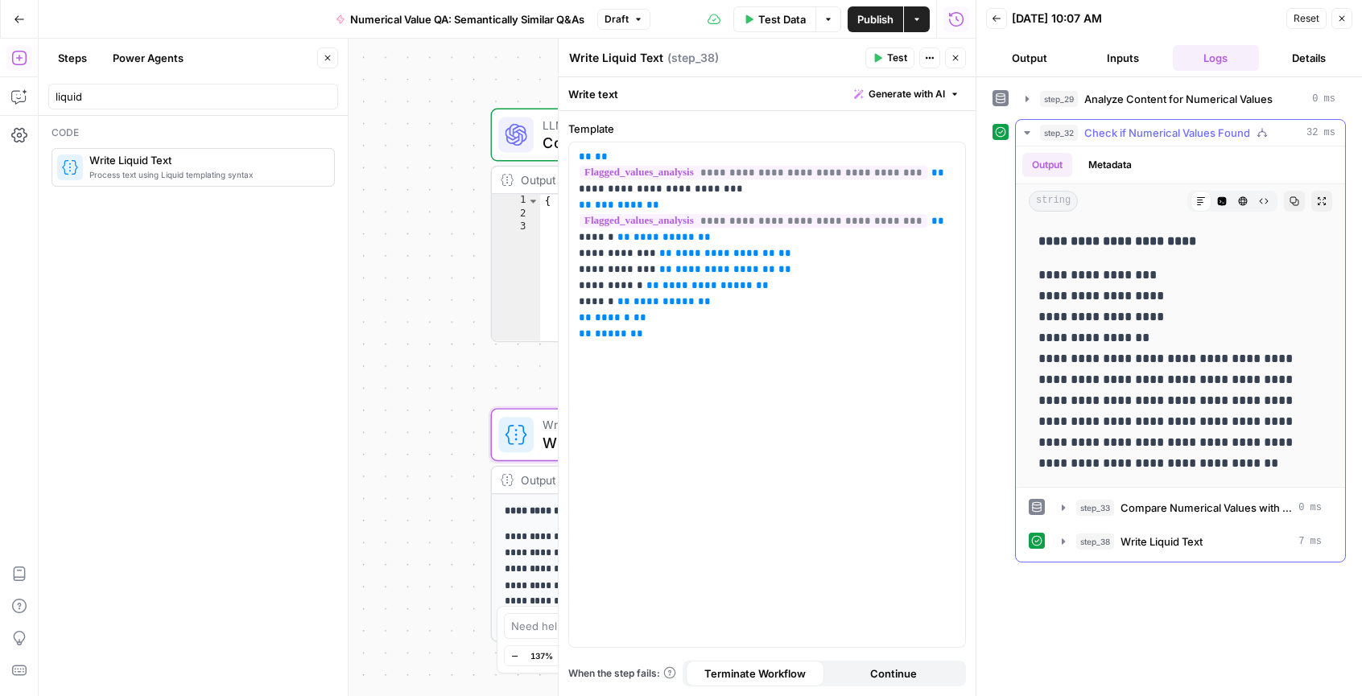
drag, startPoint x: 1114, startPoint y: 386, endPoint x: 1149, endPoint y: 432, distance: 56.8
click at [1149, 432] on p "**********" at bounding box center [1181, 369] width 284 height 209
drag, startPoint x: 1140, startPoint y: 437, endPoint x: 1125, endPoint y: 344, distance: 94.6
click at [1125, 345] on p "**********" at bounding box center [1181, 369] width 284 height 209
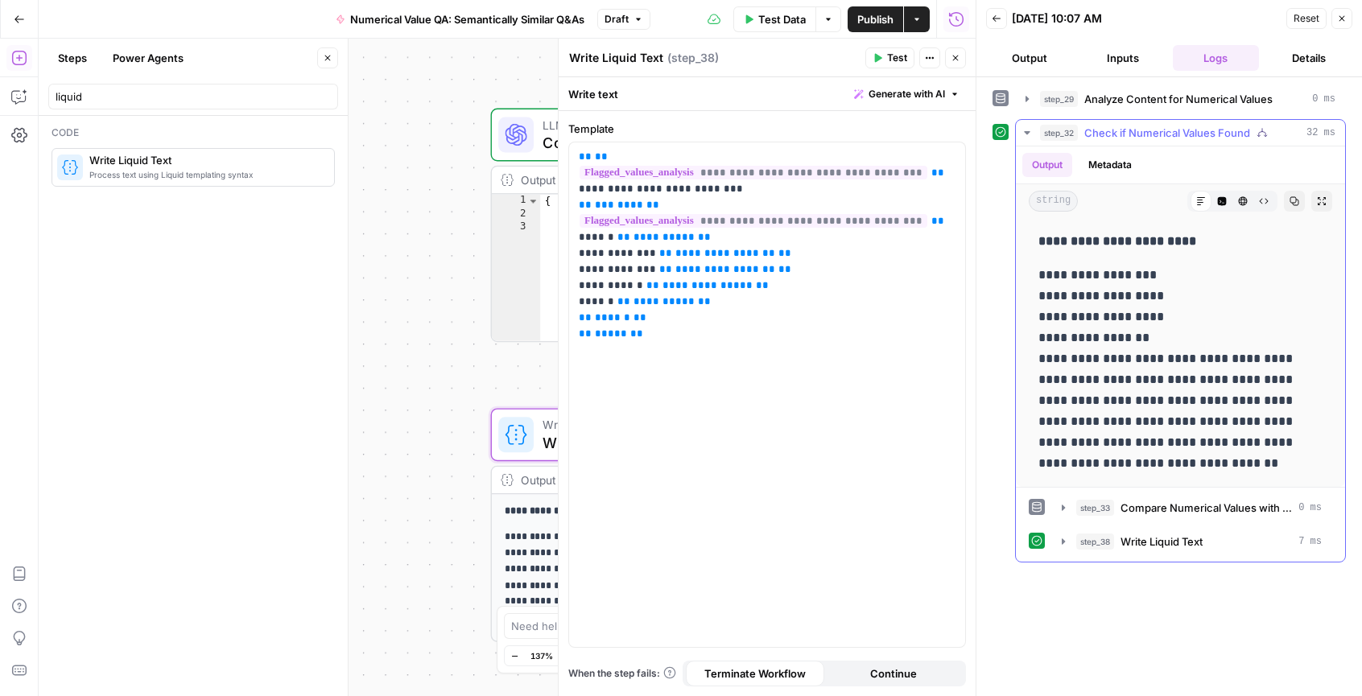
click at [1125, 344] on p "**********" at bounding box center [1181, 369] width 284 height 209
drag, startPoint x: 1156, startPoint y: 420, endPoint x: 1162, endPoint y: 435, distance: 15.5
click at [1162, 434] on p "**********" at bounding box center [1181, 369] width 284 height 209
click at [1162, 435] on p "**********" at bounding box center [1181, 369] width 284 height 209
drag, startPoint x: 1173, startPoint y: 458, endPoint x: 1169, endPoint y: 440, distance: 18.2
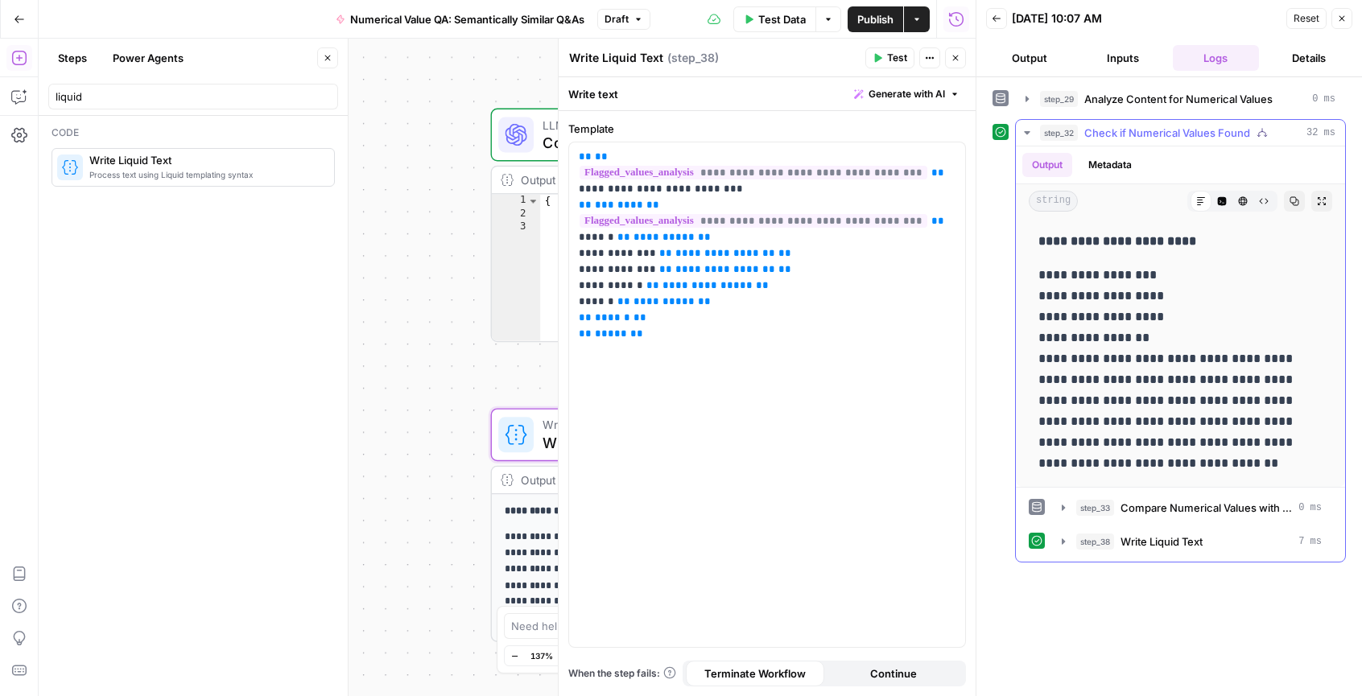
click at [1170, 442] on p "**********" at bounding box center [1181, 369] width 284 height 209
click at [1169, 440] on p "**********" at bounding box center [1181, 369] width 284 height 209
click at [1354, 8] on header "Back 10/08/25 at 10:07 AM Reset Close Output Inputs Logs Details" at bounding box center [1170, 38] width 386 height 77
click at [1348, 16] on button "Close" at bounding box center [1342, 18] width 21 height 21
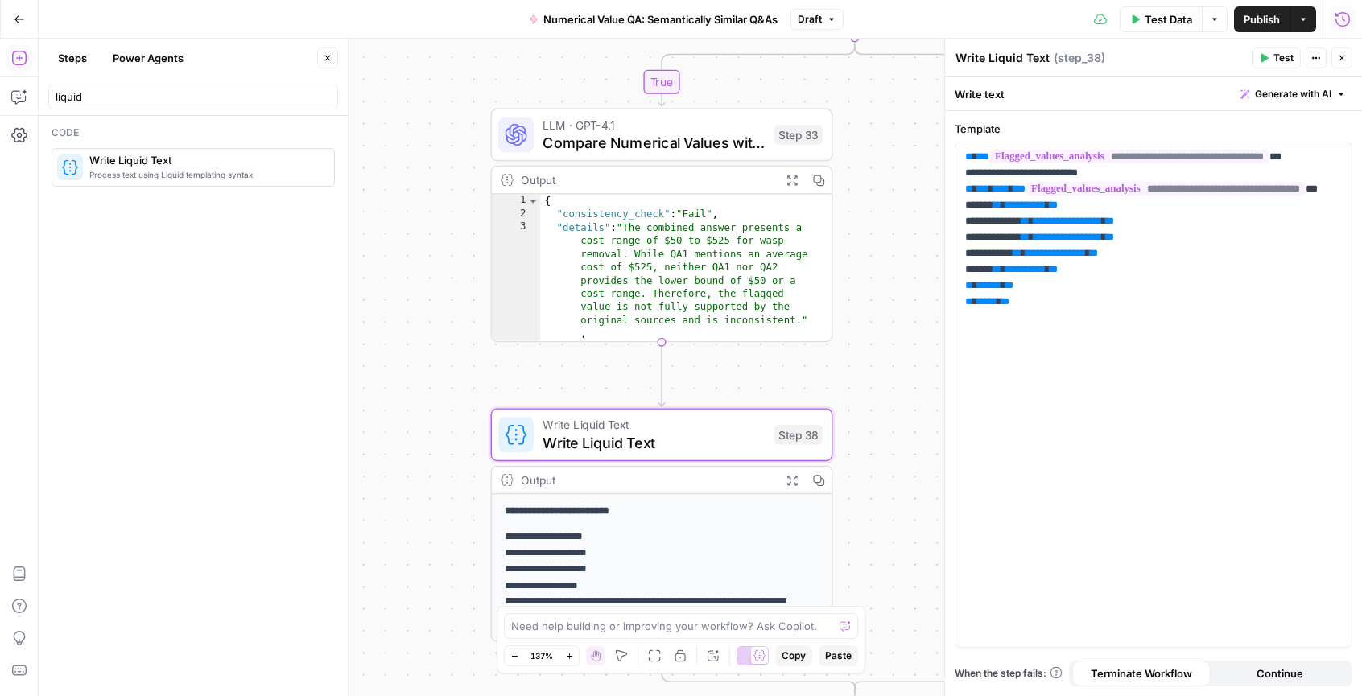
click at [1256, 13] on span "Publish" at bounding box center [1262, 19] width 36 height 16
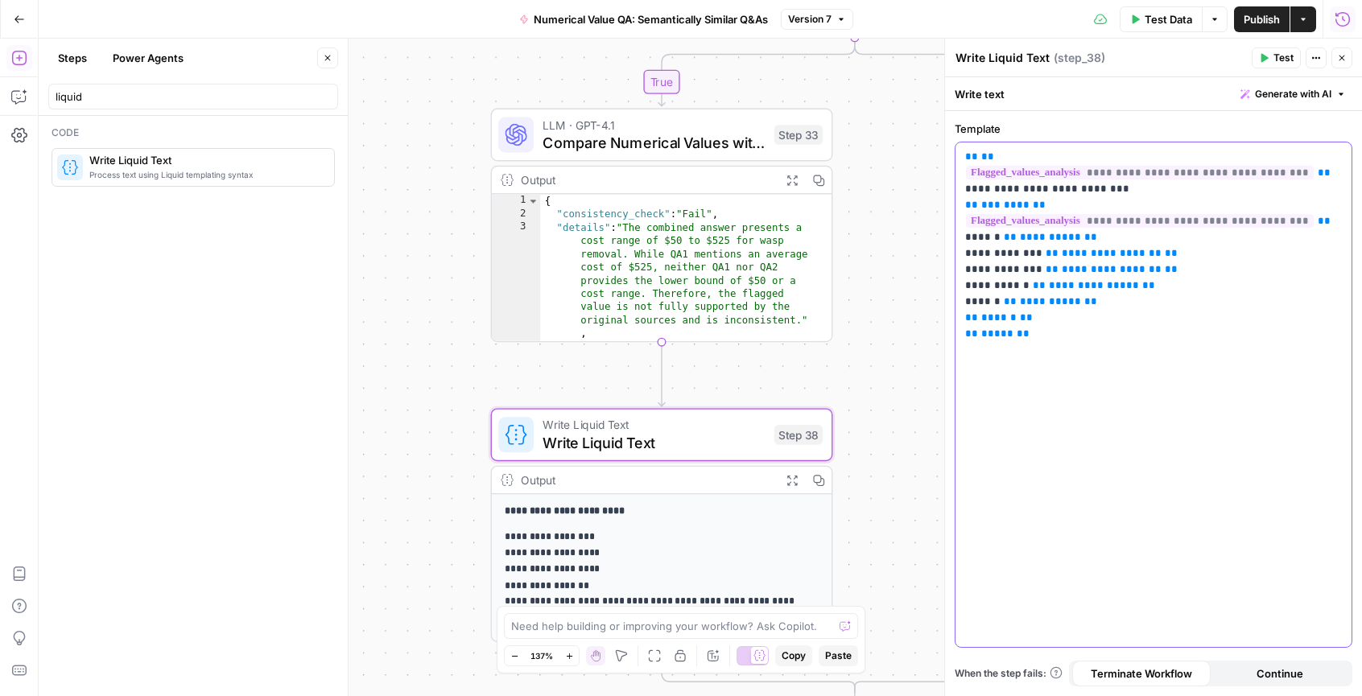
click at [1277, 416] on div "**********" at bounding box center [1154, 395] width 396 height 505
click at [1341, 62] on icon "button" at bounding box center [1342, 58] width 10 height 10
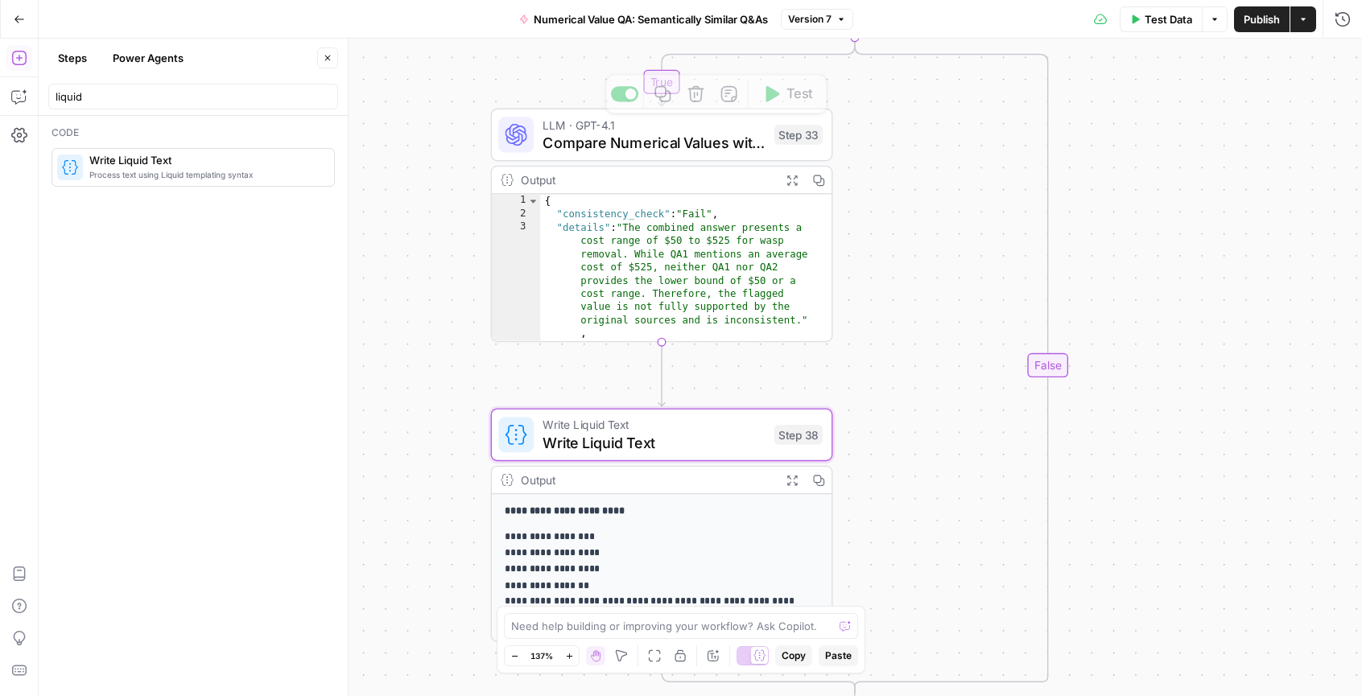
click at [836, 22] on button "Version 7" at bounding box center [817, 19] width 72 height 21
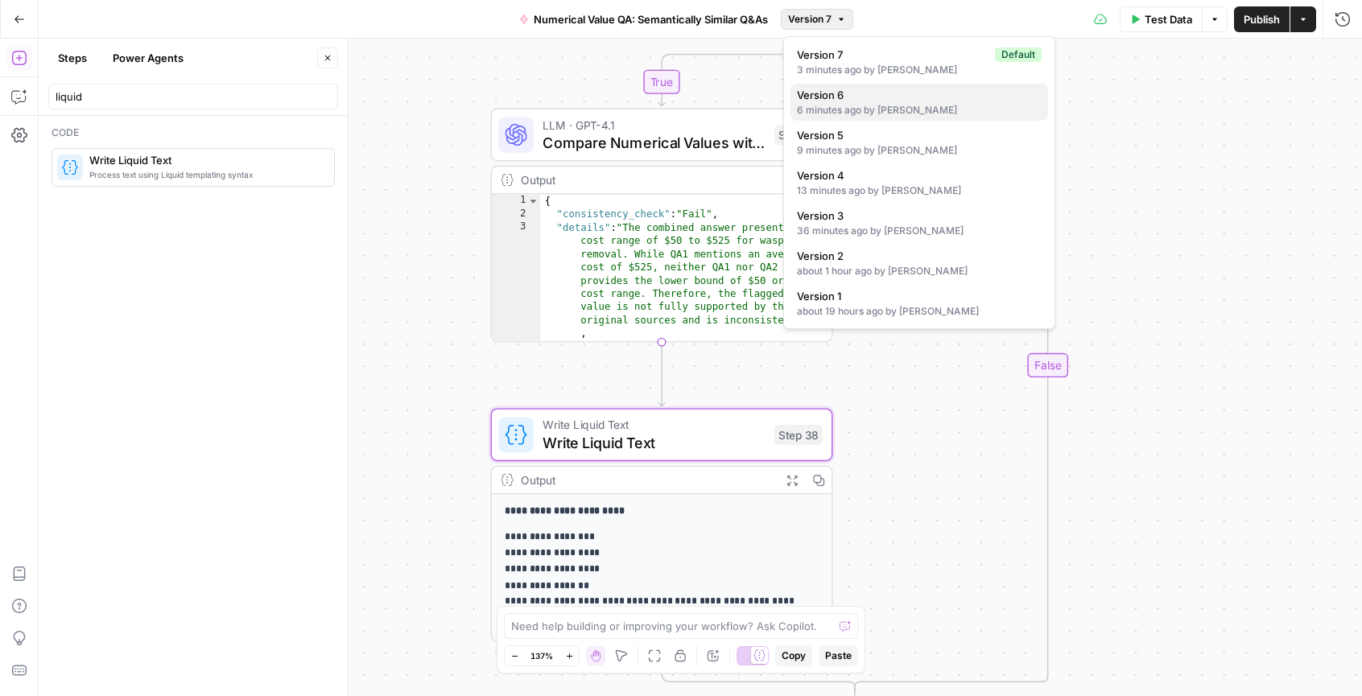
click at [853, 101] on span "Version 6" at bounding box center [916, 95] width 238 height 16
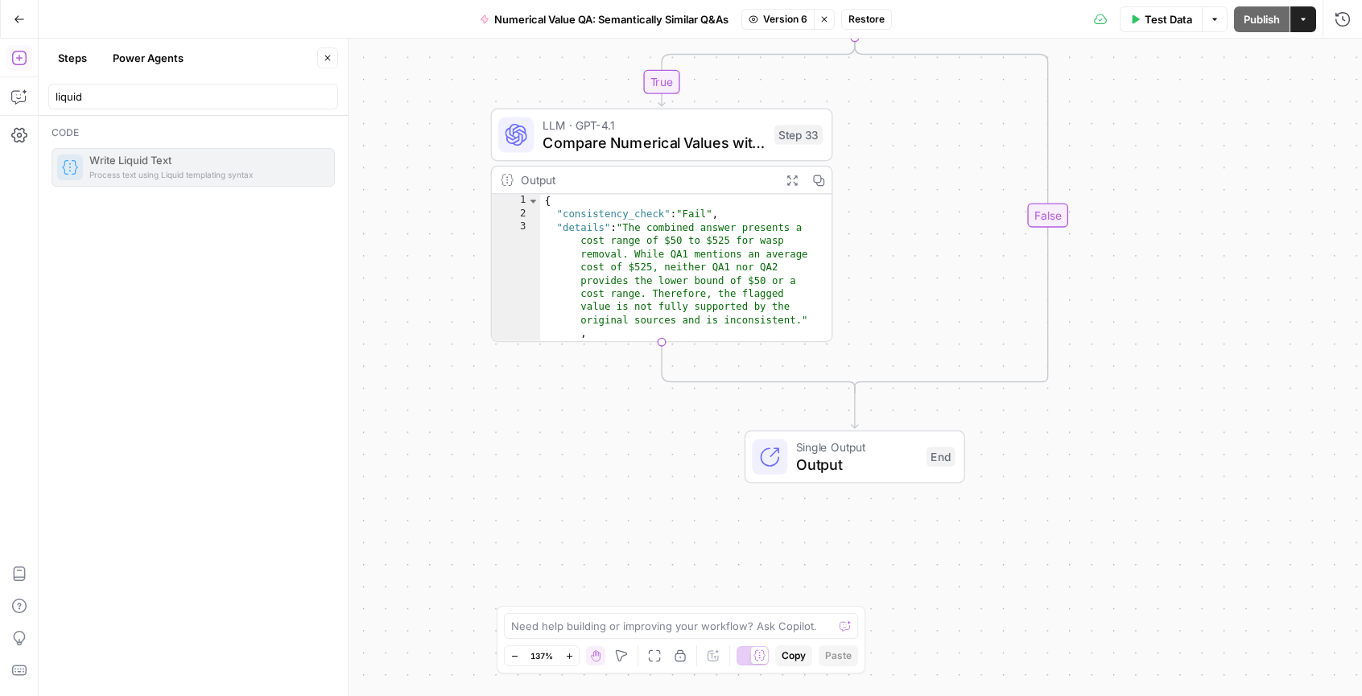
click at [1188, 106] on div "**********" at bounding box center [701, 368] width 1324 height 658
click at [881, 22] on span "Restore" at bounding box center [867, 19] width 36 height 14
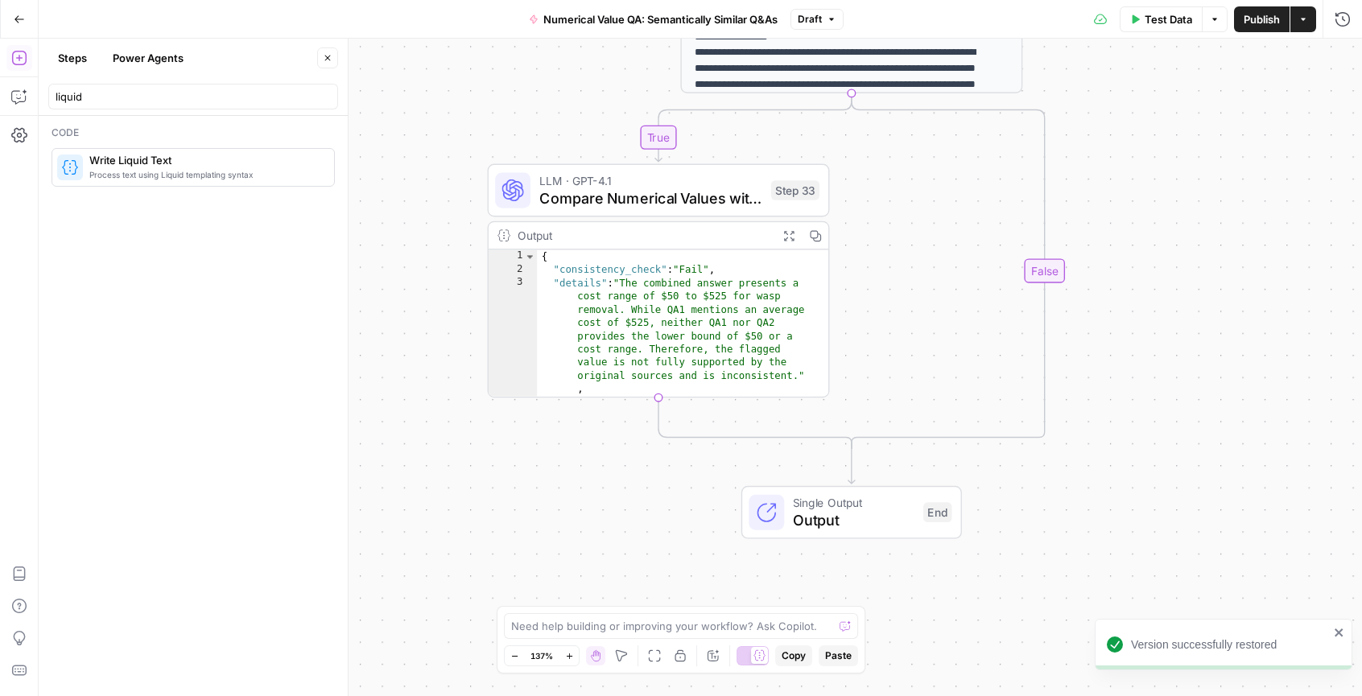
drag, startPoint x: 1149, startPoint y: 209, endPoint x: 1142, endPoint y: 267, distance: 59.1
click at [1142, 267] on div "**********" at bounding box center [701, 368] width 1324 height 658
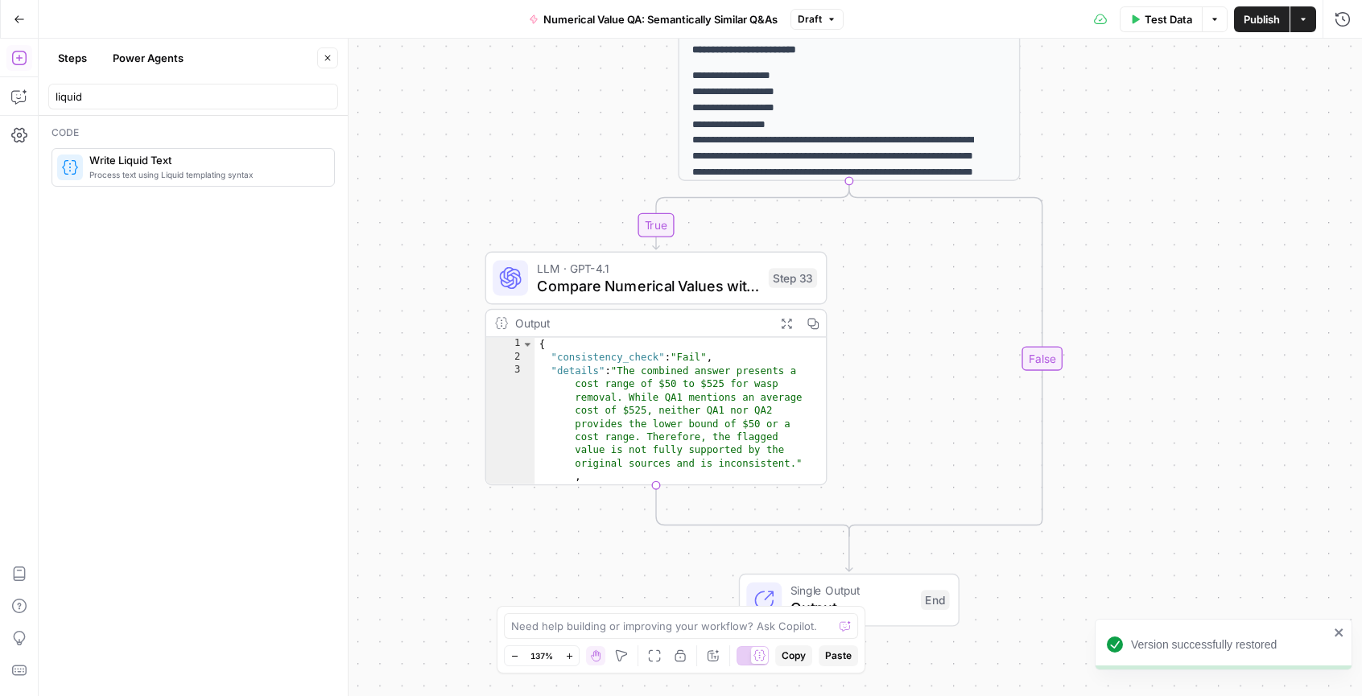
drag, startPoint x: 1147, startPoint y: 195, endPoint x: 1148, endPoint y: 242, distance: 47.5
click at [1148, 242] on div "**********" at bounding box center [701, 368] width 1324 height 658
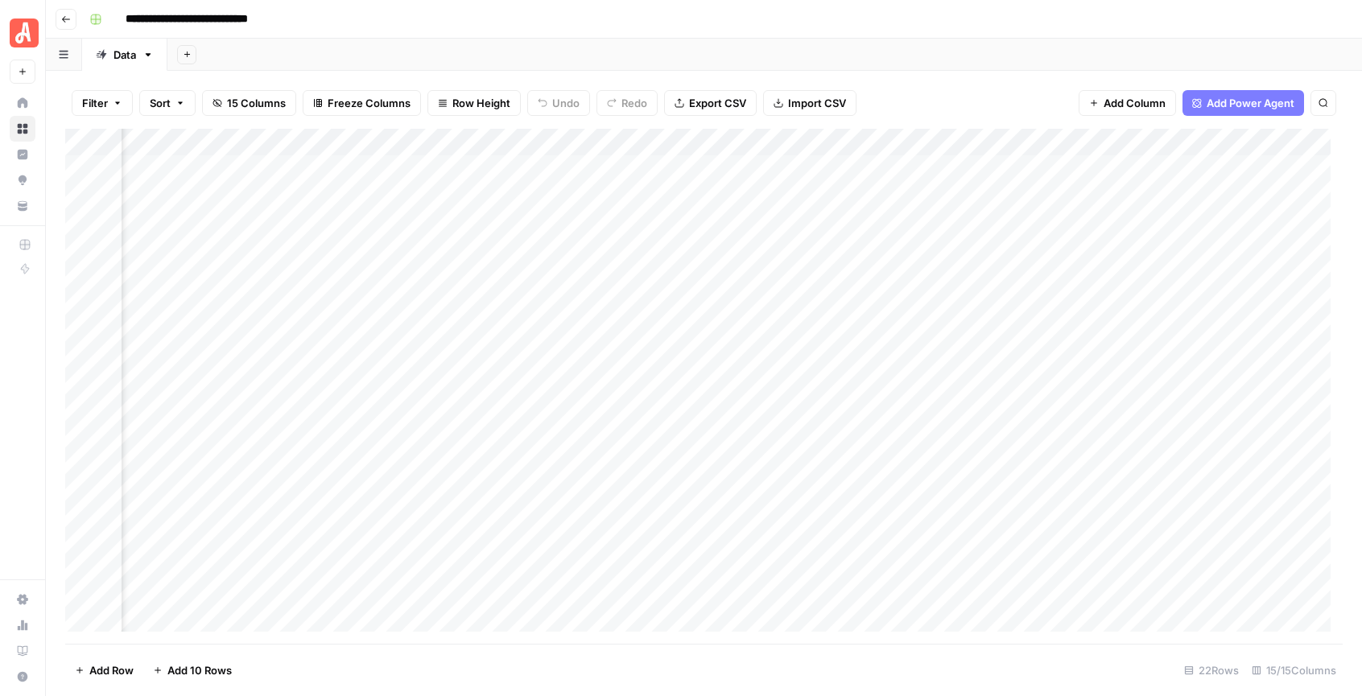
scroll to position [0, 1705]
click at [934, 225] on div "Add Column" at bounding box center [704, 386] width 1278 height 515
click at [1142, 234] on div "Add Column" at bounding box center [704, 386] width 1278 height 515
click at [1143, 227] on div "Add Column" at bounding box center [704, 386] width 1278 height 515
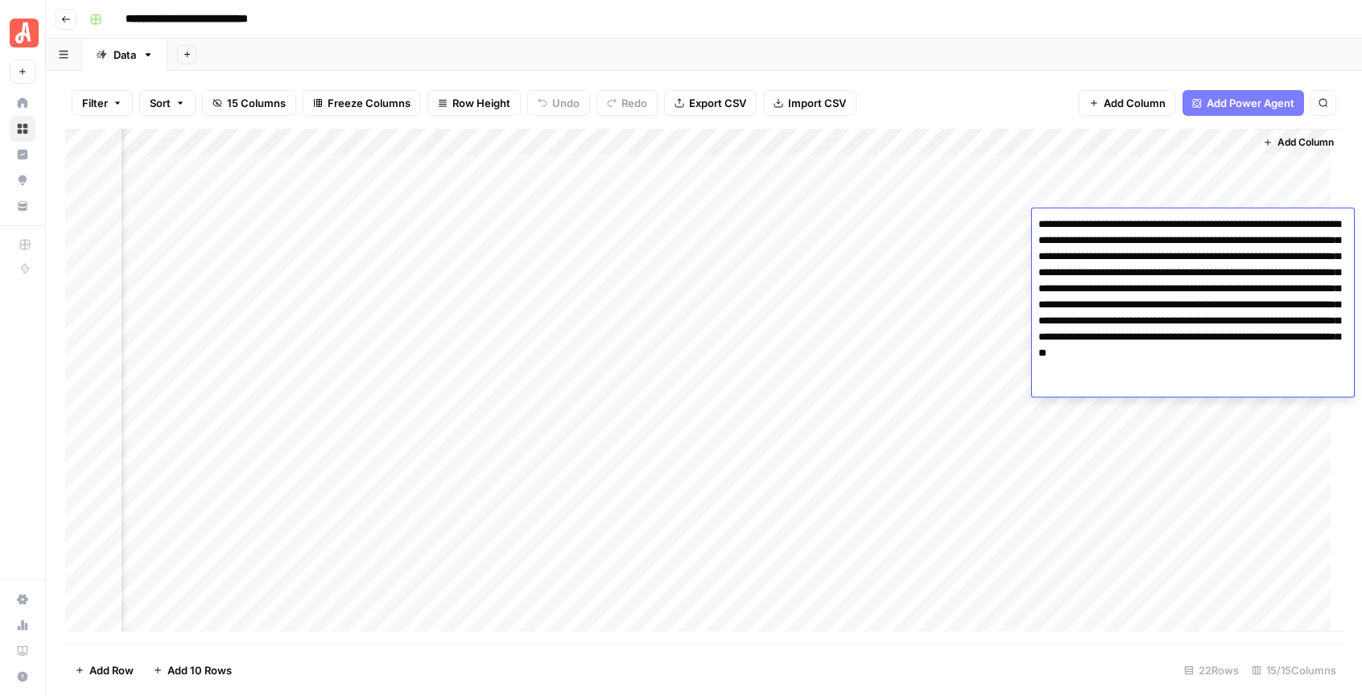
click at [1143, 227] on textarea "**********" at bounding box center [1193, 305] width 322 height 184
click at [1146, 279] on textarea "**********" at bounding box center [1193, 305] width 322 height 184
click at [1028, 88] on div "Filter Sort 15 Columns Freeze Columns Row Height Undo Redo Export CSV Import CS…" at bounding box center [704, 103] width 1278 height 52
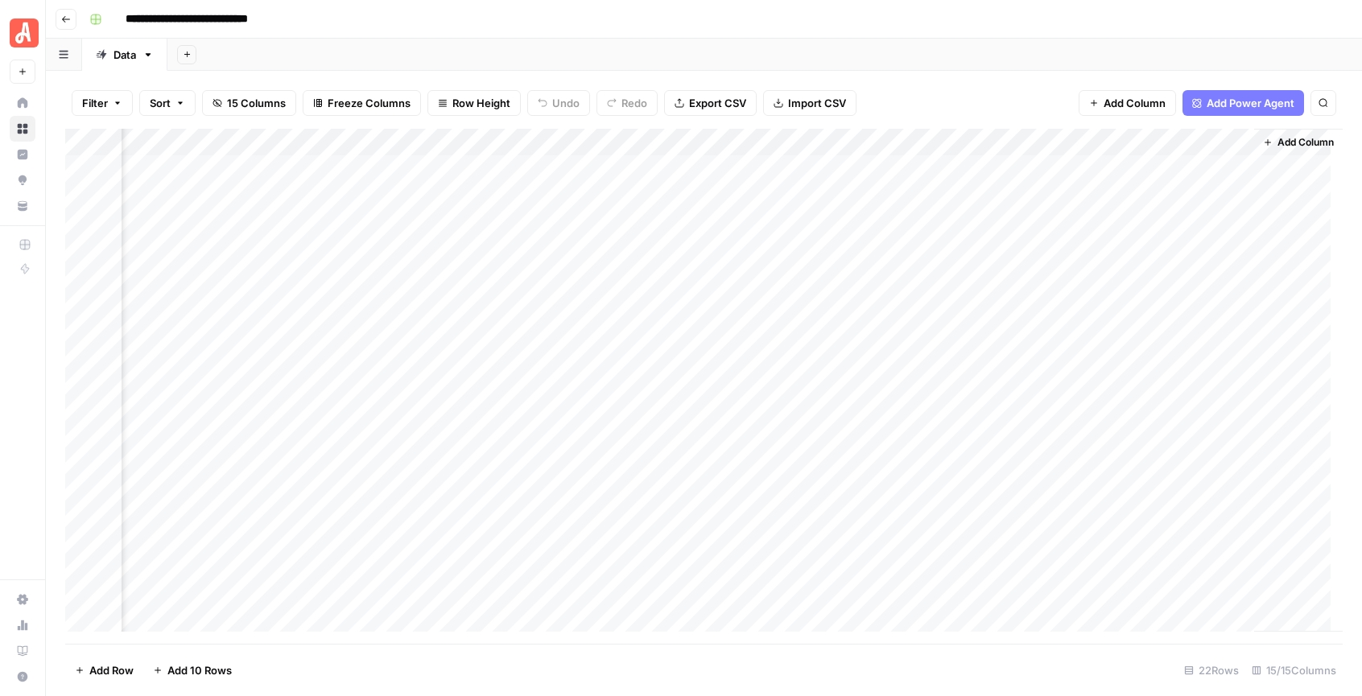
click at [1190, 224] on div "Add Column" at bounding box center [704, 386] width 1278 height 515
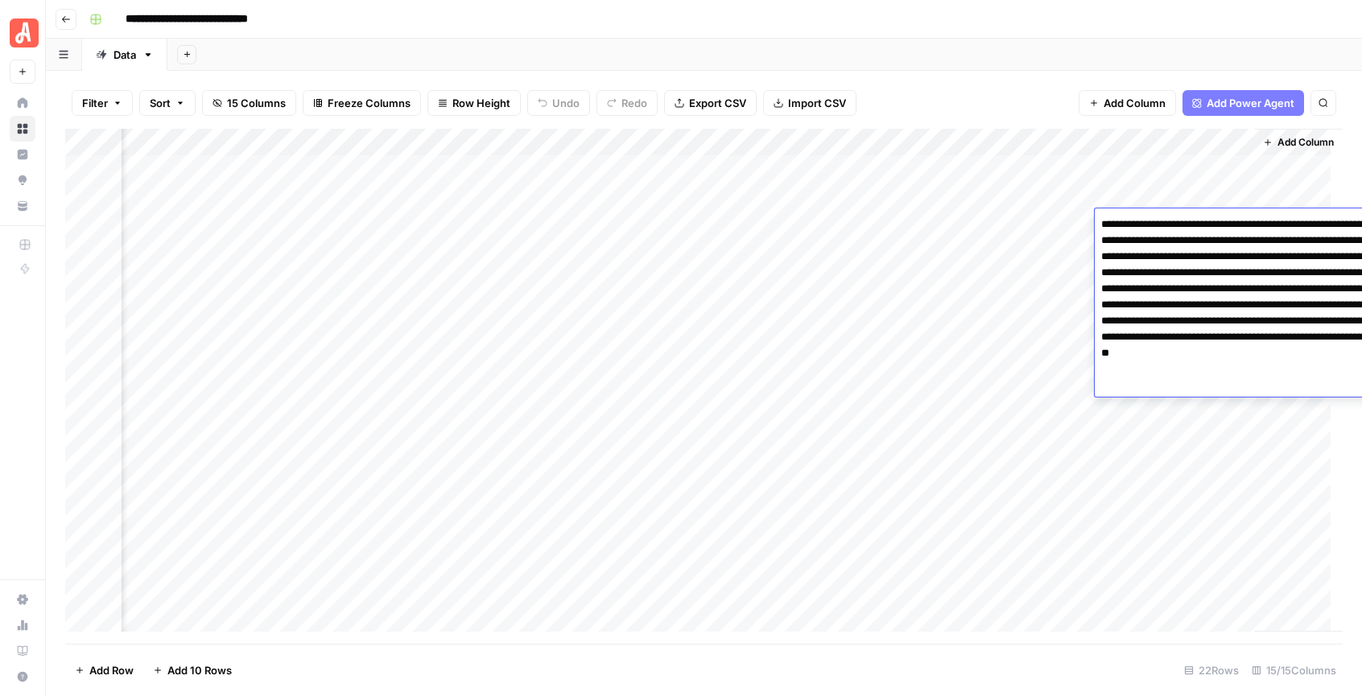
click at [1190, 224] on textarea "**********" at bounding box center [1256, 305] width 322 height 184
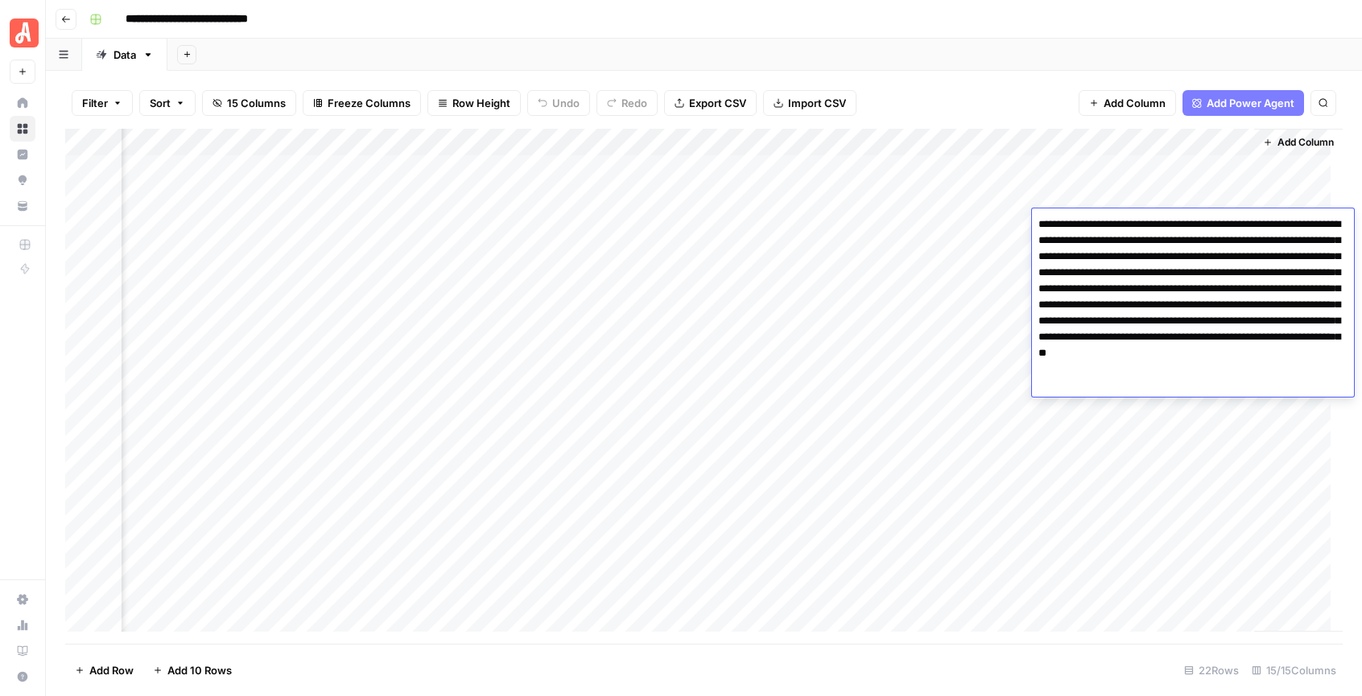
click at [951, 65] on div "Add Sheet" at bounding box center [764, 55] width 1195 height 32
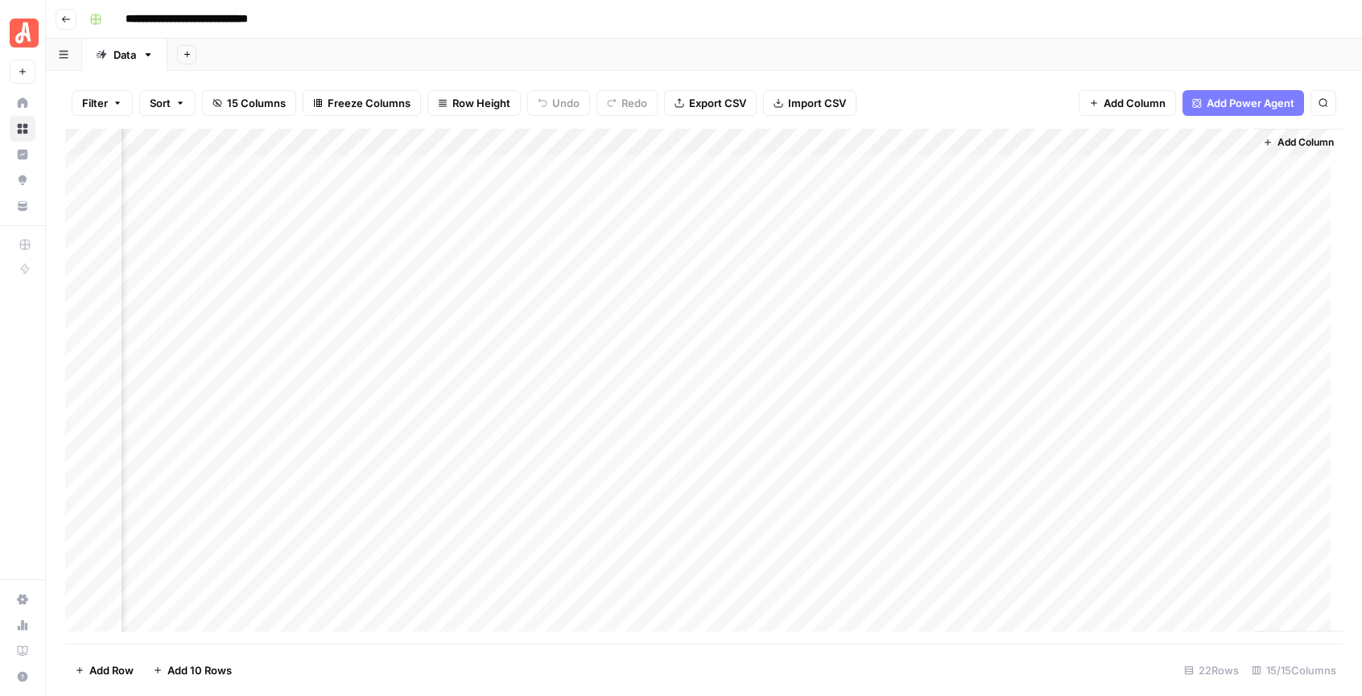
click at [1043, 237] on div "Add Column" at bounding box center [704, 386] width 1278 height 515
click at [1002, 83] on div "Filter Sort 15 Columns Freeze Columns Row Height Undo Redo Export CSV Import CS…" at bounding box center [704, 103] width 1278 height 52
click at [1194, 161] on div "Add Column" at bounding box center [704, 386] width 1278 height 515
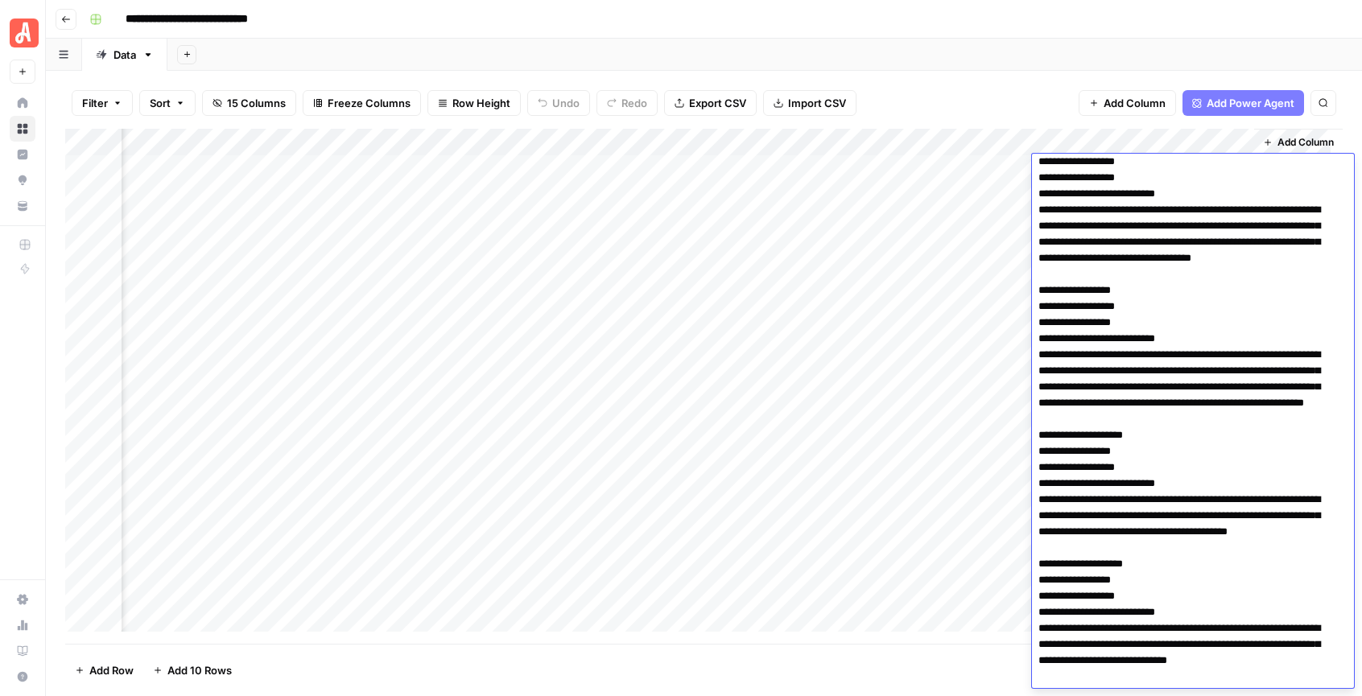
scroll to position [0, 0]
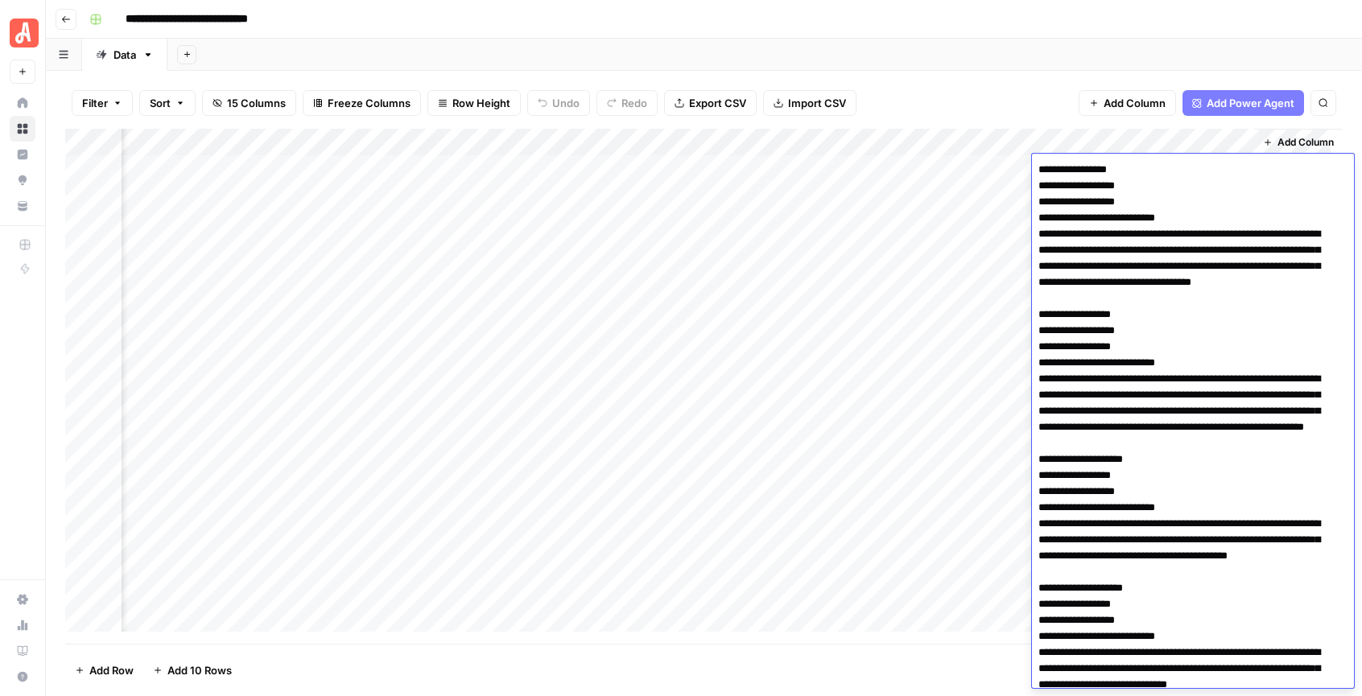
click at [986, 82] on div "Filter Sort 15 Columns Freeze Columns Row Height Undo Redo Export CSV Import CS…" at bounding box center [704, 103] width 1278 height 52
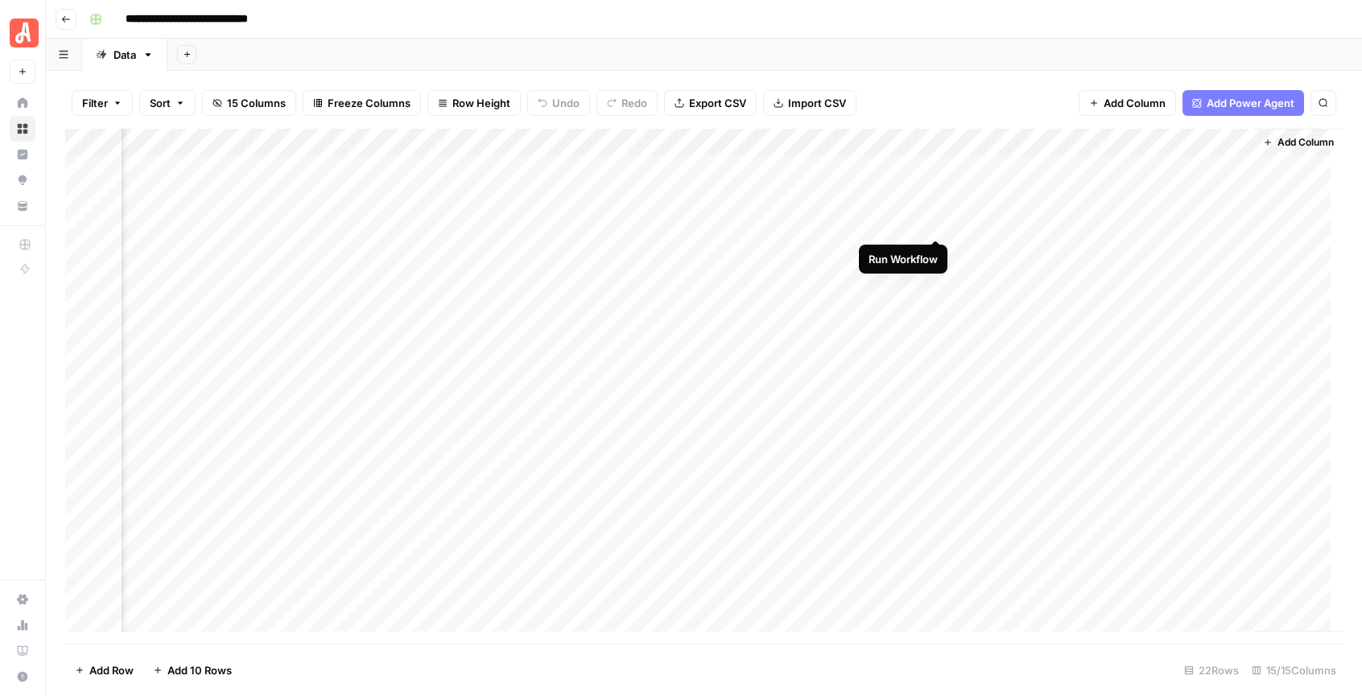
click at [935, 222] on div "Add Column" at bounding box center [704, 386] width 1278 height 515
click at [1150, 225] on div "Add Column" at bounding box center [704, 386] width 1278 height 515
click at [1138, 226] on div "Add Column" at bounding box center [704, 386] width 1278 height 515
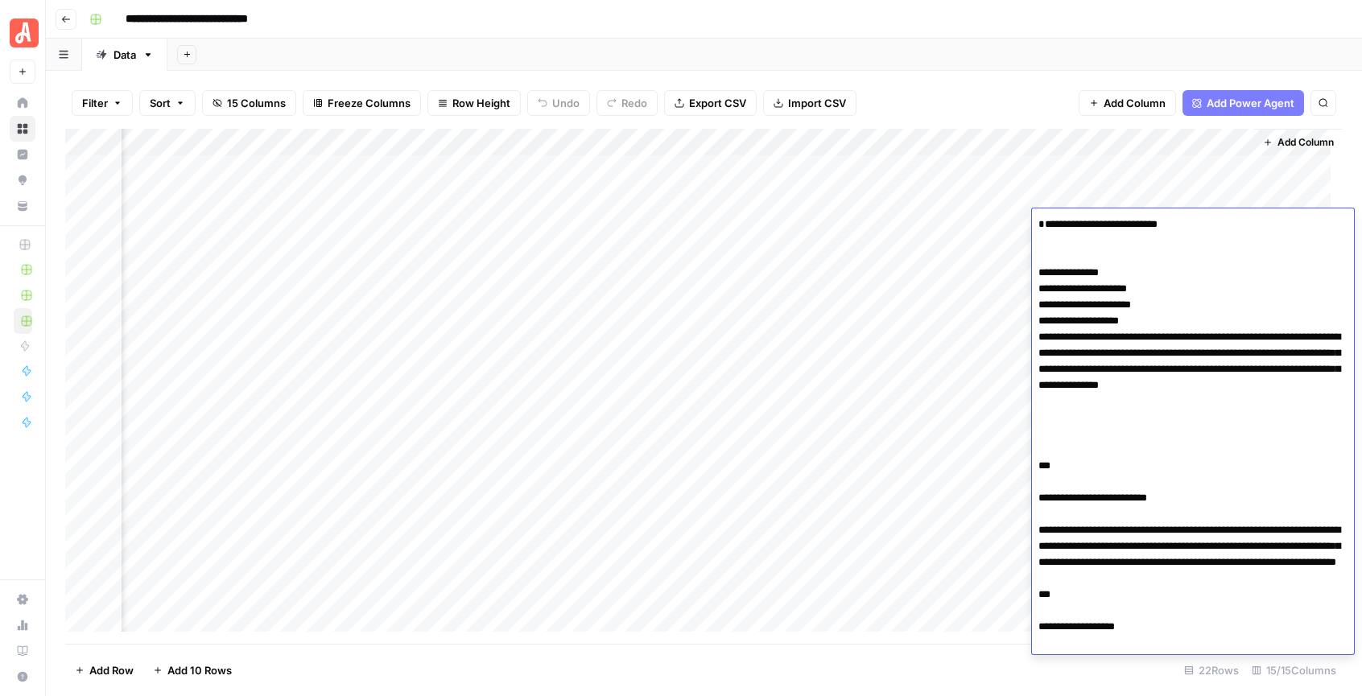
click at [1138, 226] on textarea "**********" at bounding box center [1193, 441] width 322 height 457
click at [1165, 260] on textarea "**********" at bounding box center [1193, 441] width 322 height 457
click at [1106, 307] on textarea "**********" at bounding box center [1193, 441] width 322 height 457
click at [963, 74] on div "Filter Sort 15 Columns Freeze Columns Row Height Undo Redo Export CSV Import CS…" at bounding box center [704, 384] width 1316 height 626
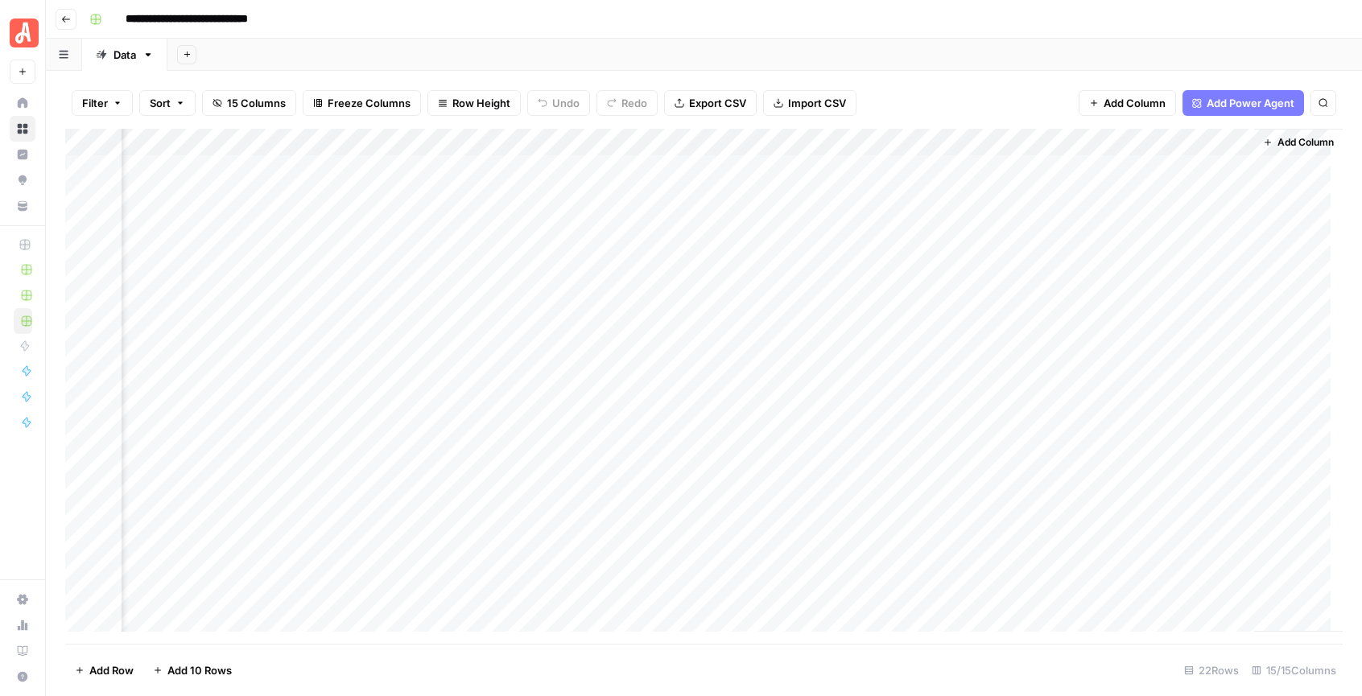
click at [1084, 143] on div "Add Column" at bounding box center [704, 386] width 1278 height 515
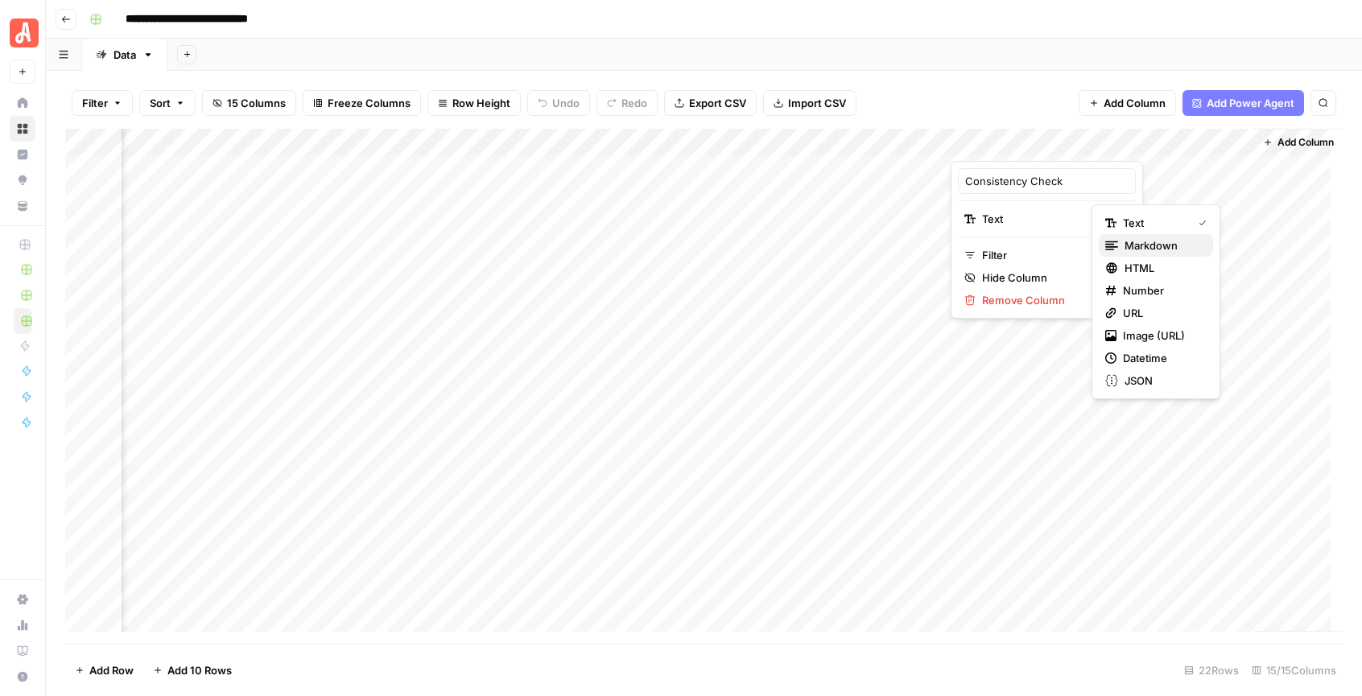
click at [1128, 243] on span "Markdown" at bounding box center [1163, 246] width 76 height 16
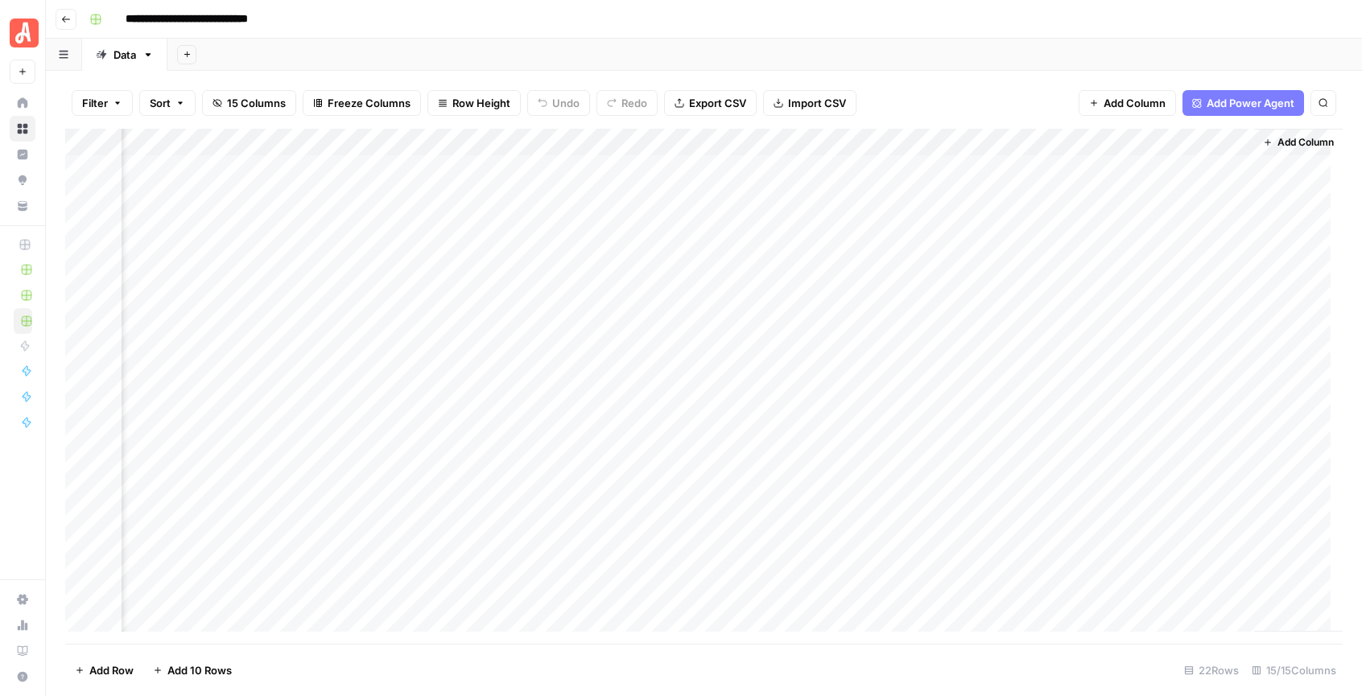
click at [1080, 141] on div "Add Column" at bounding box center [704, 386] width 1278 height 515
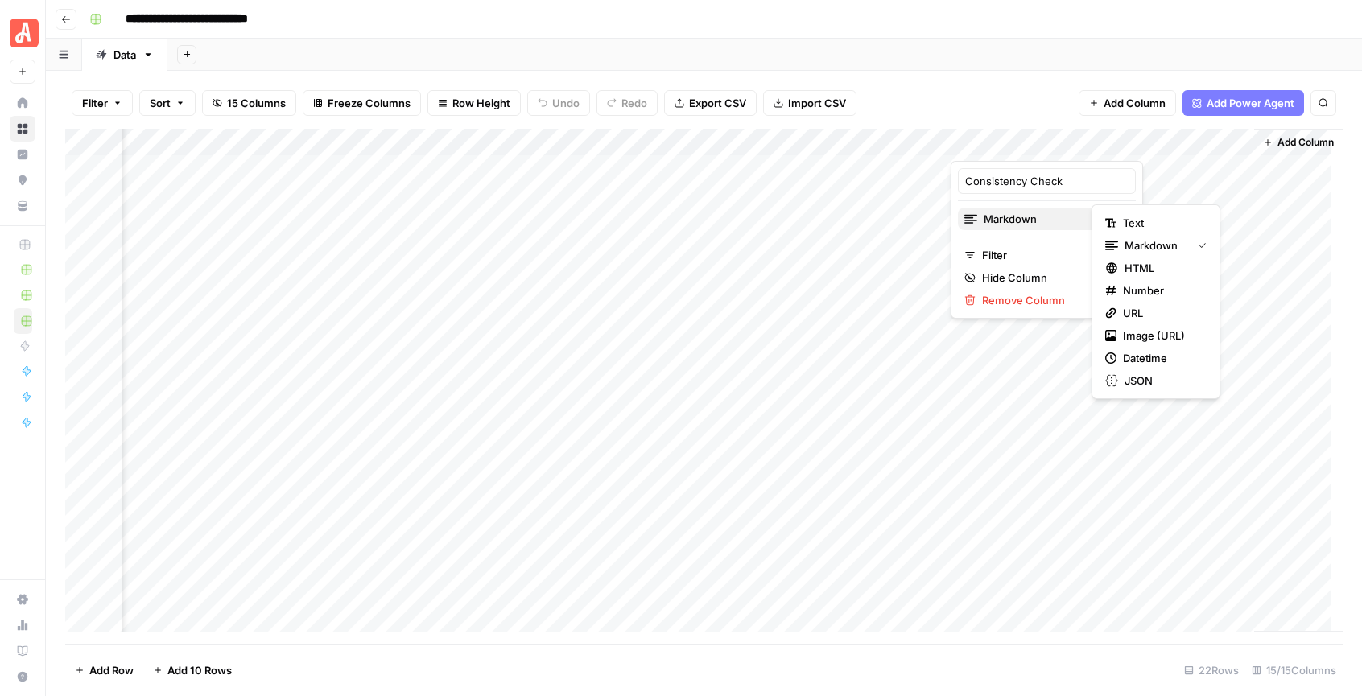
click at [1043, 214] on span "Markdown" at bounding box center [1045, 219] width 123 height 16
click at [1112, 221] on icon "button" at bounding box center [1109, 223] width 8 height 9
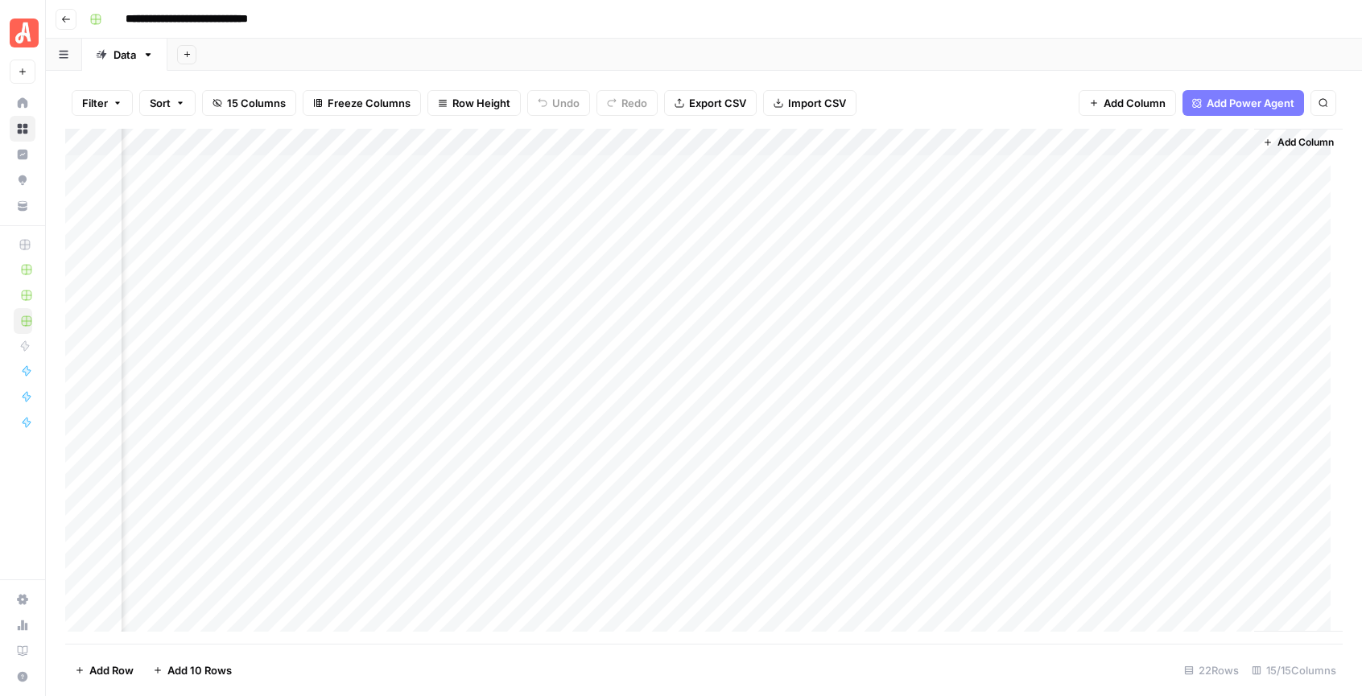
click at [1233, 141] on div "Add Column" at bounding box center [704, 386] width 1278 height 515
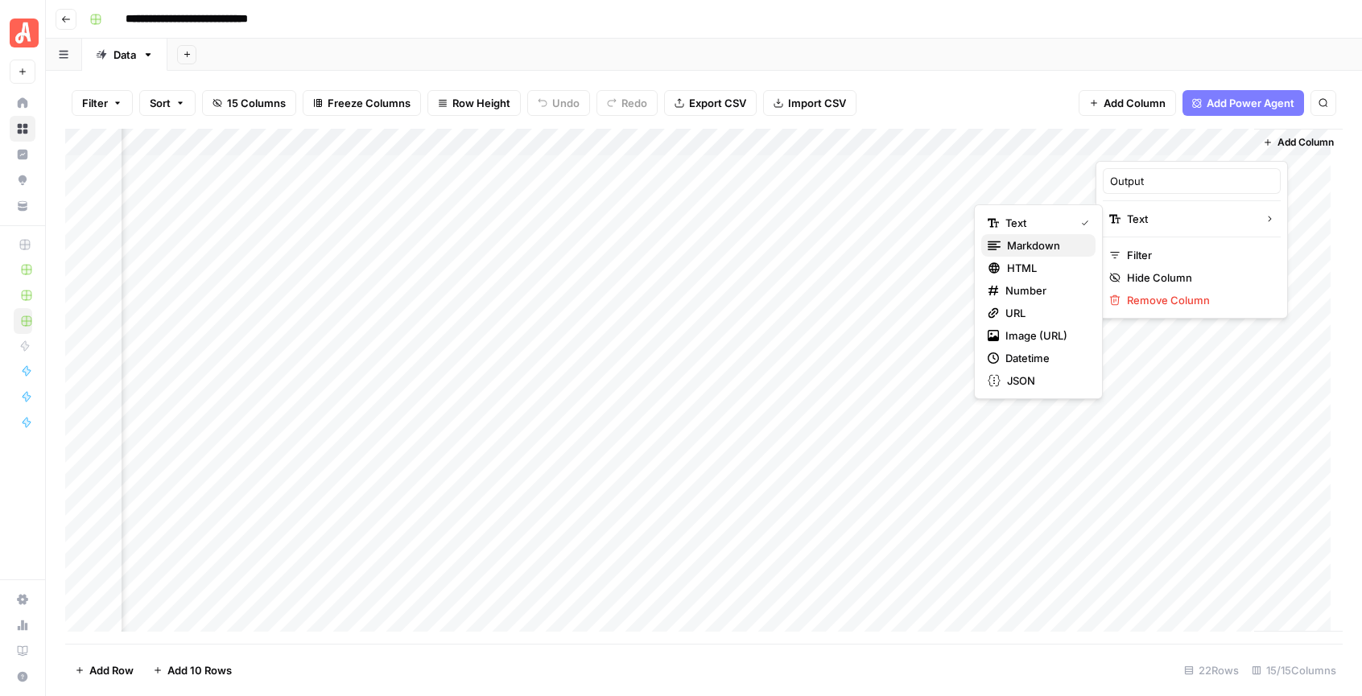
click at [1065, 246] on span "Markdown" at bounding box center [1045, 246] width 76 height 16
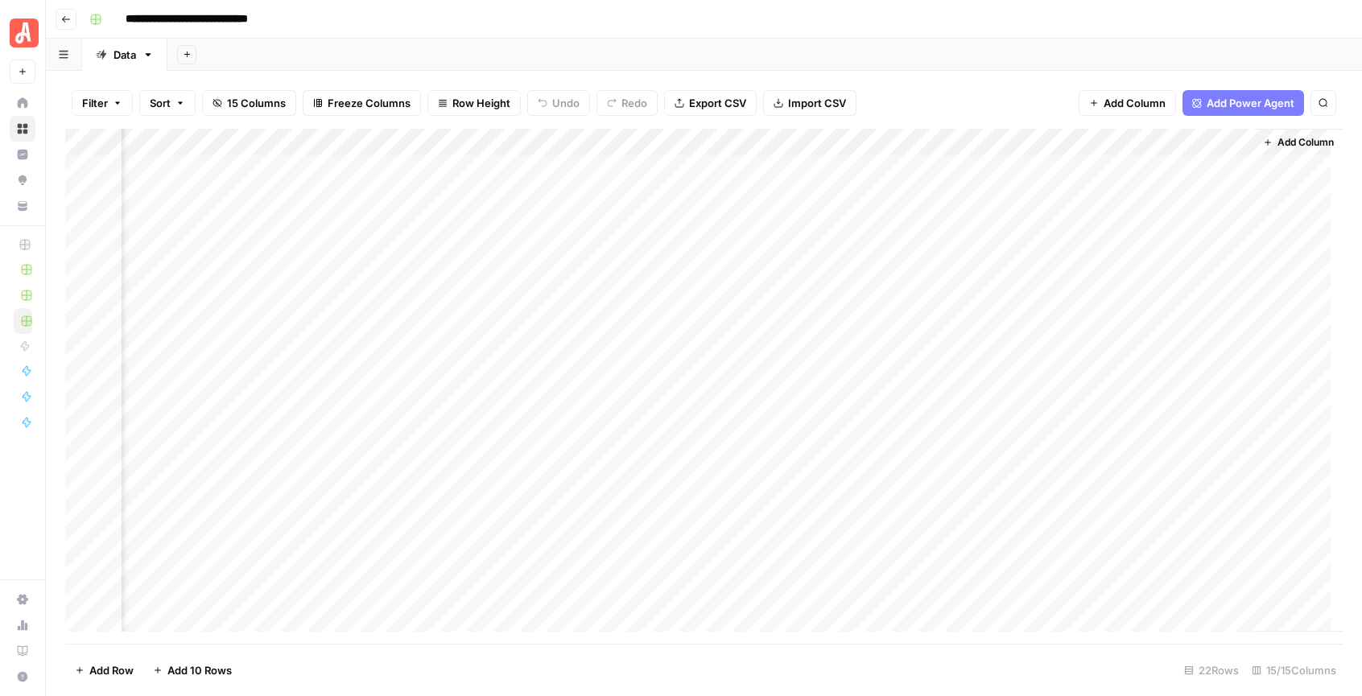
click at [1169, 225] on div "Add Column" at bounding box center [704, 386] width 1278 height 515
click at [1161, 295] on div "Add Column" at bounding box center [704, 386] width 1278 height 515
click at [1187, 225] on div "Add Column" at bounding box center [704, 386] width 1278 height 515
click at [1221, 222] on div "Add Column" at bounding box center [704, 386] width 1278 height 515
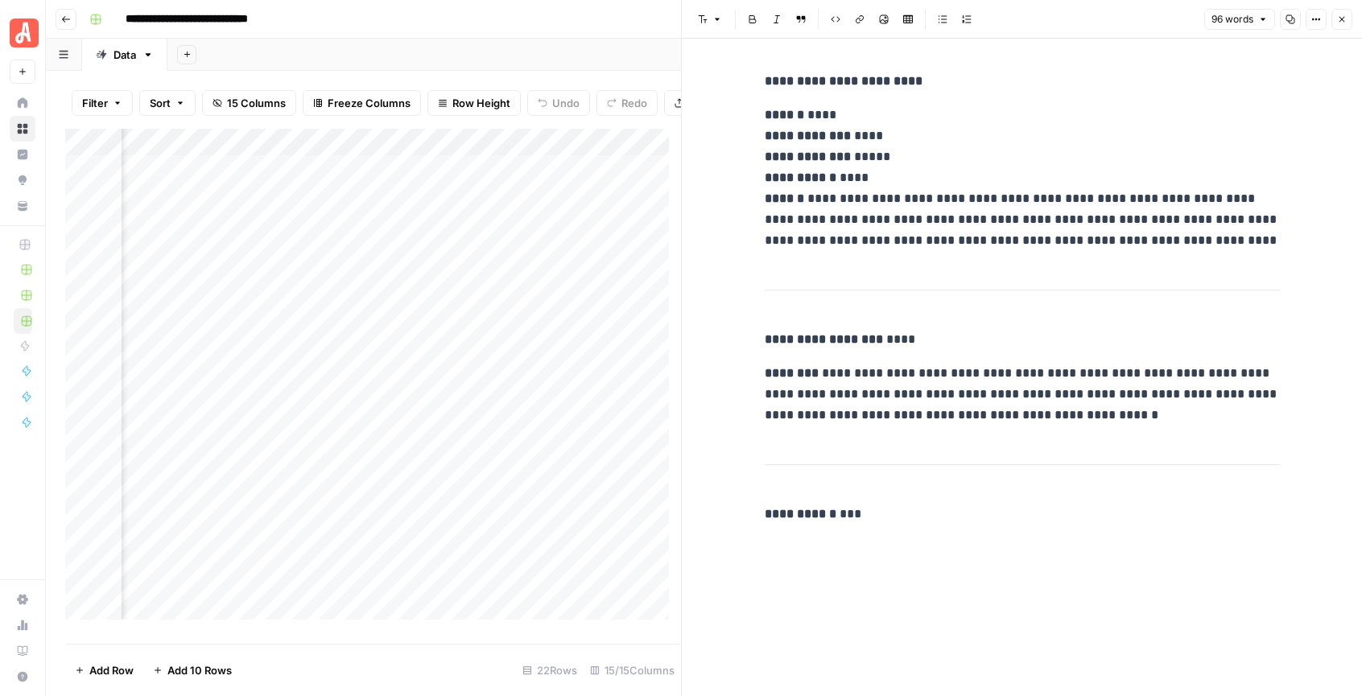
click at [1332, 14] on button "Close" at bounding box center [1342, 19] width 21 height 21
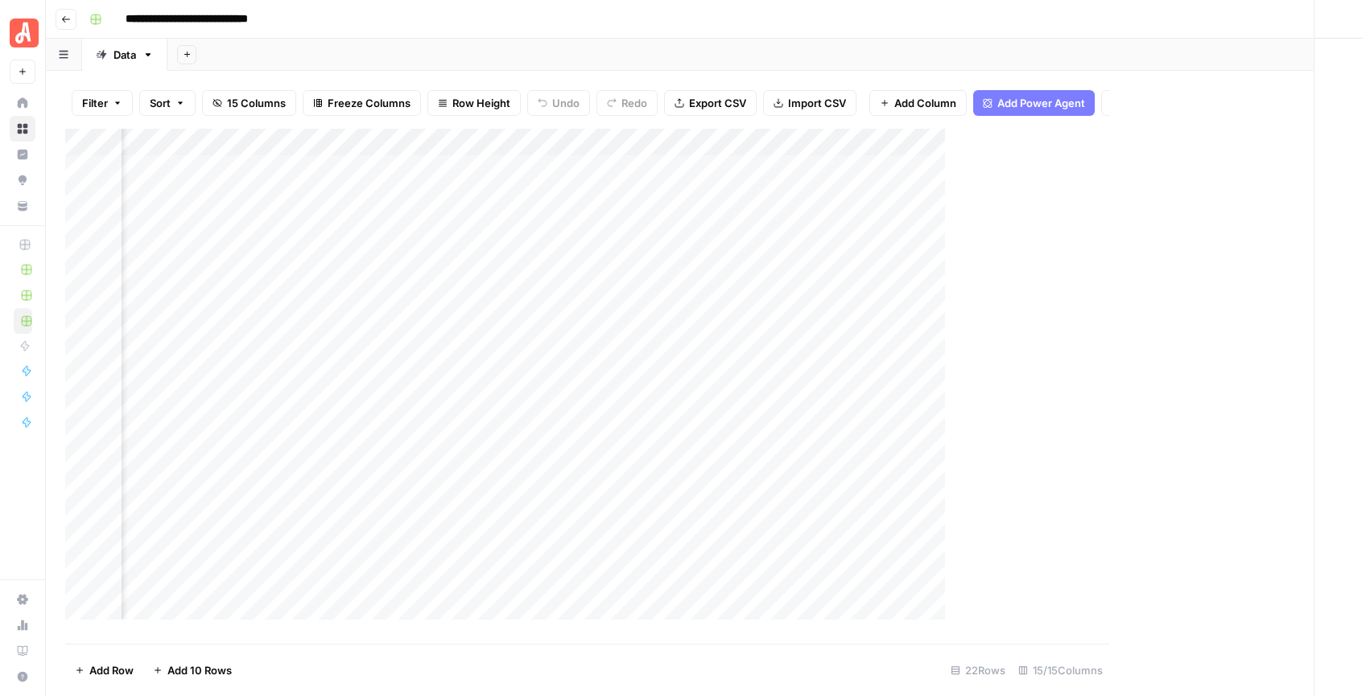
scroll to position [0, 1686]
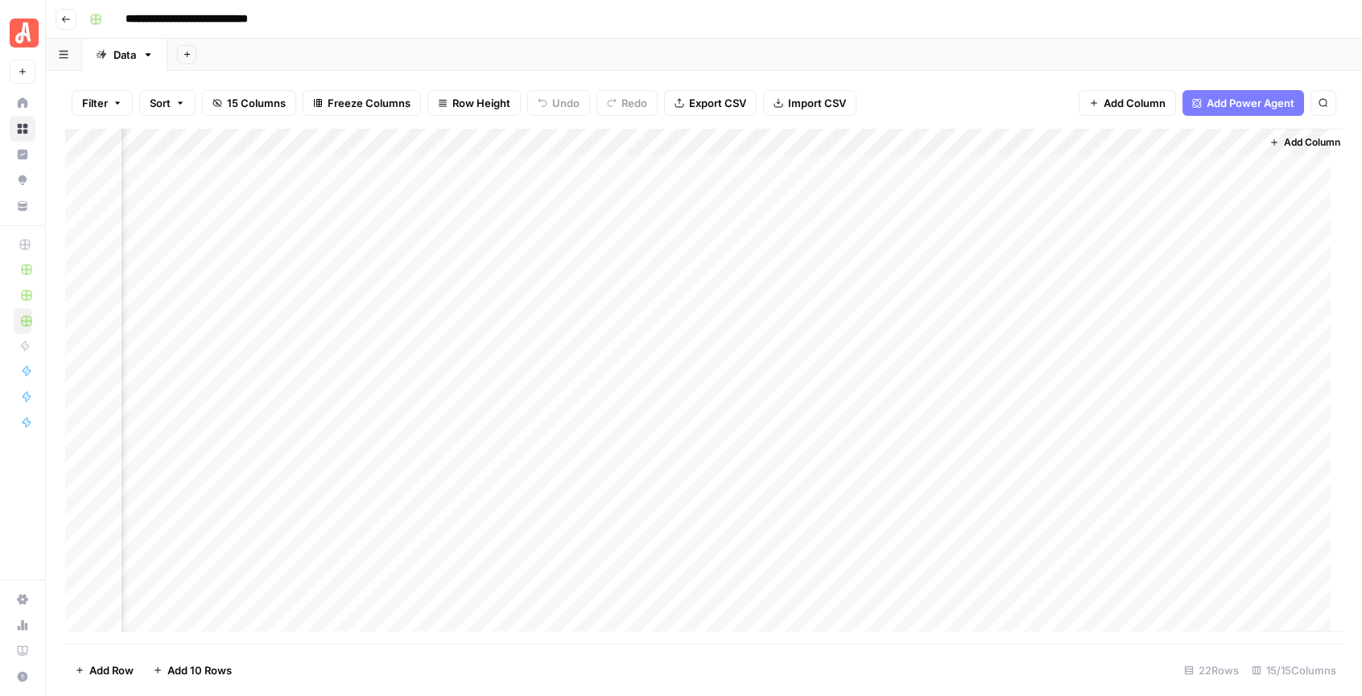
click at [985, 77] on div "Filter Sort 15 Columns Freeze Columns Row Height Undo Redo Export CSV Import CS…" at bounding box center [704, 103] width 1278 height 52
click at [1180, 163] on div "Add Column" at bounding box center [704, 386] width 1278 height 515
click at [1242, 195] on div "Add Column" at bounding box center [704, 386] width 1278 height 515
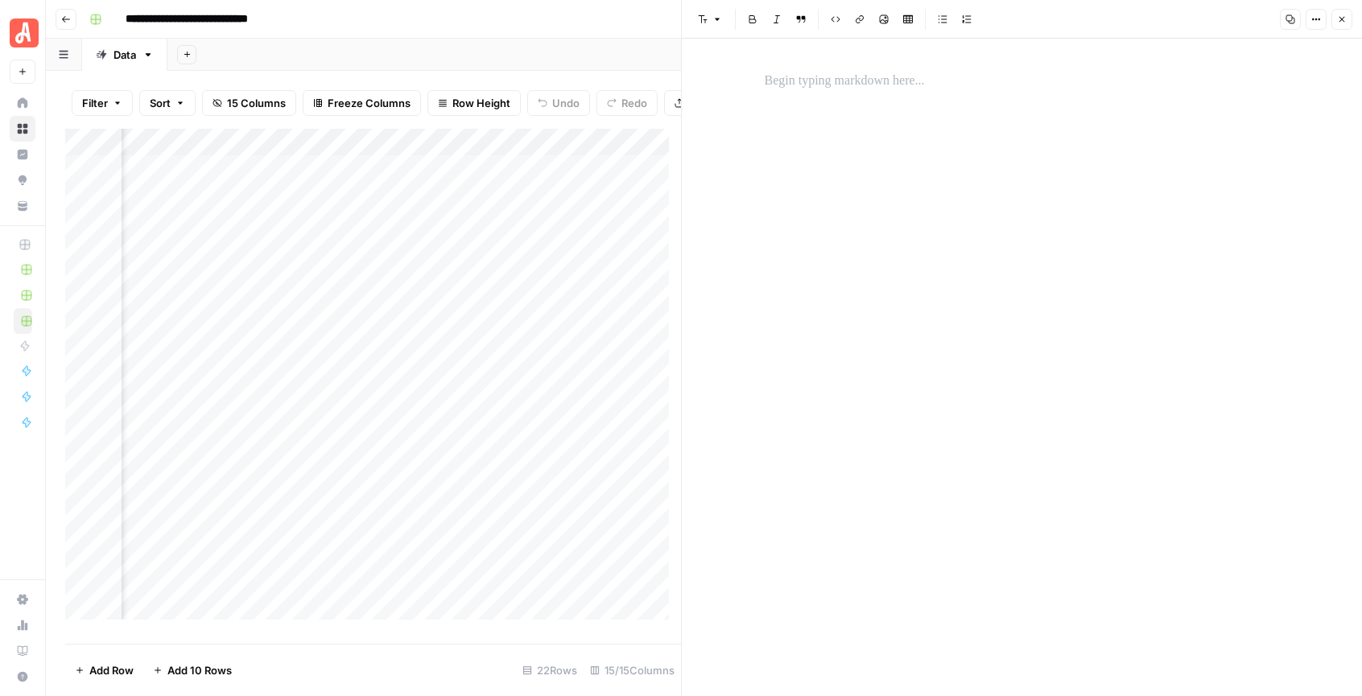
click at [1332, 19] on button "Close" at bounding box center [1342, 19] width 21 height 21
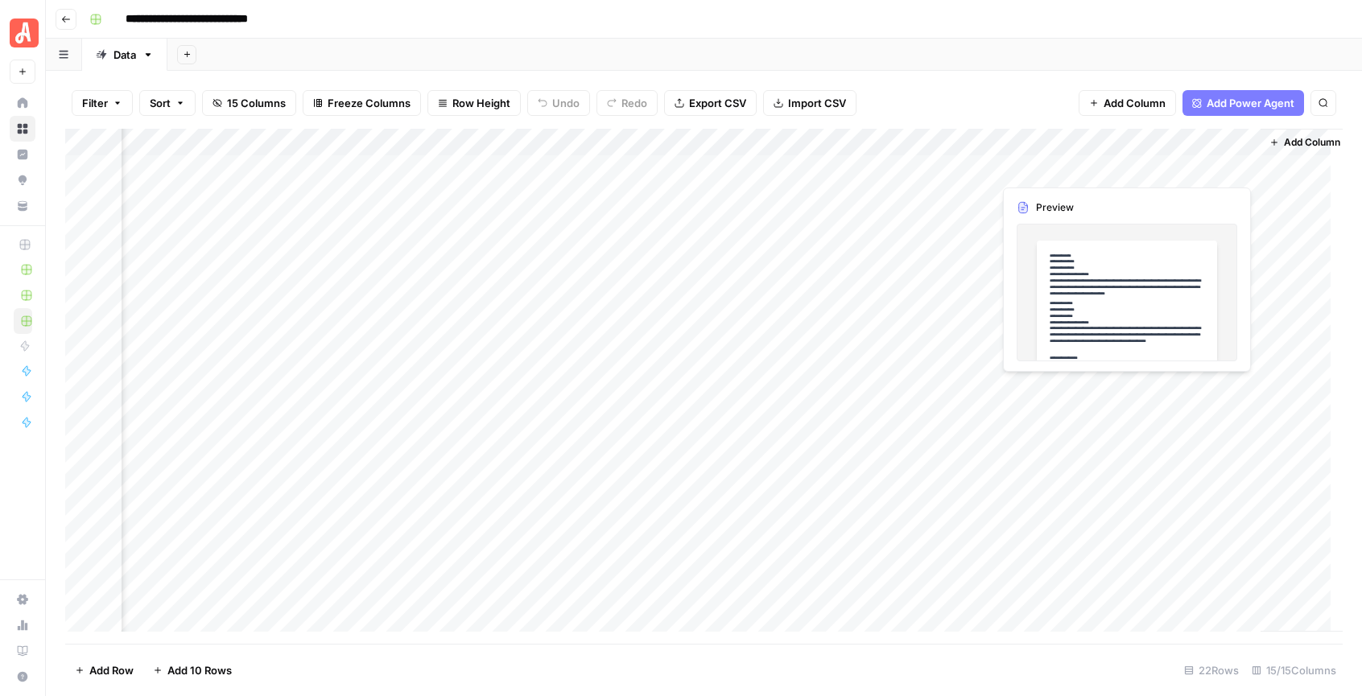
click at [1179, 167] on div "Add Column" at bounding box center [704, 386] width 1278 height 515
click at [1250, 166] on div "Add Column" at bounding box center [704, 386] width 1278 height 515
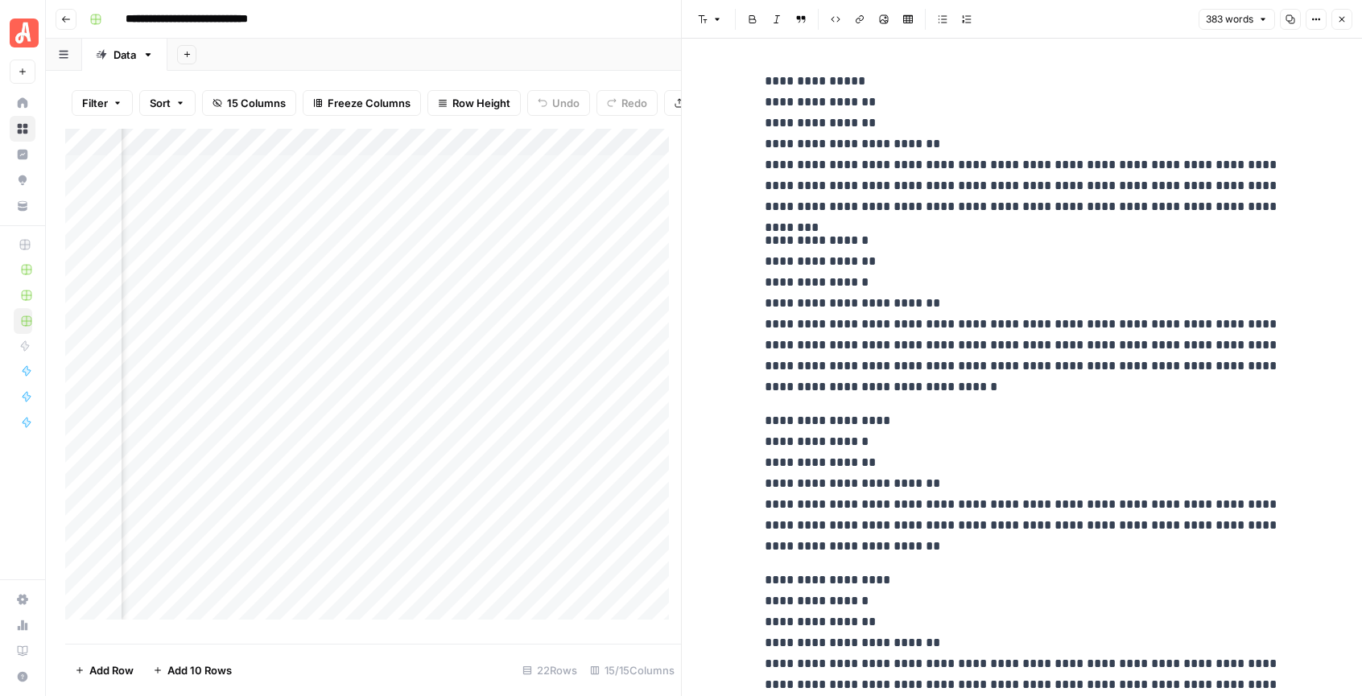
click at [1340, 15] on icon "button" at bounding box center [1342, 19] width 10 height 10
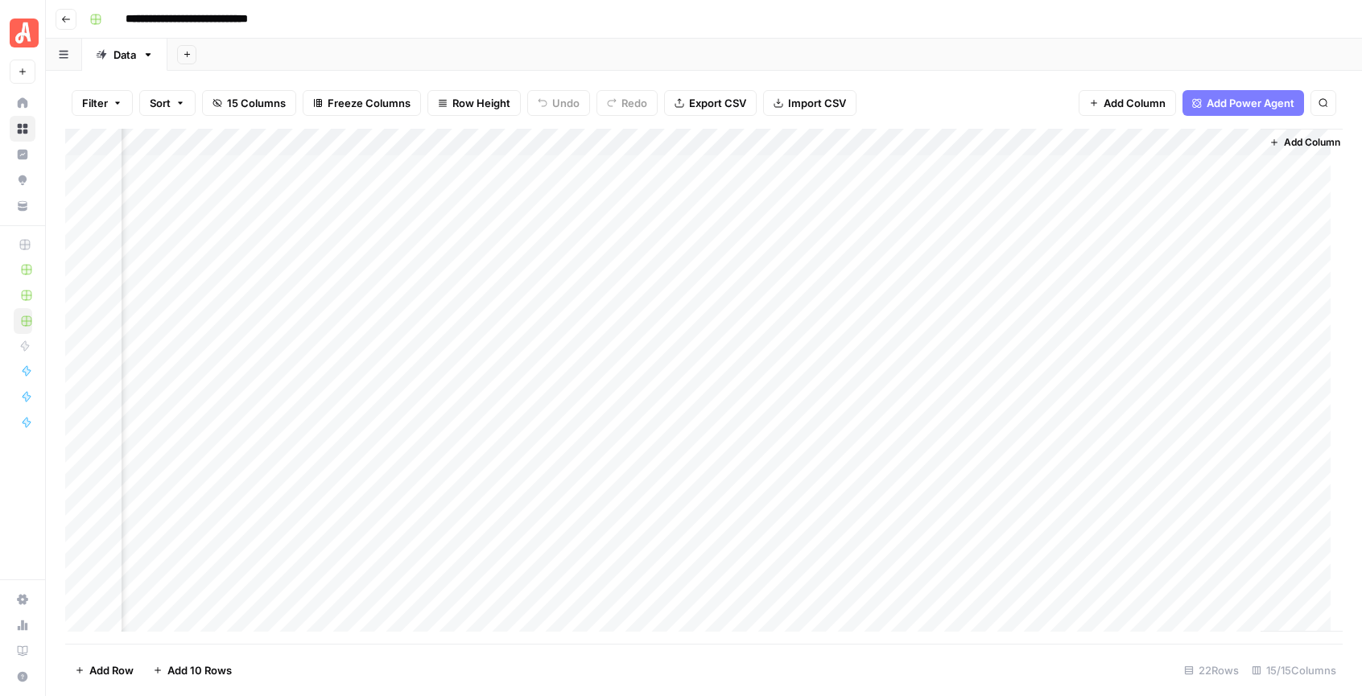
click at [1093, 139] on div "Add Column" at bounding box center [704, 386] width 1278 height 515
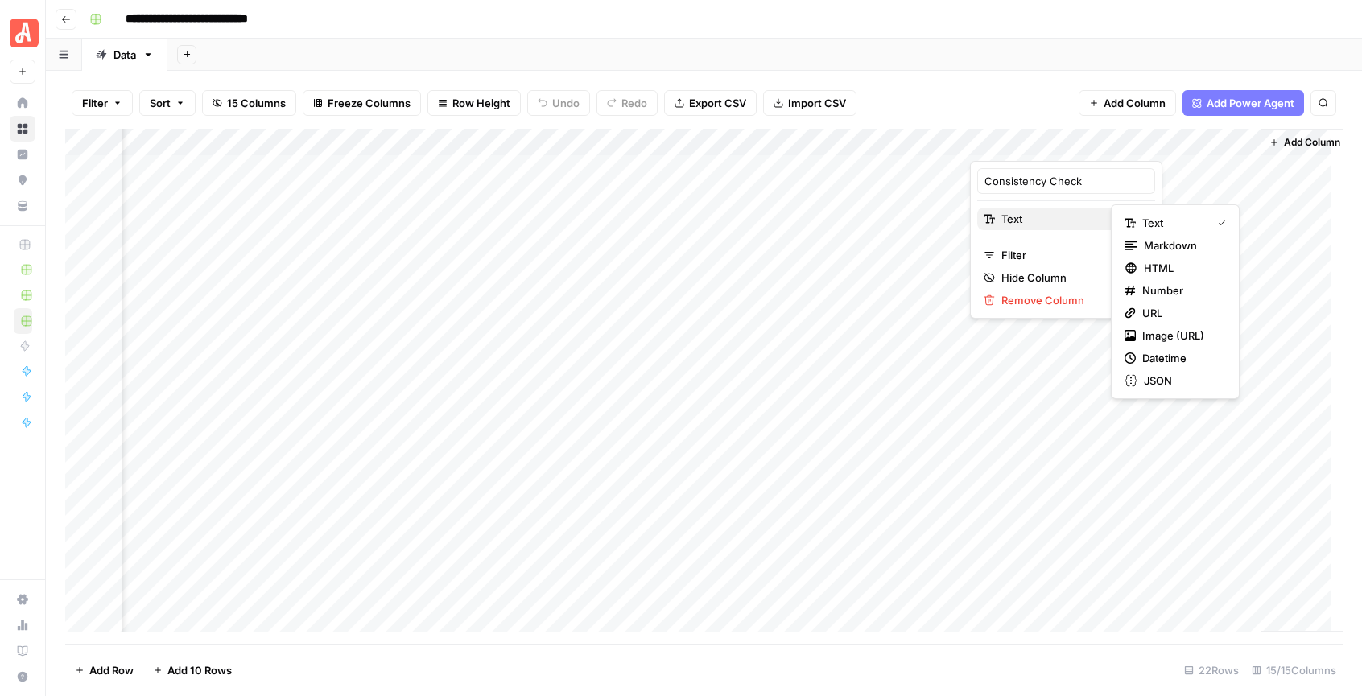
click at [1048, 214] on span "Text" at bounding box center [1064, 219] width 125 height 16
click at [978, 66] on div "Add Sheet" at bounding box center [764, 55] width 1195 height 32
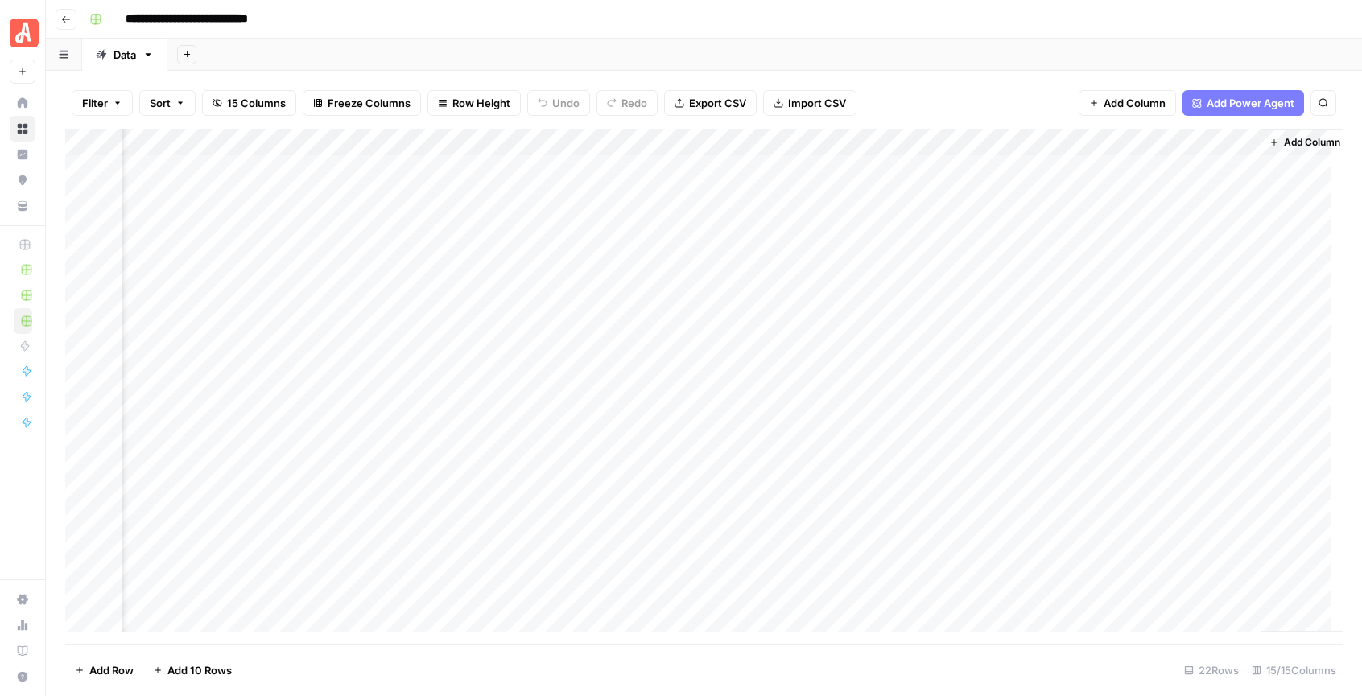
click at [1101, 140] on div "Add Column" at bounding box center [704, 386] width 1278 height 515
click at [1071, 299] on span "Remove Column" at bounding box center [1072, 300] width 141 height 16
click at [628, 171] on span "Delete" at bounding box center [623, 167] width 35 height 16
click at [1229, 144] on div "Add Column" at bounding box center [704, 386] width 1278 height 515
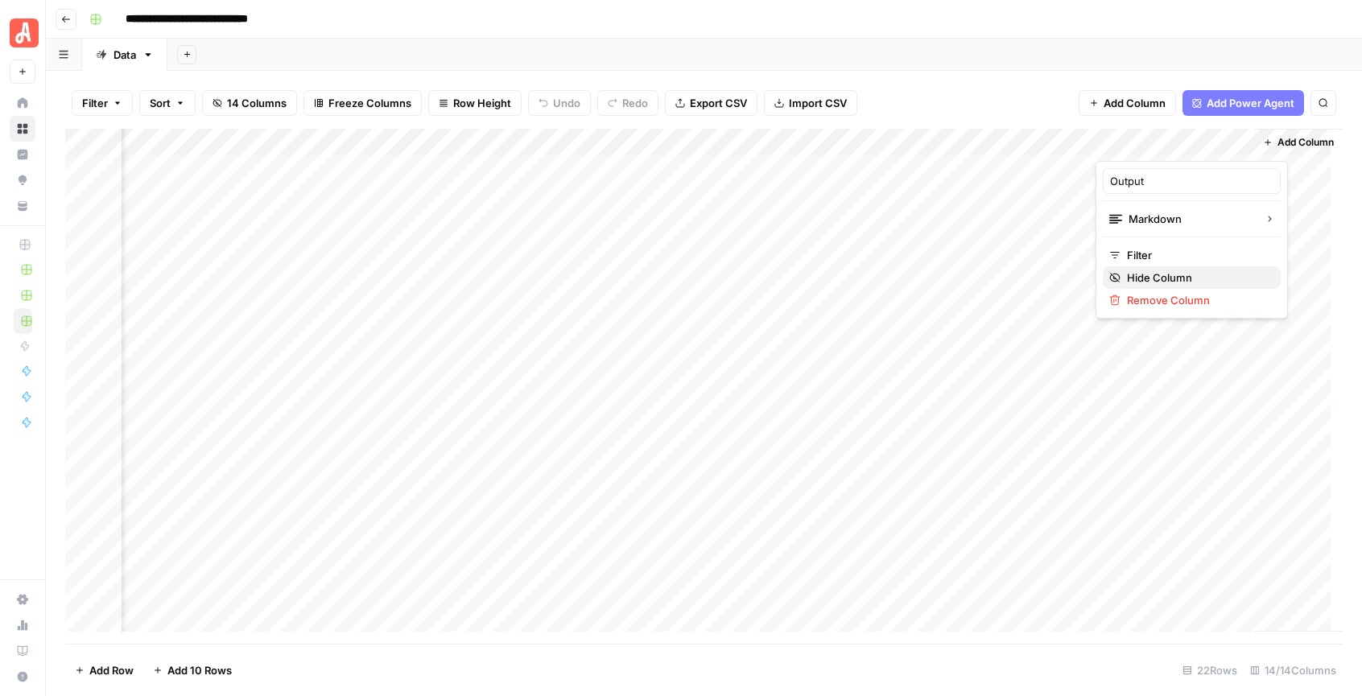
click at [1163, 287] on button "Hide Column" at bounding box center [1192, 277] width 178 height 23
click at [1226, 223] on div "Add Column" at bounding box center [704, 386] width 1278 height 515
click at [1209, 224] on div "Add Column" at bounding box center [704, 386] width 1278 height 515
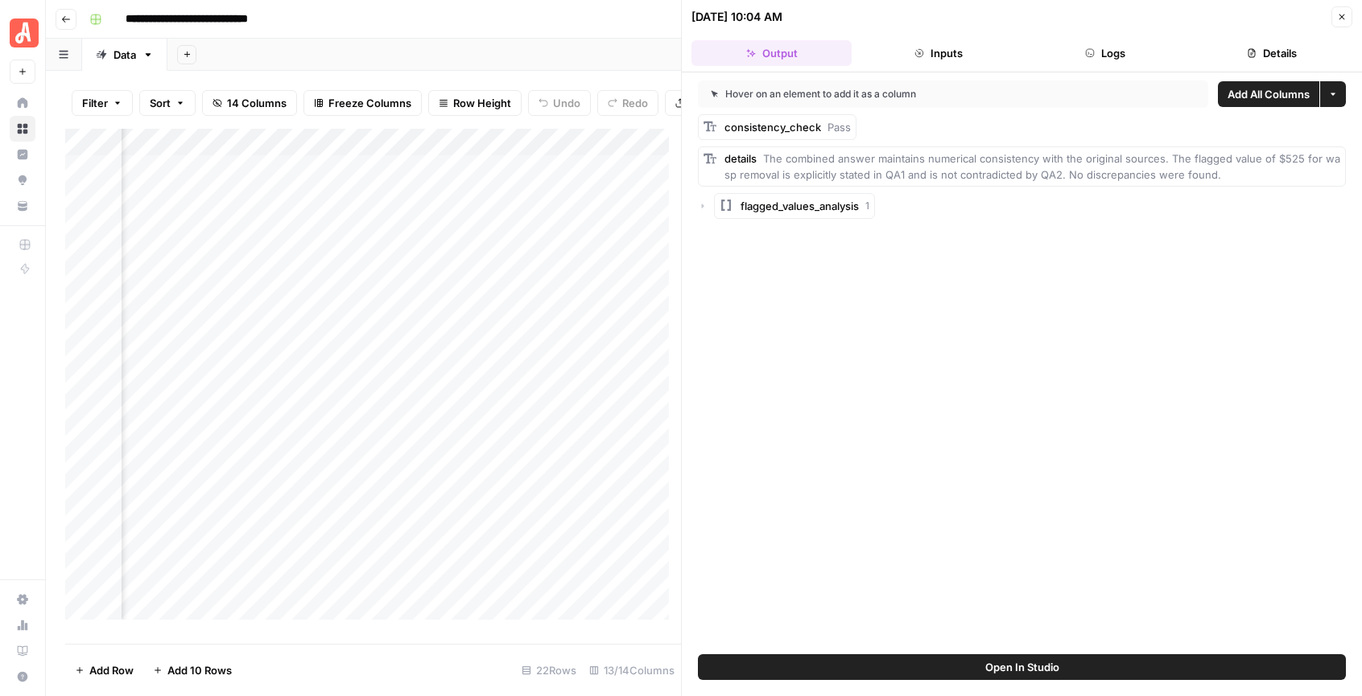
click at [1336, 93] on icon "button" at bounding box center [1333, 94] width 10 height 10
click at [1138, 263] on div "Hover on an element to add it as a column Add All Columns More options consiste…" at bounding box center [1022, 363] width 680 height 582
click at [930, 127] on button "Add as Column" at bounding box center [904, 126] width 86 height 19
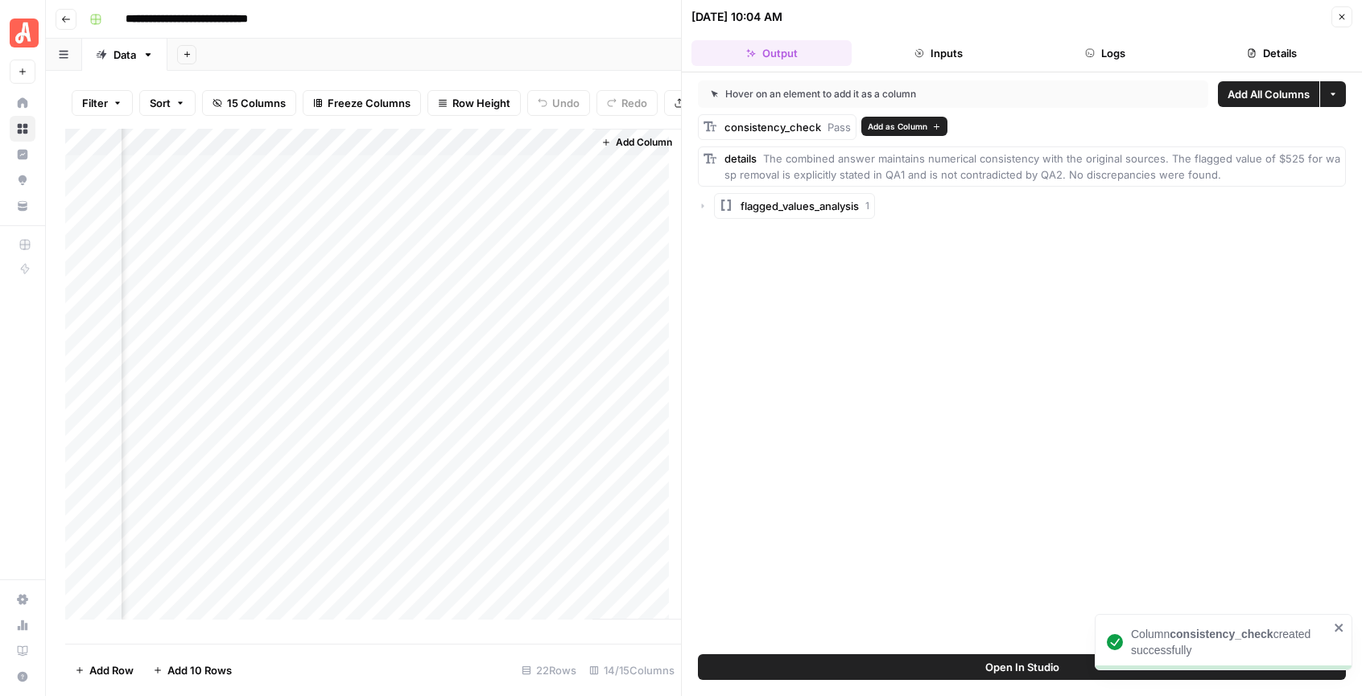
scroll to position [0, 2222]
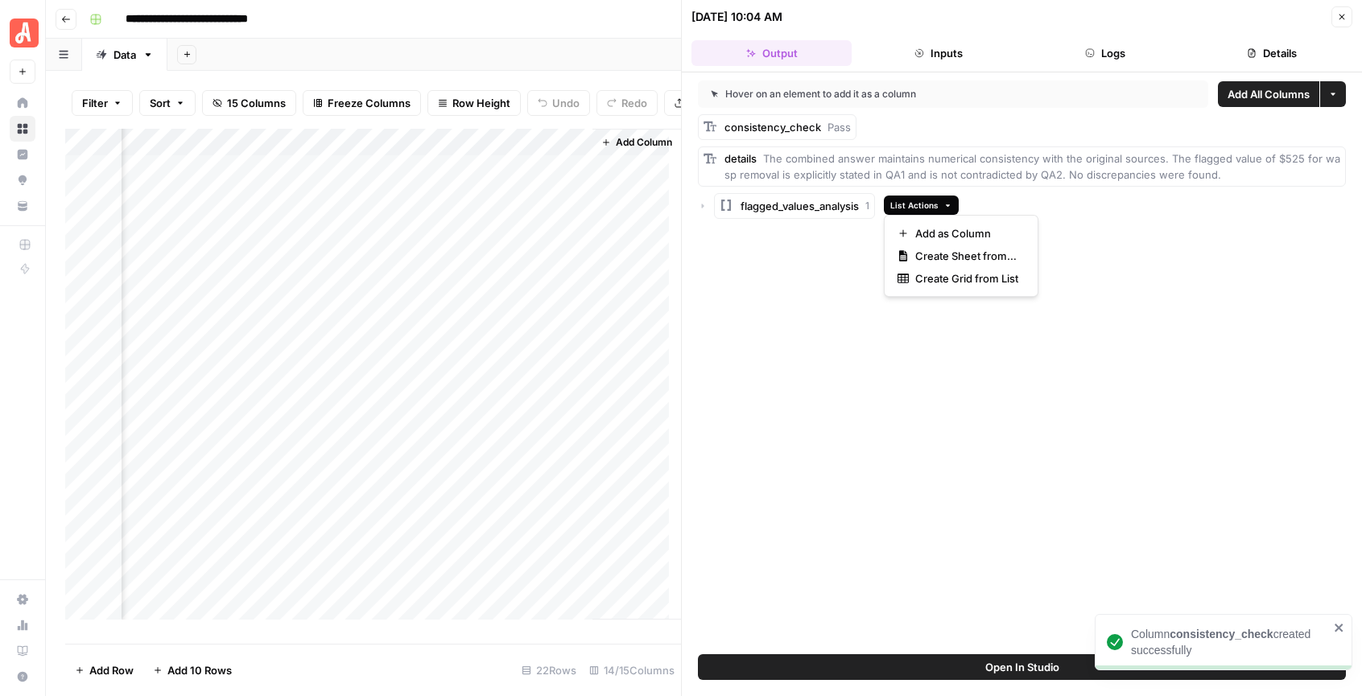
click at [944, 205] on icon "button" at bounding box center [948, 205] width 9 height 9
click at [948, 233] on span "Add as Column" at bounding box center [966, 233] width 103 height 16
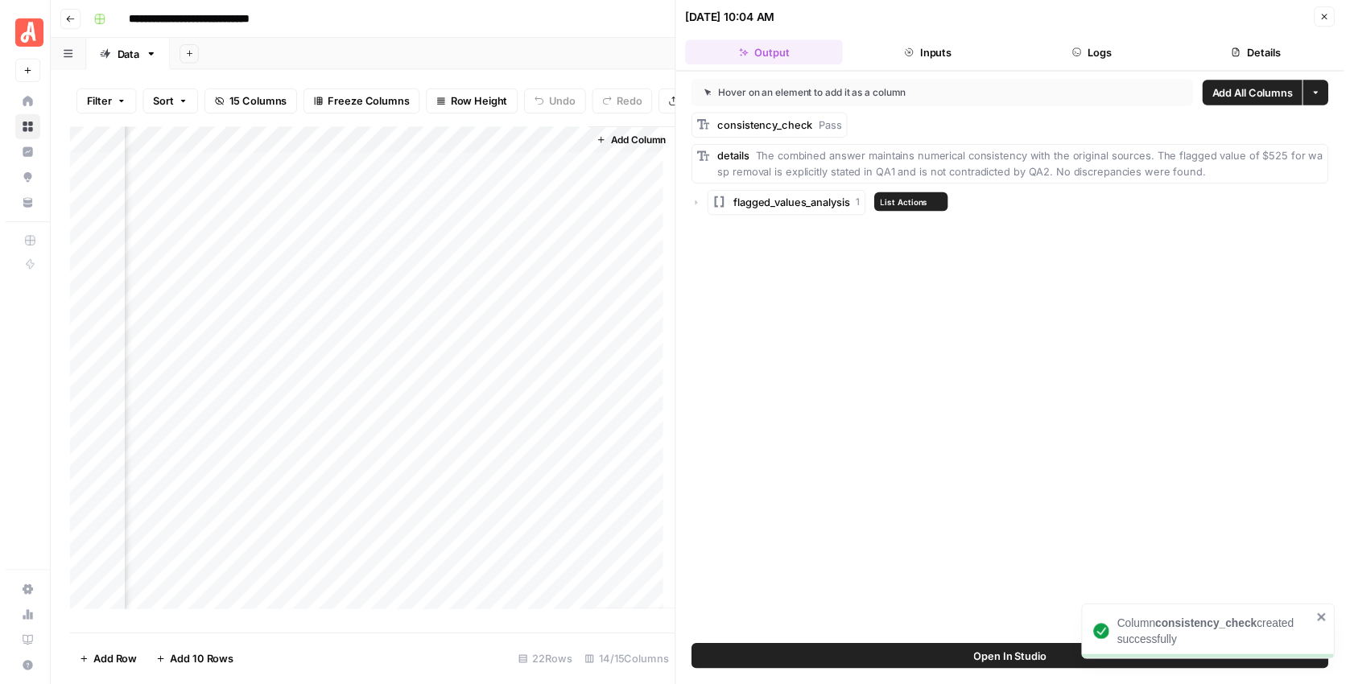
scroll to position [0, 2253]
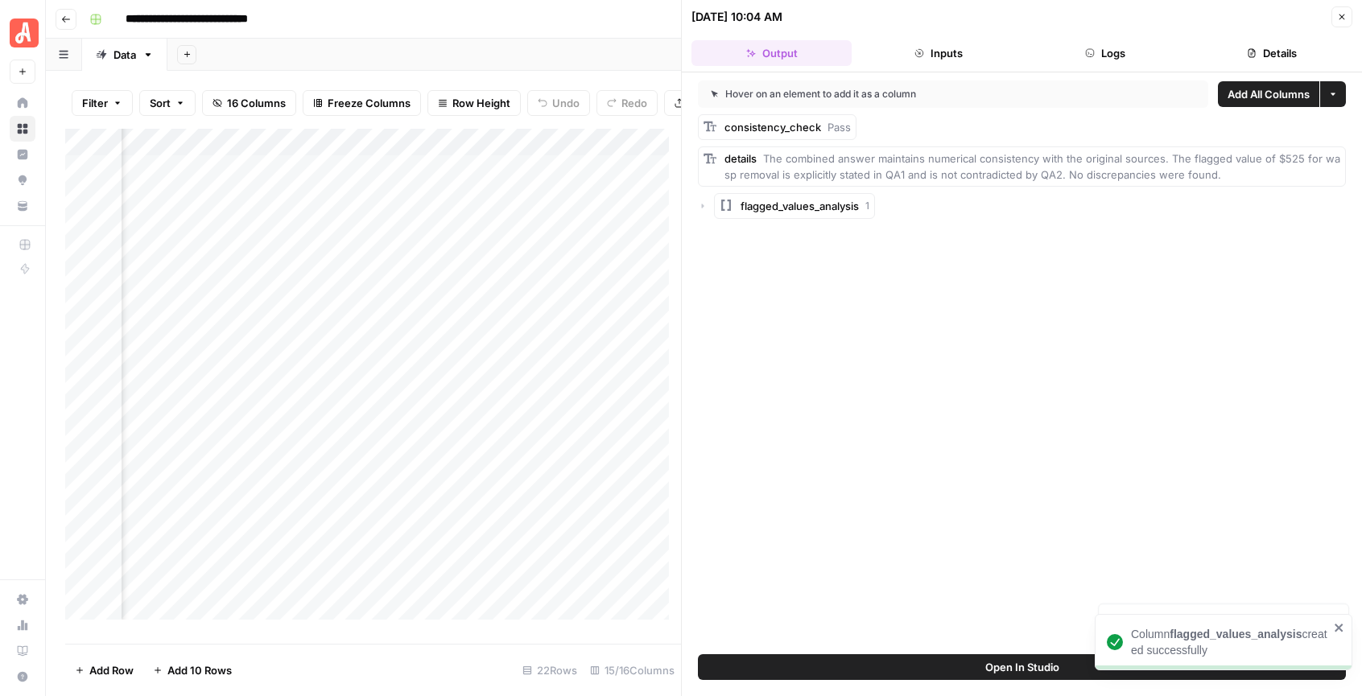
click at [1335, 14] on button "Close" at bounding box center [1342, 16] width 21 height 21
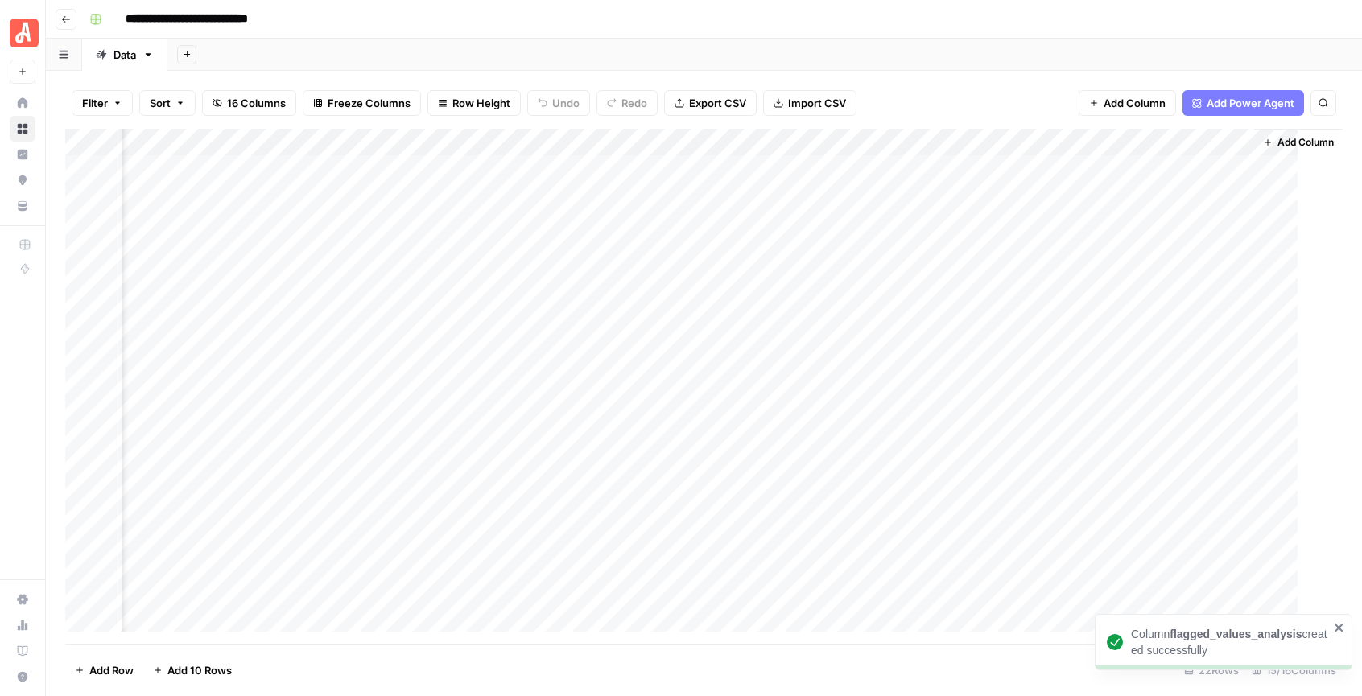
scroll to position [0, 1686]
drag, startPoint x: 1177, startPoint y: 143, endPoint x: 1013, endPoint y: 140, distance: 164.3
click at [1013, 140] on div "Add Column" at bounding box center [704, 386] width 1278 height 515
click at [1247, 142] on div "Add Column" at bounding box center [704, 386] width 1278 height 515
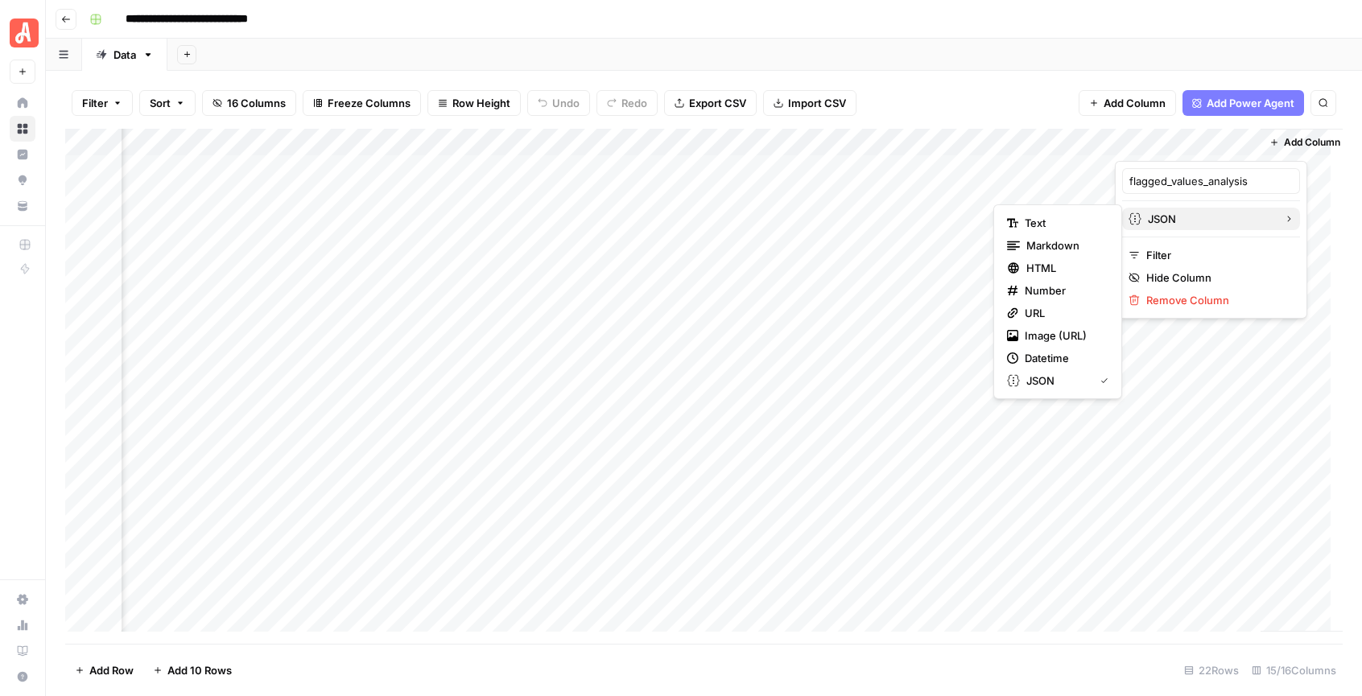
click at [1203, 211] on span "JSON" at bounding box center [1209, 219] width 123 height 16
click at [1064, 249] on span "Markdown" at bounding box center [1065, 246] width 76 height 16
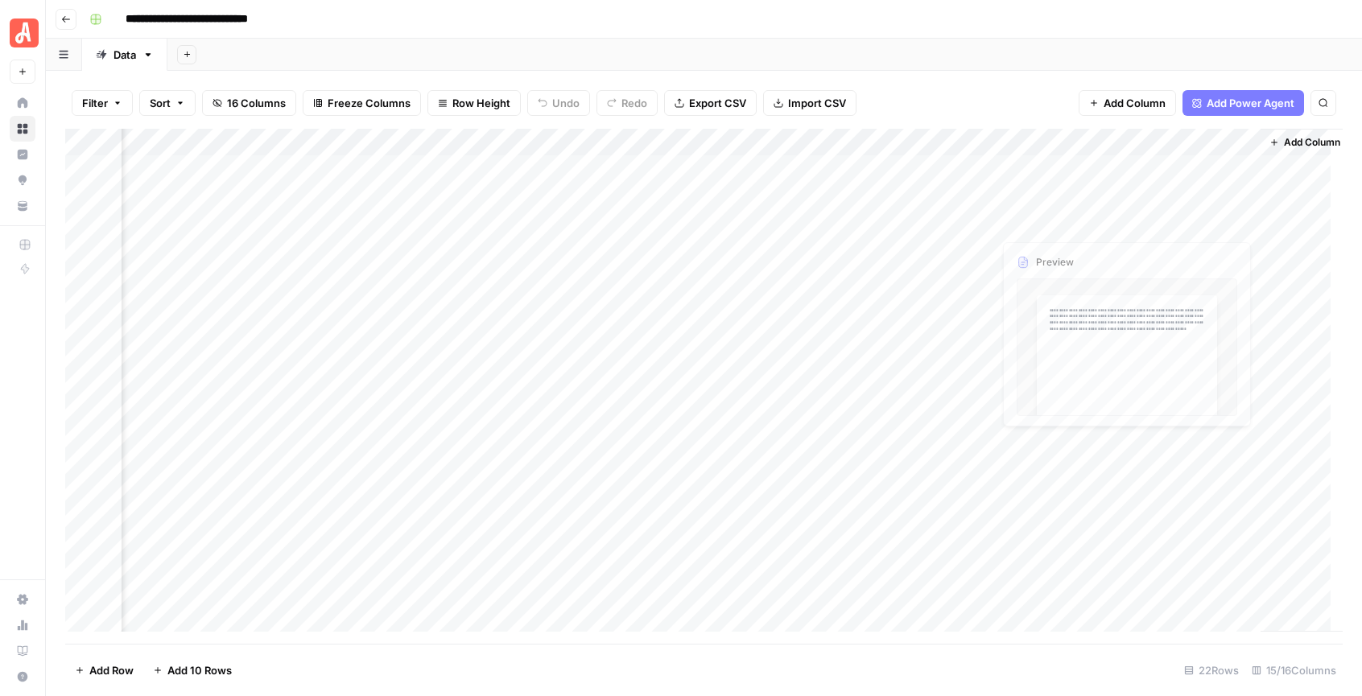
click at [1184, 225] on div "Add Column" at bounding box center [704, 386] width 1278 height 515
click at [1239, 222] on div "Add Column" at bounding box center [704, 386] width 1278 height 515
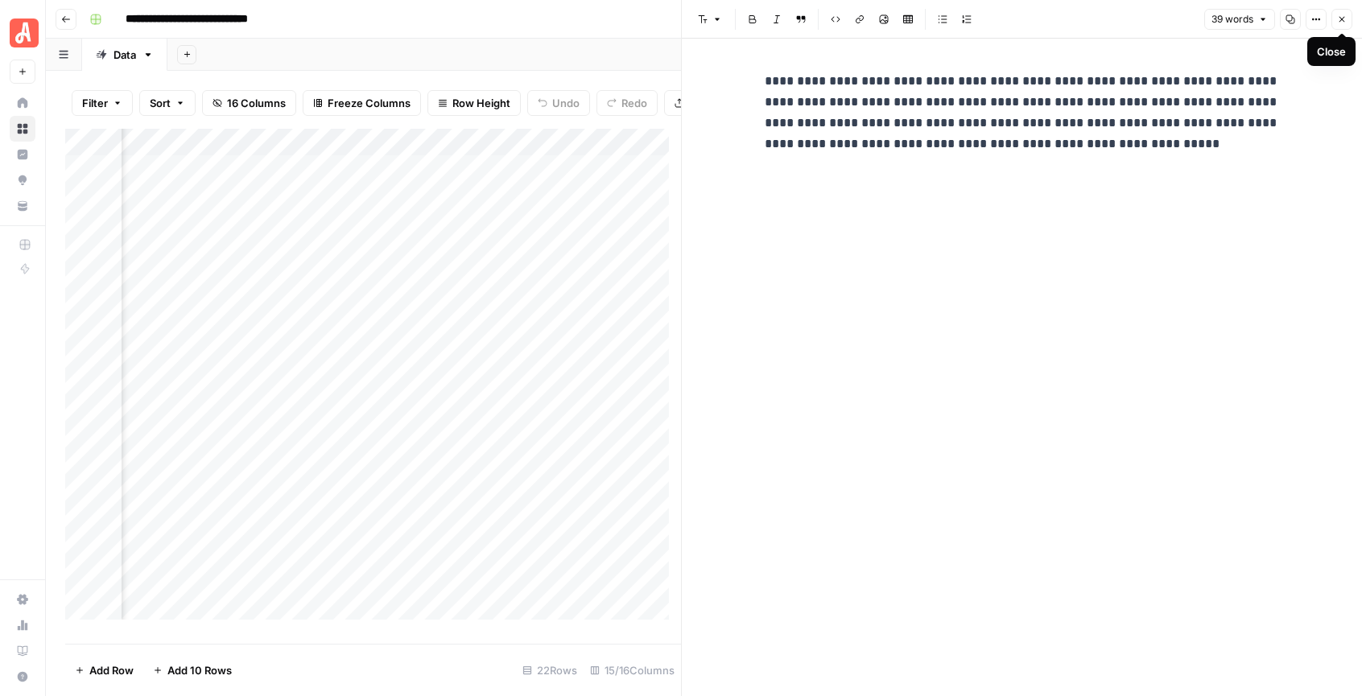
click at [1346, 19] on span "Close" at bounding box center [1346, 19] width 1 height 1
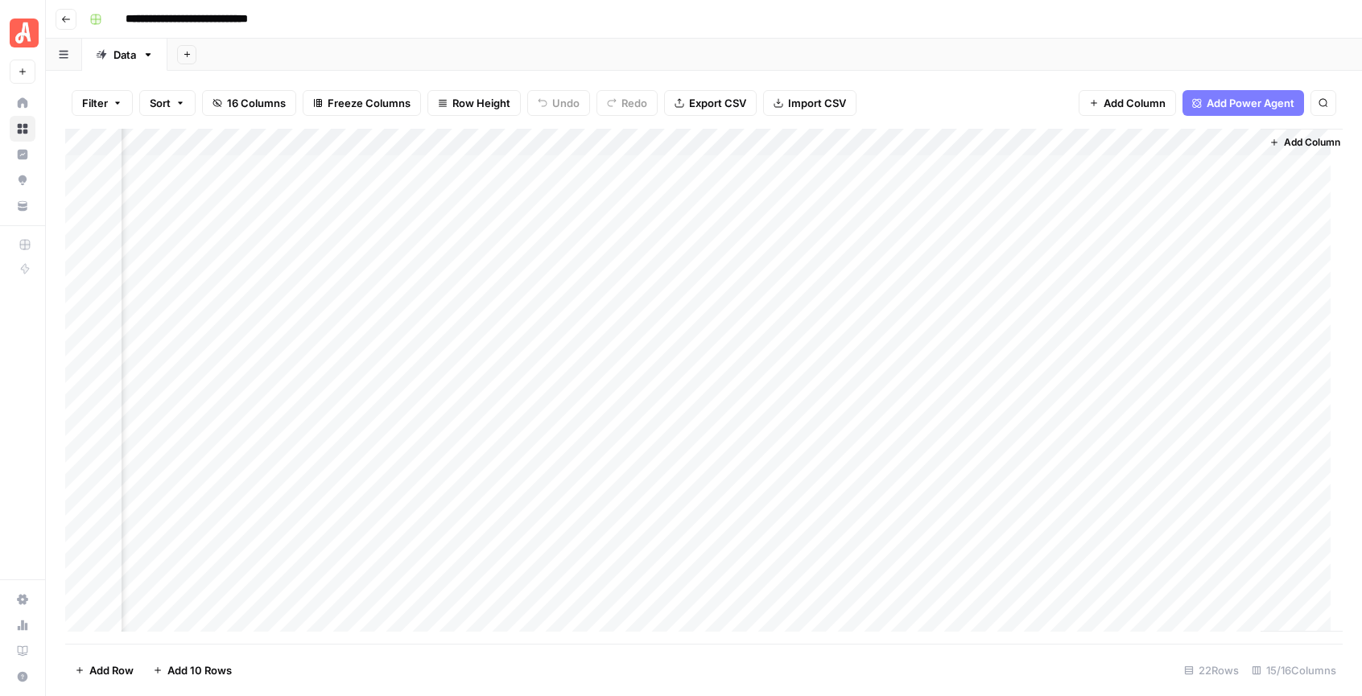
click at [1205, 139] on div "Add Column" at bounding box center [704, 386] width 1278 height 515
click at [1192, 188] on input "flagged_values_analysis" at bounding box center [1211, 181] width 163 height 16
click at [1177, 215] on div "Add Column" at bounding box center [704, 386] width 1278 height 515
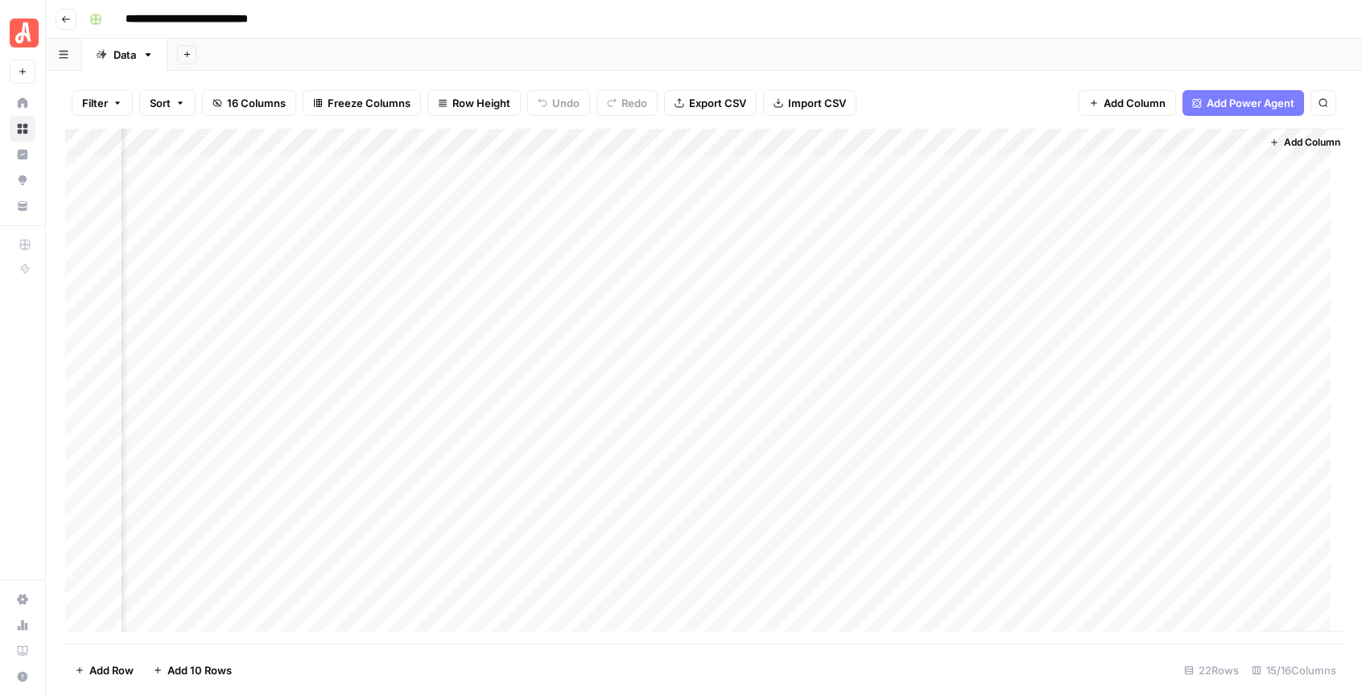
click at [1228, 229] on div "Add Column" at bounding box center [704, 386] width 1278 height 515
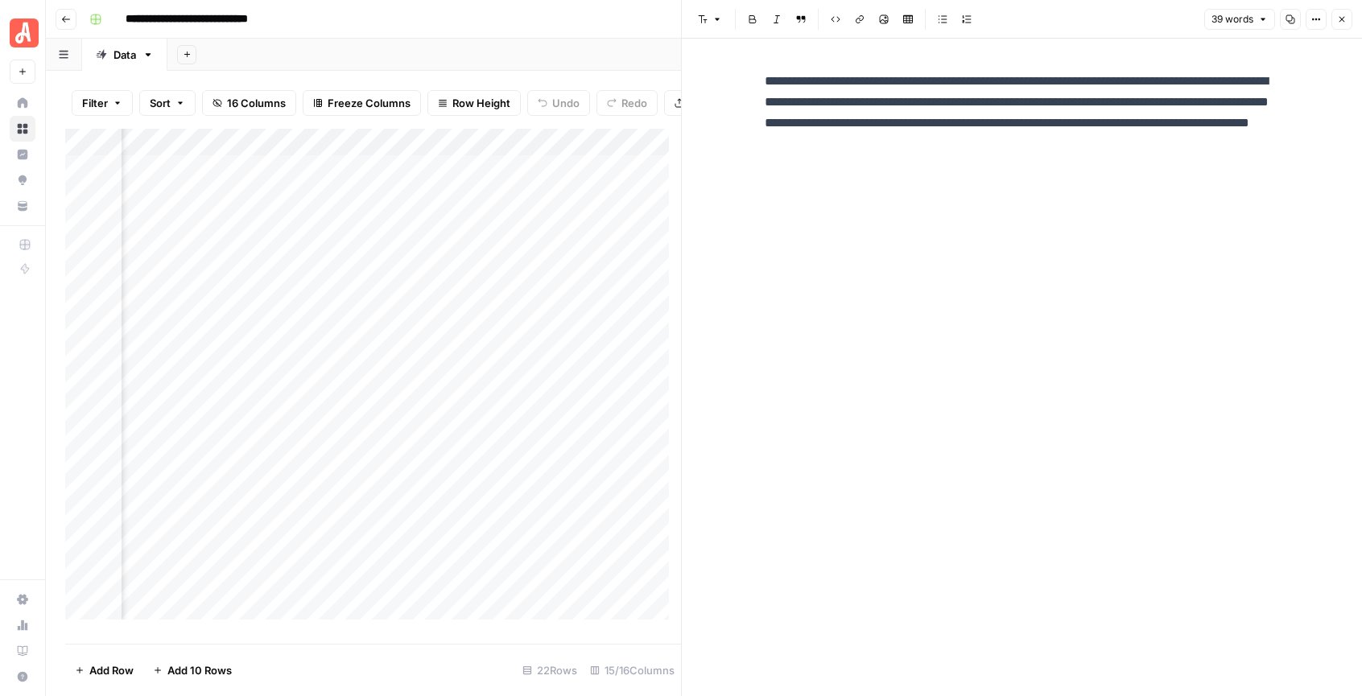
click at [1341, 18] on icon "button" at bounding box center [1343, 20] width 6 height 6
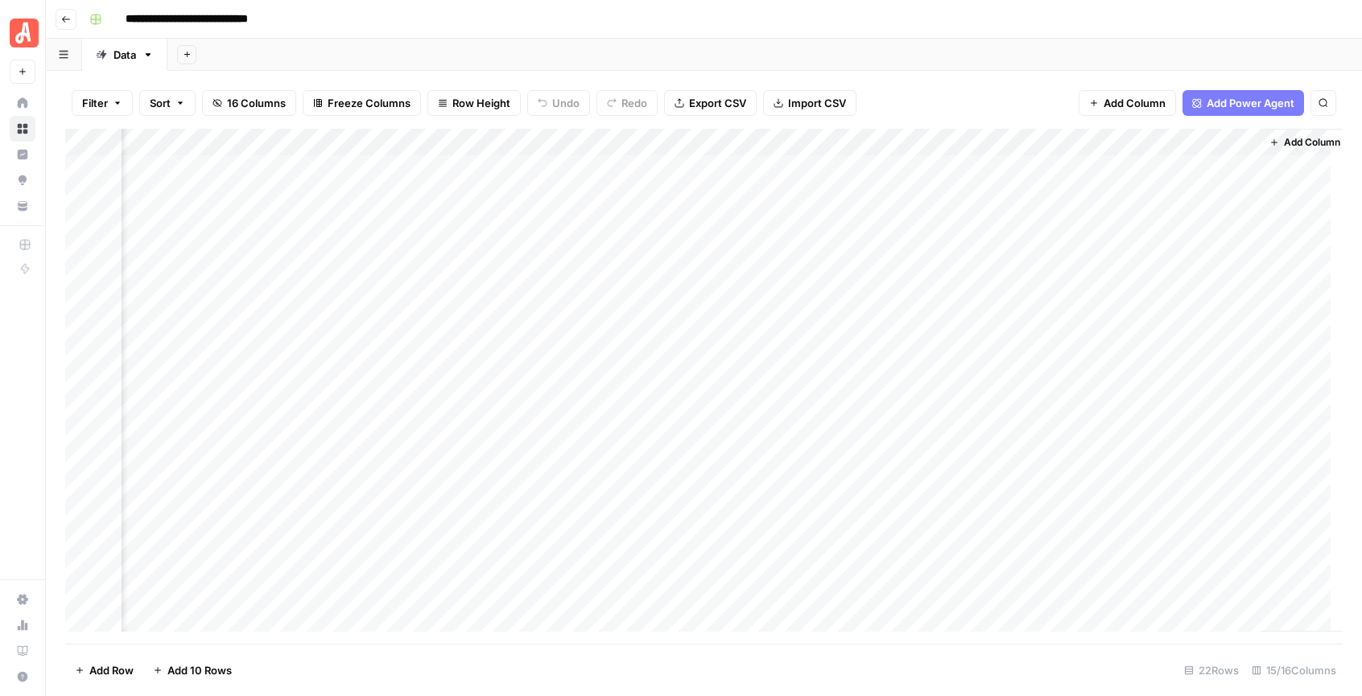
click at [1200, 145] on div "Add Column" at bounding box center [704, 386] width 1278 height 515
click at [1015, 89] on div "Filter Sort 16 Columns Freeze Columns Row Height Undo Redo Export CSV Import CS…" at bounding box center [704, 103] width 1278 height 52
click at [935, 167] on div "Add Column" at bounding box center [704, 386] width 1278 height 515
click at [912, 169] on div "Add Column" at bounding box center [704, 386] width 1278 height 515
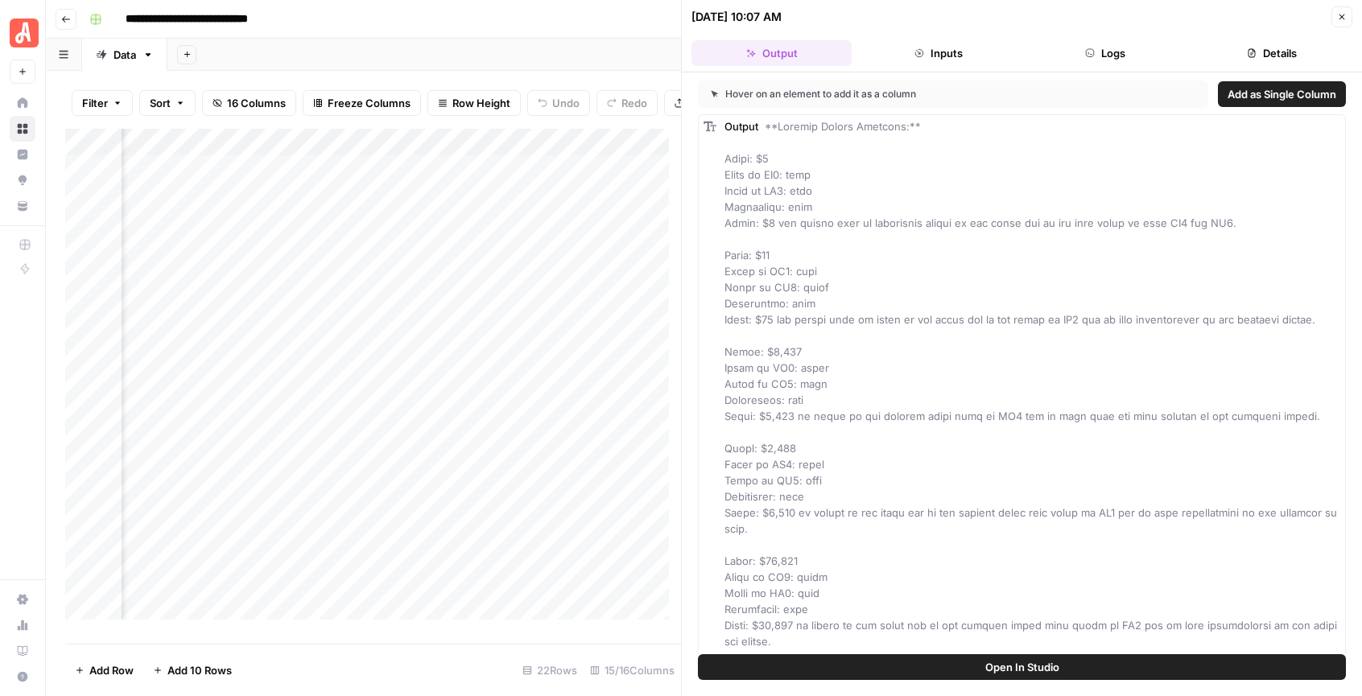
click at [1344, 14] on icon "button" at bounding box center [1342, 17] width 10 height 10
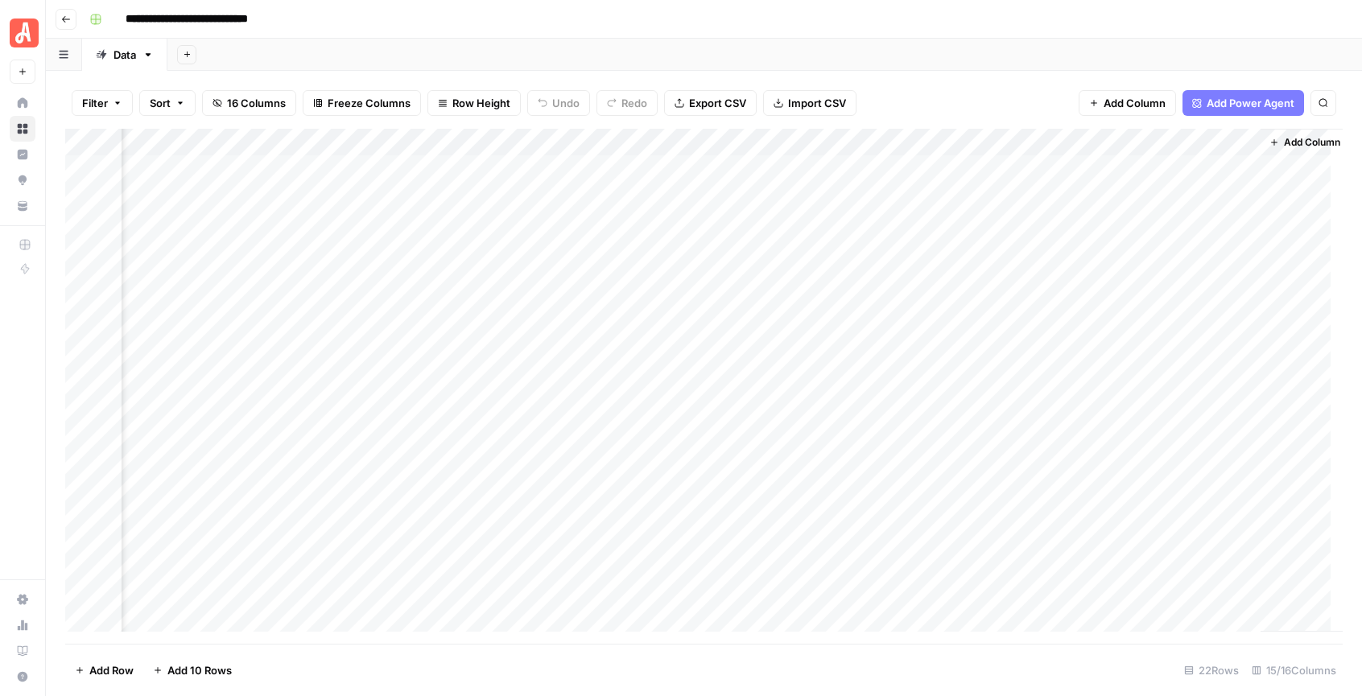
scroll to position [3, 1686]
click at [1175, 213] on div "Add Column" at bounding box center [704, 386] width 1278 height 515
click at [1241, 218] on div "Add Column" at bounding box center [704, 386] width 1278 height 515
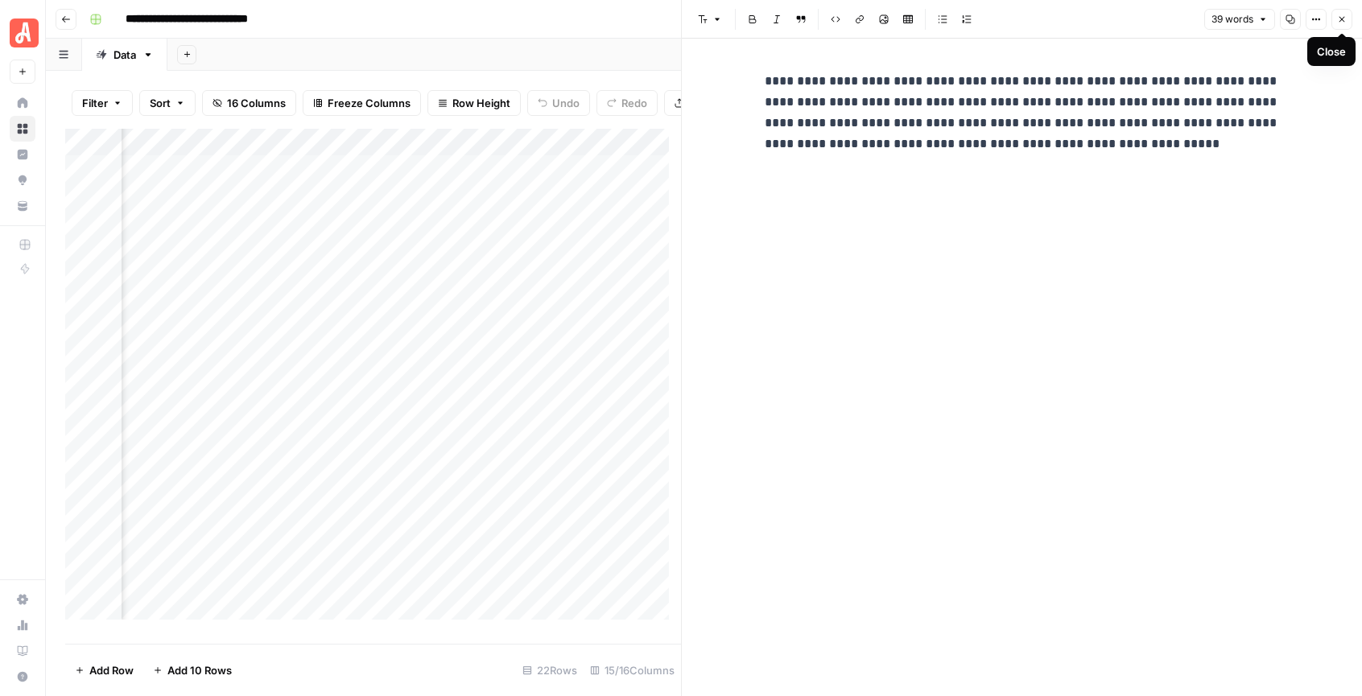
click at [1347, 24] on button "Close" at bounding box center [1342, 19] width 21 height 21
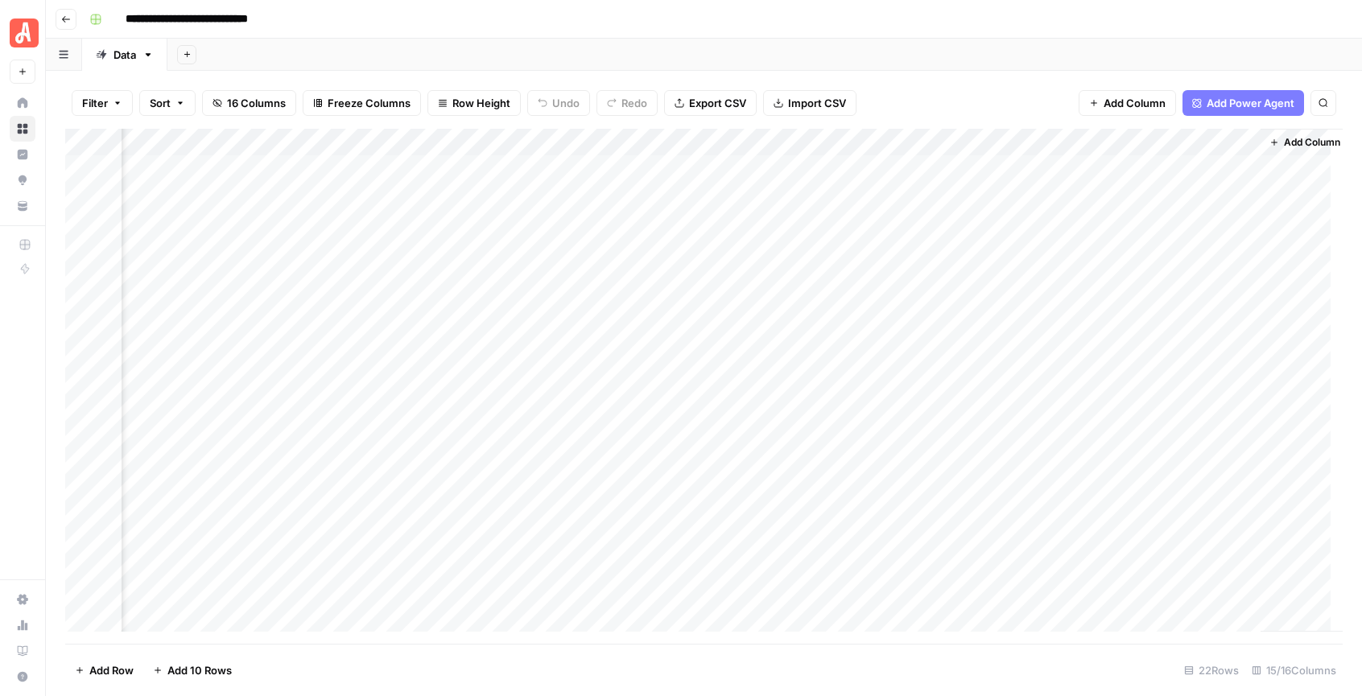
scroll to position [0, 1686]
click at [890, 171] on div "Add Column" at bounding box center [704, 386] width 1278 height 515
click at [933, 171] on div "Add Column" at bounding box center [704, 386] width 1278 height 515
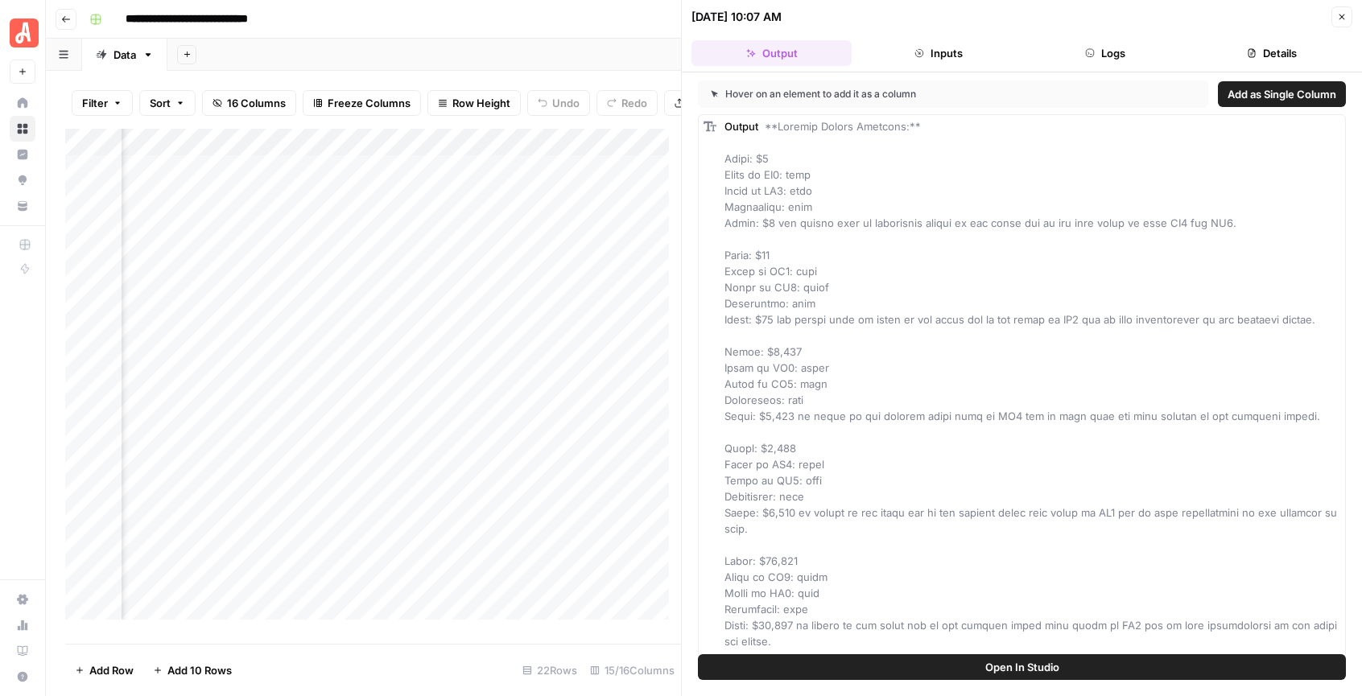
click at [1340, 22] on button "Close" at bounding box center [1342, 16] width 21 height 21
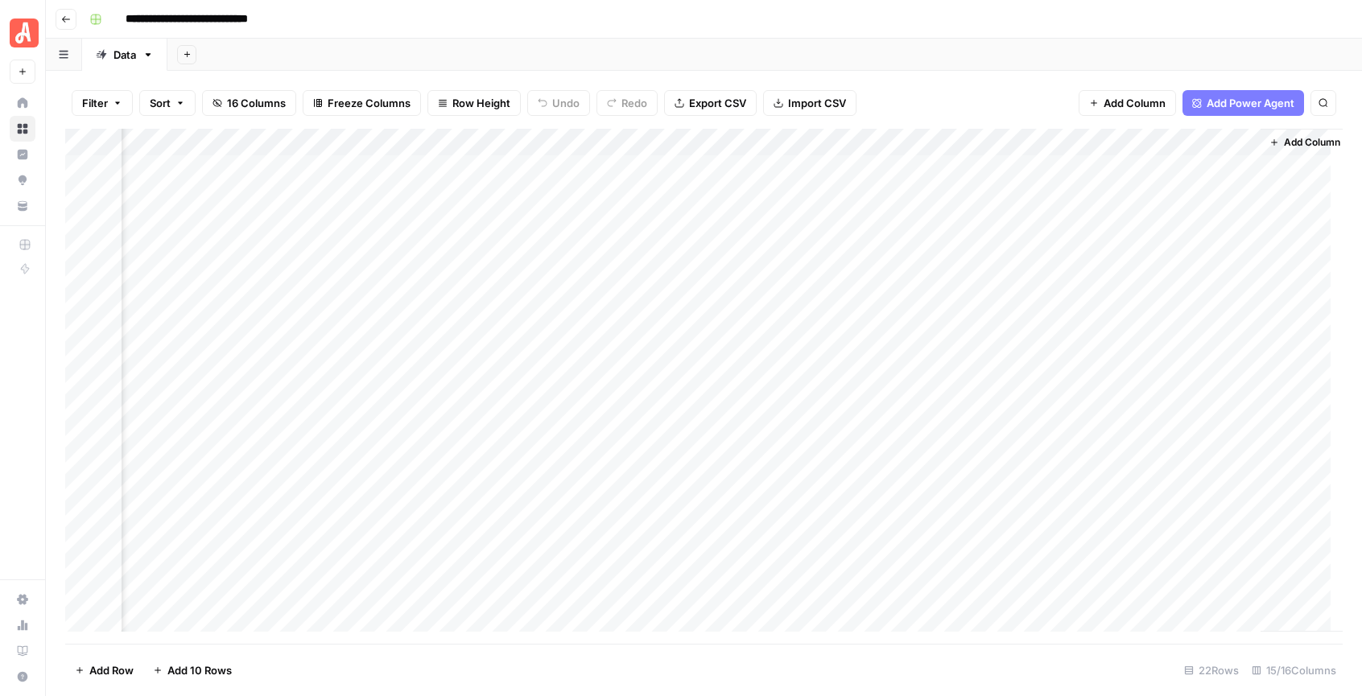
click at [1146, 149] on div "Add Column" at bounding box center [704, 386] width 1278 height 515
click at [1167, 183] on input "flagged_values_analysis" at bounding box center [1211, 181] width 163 height 16
drag, startPoint x: 1167, startPoint y: 183, endPoint x: 1091, endPoint y: 189, distance: 76.8
click at [1167, 182] on input "flagged_values_analysis" at bounding box center [1211, 181] width 163 height 16
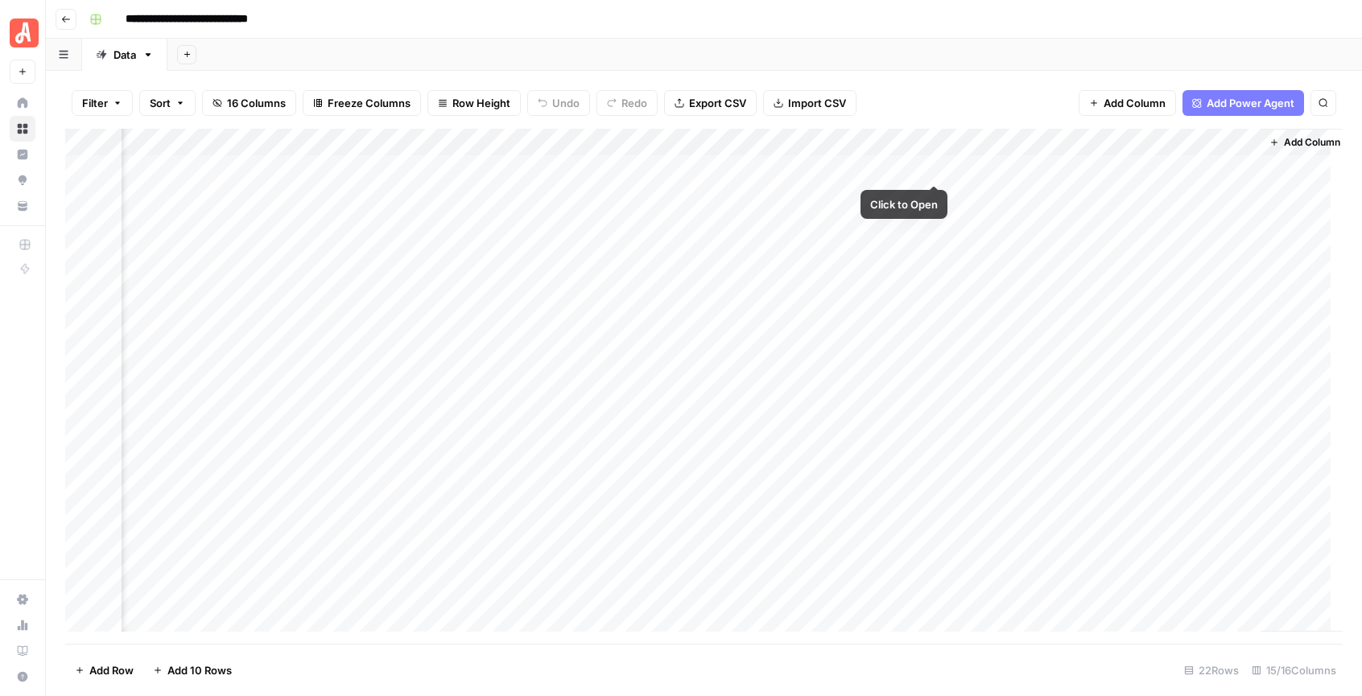
click at [898, 169] on div "Add Column" at bounding box center [704, 386] width 1278 height 515
click at [901, 169] on div "Add Column" at bounding box center [704, 386] width 1278 height 515
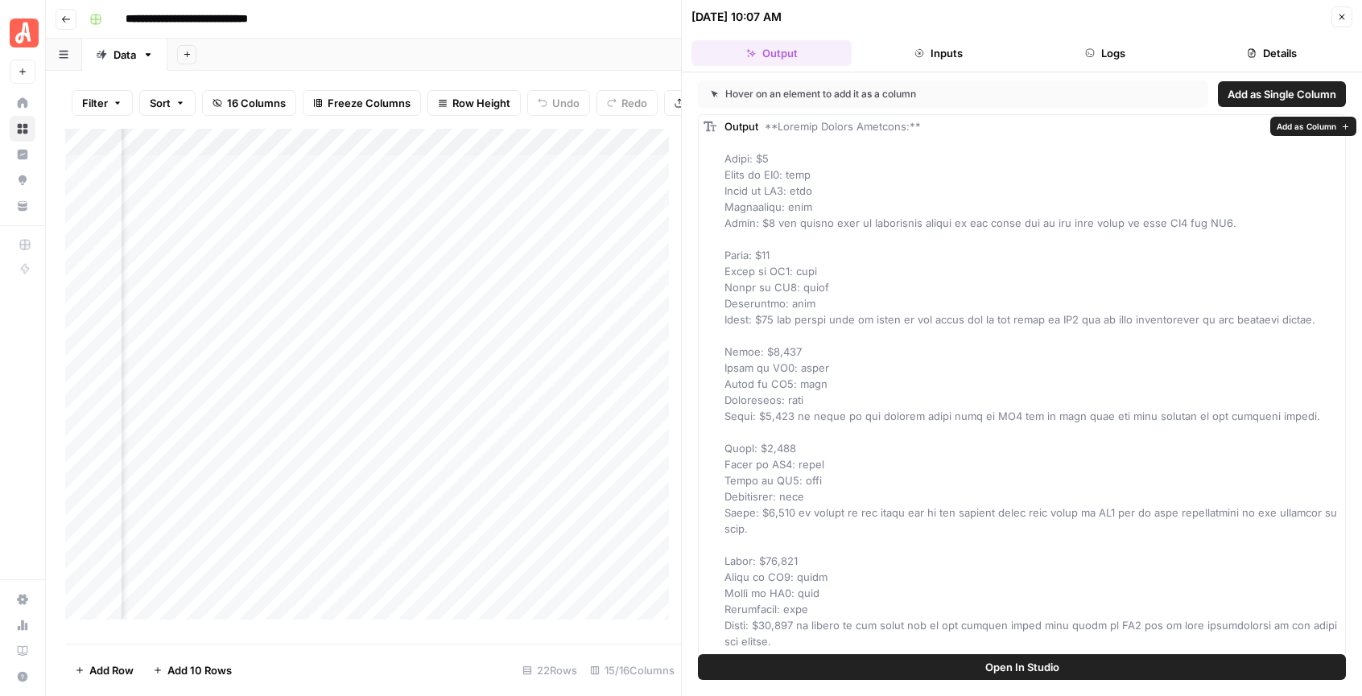
click at [1328, 128] on span "Add as Column" at bounding box center [1307, 126] width 60 height 13
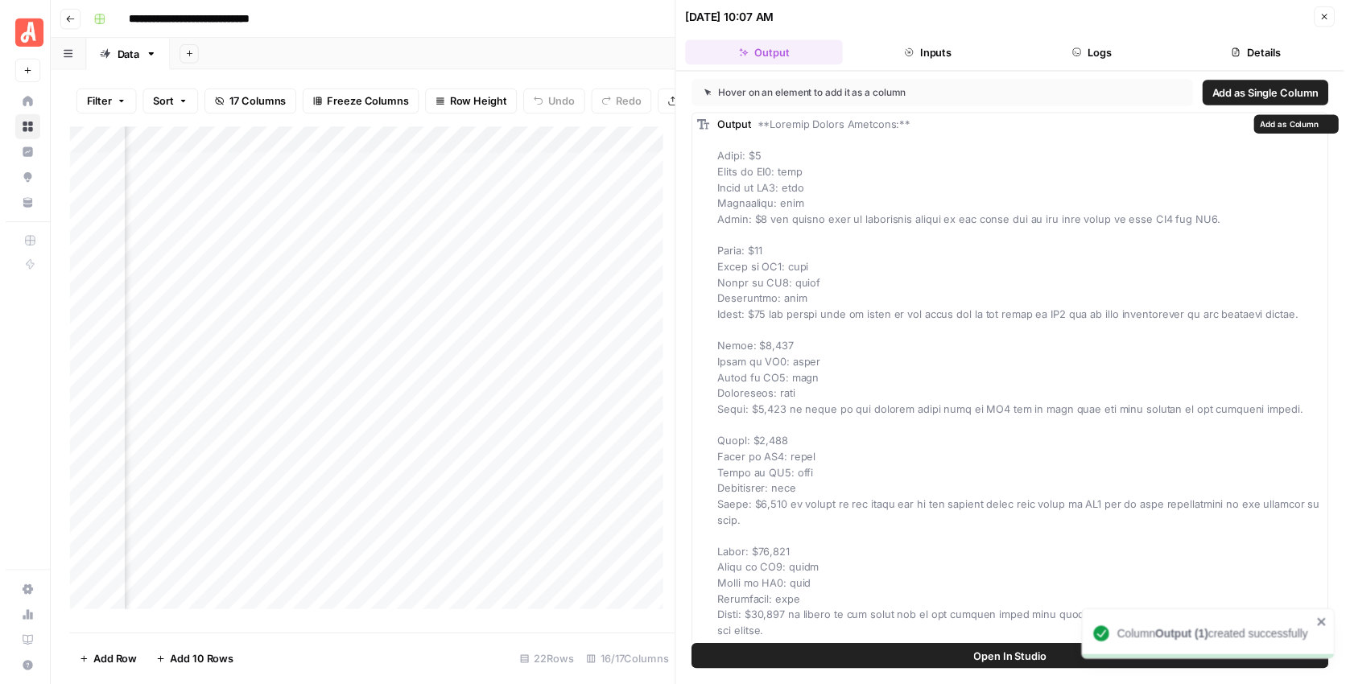
scroll to position [0, 2253]
click at [1343, 15] on icon "button" at bounding box center [1343, 17] width 6 height 6
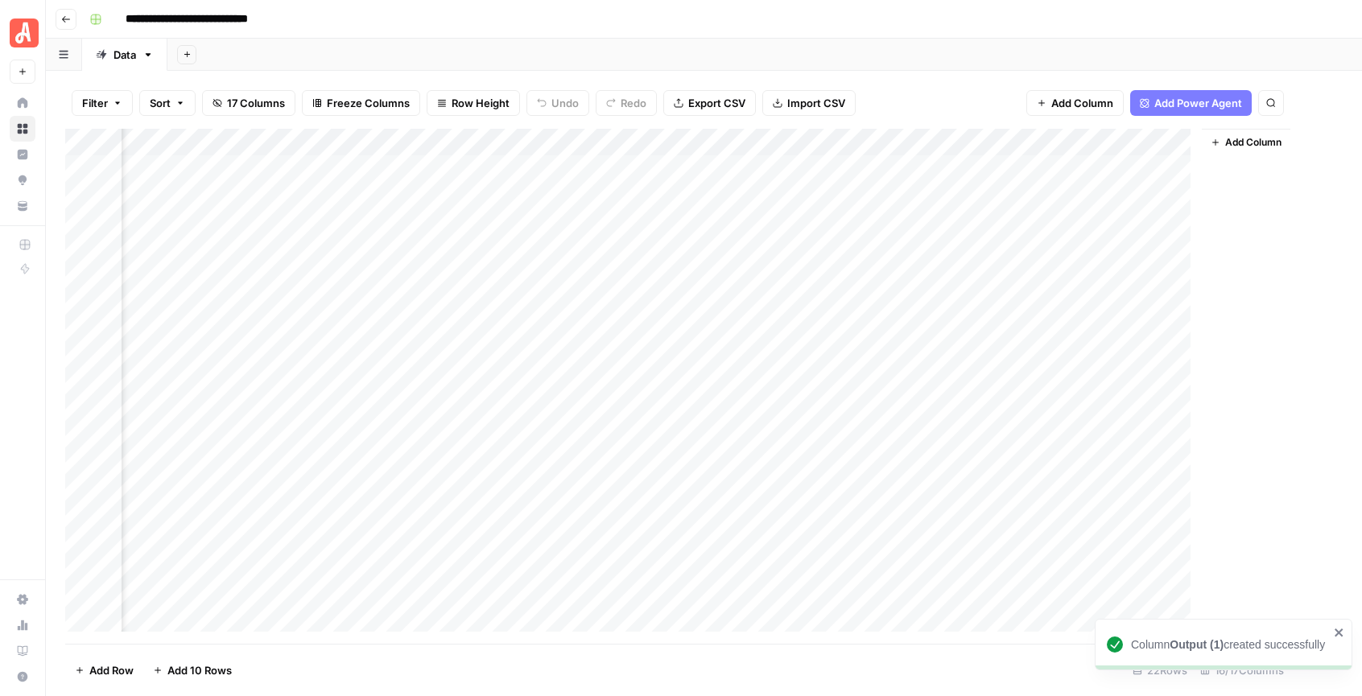
scroll to position [0, 1831]
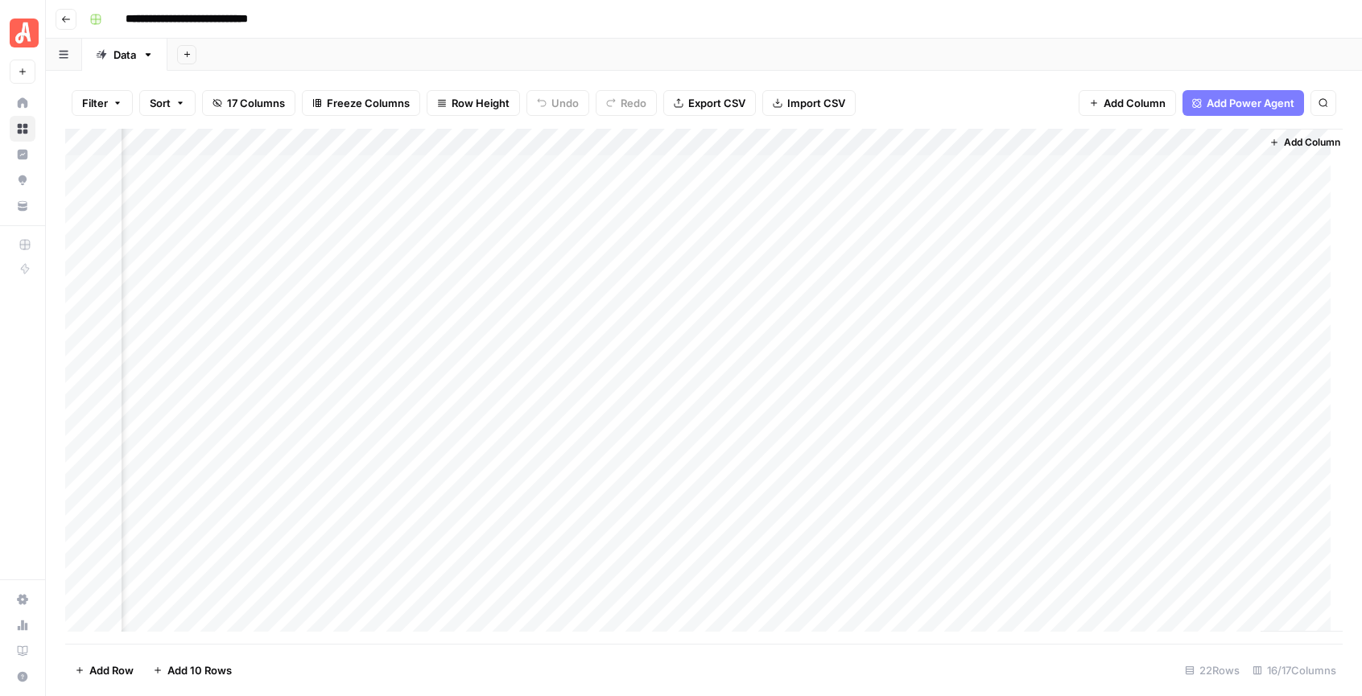
click at [960, 170] on div "Add Column" at bounding box center [704, 386] width 1278 height 515
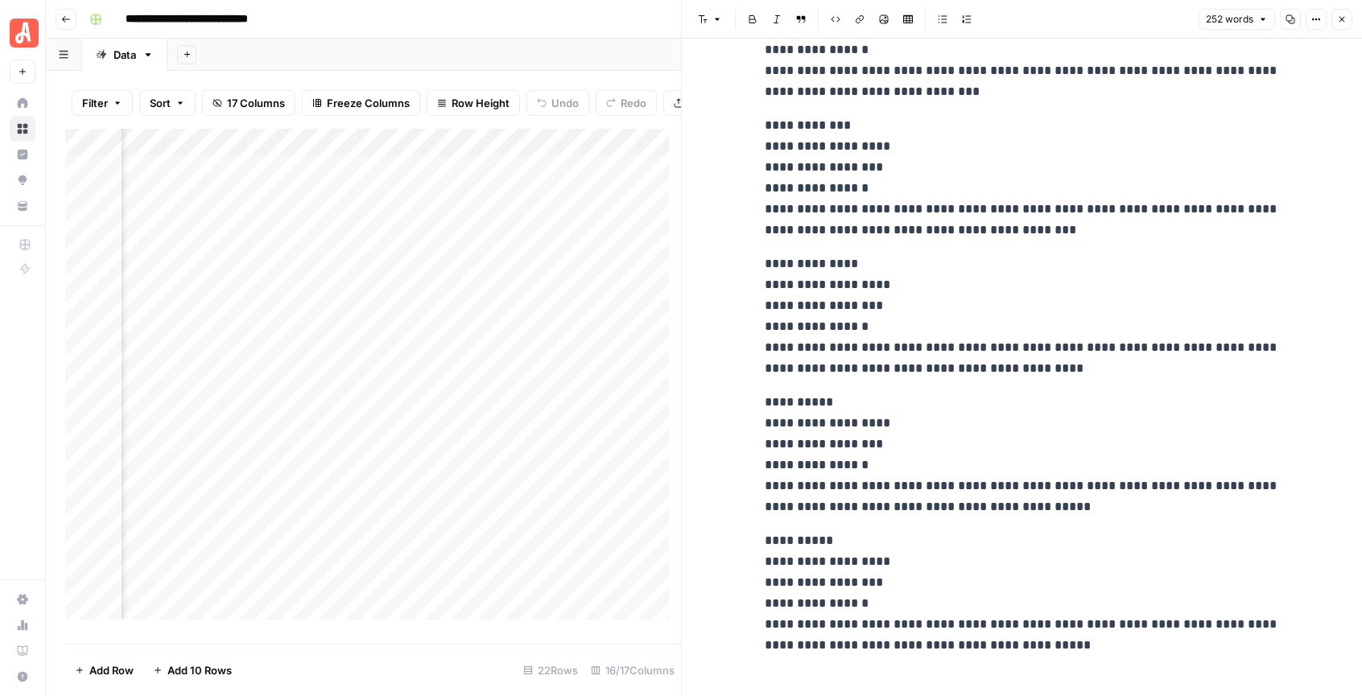
scroll to position [423, 0]
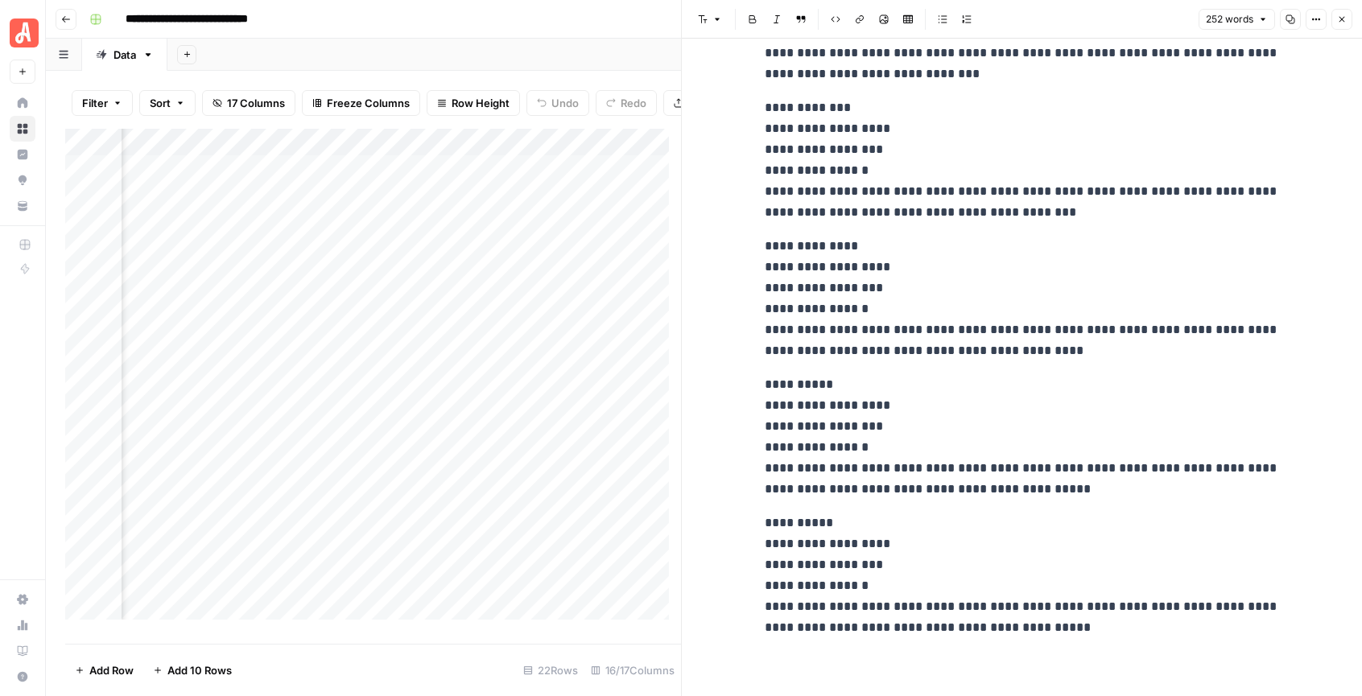
click at [1338, 23] on icon "button" at bounding box center [1342, 19] width 10 height 10
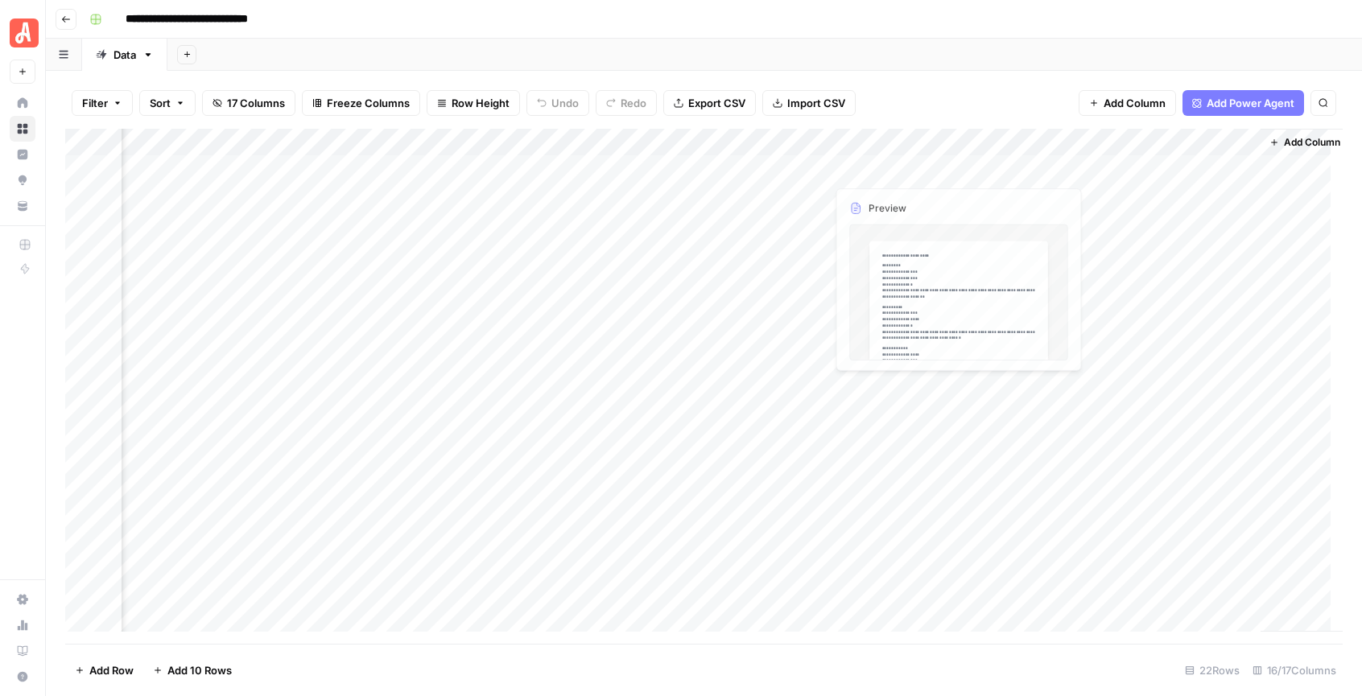
click at [886, 147] on div "Add Column" at bounding box center [704, 386] width 1278 height 515
click at [886, 147] on div at bounding box center [898, 145] width 146 height 32
click at [893, 180] on input "Output (1)" at bounding box center [921, 181] width 163 height 16
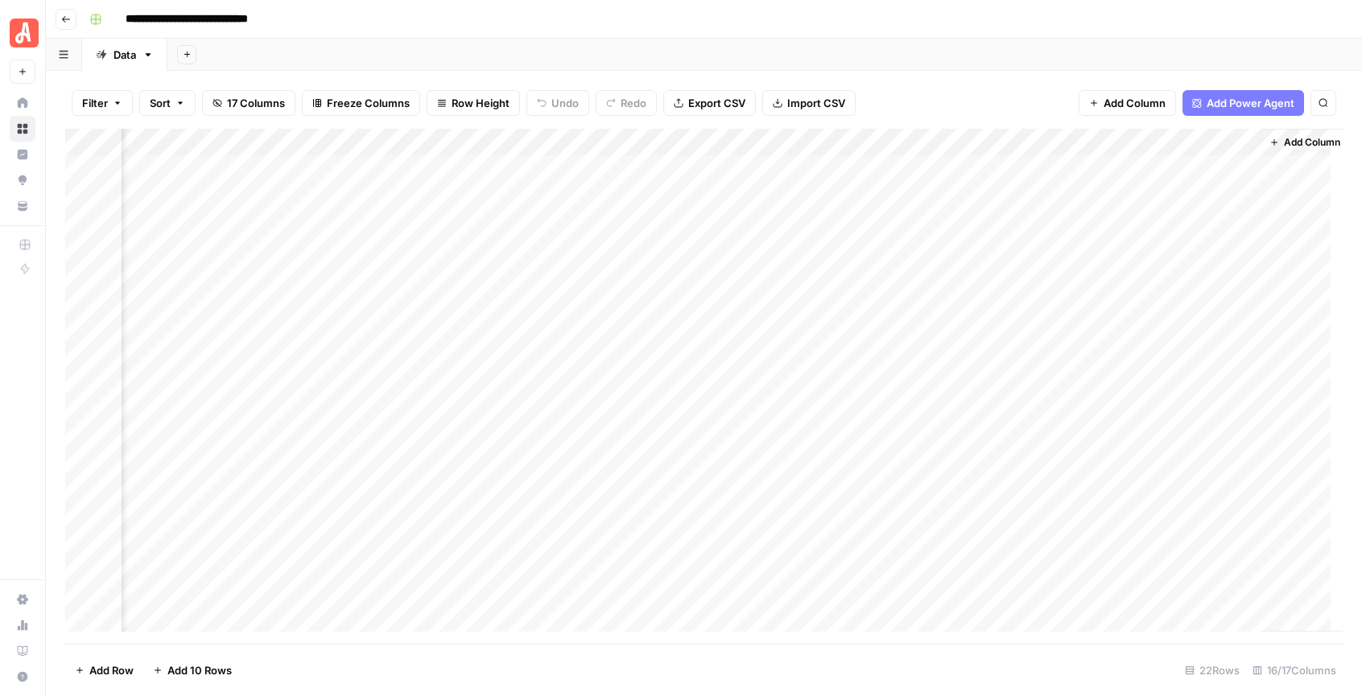
click at [984, 49] on div "Add Sheet" at bounding box center [764, 55] width 1195 height 32
click at [899, 173] on div "Add Column" at bounding box center [704, 386] width 1278 height 515
click at [939, 227] on div "Add Column" at bounding box center [704, 386] width 1278 height 515
click at [954, 224] on div "Add Column" at bounding box center [704, 386] width 1278 height 515
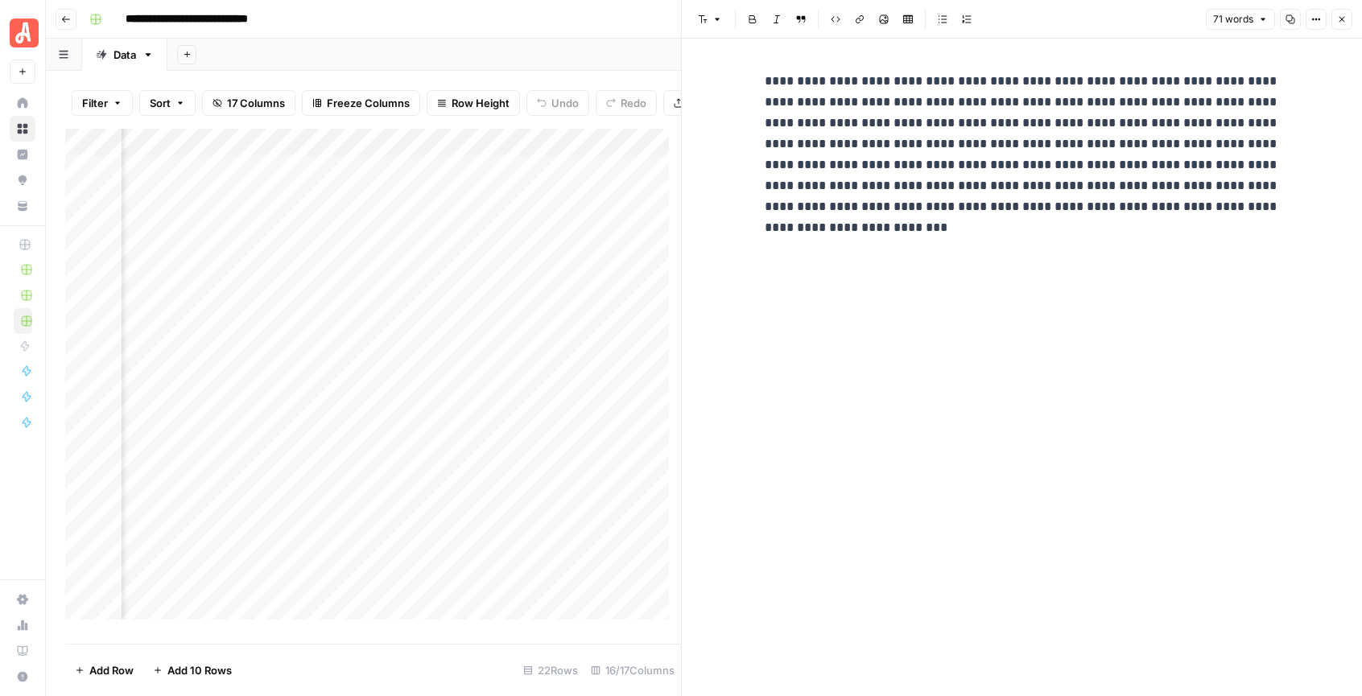
click at [1338, 17] on icon "button" at bounding box center [1342, 19] width 10 height 10
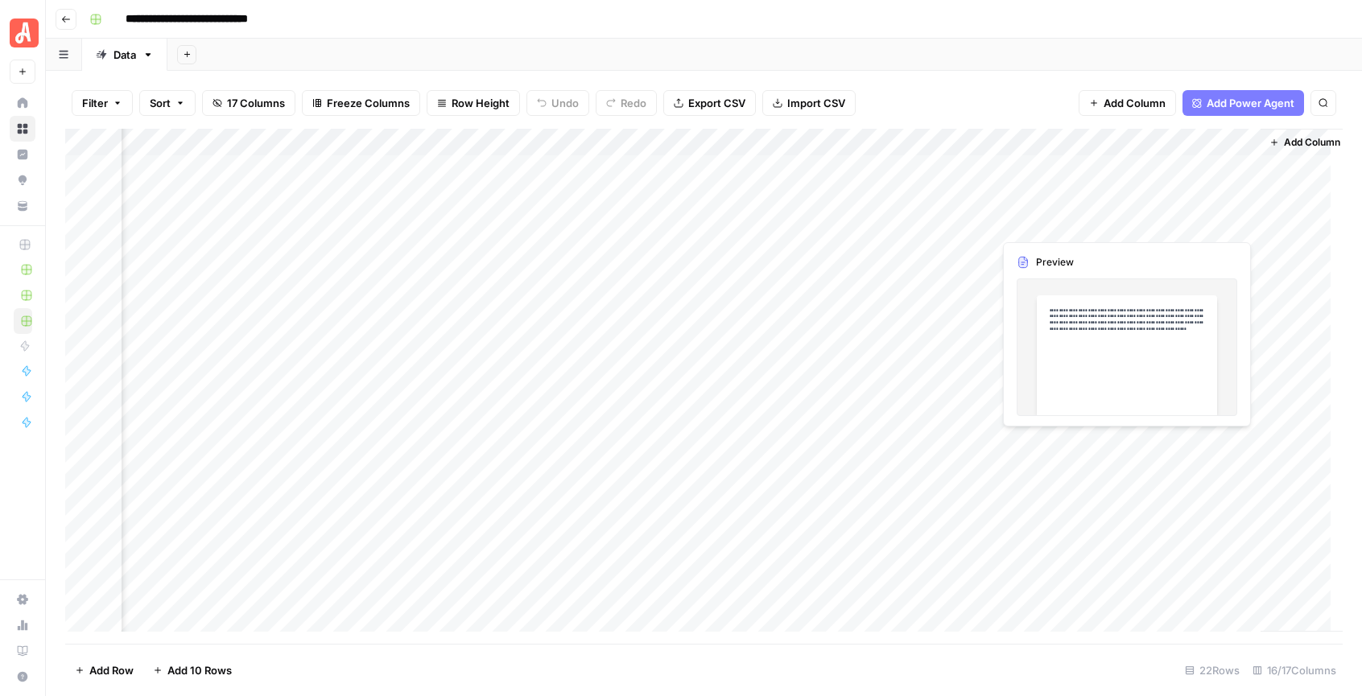
click at [1200, 225] on div "Add Column" at bounding box center [704, 386] width 1278 height 515
click at [1052, 225] on div "Add Column" at bounding box center [704, 386] width 1278 height 515
click at [905, 225] on div "Add Column" at bounding box center [704, 386] width 1278 height 515
click at [999, 95] on div "Filter Sort 17 Columns Freeze Columns Row Height Undo Redo Export CSV Import CS…" at bounding box center [704, 103] width 1278 height 52
click at [956, 165] on div "Add Column" at bounding box center [704, 386] width 1278 height 515
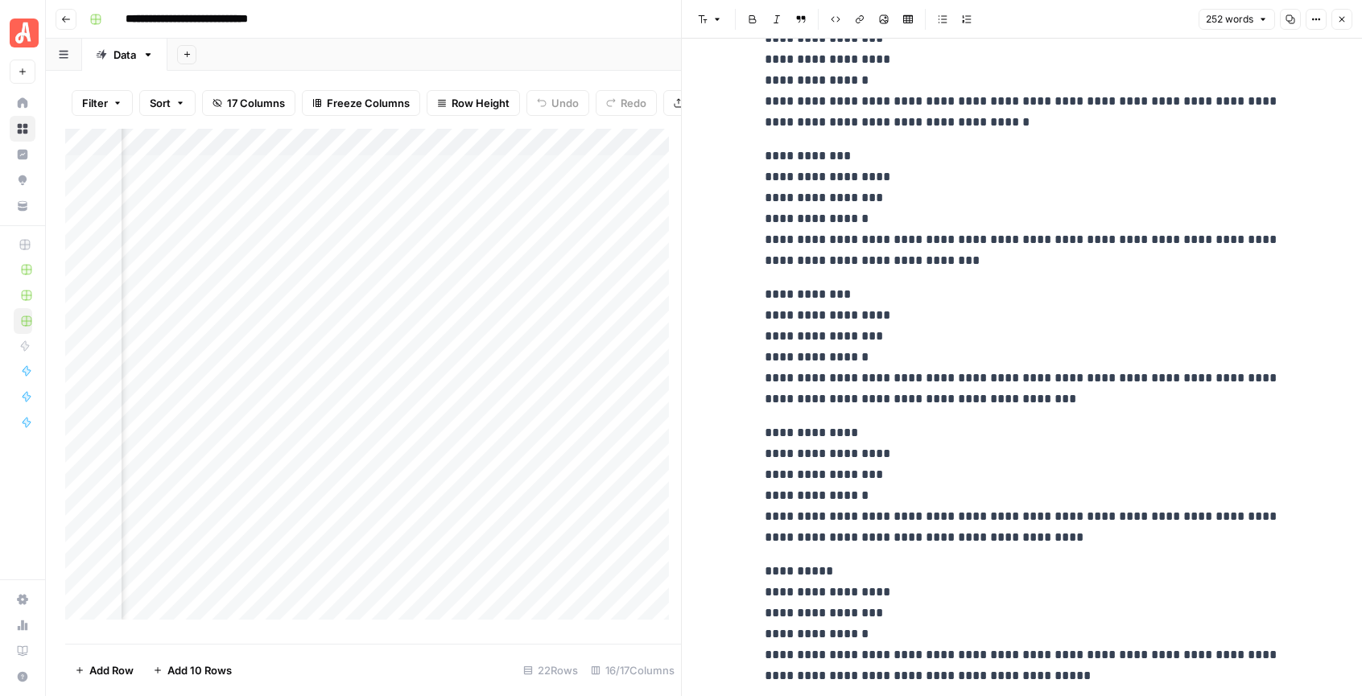
scroll to position [423, 0]
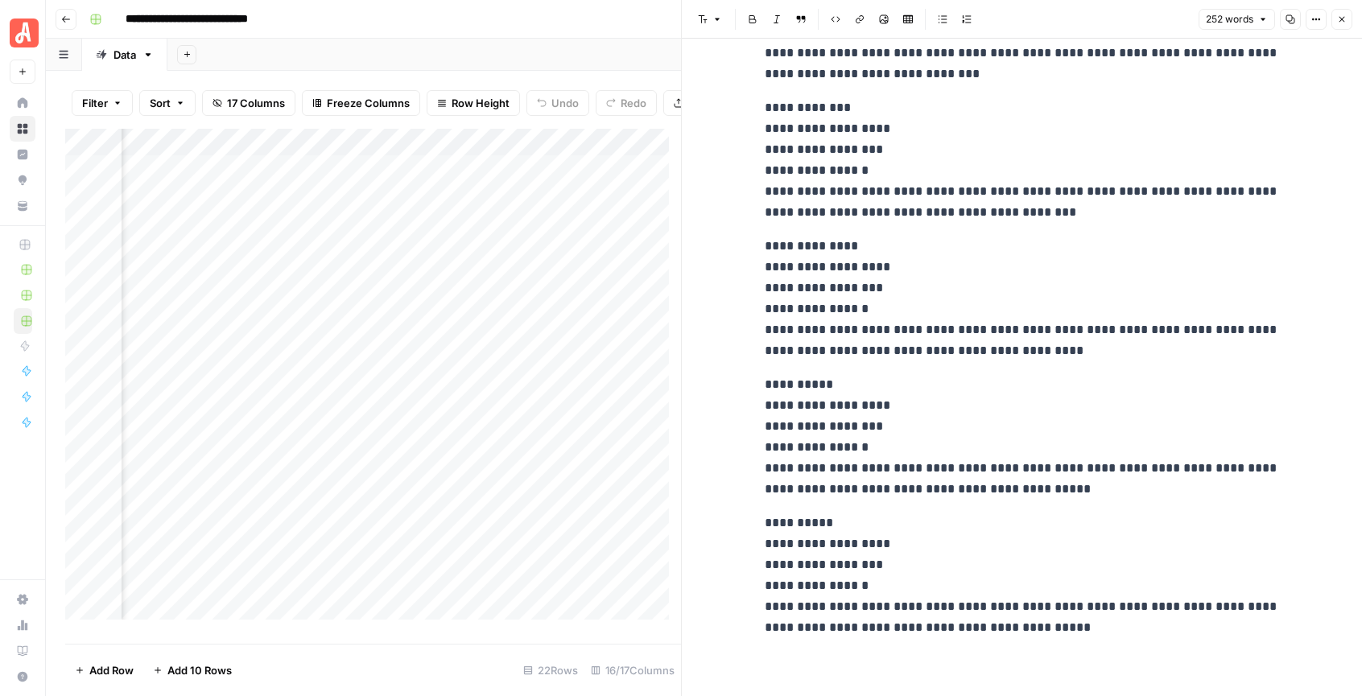
click at [1341, 21] on icon "button" at bounding box center [1343, 20] width 6 height 6
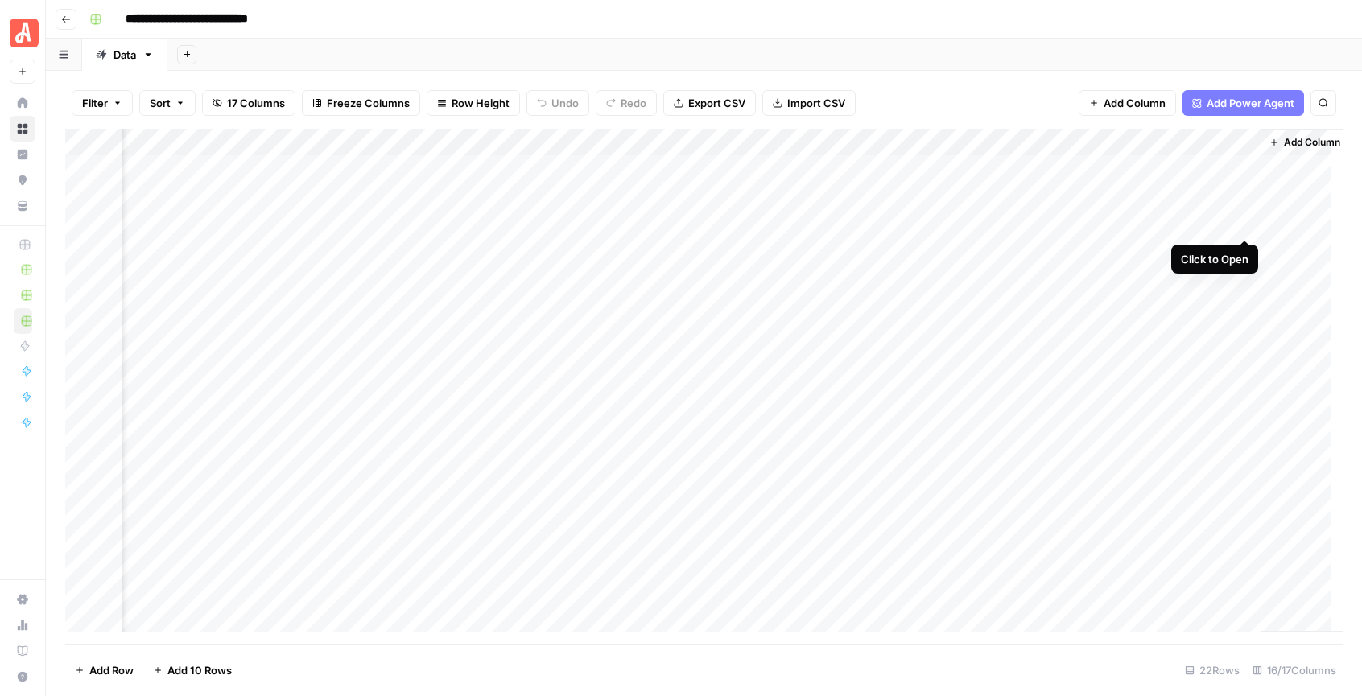
click at [1242, 222] on div "Add Column" at bounding box center [704, 386] width 1278 height 515
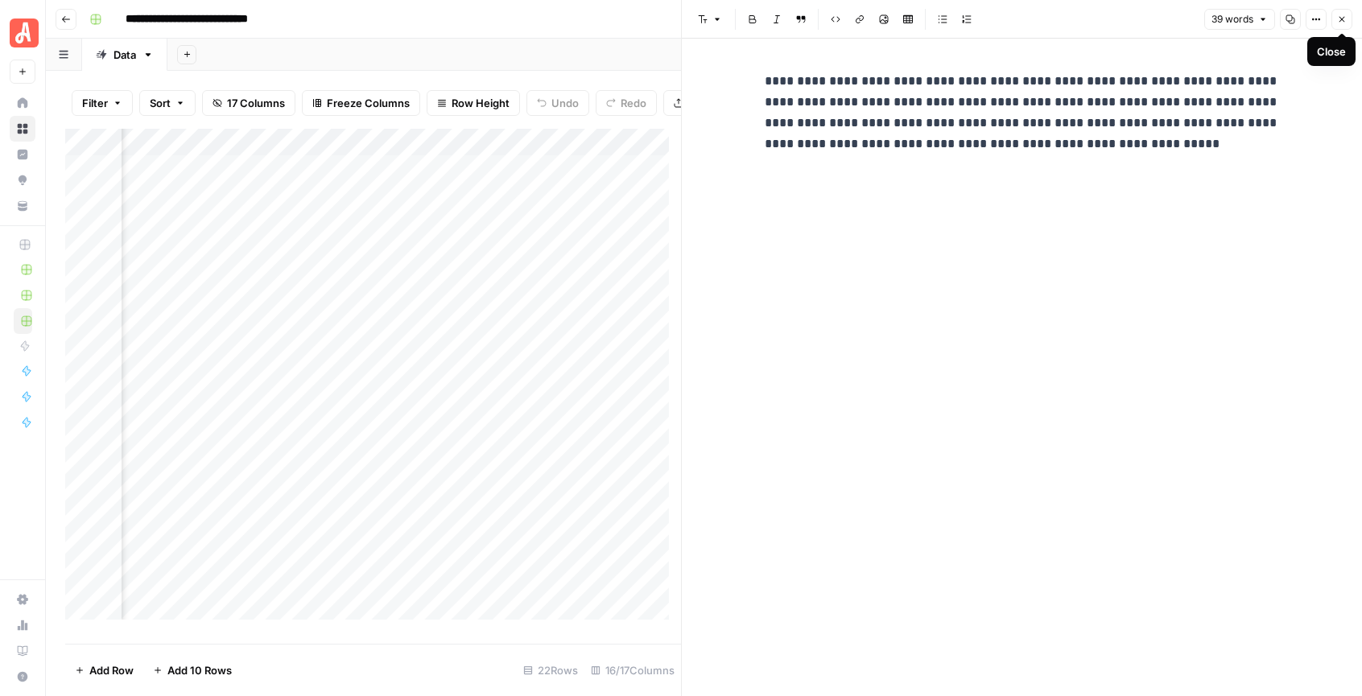
click at [1339, 15] on icon "button" at bounding box center [1342, 19] width 10 height 10
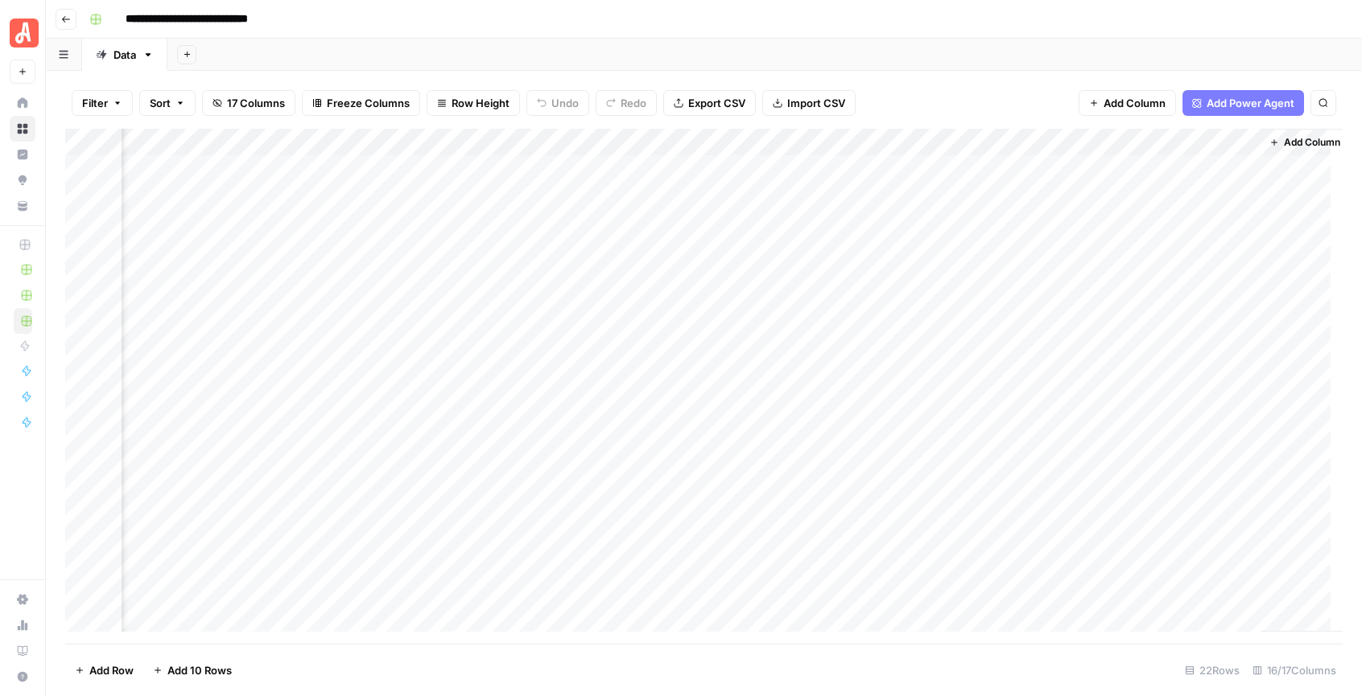
click at [1054, 228] on div "Add Column" at bounding box center [704, 386] width 1278 height 515
click at [1022, 64] on div "Add Sheet" at bounding box center [764, 55] width 1195 height 32
click at [959, 87] on div "Filter Sort 17 Columns Freeze Columns Row Height Undo Redo Export CSV Import CS…" at bounding box center [704, 103] width 1278 height 52
click at [959, 62] on div "Add Sheet" at bounding box center [764, 55] width 1195 height 32
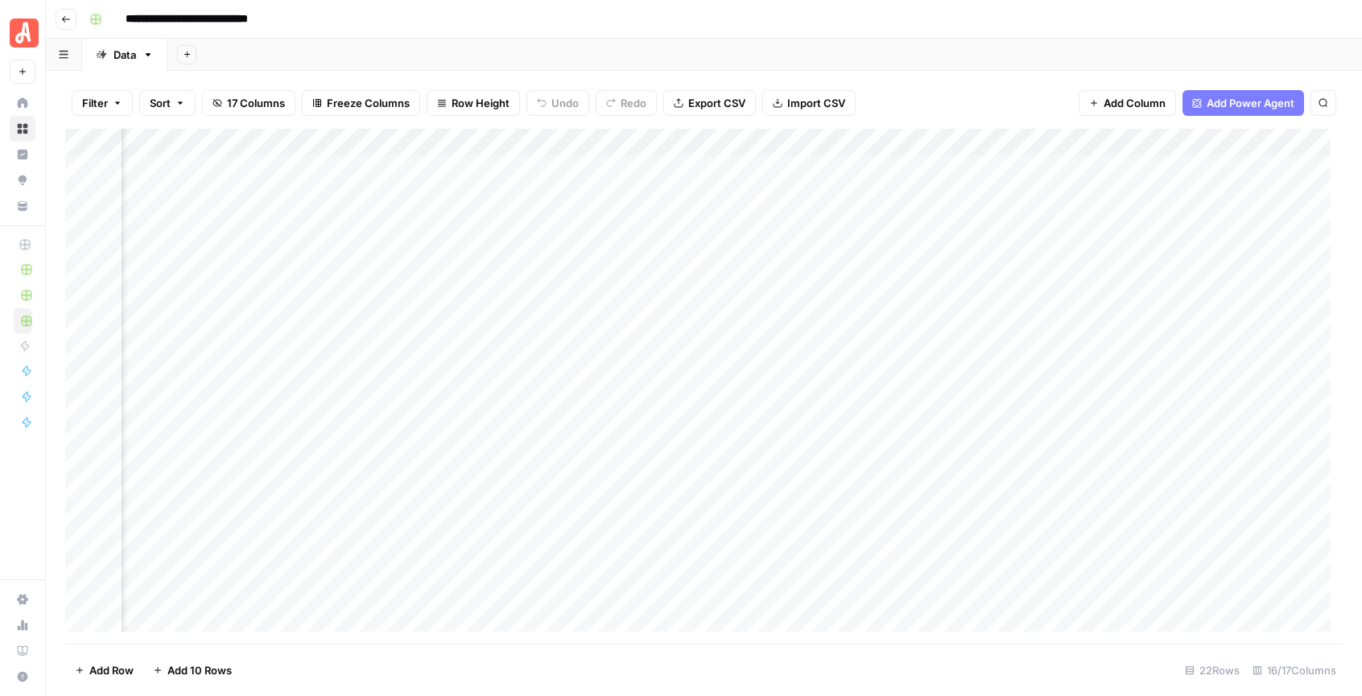
click at [378, 166] on div "Add Column" at bounding box center [704, 386] width 1278 height 515
click at [699, 163] on div "Add Column" at bounding box center [704, 386] width 1278 height 515
click at [304, 177] on div "Add Column" at bounding box center [704, 386] width 1278 height 515
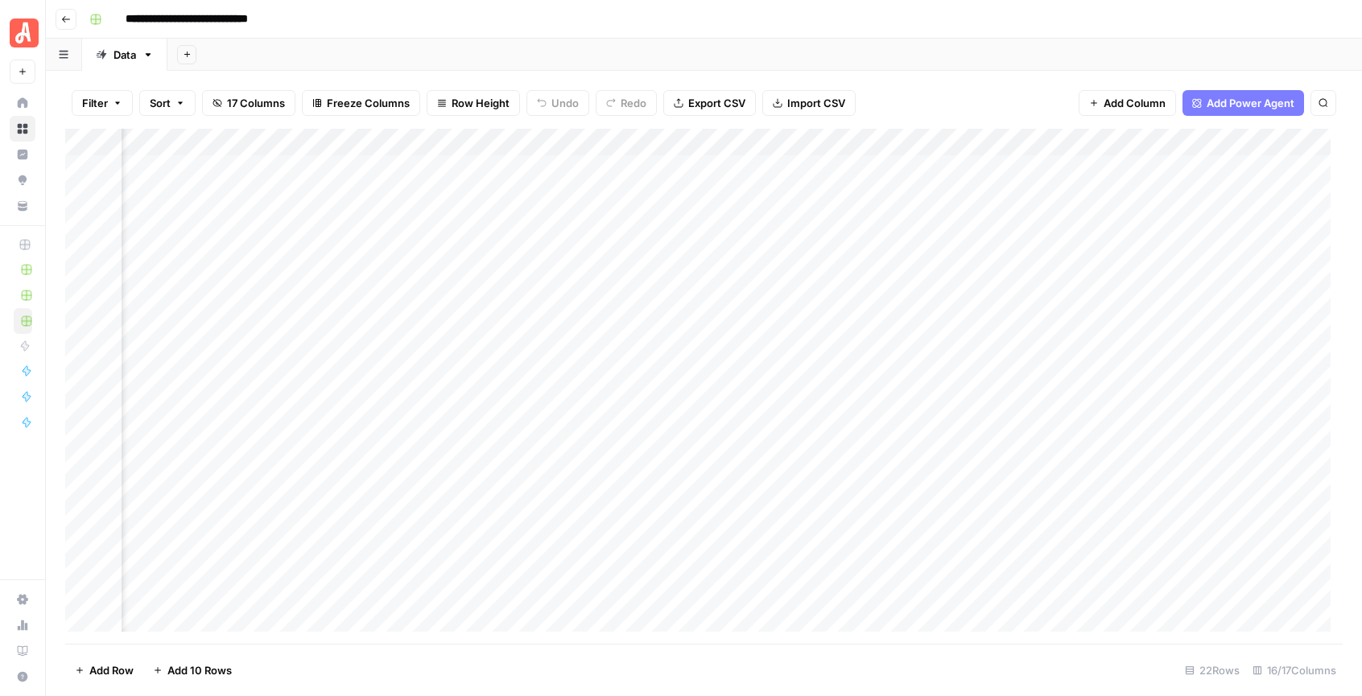
click at [305, 175] on div "Add Column" at bounding box center [704, 386] width 1278 height 515
click at [305, 175] on textarea "**********" at bounding box center [301, 170] width 265 height 23
click at [276, 408] on div "Add Column" at bounding box center [704, 386] width 1278 height 515
click at [680, 411] on div "Add Column" at bounding box center [704, 386] width 1278 height 515
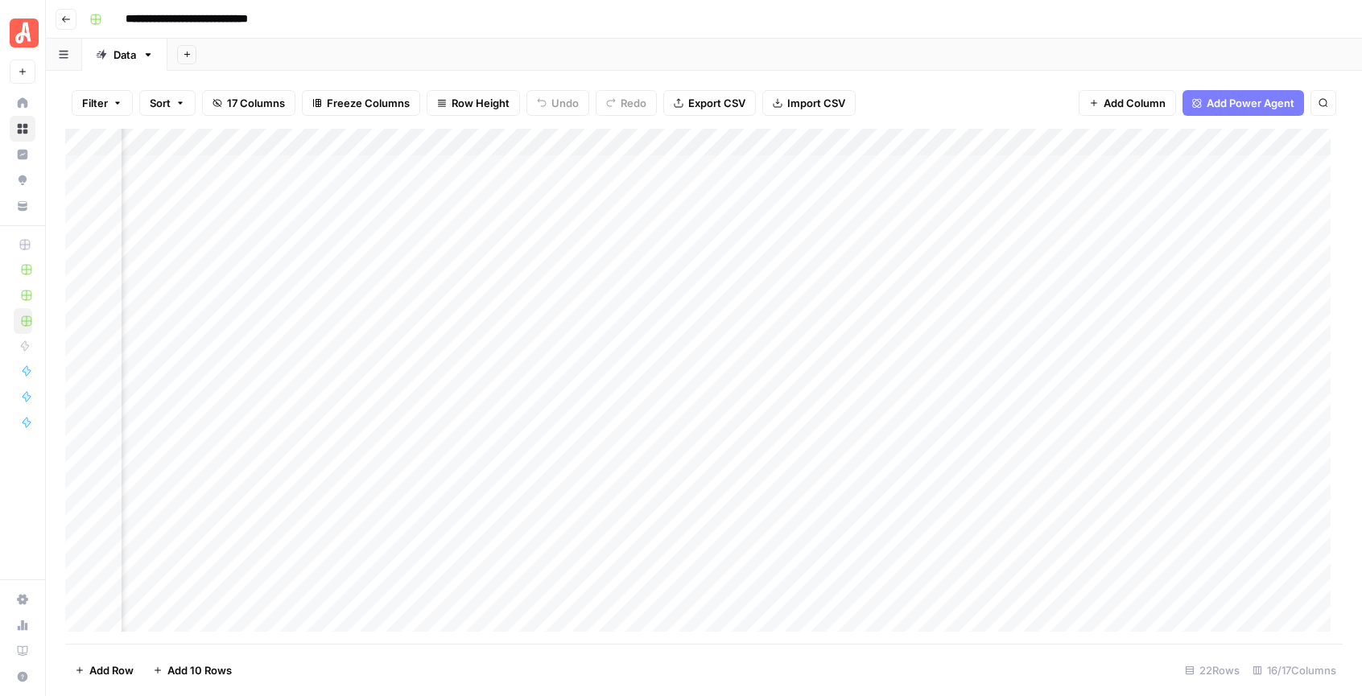
click at [680, 411] on div "Add Column" at bounding box center [704, 386] width 1278 height 515
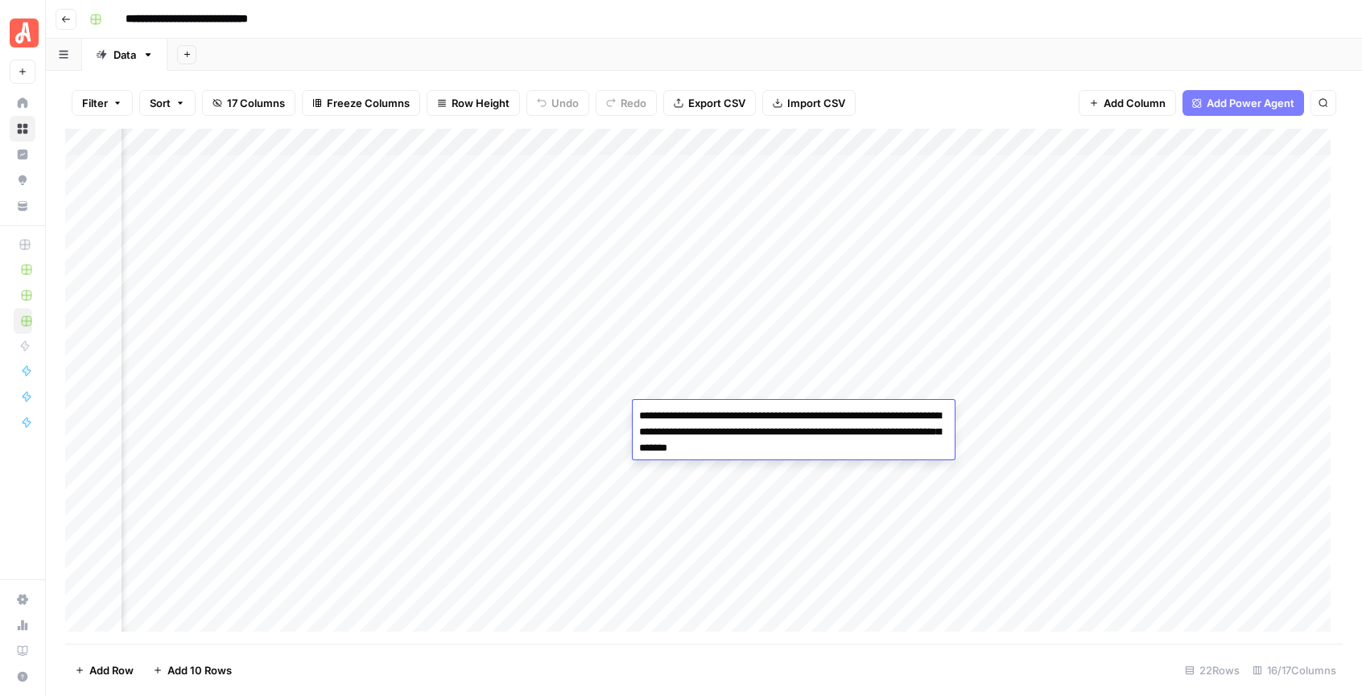
click at [232, 407] on div "Add Column" at bounding box center [704, 386] width 1278 height 515
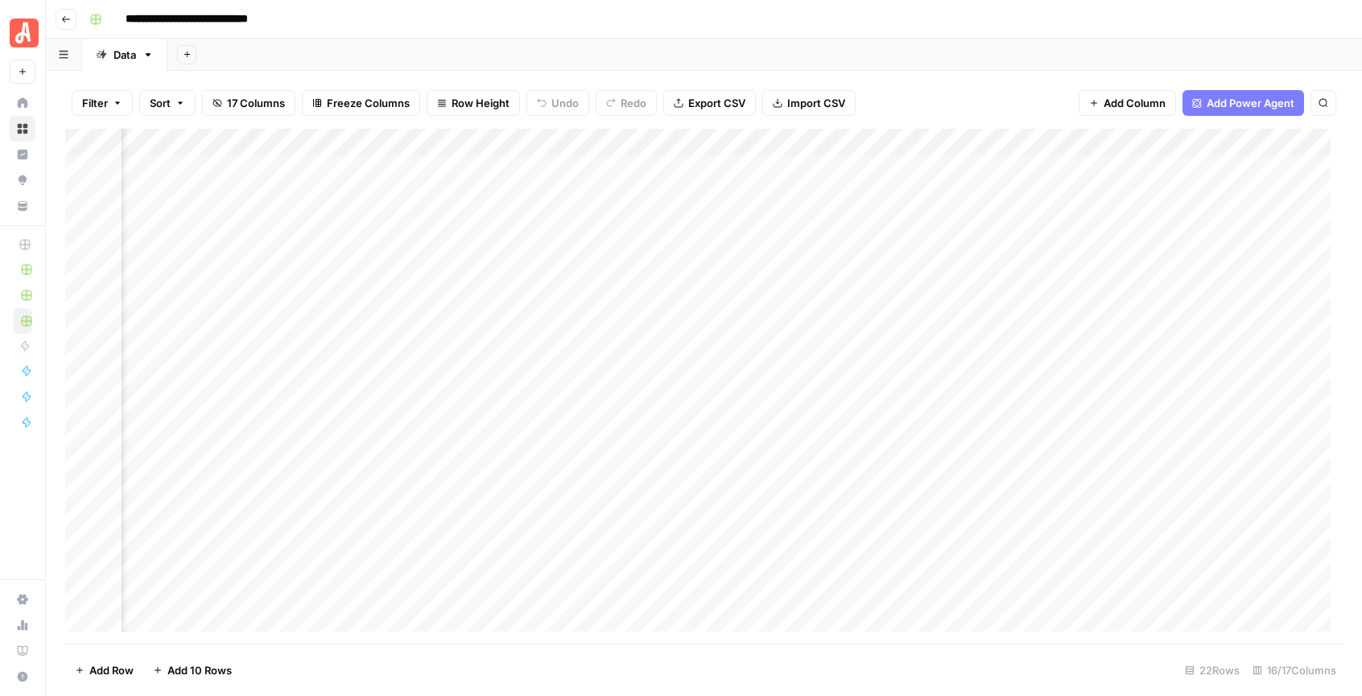
click at [951, 72] on div "Filter Sort 17 Columns Freeze Columns Row Height Undo Redo Export CSV Import CS…" at bounding box center [704, 384] width 1316 height 626
click at [256, 145] on div "Add Column" at bounding box center [704, 386] width 1278 height 515
drag, startPoint x: 295, startPoint y: 140, endPoint x: 531, endPoint y: 136, distance: 236.7
click at [543, 134] on body "**********" at bounding box center [681, 348] width 1362 height 696
click at [626, 48] on div "Add Sheet" at bounding box center [764, 55] width 1195 height 32
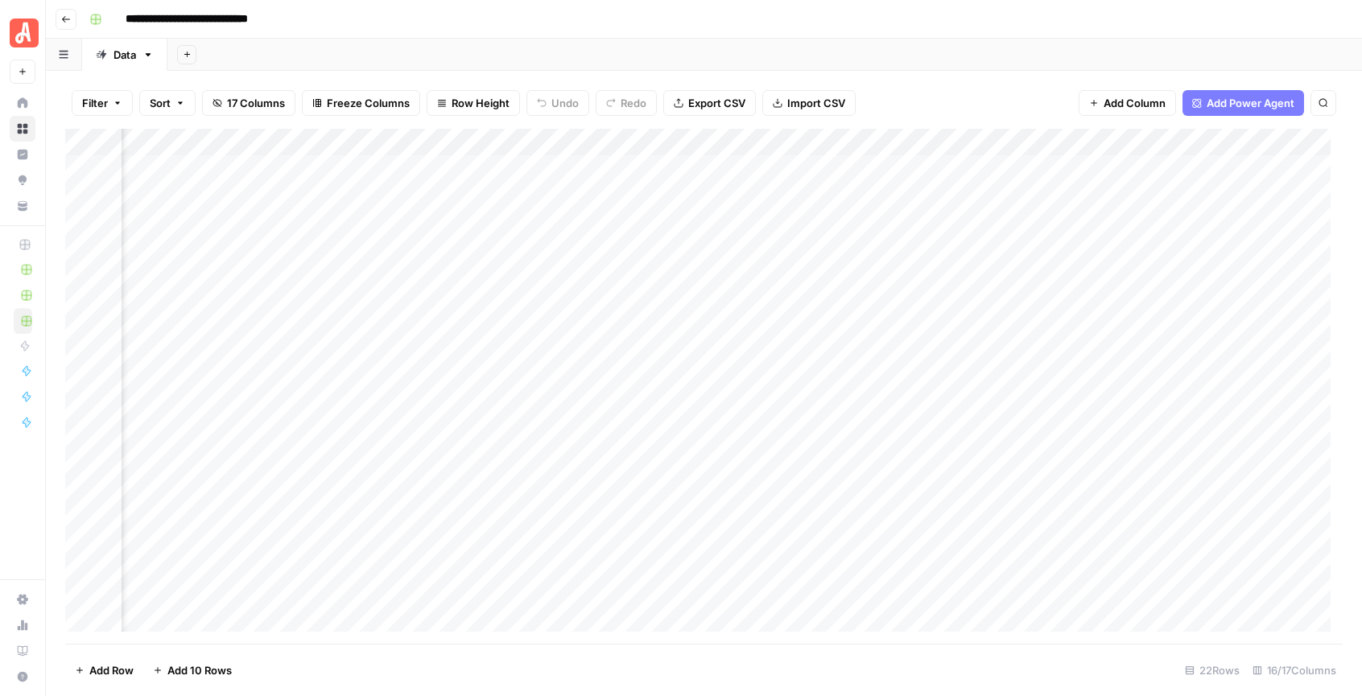
drag, startPoint x: 281, startPoint y: 132, endPoint x: 630, endPoint y: 127, distance: 348.6
click at [630, 127] on div "Filter Sort 17 Columns Freeze Columns Row Height Undo Redo Export CSV Import CS…" at bounding box center [704, 384] width 1316 height 626
click at [993, 56] on div "Add Sheet" at bounding box center [764, 55] width 1195 height 32
click at [1016, 92] on div "Filter Sort 17 Columns Freeze Columns Row Height Undo Redo Export CSV Import CS…" at bounding box center [704, 103] width 1278 height 52
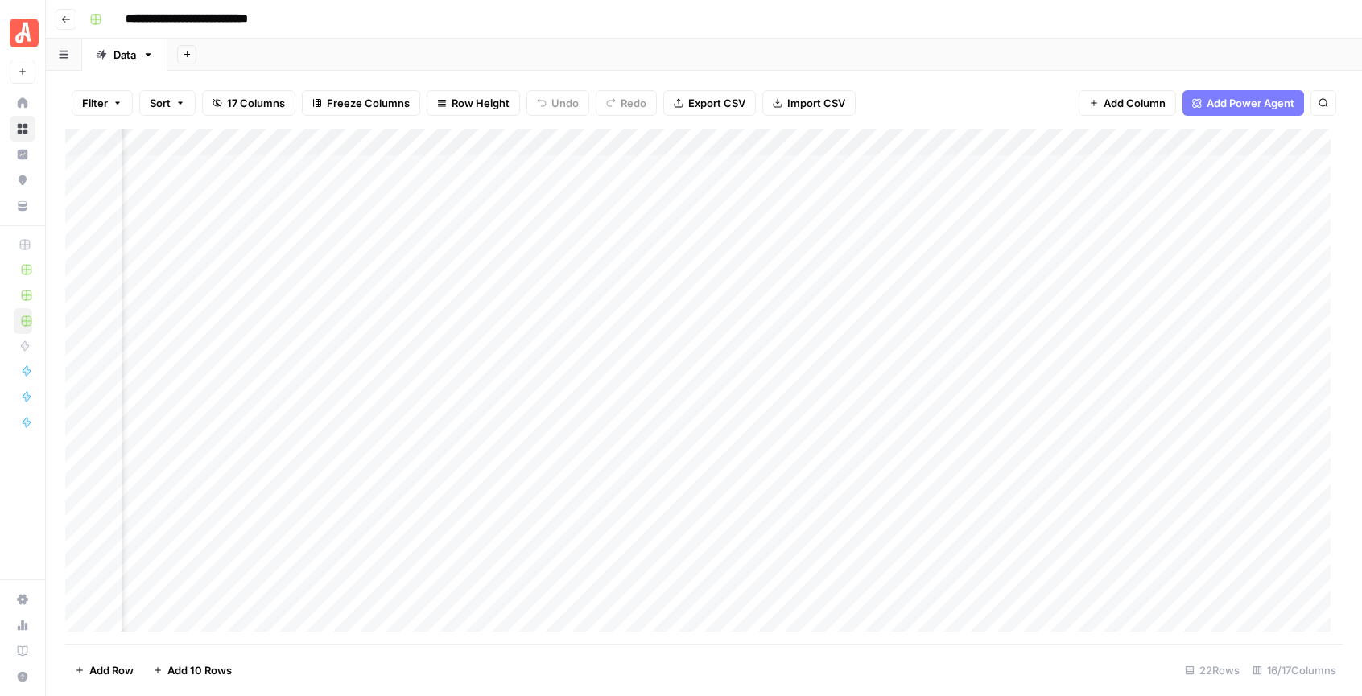
scroll to position [0, 0]
click at [363, 138] on div "Add Column" at bounding box center [704, 386] width 1278 height 515
click at [586, 142] on div "Add Column" at bounding box center [704, 386] width 1278 height 515
click at [829, 141] on div "Add Column" at bounding box center [704, 386] width 1278 height 515
click at [1009, 137] on div "Add Column" at bounding box center [704, 386] width 1278 height 515
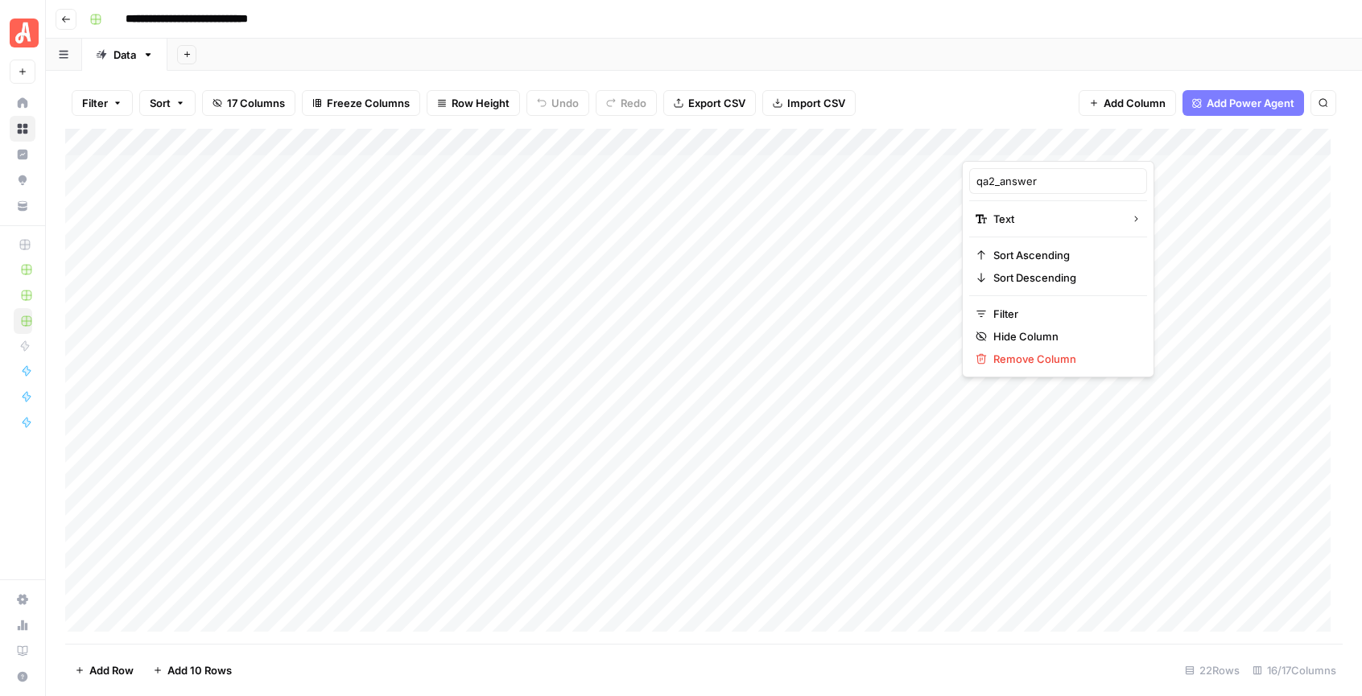
click at [1001, 87] on div "Filter Sort 17 Columns Freeze Columns Row Height Undo Redo Export CSV Import CS…" at bounding box center [704, 103] width 1278 height 52
click at [167, 139] on div "Add Column" at bounding box center [704, 386] width 1278 height 515
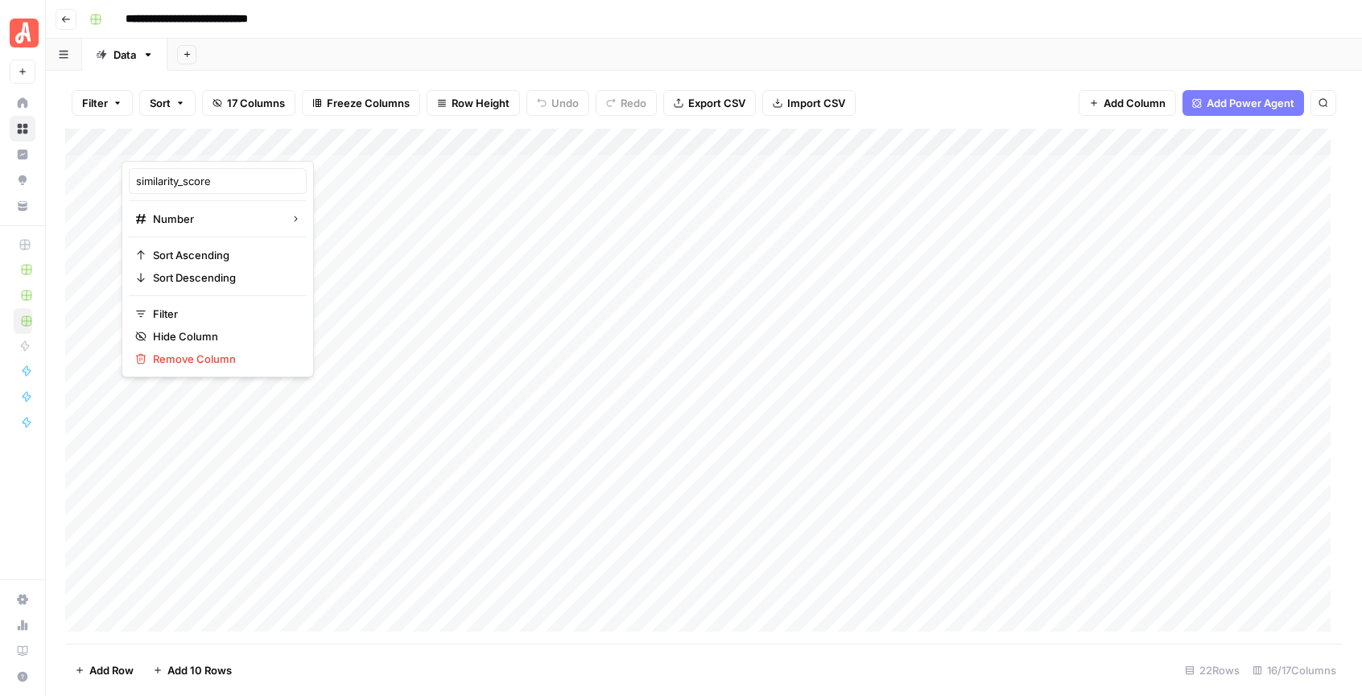
click at [981, 83] on div "Filter Sort 17 Columns Freeze Columns Row Height Undo Redo Export CSV Import CS…" at bounding box center [704, 103] width 1278 height 52
click at [728, 168] on div "Add Column" at bounding box center [704, 386] width 1278 height 515
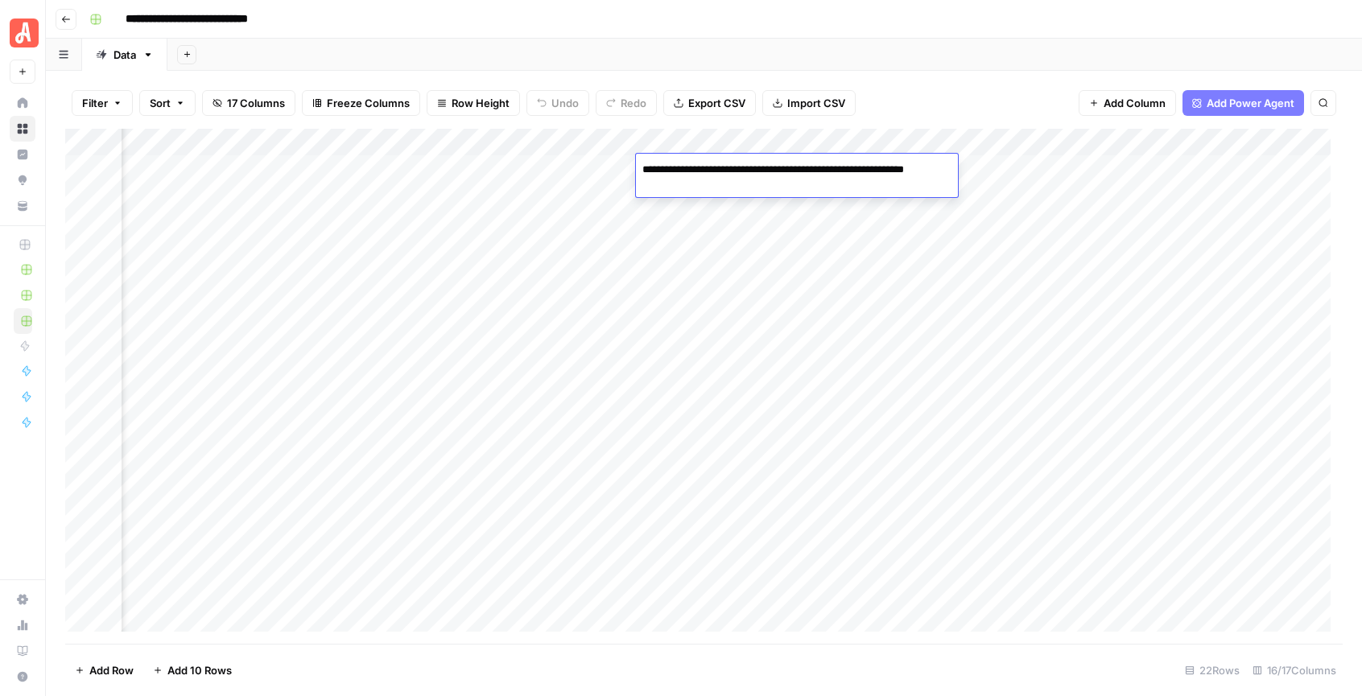
click at [959, 95] on div "Filter Sort 17 Columns Freeze Columns Row Height Undo Redo Export CSV Import CS…" at bounding box center [704, 103] width 1278 height 52
click at [770, 142] on div "Add Column" at bounding box center [704, 386] width 1278 height 515
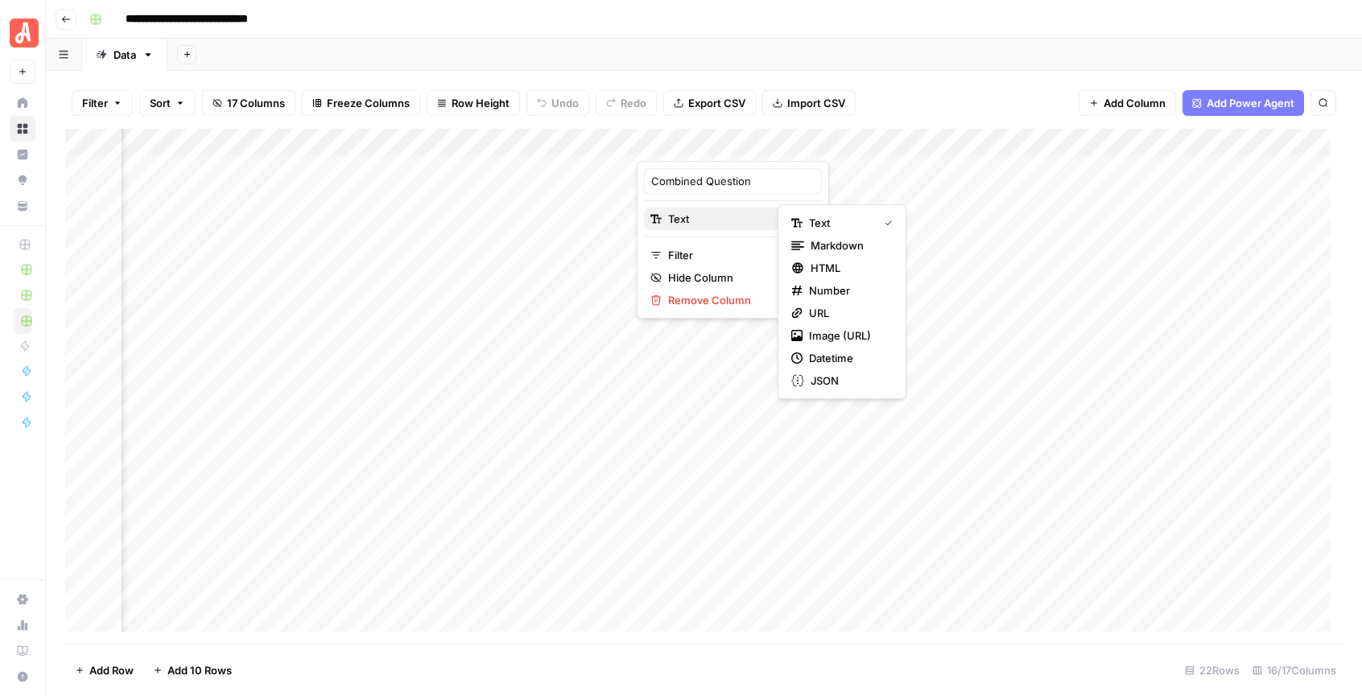
click at [707, 226] on span "Text" at bounding box center [730, 219] width 125 height 16
click at [831, 248] on span "Markdown" at bounding box center [849, 246] width 76 height 16
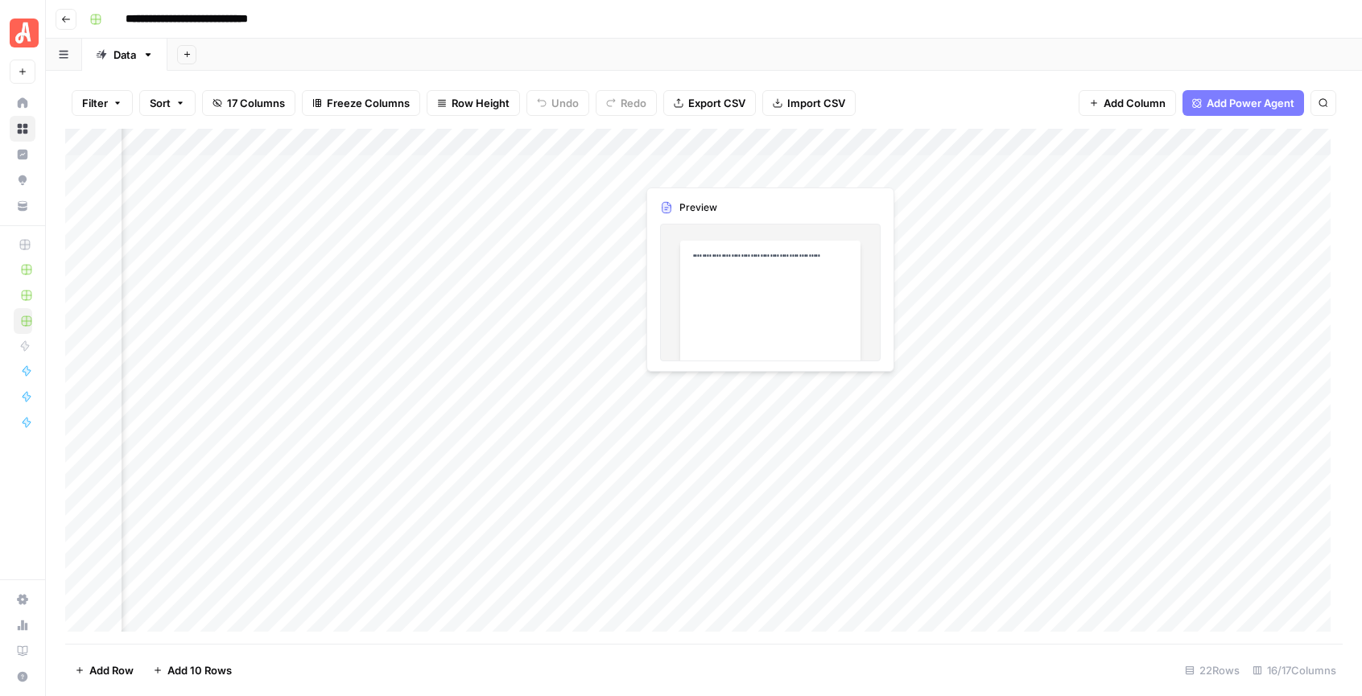
click at [697, 167] on div "Add Column" at bounding box center [704, 386] width 1278 height 515
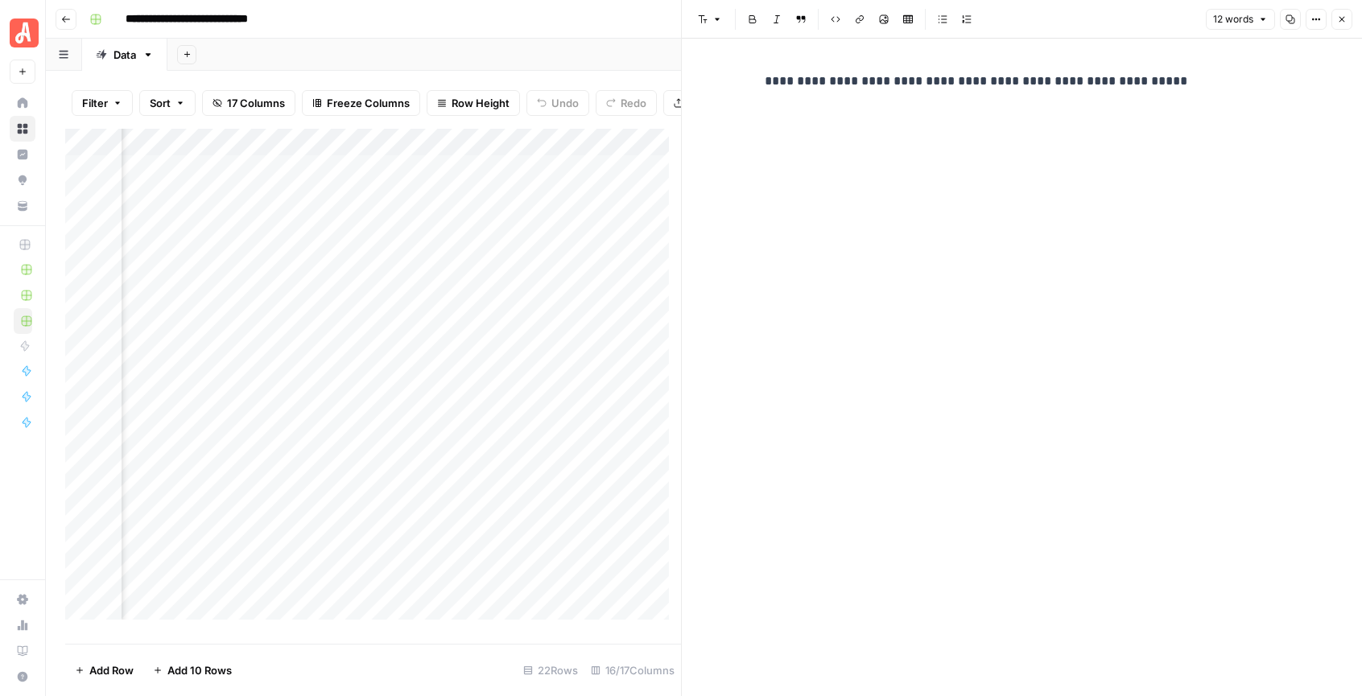
click at [1345, 22] on icon "button" at bounding box center [1342, 19] width 10 height 10
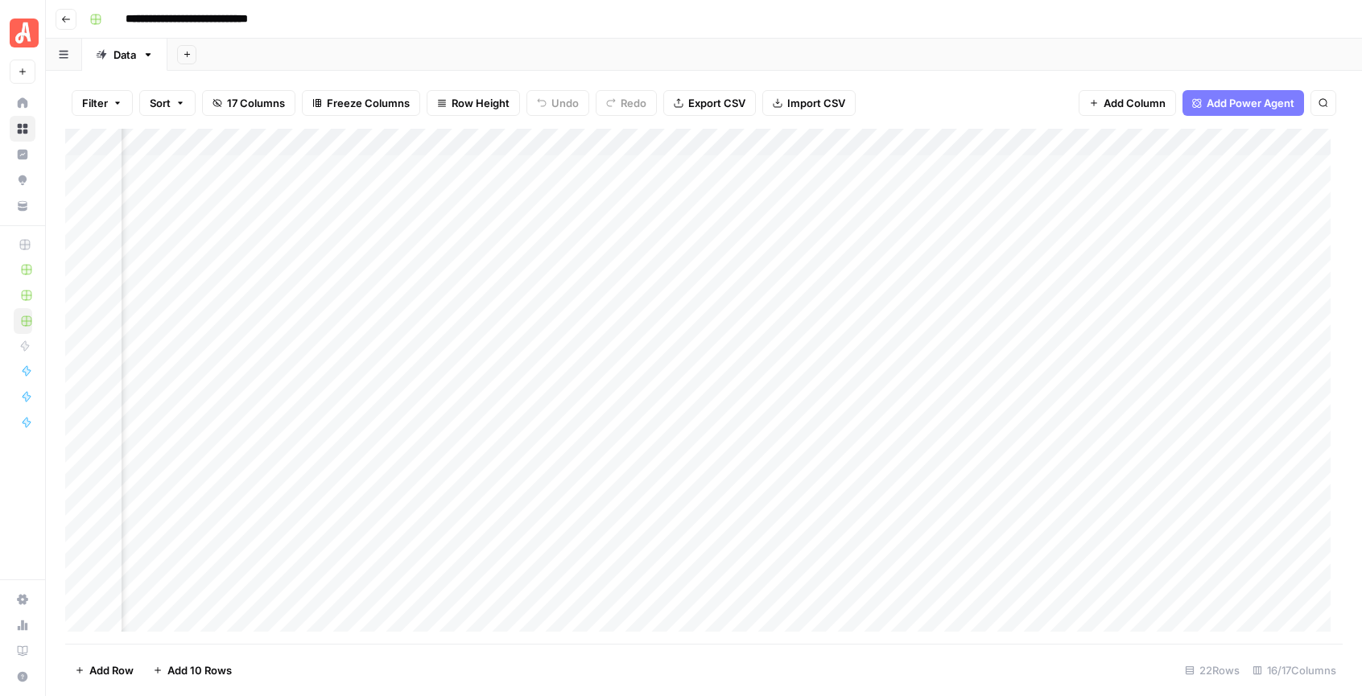
click at [842, 170] on div "Add Column" at bounding box center [704, 386] width 1278 height 515
click at [842, 169] on div "Add Column" at bounding box center [704, 386] width 1278 height 515
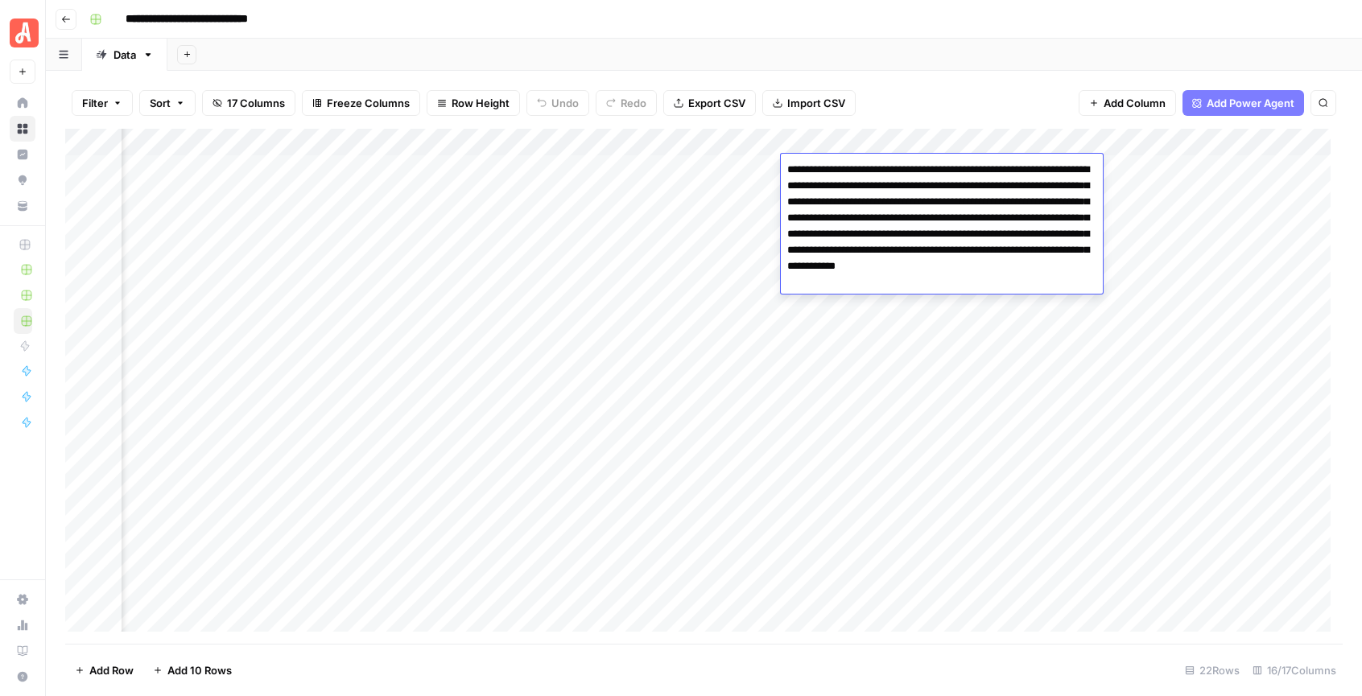
click at [949, 103] on div "Filter Sort 17 Columns Freeze Columns Row Height Undo Redo Export CSV Import CS…" at bounding box center [704, 103] width 1278 height 52
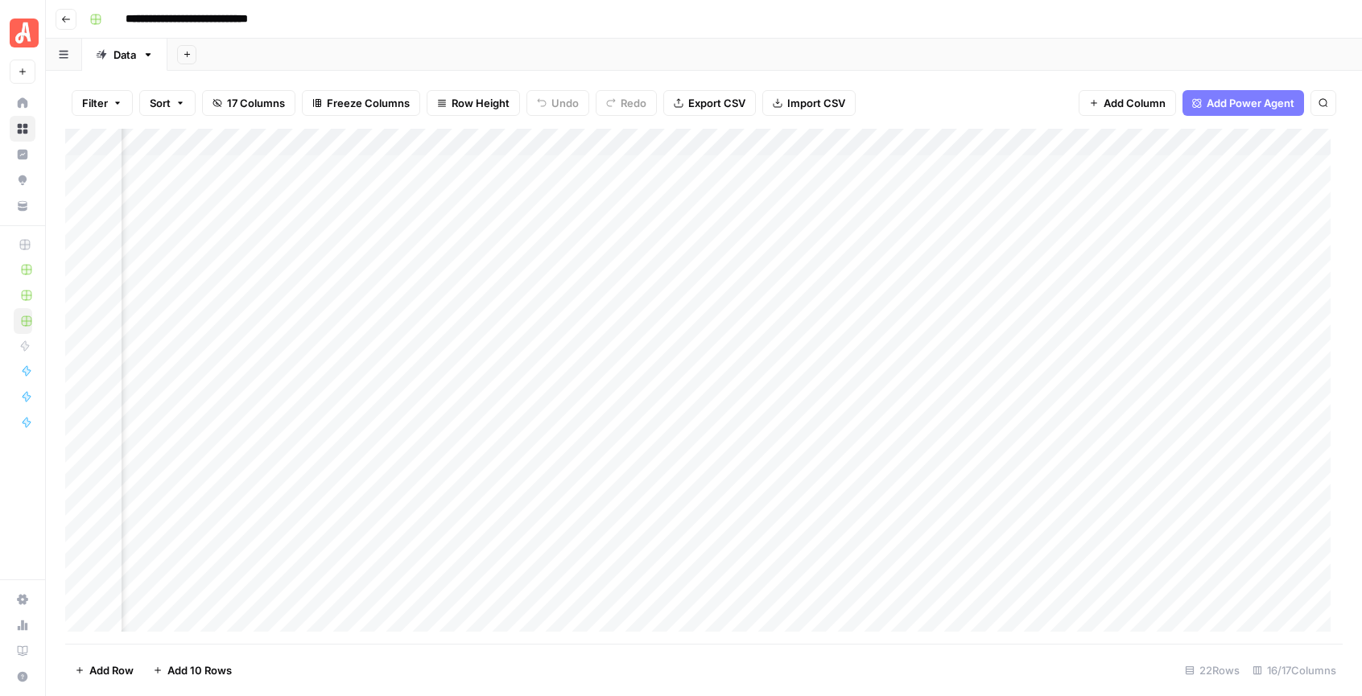
click at [916, 150] on div "Add Column" at bounding box center [704, 386] width 1278 height 515
click at [861, 213] on span "Text" at bounding box center [875, 219] width 125 height 16
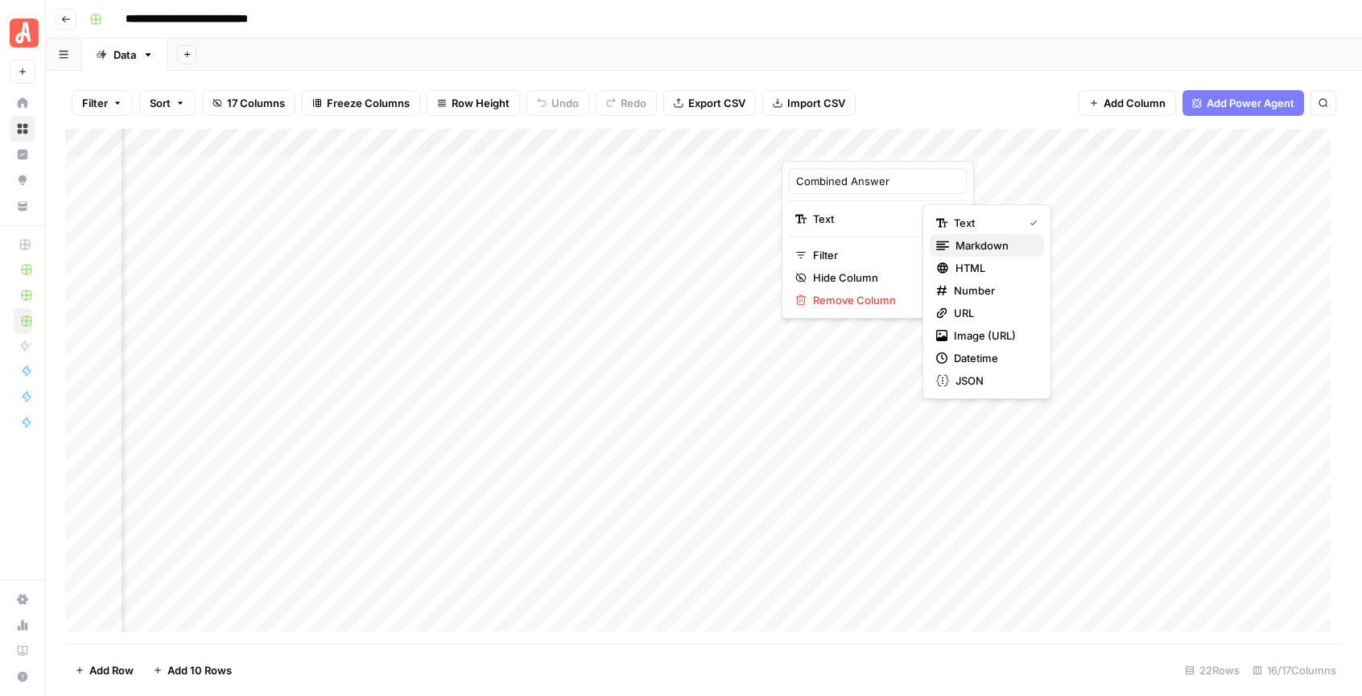
click at [975, 246] on span "Markdown" at bounding box center [994, 246] width 76 height 16
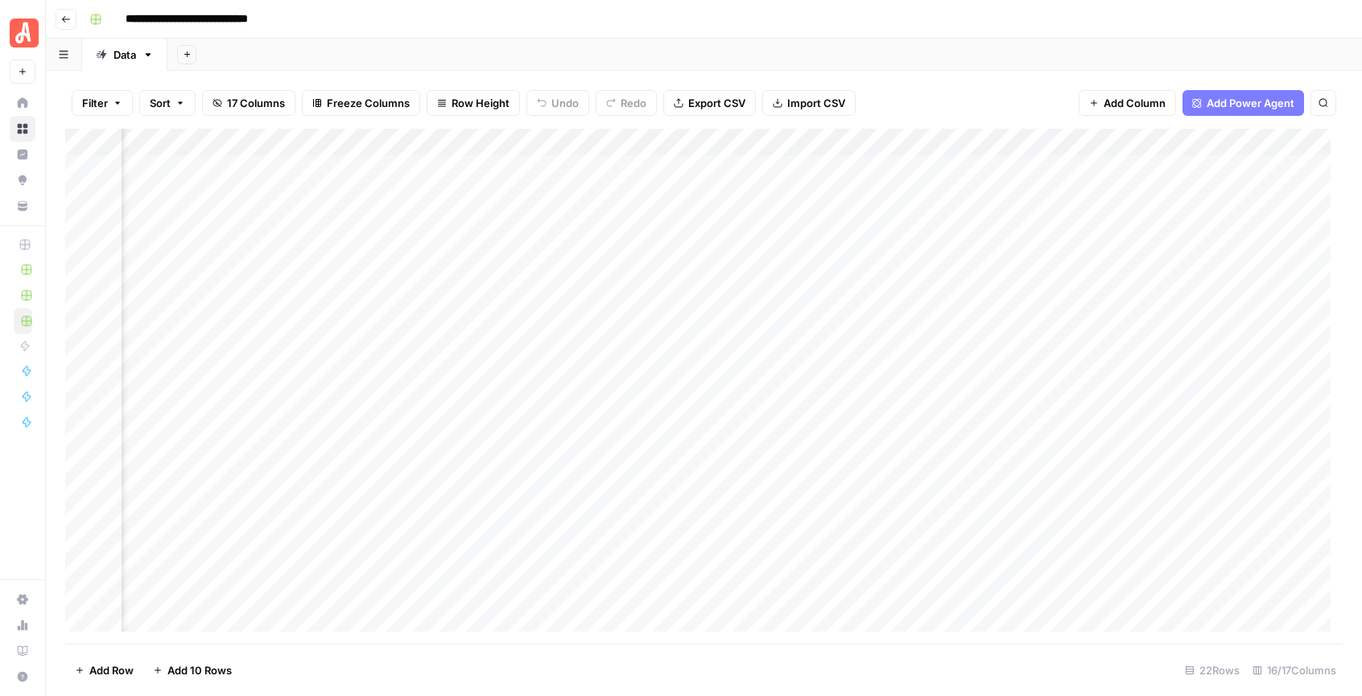
click at [1009, 91] on div "Filter Sort 17 Columns Freeze Columns Row Height Undo Redo Export CSV Import CS…" at bounding box center [704, 103] width 1278 height 52
click at [880, 172] on div "Add Column" at bounding box center [704, 386] width 1278 height 515
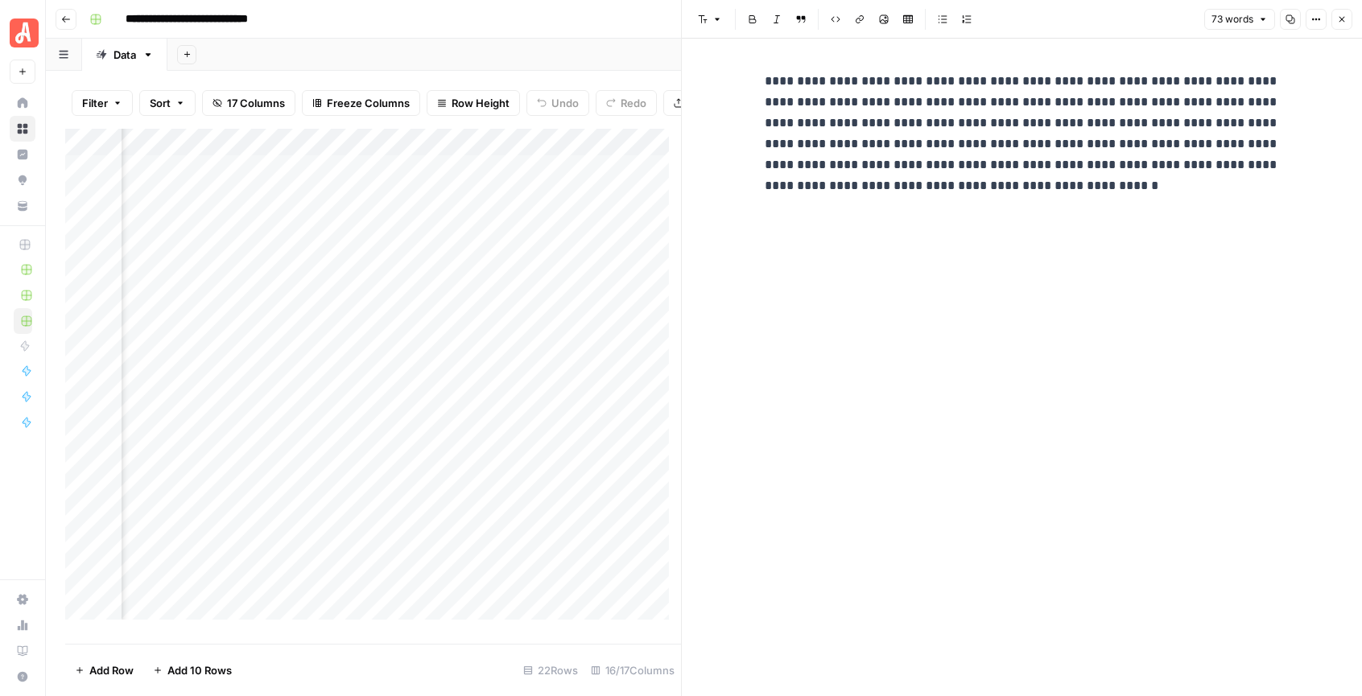
click at [1041, 185] on p "**********" at bounding box center [1022, 134] width 515 height 126
click at [1211, 102] on p "**********" at bounding box center [1022, 134] width 515 height 126
click at [942, 87] on p "**********" at bounding box center [1022, 134] width 515 height 126
click at [912, 196] on p "**********" at bounding box center [1022, 134] width 515 height 126
click at [1074, 190] on p "**********" at bounding box center [1022, 134] width 515 height 126
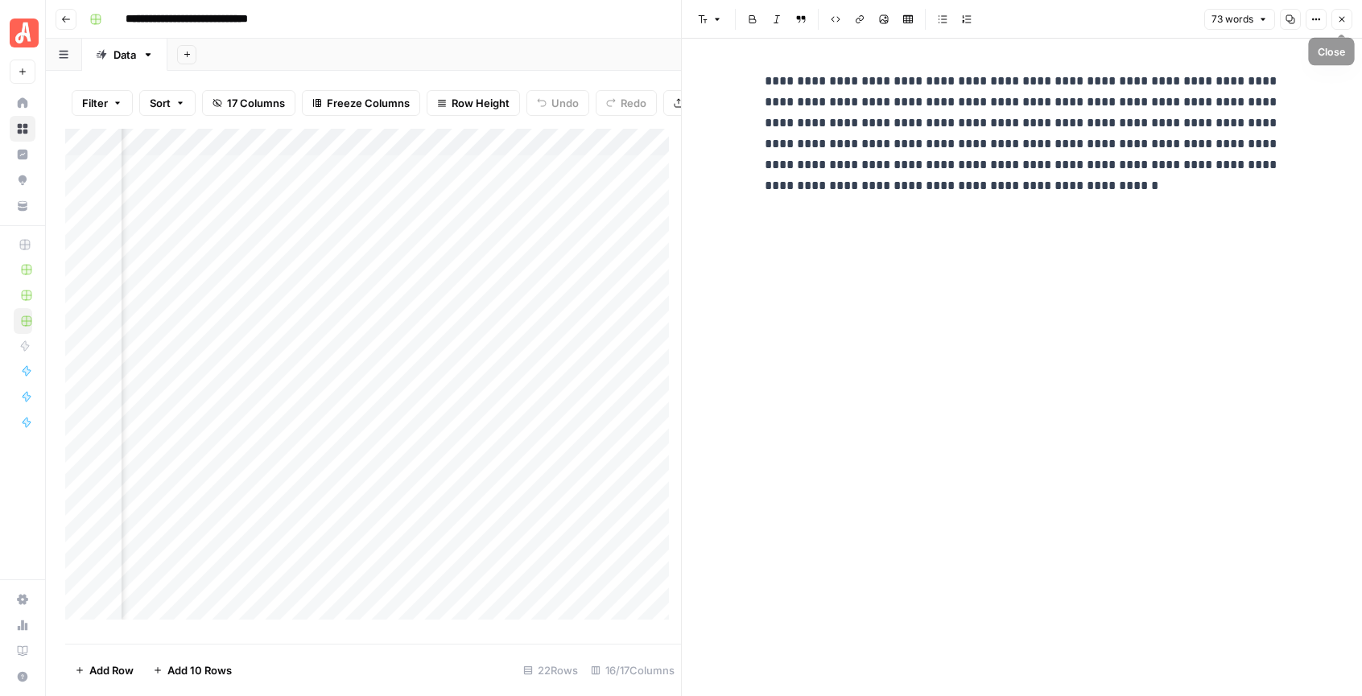
click at [1349, 19] on button "Close" at bounding box center [1342, 19] width 21 height 21
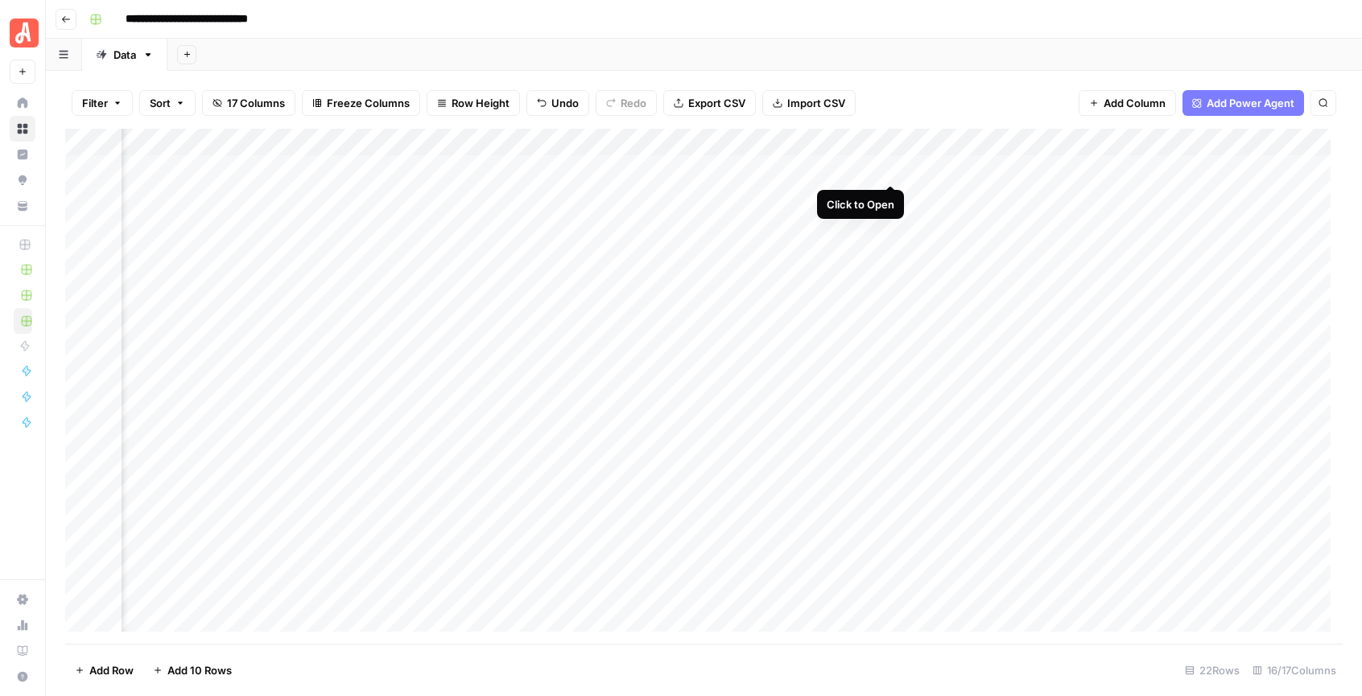
click at [888, 167] on div "Add Column" at bounding box center [704, 386] width 1278 height 515
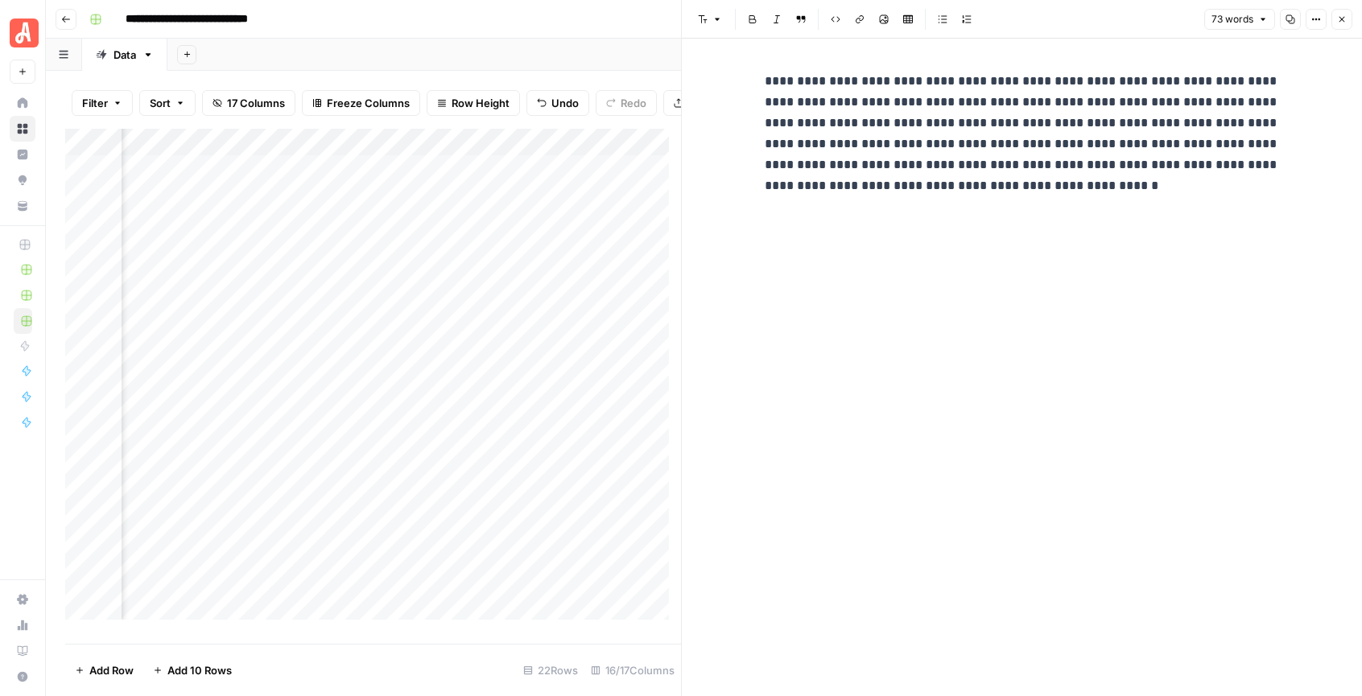
click at [1177, 183] on p "**********" at bounding box center [1022, 134] width 515 height 126
click at [1346, 19] on span "Close" at bounding box center [1346, 19] width 1 height 1
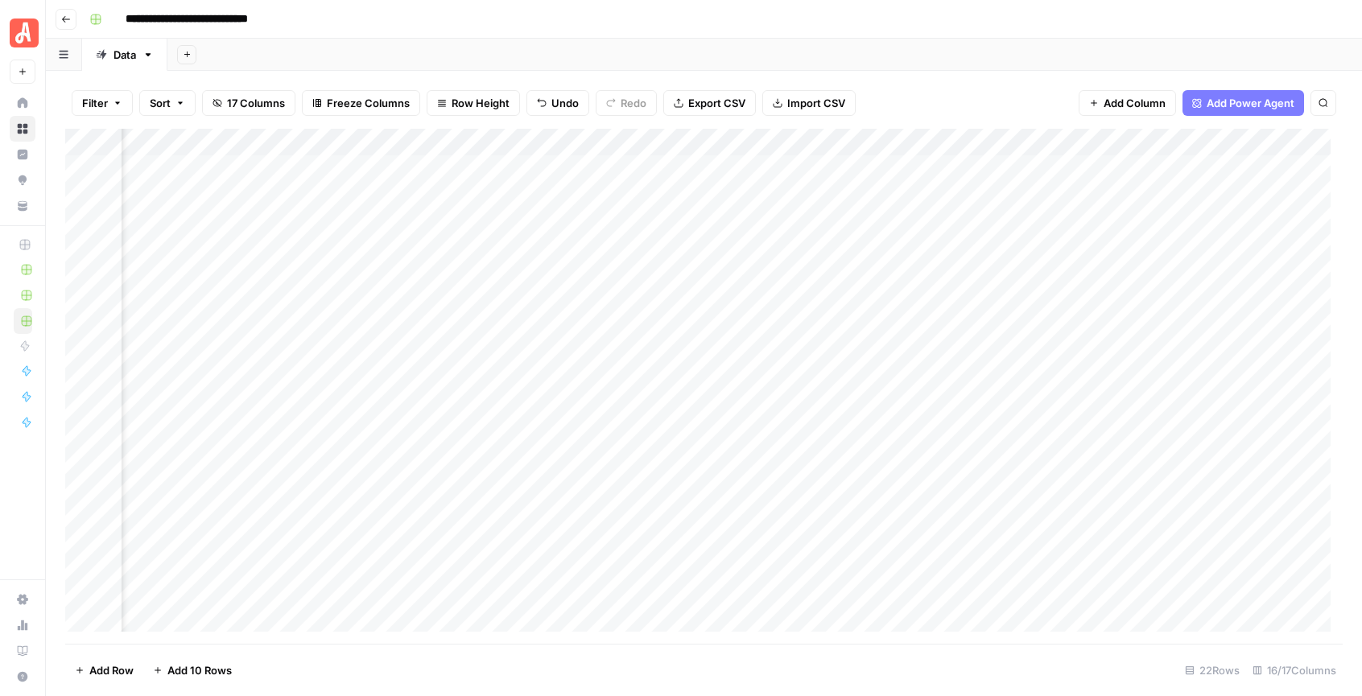
click at [1003, 86] on div "Filter Sort 17 Columns Freeze Columns Row Height Undo Redo Export CSV Import CS…" at bounding box center [704, 103] width 1278 height 52
click at [992, 229] on div "Add Column" at bounding box center [704, 386] width 1278 height 515
click at [1174, 226] on div "Add Column" at bounding box center [704, 386] width 1278 height 515
click at [1229, 225] on div "Add Column" at bounding box center [704, 386] width 1278 height 515
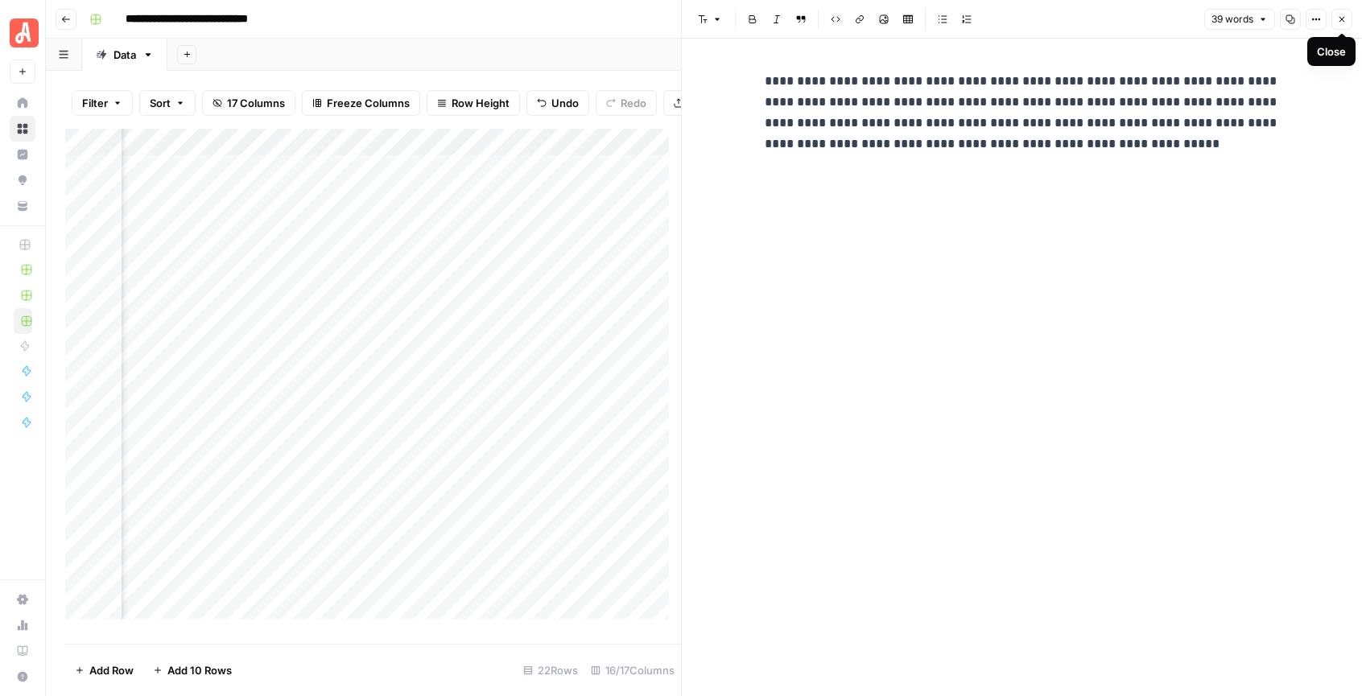
click at [1346, 18] on icon "button" at bounding box center [1342, 19] width 10 height 10
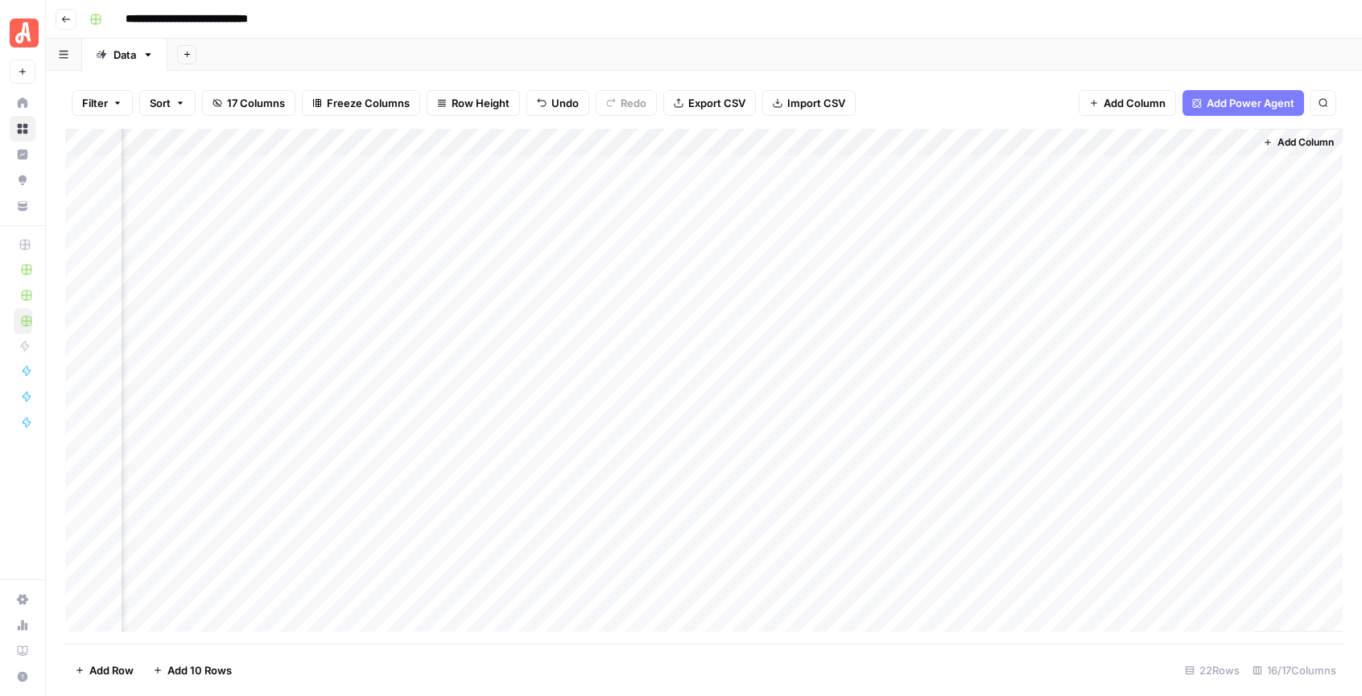
scroll to position [0, 1831]
click at [919, 167] on div "Add Column" at bounding box center [704, 386] width 1278 height 515
click at [959, 167] on div "Add Column" at bounding box center [704, 386] width 1278 height 515
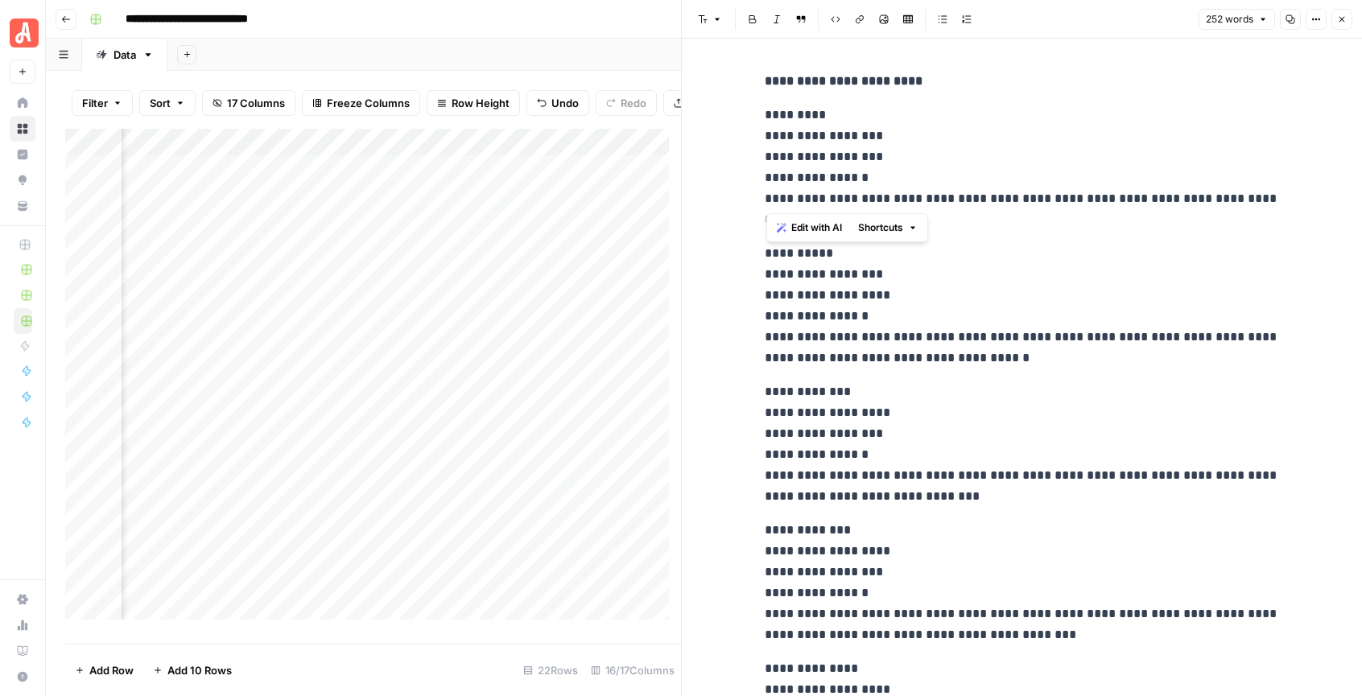
drag, startPoint x: 797, startPoint y: 125, endPoint x: 889, endPoint y: 204, distance: 121.0
click at [889, 204] on p "**********" at bounding box center [1022, 168] width 515 height 126
click at [1100, 229] on p "**********" at bounding box center [1022, 168] width 515 height 126
click at [1348, 17] on button "Close" at bounding box center [1342, 19] width 21 height 21
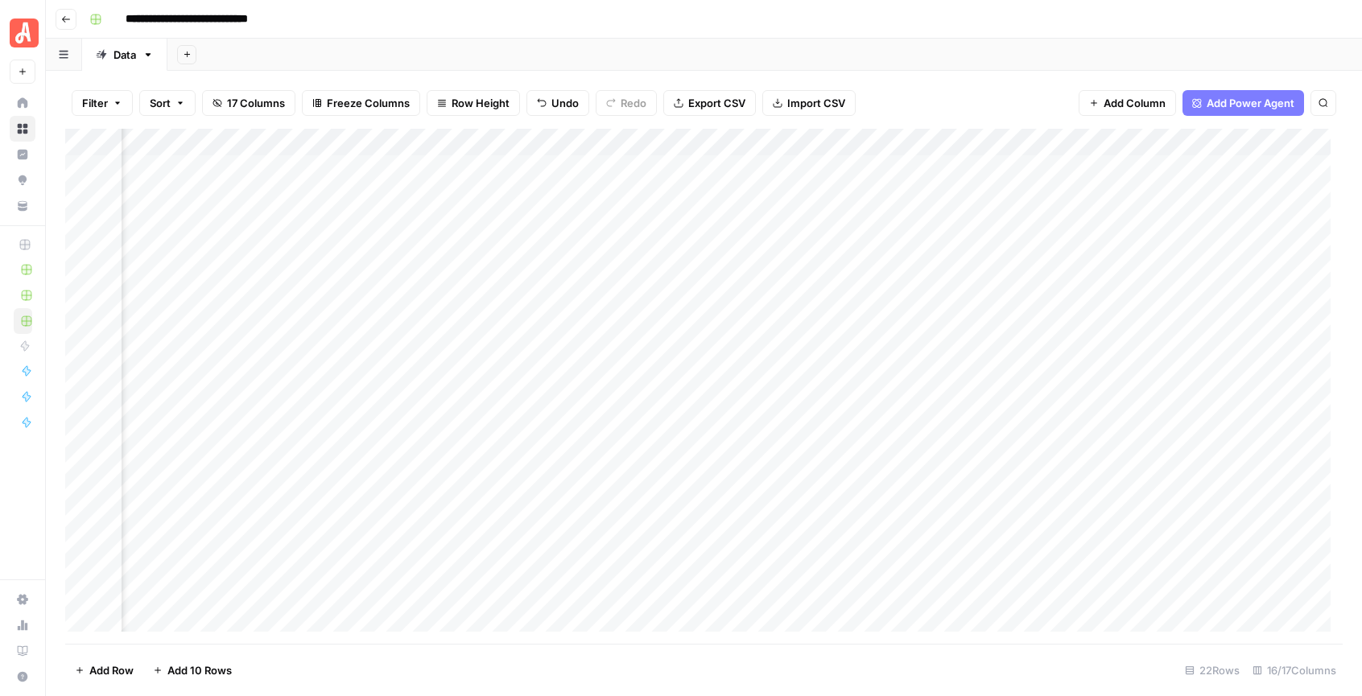
scroll to position [0, 1324]
click at [841, 148] on div "Add Column" at bounding box center [704, 386] width 1278 height 515
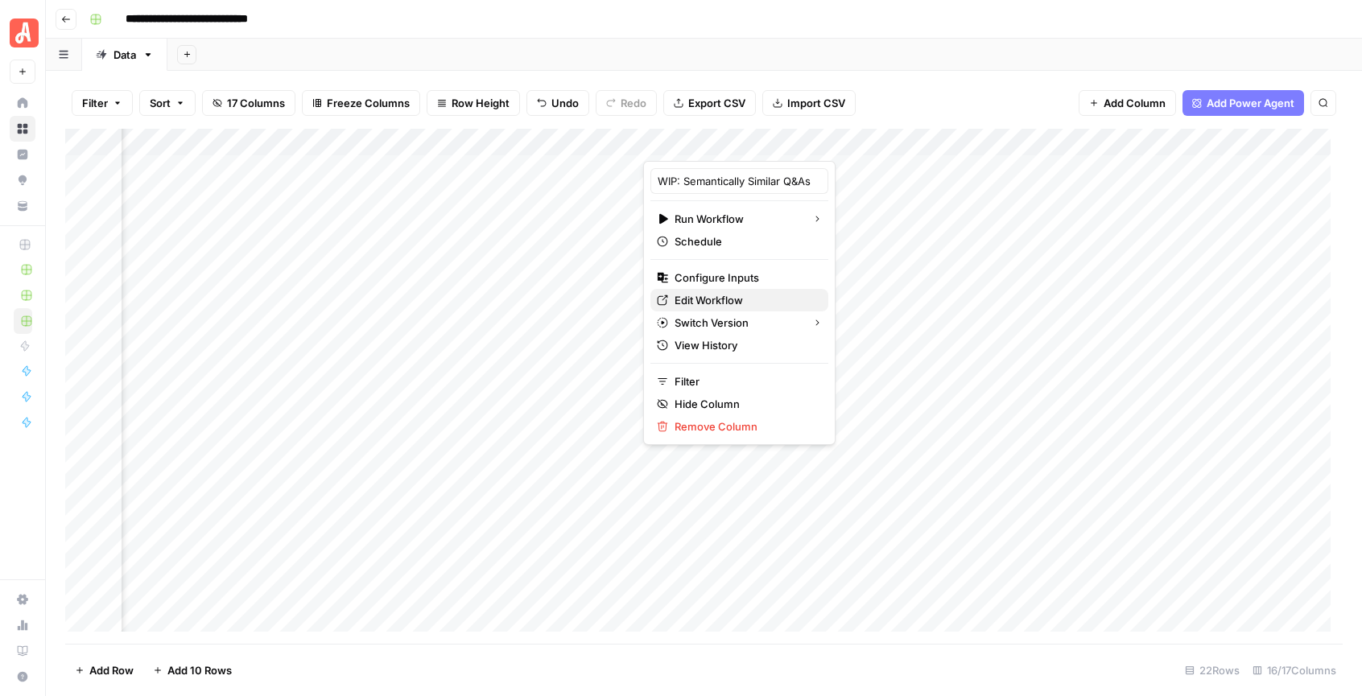
click at [717, 301] on span "Edit Workflow" at bounding box center [745, 300] width 141 height 16
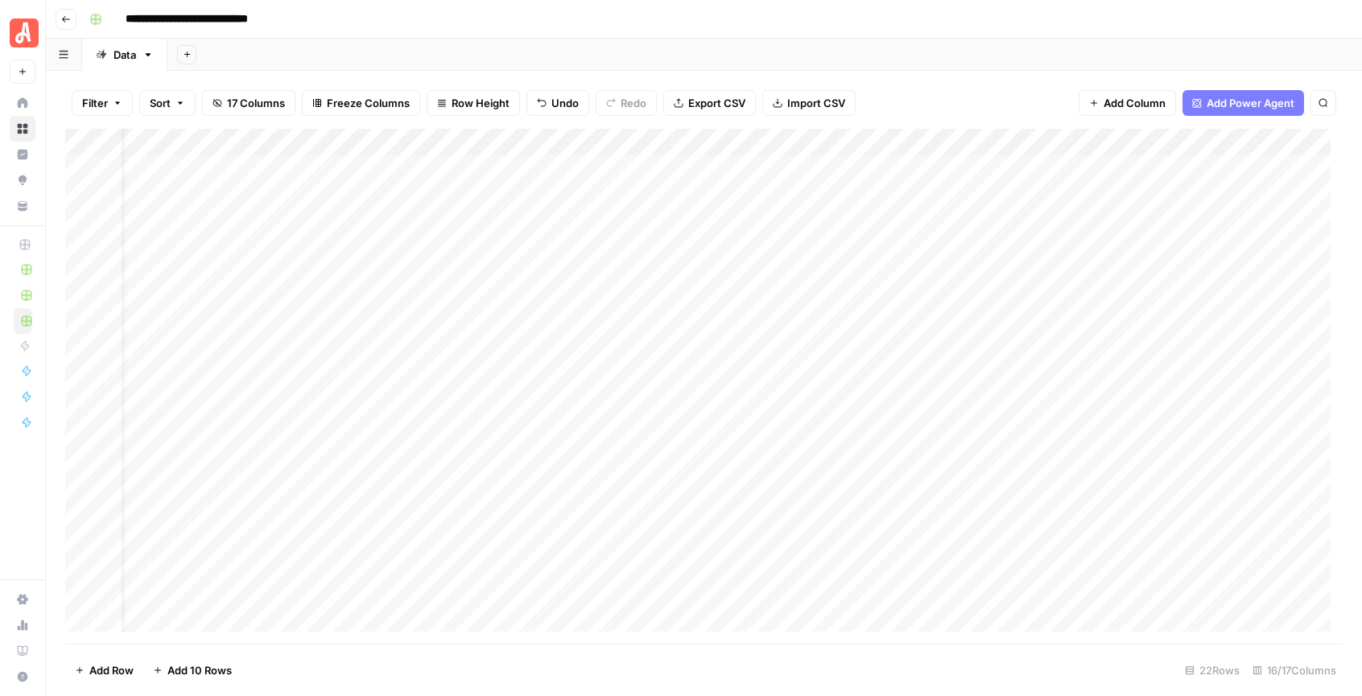
scroll to position [0, 175]
click at [928, 95] on div "Filter Sort 17 Columns Freeze Columns Row Height Undo Redo Export CSV Import CS…" at bounding box center [704, 103] width 1278 height 52
click at [890, 167] on div "Add Column" at bounding box center [704, 386] width 1278 height 515
click at [935, 165] on div "Add Column" at bounding box center [704, 386] width 1278 height 515
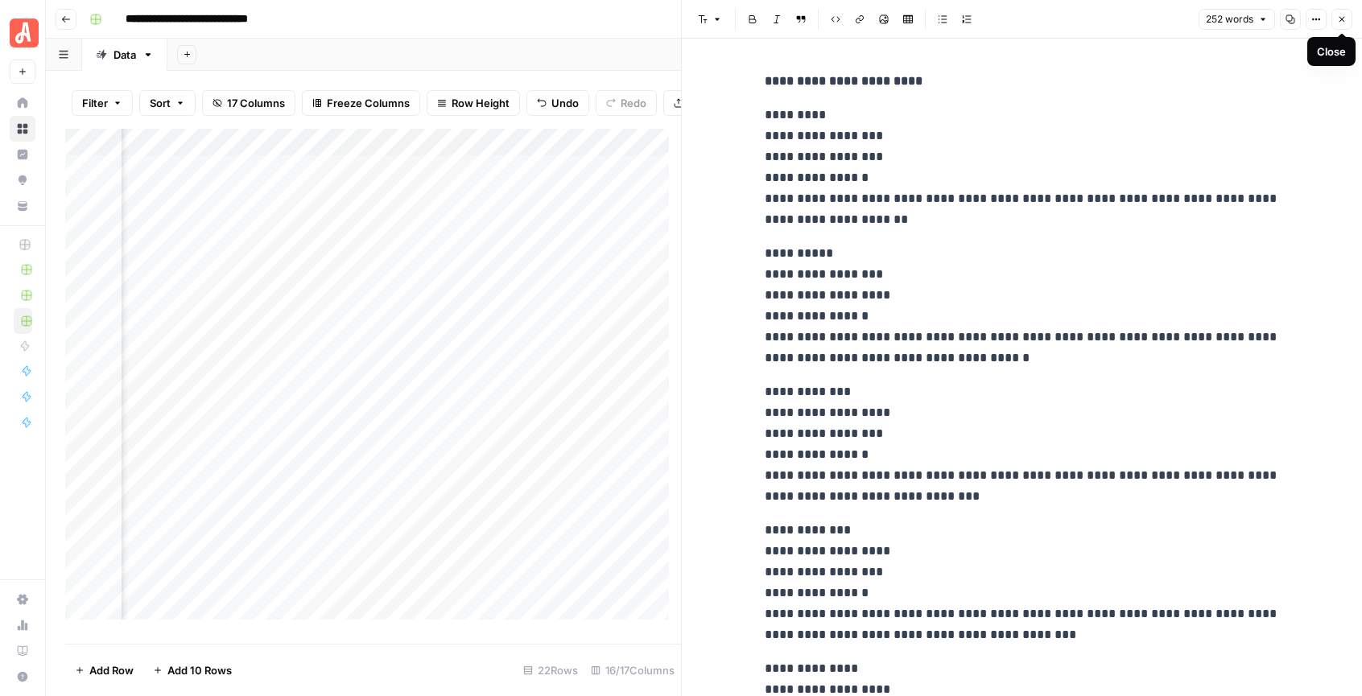
click at [1342, 22] on icon "button" at bounding box center [1342, 19] width 10 height 10
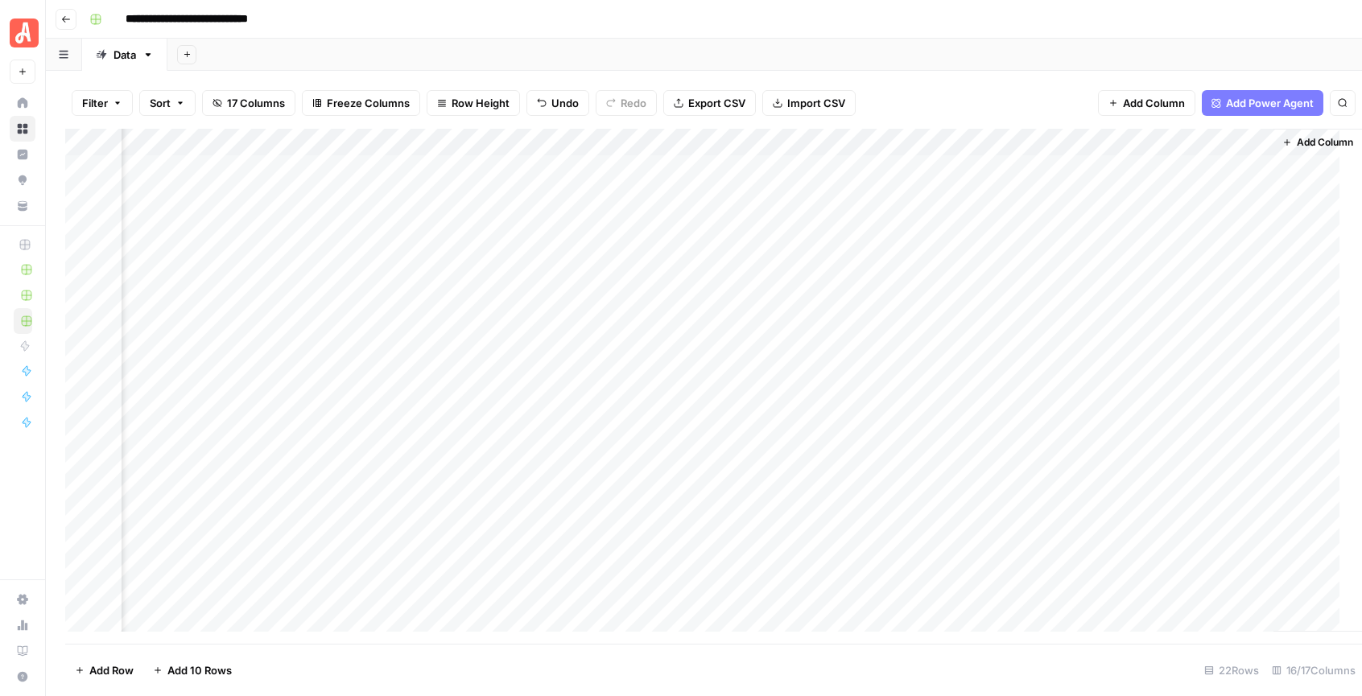
scroll to position [0, 1831]
click at [418, 171] on div "Add Column" at bounding box center [704, 386] width 1278 height 515
click at [574, 168] on div "Add Column" at bounding box center [704, 386] width 1278 height 515
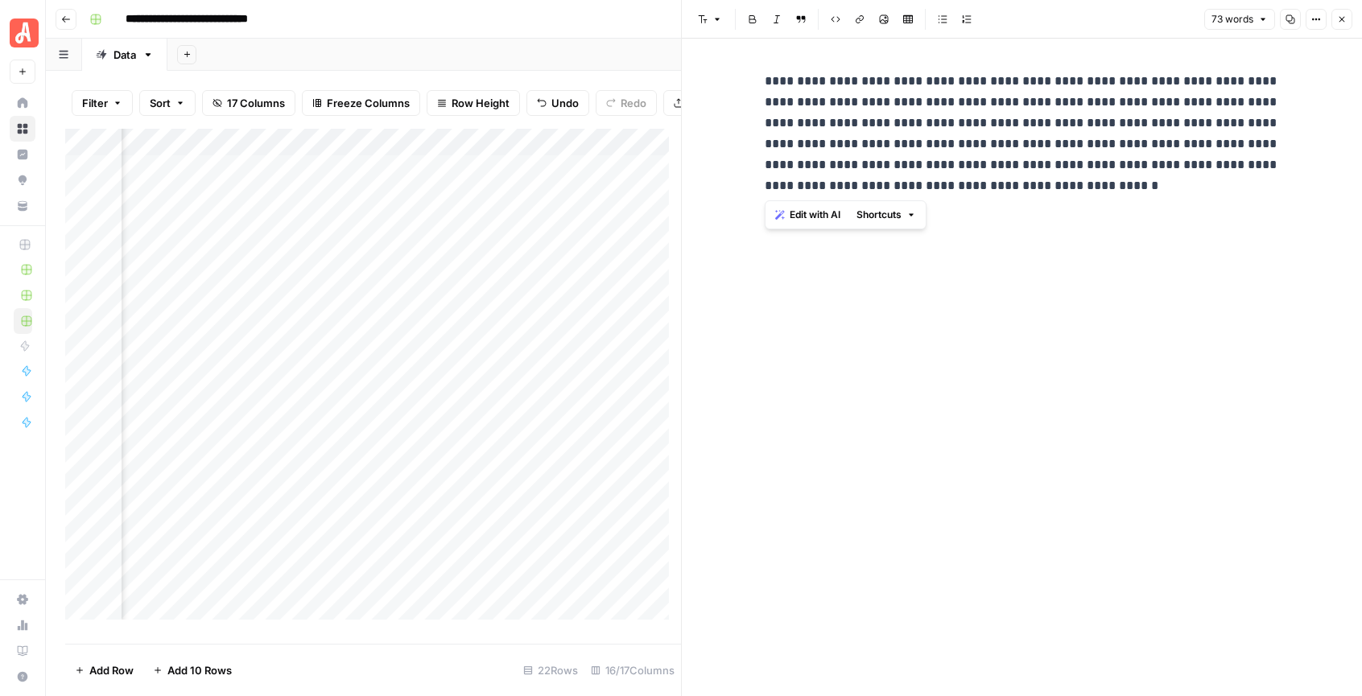
drag, startPoint x: 766, startPoint y: 78, endPoint x: 1076, endPoint y: 196, distance: 331.5
click at [1076, 196] on div "**********" at bounding box center [1022, 133] width 535 height 138
click at [1076, 196] on p "**********" at bounding box center [1022, 134] width 515 height 126
drag, startPoint x: 1103, startPoint y: 196, endPoint x: 675, endPoint y: 54, distance: 450.6
click at [681, 54] on div "**********" at bounding box center [1021, 348] width 681 height 696
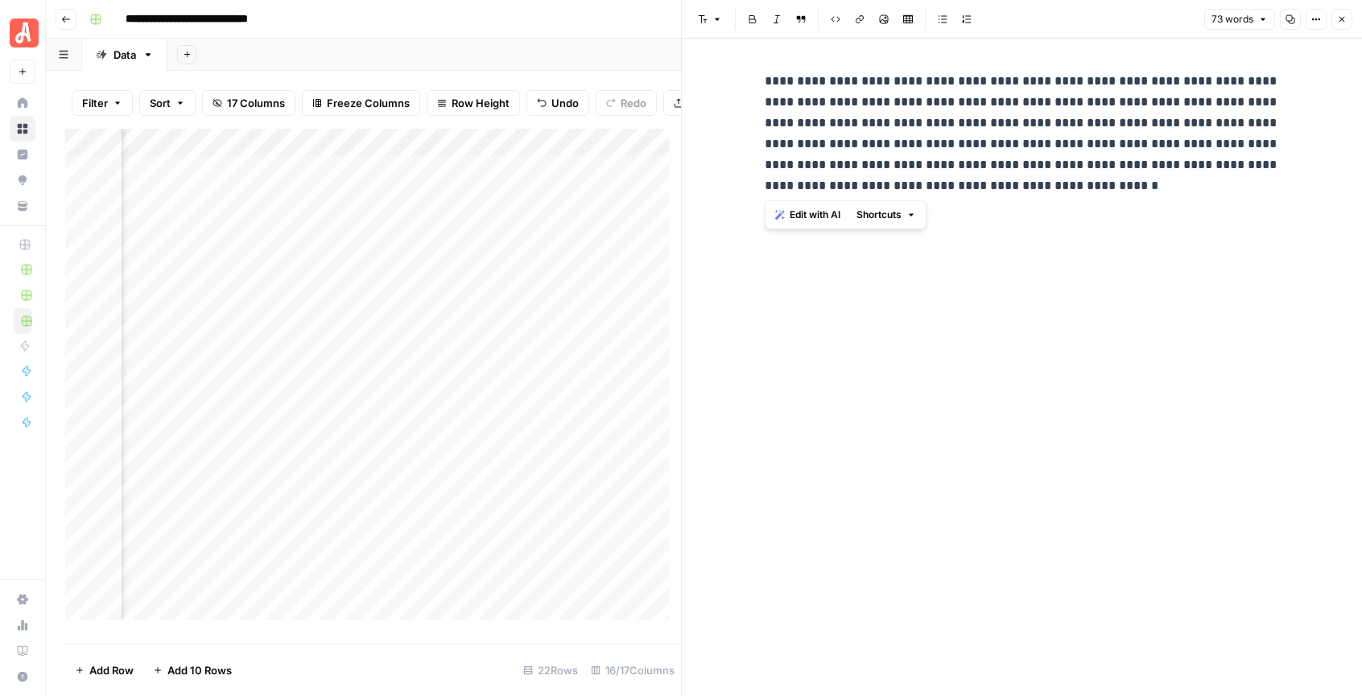
click at [885, 117] on p "**********" at bounding box center [1022, 134] width 515 height 126
drag, startPoint x: 761, startPoint y: 78, endPoint x: 1054, endPoint y: 184, distance: 311.7
click at [1054, 184] on div "**********" at bounding box center [1022, 368] width 680 height 658
drag, startPoint x: 972, startPoint y: 174, endPoint x: 771, endPoint y: 80, distance: 221.5
click at [771, 80] on p "**********" at bounding box center [1022, 134] width 515 height 126
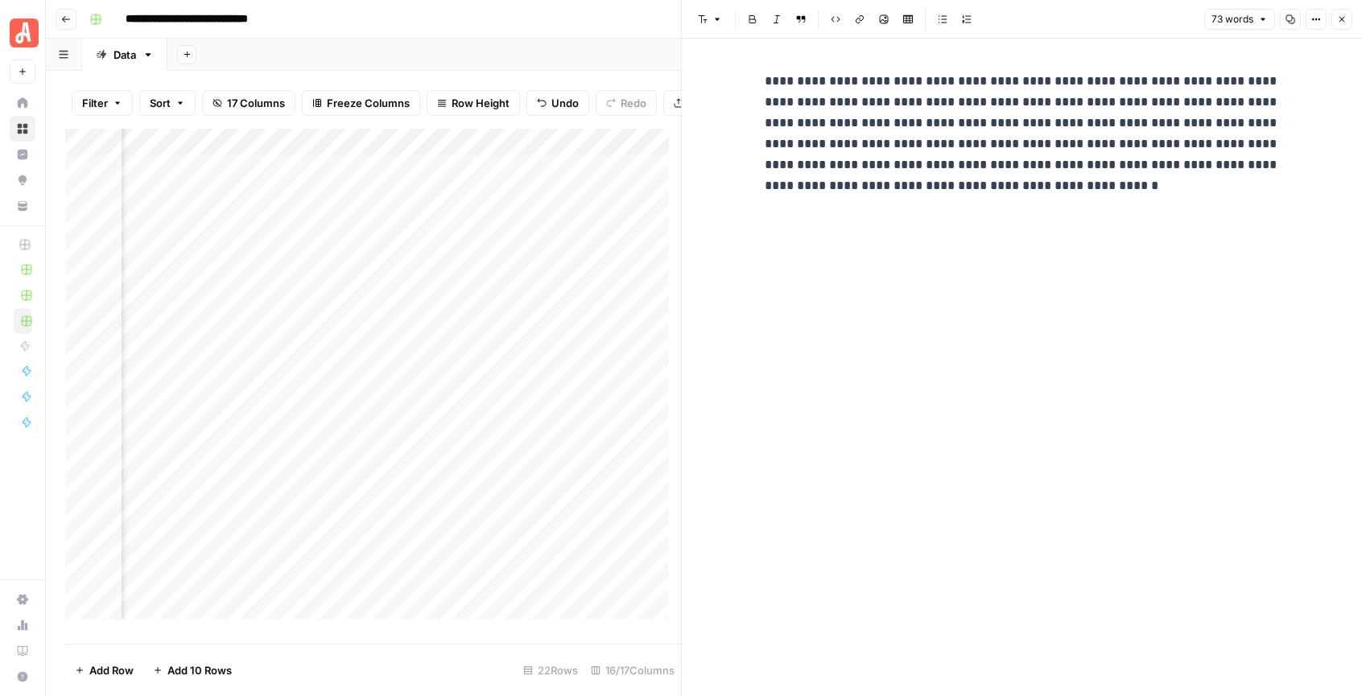
click at [771, 80] on p "**********" at bounding box center [1022, 134] width 515 height 126
drag, startPoint x: 1199, startPoint y: 80, endPoint x: 1279, endPoint y: 85, distance: 79.9
click at [1279, 85] on p "**********" at bounding box center [1022, 134] width 515 height 126
drag, startPoint x: 1022, startPoint y: 122, endPoint x: 1084, endPoint y: 125, distance: 62.1
click at [1084, 125] on p "**********" at bounding box center [1022, 134] width 515 height 126
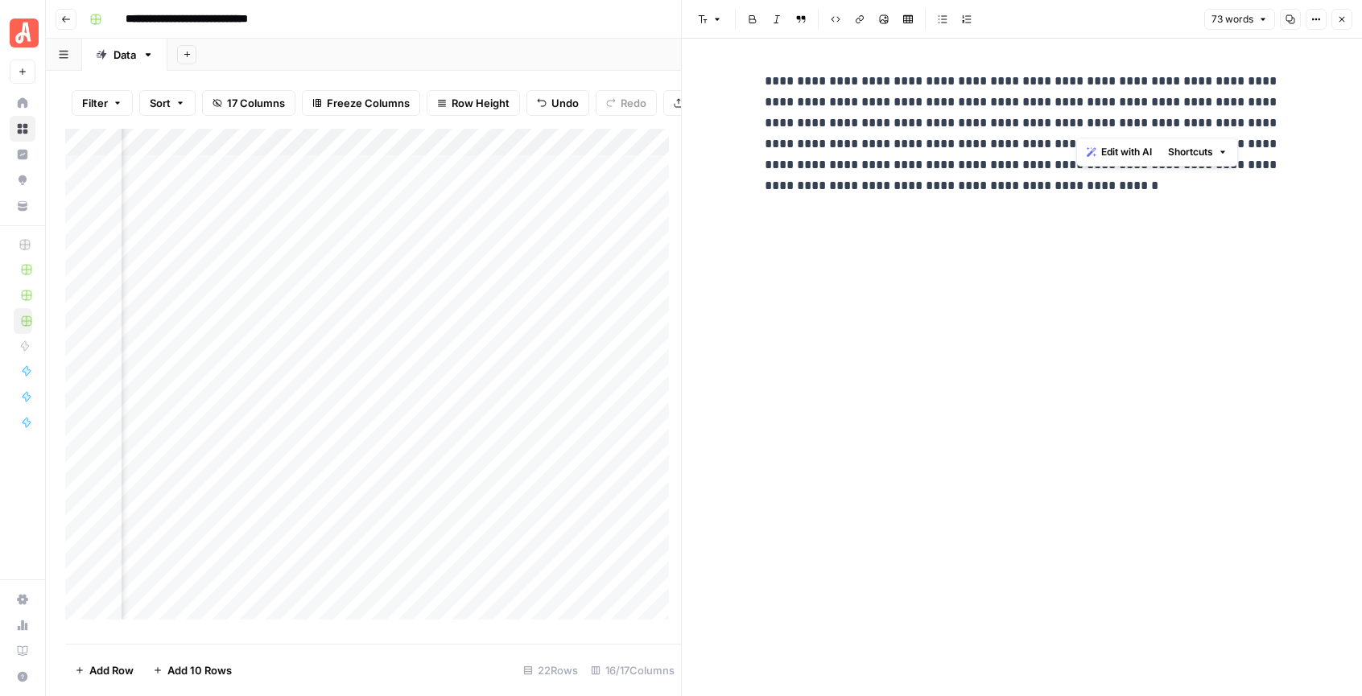
drag, startPoint x: 1243, startPoint y: 124, endPoint x: 1260, endPoint y: 122, distance: 17.0
click at [1260, 122] on p "**********" at bounding box center [1022, 134] width 515 height 126
click at [981, 205] on div "**********" at bounding box center [1022, 368] width 535 height 658
click at [1060, 191] on p "**********" at bounding box center [1022, 134] width 515 height 126
click at [1344, 15] on icon "button" at bounding box center [1342, 19] width 10 height 10
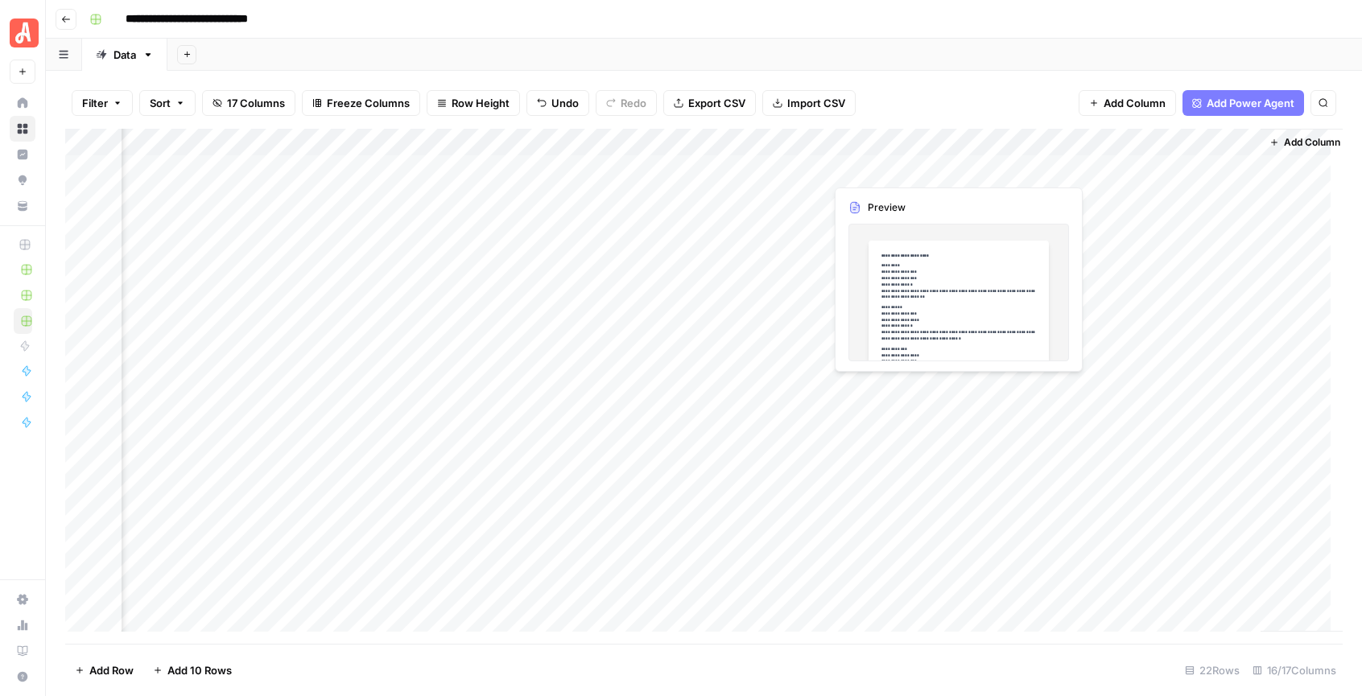
click at [899, 167] on div "Add Column" at bounding box center [704, 386] width 1278 height 515
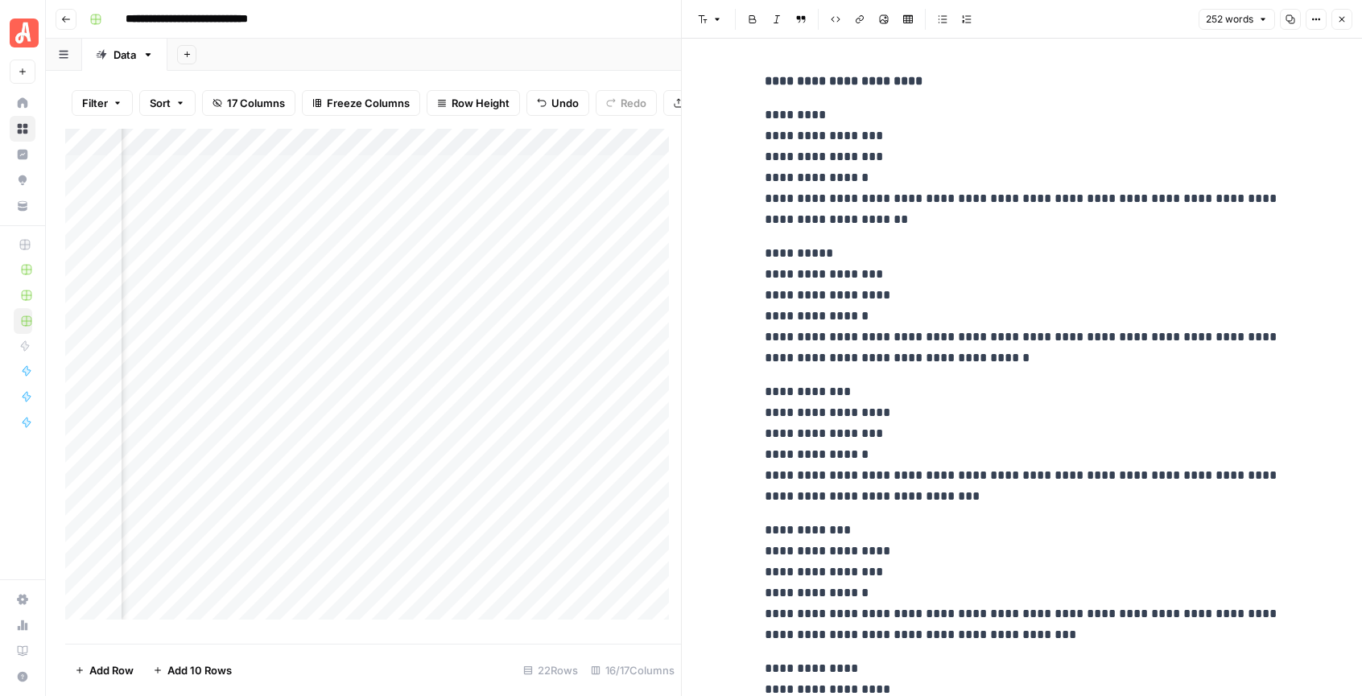
click at [786, 137] on p "**********" at bounding box center [1022, 168] width 515 height 126
drag, startPoint x: 755, startPoint y: 114, endPoint x: 884, endPoint y: 160, distance: 136.7
click at [884, 160] on div "**********" at bounding box center [1022, 565] width 535 height 1003
drag, startPoint x: 760, startPoint y: 254, endPoint x: 890, endPoint y: 303, distance: 139.4
click at [890, 303] on p "**********" at bounding box center [1022, 306] width 515 height 126
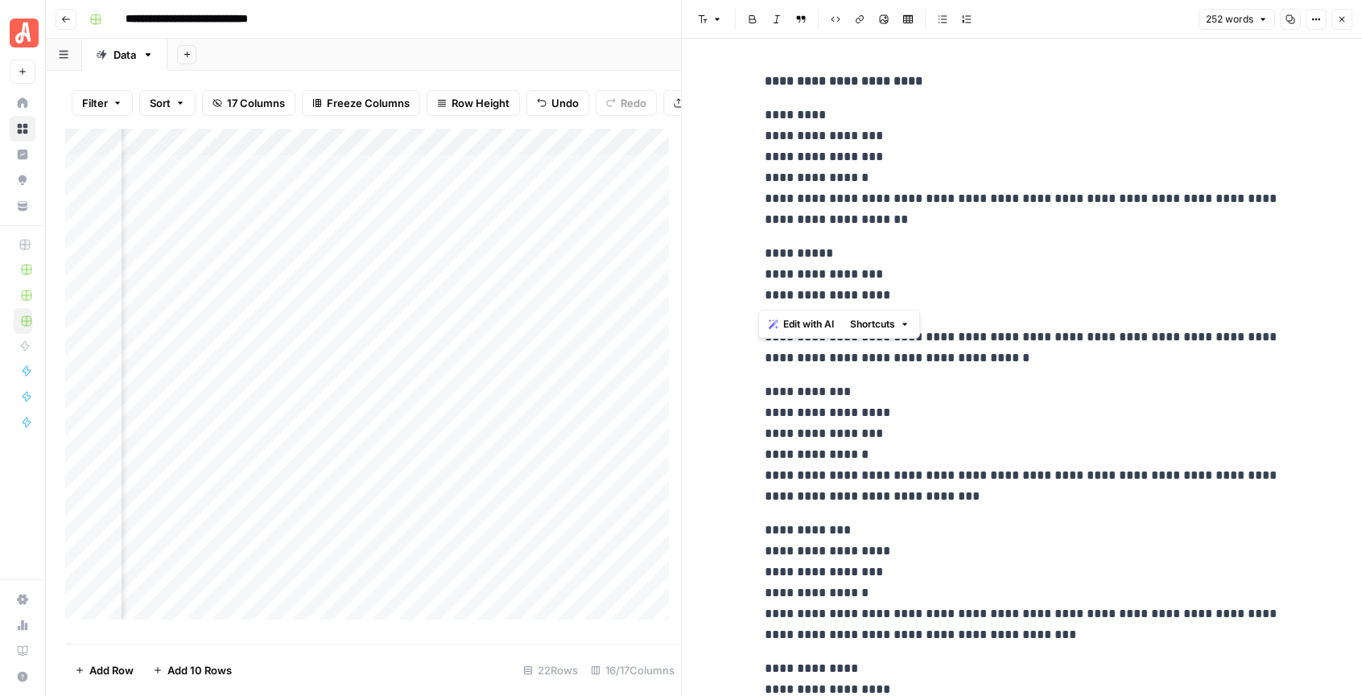
click at [936, 409] on p "**********" at bounding box center [1022, 445] width 515 height 126
drag, startPoint x: 899, startPoint y: 441, endPoint x: 754, endPoint y: 409, distance: 149.2
click at [755, 409] on div "**********" at bounding box center [1022, 565] width 535 height 1003
click at [947, 589] on p "**********" at bounding box center [1022, 583] width 515 height 126
click at [1336, 17] on button "Close" at bounding box center [1342, 19] width 21 height 21
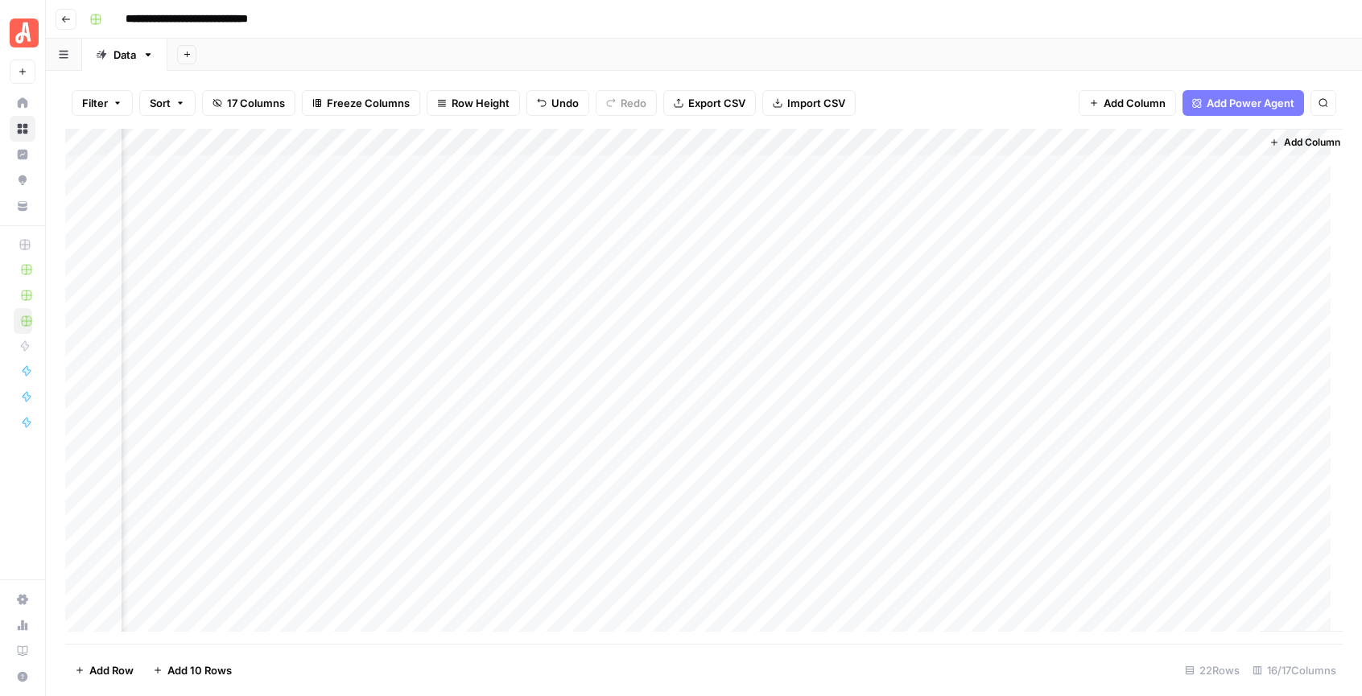
click at [959, 93] on div "Filter Sort 17 Columns Freeze Columns Row Height Undo Redo Export CSV Import CS…" at bounding box center [704, 103] width 1278 height 52
click at [90, 139] on div "Add Column" at bounding box center [704, 386] width 1278 height 515
click at [129, 673] on span "Delete 22 Rows" at bounding box center [114, 671] width 78 height 16
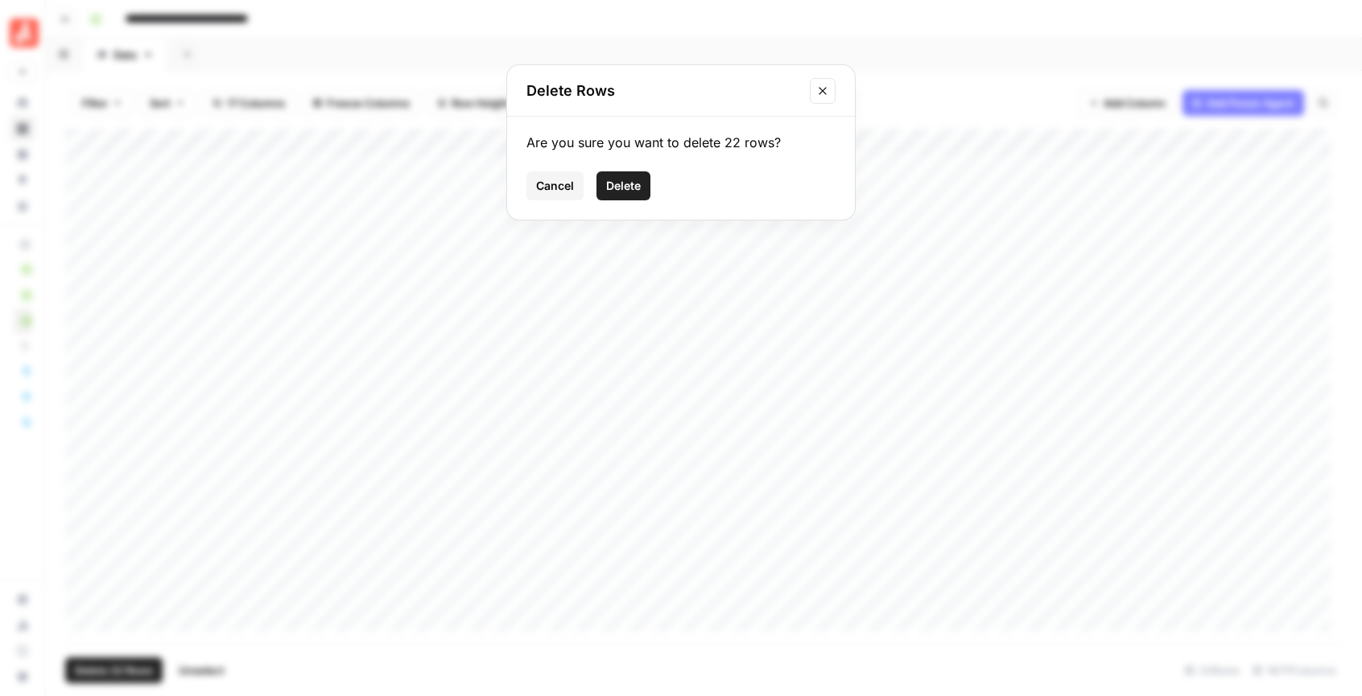
click at [628, 189] on span "Delete" at bounding box center [623, 186] width 35 height 16
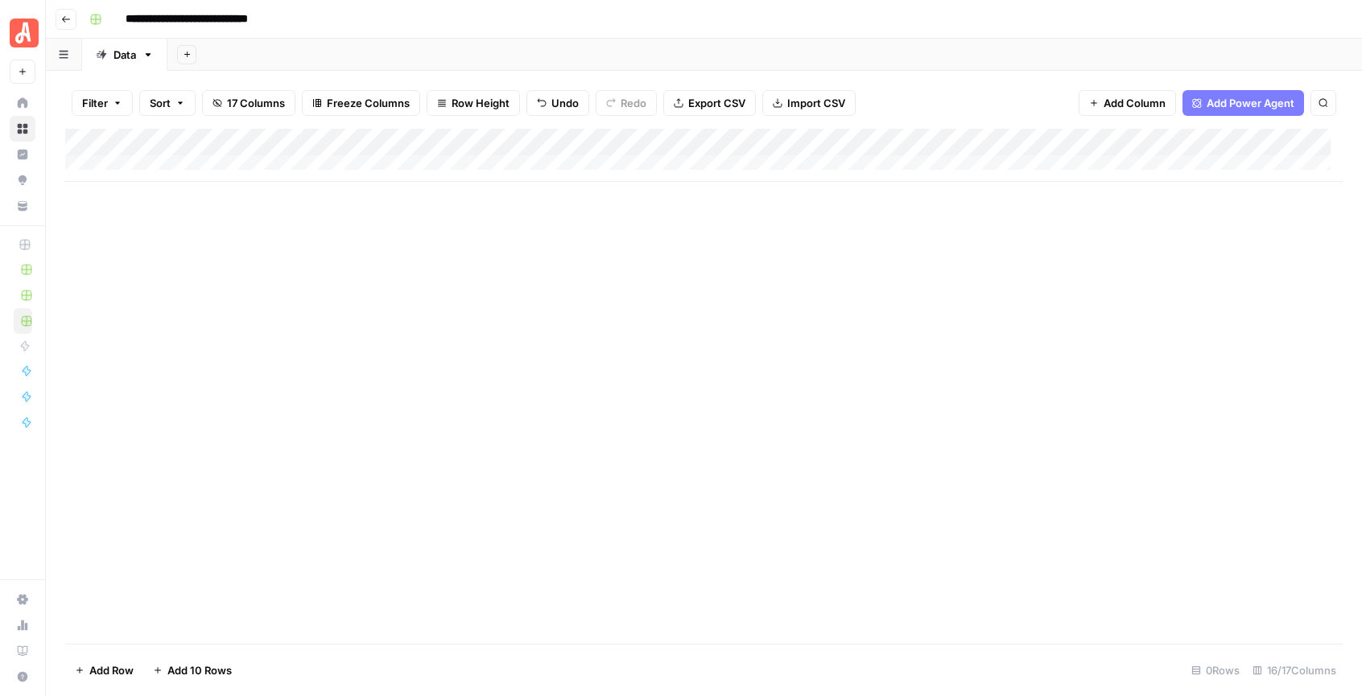
click at [1138, 99] on span "Add Column" at bounding box center [1135, 103] width 62 height 16
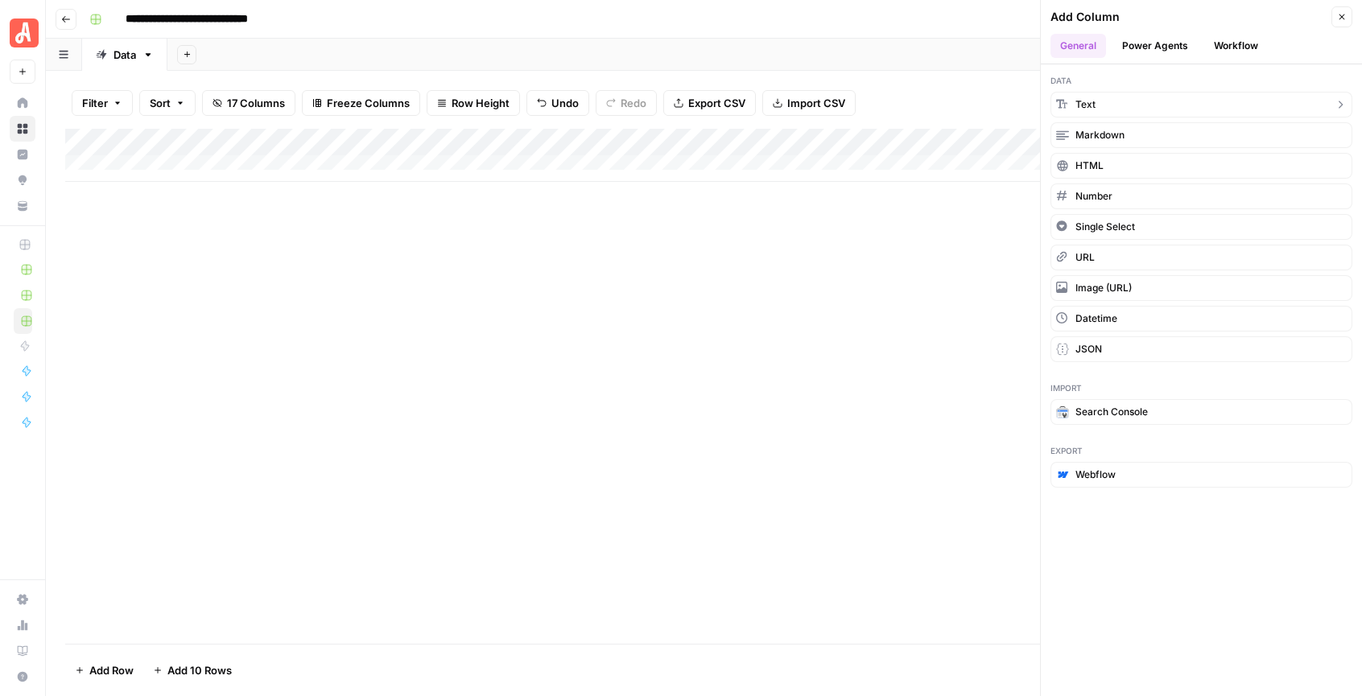
click at [1163, 101] on button "Text" at bounding box center [1202, 105] width 302 height 26
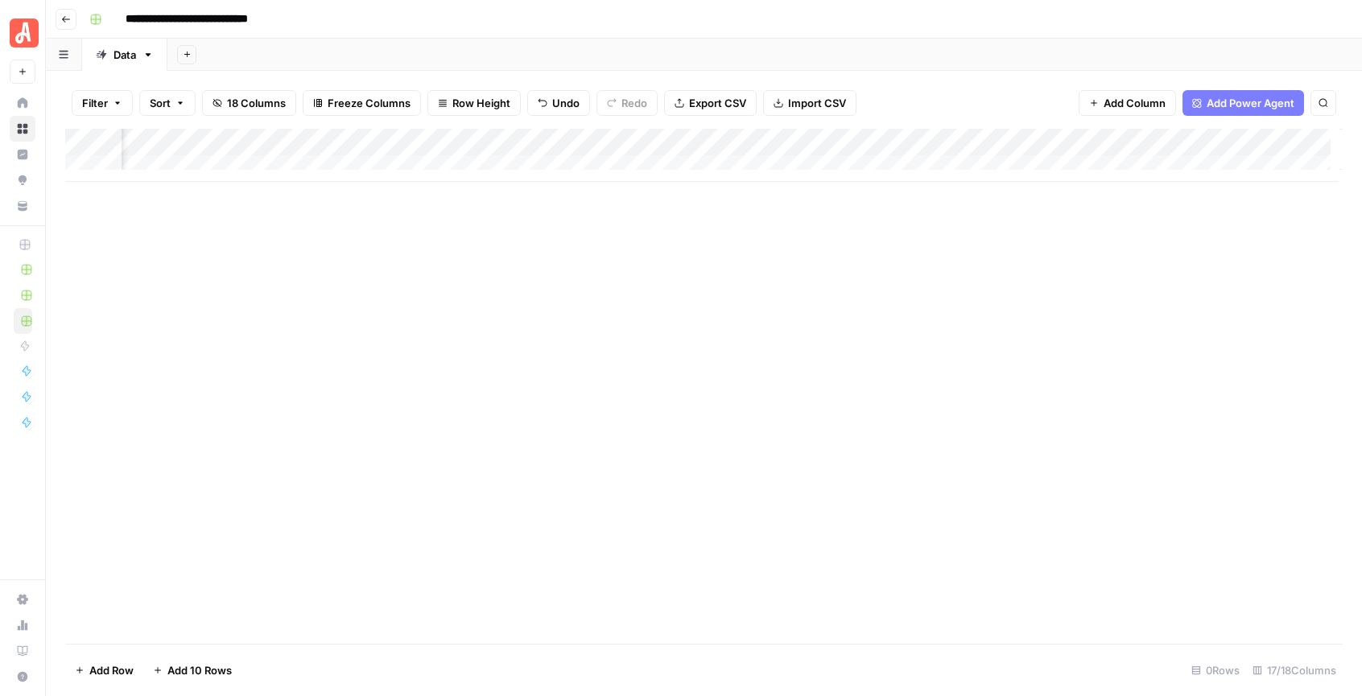
scroll to position [0, 2082]
click at [1101, 138] on div "Add Column" at bounding box center [704, 155] width 1278 height 53
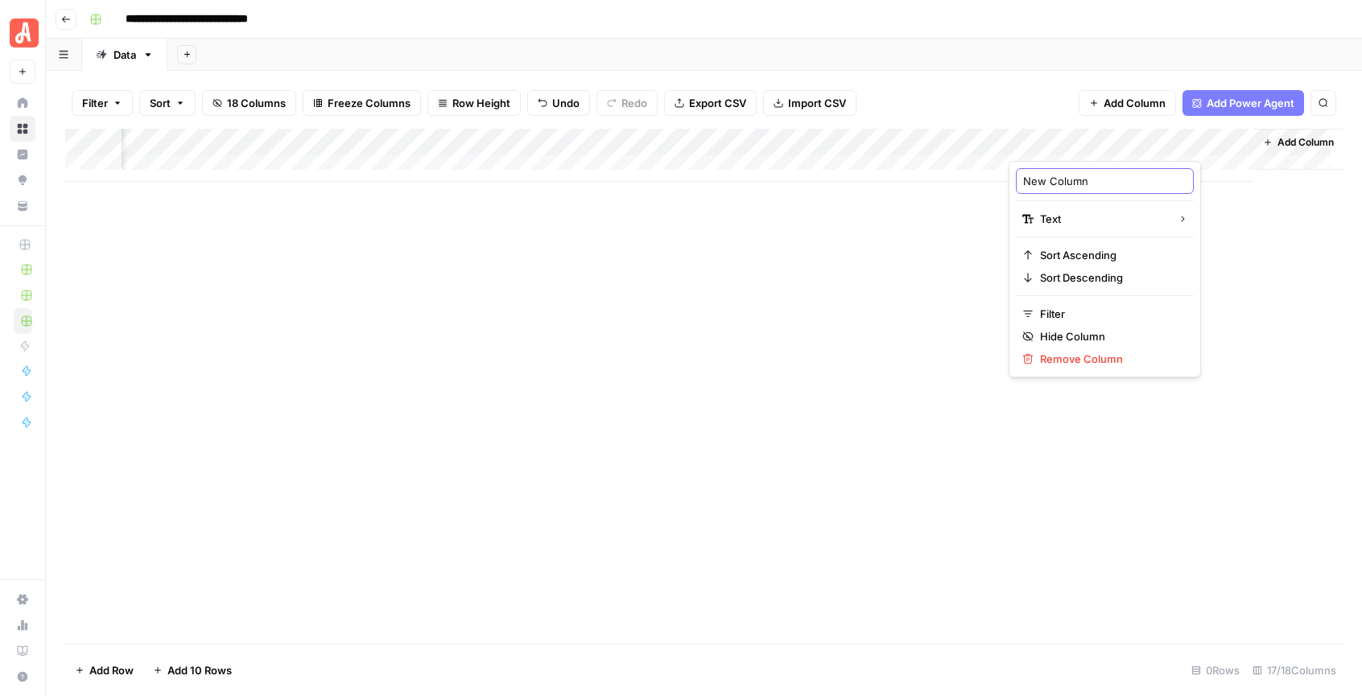
click at [1065, 183] on input "New Column" at bounding box center [1104, 181] width 163 height 16
type input "cluster_id"
click at [534, 314] on div "Add Column" at bounding box center [704, 386] width 1278 height 515
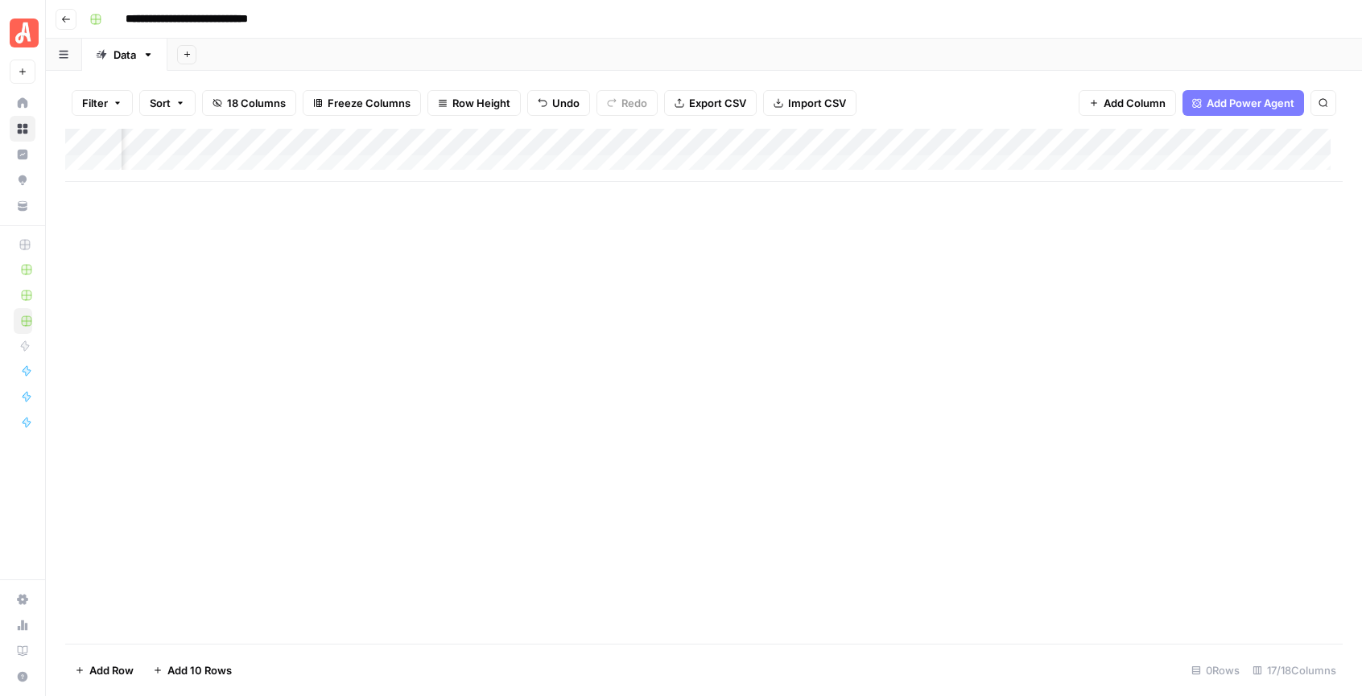
scroll to position [0, 788]
drag, startPoint x: 949, startPoint y: 143, endPoint x: 603, endPoint y: 123, distance: 346.8
click at [603, 123] on div "Filter Sort 18 Columns Freeze Columns Row Height Undo Redo Export CSV Import CS…" at bounding box center [704, 384] width 1316 height 626
drag, startPoint x: 545, startPoint y: 143, endPoint x: 513, endPoint y: 134, distance: 33.4
click at [513, 134] on div "Add Column" at bounding box center [704, 155] width 1278 height 53
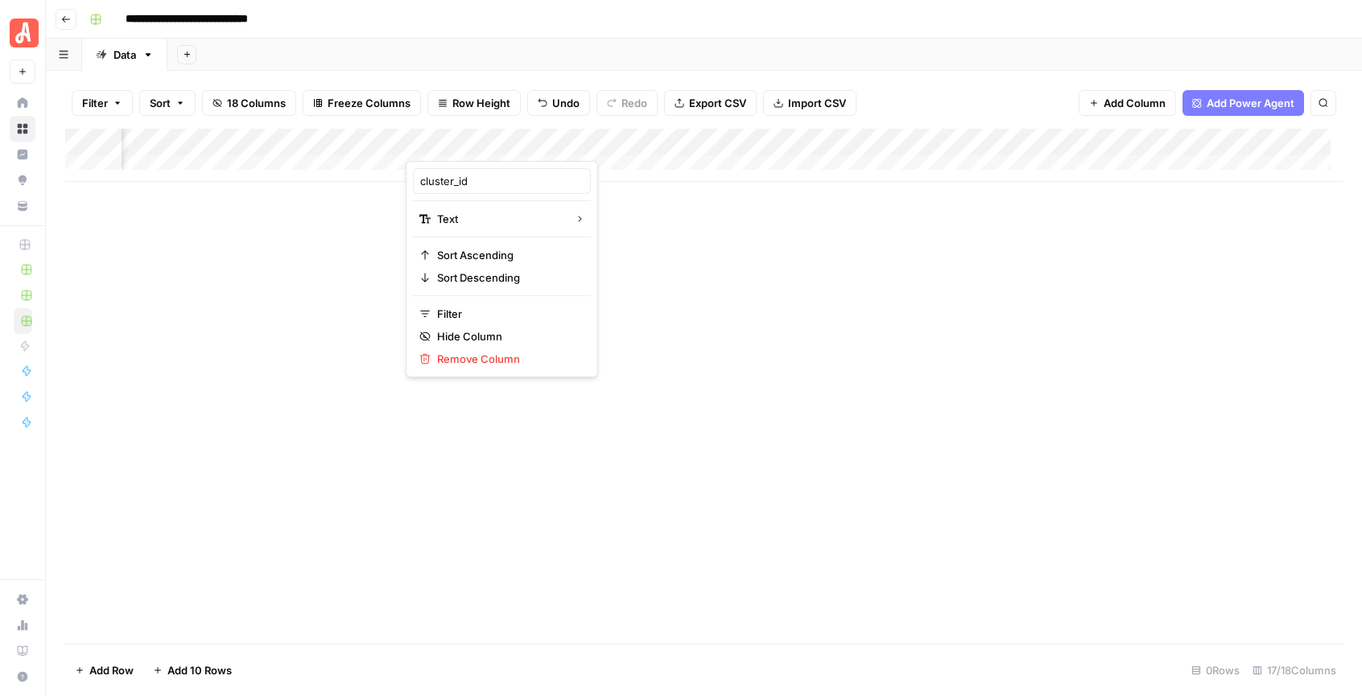
click at [709, 216] on div "Add Column" at bounding box center [704, 386] width 1278 height 515
click at [179, 56] on button "Add Sheet" at bounding box center [186, 54] width 19 height 19
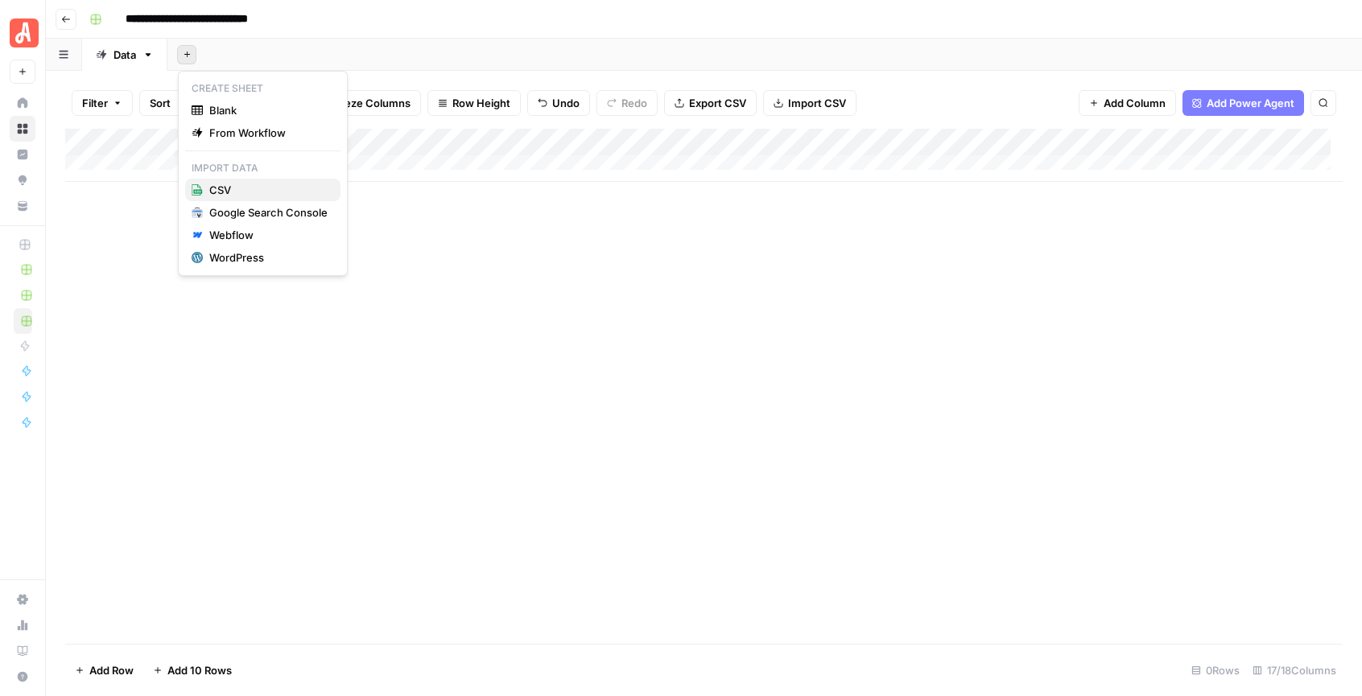
click at [236, 187] on span "CSV" at bounding box center [268, 190] width 118 height 16
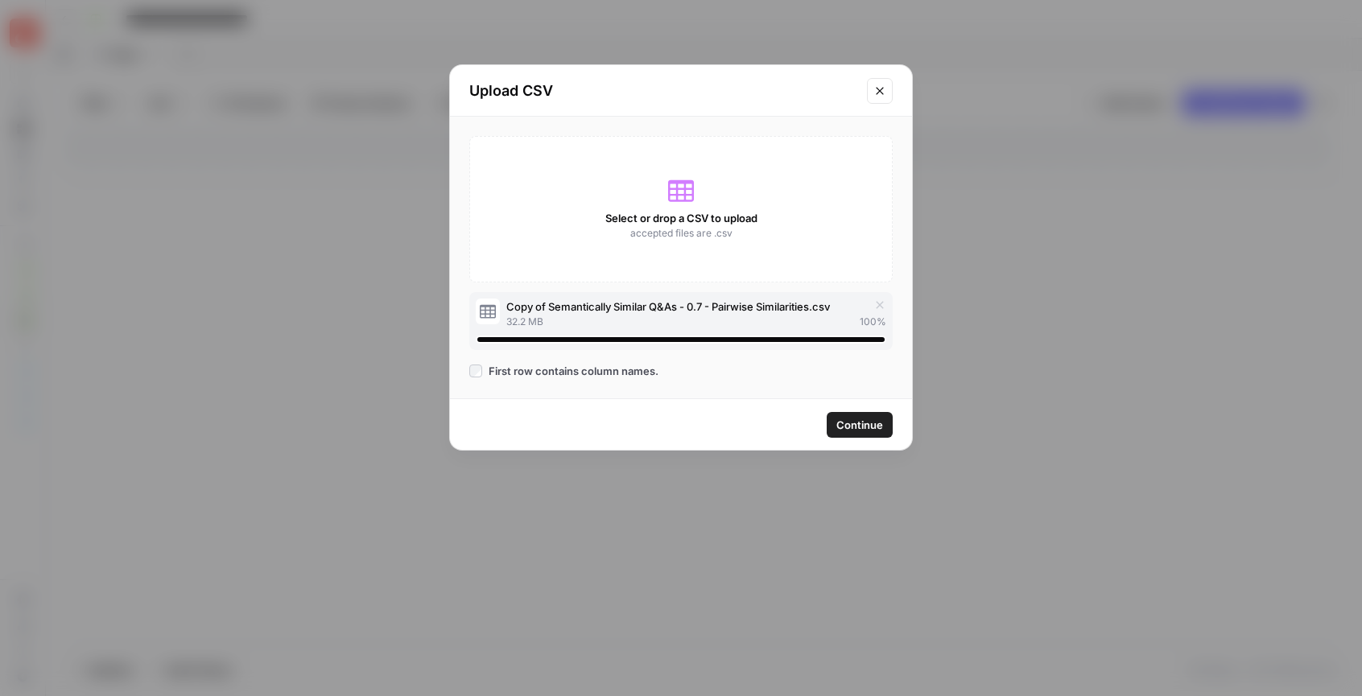
click at [852, 425] on span "Continue" at bounding box center [860, 425] width 47 height 16
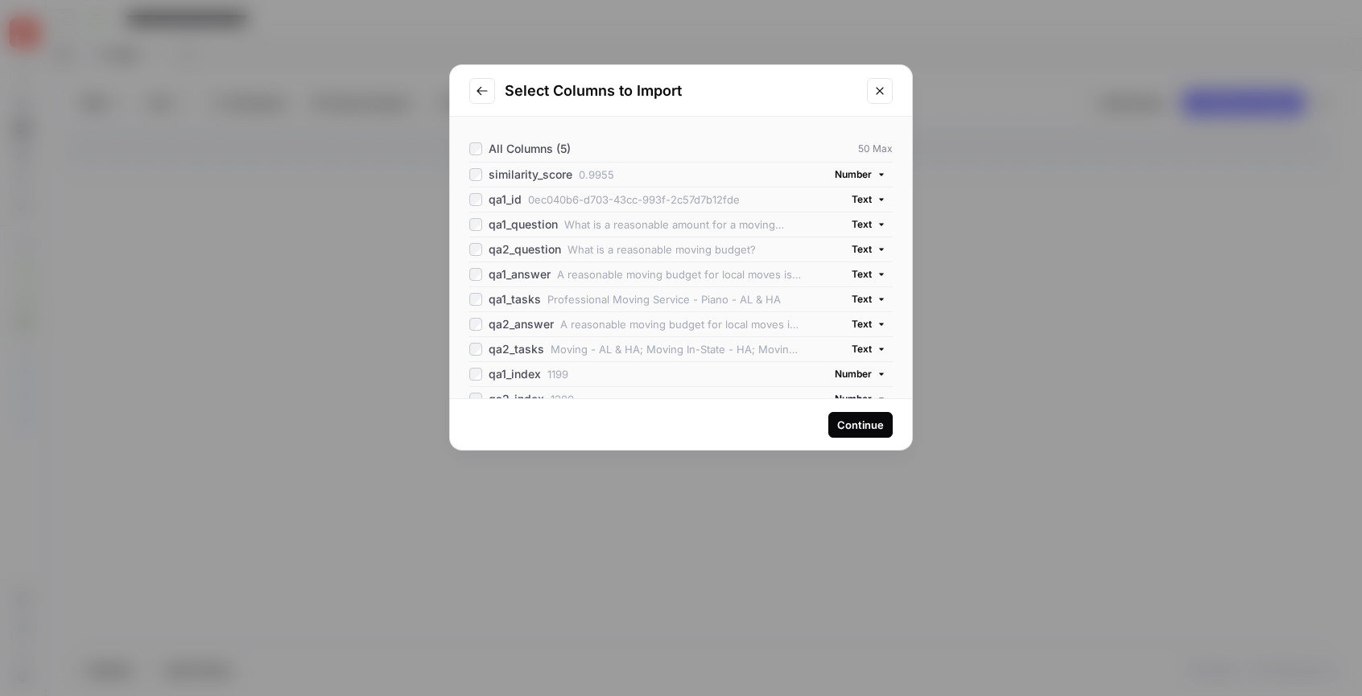
click at [480, 316] on div "qa2_answer" at bounding box center [511, 324] width 85 height 16
click at [477, 341] on div "qa2_tasks" at bounding box center [506, 349] width 75 height 16
click at [885, 427] on button "Continue" at bounding box center [860, 425] width 64 height 26
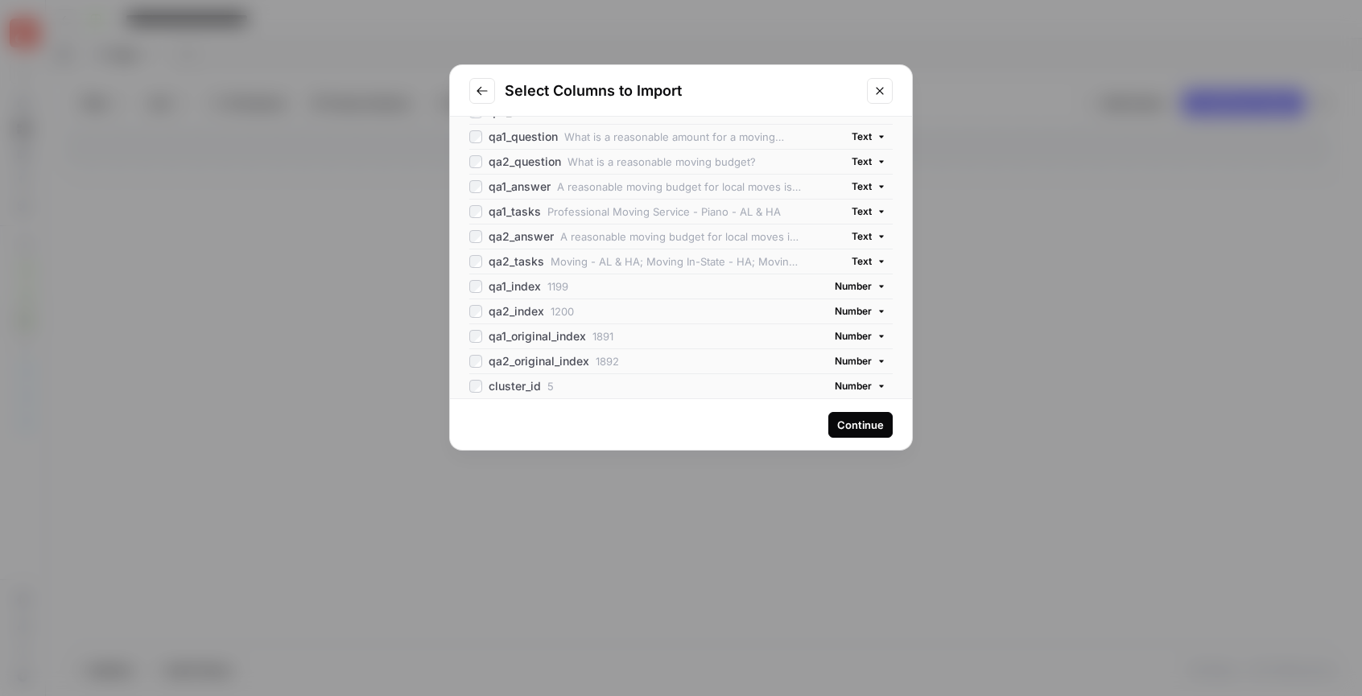
click at [858, 422] on div "Continue" at bounding box center [860, 425] width 47 height 16
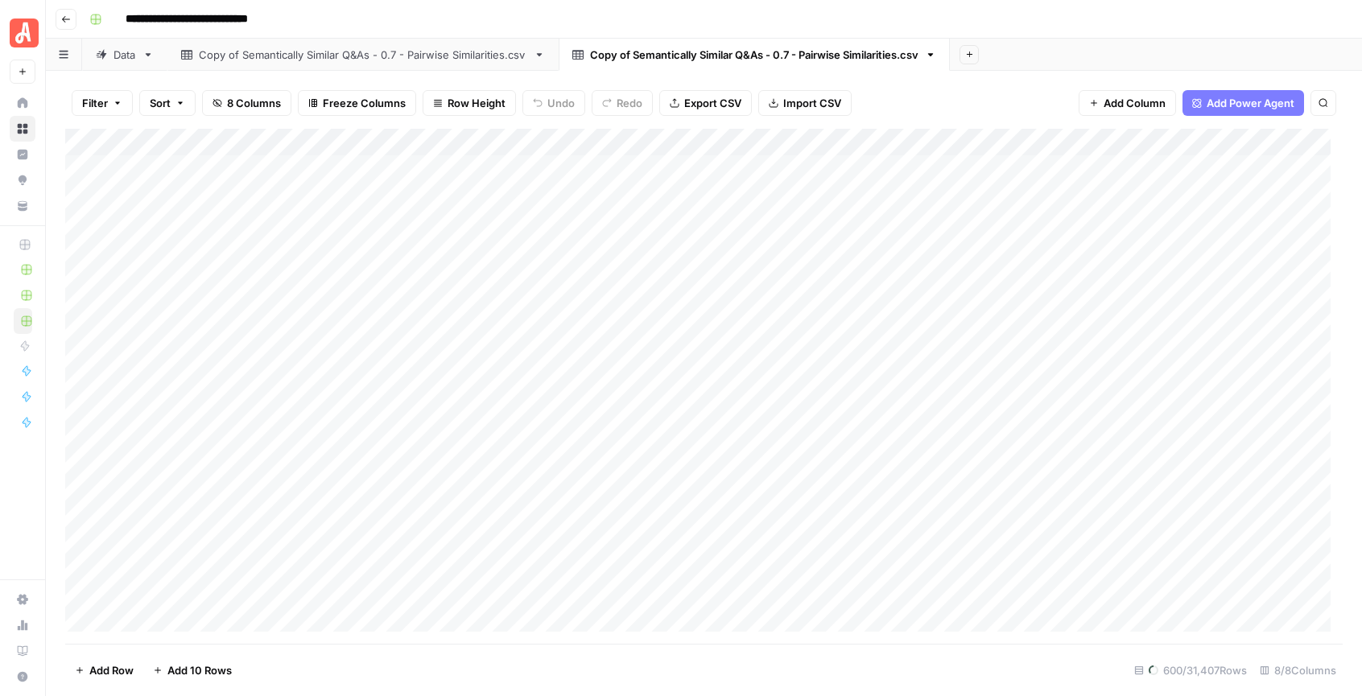
click at [334, 63] on link "Copy of Semantically Similar Q&As - 0.7 - Pairwise Similarities.csv" at bounding box center [362, 55] width 391 height 32
click at [659, 53] on div "Copy of Semantically Similar Q&As - 0.7 - Pairwise Similarities.csv" at bounding box center [754, 55] width 328 height 16
click at [477, 62] on div "Copy of Semantically Similar Q&As - 0.7 - Pairwise Similarities.csv" at bounding box center [363, 55] width 328 height 16
click at [1134, 33] on header "**********" at bounding box center [704, 19] width 1316 height 39
click at [138, 60] on link "Data" at bounding box center [124, 55] width 85 height 32
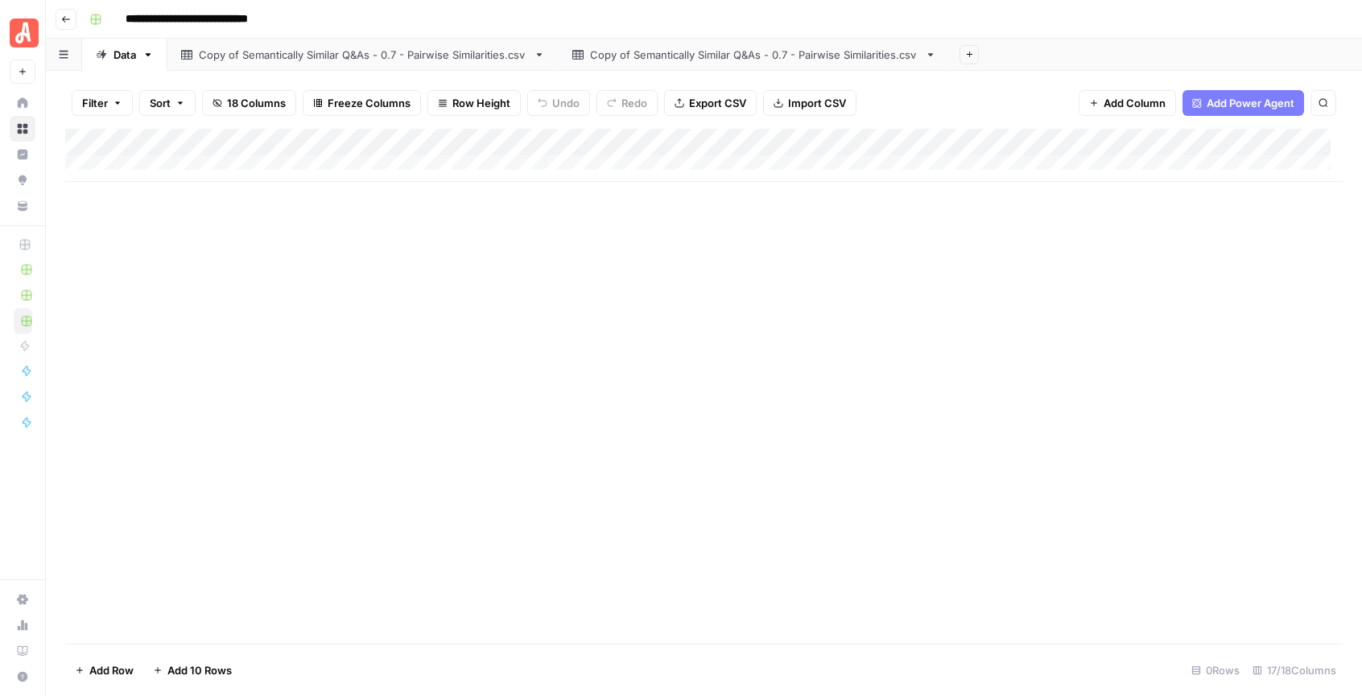
click at [1209, 673] on div "0 Rows" at bounding box center [1215, 671] width 61 height 26
click at [246, 59] on div "Copy of Semantically Similar Q&As - 0.7 - Pairwise Similarities.csv" at bounding box center [363, 55] width 328 height 16
click at [543, 62] on link "Copy of Semantically Similar Q&As - 0.7 - Pairwise Similarities.csv" at bounding box center [362, 55] width 391 height 32
click at [545, 60] on icon "button" at bounding box center [539, 54] width 11 height 11
click at [563, 12] on div "**********" at bounding box center [714, 19] width 1263 height 26
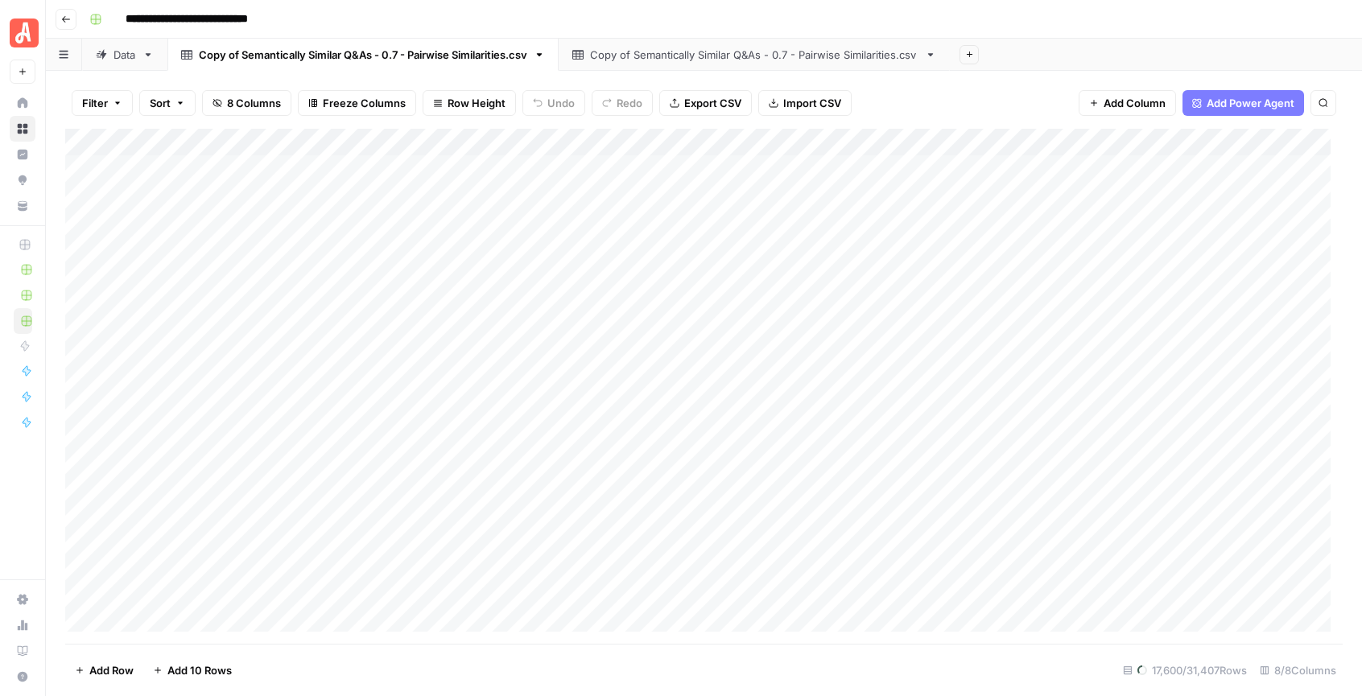
click at [884, 57] on div "Copy of Semantically Similar Q&As - 0.7 - Pairwise Similarities.csv" at bounding box center [754, 55] width 328 height 16
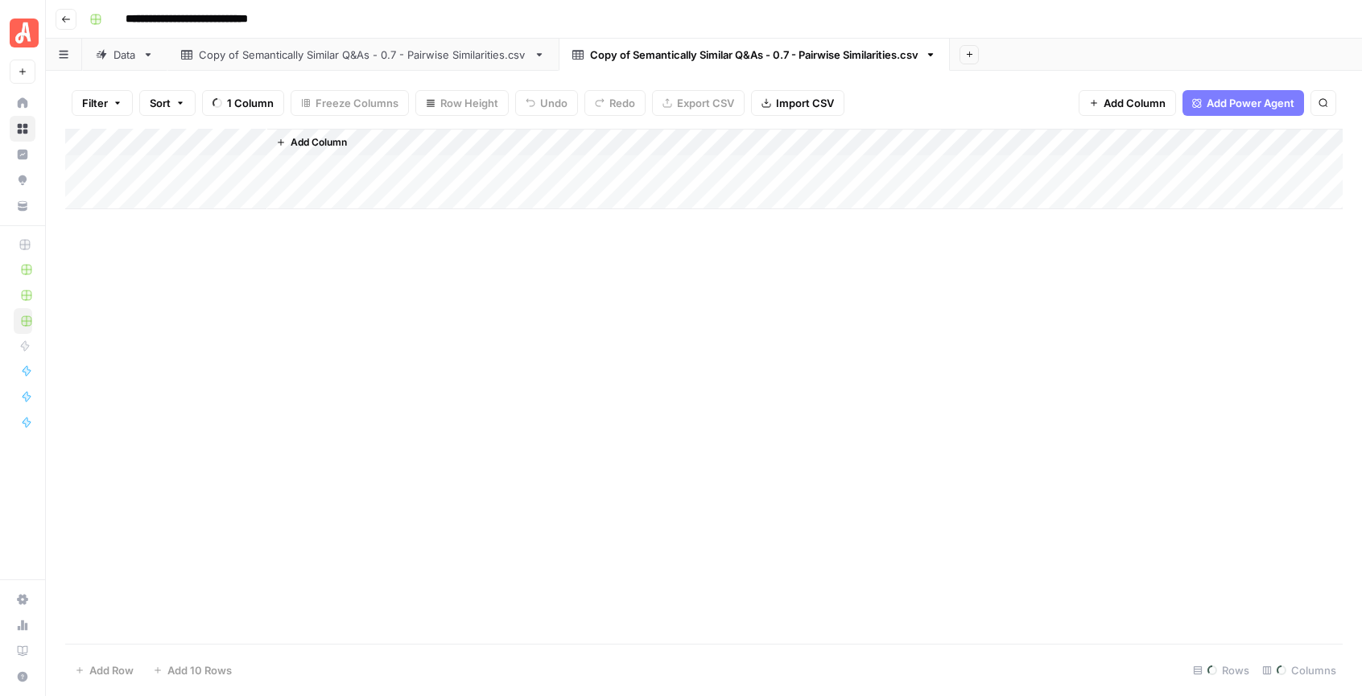
click at [936, 57] on icon "button" at bounding box center [930, 54] width 11 height 11
click at [987, 148] on span "Delete Sheet" at bounding box center [1007, 144] width 77 height 16
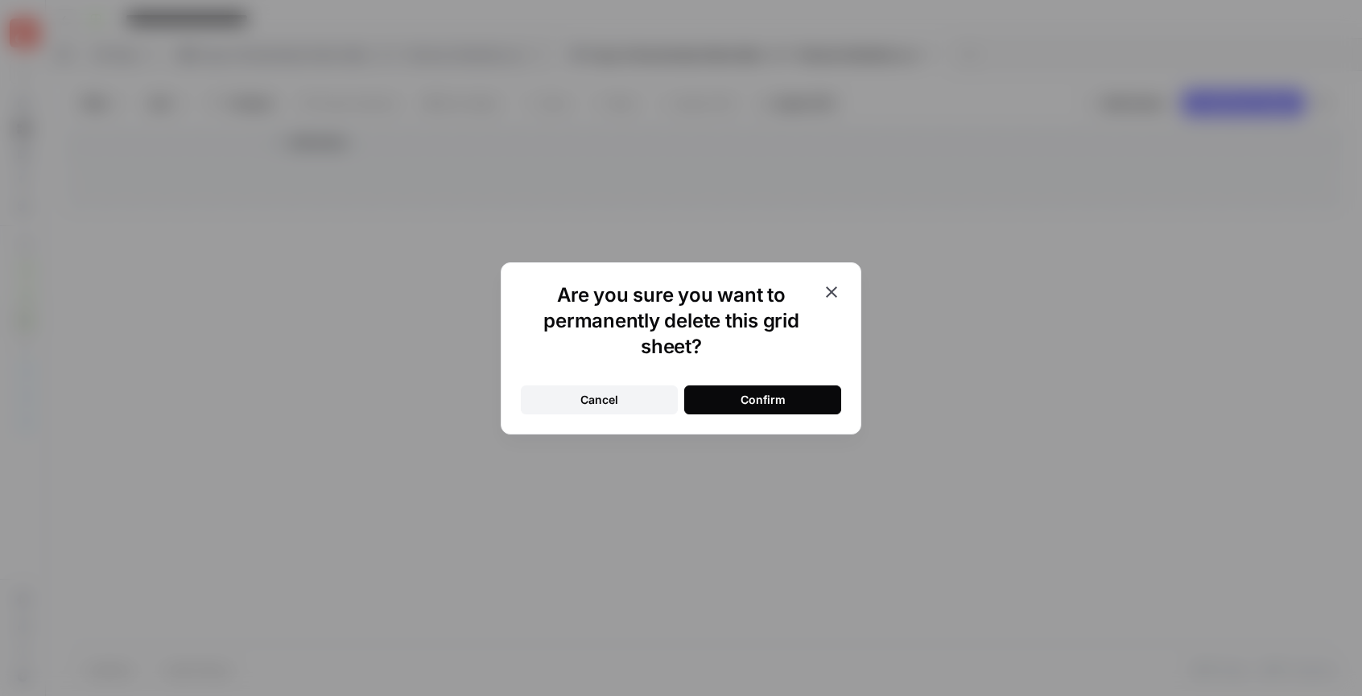
click at [791, 406] on button "Confirm" at bounding box center [762, 400] width 157 height 29
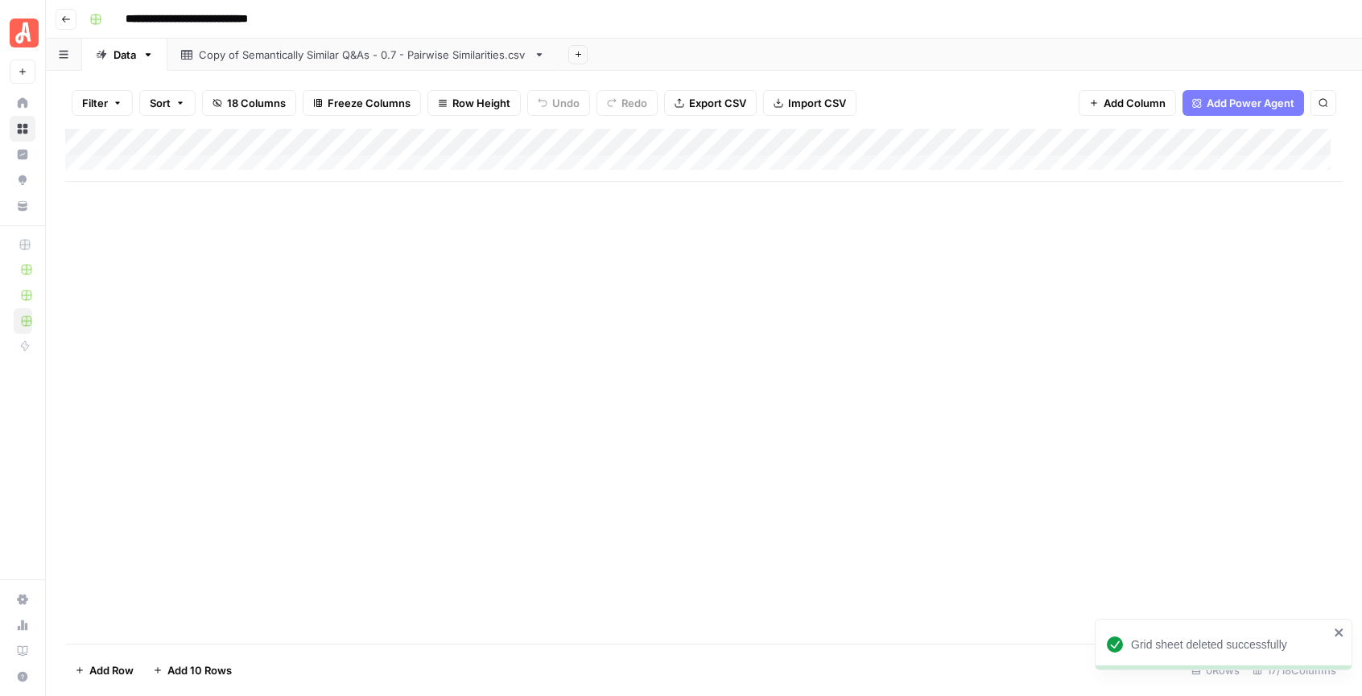
click at [1340, 631] on icon "close" at bounding box center [1339, 633] width 8 height 8
click at [767, 345] on div "Add Column" at bounding box center [704, 386] width 1278 height 515
click at [522, 60] on div "Copy of Semantically Similar Q&As - 0.7 - Pairwise Similarities.csv" at bounding box center [363, 55] width 328 height 16
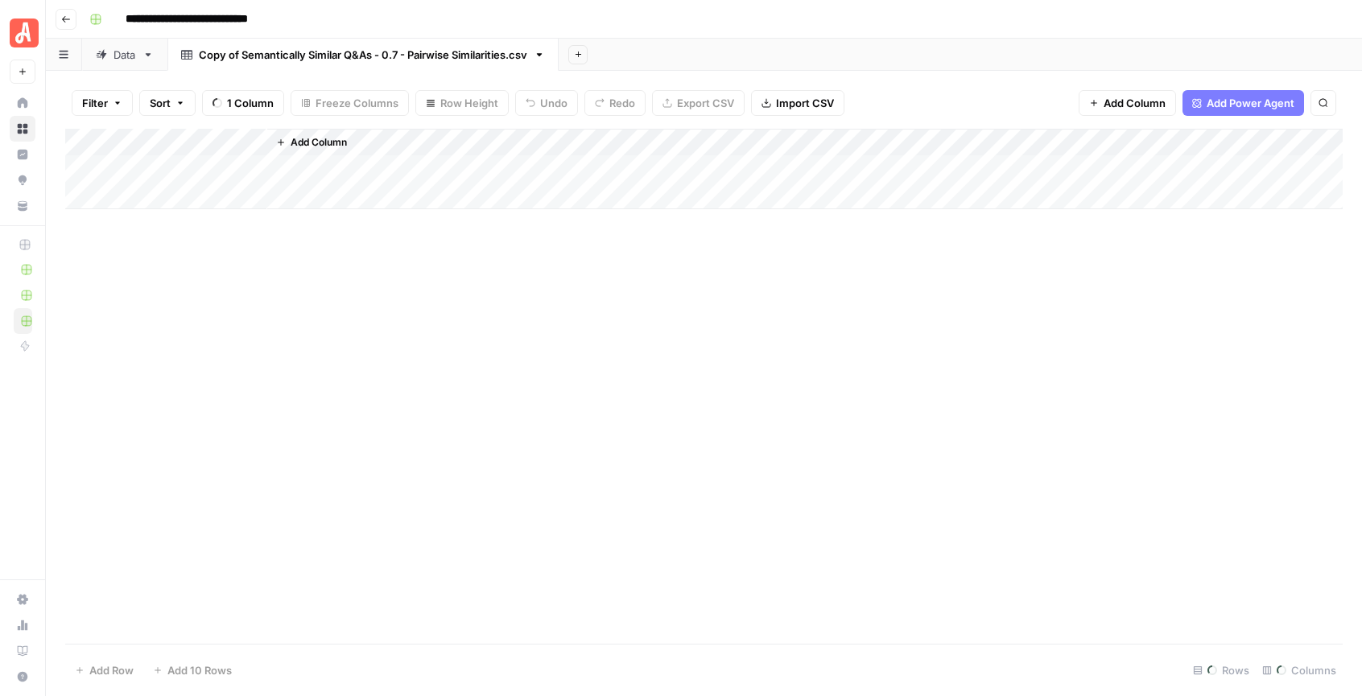
click at [543, 59] on icon "button" at bounding box center [539, 54] width 11 height 11
click at [597, 146] on span "Delete Sheet" at bounding box center [610, 144] width 77 height 16
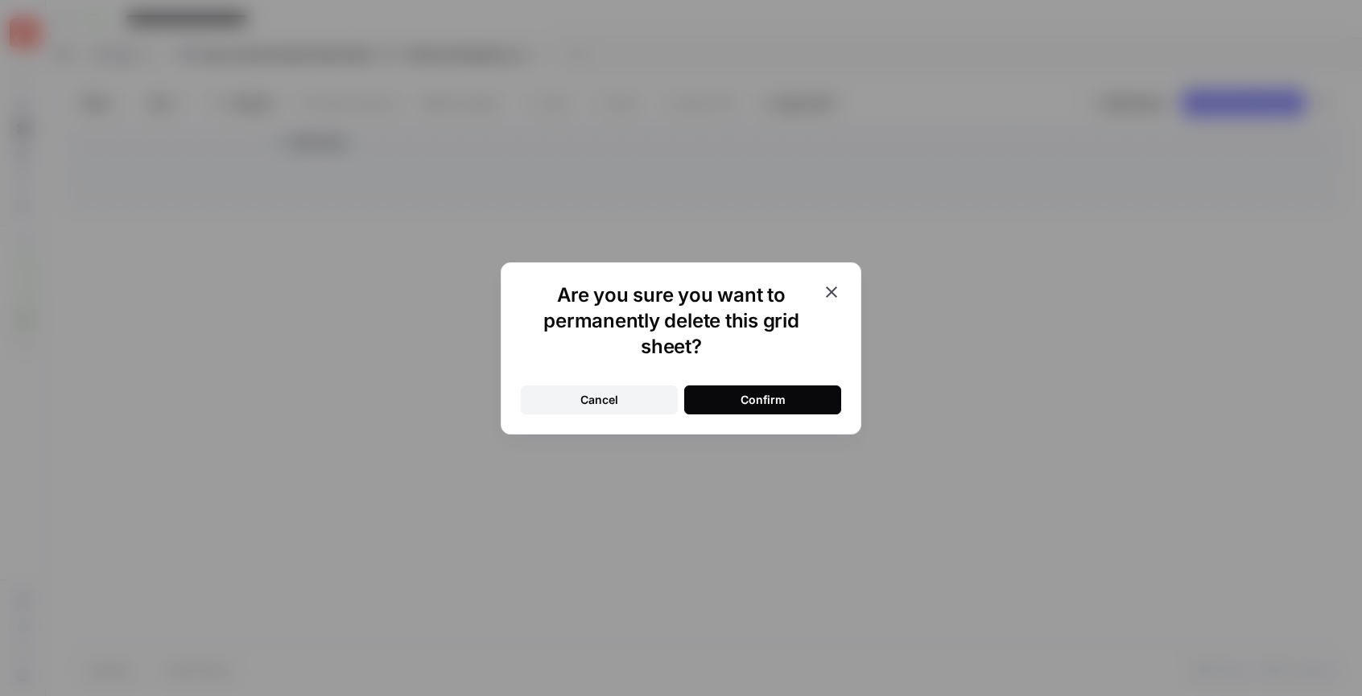
click at [803, 397] on button "Confirm" at bounding box center [762, 400] width 157 height 29
click at [836, 289] on icon "button" at bounding box center [831, 292] width 19 height 19
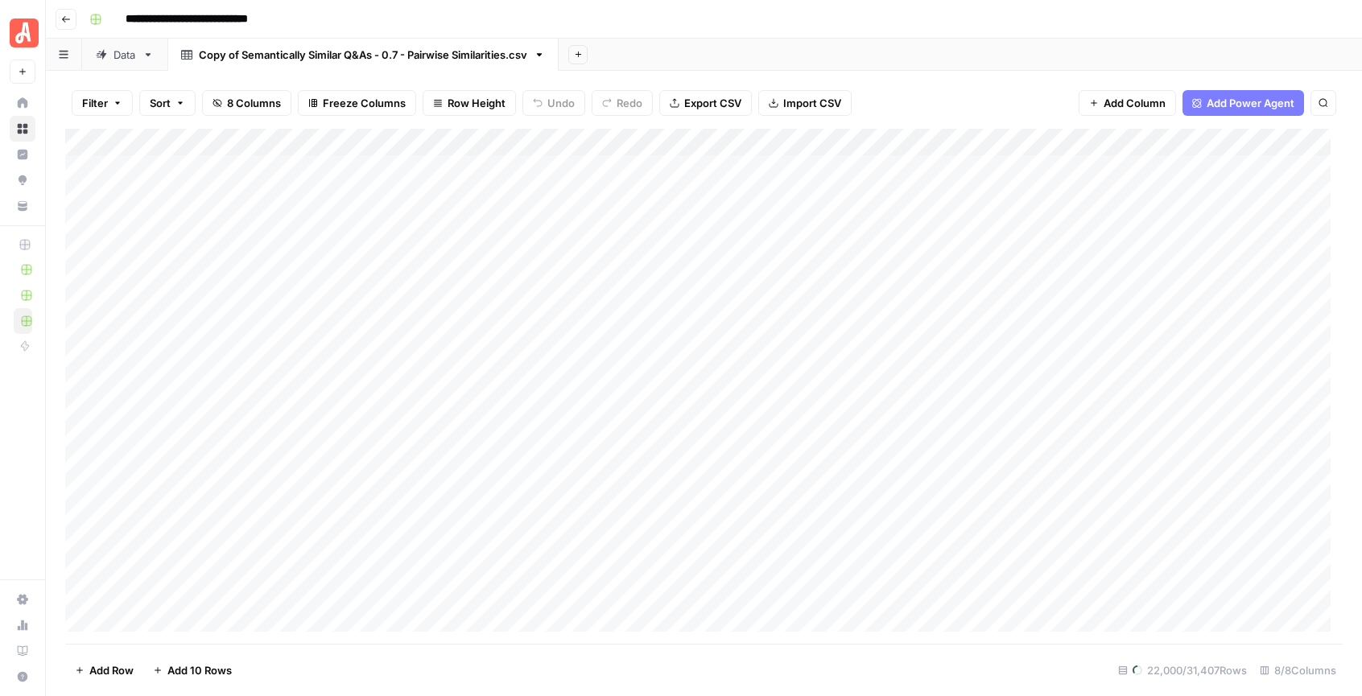
click at [1125, 674] on div "22,000 /31,407 Rows" at bounding box center [1183, 671] width 142 height 26
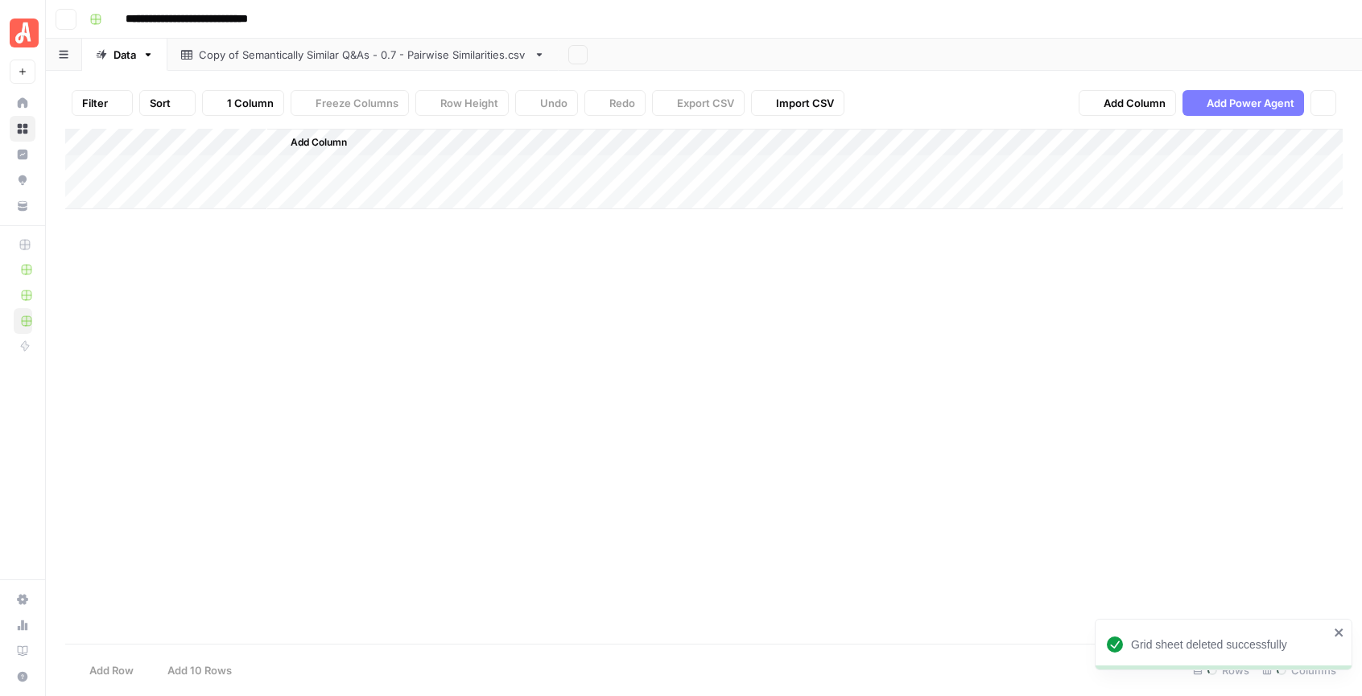
click at [1122, 671] on footer "Add Row Add 10 Rows Rows Columns" at bounding box center [704, 670] width 1278 height 52
click at [1337, 628] on icon "close" at bounding box center [1339, 632] width 11 height 13
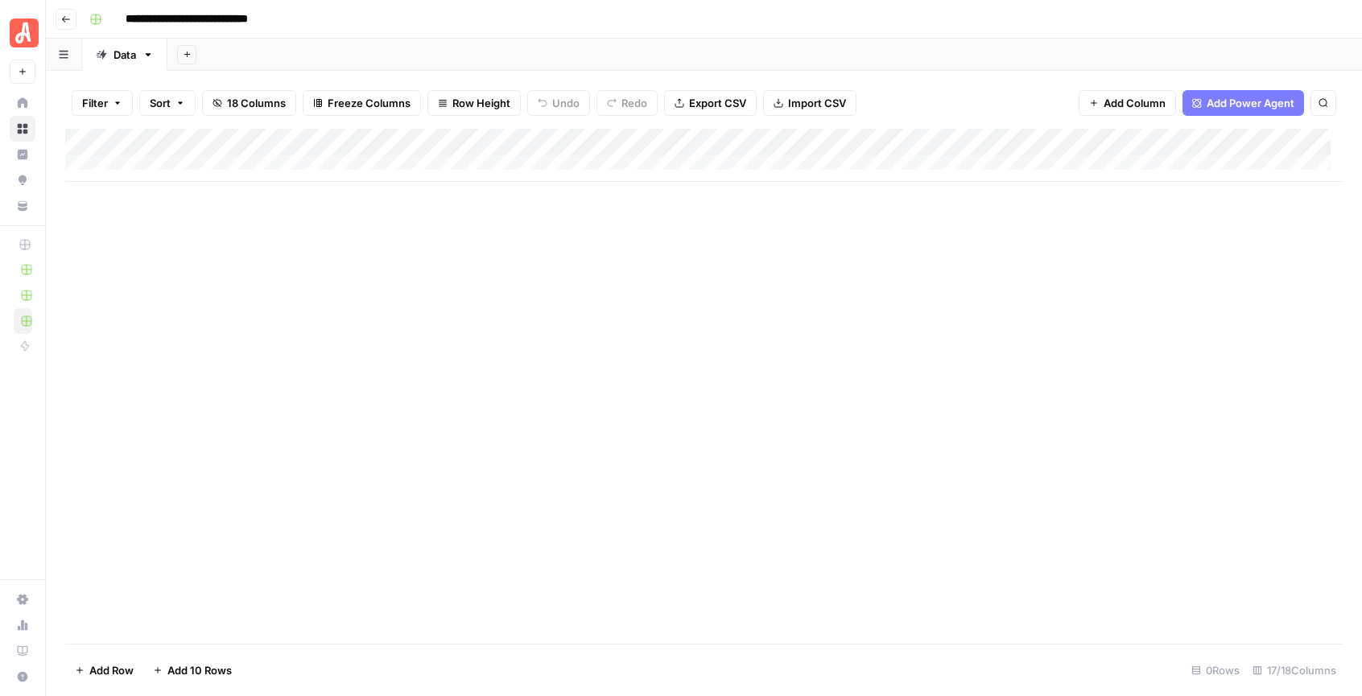
click at [452, 385] on div "Add Column" at bounding box center [704, 386] width 1278 height 515
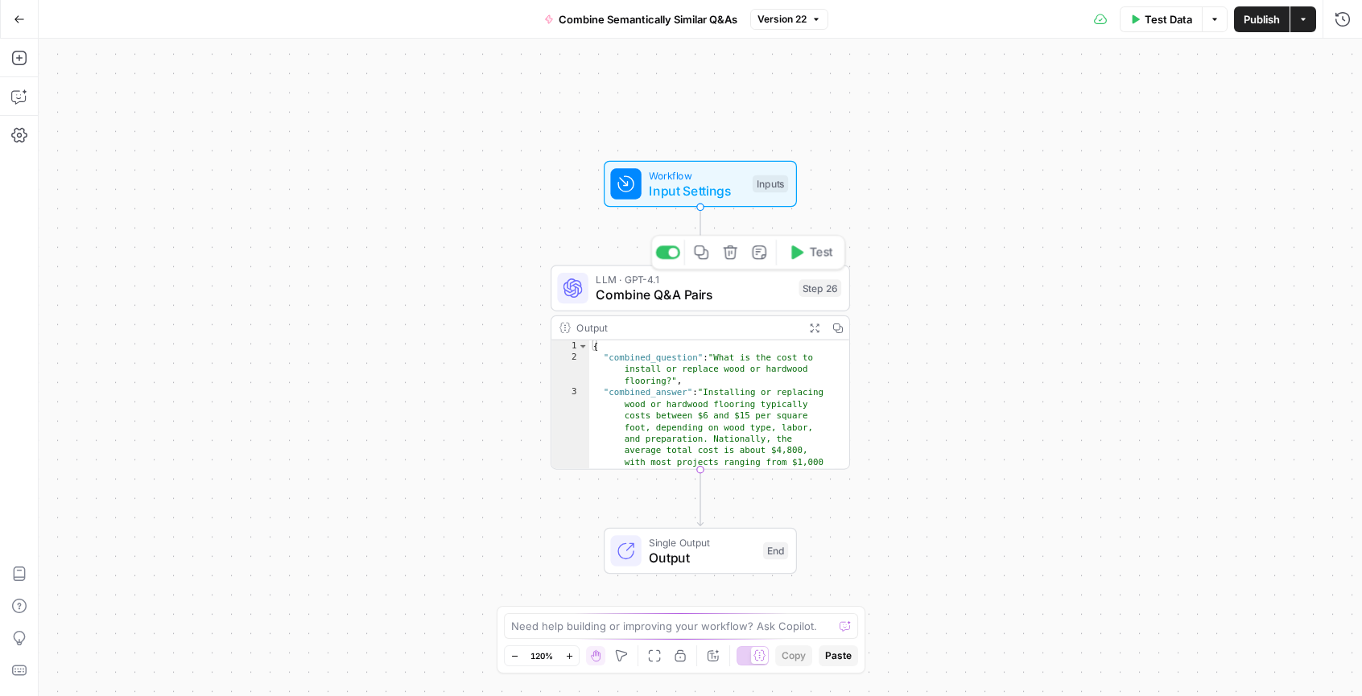
click at [718, 288] on span "Combine Q&A Pairs" at bounding box center [693, 295] width 195 height 19
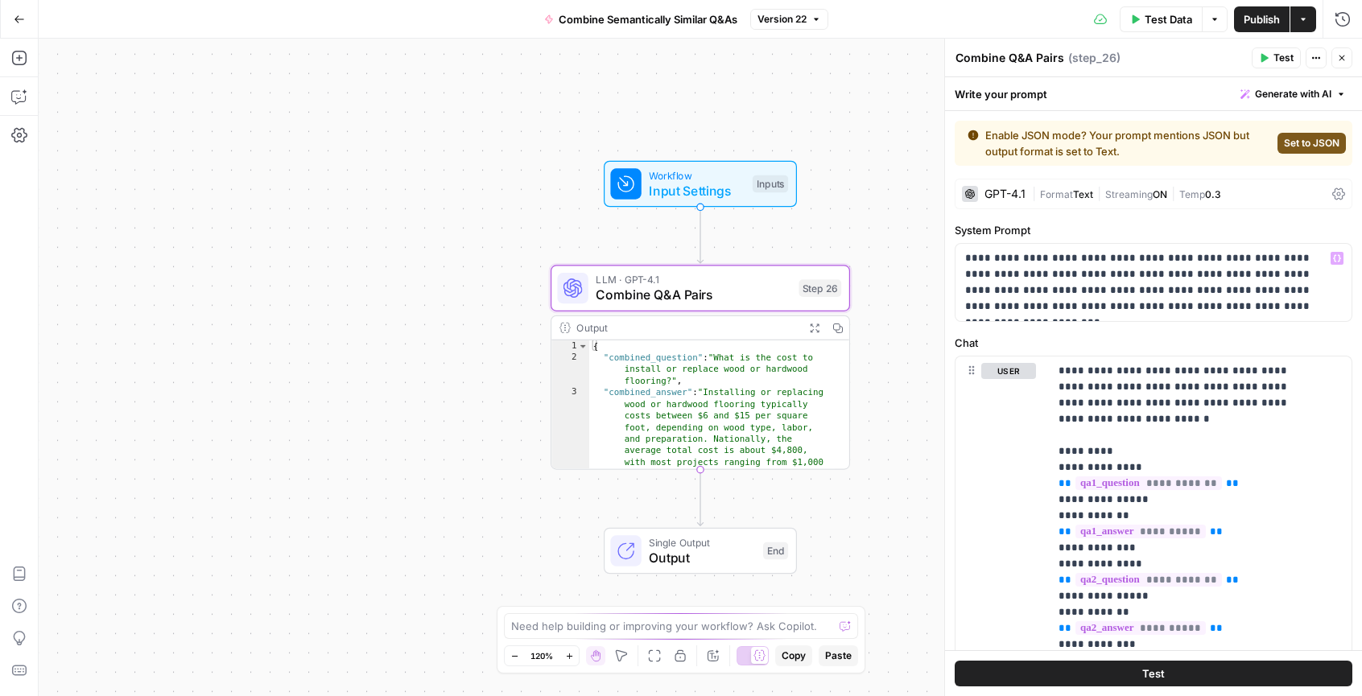
click at [1014, 189] on div "GPT-4.1" at bounding box center [1005, 193] width 41 height 11
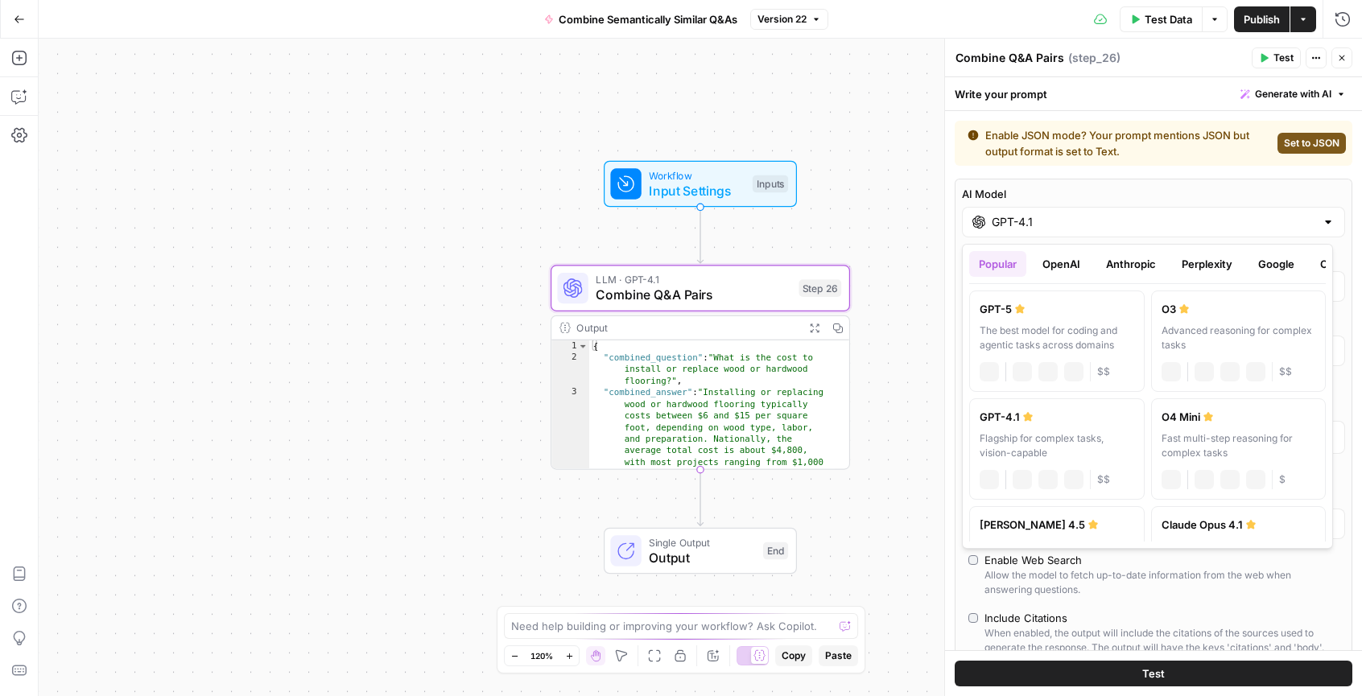
click at [1061, 222] on input "GPT-4.1" at bounding box center [1154, 222] width 324 height 16
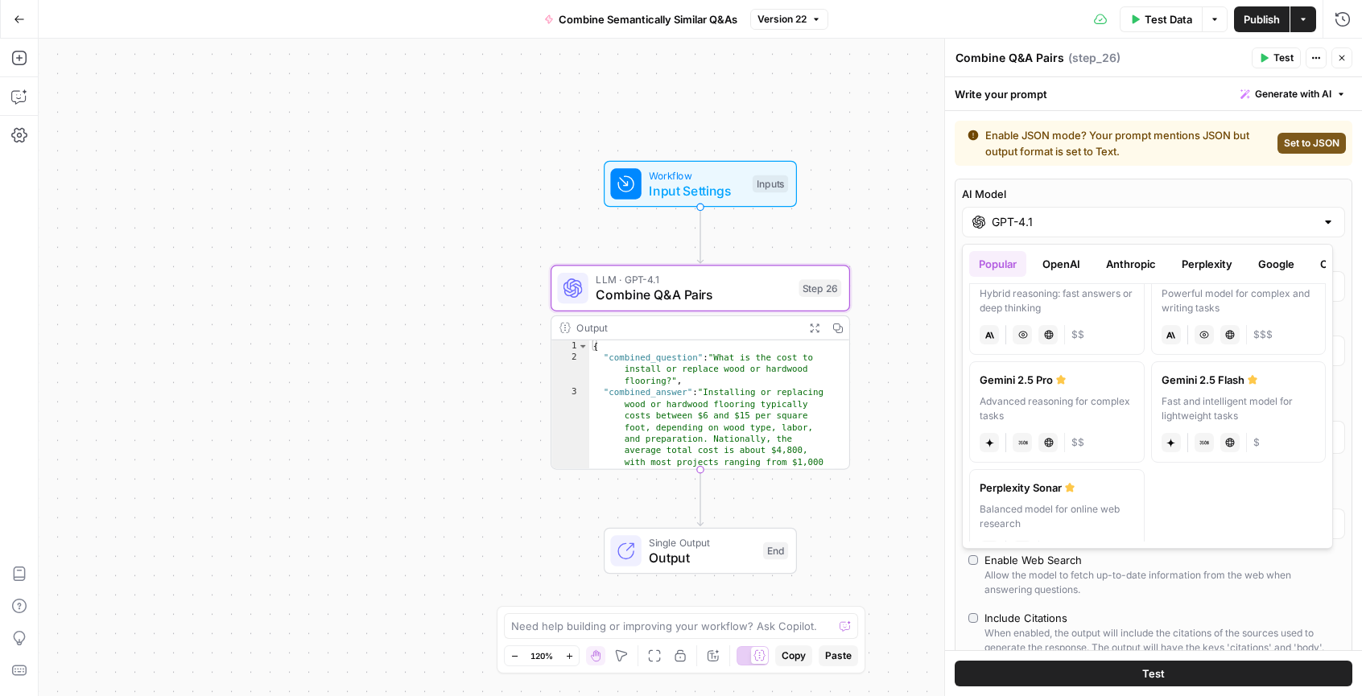
scroll to position [0, 34]
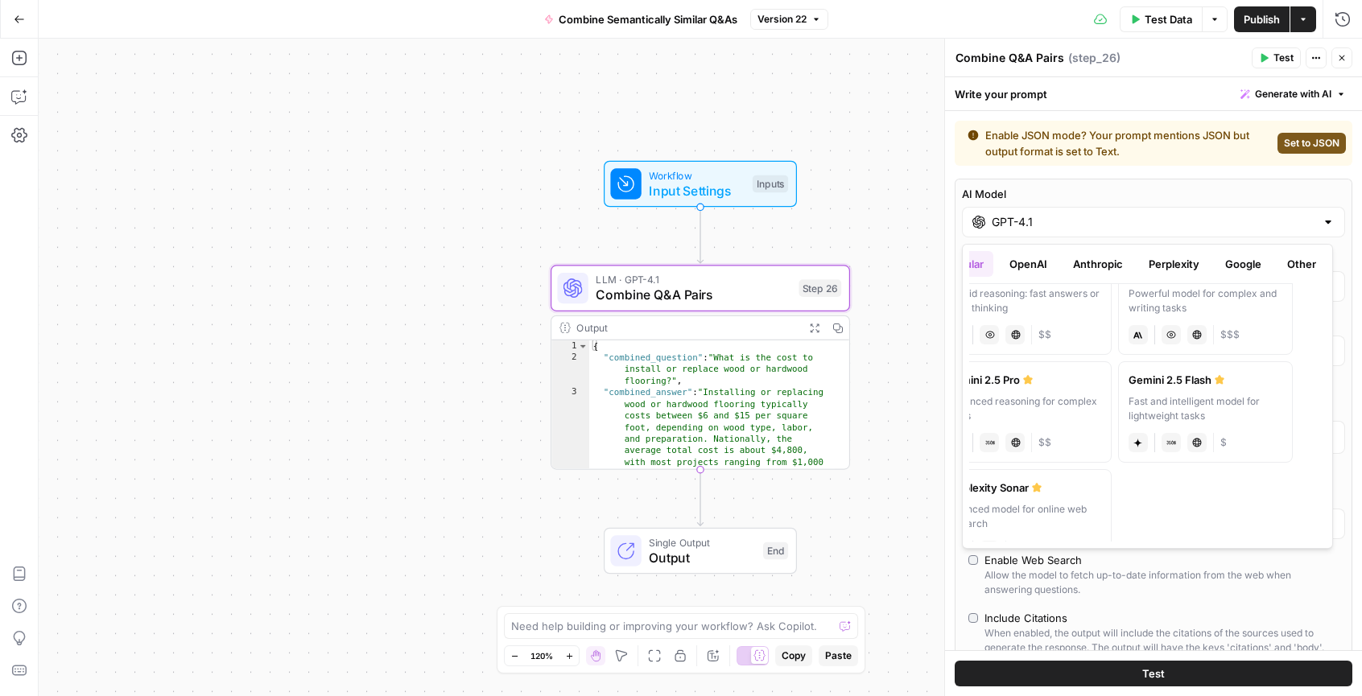
click at [1303, 262] on button "Other" at bounding box center [1302, 264] width 48 height 26
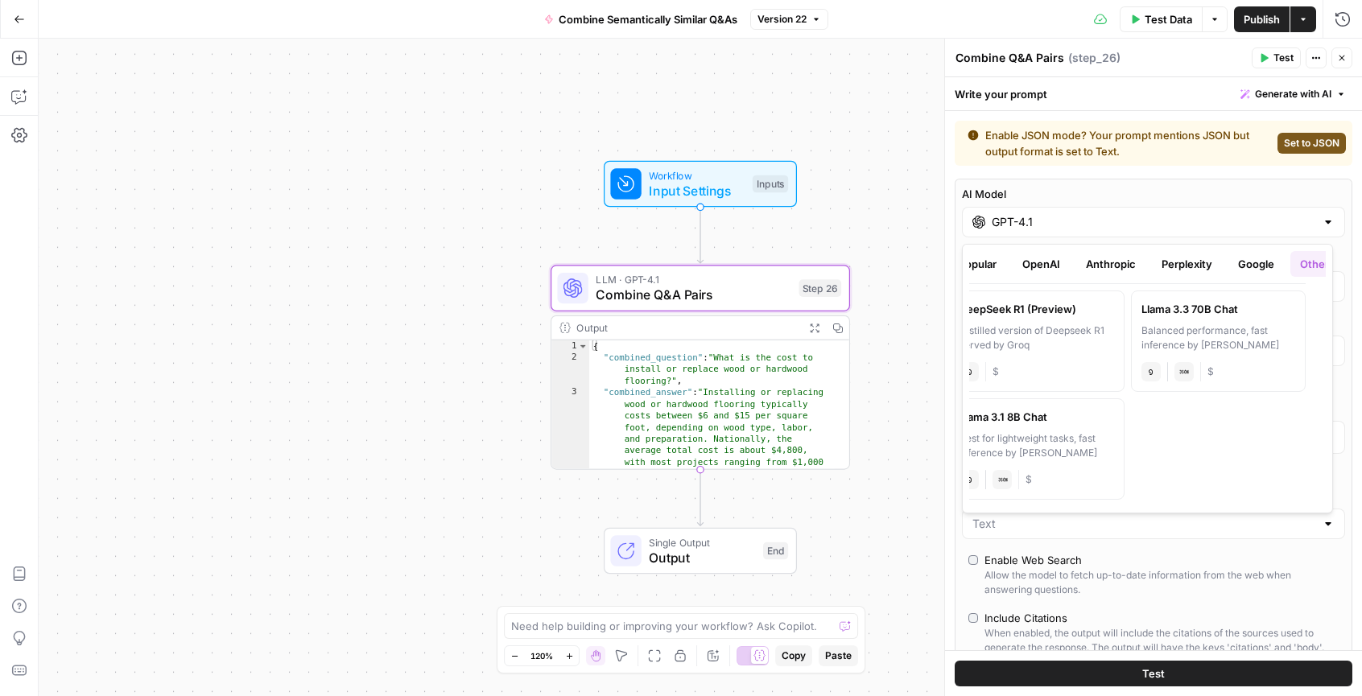
scroll to position [0, 0]
click at [991, 266] on button "Popular" at bounding box center [997, 264] width 57 height 26
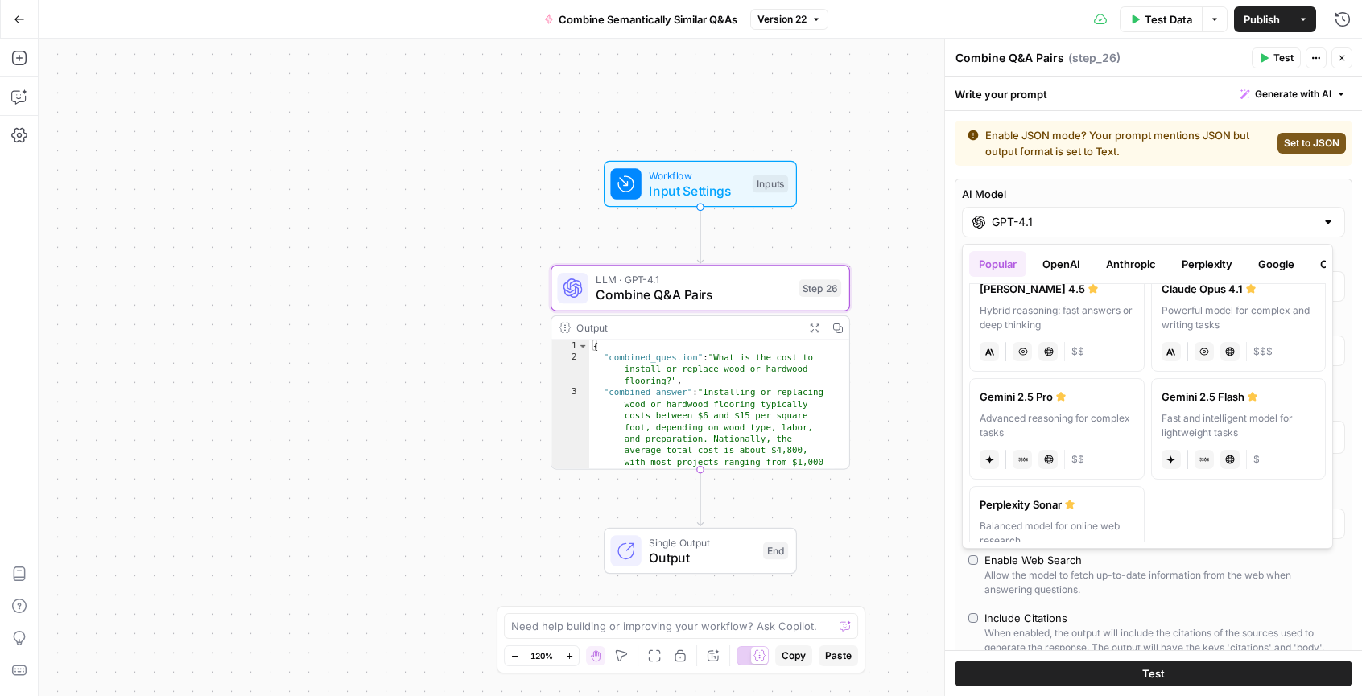
scroll to position [230, 0]
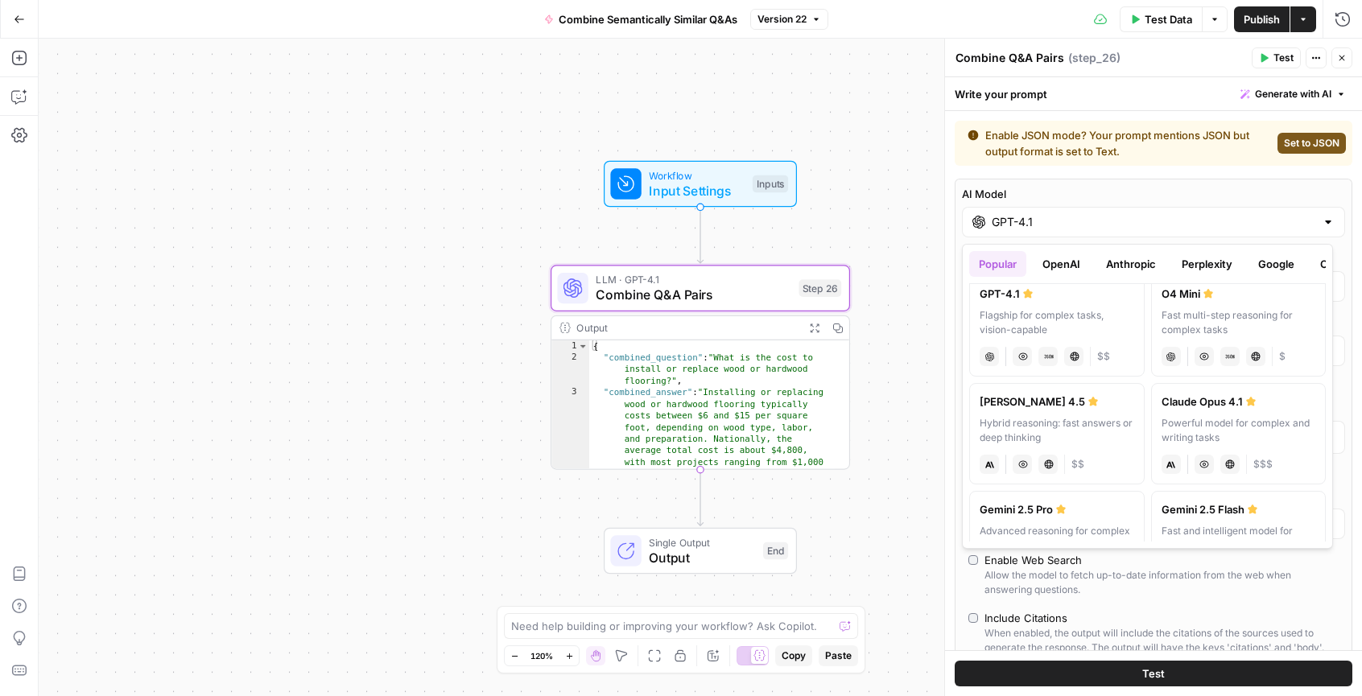
click at [1051, 266] on button "OpenAI" at bounding box center [1061, 264] width 57 height 26
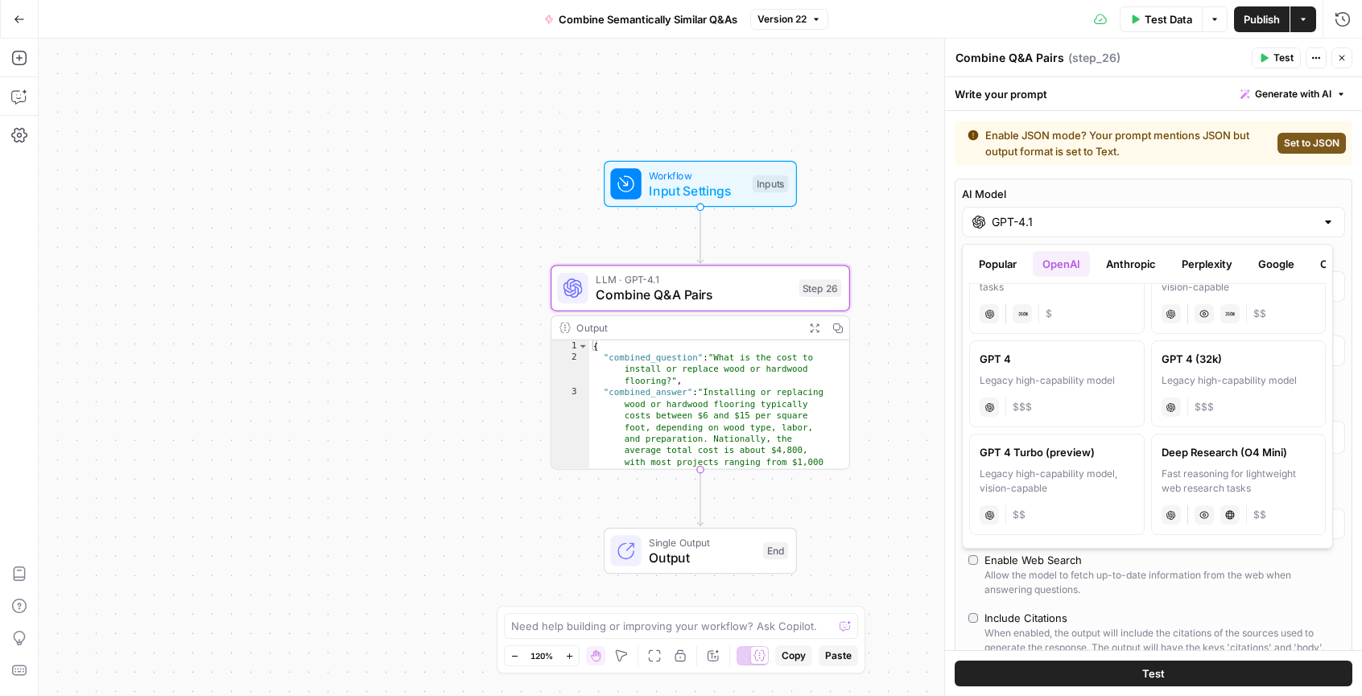
scroll to position [0, 0]
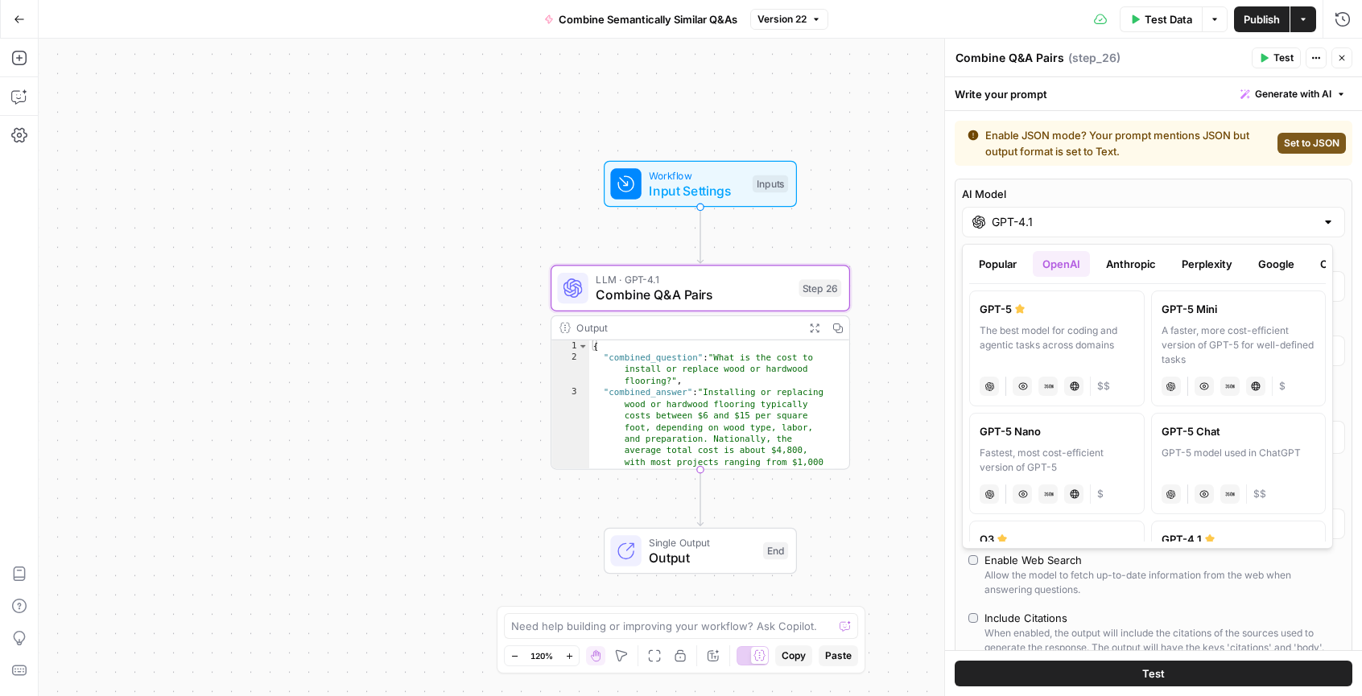
click at [1005, 268] on button "Popular" at bounding box center [997, 264] width 57 height 26
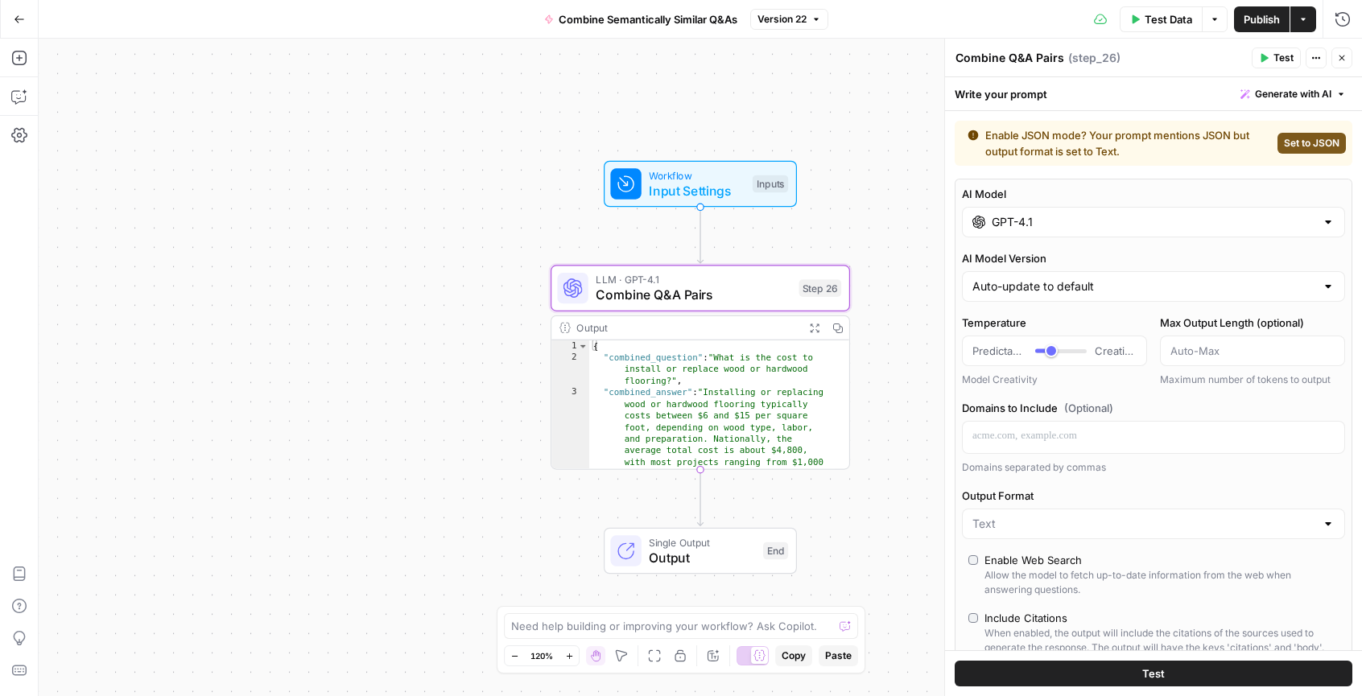
click at [1335, 60] on button "Close" at bounding box center [1342, 58] width 21 height 21
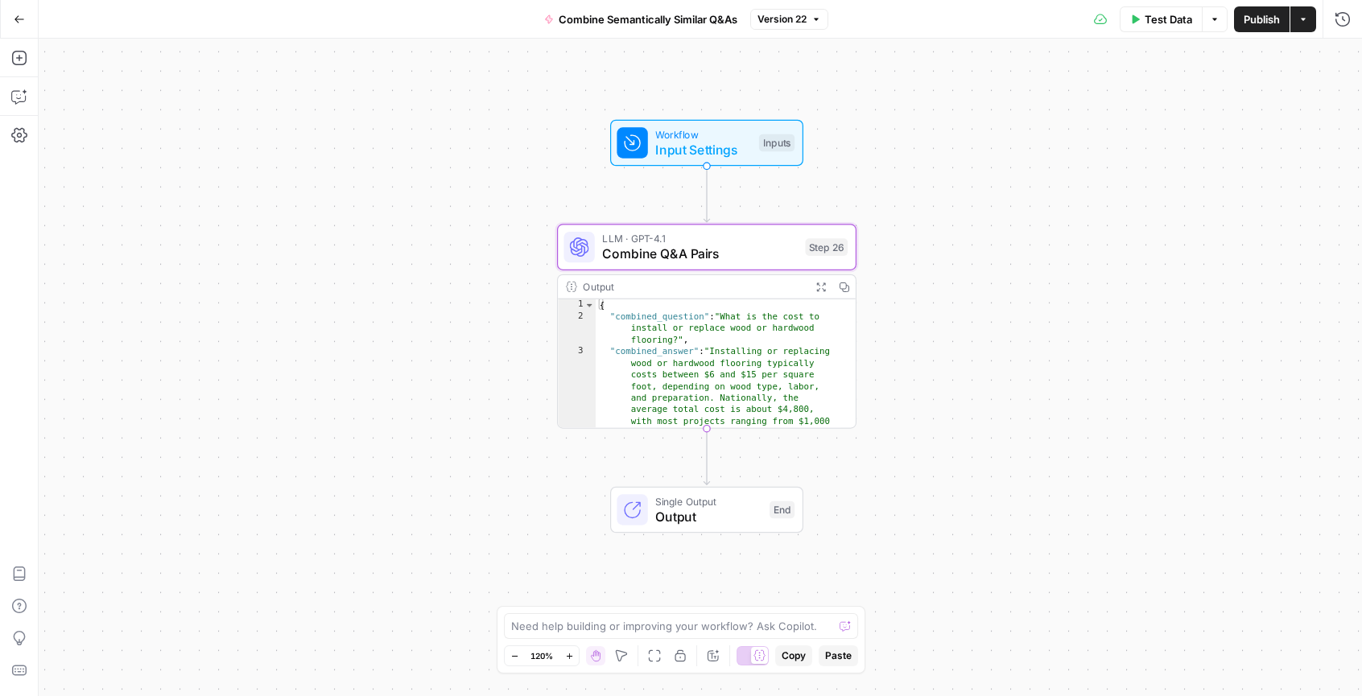
drag, startPoint x: 467, startPoint y: 401, endPoint x: 468, endPoint y: 246, distance: 154.6
click at [448, 276] on div "Workflow Input Settings Inputs LLM · GPT-4.1 Combine Q&A Pairs Step 26 Output E…" at bounding box center [701, 368] width 1324 height 658
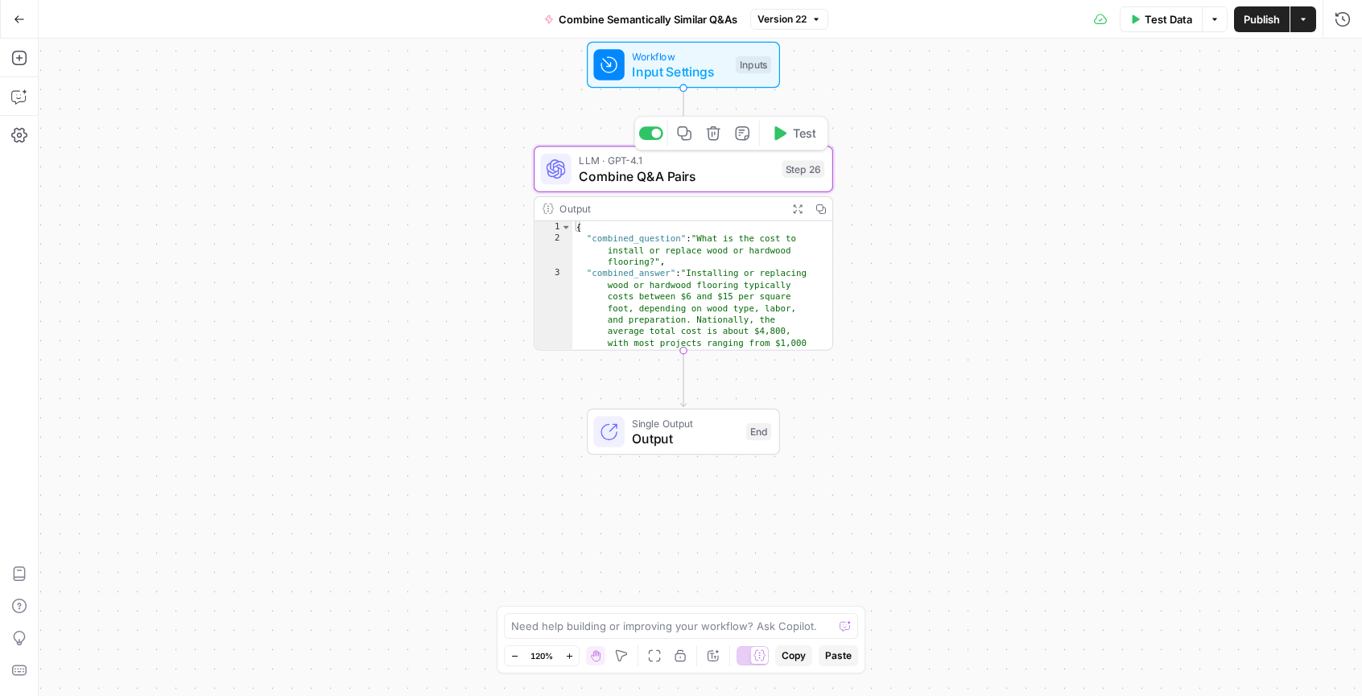
click at [642, 181] on span "Combine Q&A Pairs" at bounding box center [676, 176] width 195 height 19
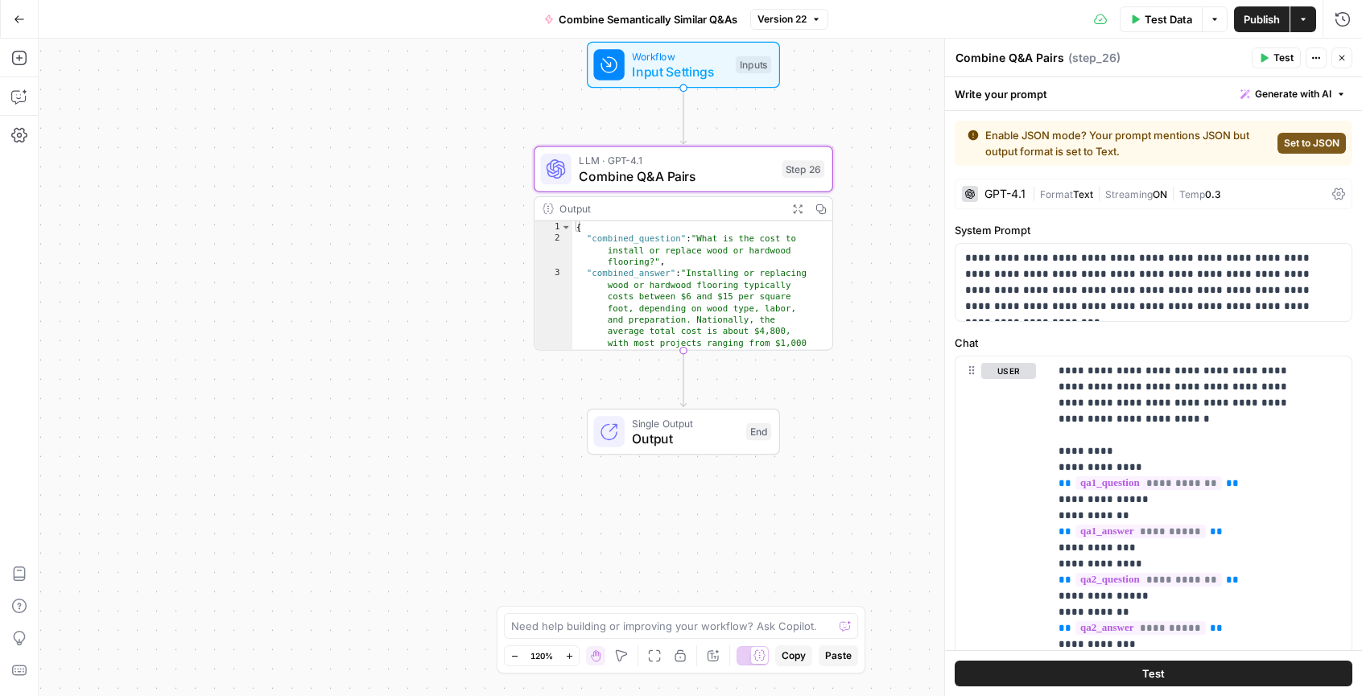
click at [1005, 196] on div "GPT-4.1" at bounding box center [1005, 193] width 41 height 11
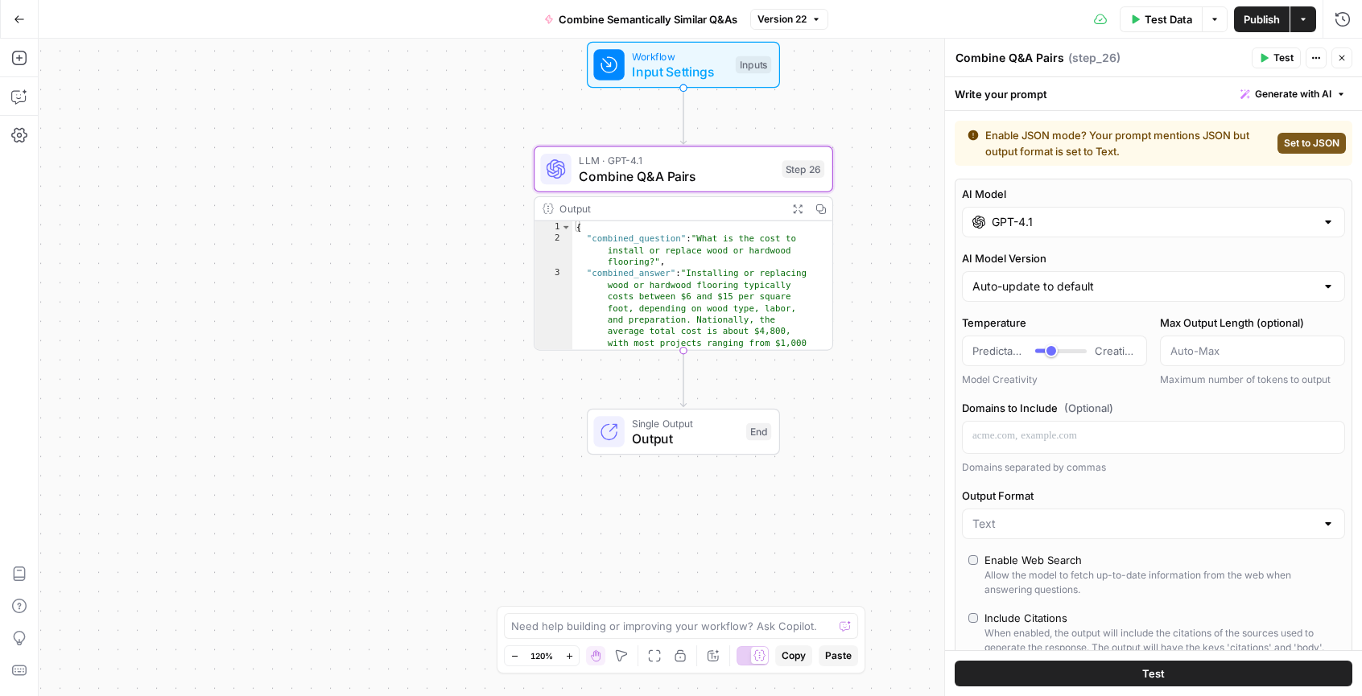
click at [1051, 216] on input "GPT-4.1" at bounding box center [1154, 222] width 324 height 16
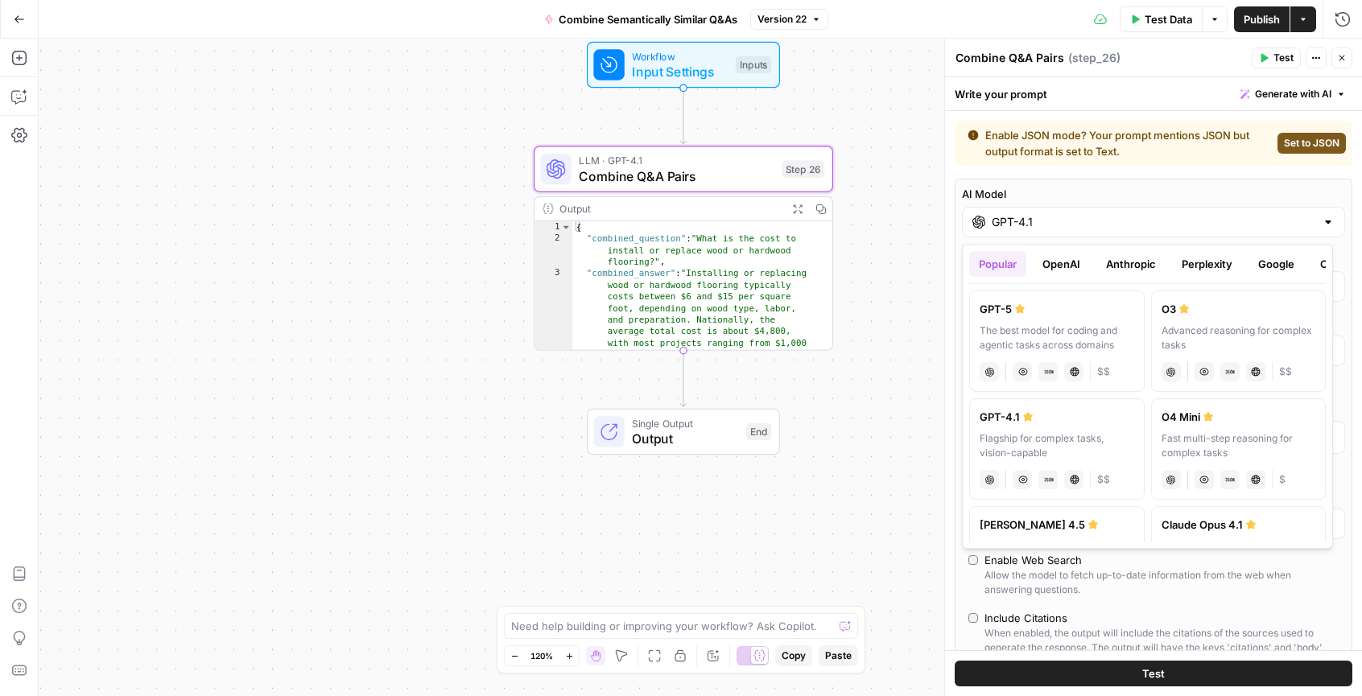
click at [1051, 263] on button "OpenAI" at bounding box center [1061, 264] width 57 height 26
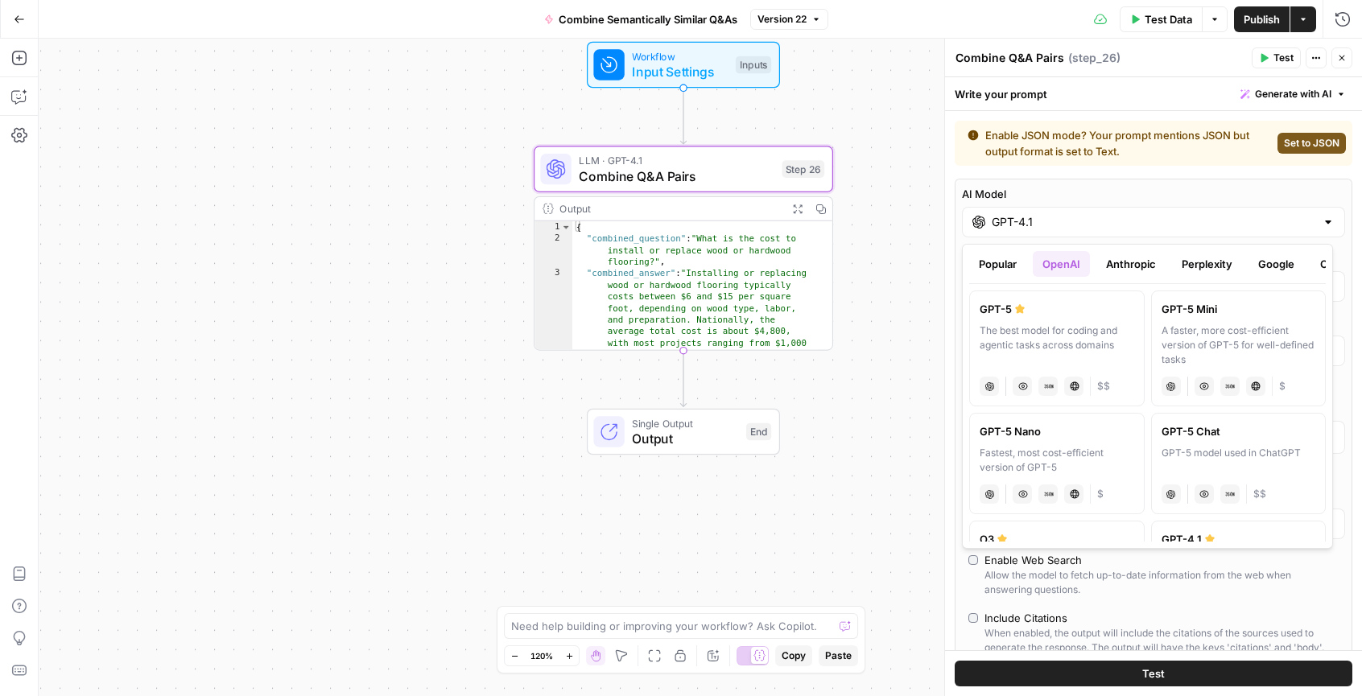
click at [1112, 265] on button "Anthropic" at bounding box center [1131, 264] width 69 height 26
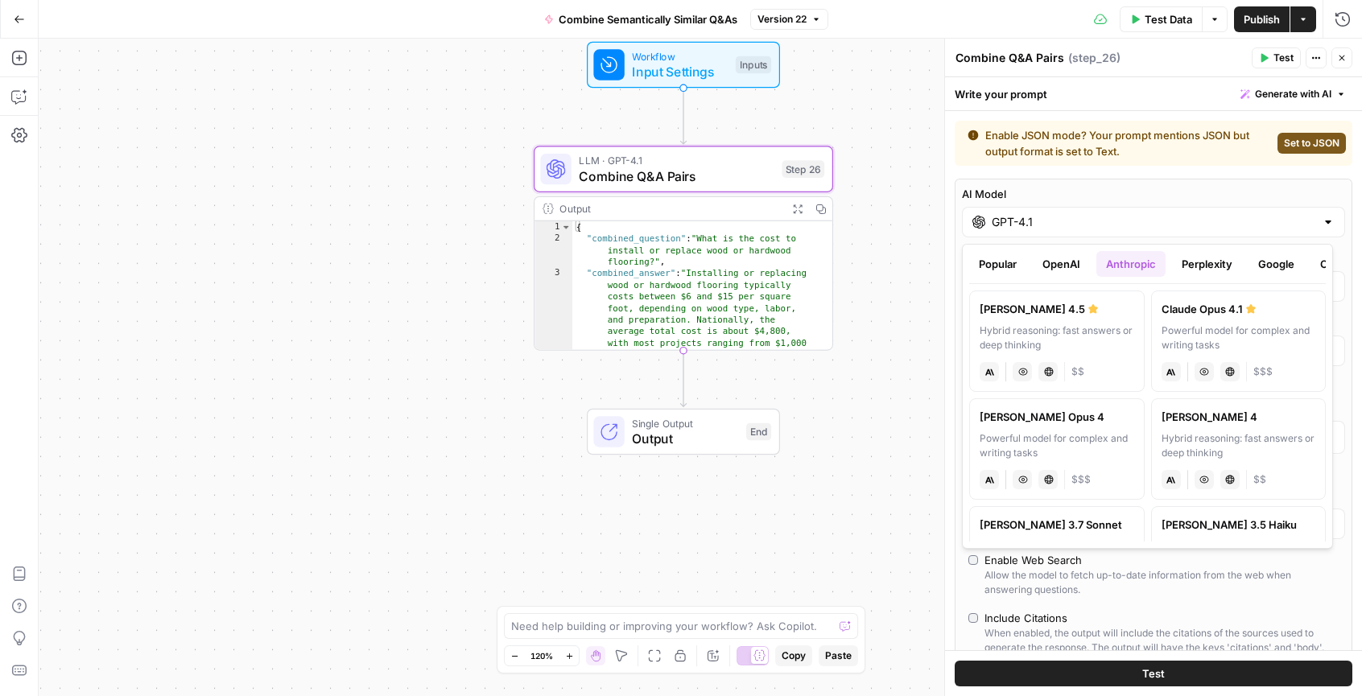
click at [1214, 263] on button "Perplexity" at bounding box center [1207, 264] width 70 height 26
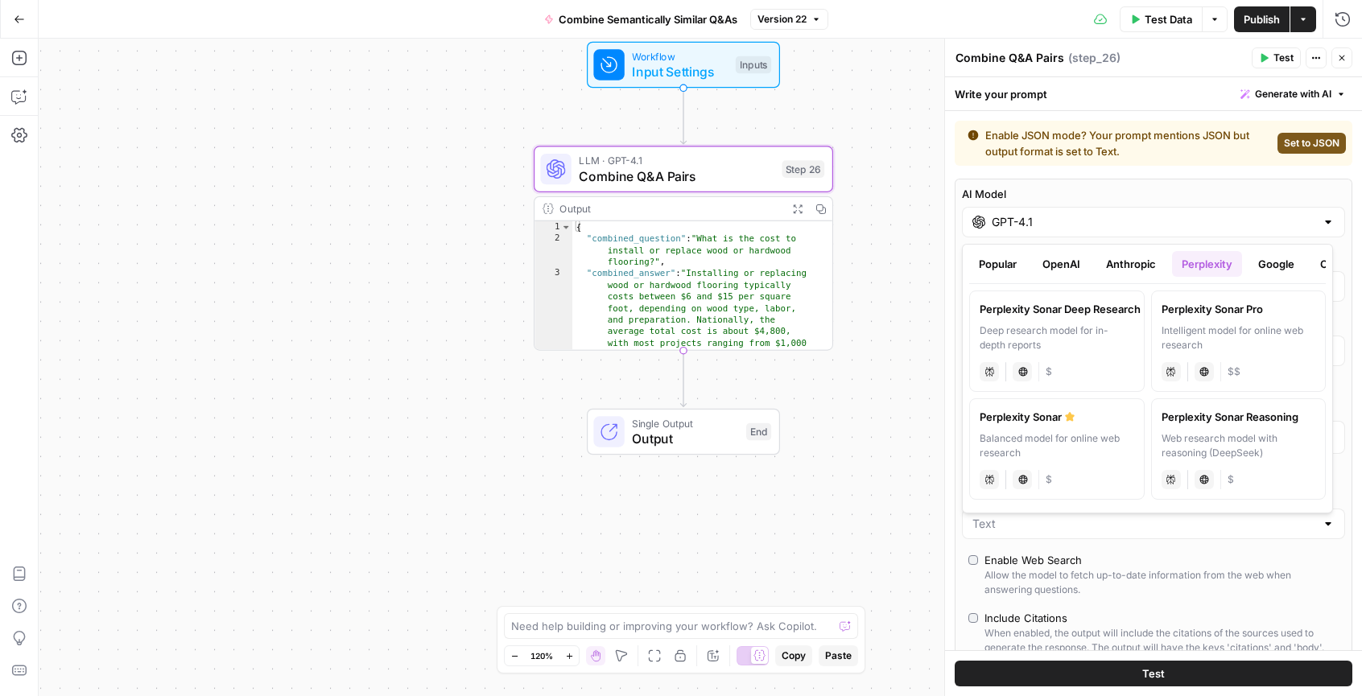
click at [1285, 269] on button "Google" at bounding box center [1277, 264] width 56 height 26
click at [1058, 264] on button "OpenAI" at bounding box center [1061, 264] width 57 height 26
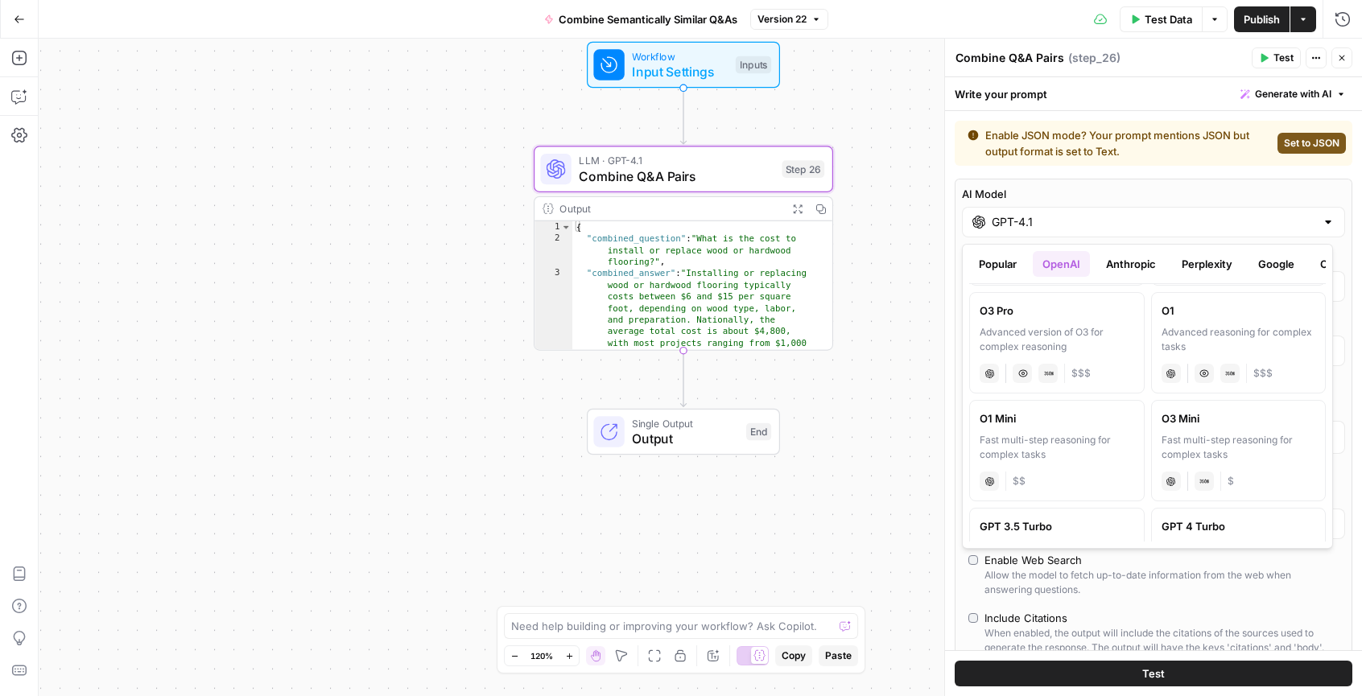
click at [1131, 266] on button "Anthropic" at bounding box center [1131, 264] width 69 height 26
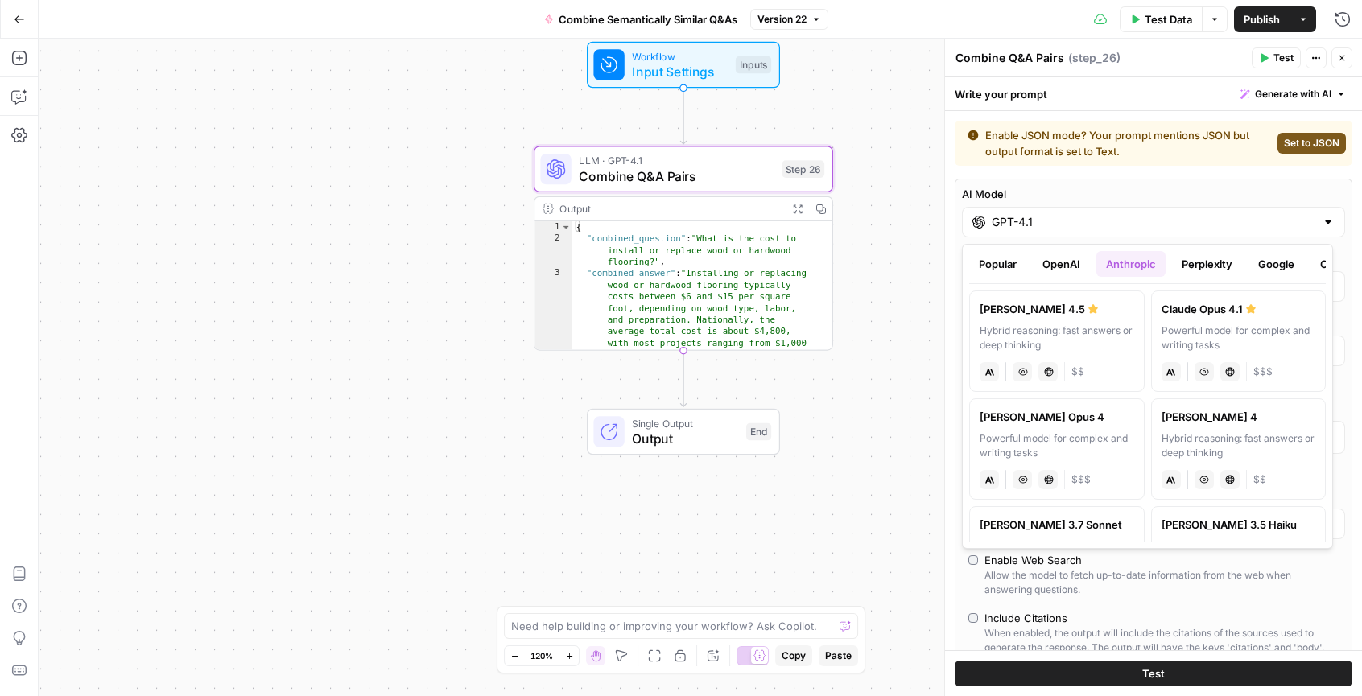
click at [1341, 64] on button "Close" at bounding box center [1342, 58] width 21 height 21
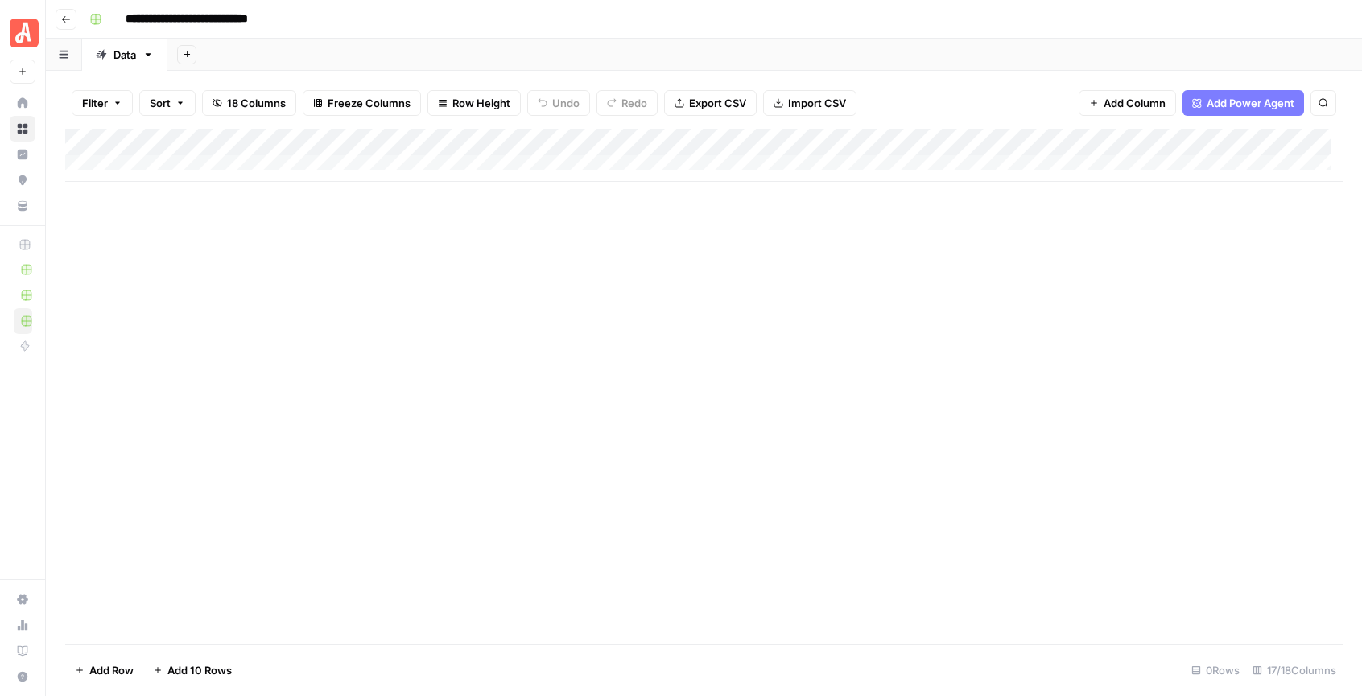
click at [433, 330] on div "Add Column" at bounding box center [704, 386] width 1278 height 515
click at [197, 162] on div "Add Column" at bounding box center [704, 155] width 1278 height 53
click at [175, 214] on div "Add Column" at bounding box center [704, 386] width 1278 height 515
click at [811, 104] on span "Import CSV" at bounding box center [817, 103] width 58 height 16
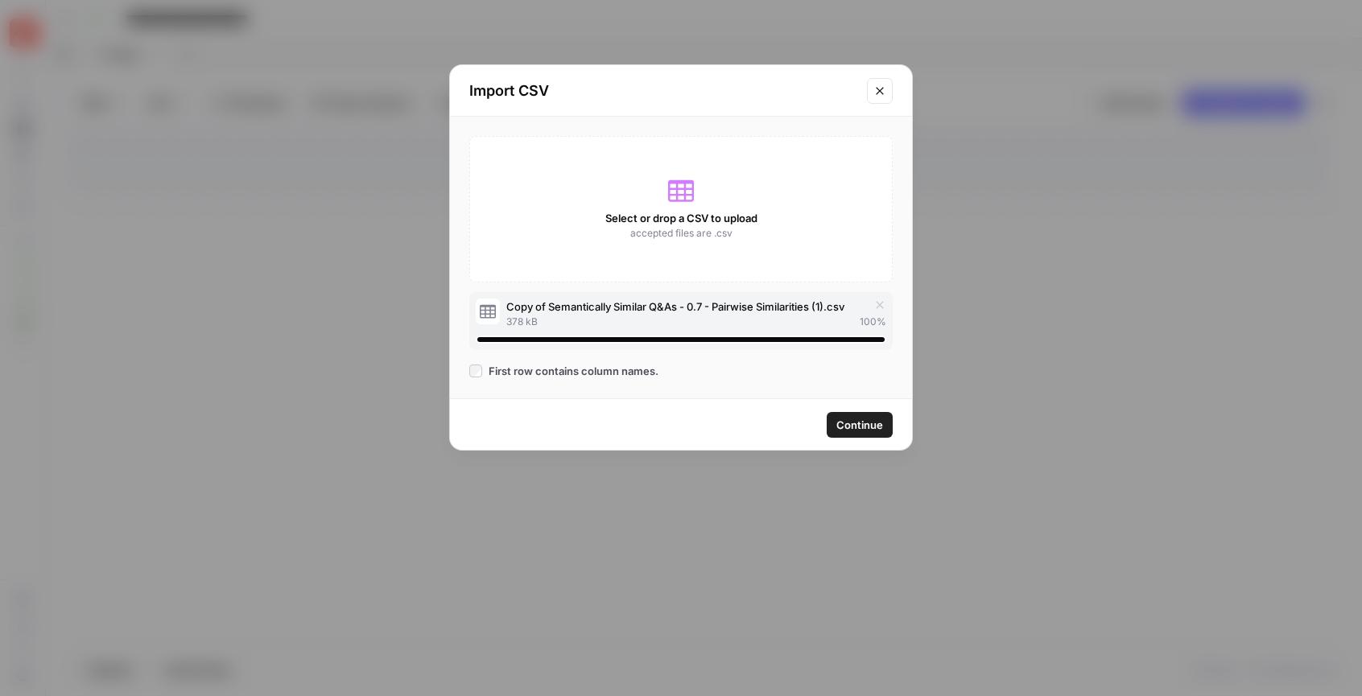
click at [873, 432] on span "Continue" at bounding box center [860, 425] width 47 height 16
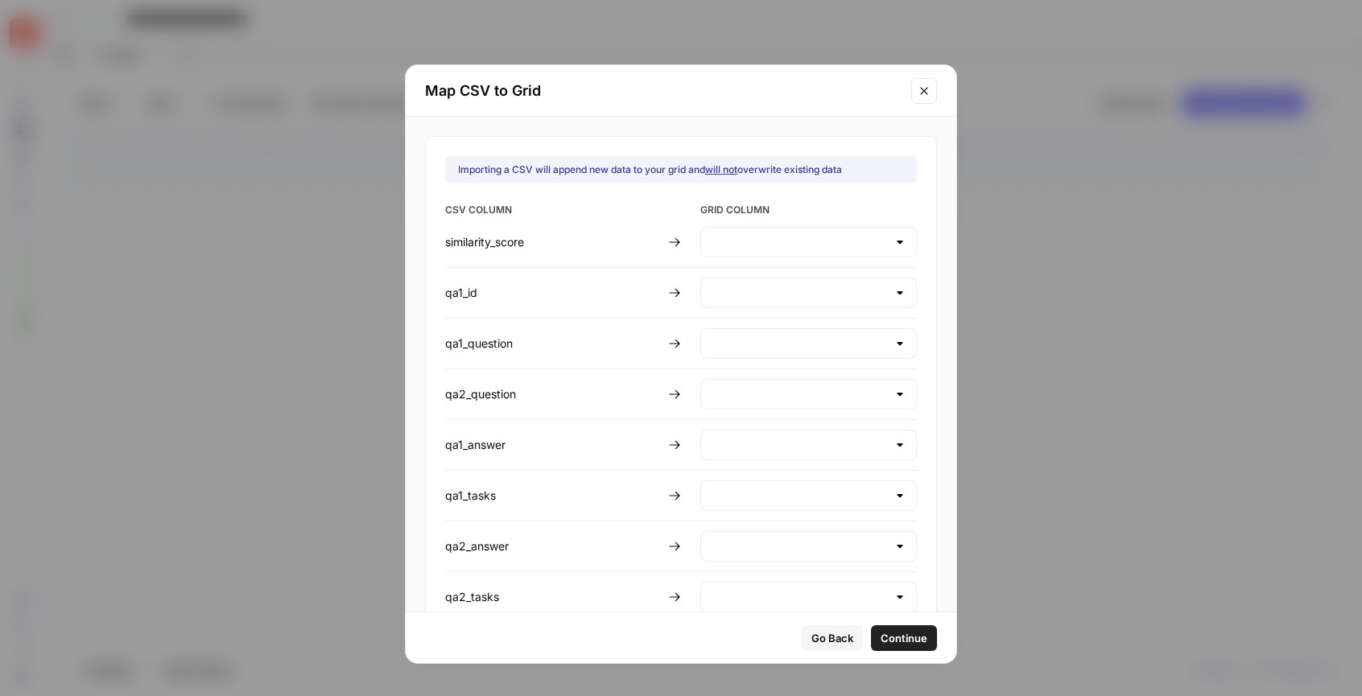
type input "similarity_score"
type input "Create new column"
type input "qa1_question"
type input "qa2_question"
type input "qa1_answer"
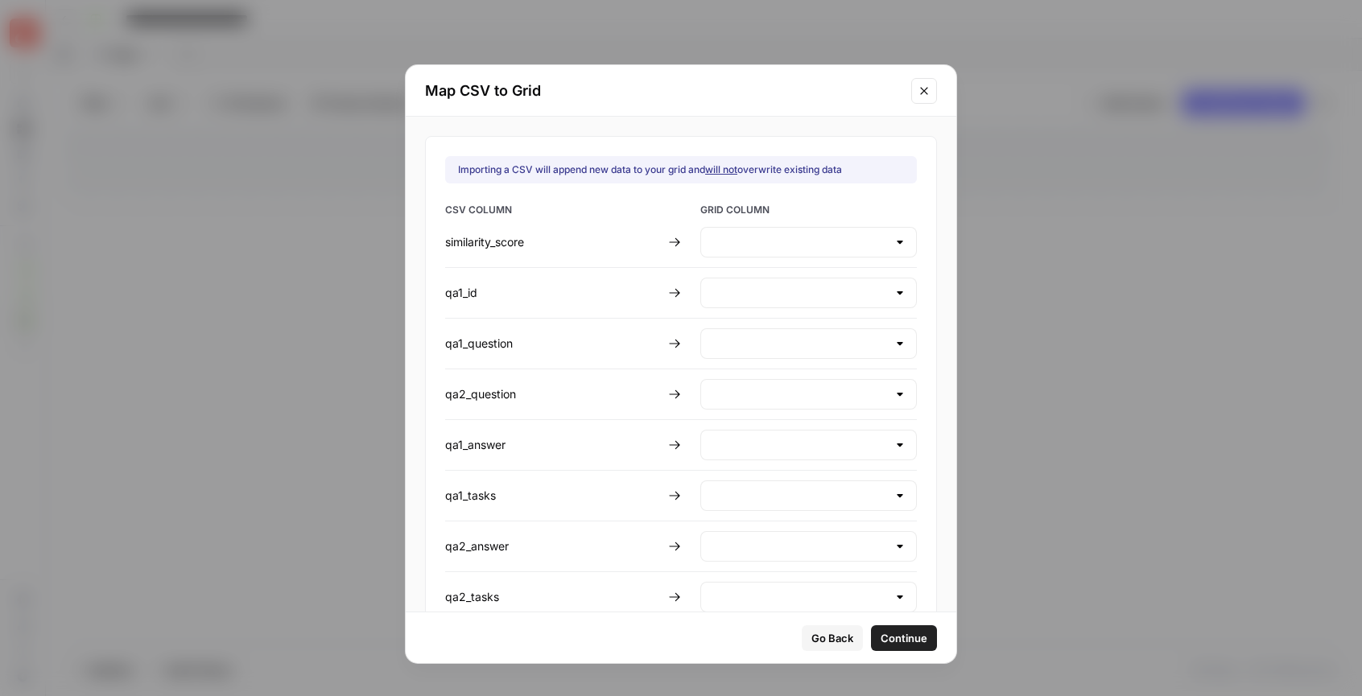
type input "qa1_tasks"
type input "qa2_answer"
type input "qa2_tasks"
type input "Create new column"
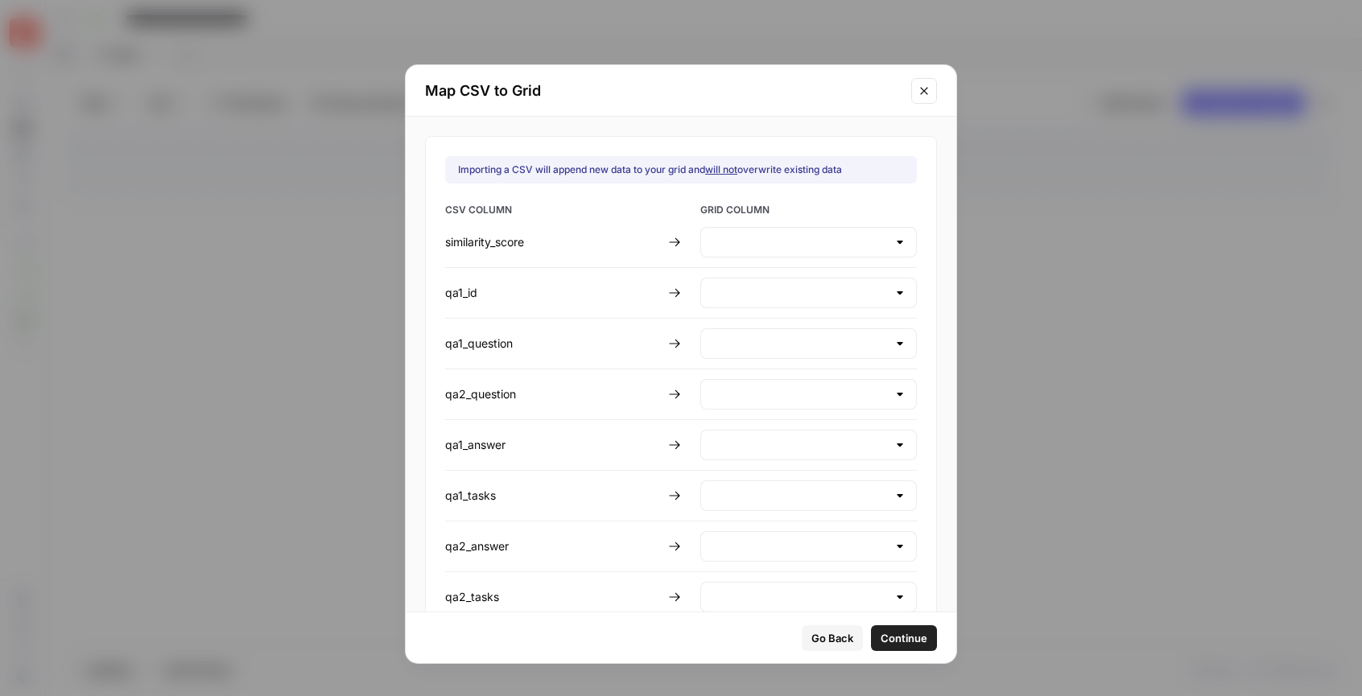
type input "Create new column"
type input "cluster_id"
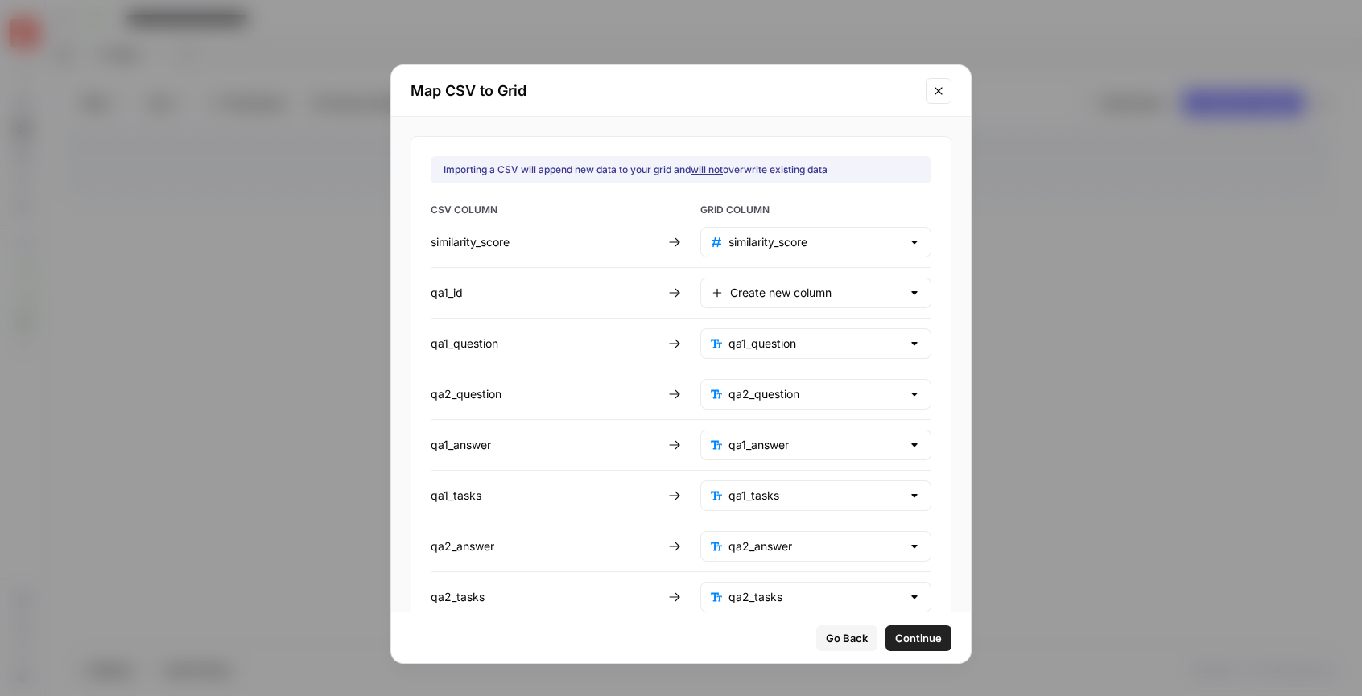
click at [895, 637] on span "Continue" at bounding box center [918, 638] width 47 height 16
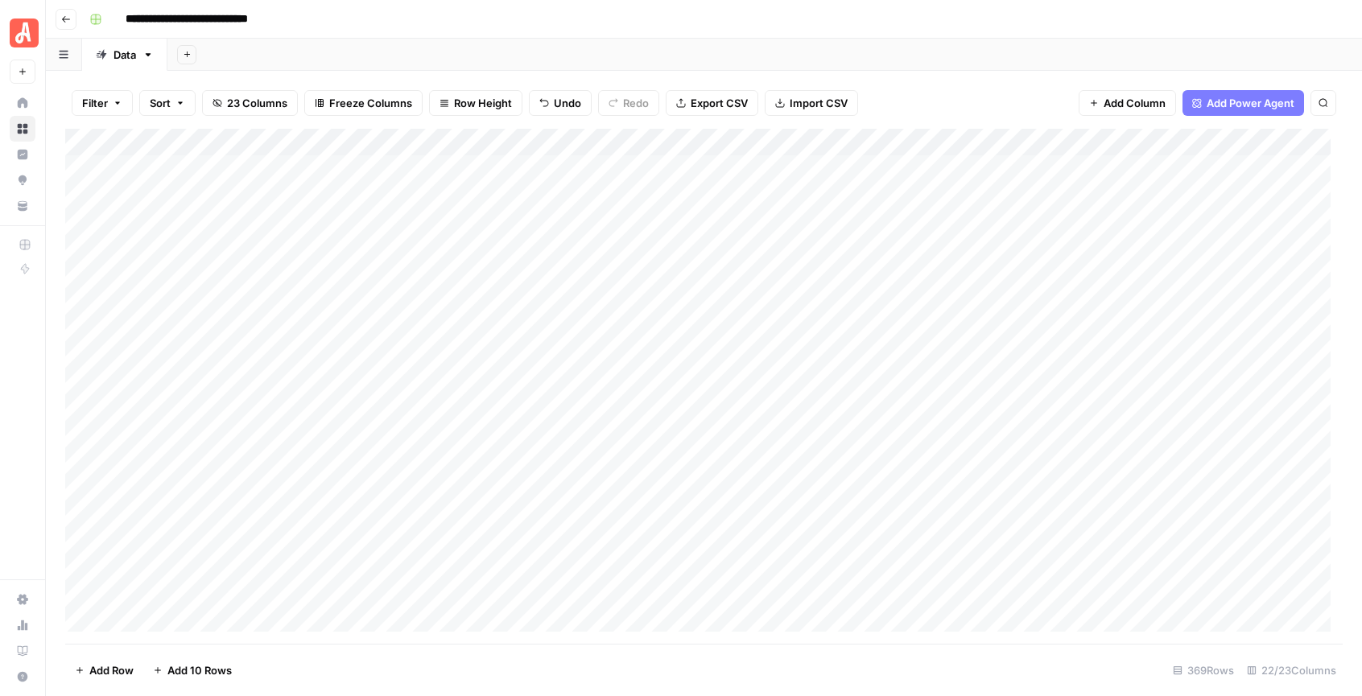
click at [76, 166] on div "Add Column" at bounding box center [704, 386] width 1278 height 515
click at [125, 675] on span "Delete 1 Row" at bounding box center [107, 671] width 64 height 16
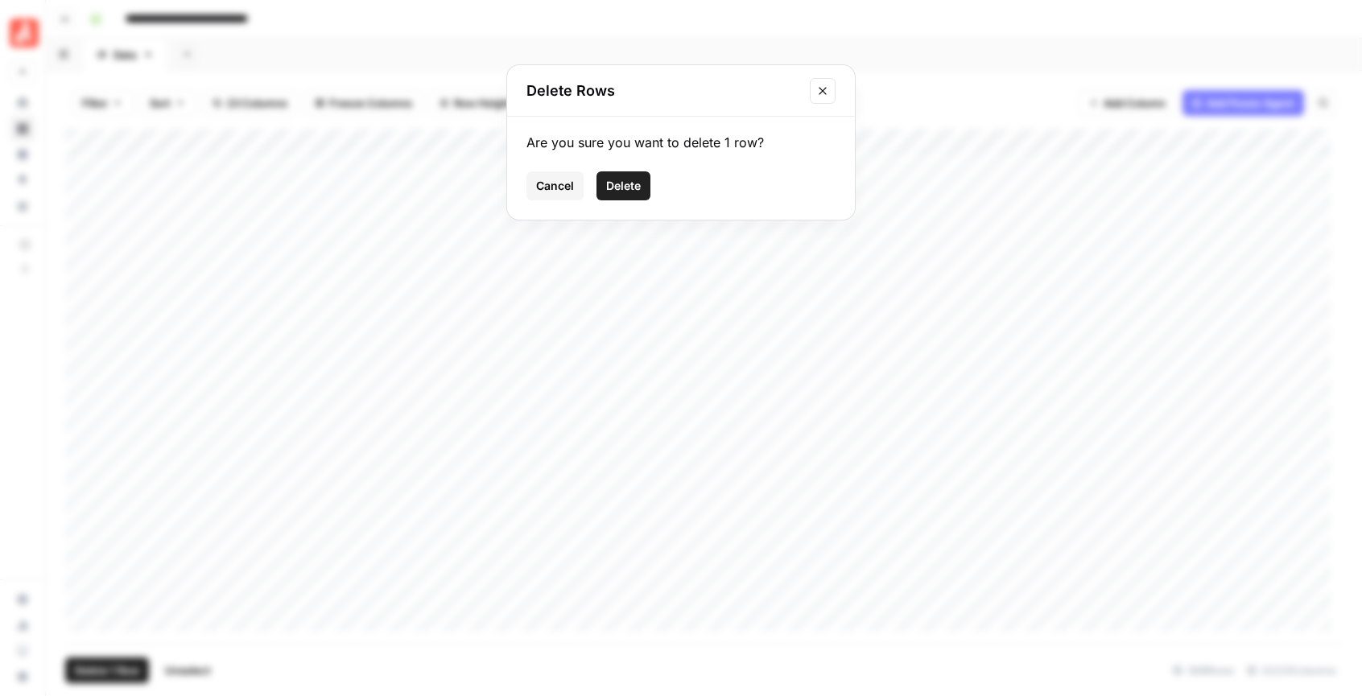
click at [639, 169] on div "Are you sure you want to delete 1 row? Cancel Delete" at bounding box center [681, 168] width 348 height 103
click at [638, 180] on span "Delete" at bounding box center [623, 186] width 35 height 16
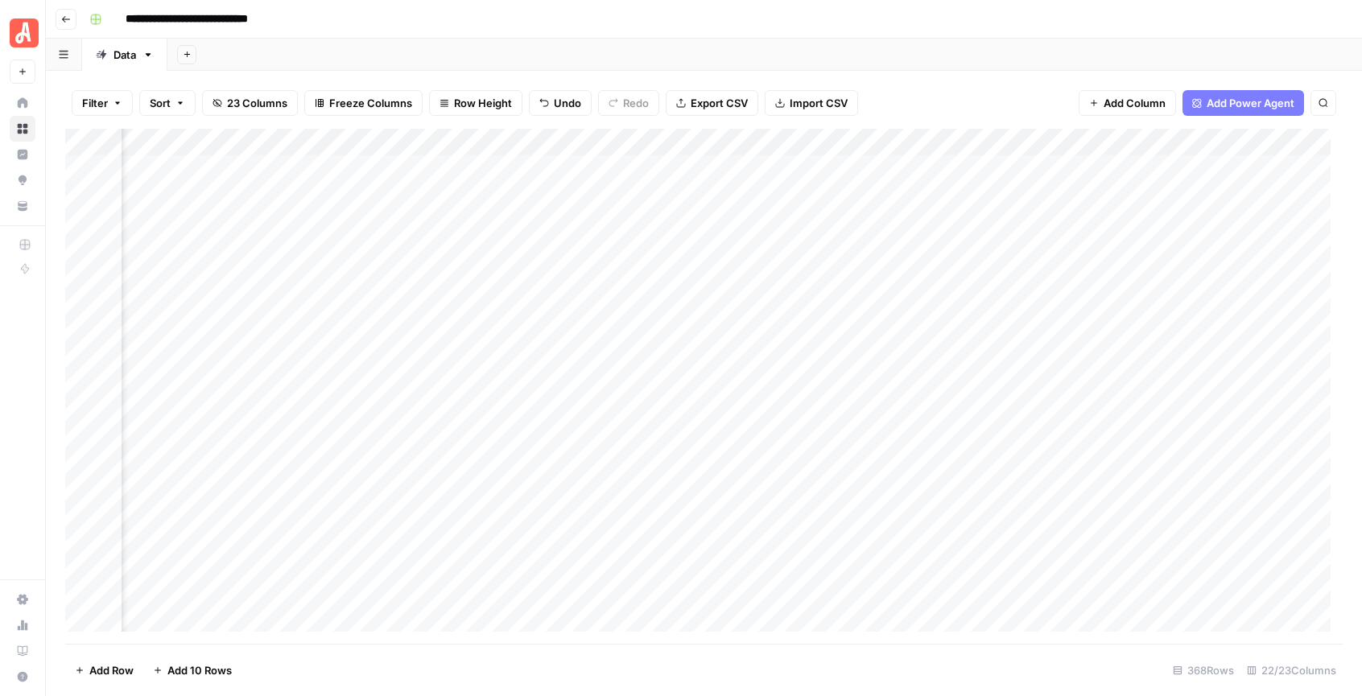
scroll to position [0, 446]
drag, startPoint x: 980, startPoint y: 145, endPoint x: 857, endPoint y: 143, distance: 123.2
click at [857, 143] on div "Add Column" at bounding box center [704, 386] width 1278 height 515
click at [1010, 72] on div "Filter Sort 23 Columns Freeze Columns Row Height Undo Redo Export CSV Import CS…" at bounding box center [704, 384] width 1316 height 626
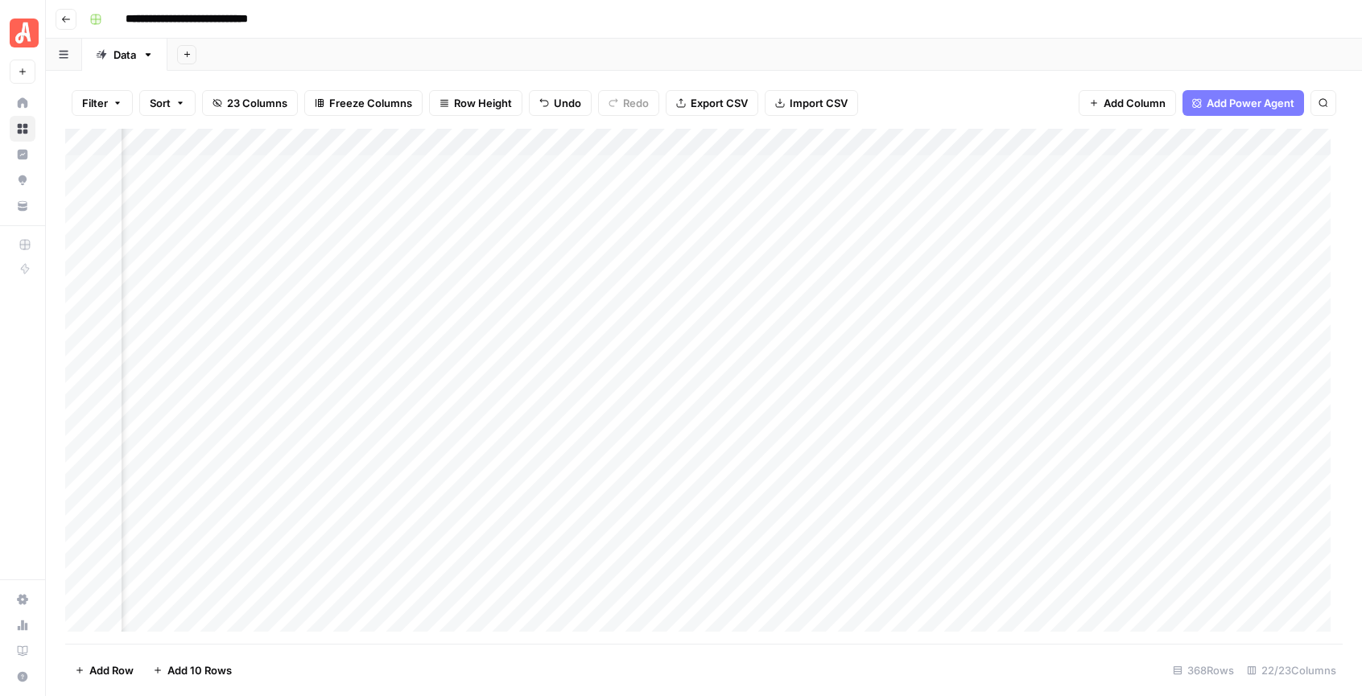
scroll to position [0, 2771]
click at [651, 144] on div "Add Column" at bounding box center [704, 386] width 1278 height 515
click at [506, 356] on span "Remove Column" at bounding box center [531, 359] width 141 height 16
click at [630, 171] on span "Delete" at bounding box center [623, 167] width 35 height 16
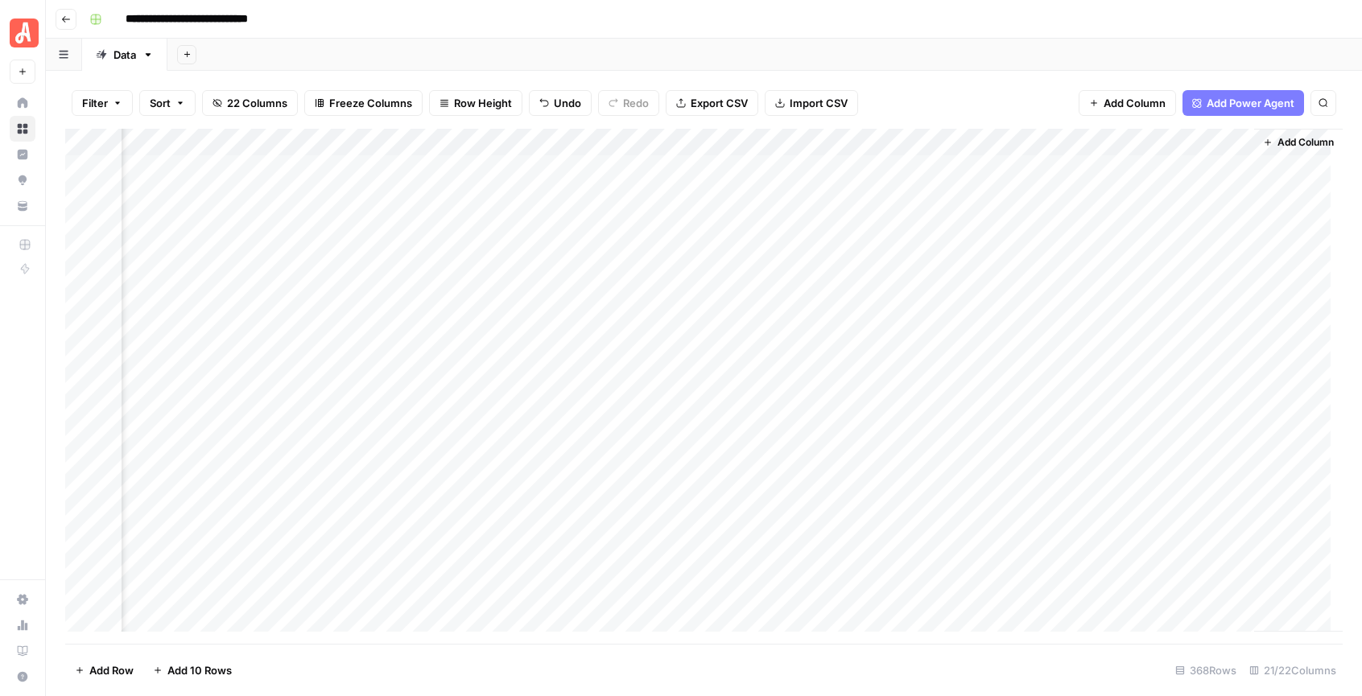
click at [795, 140] on div "Add Column" at bounding box center [704, 386] width 1278 height 515
click at [740, 353] on span "Remove Column" at bounding box center [762, 359] width 141 height 16
click at [635, 173] on span "Delete" at bounding box center [623, 167] width 35 height 16
click at [937, 141] on div "Add Column" at bounding box center [704, 386] width 1278 height 515
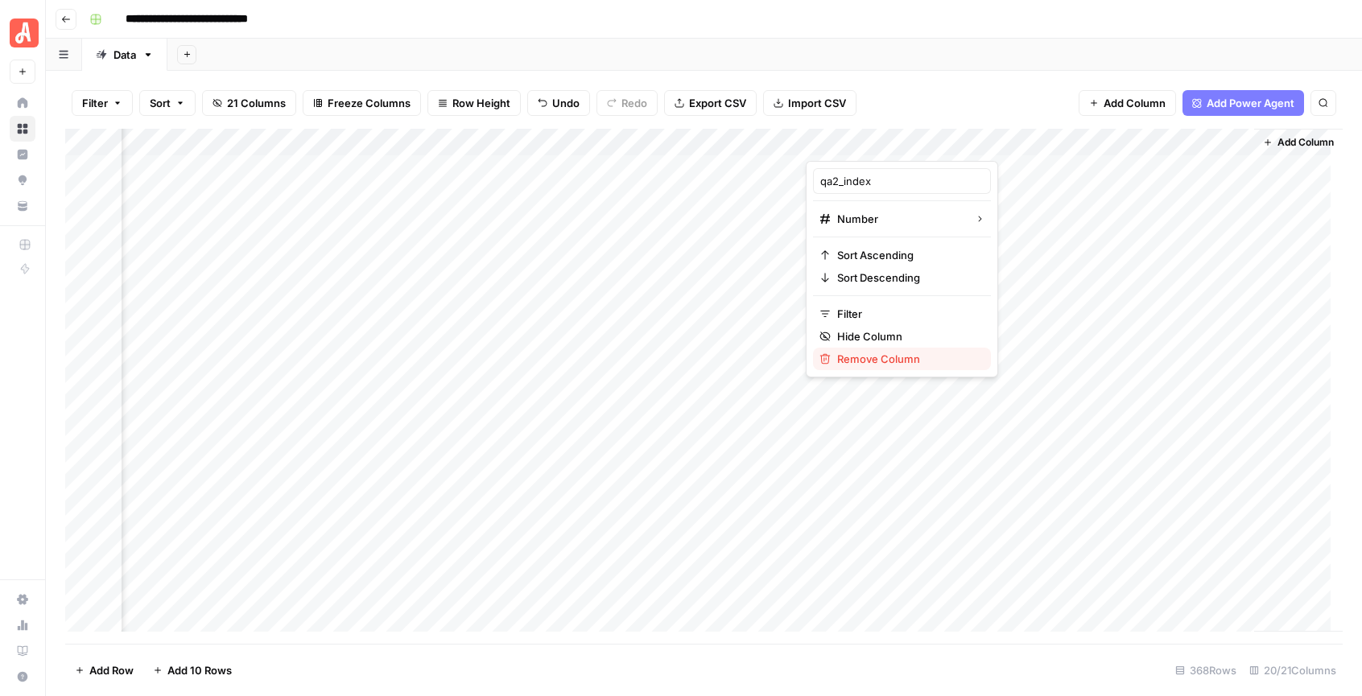
click at [897, 355] on span "Remove Column" at bounding box center [907, 359] width 141 height 16
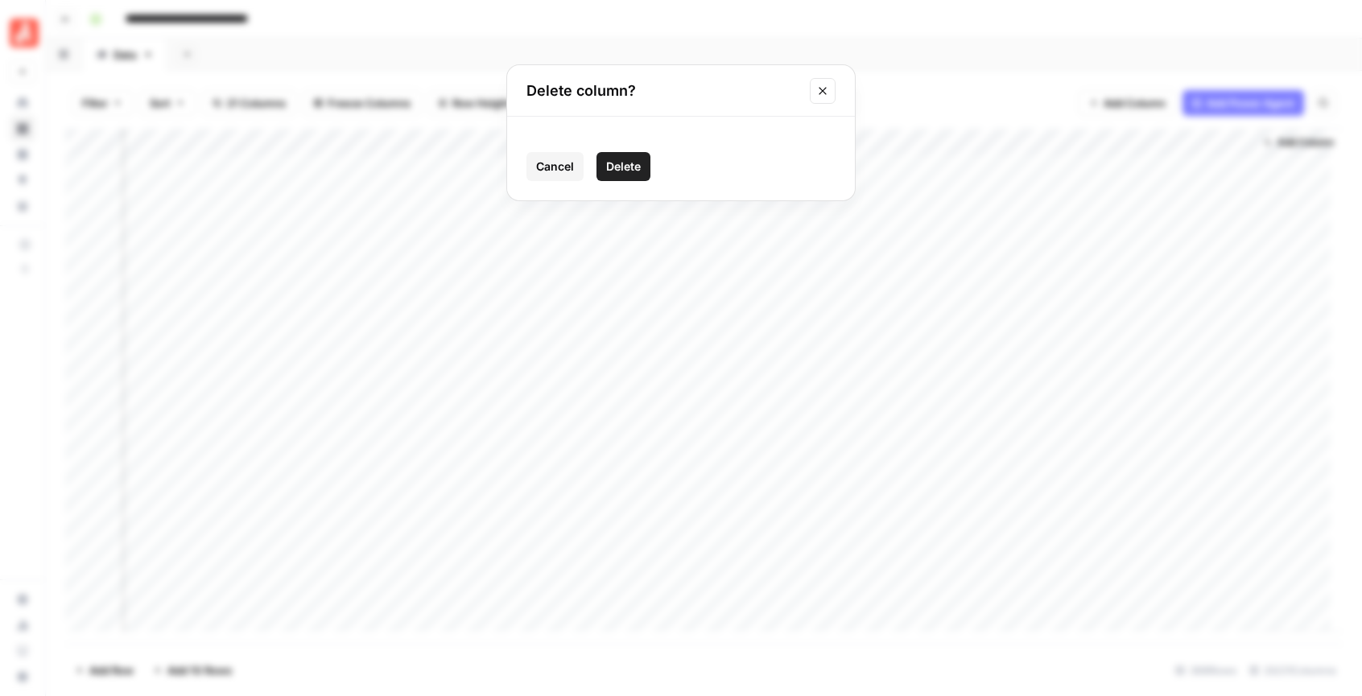
click at [628, 165] on span "Delete" at bounding box center [623, 167] width 35 height 16
click at [1082, 139] on div "Add Column" at bounding box center [704, 386] width 1278 height 515
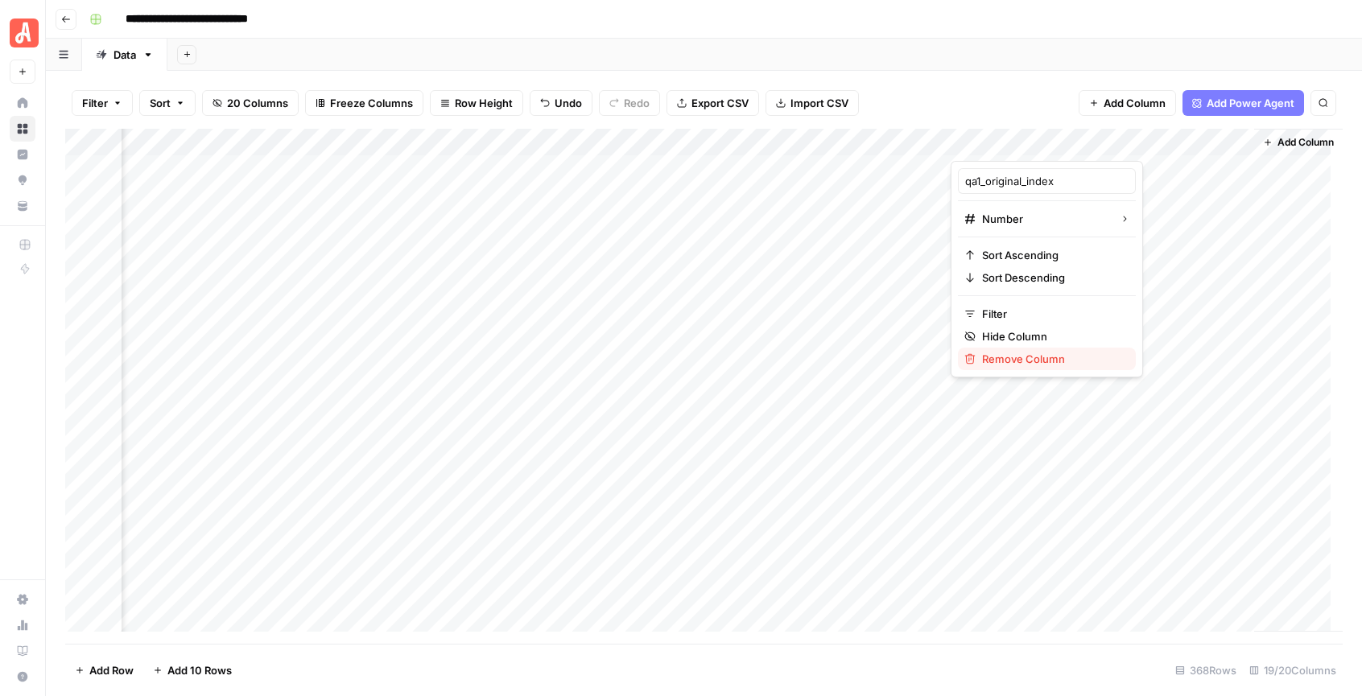
click at [1044, 361] on span "Remove Column" at bounding box center [1052, 359] width 141 height 16
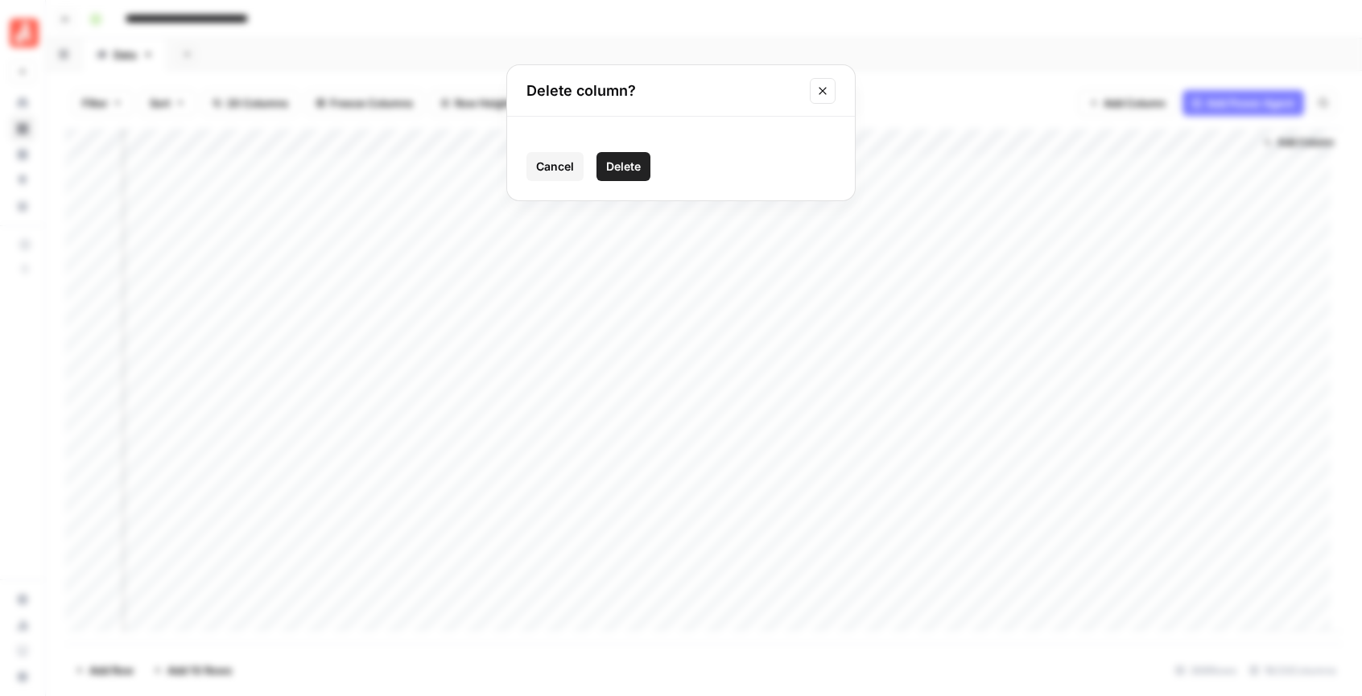
click at [603, 166] on button "Delete" at bounding box center [624, 166] width 54 height 29
click at [1225, 140] on div "Add Column" at bounding box center [704, 386] width 1278 height 515
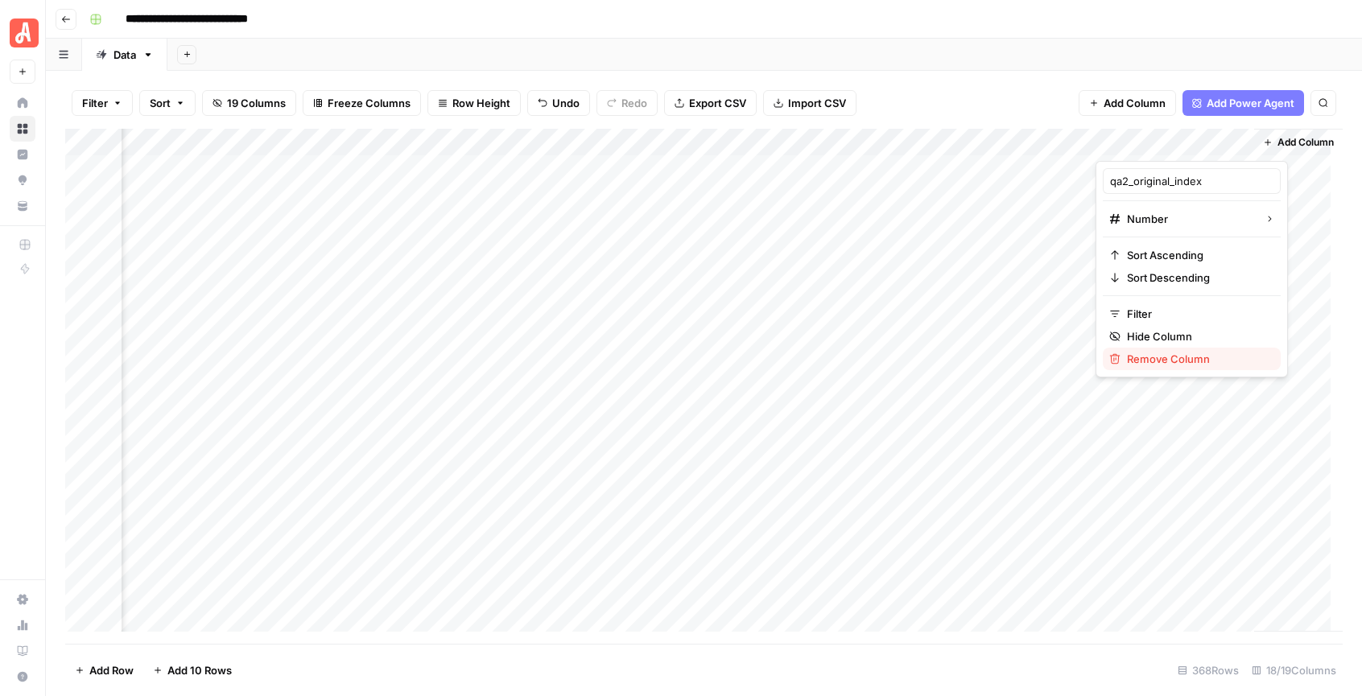
click at [1152, 356] on span "Remove Column" at bounding box center [1197, 359] width 141 height 16
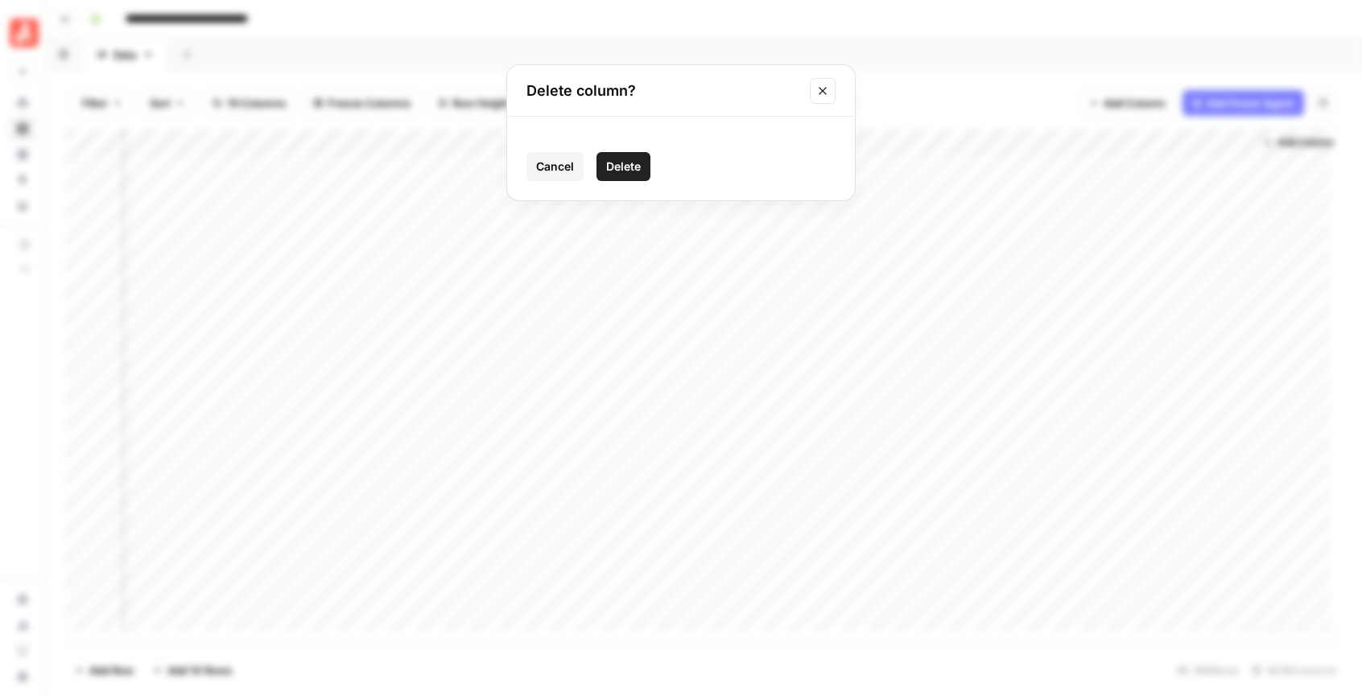
click at [632, 163] on span "Delete" at bounding box center [623, 167] width 35 height 16
click at [685, 146] on div "Add Column" at bounding box center [704, 386] width 1278 height 515
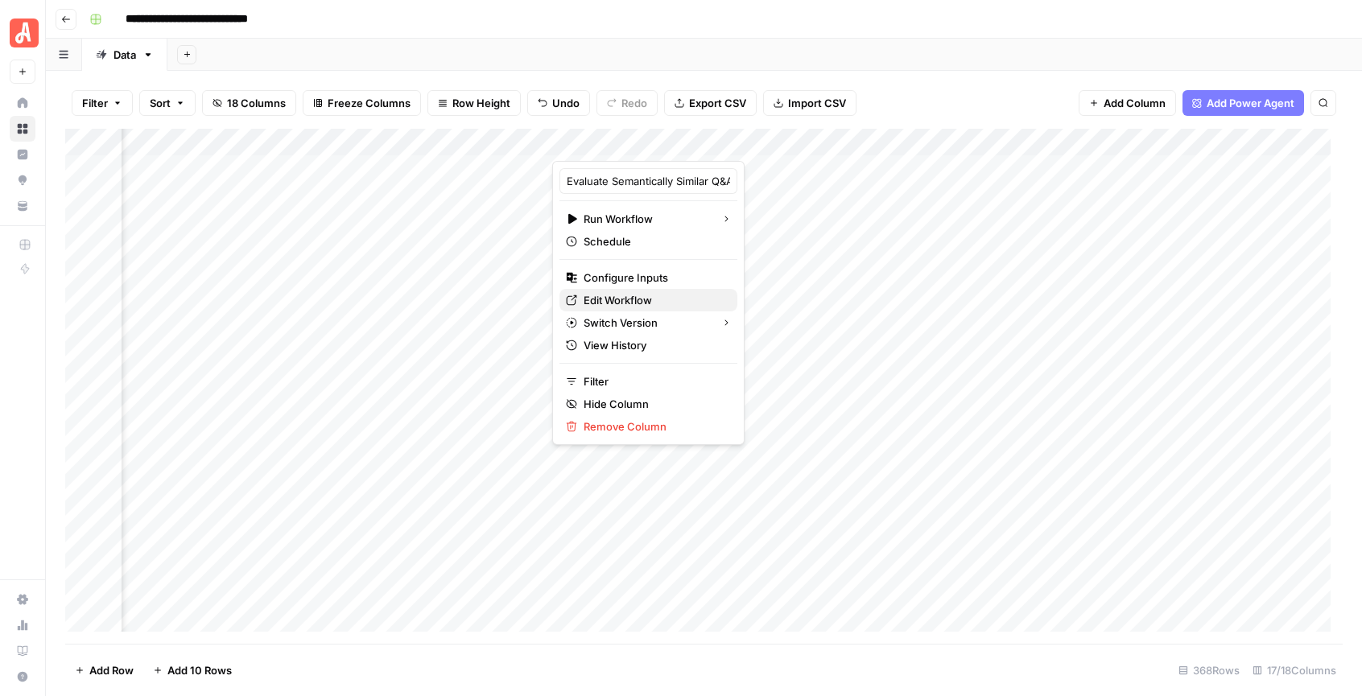
click at [643, 299] on span "Edit Workflow" at bounding box center [654, 300] width 141 height 16
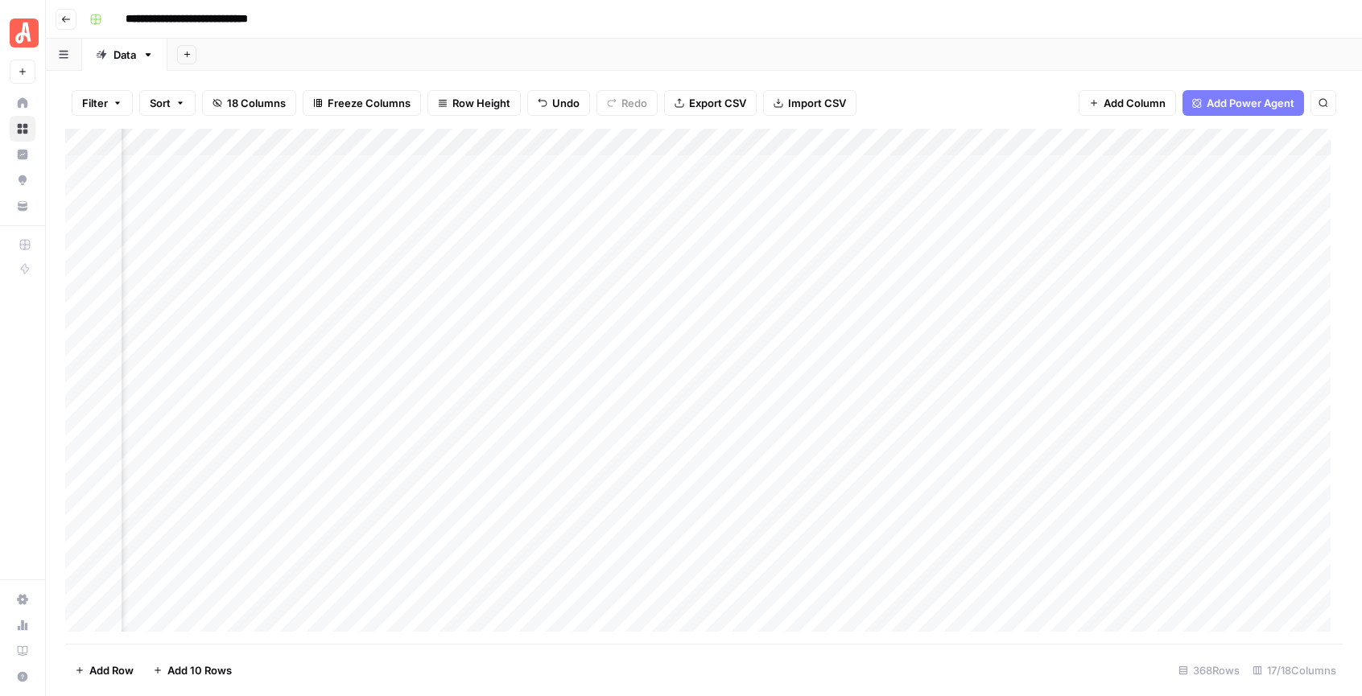
scroll to position [0, 0]
click at [64, 14] on icon "button" at bounding box center [66, 19] width 10 height 10
click at [69, 15] on icon "button" at bounding box center [66, 19] width 10 height 10
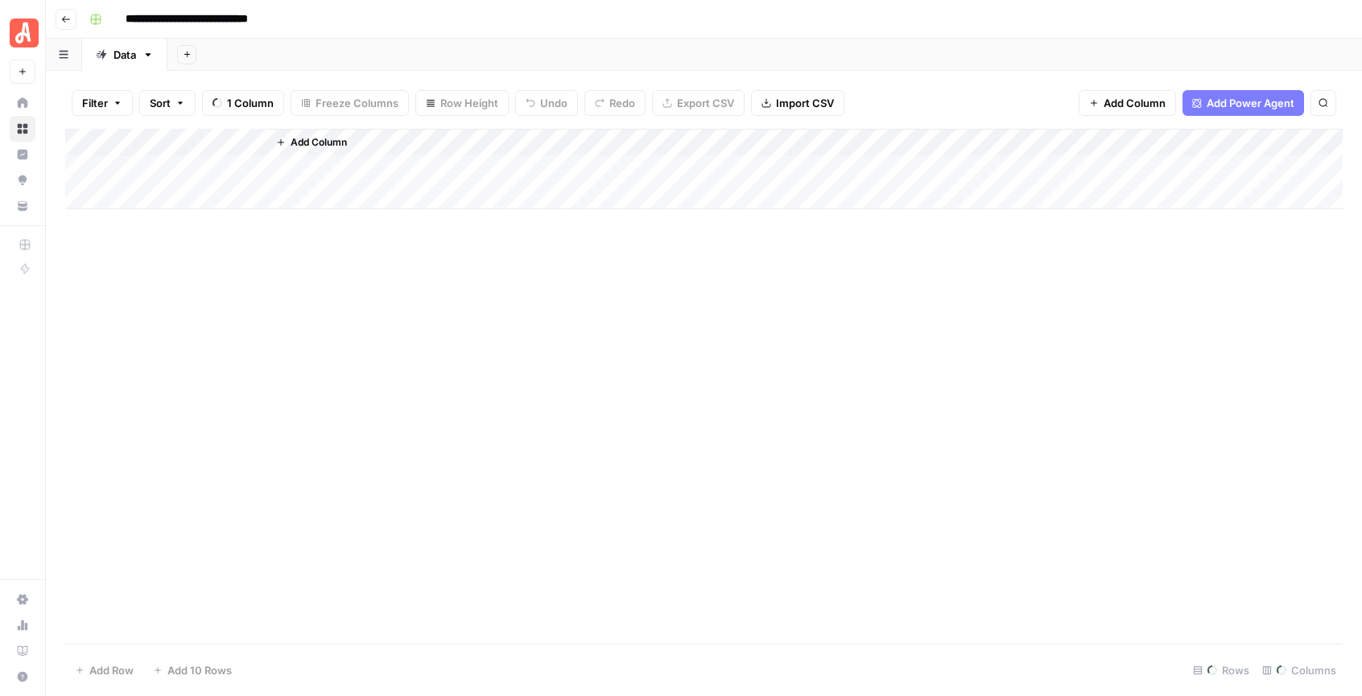
click at [69, 15] on icon "button" at bounding box center [66, 19] width 10 height 10
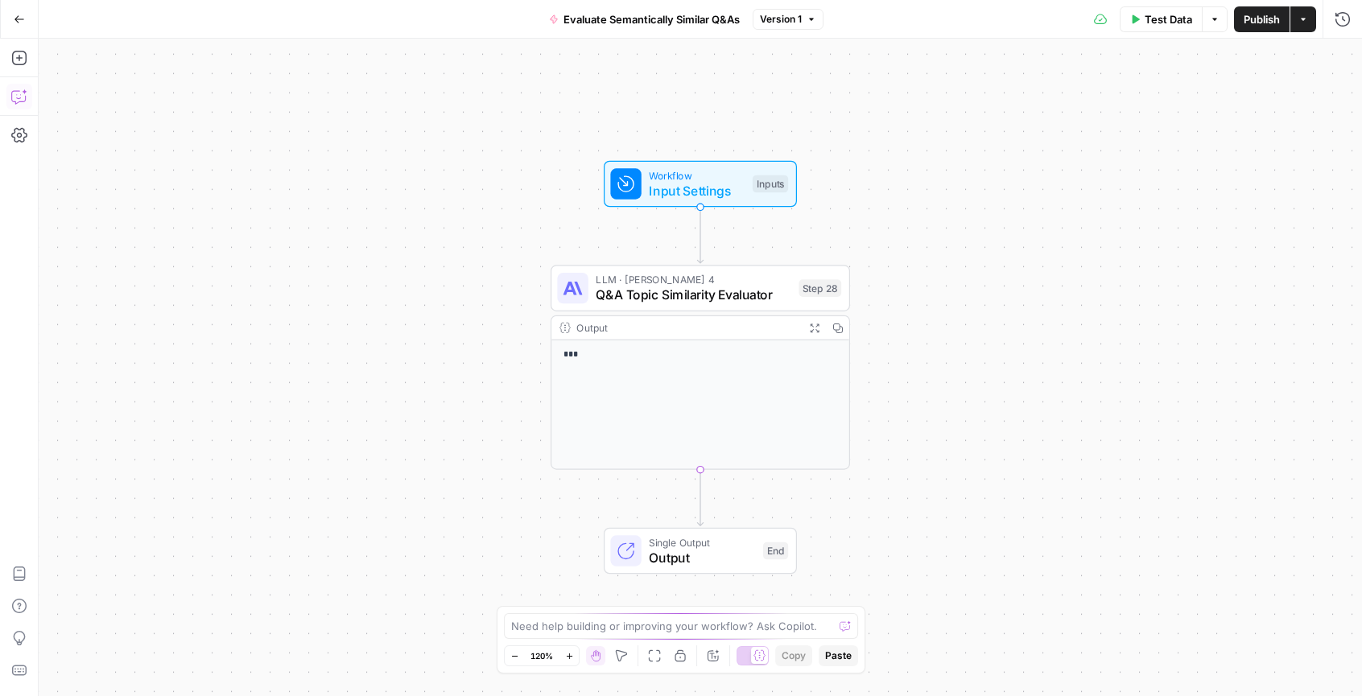
click at [19, 85] on button "Copilot" at bounding box center [19, 97] width 26 height 26
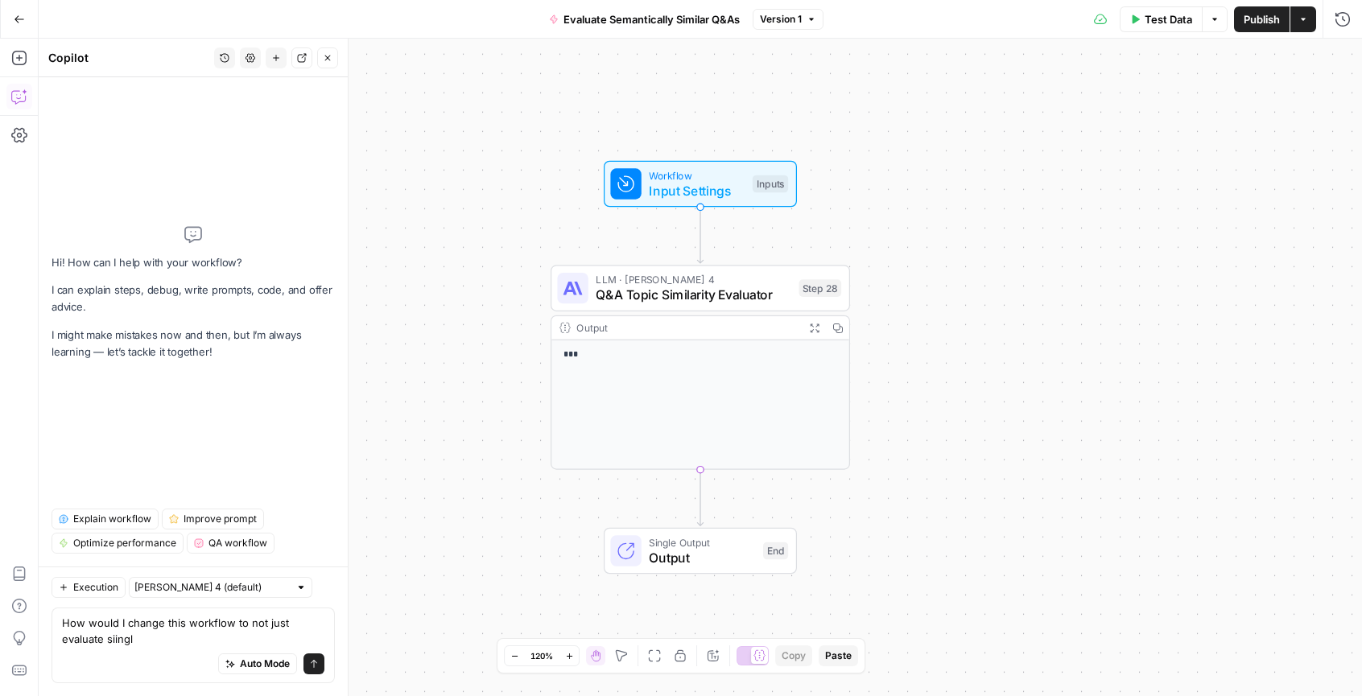
type textarea "How would I change this workflow to not just evaluate siingle"
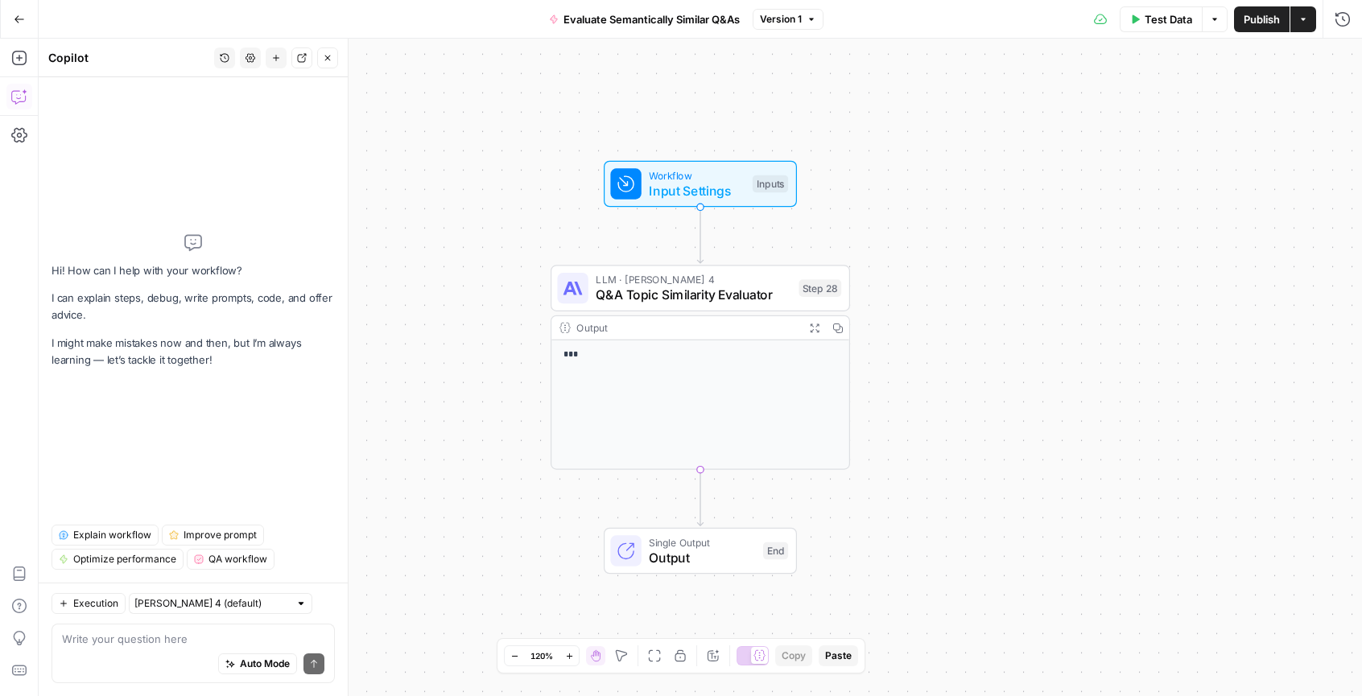
click at [456, 130] on div "Workflow Input Settings Inputs LLM · [PERSON_NAME] 4 Q&A Topic Similarity Evalu…" at bounding box center [701, 368] width 1324 height 658
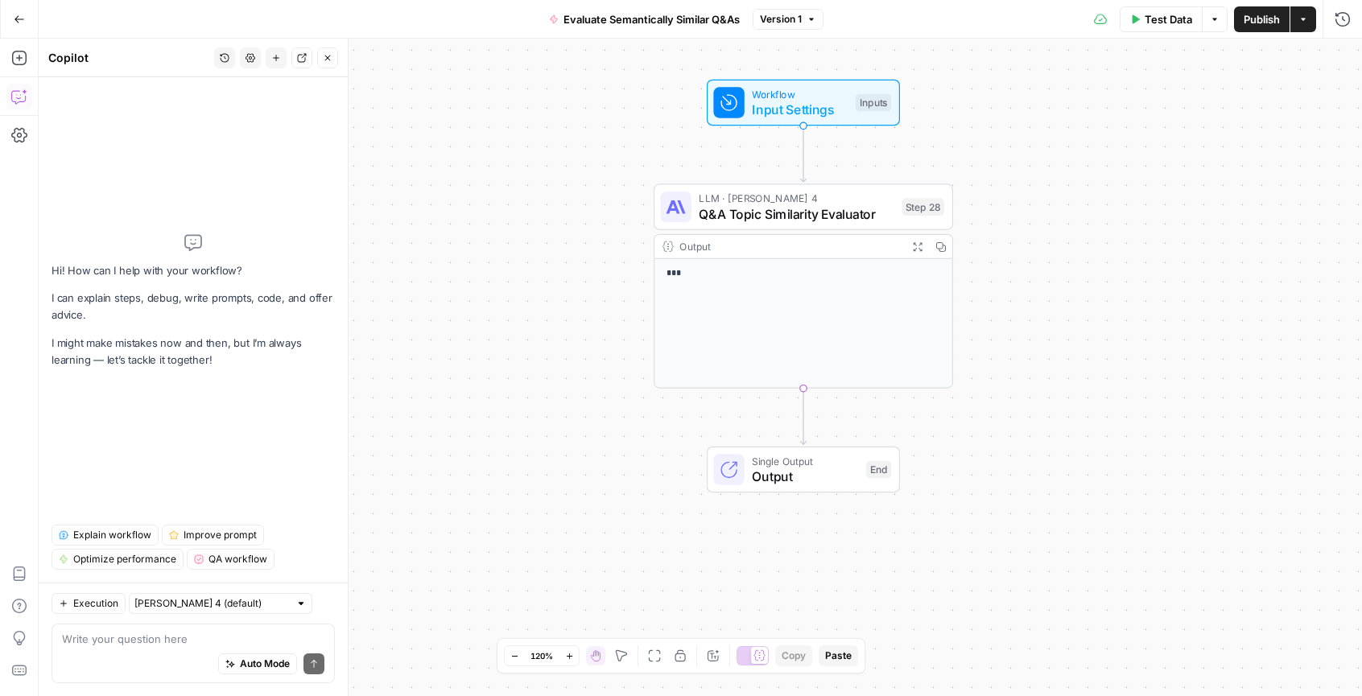
drag, startPoint x: 451, startPoint y: 157, endPoint x: 554, endPoint y: 75, distance: 131.8
click at [554, 75] on div "Workflow Input Settings Inputs LLM · [PERSON_NAME] 4 Q&A Topic Similarity Evalu…" at bounding box center [701, 368] width 1324 height 658
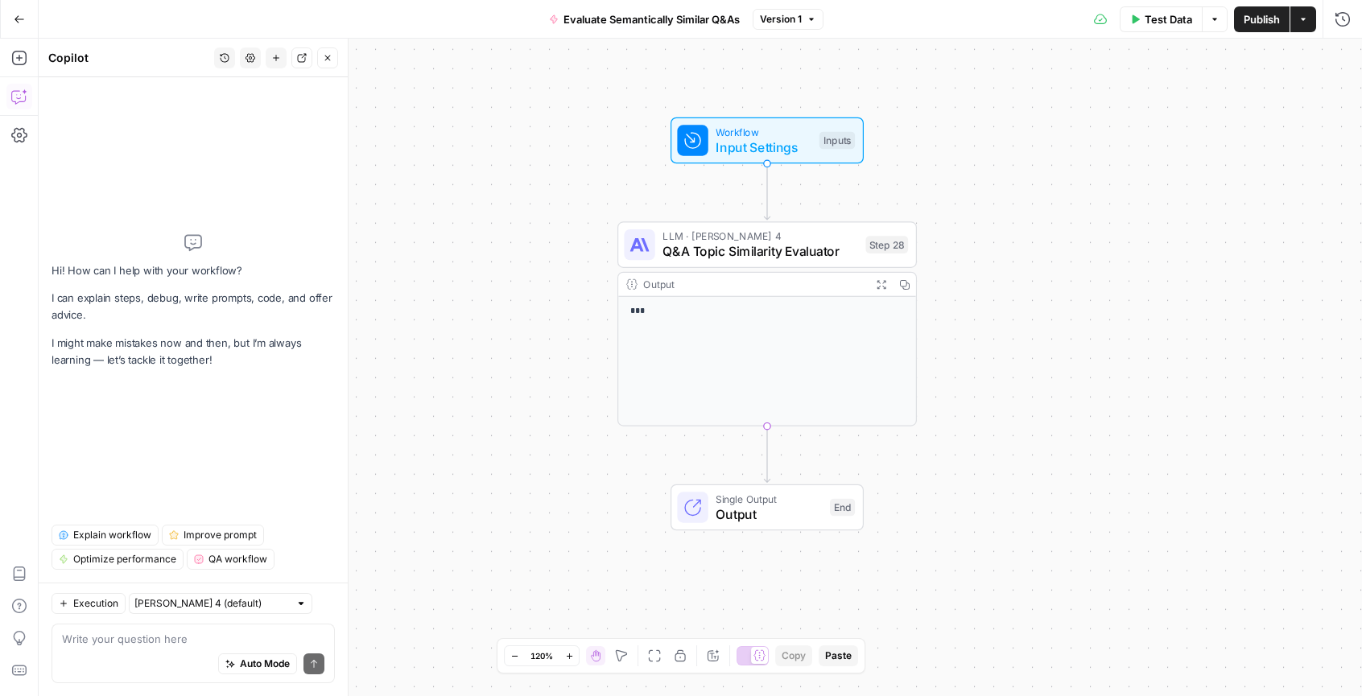
drag, startPoint x: 549, startPoint y: 96, endPoint x: 505, endPoint y: 122, distance: 51.2
click at [505, 122] on div "Workflow Input Settings Inputs LLM · [PERSON_NAME] 4 Q&A Topic Similarity Evalu…" at bounding box center [701, 368] width 1324 height 658
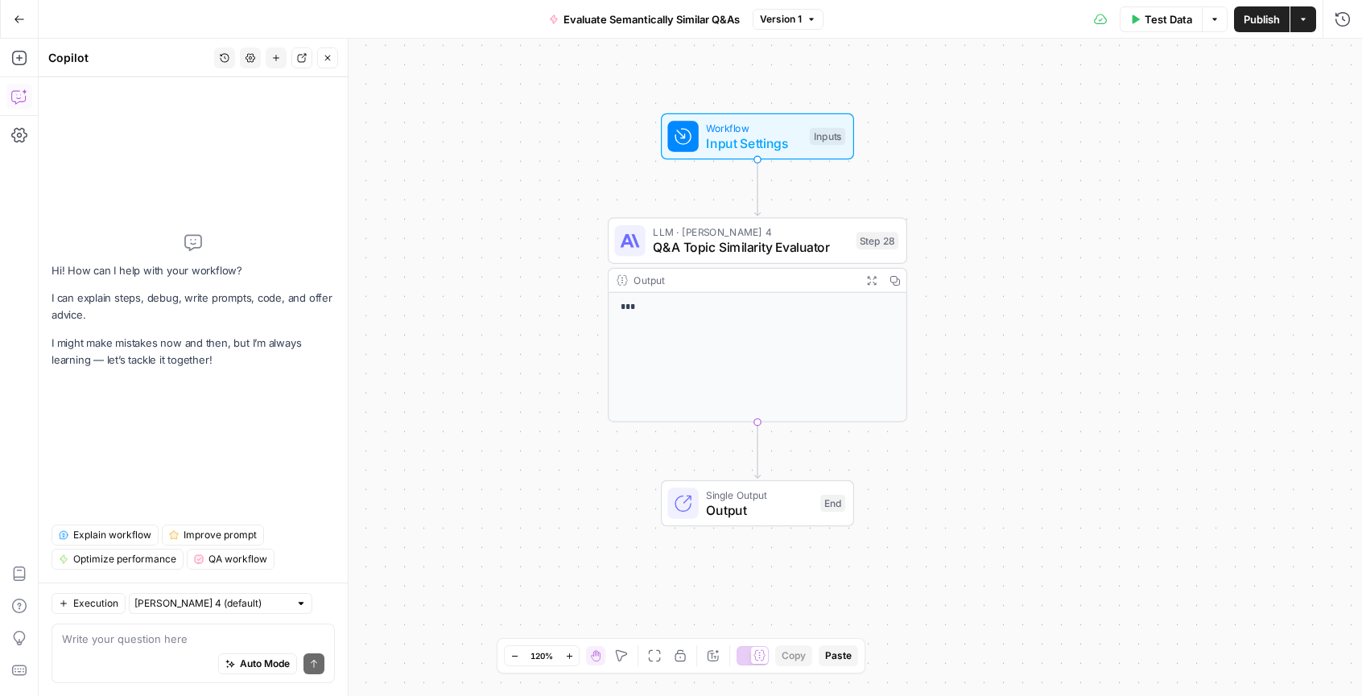
click at [20, 10] on button "Go Back" at bounding box center [19, 19] width 29 height 29
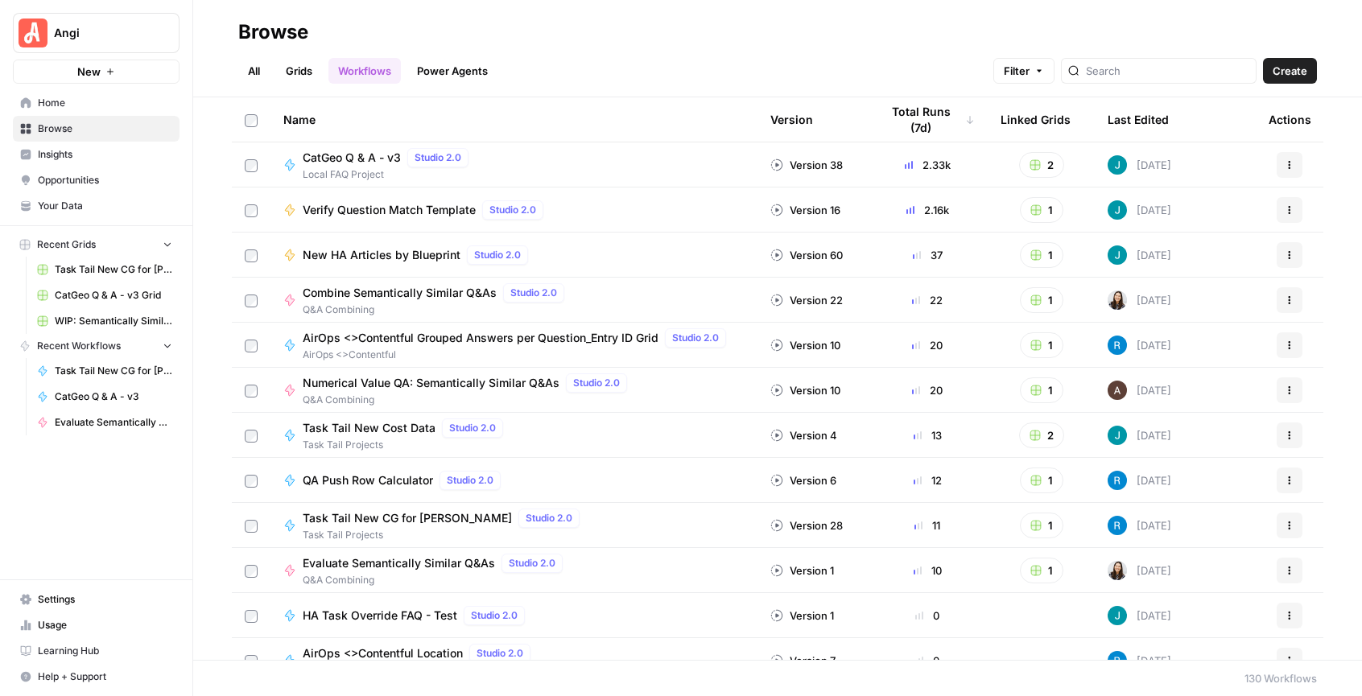
click at [421, 295] on span "Combine Semantically Similar Q&As" at bounding box center [400, 293] width 194 height 16
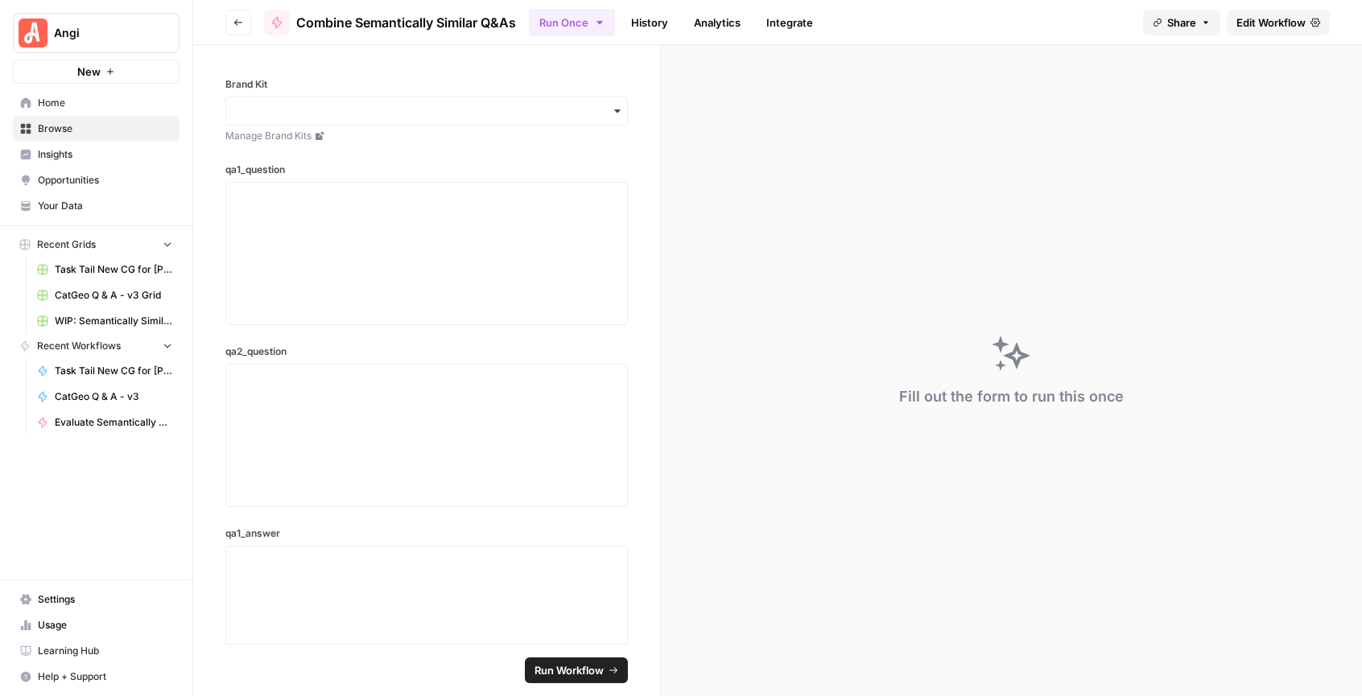
click at [233, 32] on button "Go back" at bounding box center [238, 23] width 26 height 26
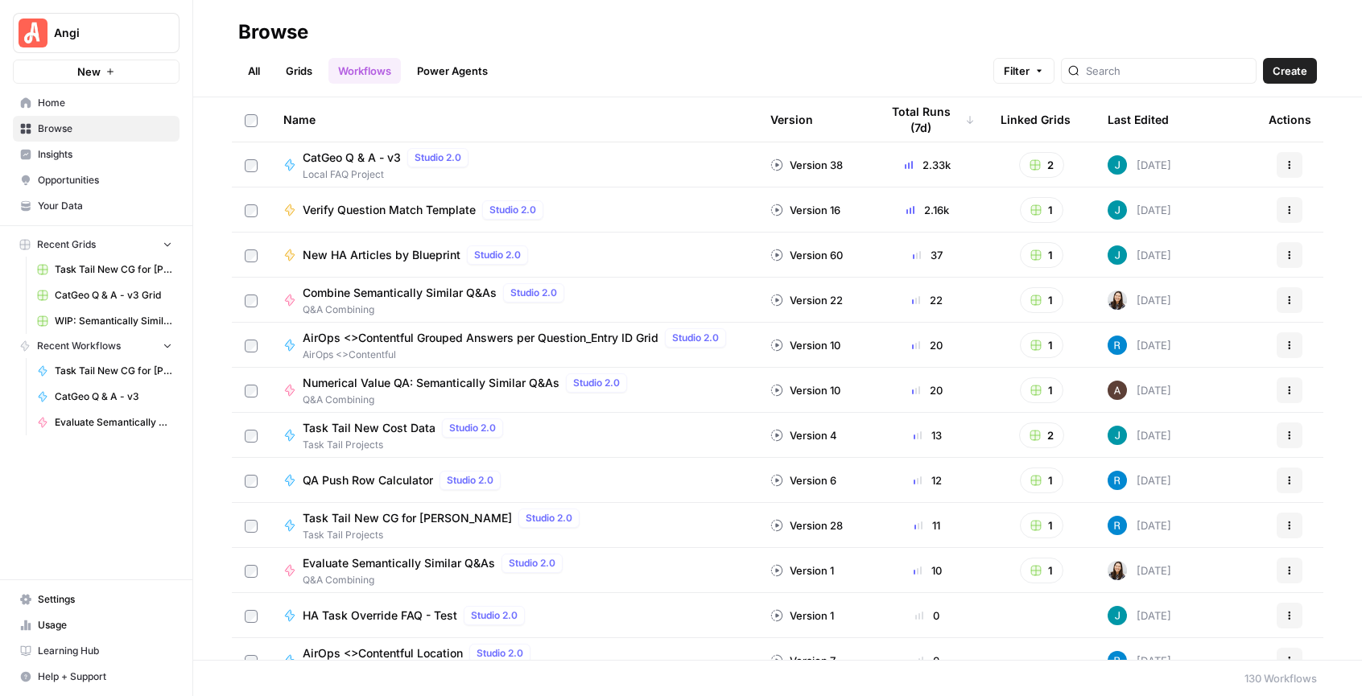
click at [281, 64] on link "Grids" at bounding box center [299, 71] width 46 height 26
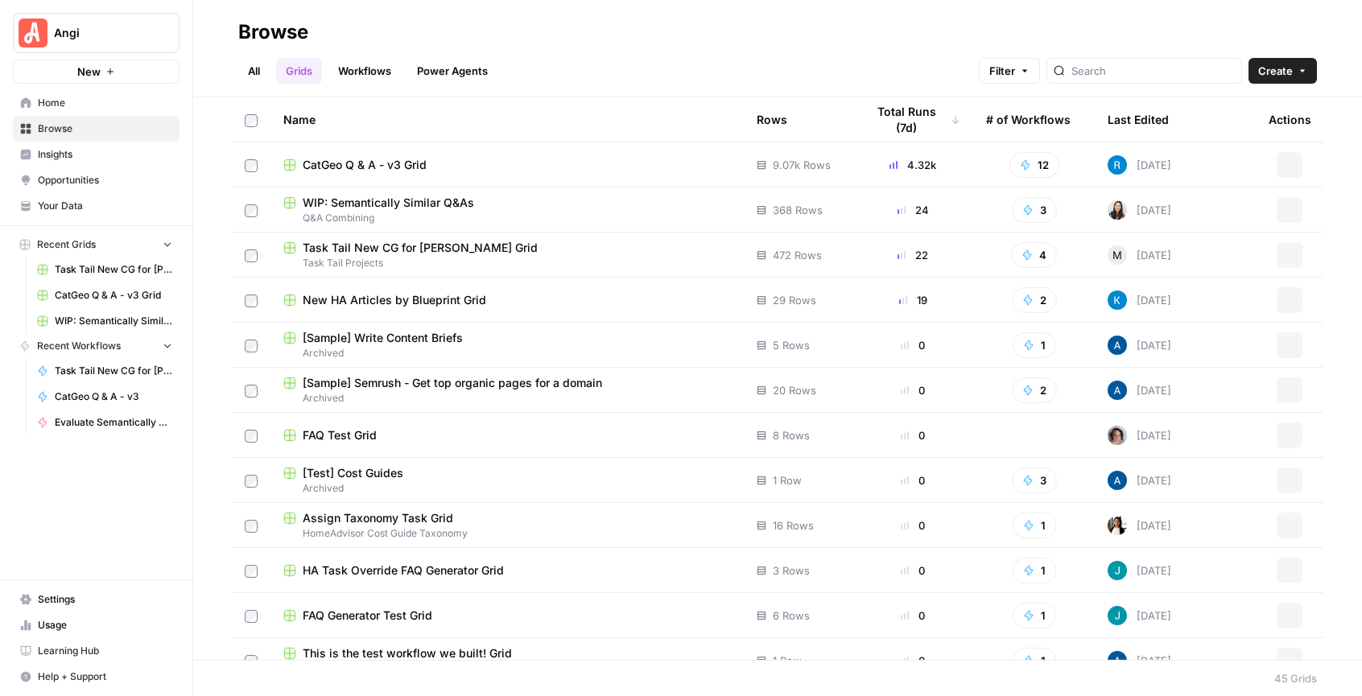
click at [389, 205] on span "WIP: Semantically Similar Q&As" at bounding box center [388, 203] width 171 height 16
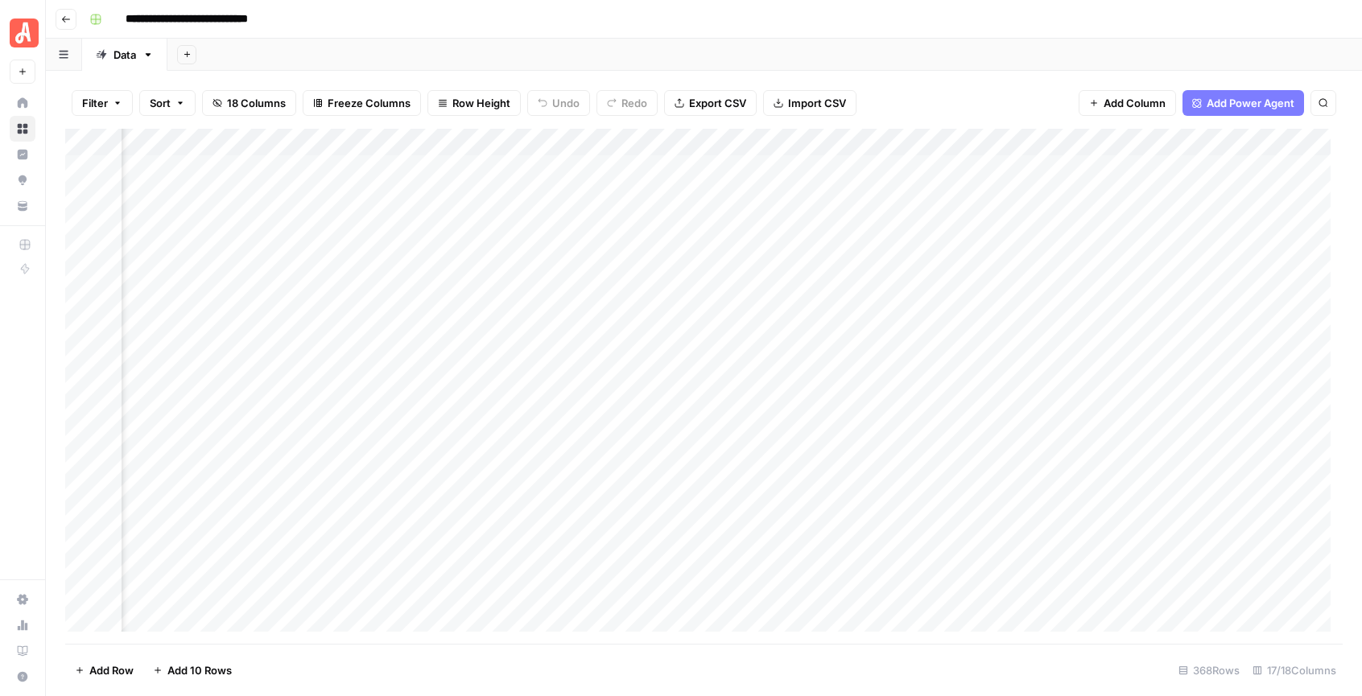
scroll to position [0, 1508]
click at [391, 144] on div "Add Column" at bounding box center [704, 386] width 1278 height 515
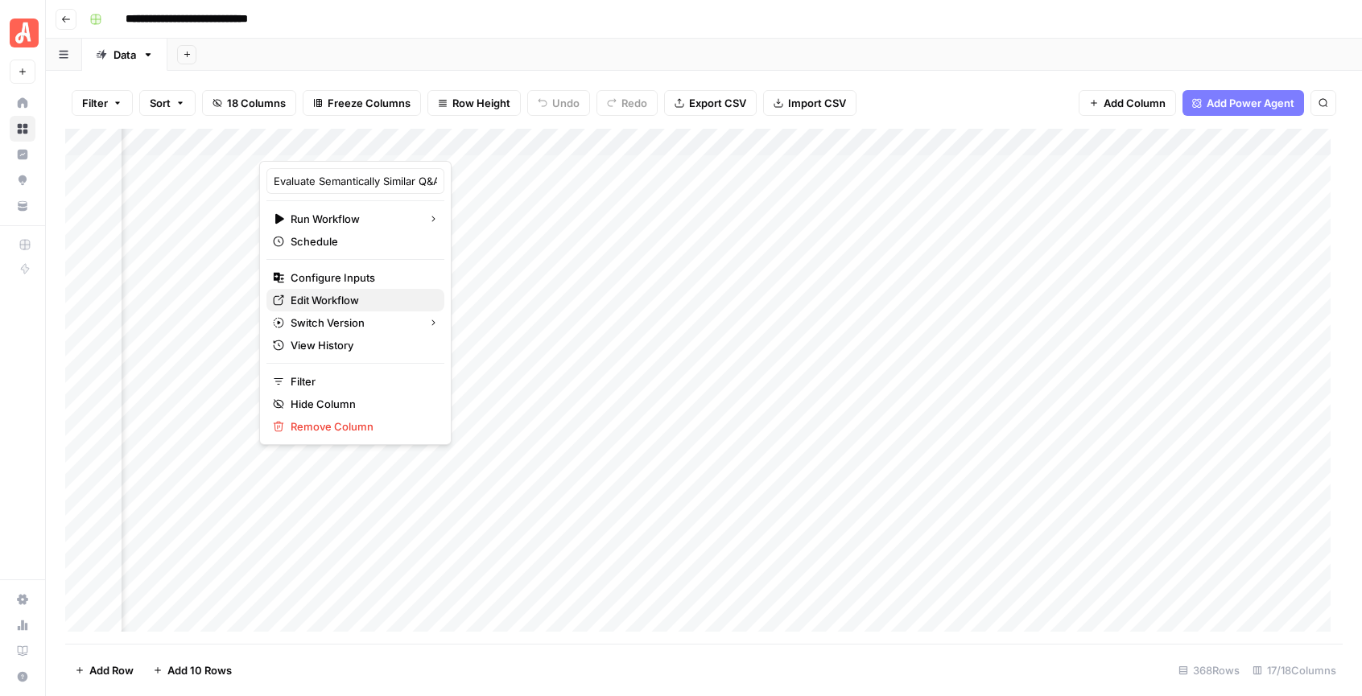
click at [340, 300] on span "Edit Workflow" at bounding box center [361, 300] width 141 height 16
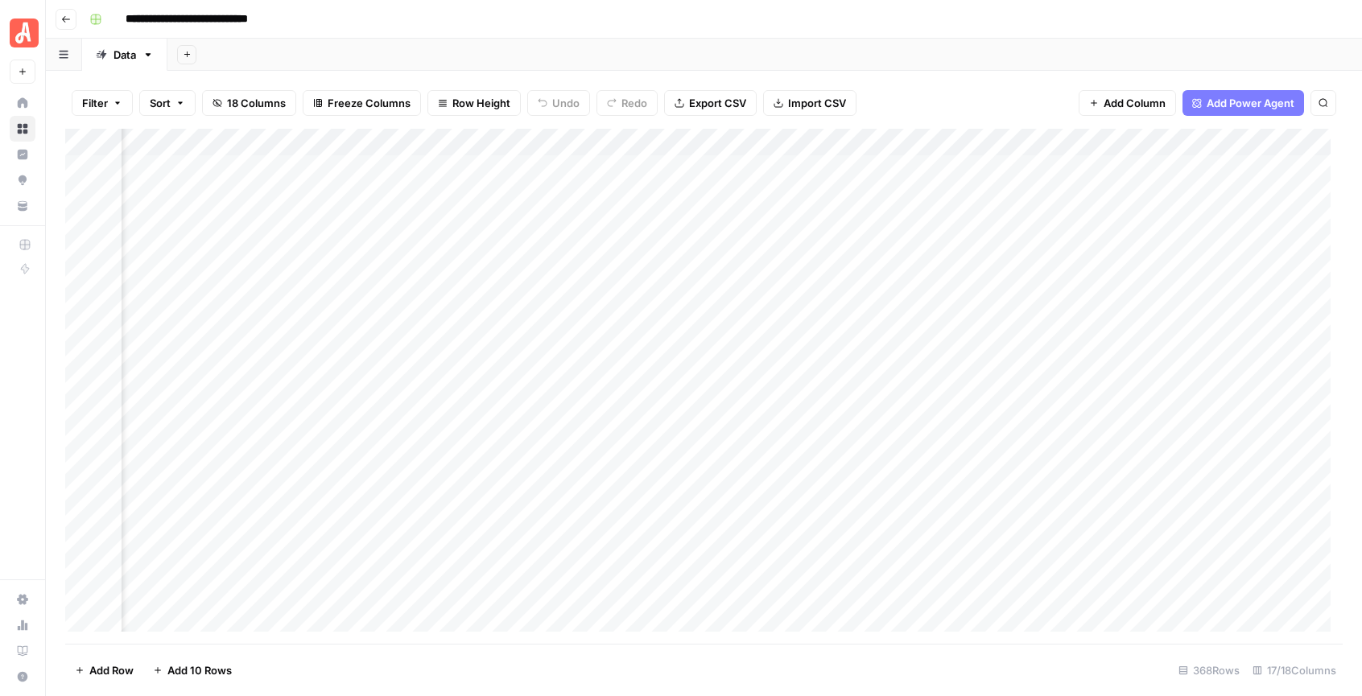
click at [386, 143] on div "Add Column" at bounding box center [704, 386] width 1278 height 515
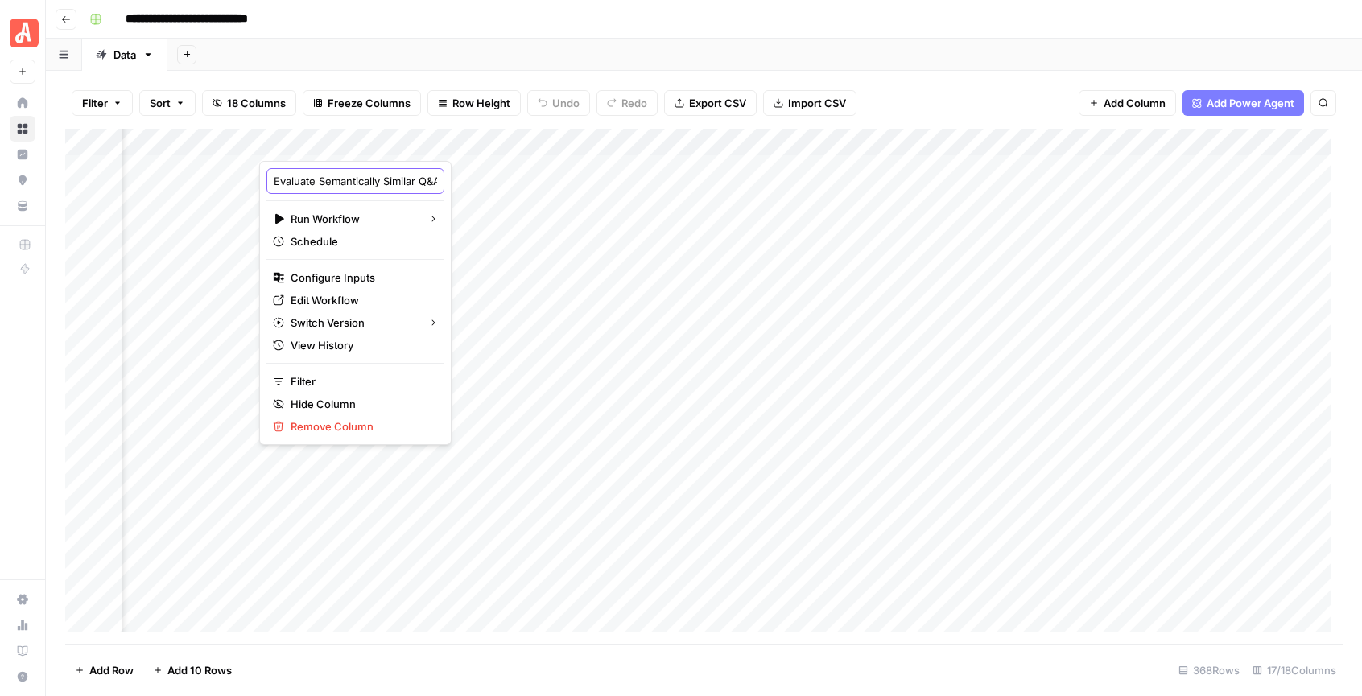
click at [346, 183] on input "Evaluate Semantically Similar Q&As" at bounding box center [355, 181] width 163 height 16
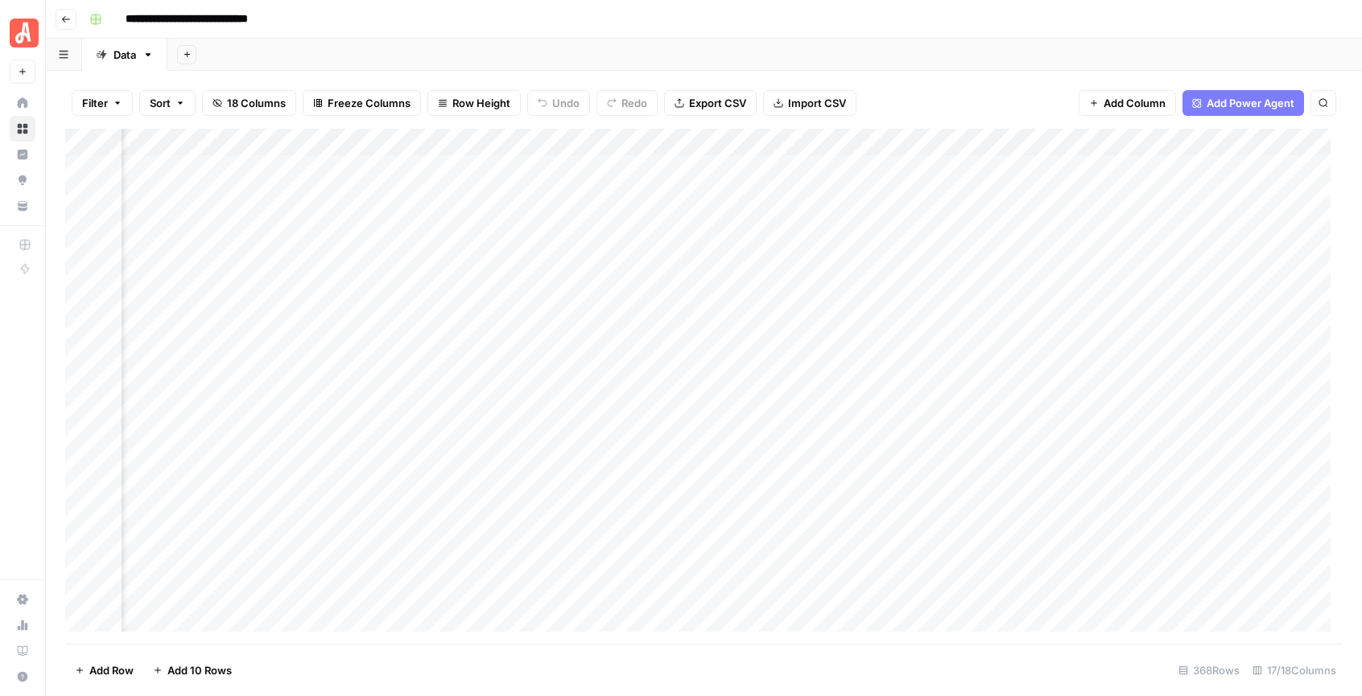
scroll to position [0, 0]
click at [316, 139] on div "Add Column" at bounding box center [704, 386] width 1278 height 515
click at [317, 139] on div at bounding box center [382, 145] width 233 height 32
click at [322, 194] on div "qa1_question Text Sort Ascending Sort Descending Filter Hide Column Remove Colu…" at bounding box center [362, 269] width 192 height 217
click at [325, 186] on input "qa1_question" at bounding box center [362, 181] width 163 height 16
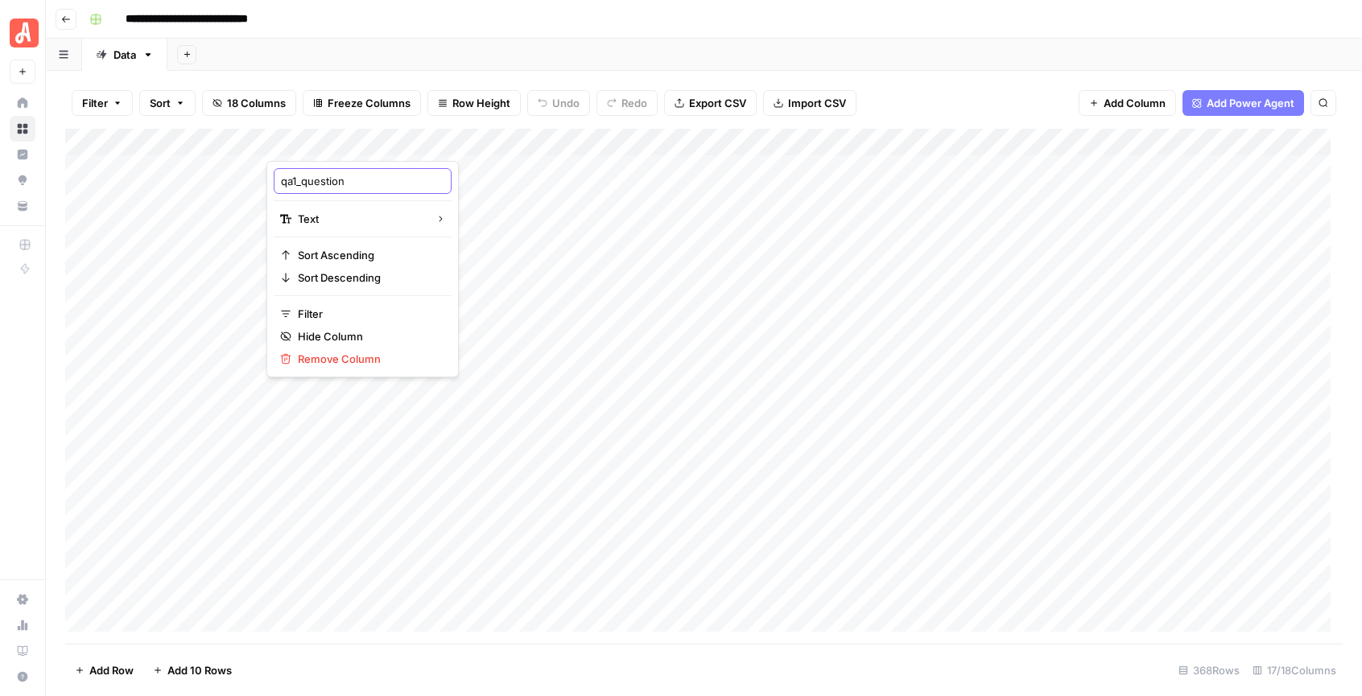
click at [325, 186] on input "qa1_question" at bounding box center [362, 181] width 163 height 16
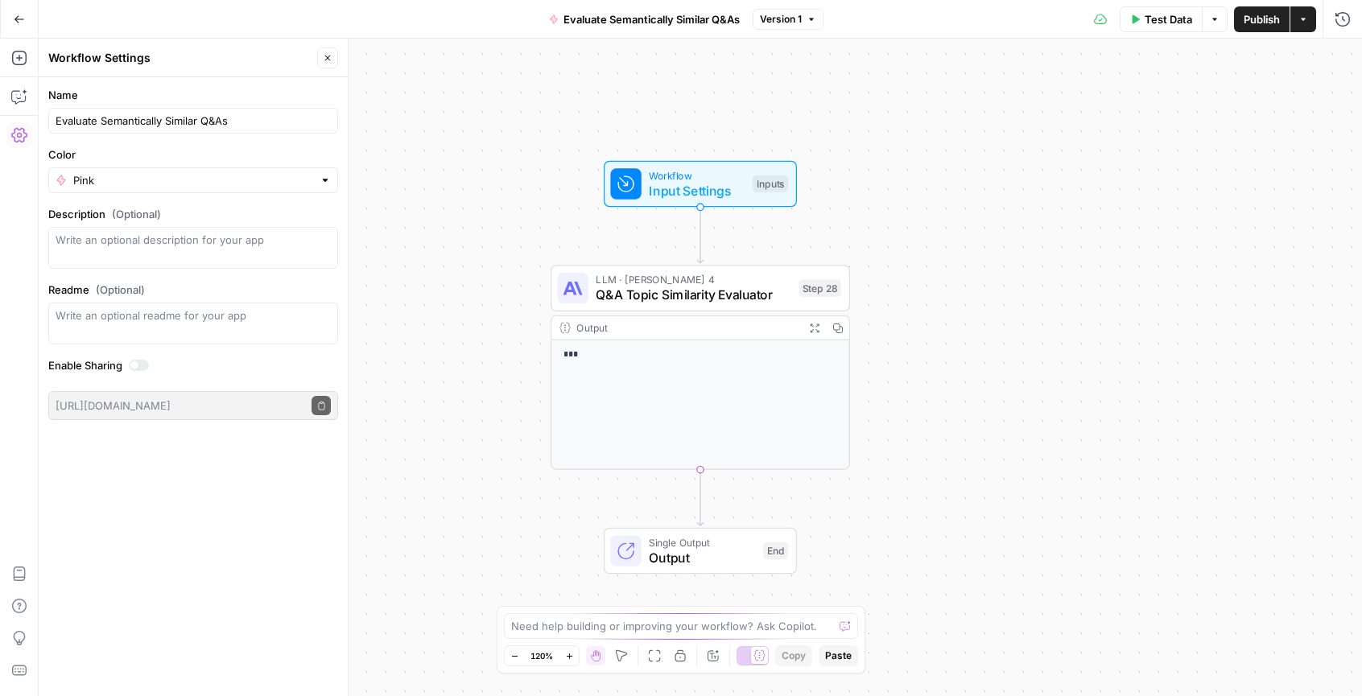
click at [279, 116] on input "Evaluate Semantically Similar Q&As" at bounding box center [193, 121] width 275 height 16
type input "Evaluate Semantically Similar Q&As (Simple)"
click at [333, 61] on button "Close" at bounding box center [327, 58] width 21 height 21
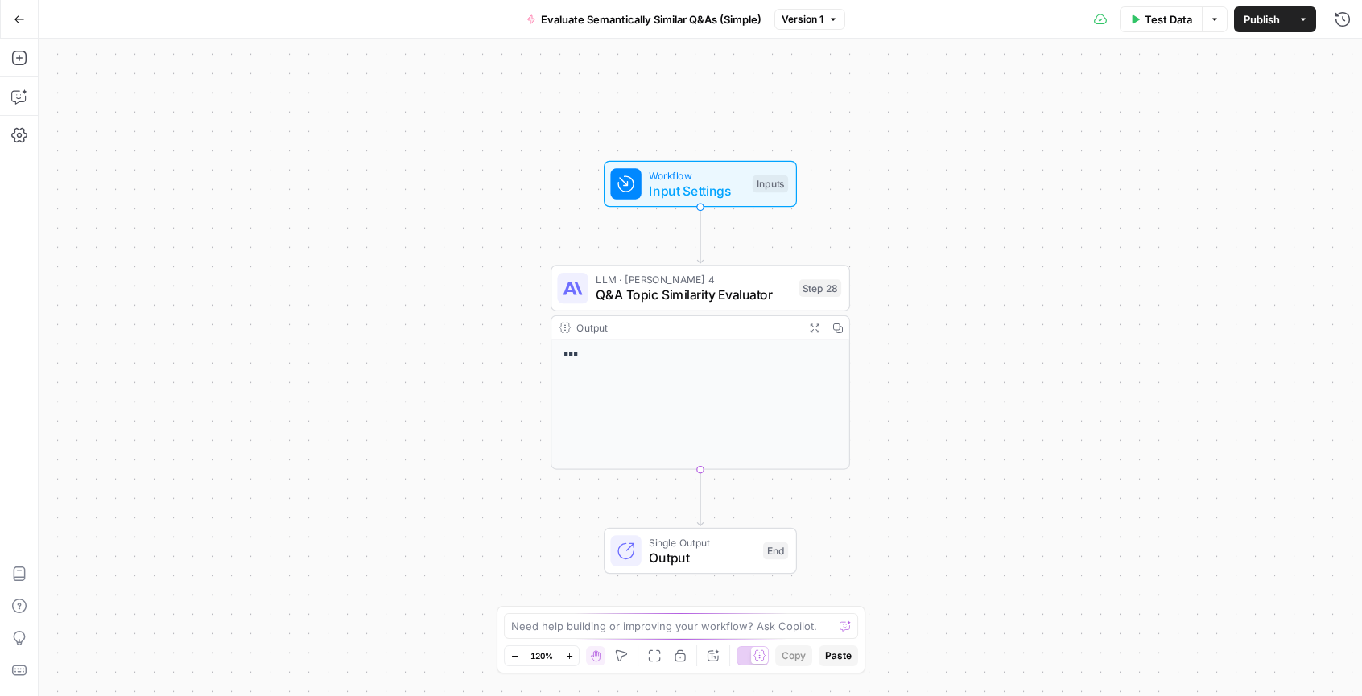
click at [24, 23] on button "Go Back" at bounding box center [19, 19] width 29 height 29
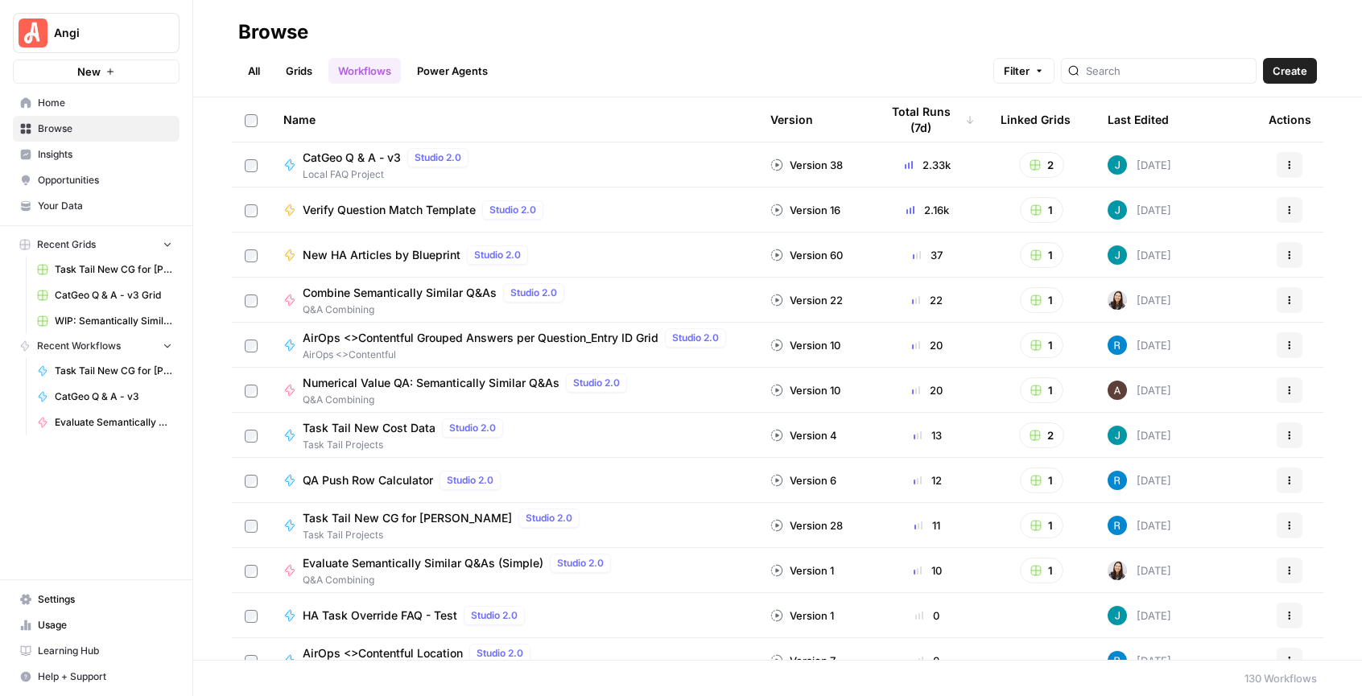
click at [115, 73] on button "New" at bounding box center [96, 72] width 167 height 24
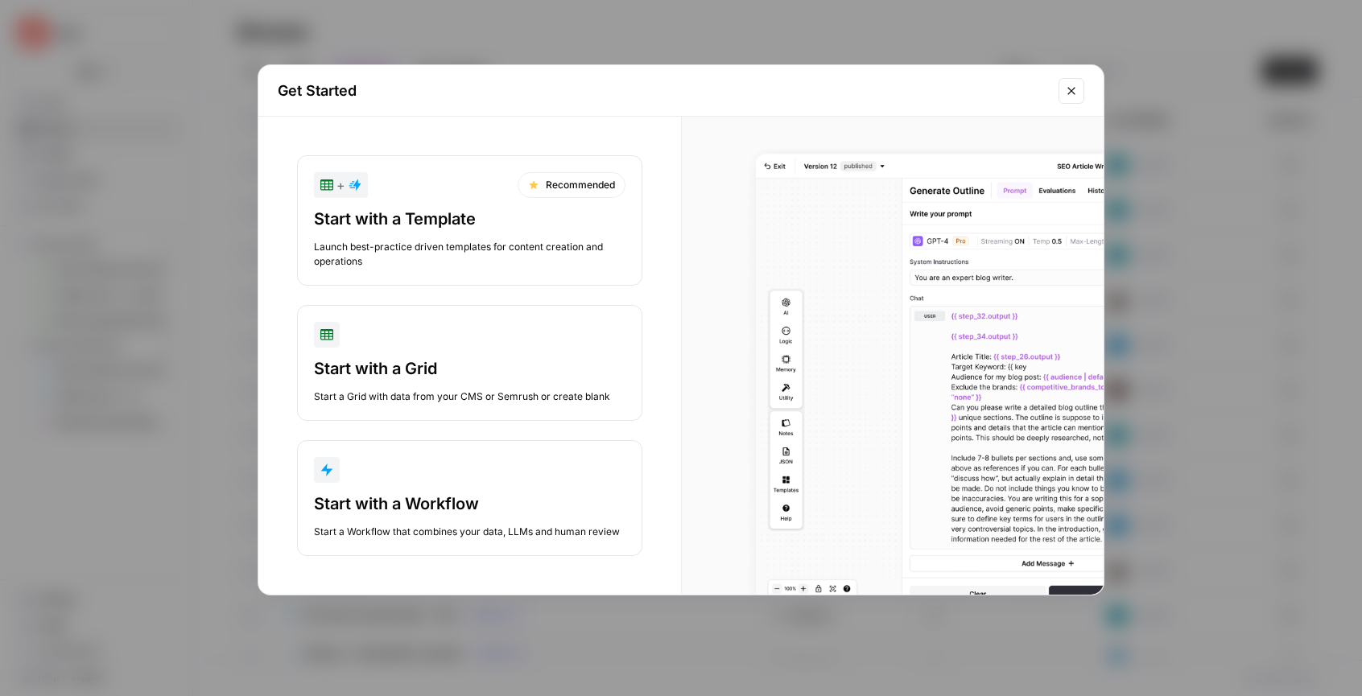
click at [474, 473] on div "button" at bounding box center [470, 470] width 312 height 26
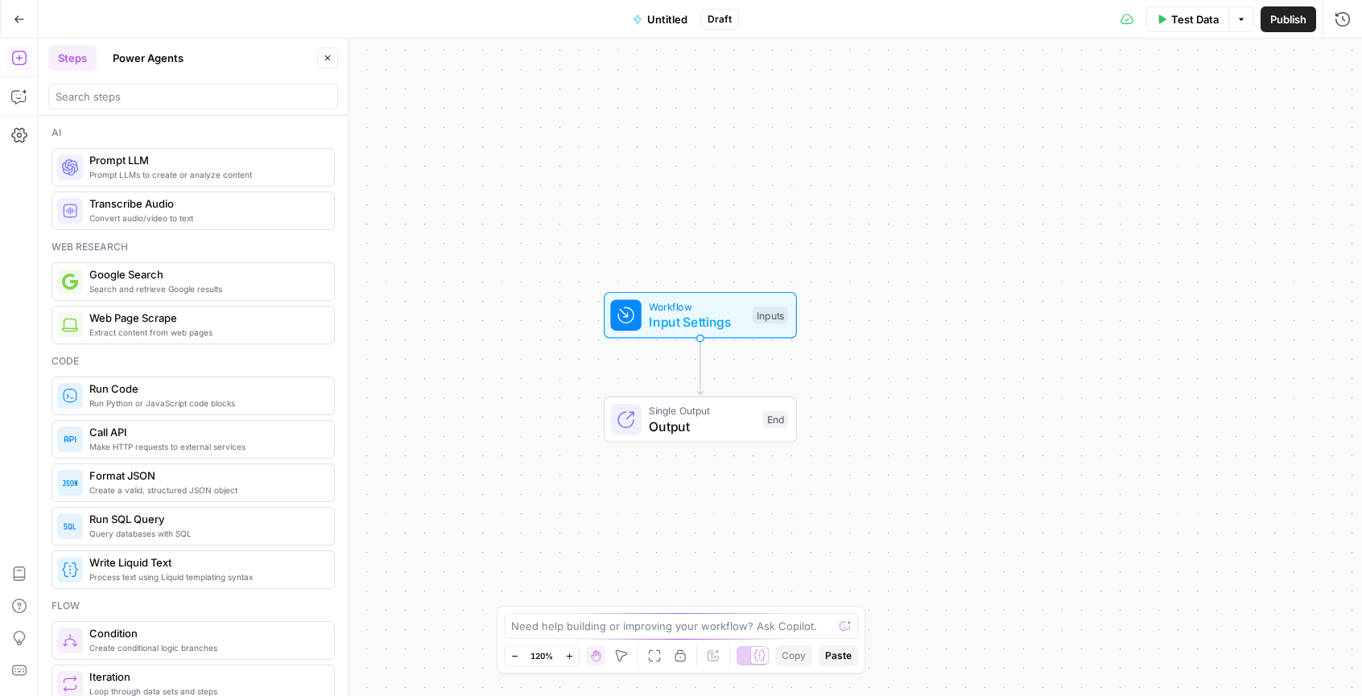
click at [680, 22] on span "Untitled" at bounding box center [667, 19] width 40 height 16
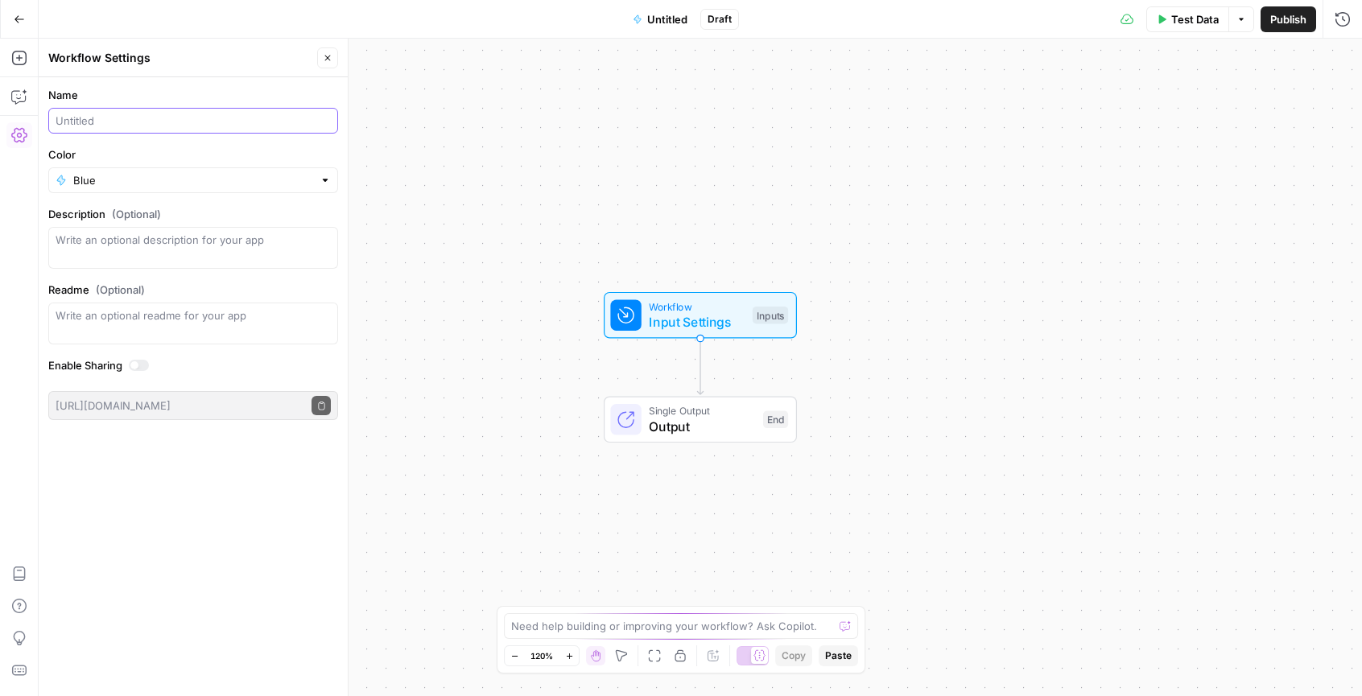
click at [77, 116] on input "Name" at bounding box center [193, 121] width 275 height 16
paste input "Evaluate Semantically Similar Q&As"
type input "Evaluate Semantically Similar Q&As (Complex)"
click at [97, 238] on textarea "Description (Optional)" at bounding box center [193, 248] width 275 height 32
click at [138, 177] on input "Color" at bounding box center [193, 180] width 240 height 16
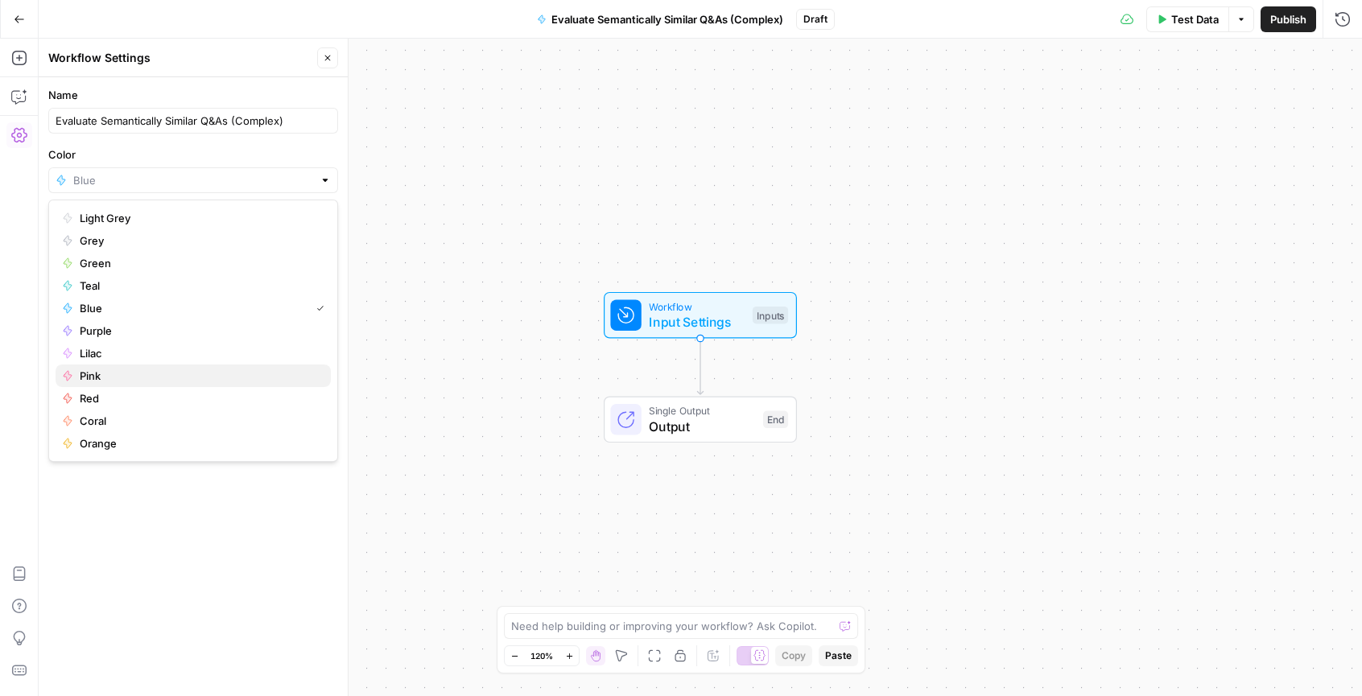
click at [138, 365] on button "Pink" at bounding box center [193, 376] width 275 height 23
type input "Pink"
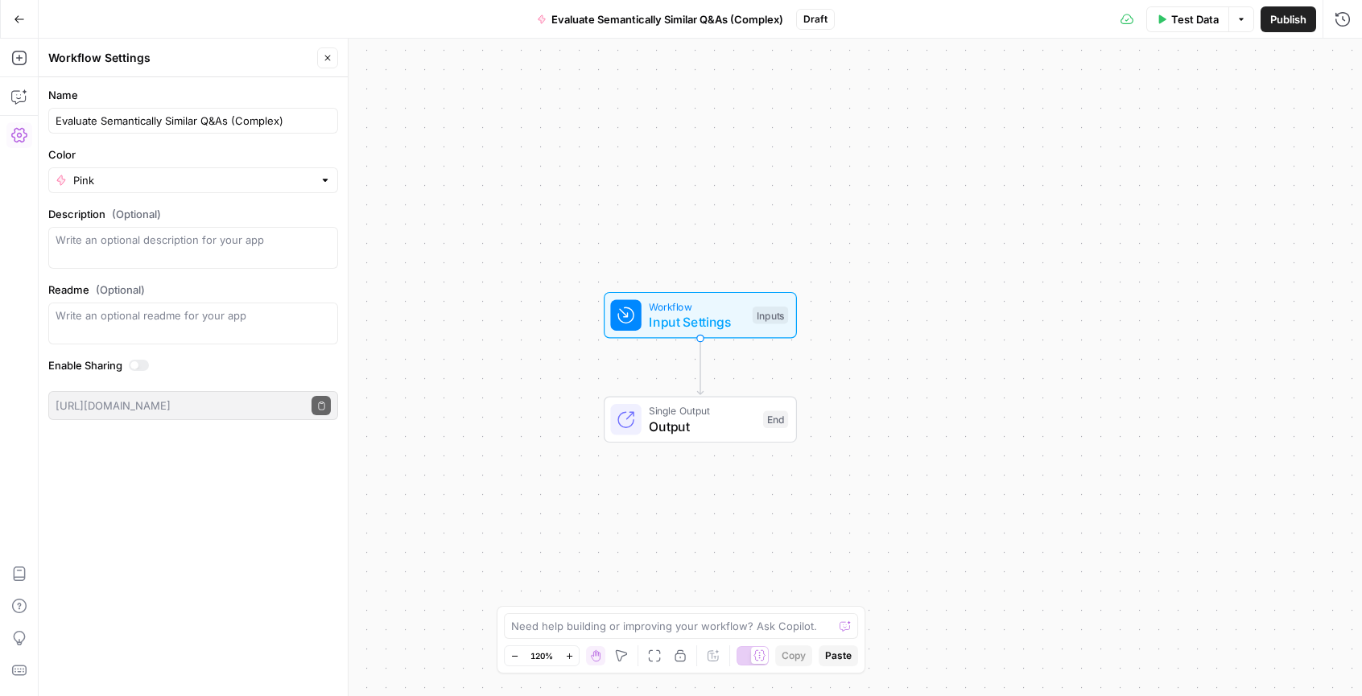
click at [250, 490] on div "Name Evaluate Semantically Similar Q&As (Complex) Color Pink Description (Optio…" at bounding box center [193, 386] width 309 height 619
click at [23, 92] on icon "button" at bounding box center [25, 92] width 6 height 6
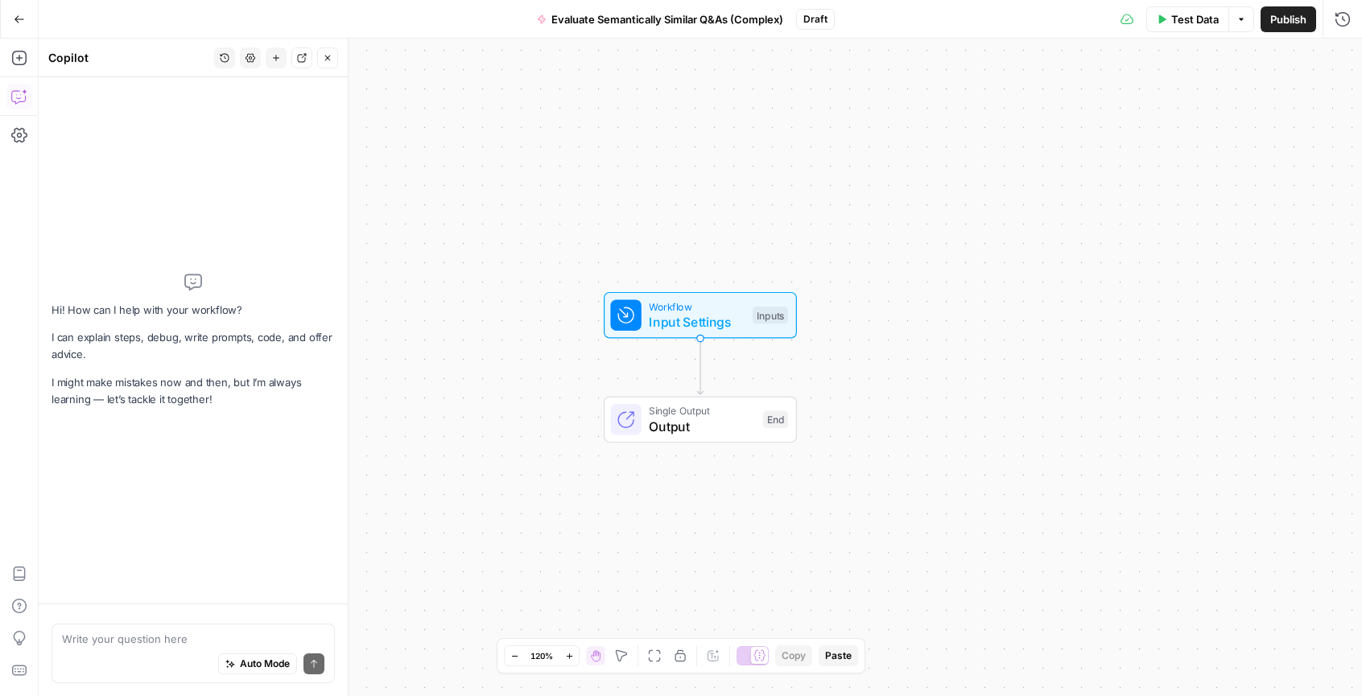
click at [181, 650] on div "Auto Mode Send" at bounding box center [193, 664] width 262 height 35
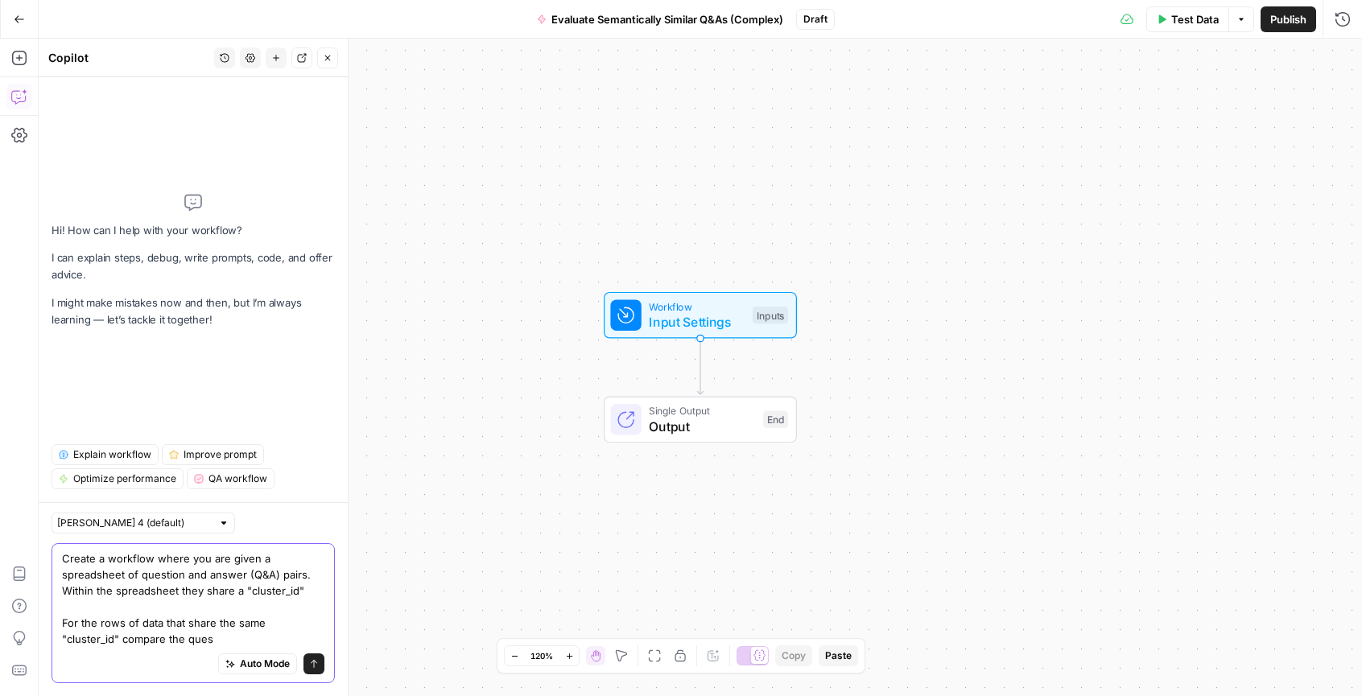
click at [138, 645] on textarea "Create a workflow where you are given a spreadsheet of question and answer (Q&A…" at bounding box center [193, 599] width 262 height 97
paste textarea "a1_question"
type textarea "Create a workflow where you are given a spreadsheet of question and answer (Q&A…"
